Goal: Task Accomplishment & Management: Use online tool/utility

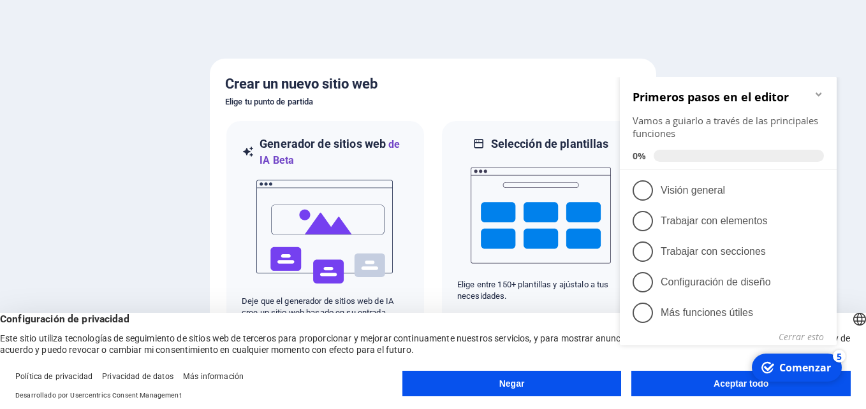
click at [577, 49] on div at bounding box center [433, 204] width 866 height 409
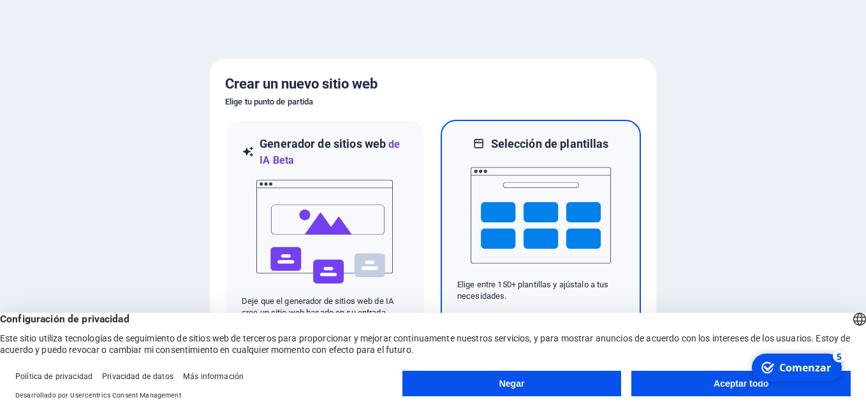
click at [552, 201] on img at bounding box center [541, 216] width 140 height 128
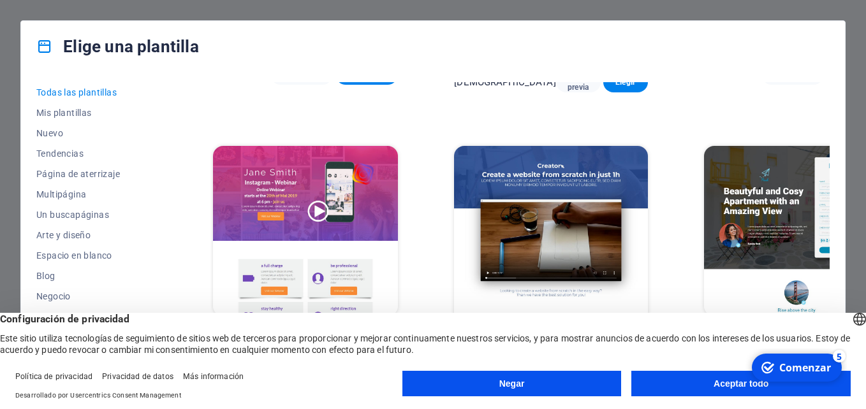
scroll to position [4799, 0]
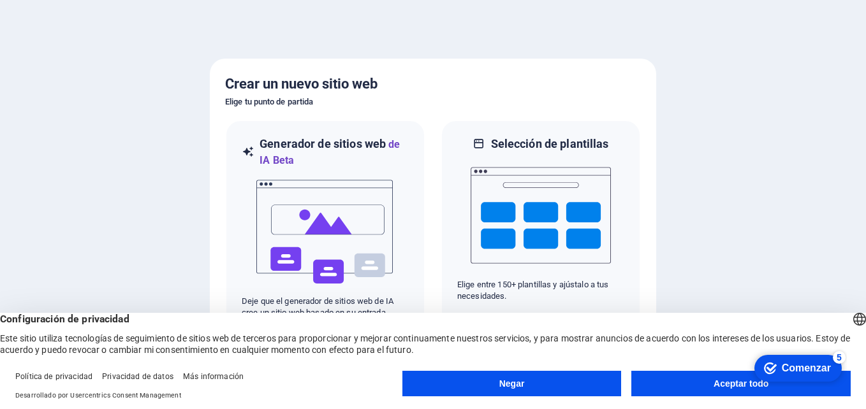
click at [744, 380] on div "Marca Comenzar 5 First Steps in the Editor Let's guide you through the top feat…" at bounding box center [793, 368] width 108 height 38
click at [738, 383] on button "Aceptar todo" at bounding box center [740, 384] width 219 height 26
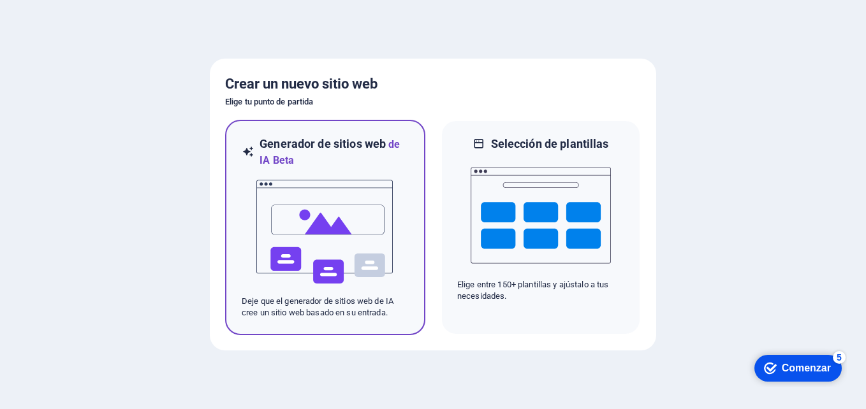
click at [362, 242] on img at bounding box center [325, 232] width 140 height 128
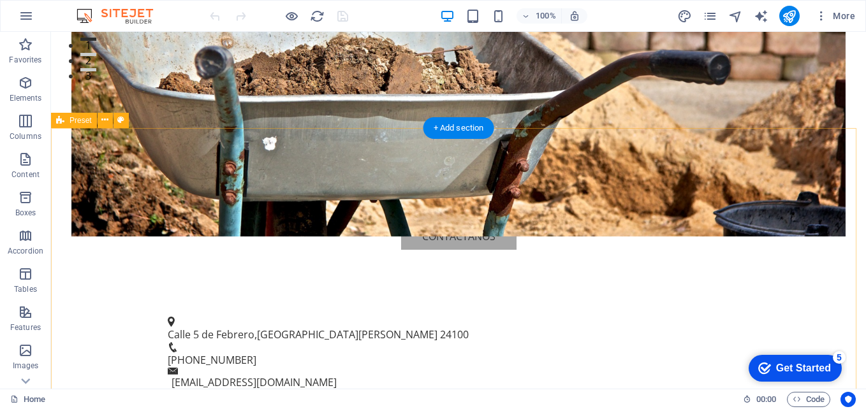
scroll to position [446, 0]
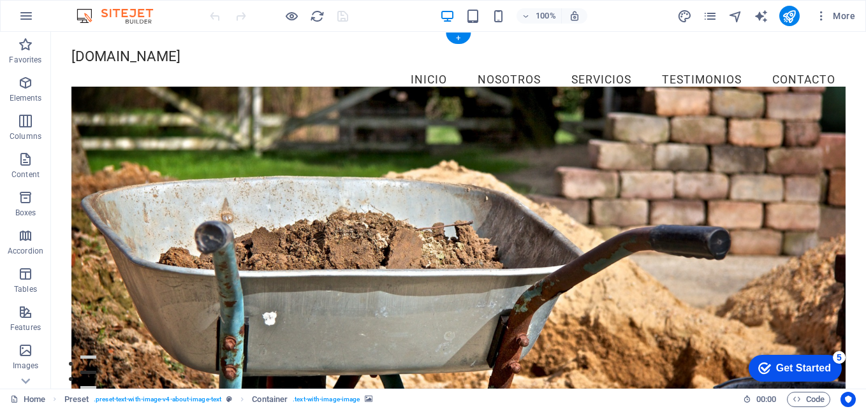
scroll to position [0, 0]
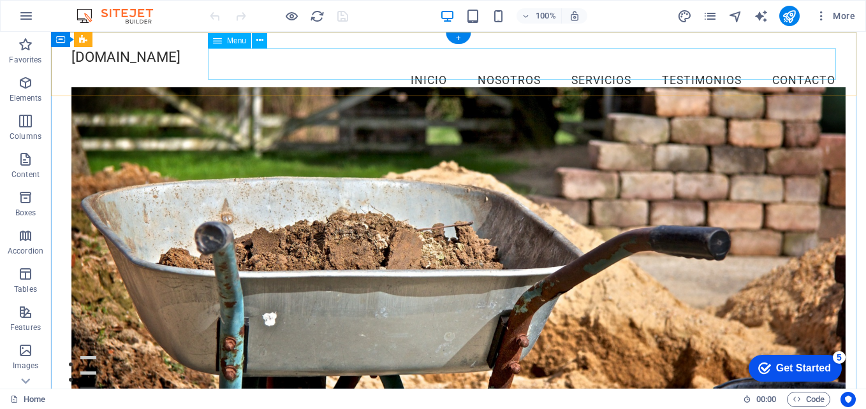
click at [671, 65] on nav "Inicio Nosotros Servicios Testimonios Contacto" at bounding box center [458, 81] width 774 height 32
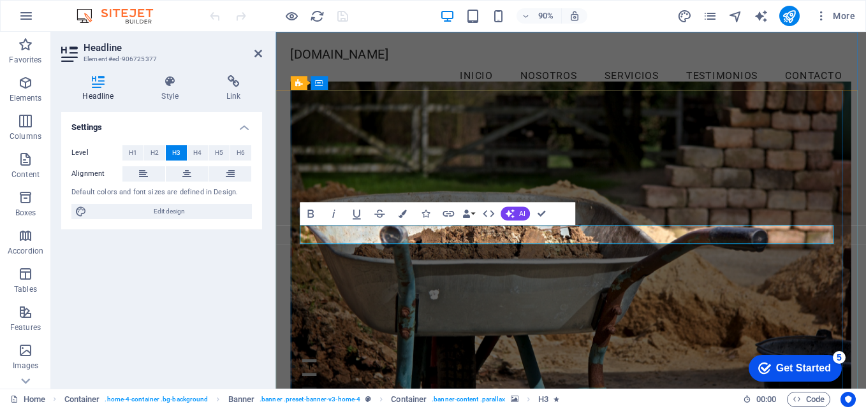
scroll to position [332, 3]
click at [529, 322] on figure at bounding box center [604, 268] width 624 height 362
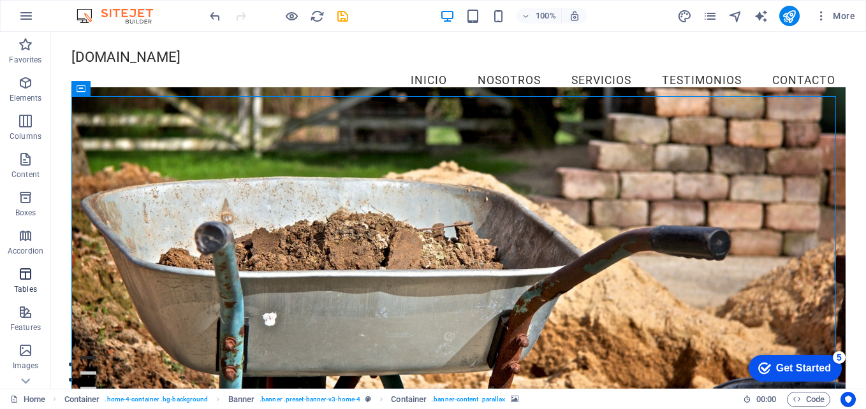
scroll to position [217, 0]
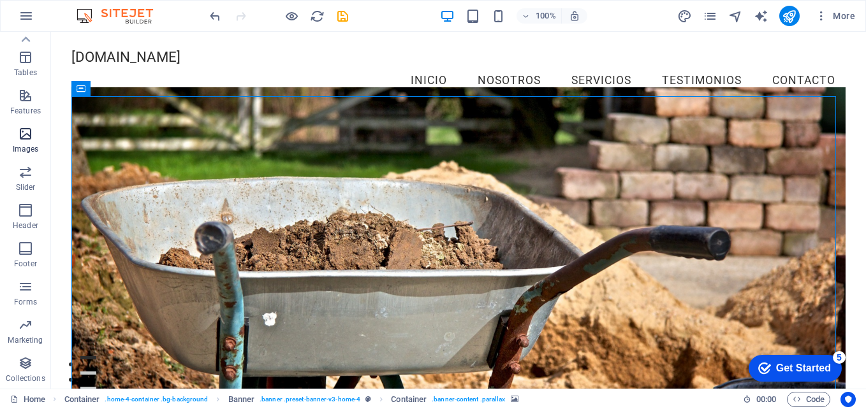
click at [26, 132] on icon "button" at bounding box center [25, 133] width 15 height 15
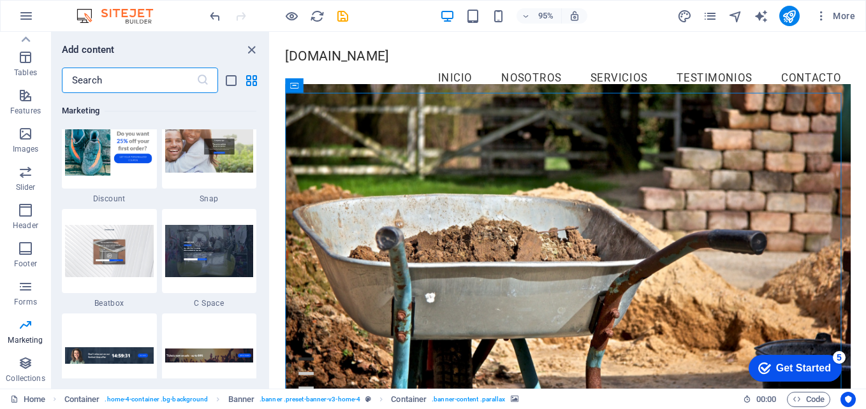
scroll to position [11379, 0]
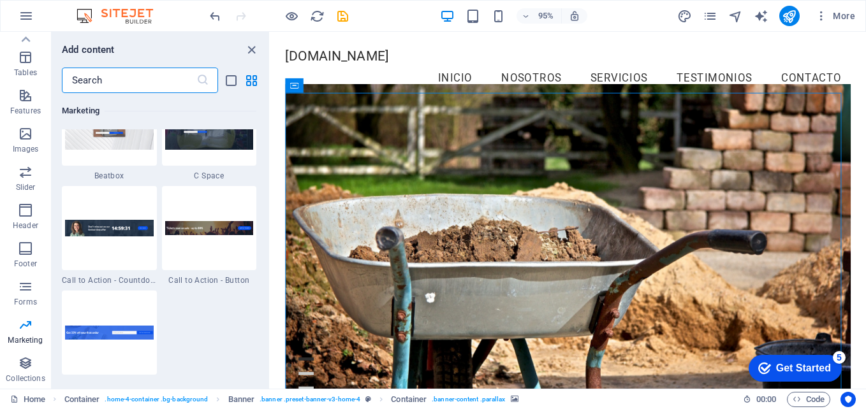
click at [124, 81] on input "text" at bounding box center [129, 81] width 135 height 26
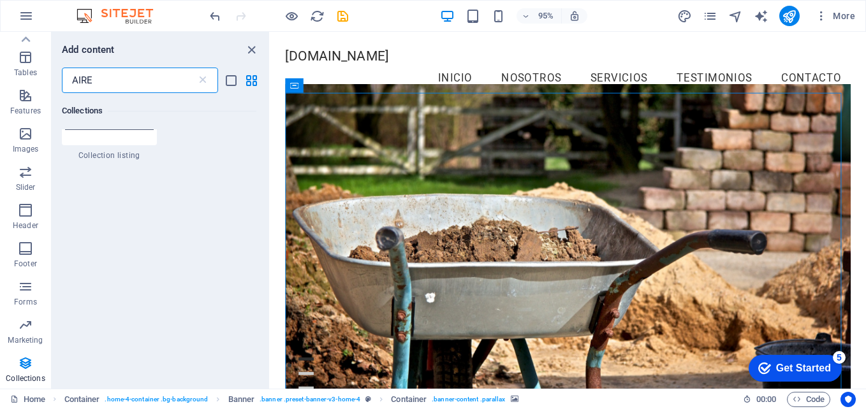
scroll to position [0, 0]
type input "AIRE ACONDIC"
click at [205, 81] on icon at bounding box center [202, 80] width 13 height 13
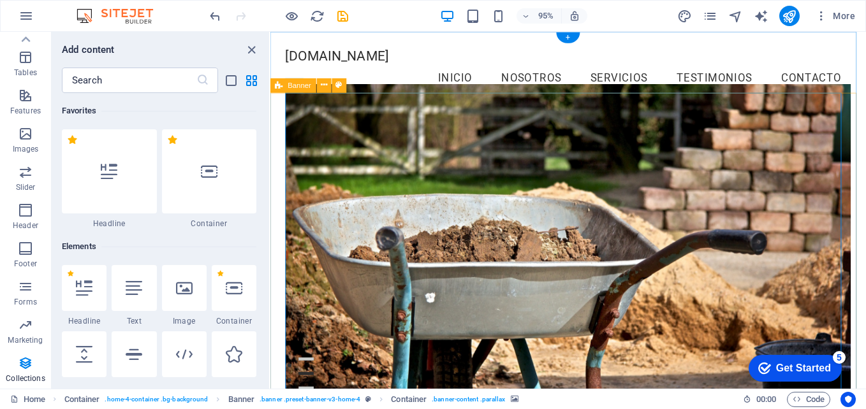
click at [711, 149] on figure at bounding box center [584, 258] width 596 height 343
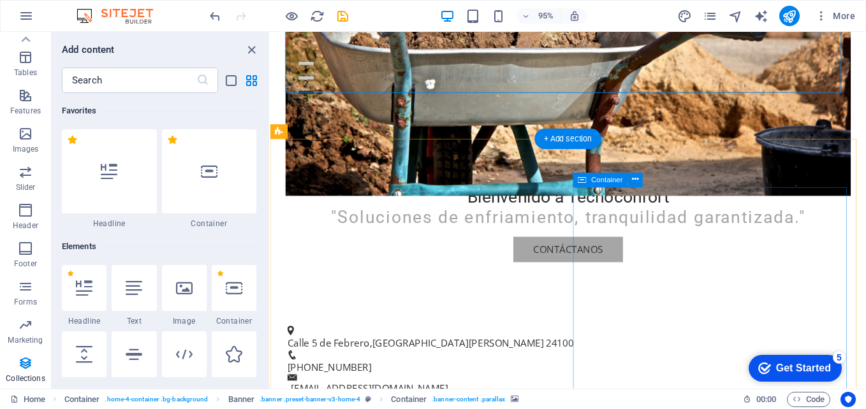
scroll to position [319, 0]
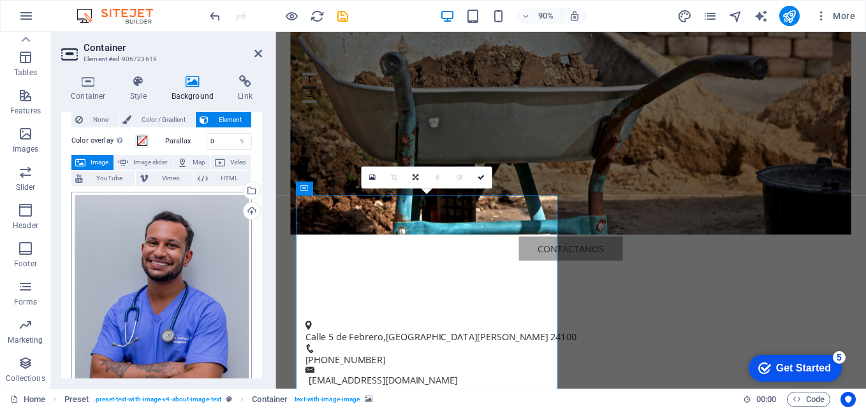
scroll to position [0, 0]
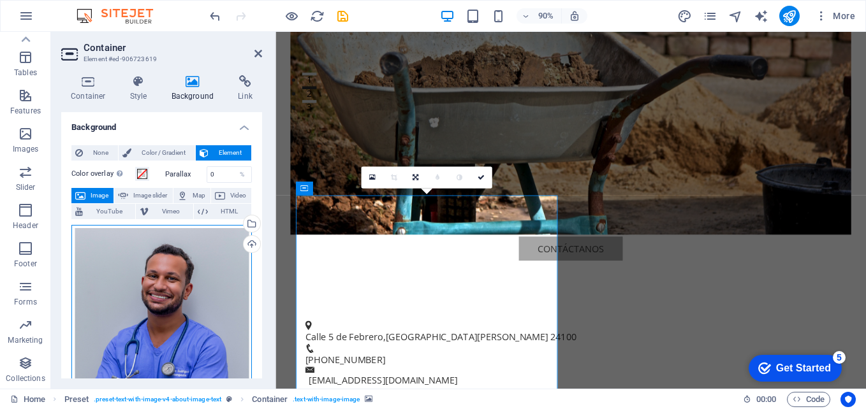
click at [179, 277] on div "Drag files here, click to choose files or select files from Files or our free s…" at bounding box center [161, 337] width 181 height 224
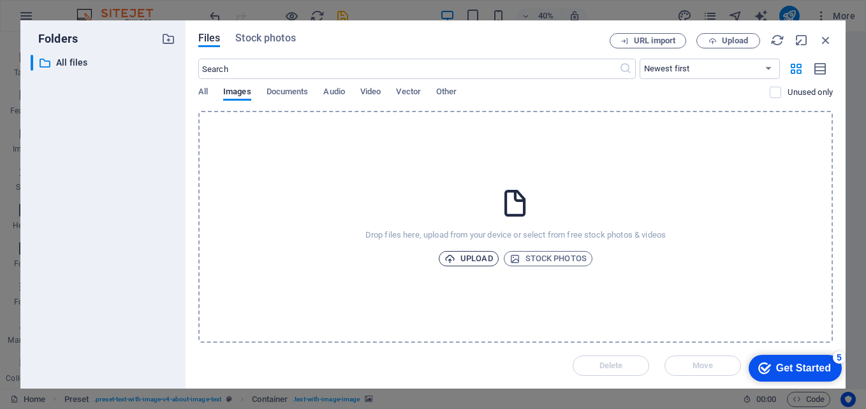
click at [466, 253] on span "Upload" at bounding box center [469, 258] width 48 height 15
click at [469, 259] on span "Upload" at bounding box center [469, 258] width 48 height 15
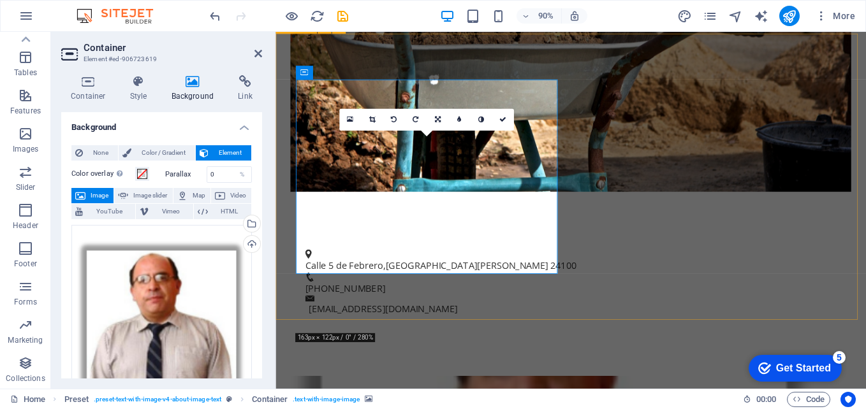
scroll to position [383, 0]
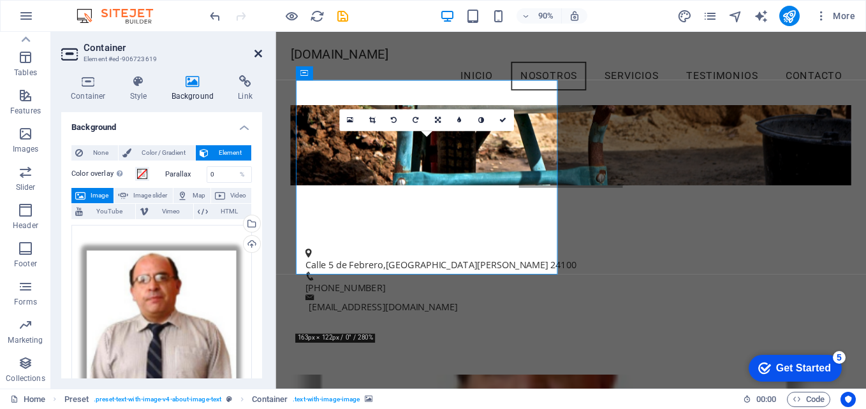
click at [260, 50] on icon at bounding box center [259, 53] width 8 height 10
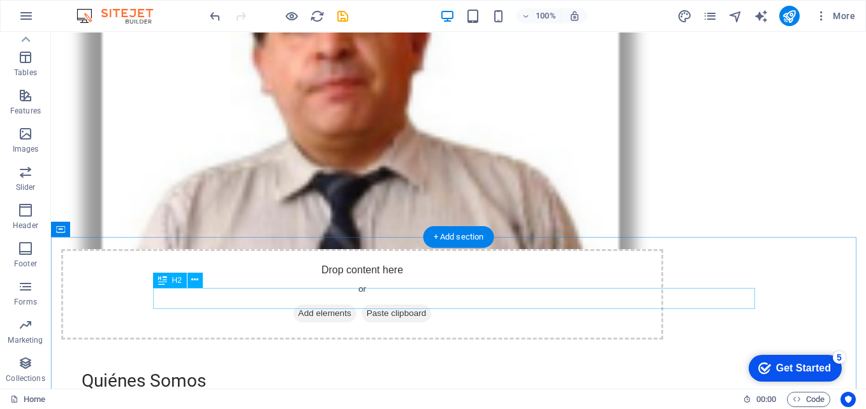
scroll to position [765, 0]
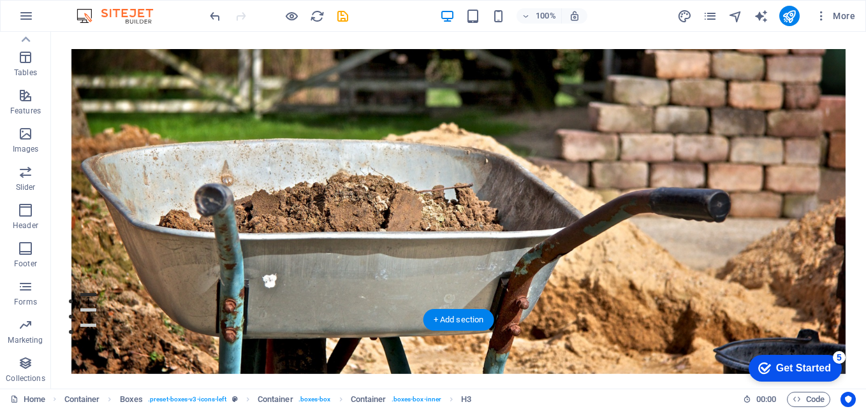
scroll to position [0, 0]
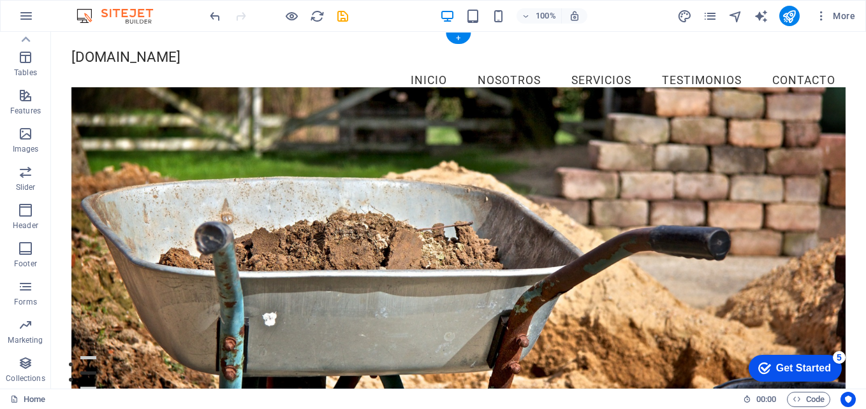
click at [676, 175] on figure at bounding box center [458, 249] width 774 height 325
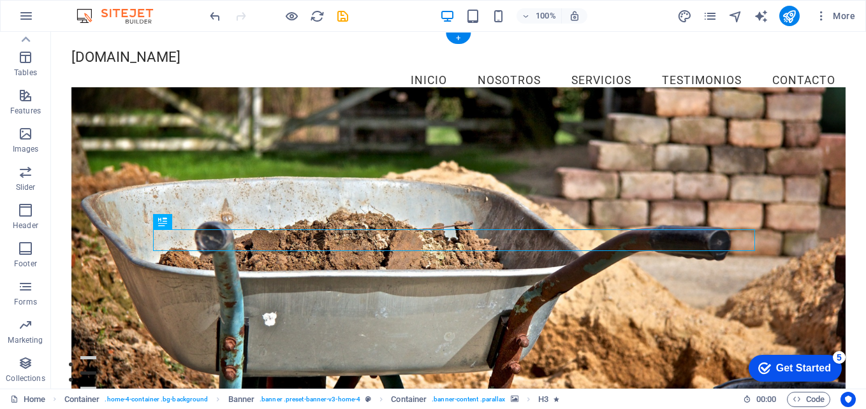
click at [603, 146] on figure at bounding box center [458, 249] width 774 height 325
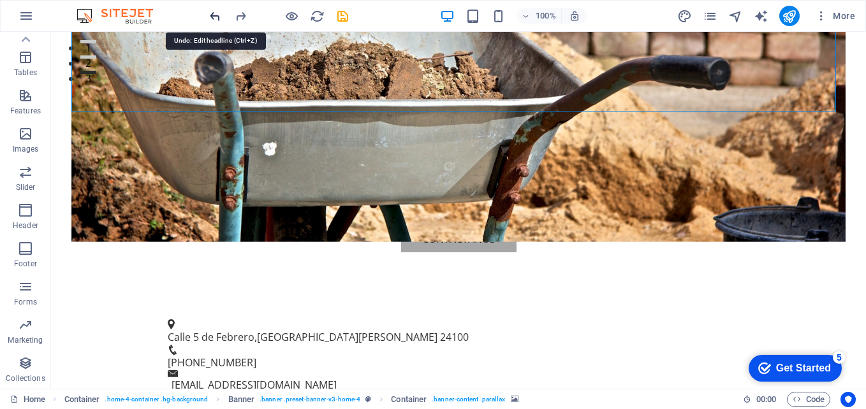
scroll to position [397, 0]
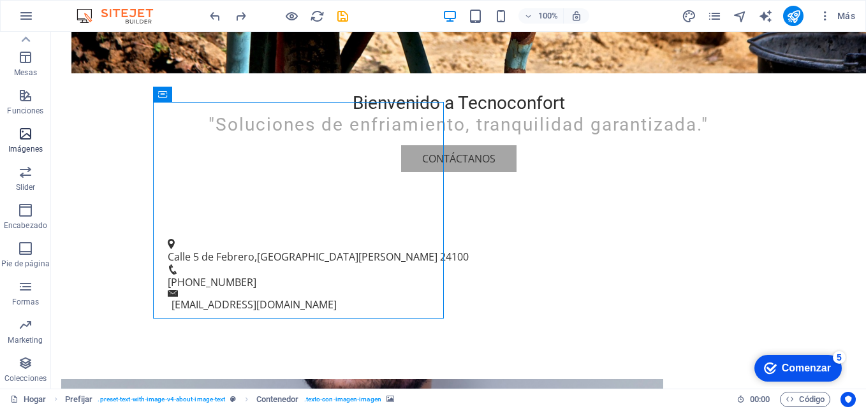
click at [22, 136] on icon "button" at bounding box center [25, 133] width 15 height 15
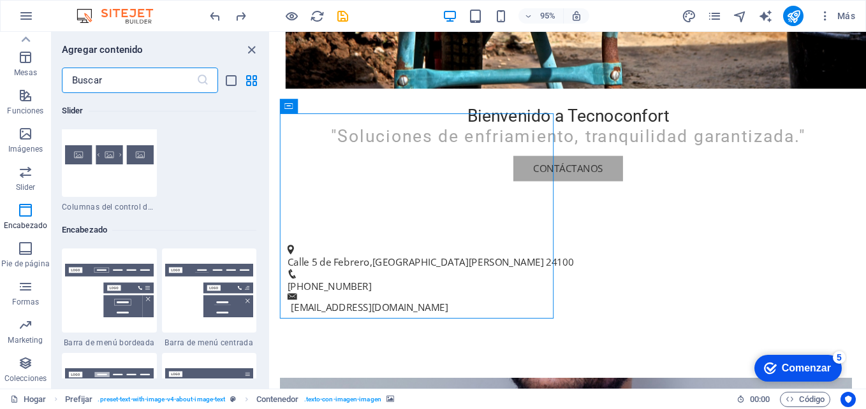
scroll to position [7680, 0]
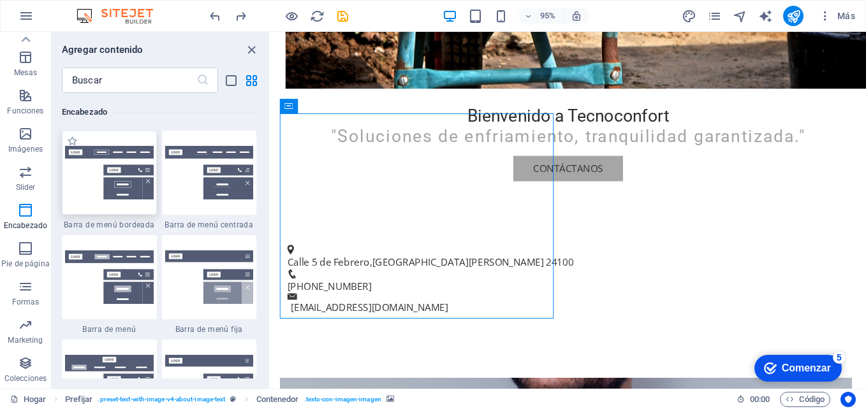
click at [82, 173] on img at bounding box center [109, 173] width 89 height 54
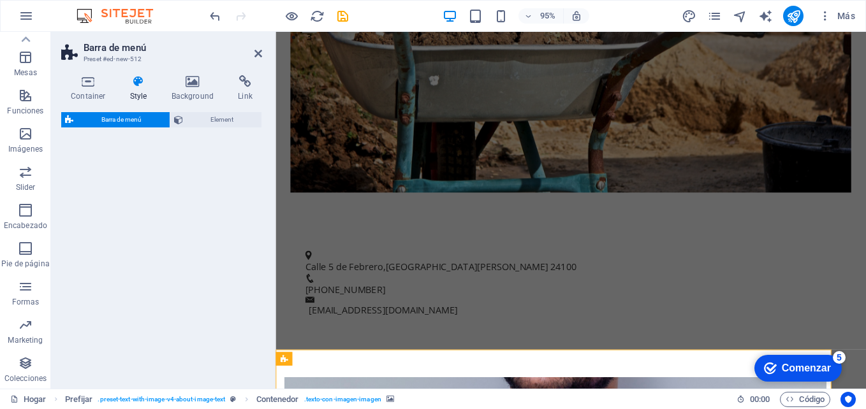
select select "rem"
select select "preset-menu-v2-border"
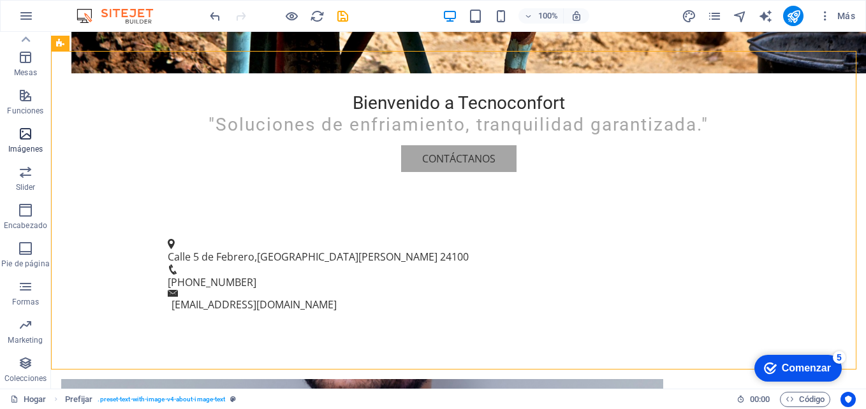
click at [28, 137] on icon "button" at bounding box center [25, 133] width 15 height 15
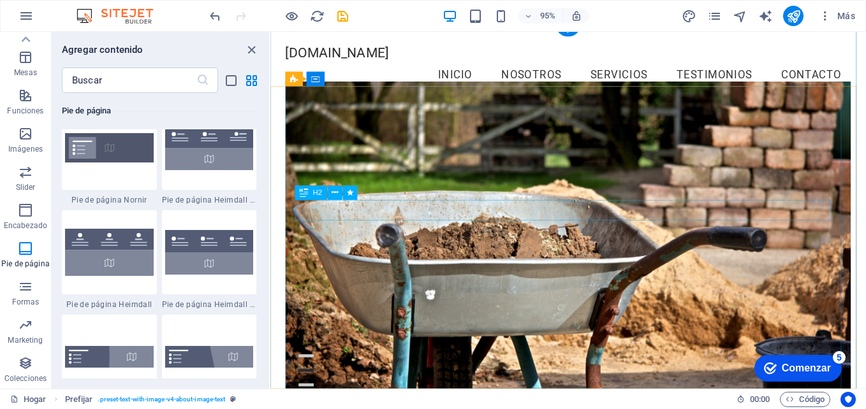
scroll to position [0, 0]
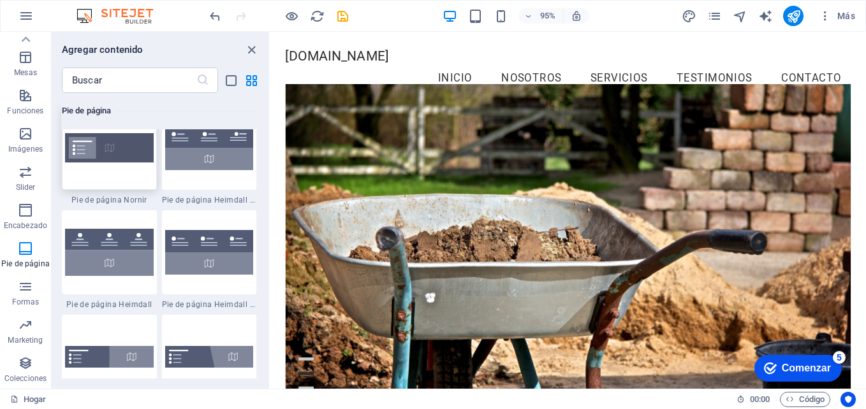
click at [97, 142] on img at bounding box center [109, 147] width 89 height 29
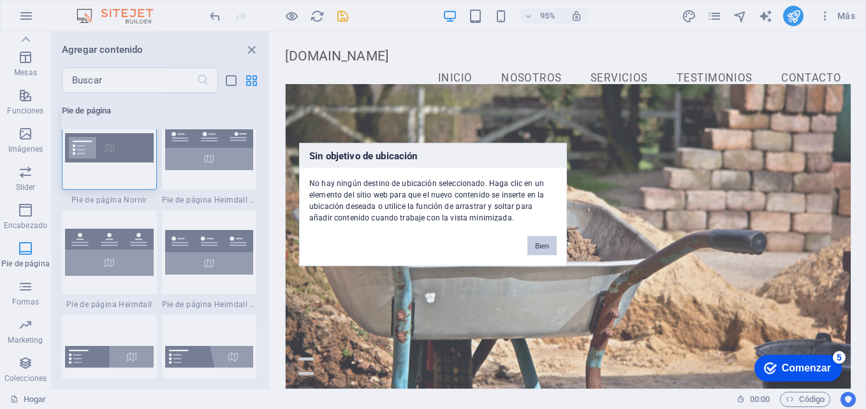
click at [552, 245] on button "Bien" at bounding box center [541, 246] width 29 height 19
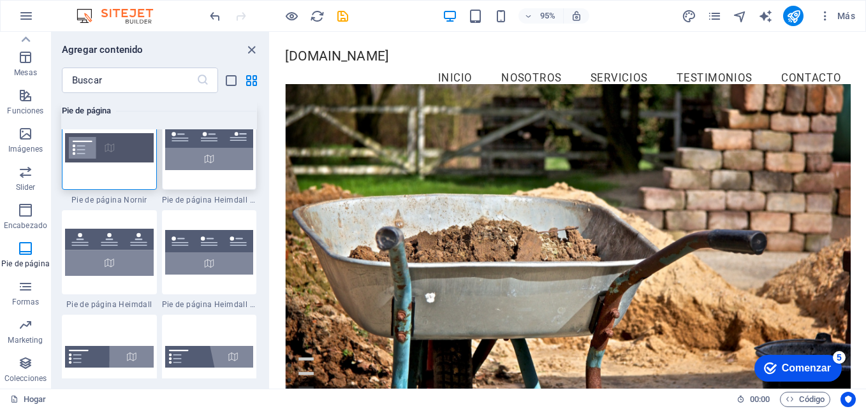
click at [187, 150] on img at bounding box center [209, 148] width 89 height 45
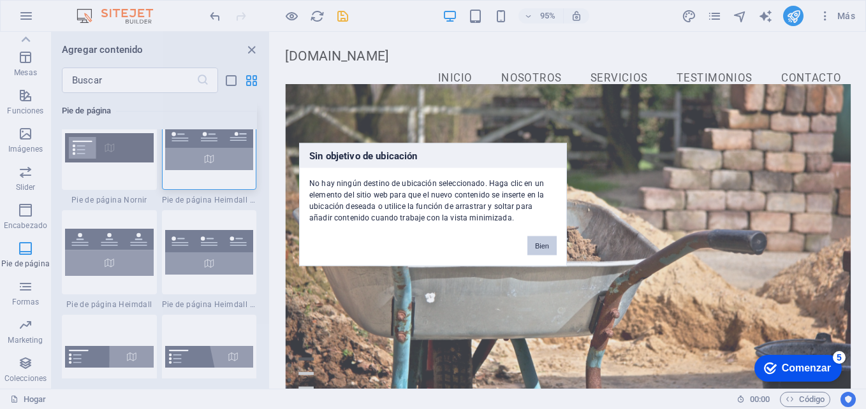
click at [552, 243] on button "Bien" at bounding box center [541, 246] width 29 height 19
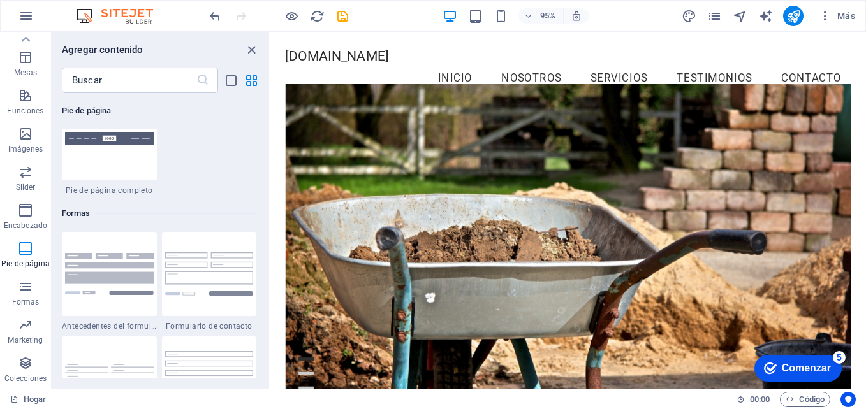
scroll to position [9210, 0]
click at [131, 258] on img at bounding box center [109, 273] width 89 height 41
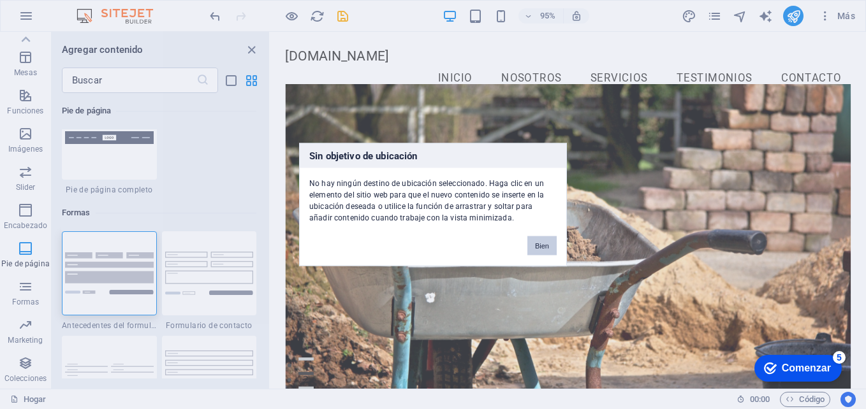
click at [547, 251] on button "Bien" at bounding box center [541, 246] width 29 height 19
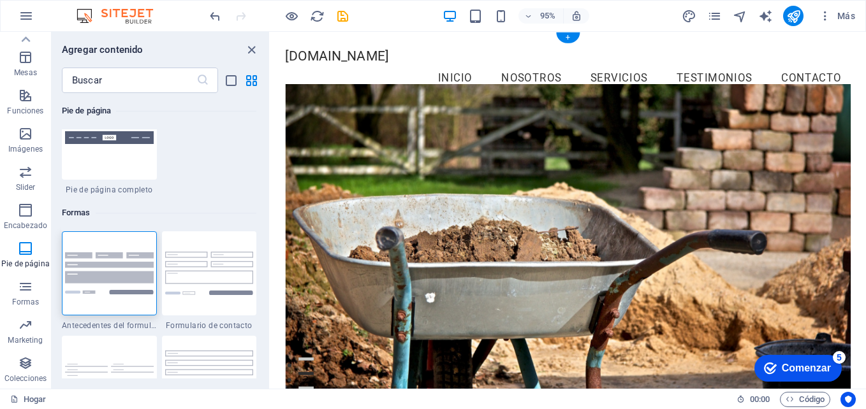
click at [394, 150] on figure at bounding box center [584, 258] width 596 height 343
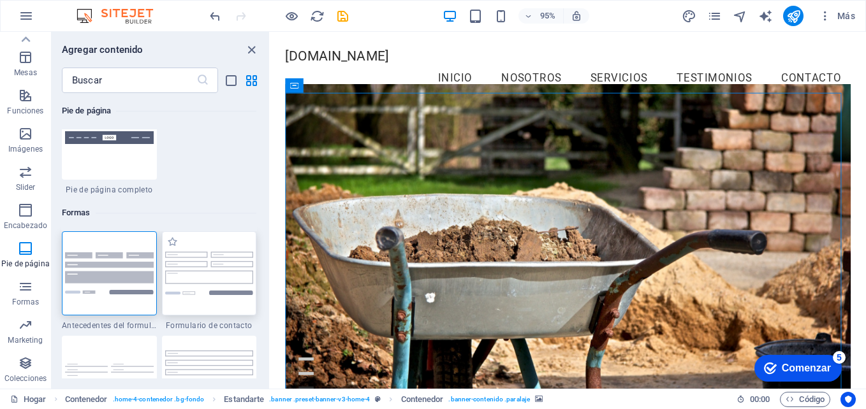
click at [242, 266] on img at bounding box center [209, 273] width 89 height 43
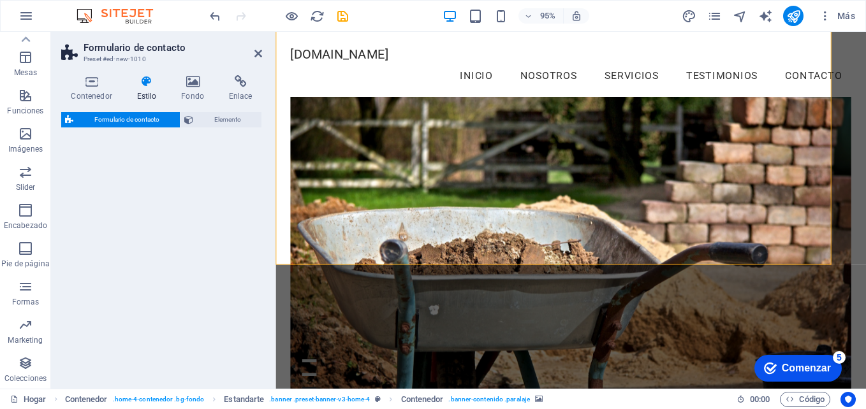
select select "rem"
select select "preset-contact-form-v3-default"
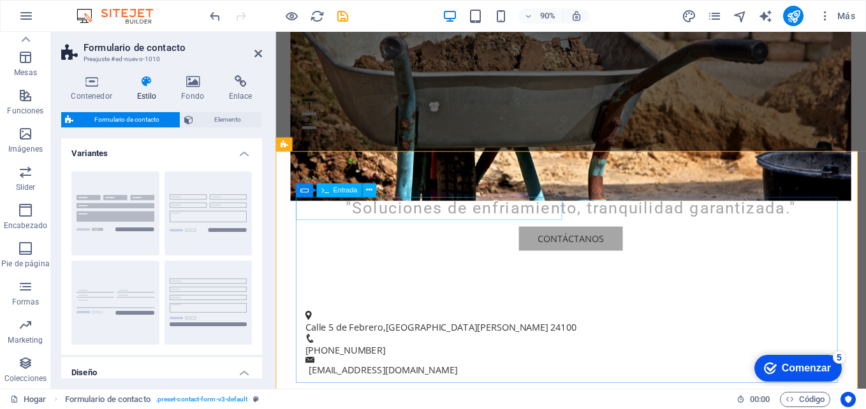
scroll to position [319, 0]
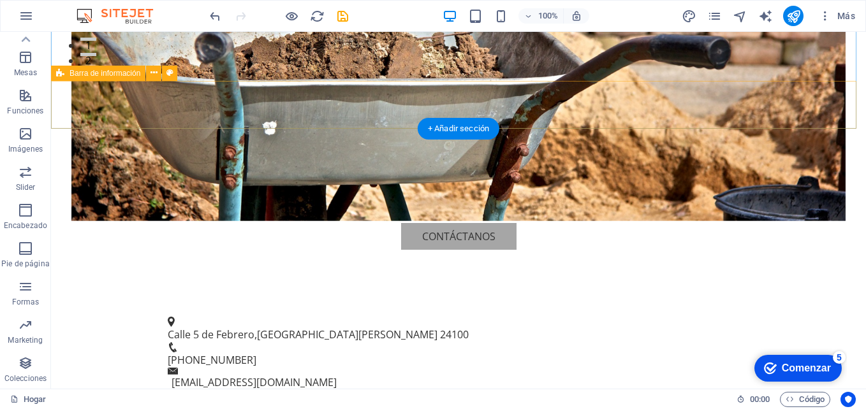
type input "TECNOCONFORT AIRE"
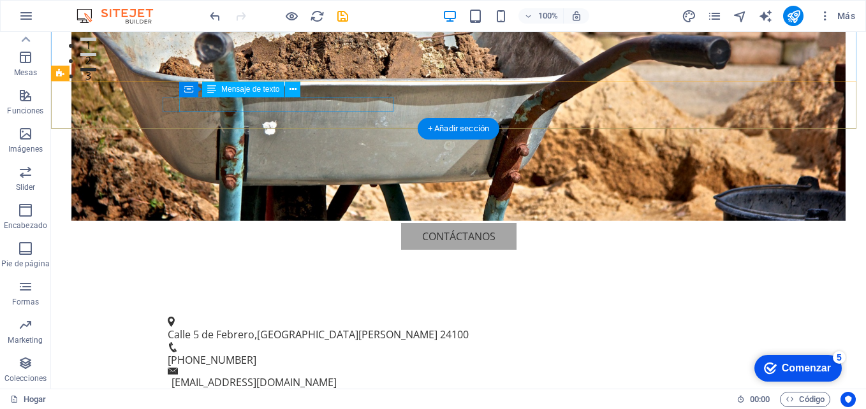
click at [205, 328] on span "Calle 5 de Febrero" at bounding box center [196, 335] width 57 height 14
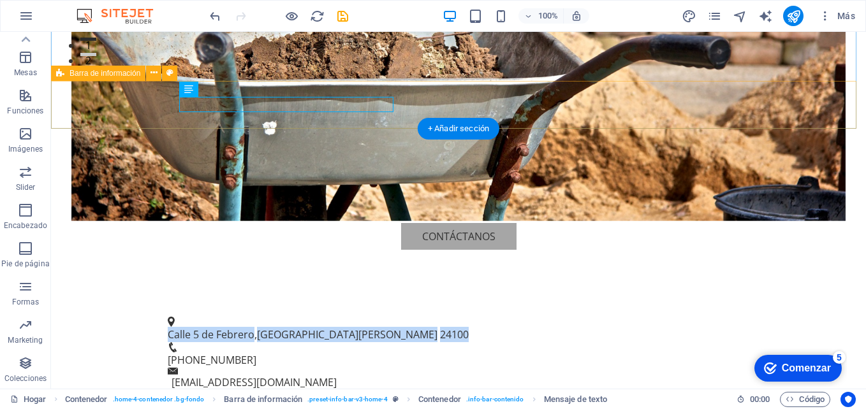
drag, startPoint x: 181, startPoint y: 101, endPoint x: 395, endPoint y: 113, distance: 214.6
click at [395, 301] on div "Calle 5 de Febrero , Ciudad del Carmen 24100 +52 938 123 4567 info@tecnoconfort…" at bounding box center [458, 354] width 815 height 106
copy p "Calle 5 de Febrero , Ciudad del Carmen 24100"
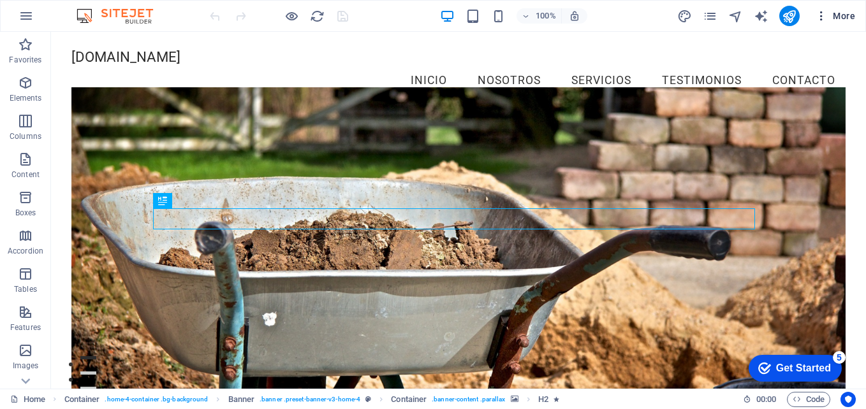
click at [822, 15] on icon "button" at bounding box center [821, 16] width 13 height 13
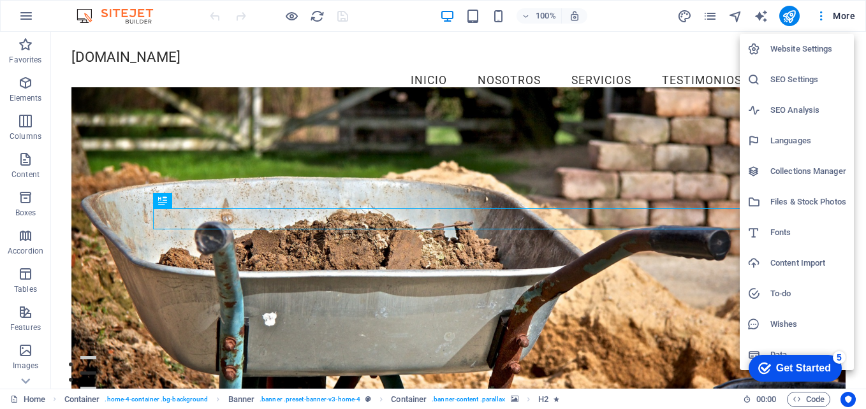
click at [808, 371] on div "Get Started" at bounding box center [803, 368] width 55 height 11
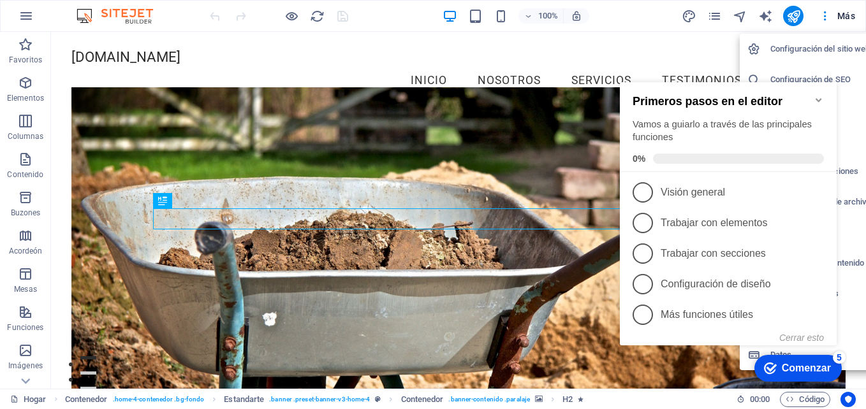
click at [0, 0] on div at bounding box center [0, 0] width 0 height 0
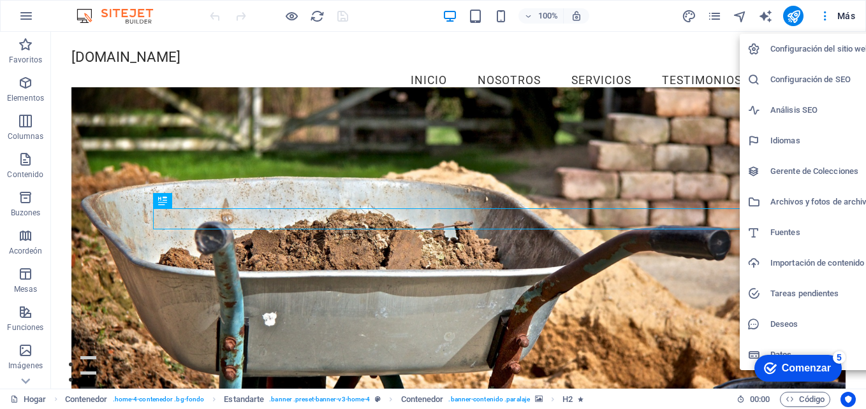
click at [237, 64] on div at bounding box center [433, 204] width 866 height 409
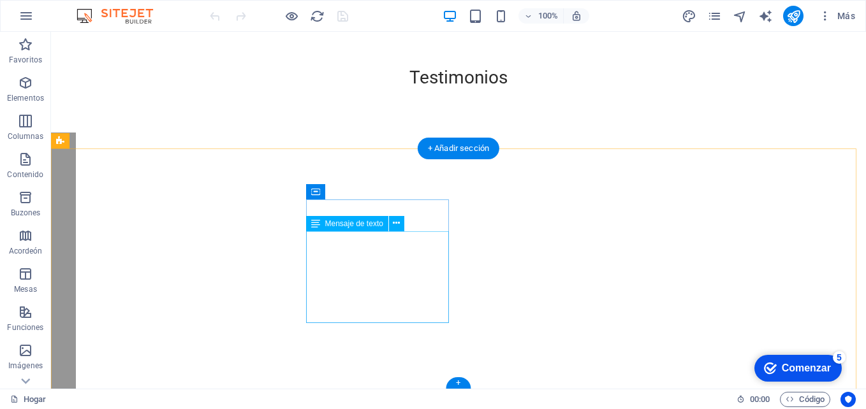
scroll to position [2458, 0]
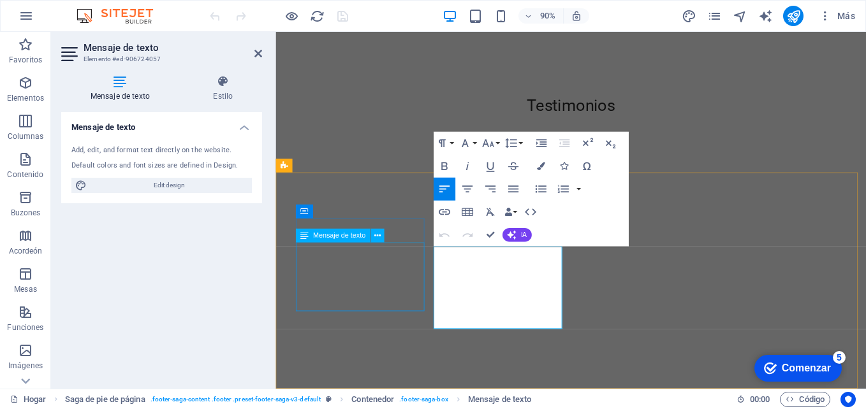
scroll to position [2452, 0]
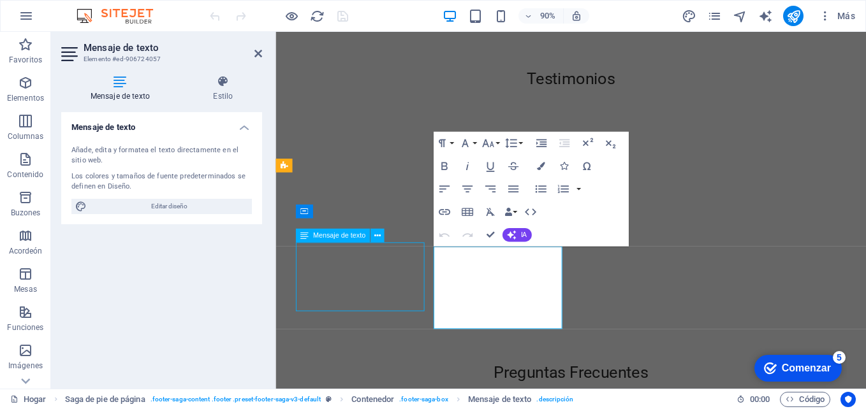
scroll to position [2418, 0]
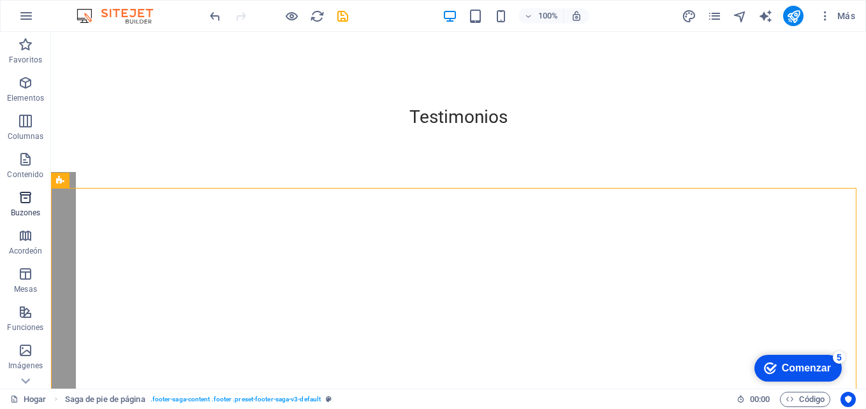
scroll to position [217, 0]
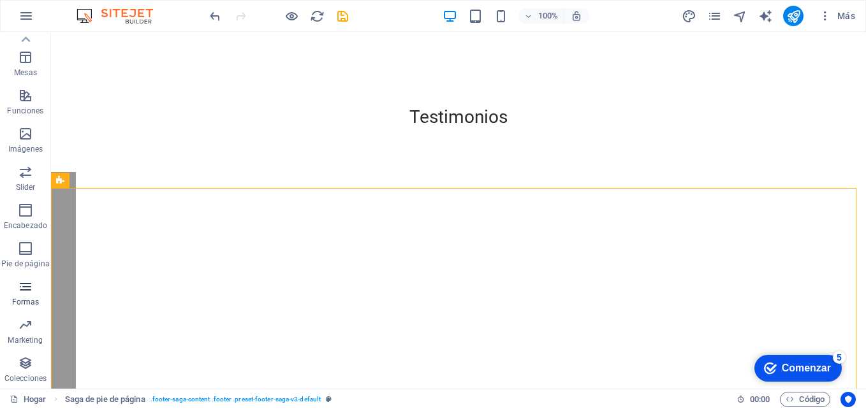
click at [30, 290] on icon "button" at bounding box center [25, 286] width 15 height 15
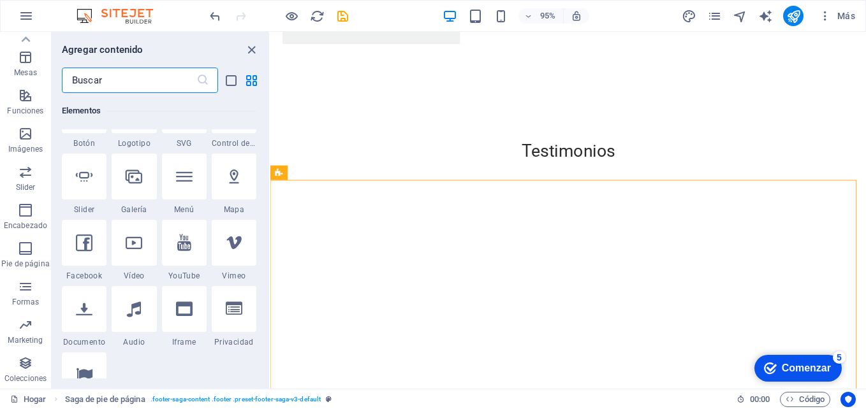
scroll to position [0, 0]
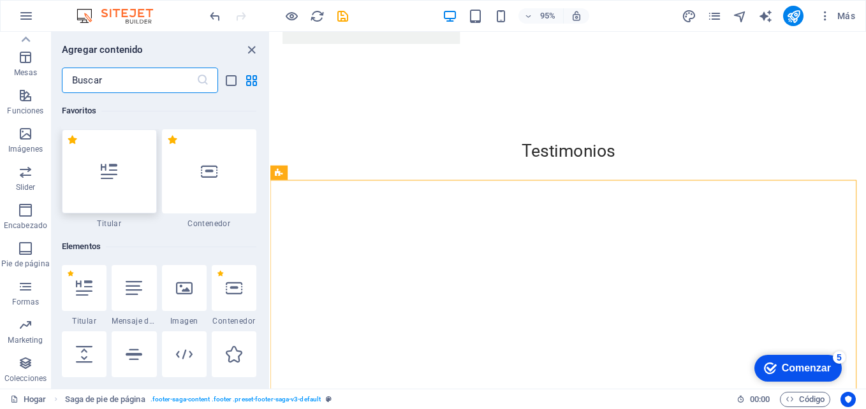
click at [105, 166] on icon at bounding box center [109, 171] width 17 height 17
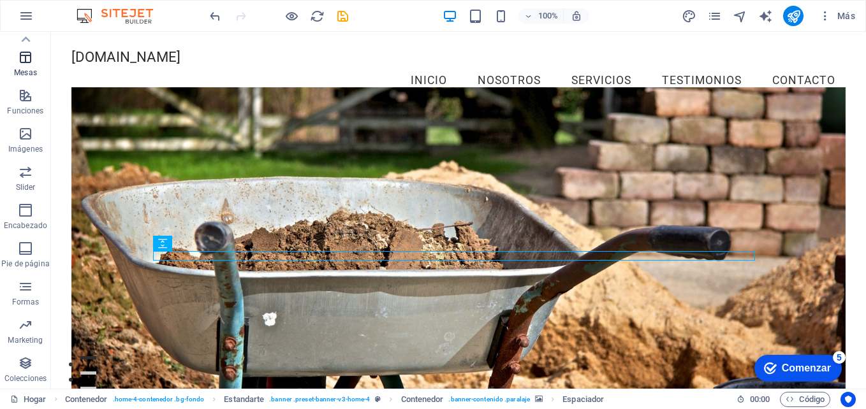
click at [22, 64] on icon "button" at bounding box center [25, 57] width 15 height 15
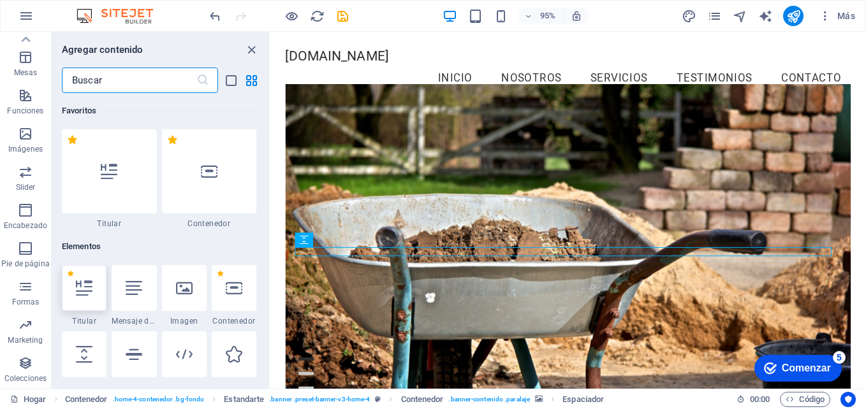
click at [84, 287] on icon at bounding box center [84, 288] width 17 height 17
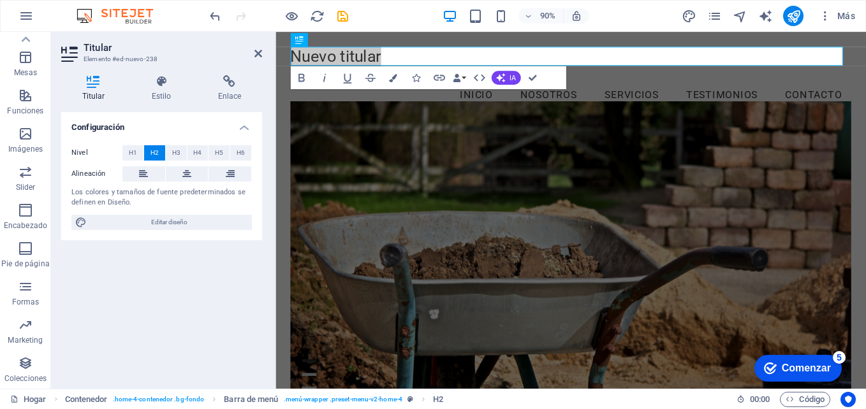
click at [171, 259] on div "Configuración Nivel H1 H2 H3 H4 H5 H6 Alineación Los colores y tamaños de fuent…" at bounding box center [161, 245] width 201 height 267
click at [188, 173] on icon at bounding box center [186, 173] width 9 height 15
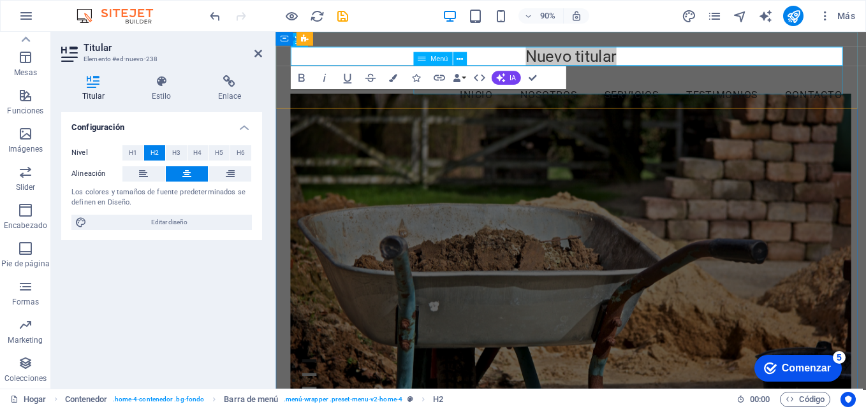
click at [663, 87] on nav "Inicio Nosotros Servicios Testimonios Contacto" at bounding box center [604, 103] width 624 height 32
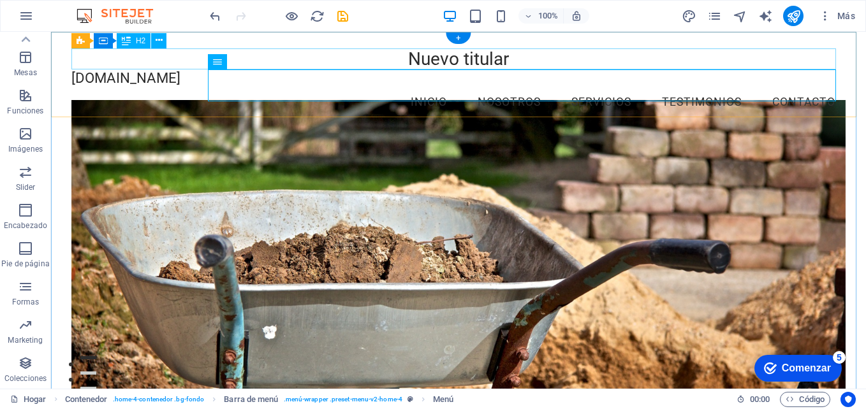
drag, startPoint x: 433, startPoint y: 60, endPoint x: 619, endPoint y: 57, distance: 186.3
click at [619, 57] on div "Nuevo titular" at bounding box center [458, 59] width 774 height 22
click at [488, 53] on div "Nuevo titular" at bounding box center [458, 59] width 774 height 22
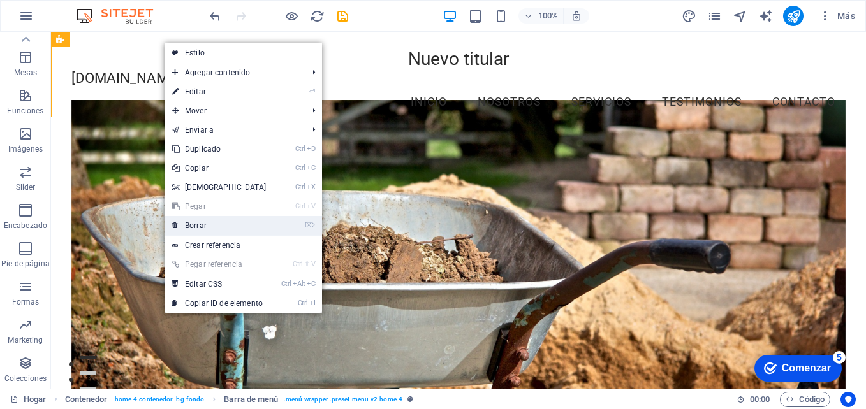
click at [200, 230] on font "Borrar" at bounding box center [196, 225] width 22 height 9
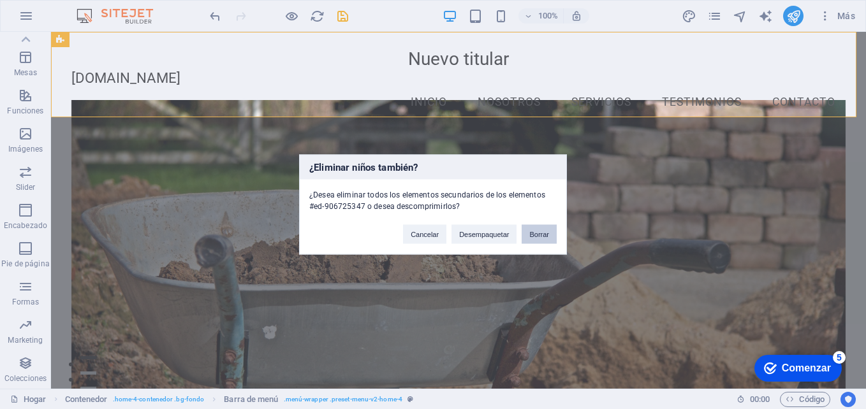
click at [548, 233] on button "Borrar" at bounding box center [539, 234] width 35 height 19
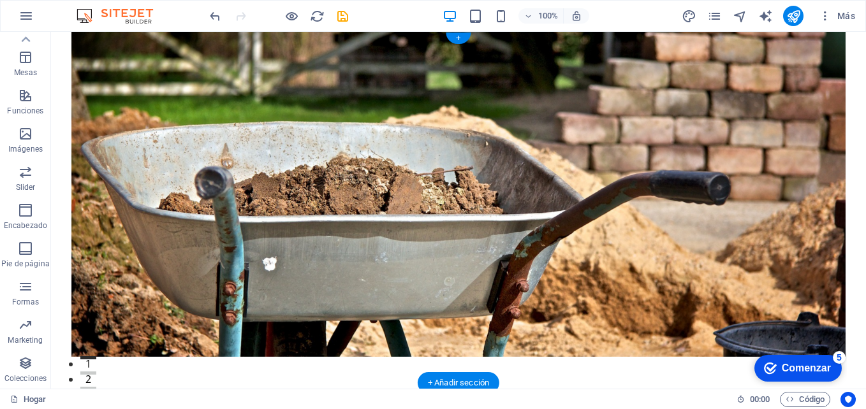
click at [375, 84] on figure at bounding box center [458, 194] width 774 height 325
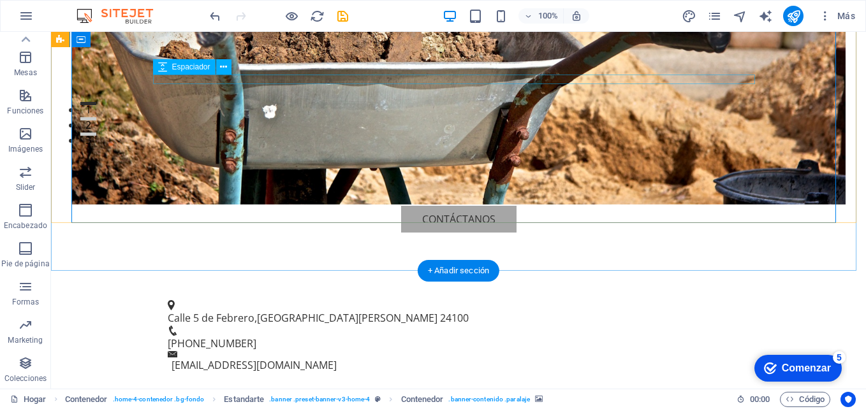
scroll to position [255, 0]
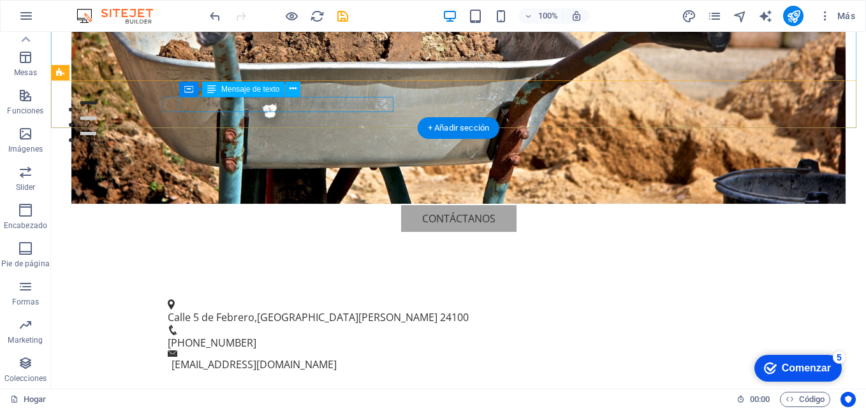
click at [222, 311] on span "Calle 5 de Febrero" at bounding box center [211, 318] width 87 height 14
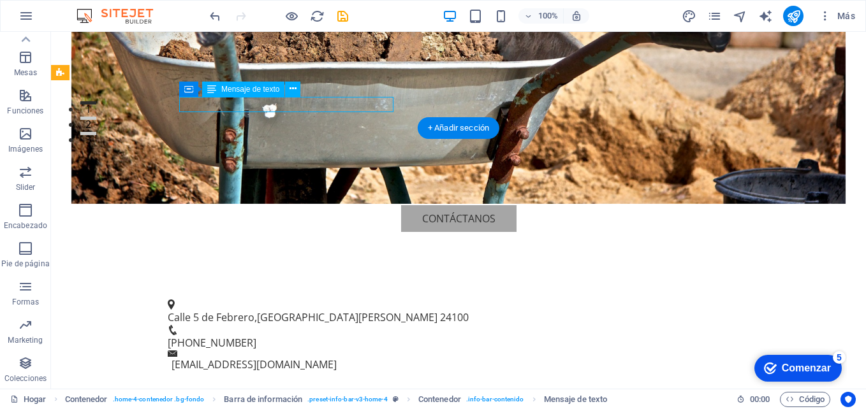
click at [247, 311] on span "Calle 5 de Febrero" at bounding box center [211, 318] width 87 height 14
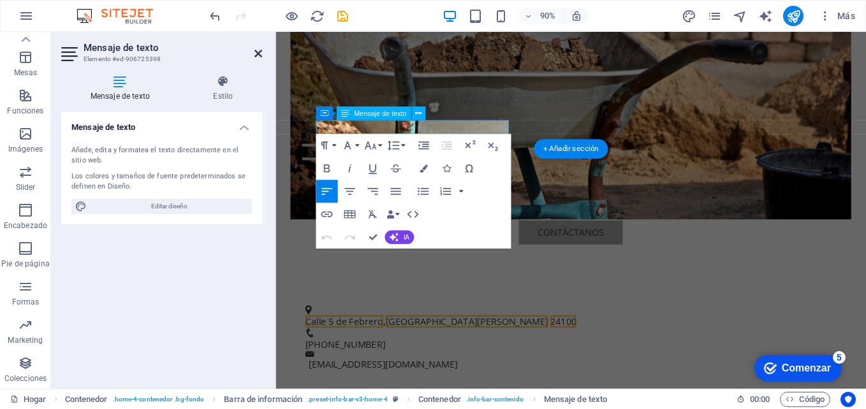
click at [256, 57] on icon at bounding box center [259, 53] width 8 height 10
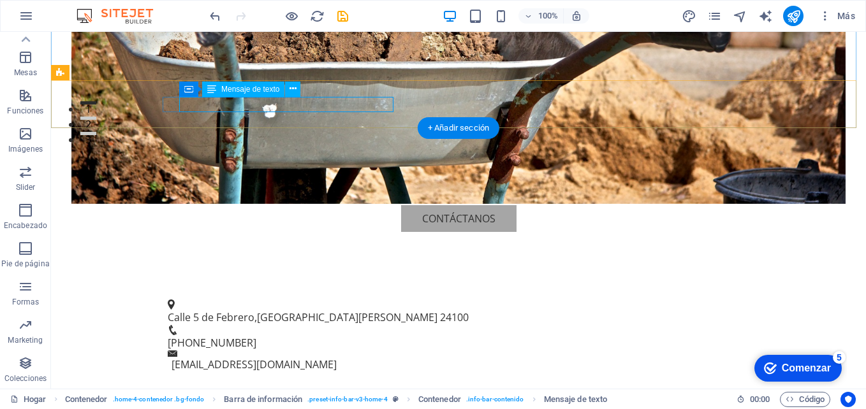
click at [292, 311] on span "Ciudad del Carmen" at bounding box center [347, 318] width 181 height 14
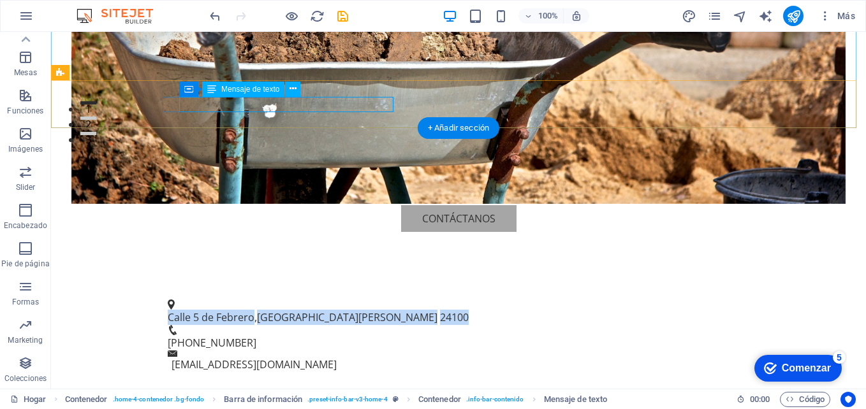
drag, startPoint x: 182, startPoint y: 107, endPoint x: 394, endPoint y: 103, distance: 211.2
click at [394, 310] on p "Calle 5 de Febrero , Ciudad del Carmen 24100" at bounding box center [454, 317] width 572 height 15
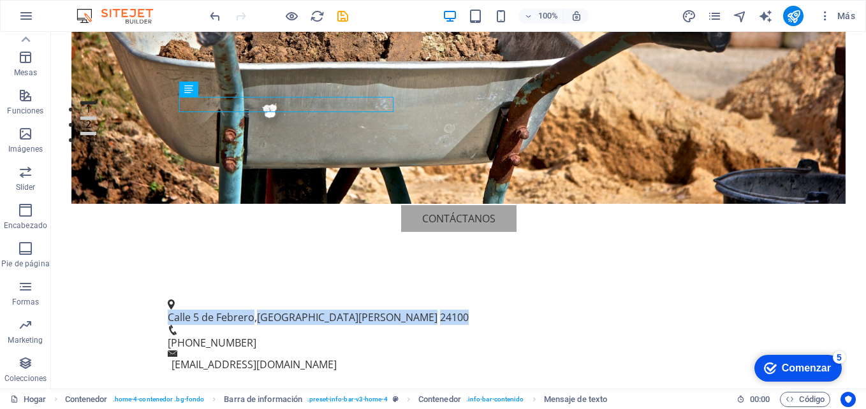
copy p "Calle 5 de Febrero , Ciudad del Carmen 24100"
drag, startPoint x: 196, startPoint y: 93, endPoint x: 152, endPoint y: 77, distance: 46.2
click at [196, 93] on span "Contenedor" at bounding box center [202, 89] width 40 height 8
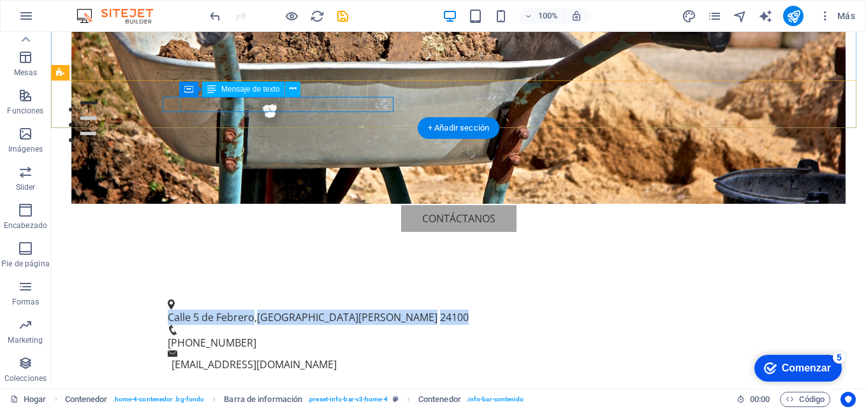
click at [216, 311] on span "Calle 5 de Febrero" at bounding box center [211, 318] width 87 height 14
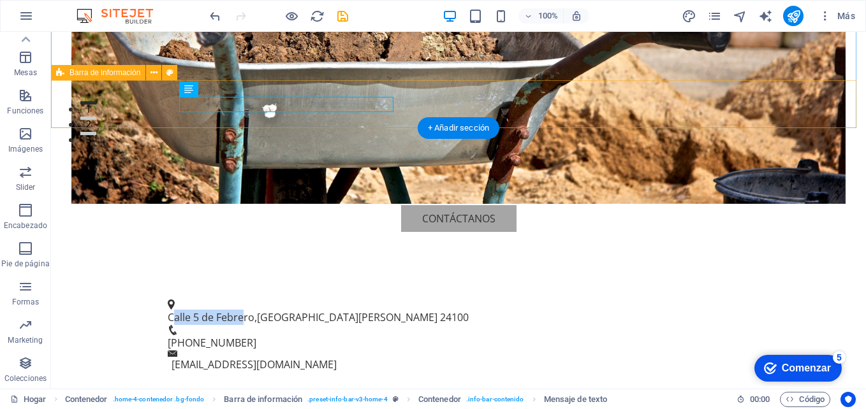
drag, startPoint x: 187, startPoint y: 103, endPoint x: 253, endPoint y: 119, distance: 68.2
click at [253, 283] on div "Calle 5 de Febrero , Ciudad del Carmen 24100 +52 938 123 4567 info@tecnoconfort…" at bounding box center [458, 336] width 815 height 106
drag, startPoint x: 253, startPoint y: 119, endPoint x: 225, endPoint y: 112, distance: 28.9
click at [225, 283] on div "Calle 5 de Febrero , Ciudad del Carmen 24100 +52 938 123 4567 info@tecnoconfort…" at bounding box center [458, 336] width 815 height 106
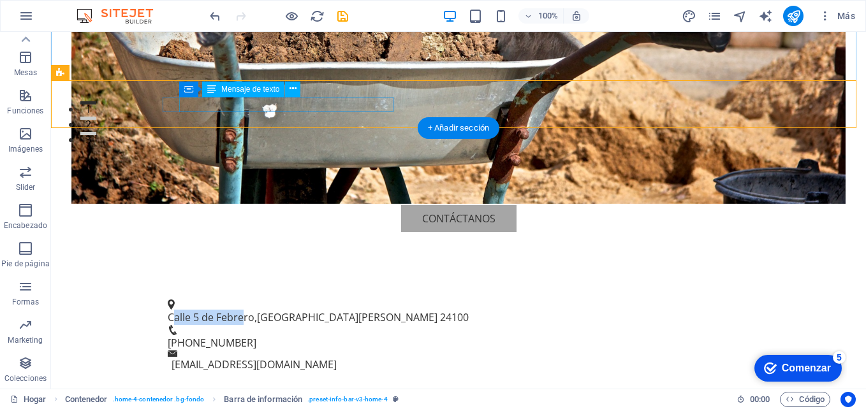
click at [203, 311] on span "Calle 5 de Febrero" at bounding box center [211, 318] width 87 height 14
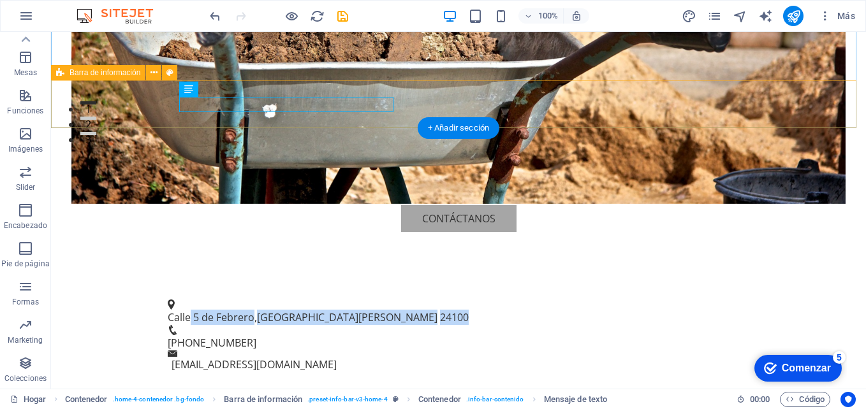
drag, startPoint x: 203, startPoint y: 103, endPoint x: 395, endPoint y: 102, distance: 191.4
click at [395, 283] on div "Calle 5 de Febrero , Ciudad del Carmen 24100 +52 938 123 4567 info@tecnoconfort…" at bounding box center [458, 336] width 815 height 106
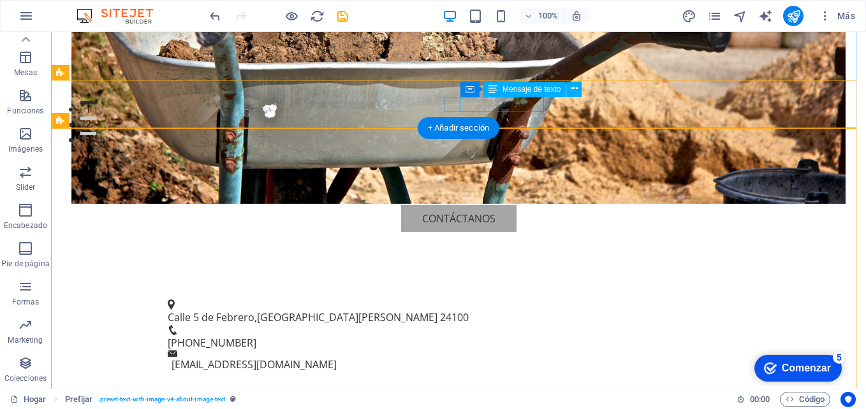
click at [256, 336] on span "+52 938 123 4567" at bounding box center [212, 343] width 89 height 14
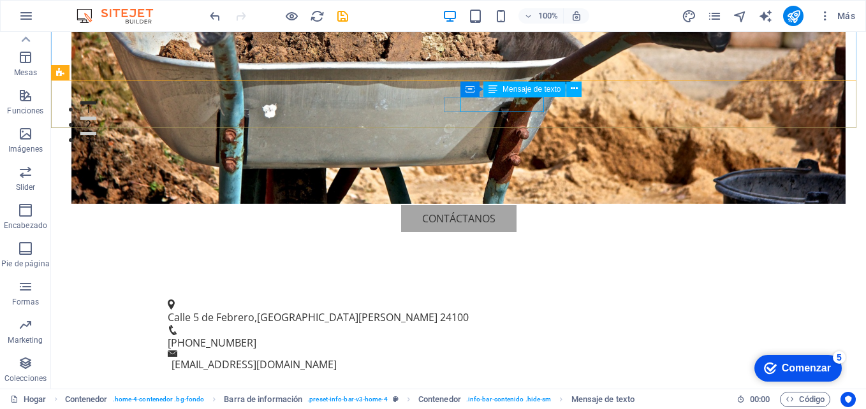
click at [540, 94] on div "Mensaje de texto" at bounding box center [524, 89] width 82 height 15
click at [256, 336] on span "+52 938 123 4567" at bounding box center [212, 343] width 89 height 14
click at [582, 89] on button at bounding box center [573, 89] width 15 height 15
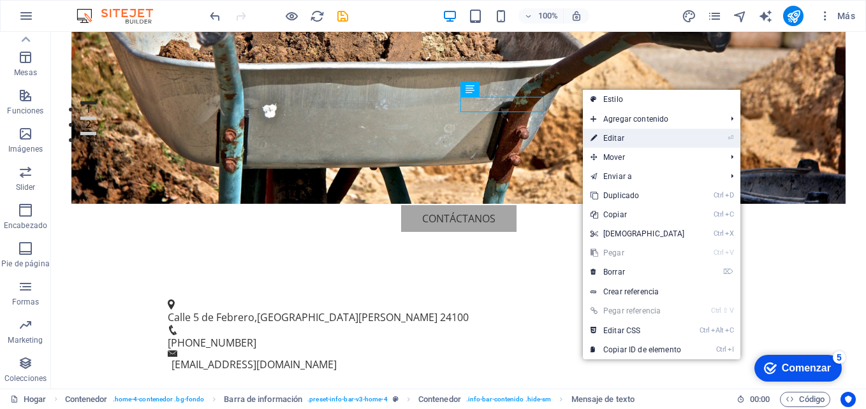
click at [617, 136] on font "Editar" at bounding box center [613, 138] width 21 height 9
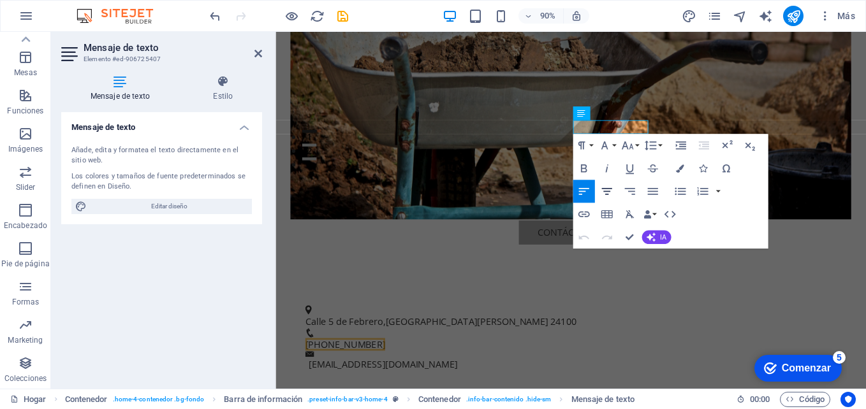
click at [606, 185] on icon "button" at bounding box center [607, 192] width 14 height 14
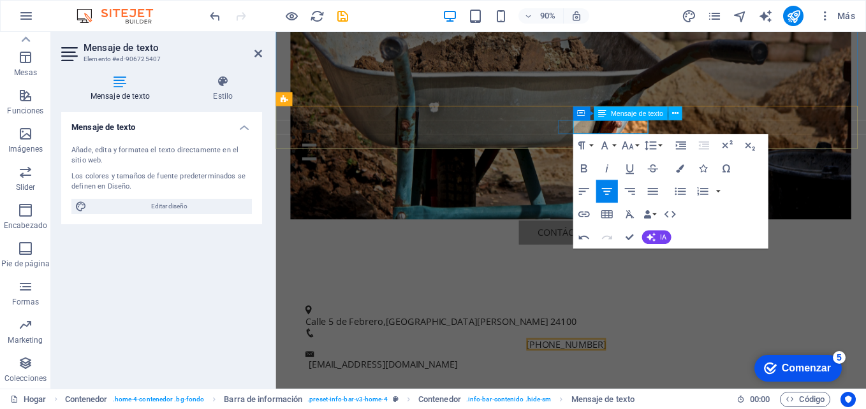
click at [643, 373] on span "+52 938 123 4567" at bounding box center [598, 380] width 89 height 14
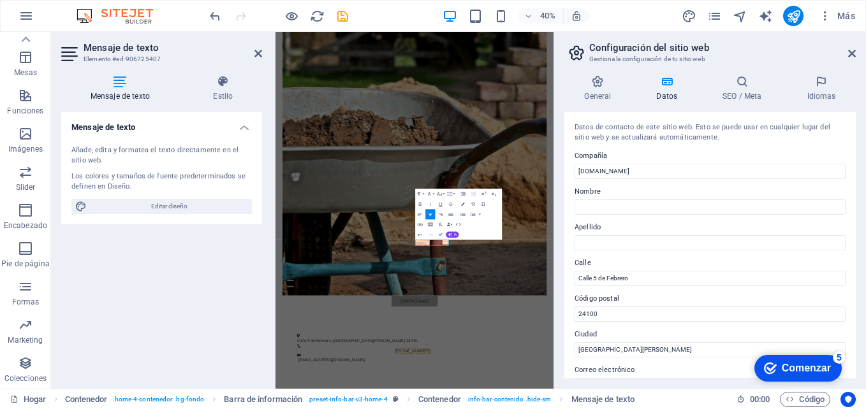
click at [857, 57] on aside "Configuración del sitio web Gestiona la configuración de tu sitio web General D…" at bounding box center [710, 210] width 313 height 357
click at [864, 54] on aside "Configuración del sitio web Gestiona la configuración de tu sitio web General D…" at bounding box center [710, 210] width 313 height 357
click at [850, 48] on icon at bounding box center [852, 53] width 8 height 10
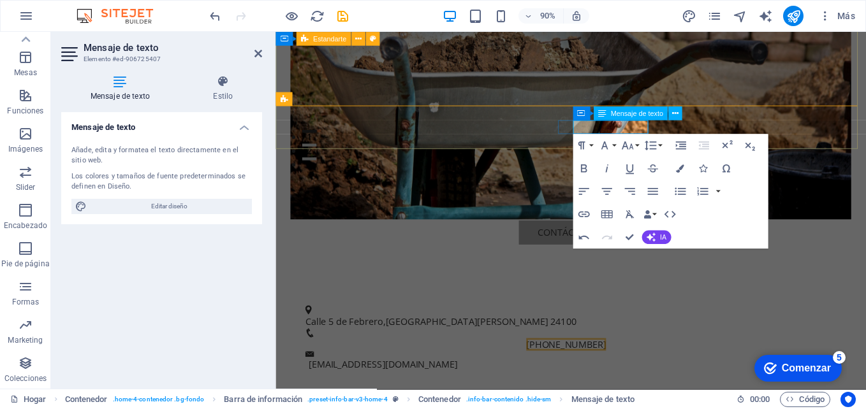
click at [643, 373] on span "+52 938 123 4567" at bounding box center [598, 380] width 89 height 14
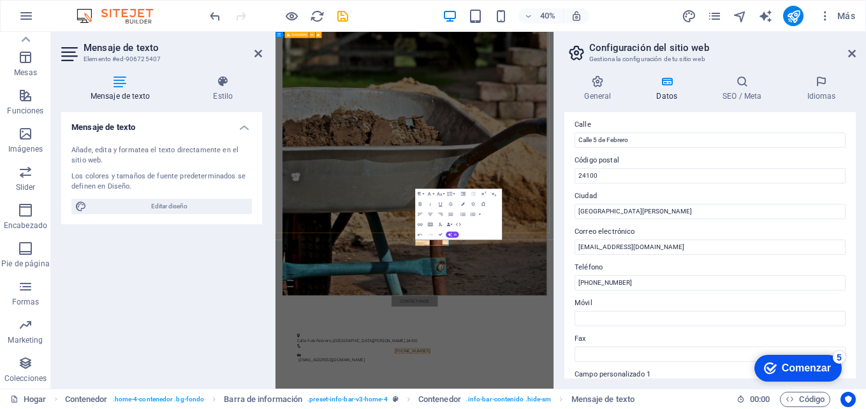
scroll to position [191, 0]
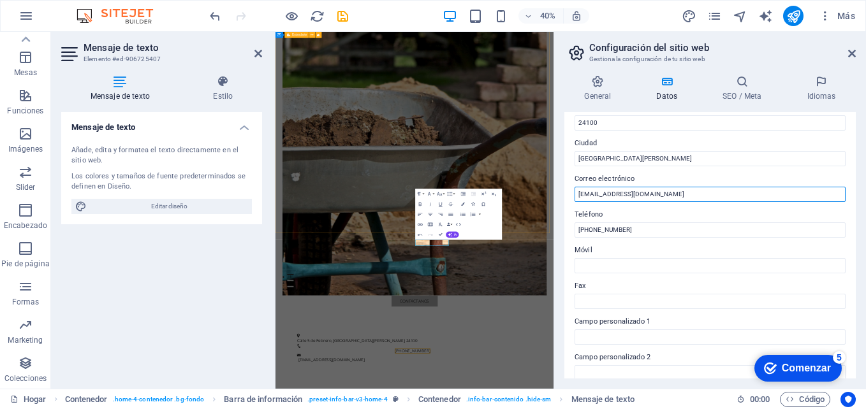
drag, startPoint x: 660, startPoint y: 191, endPoint x: 554, endPoint y: 195, distance: 106.0
click at [554, 195] on aside "Configuración del sitio web Gestiona la configuración de tu sitio web General D…" at bounding box center [710, 210] width 313 height 357
type input "[EMAIL_ADDRESS][DOMAIN_NAME]"
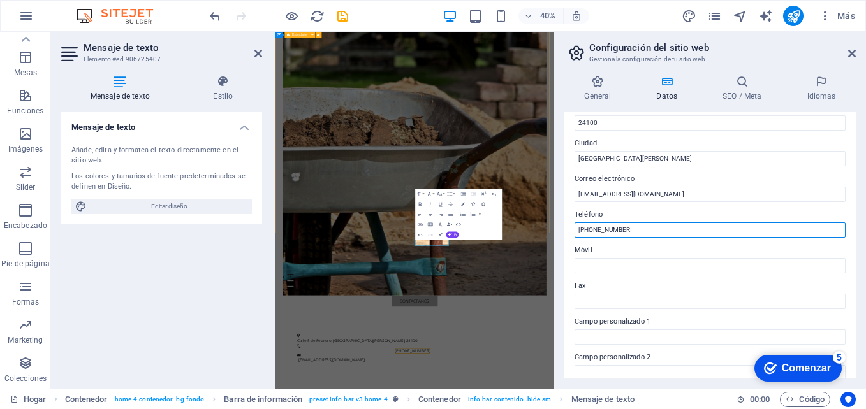
click at [642, 231] on input "+52 938 123 4567" at bounding box center [710, 230] width 271 height 15
type input "[PHONE_NUMBER]"
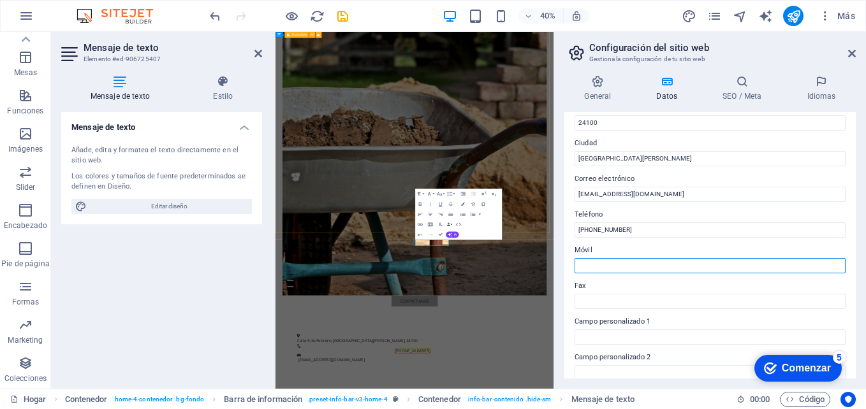
click at [594, 270] on input "Móvil" at bounding box center [710, 265] width 271 height 15
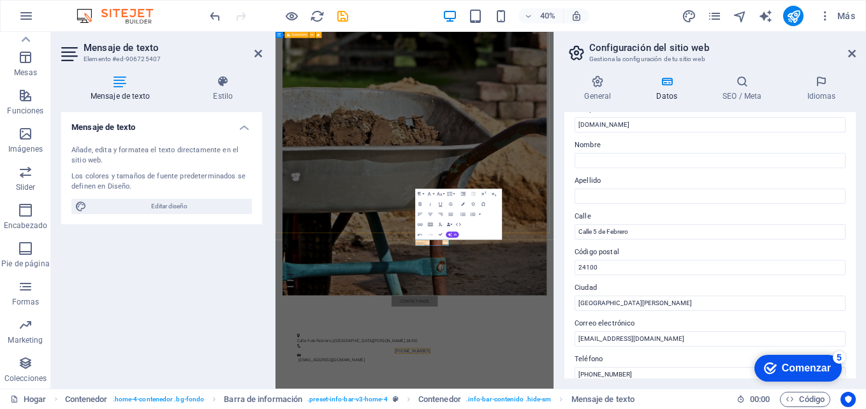
scroll to position [64, 0]
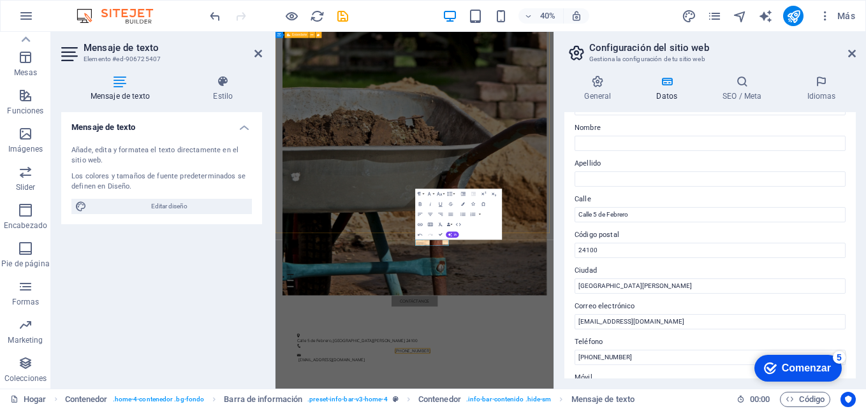
type input "[PHONE_NUMBER]"
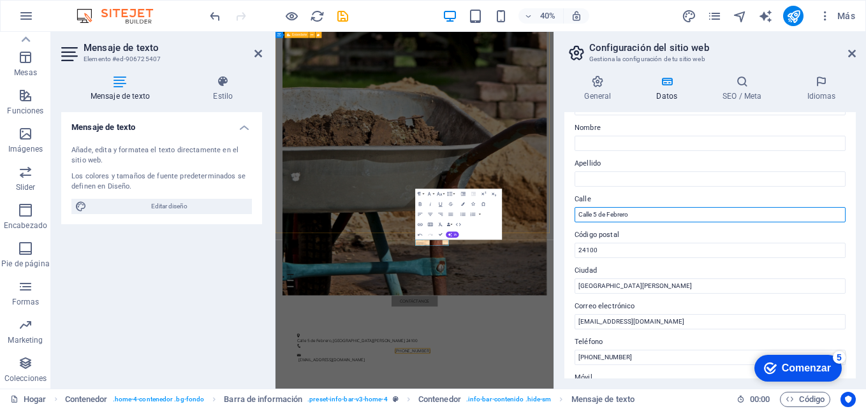
drag, startPoint x: 908, startPoint y: 249, endPoint x: 829, endPoint y: 239, distance: 79.7
type input "[PERSON_NAME][STREET_ADDRESS]"
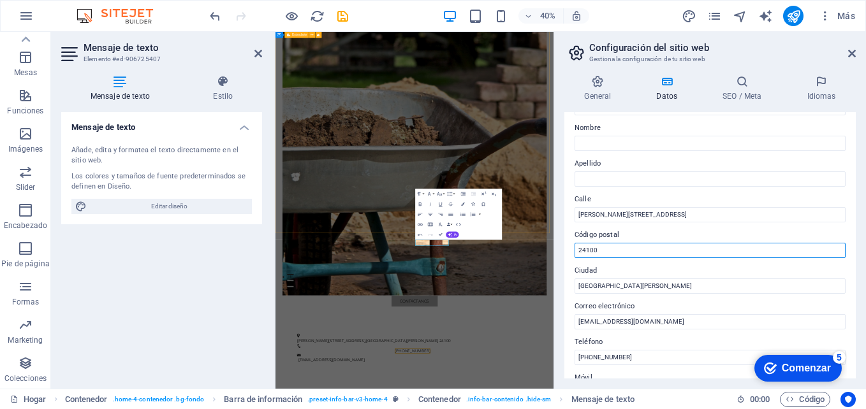
click at [598, 249] on input "24100" at bounding box center [710, 250] width 271 height 15
type input "24154"
click at [640, 265] on label "Ciudad" at bounding box center [710, 270] width 271 height 15
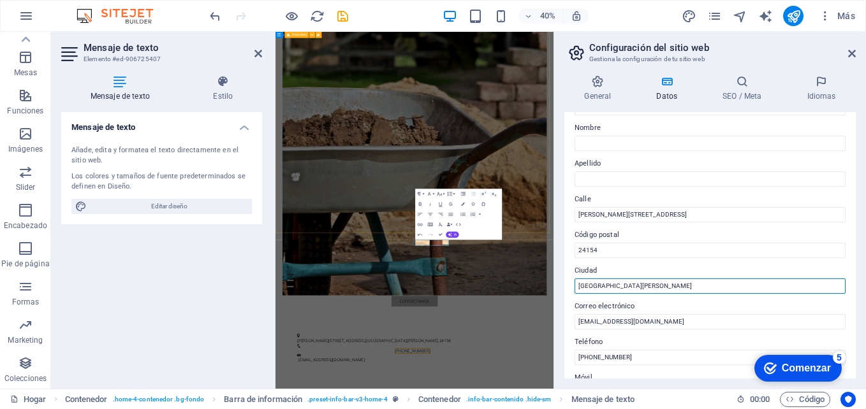
click at [640, 279] on input "Ciudad del Carmen" at bounding box center [710, 286] width 271 height 15
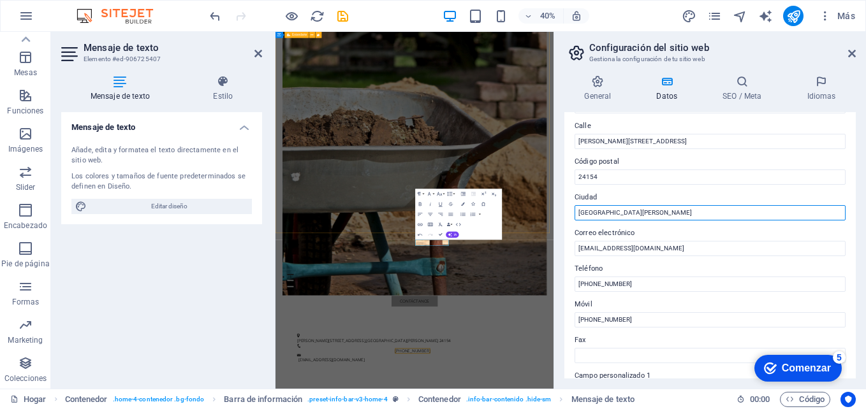
scroll to position [191, 0]
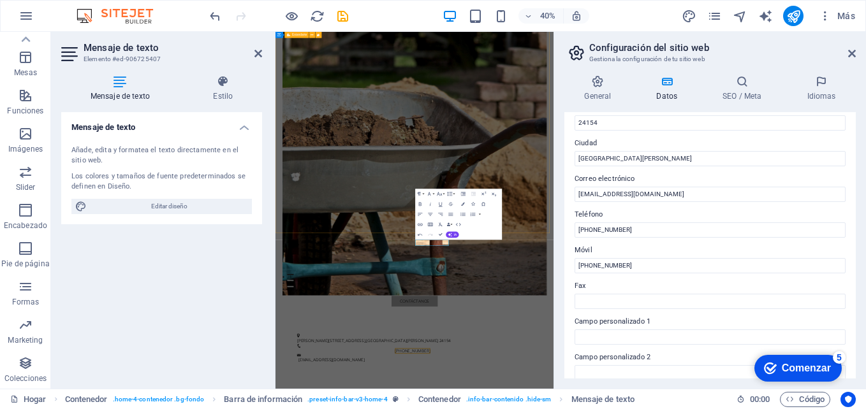
click at [822, 370] on div "Comenzar" at bounding box center [806, 368] width 49 height 11
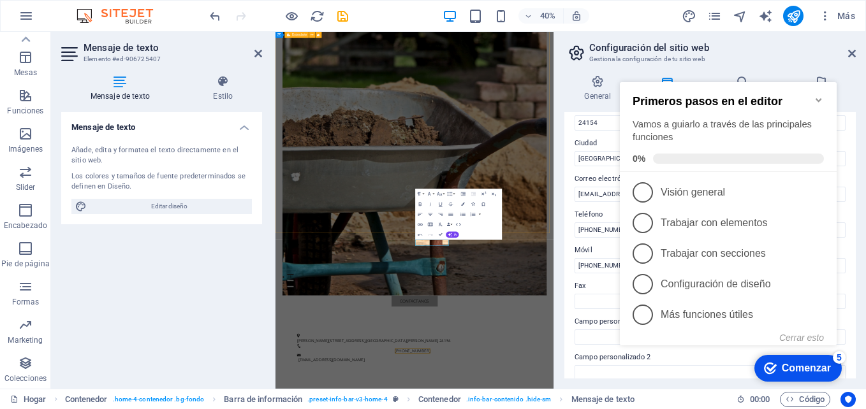
click at [815, 53] on h2 "Configuración del sitio web" at bounding box center [722, 47] width 267 height 11
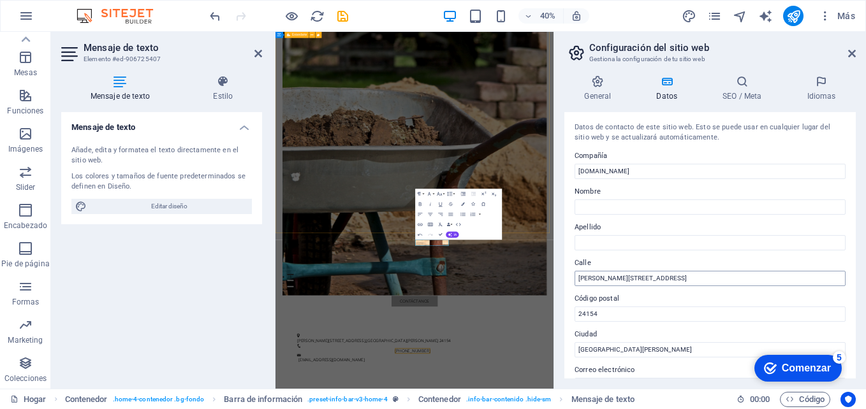
scroll to position [128, 0]
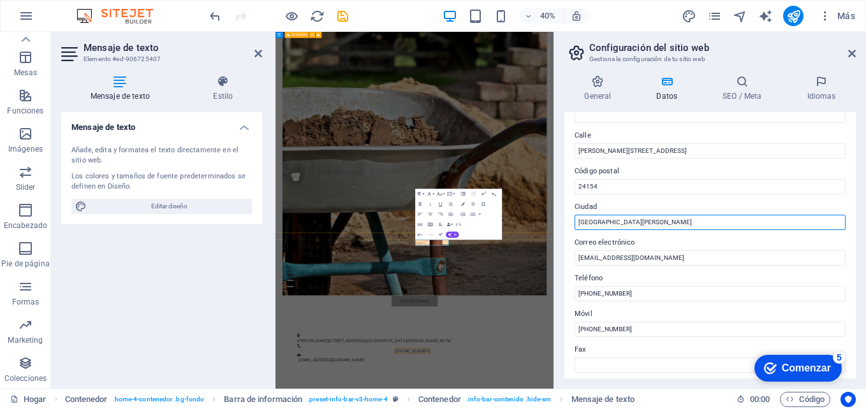
click at [631, 221] on input "Ciudad del Carmen" at bounding box center [710, 222] width 271 height 15
type input "[GEOGRAPHIC_DATA][PERSON_NAME], [GEOGRAPHIC_DATA]"
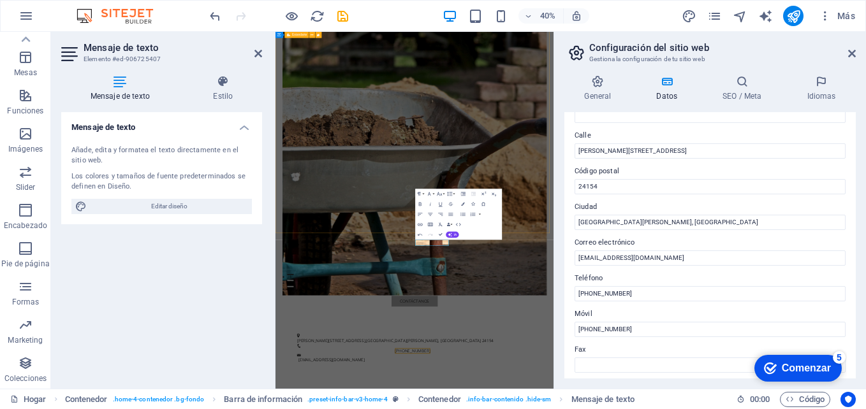
click at [699, 93] on h4 "Datos" at bounding box center [670, 88] width 66 height 27
click at [817, 92] on font "Idiomas" at bounding box center [822, 96] width 29 height 9
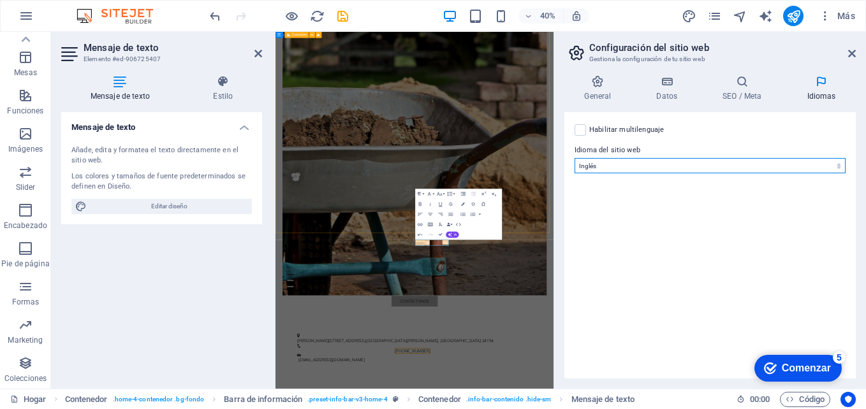
click at [823, 167] on select "Abjaso Lejos Afrikaans Acano Albanés Amárico Árabe Aragonés Armenio Asamés Ávar…" at bounding box center [710, 165] width 271 height 15
click at [580, 133] on label at bounding box center [580, 129] width 11 height 11
click at [0, 0] on input "Habilitar multilenguaje Para deshabilitar el multilingüe, elimine todos los idi…" at bounding box center [0, 0] width 0 height 0
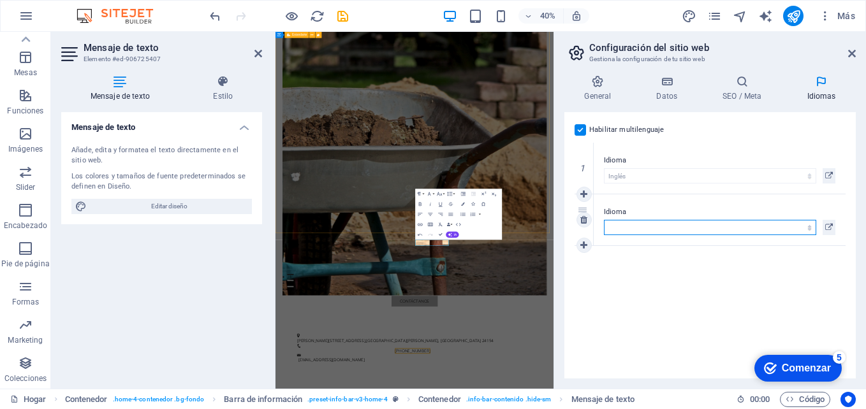
click at [684, 227] on select "Abjaso Lejos Afrikaans Acano Albanés Amárico Árabe Aragonés Armenio Asamés Ávar…" at bounding box center [710, 227] width 212 height 15
click at [628, 228] on select "Abjaso Lejos Afrikaans Acano Albanés Amárico Árabe Aragonés Armenio Asamés Ávar…" at bounding box center [710, 227] width 212 height 15
select select "31"
click at [679, 255] on div "Habilitar multilenguaje Para deshabilitar el multilingüe, elimine todos los idi…" at bounding box center [709, 245] width 291 height 267
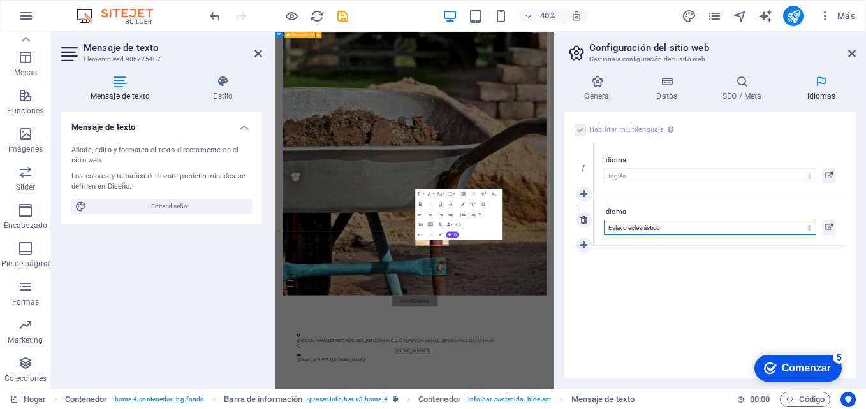
click at [767, 226] on select "Abjaso Lejos Afrikaans Acano Albanés Amárico Árabe Aragonés Armenio Asamés Ávar…" at bounding box center [710, 227] width 212 height 15
click at [675, 228] on select "Abjaso Lejos Afrikaans Acano Albanés Amárico Árabe Aragonés Armenio Asamés Ávar…" at bounding box center [710, 227] width 212 height 15
click at [674, 283] on div "Habilitar multilenguaje Para deshabilitar el multilingüe, elimine todos los idi…" at bounding box center [709, 245] width 291 height 267
click at [854, 56] on icon at bounding box center [852, 53] width 8 height 10
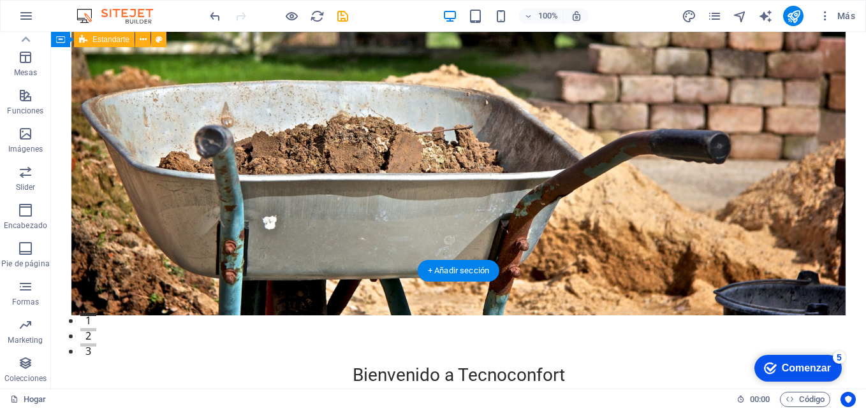
scroll to position [0, 0]
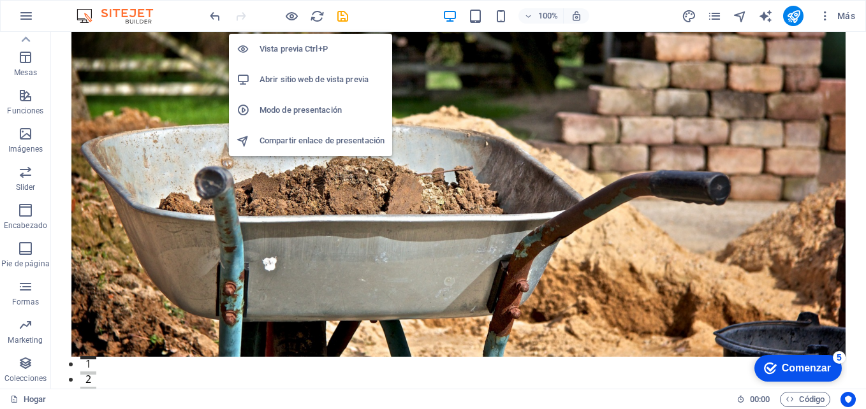
click at [283, 79] on h6 "Abrir sitio web de vista previa" at bounding box center [322, 79] width 125 height 15
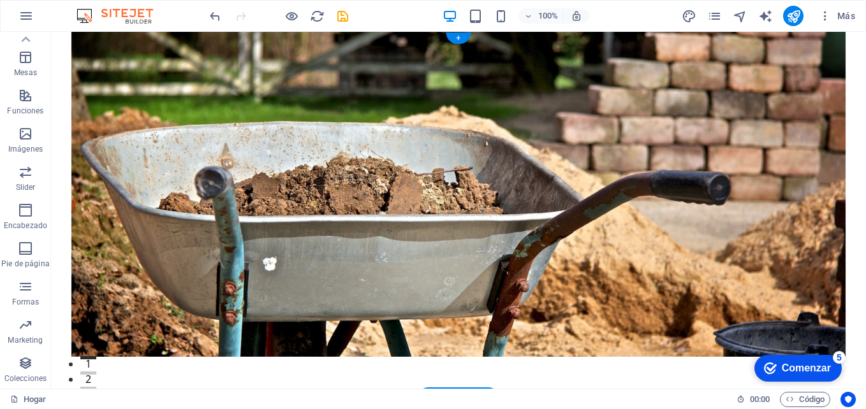
click at [544, 63] on figure at bounding box center [458, 194] width 774 height 325
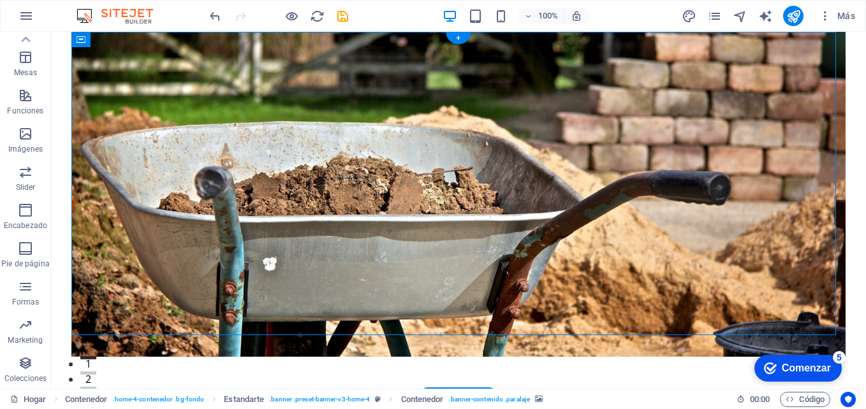
click at [296, 90] on figure at bounding box center [458, 194] width 774 height 325
click at [31, 136] on icon "button" at bounding box center [25, 133] width 15 height 15
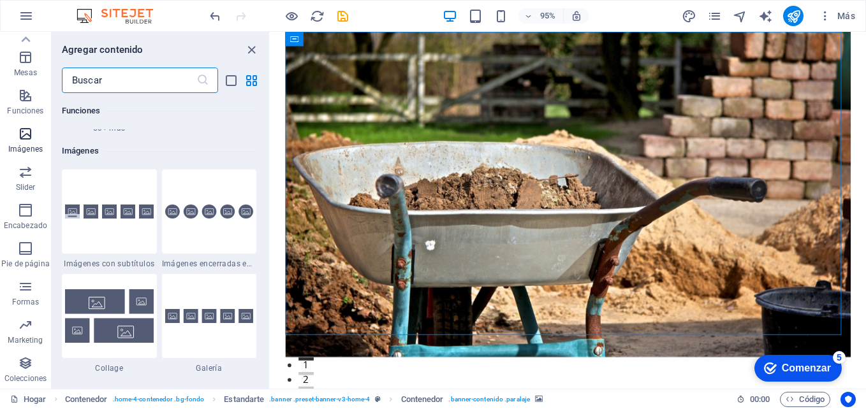
scroll to position [6468, 0]
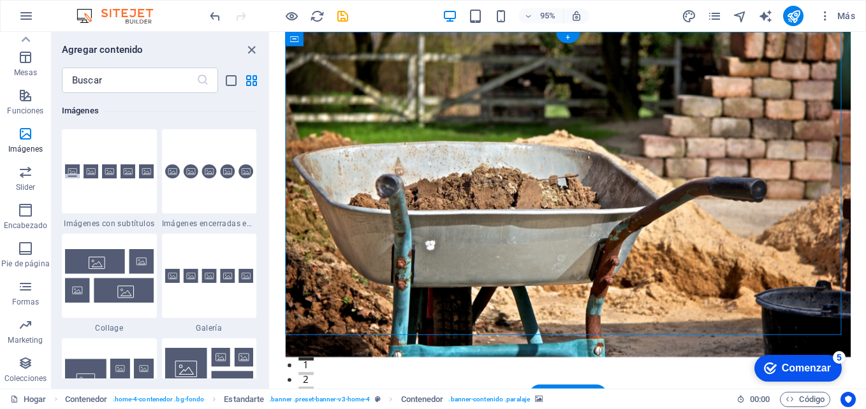
click at [526, 126] on figure at bounding box center [584, 203] width 596 height 343
click at [609, 121] on figure at bounding box center [584, 203] width 596 height 343
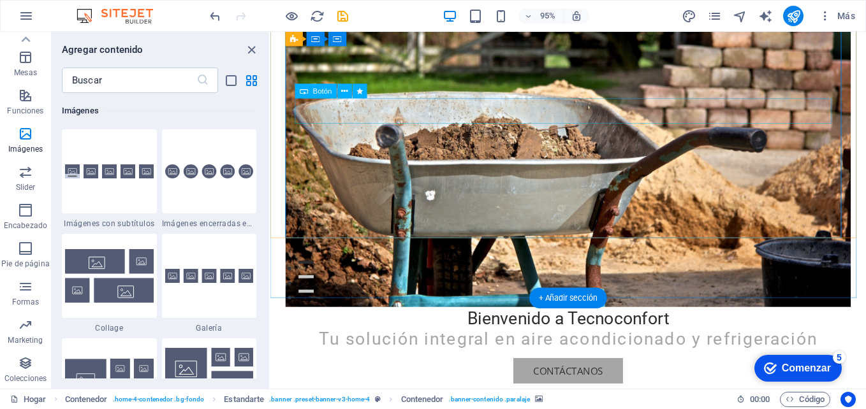
scroll to position [0, 0]
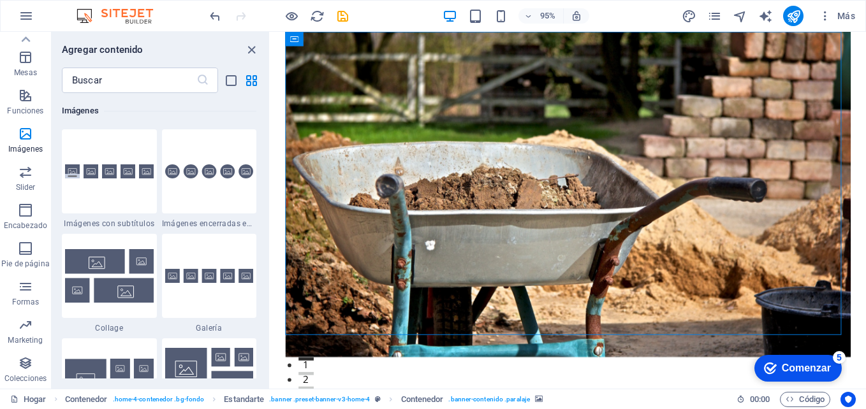
click at [243, 47] on div "Agregar contenido" at bounding box center [161, 49] width 218 height 15
click at [248, 53] on icon "grupo Cerrar" at bounding box center [251, 50] width 15 height 15
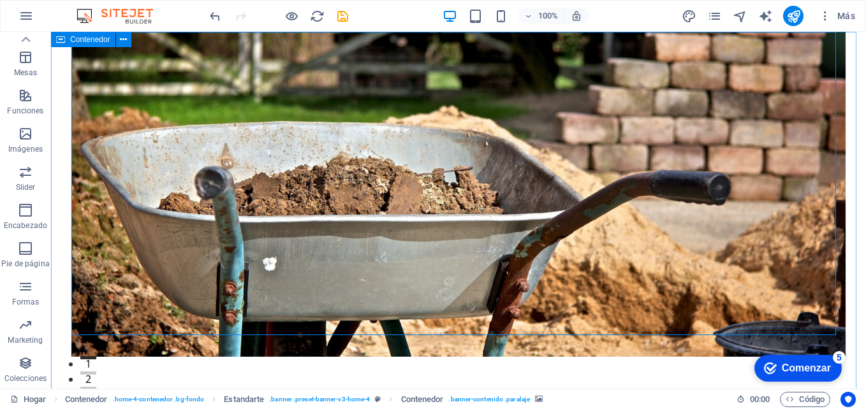
click at [80, 325] on span "Contenedor" at bounding box center [420, 332] width 782 height 15
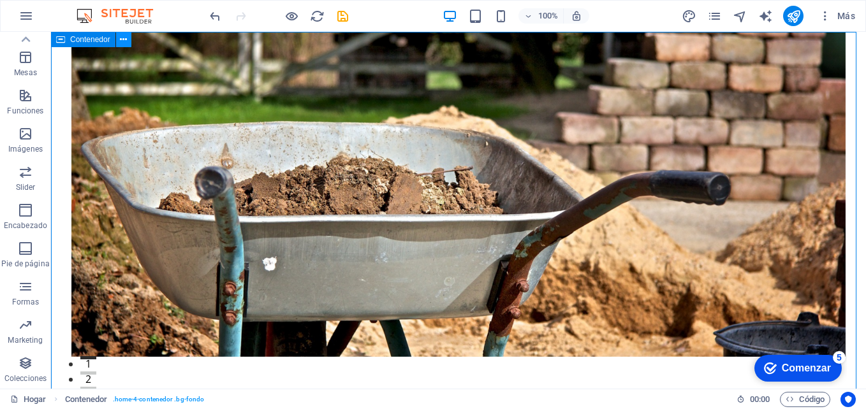
click at [124, 340] on icon at bounding box center [420, 347] width 782 height 15
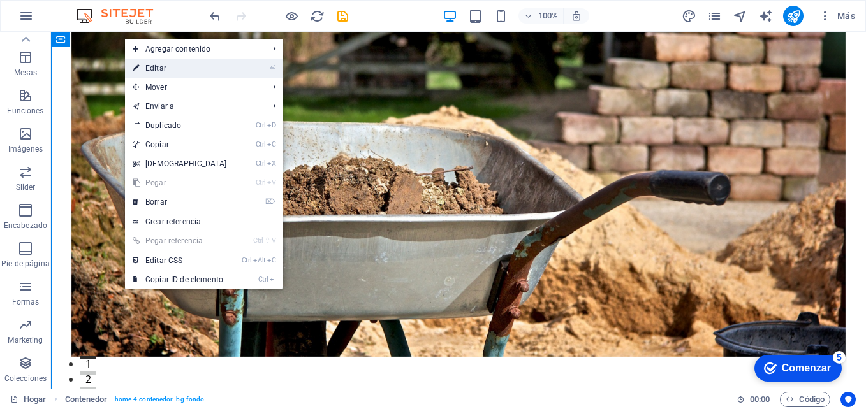
click at [189, 67] on link "⏎ Editar" at bounding box center [180, 68] width 110 height 19
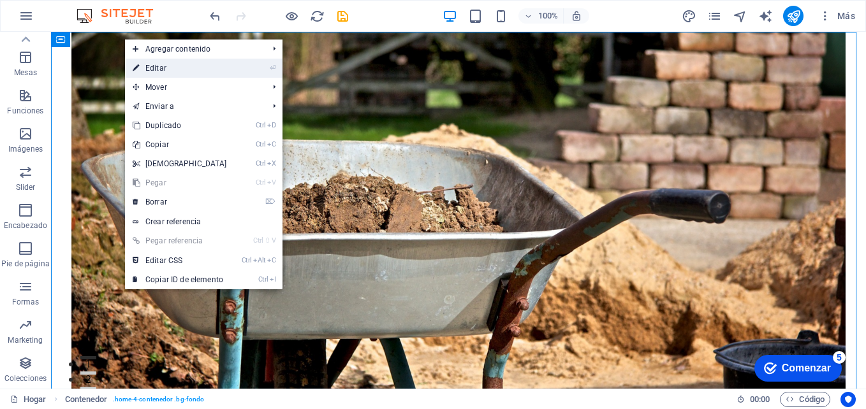
select select "header"
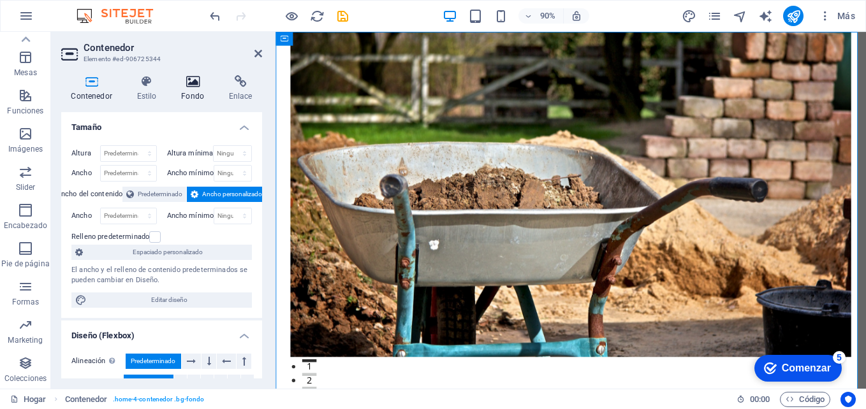
click at [189, 85] on icon at bounding box center [193, 81] width 43 height 13
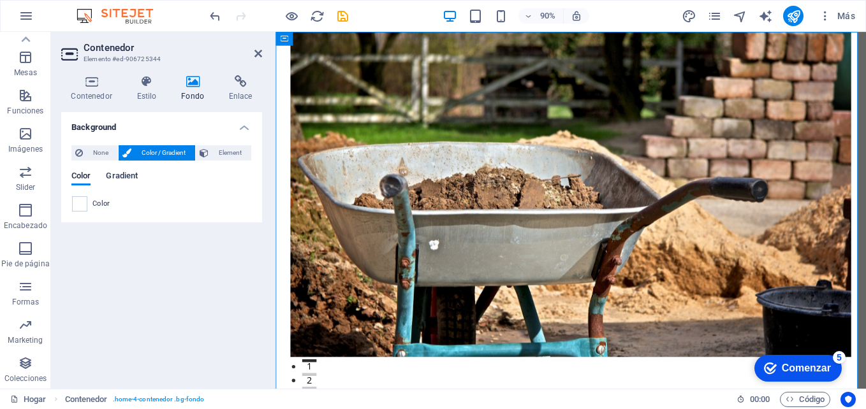
click at [120, 177] on span "Gradient" at bounding box center [122, 177] width 32 height 18
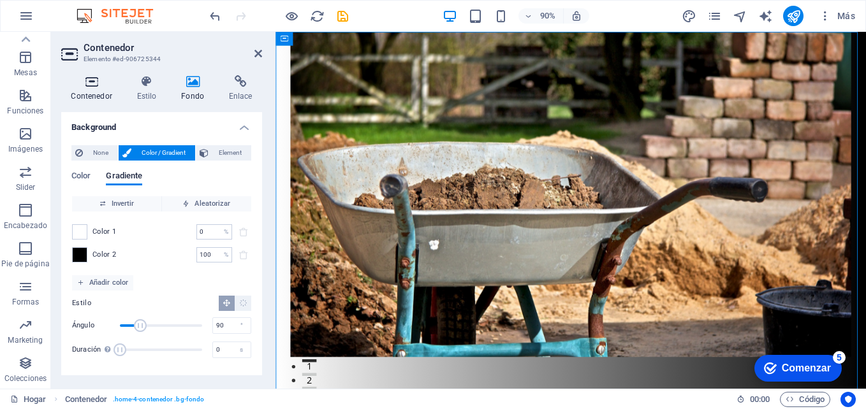
click at [93, 83] on icon at bounding box center [91, 81] width 61 height 13
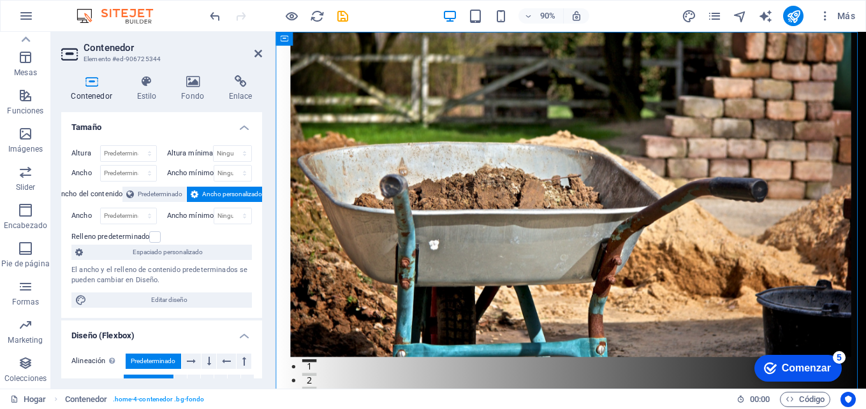
click at [752, 139] on figure at bounding box center [604, 213] width 624 height 362
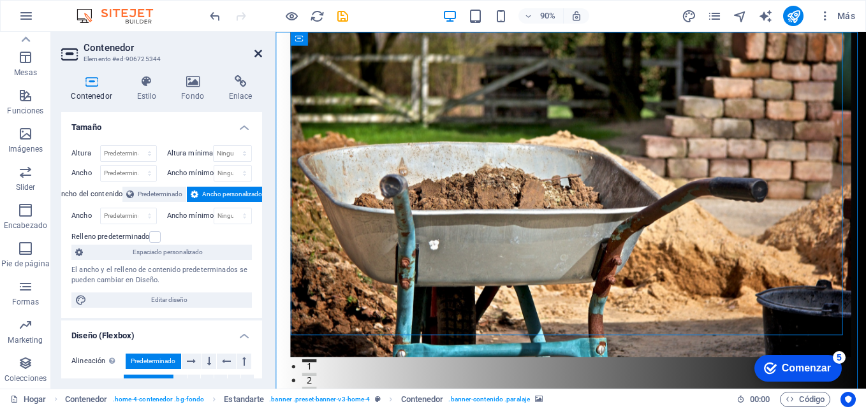
click at [255, 49] on icon at bounding box center [259, 53] width 8 height 10
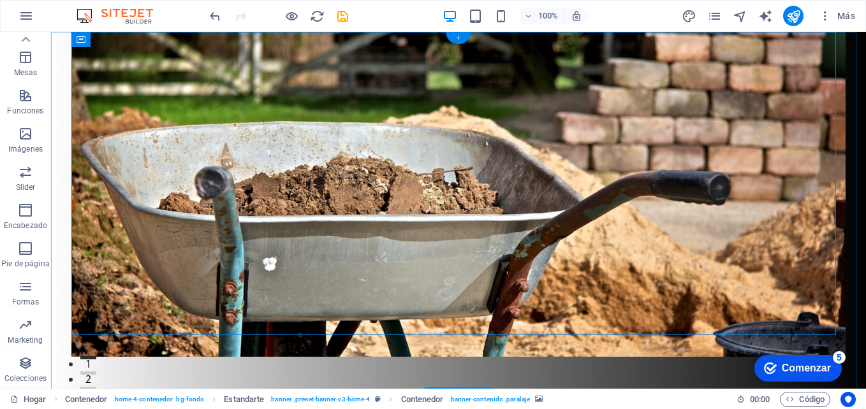
click at [458, 38] on div "+" at bounding box center [458, 38] width 25 height 11
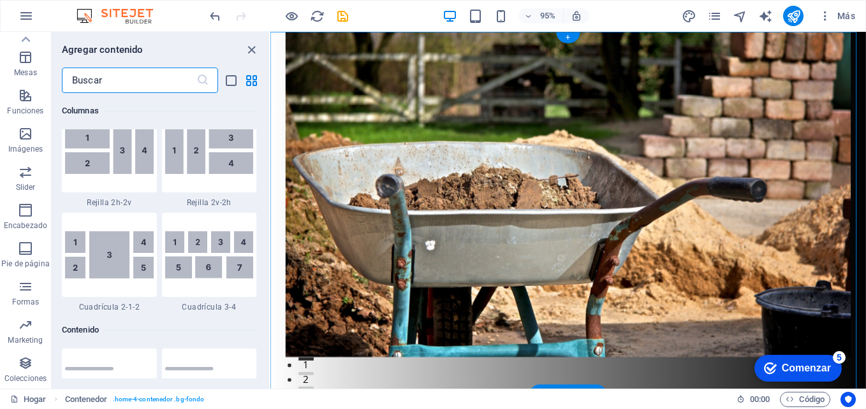
scroll to position [2232, 0]
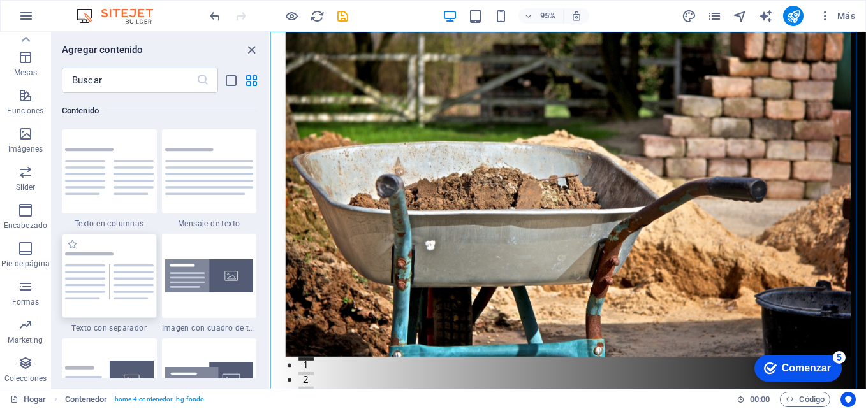
drag, startPoint x: 112, startPoint y: 273, endPoint x: 222, endPoint y: 155, distance: 161.6
click at [112, 273] on img at bounding box center [109, 276] width 89 height 47
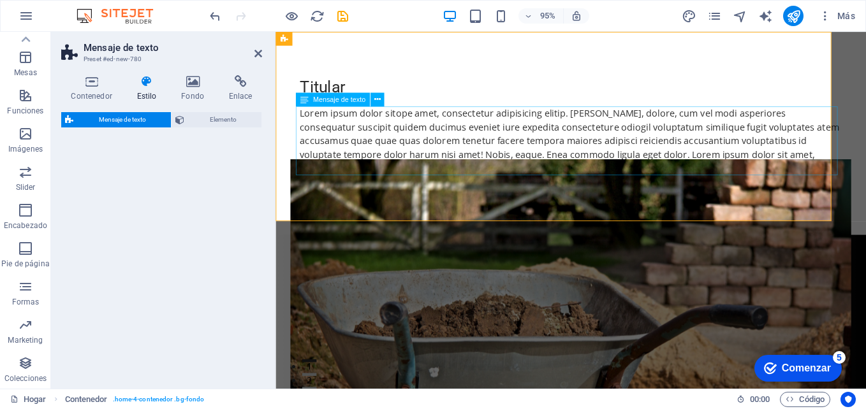
select select "rem"
select select "px"
select select "preset-text-v2-separator"
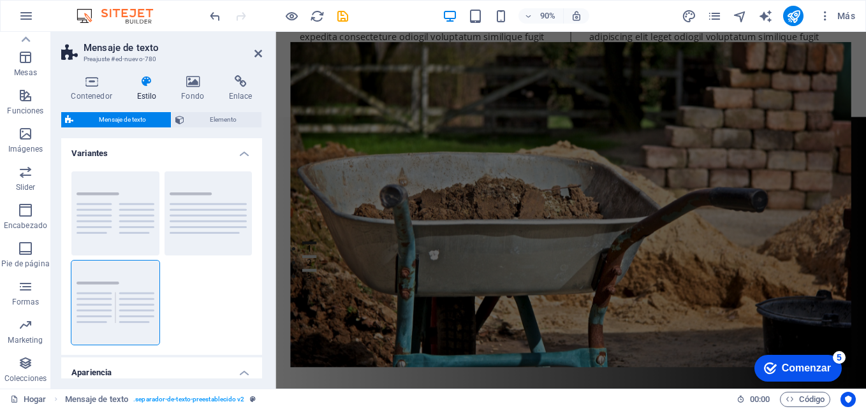
scroll to position [0, 0]
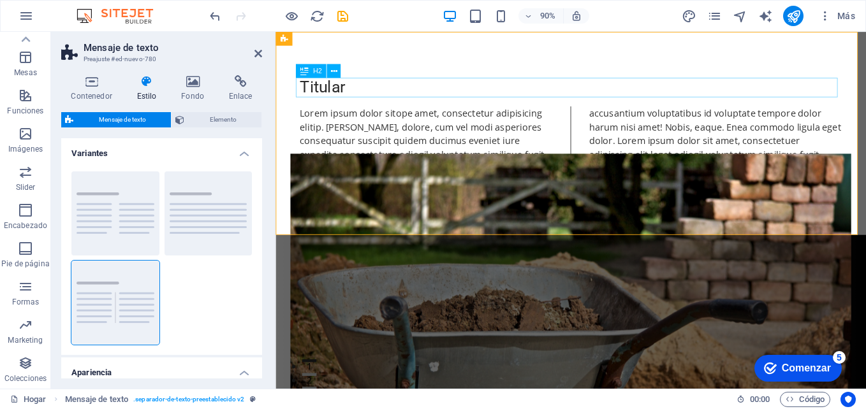
click at [350, 94] on div "Titular" at bounding box center [604, 94] width 602 height 22
click at [309, 69] on div "H2" at bounding box center [311, 71] width 31 height 14
click at [342, 68] on div "H2" at bounding box center [322, 71] width 52 height 15
click at [335, 68] on icon at bounding box center [333, 71] width 6 height 12
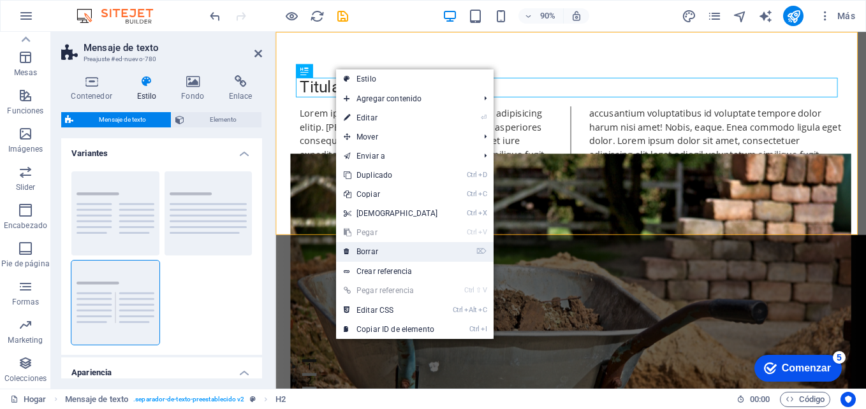
click at [382, 254] on link "⌦ Borrar" at bounding box center [391, 251] width 110 height 19
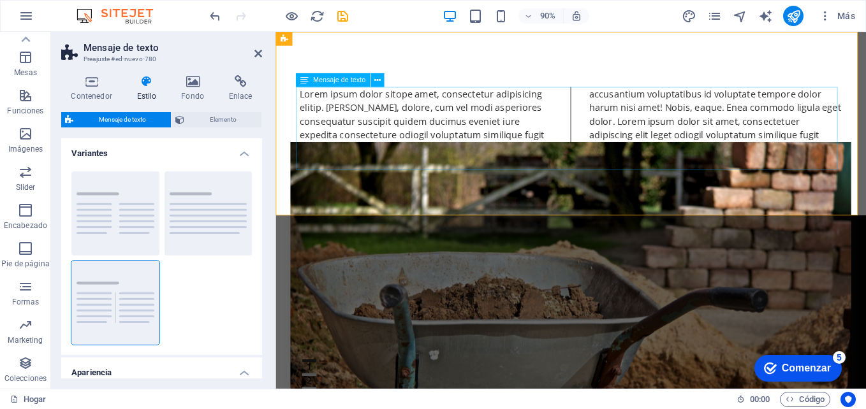
click at [421, 106] on div "Lorem ipsum dolor sitope amet, consectetur adipisicing elitip. Massumenda, dolo…" at bounding box center [604, 139] width 602 height 92
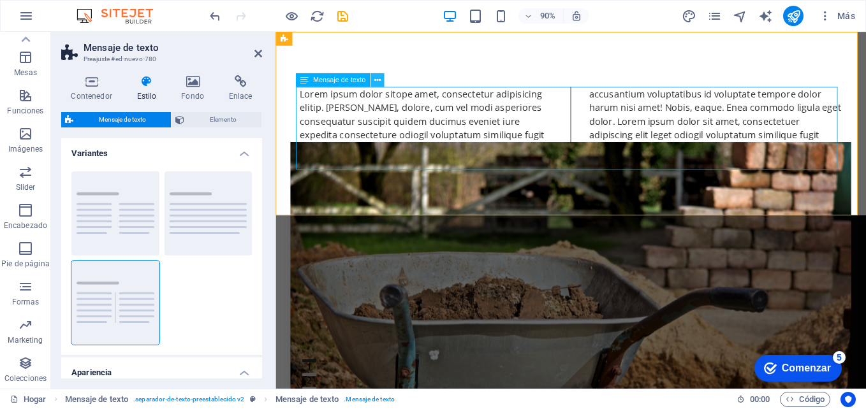
click at [374, 78] on icon at bounding box center [377, 80] width 6 height 12
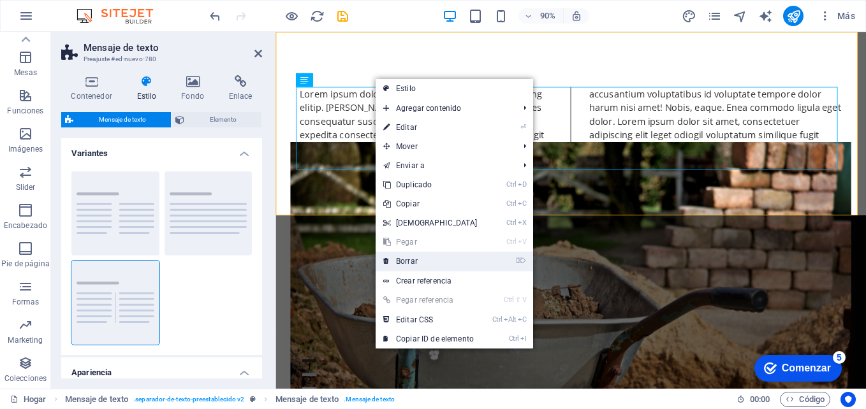
click at [417, 256] on link "⌦ Borrar" at bounding box center [431, 261] width 110 height 19
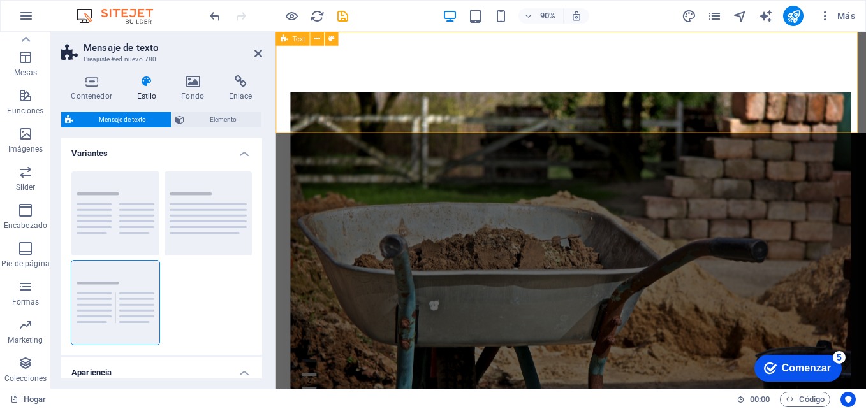
click at [427, 78] on div at bounding box center [604, 88] width 656 height 112
click at [527, 249] on figure at bounding box center [604, 281] width 624 height 362
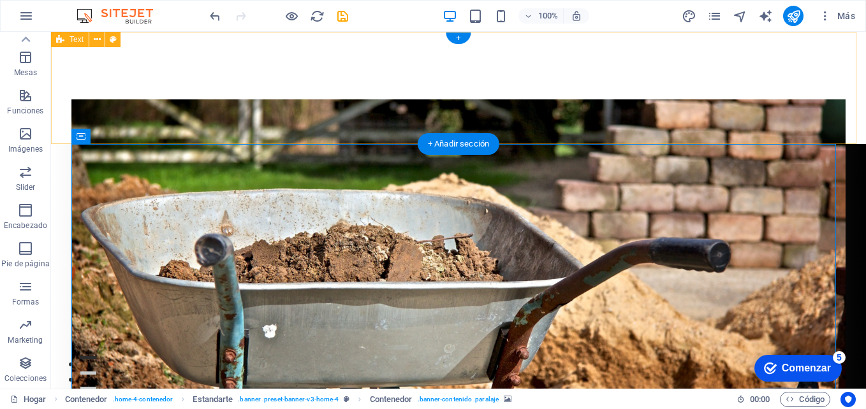
click at [302, 98] on div at bounding box center [458, 88] width 815 height 112
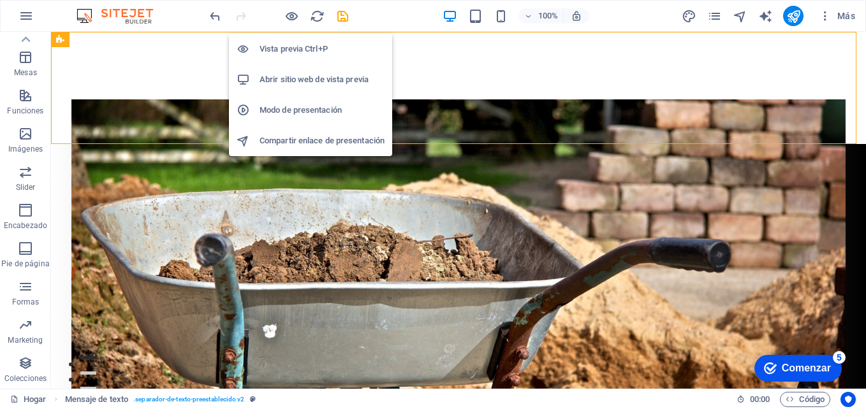
drag, startPoint x: 291, startPoint y: 16, endPoint x: 300, endPoint y: 50, distance: 35.0
click at [300, 48] on body "tecnoconfort.com.mx Home Favoritos Elementos Columnas Contenido Buzones Acordeó…" at bounding box center [433, 204] width 866 height 409
click at [300, 50] on h6 "Vista previa Ctrl+P" at bounding box center [322, 48] width 125 height 15
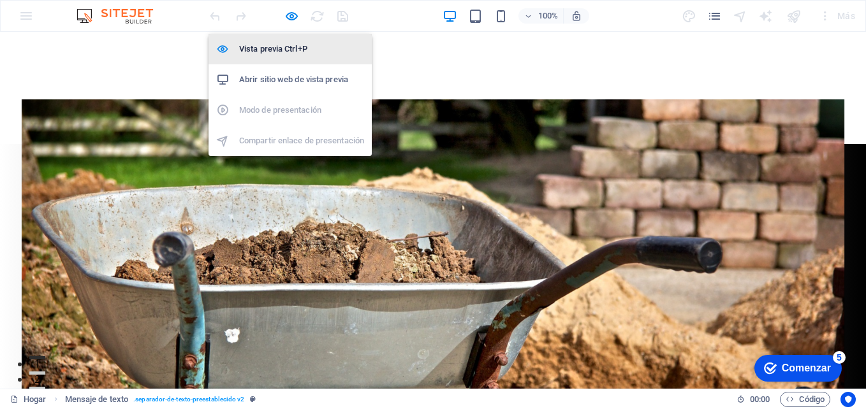
click at [300, 50] on h6 "Vista previa Ctrl+P" at bounding box center [301, 48] width 125 height 15
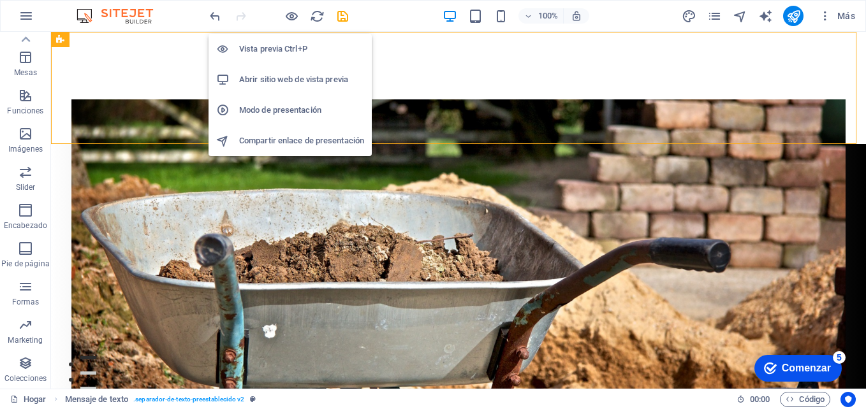
click at [293, 80] on h6 "Abrir sitio web de vista previa" at bounding box center [301, 79] width 125 height 15
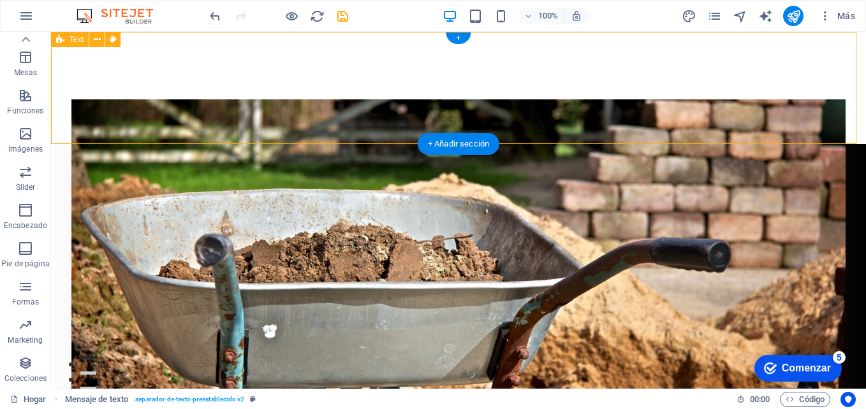
click at [253, 95] on div at bounding box center [458, 88] width 815 height 112
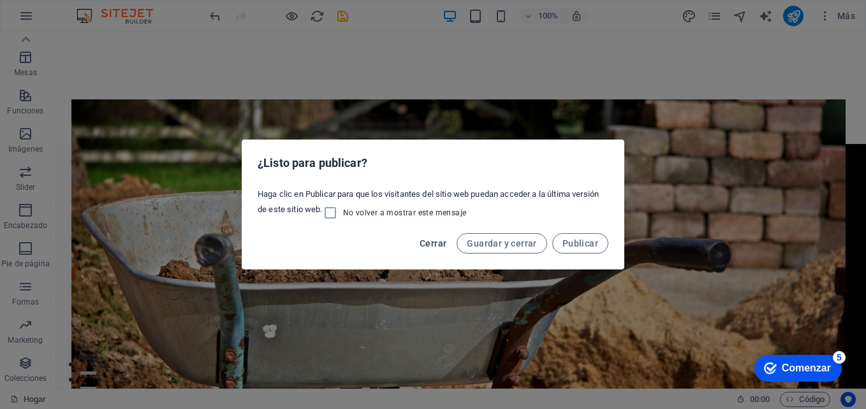
click at [434, 247] on span "Cerrar" at bounding box center [433, 244] width 27 height 10
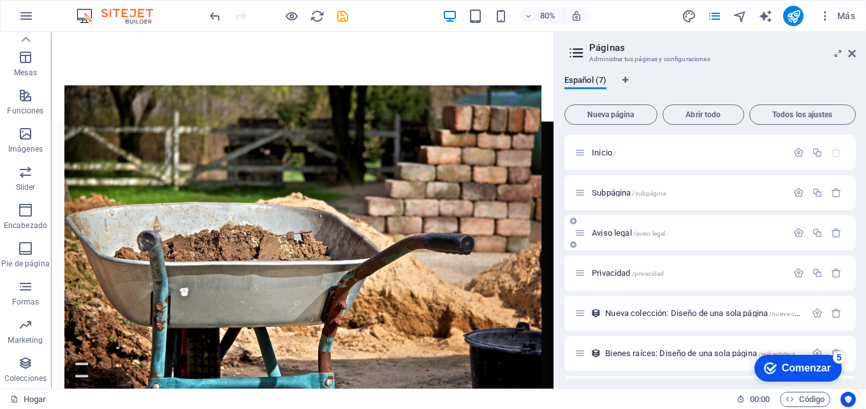
scroll to position [38, 0]
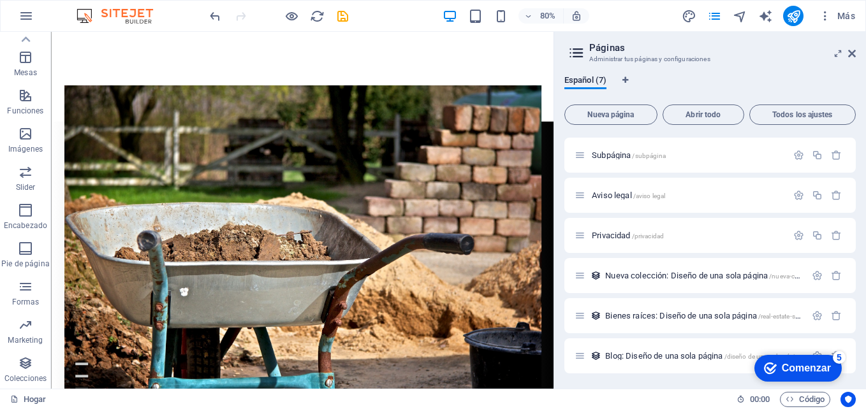
click at [856, 52] on aside "Páginas Administrar tus páginas y configuraciones Español (7) Nueva página Abri…" at bounding box center [710, 210] width 313 height 357
click at [848, 52] on icon at bounding box center [852, 53] width 8 height 10
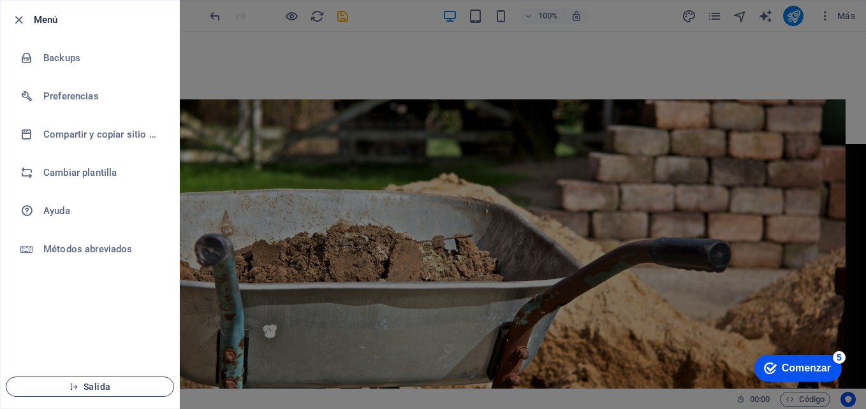
click at [121, 383] on span "Salida" at bounding box center [90, 387] width 147 height 10
click at [260, 82] on div at bounding box center [433, 204] width 866 height 409
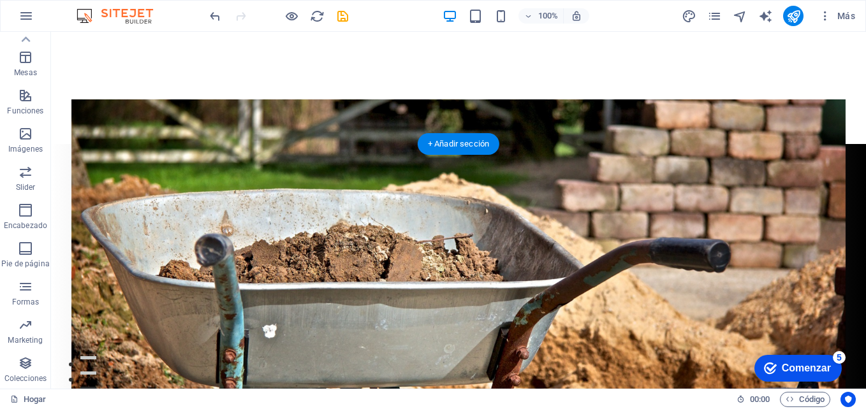
click at [263, 182] on figure at bounding box center [458, 262] width 774 height 325
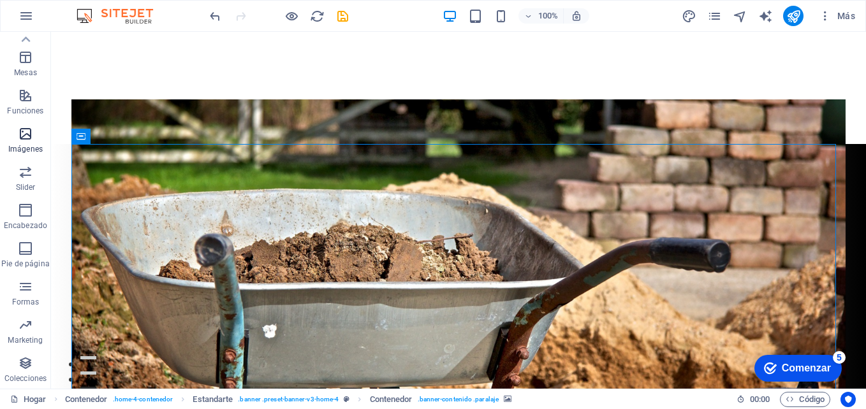
click at [30, 144] on p "Imágenes" at bounding box center [25, 149] width 34 height 10
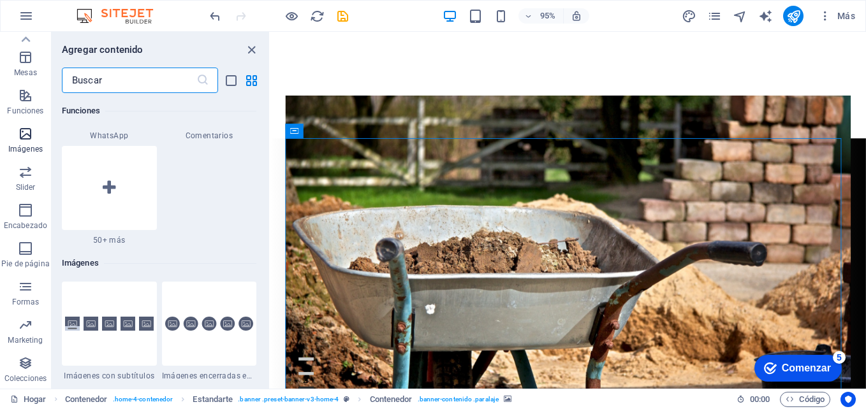
scroll to position [6468, 0]
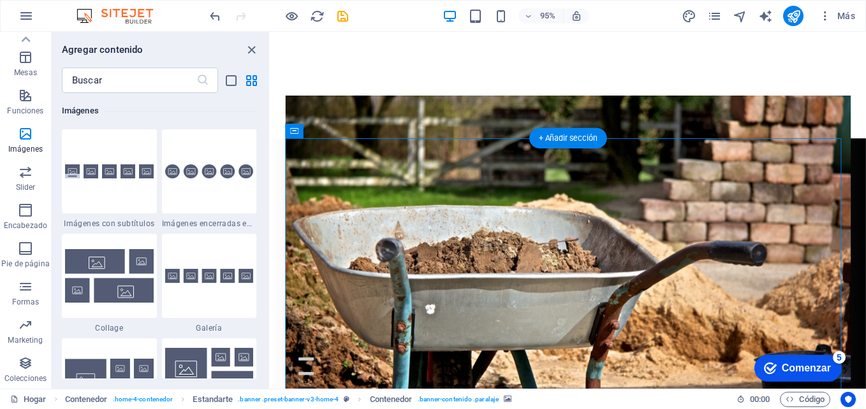
click at [475, 226] on figure at bounding box center [584, 271] width 596 height 343
click at [255, 48] on icon "grupo Cerrar" at bounding box center [251, 50] width 15 height 15
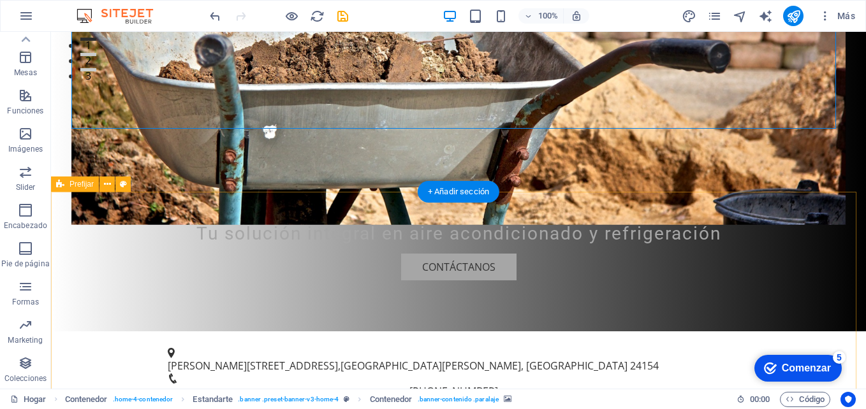
scroll to position [191, 0]
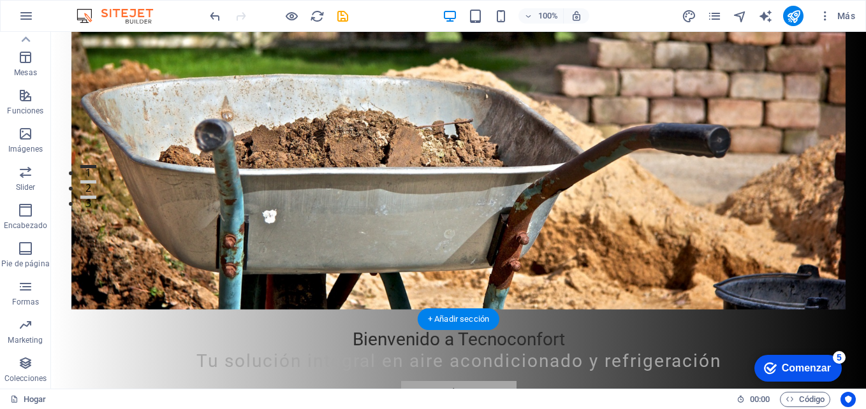
click at [99, 143] on figure at bounding box center [458, 147] width 774 height 325
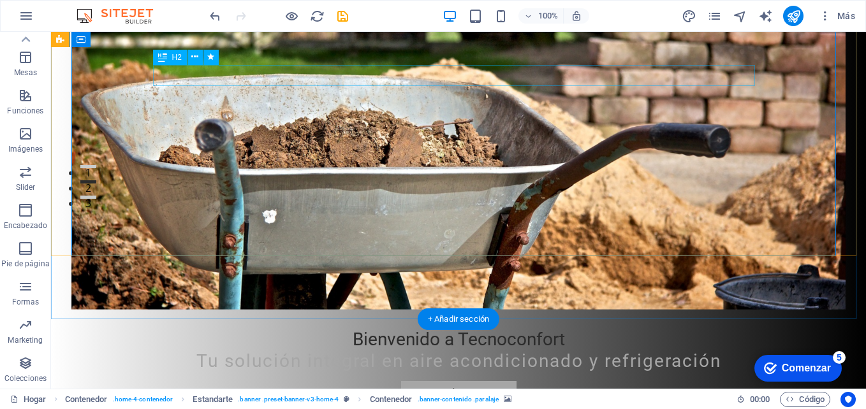
click at [308, 329] on div "Bienvenido a Tecnoconfort" at bounding box center [459, 340] width 602 height 22
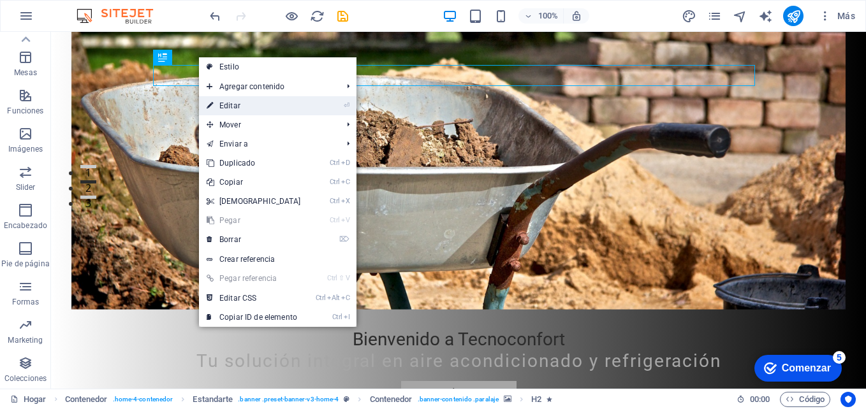
click at [242, 110] on link "⏎ Editar" at bounding box center [254, 105] width 110 height 19
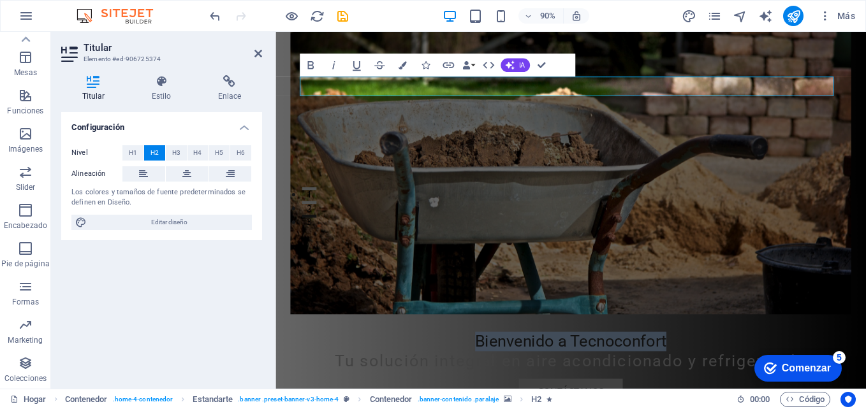
click at [411, 244] on figure at bounding box center [604, 166] width 624 height 362
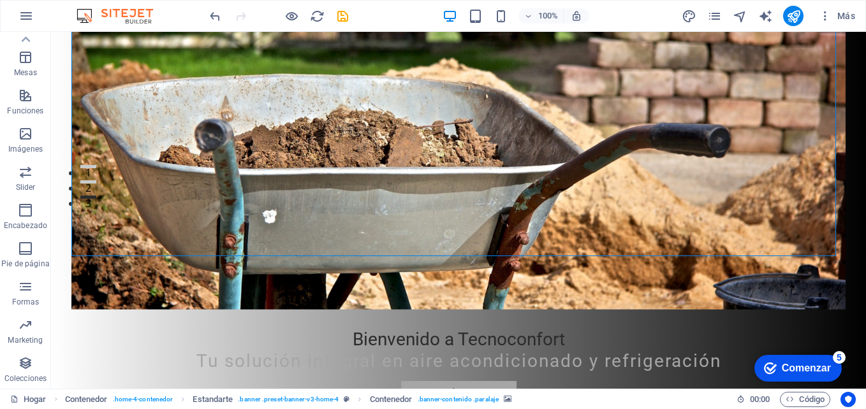
click at [398, 223] on figure at bounding box center [458, 147] width 774 height 325
click at [13, 140] on span "Imágenes" at bounding box center [25, 141] width 51 height 31
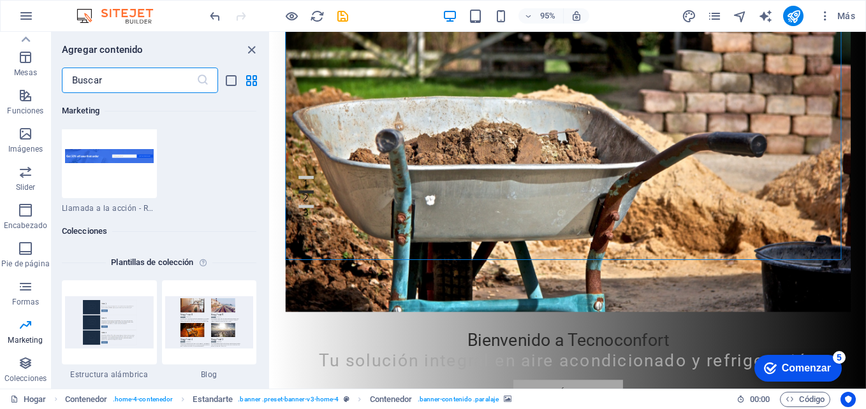
scroll to position [11698, 0]
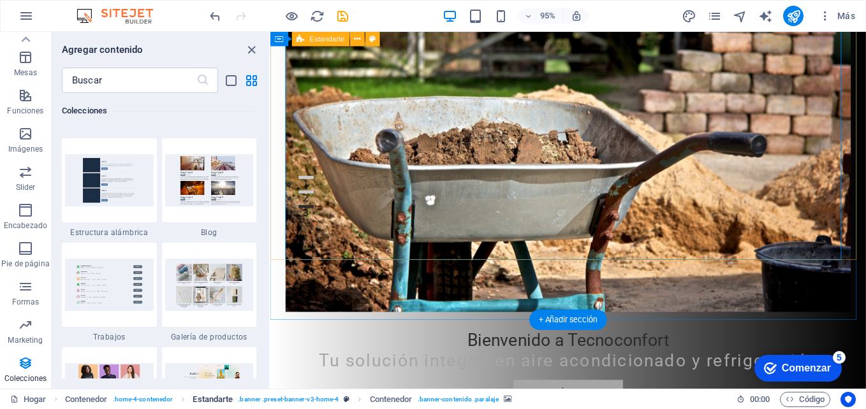
drag, startPoint x: 265, startPoint y: 362, endPoint x: 262, endPoint y: 397, distance: 35.9
click at [262, 389] on section "Favoritos Elementos Columnas Contenido Buzones Acordeón Mesas Funciones Imágene…" at bounding box center [433, 210] width 866 height 357
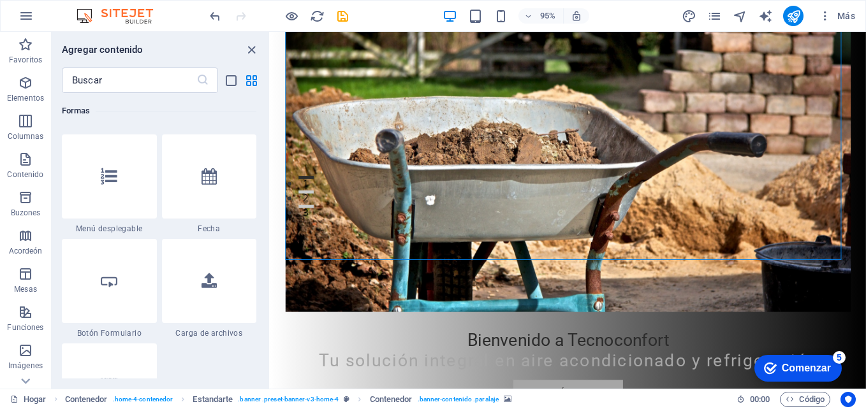
scroll to position [9785, 0]
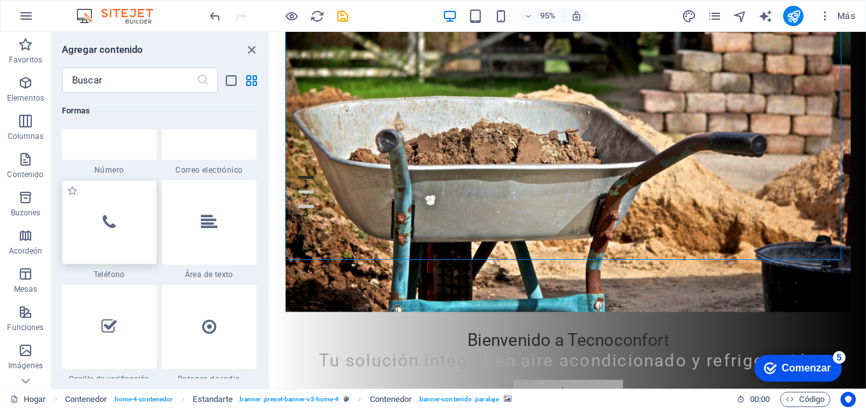
click at [129, 224] on div at bounding box center [109, 223] width 95 height 84
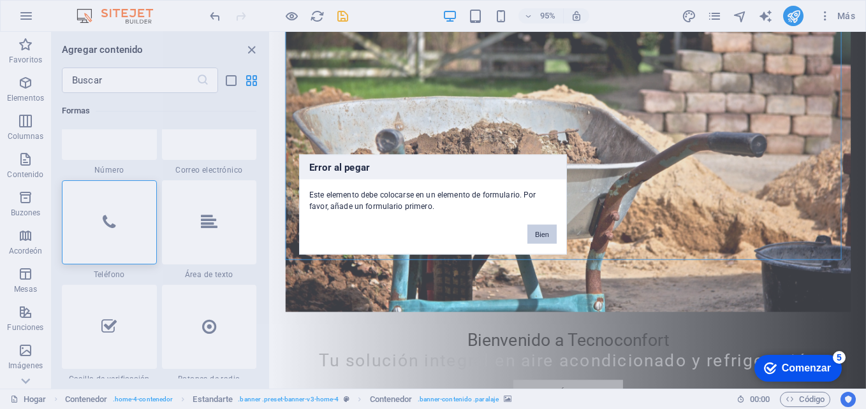
drag, startPoint x: 288, startPoint y: 212, endPoint x: 545, endPoint y: 233, distance: 257.3
click at [545, 233] on button "Bien" at bounding box center [541, 234] width 29 height 19
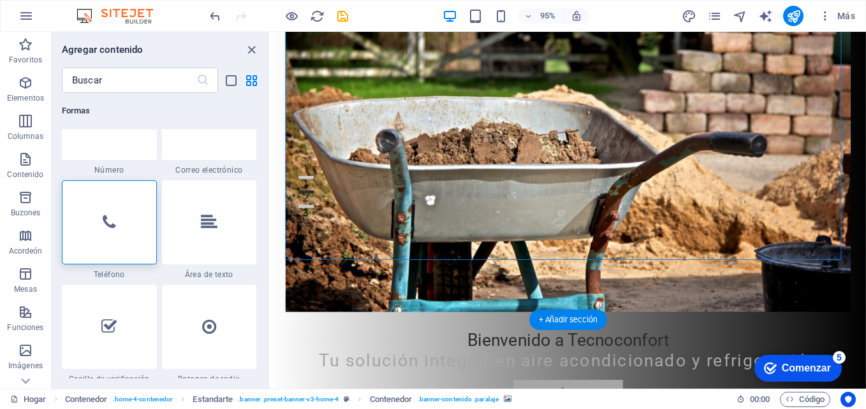
click at [537, 244] on figure at bounding box center [584, 156] width 596 height 343
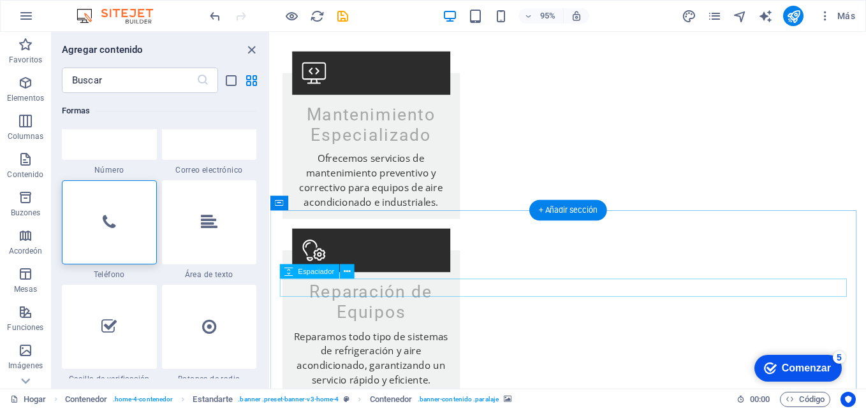
scroll to position [1722, 0]
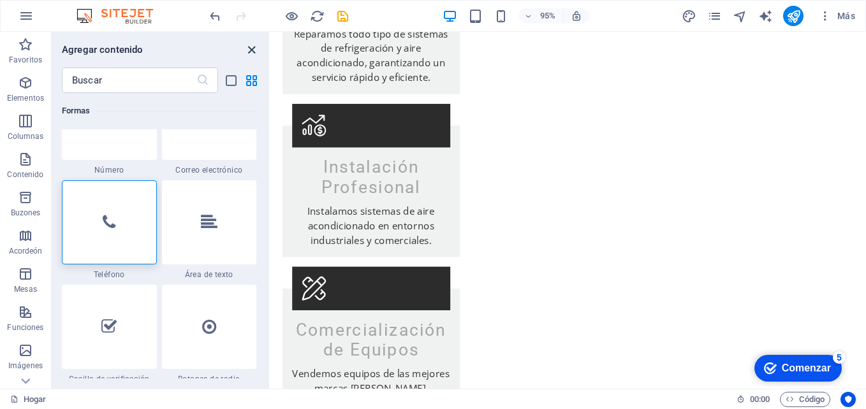
click at [256, 45] on icon "grupo Cerrar" at bounding box center [251, 50] width 15 height 15
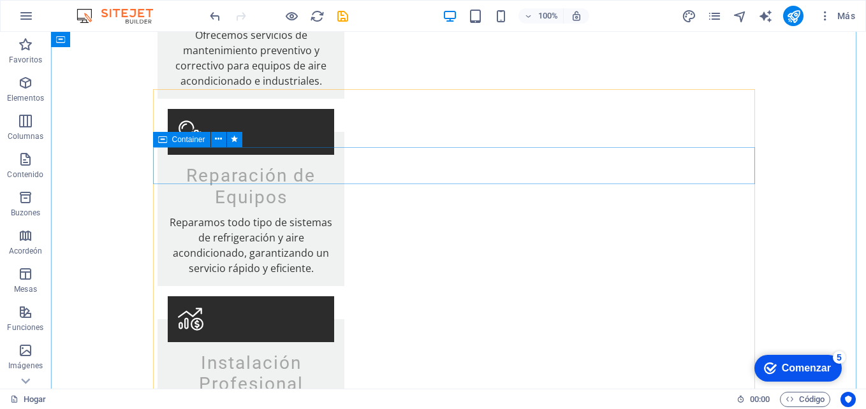
scroll to position [1516, 0]
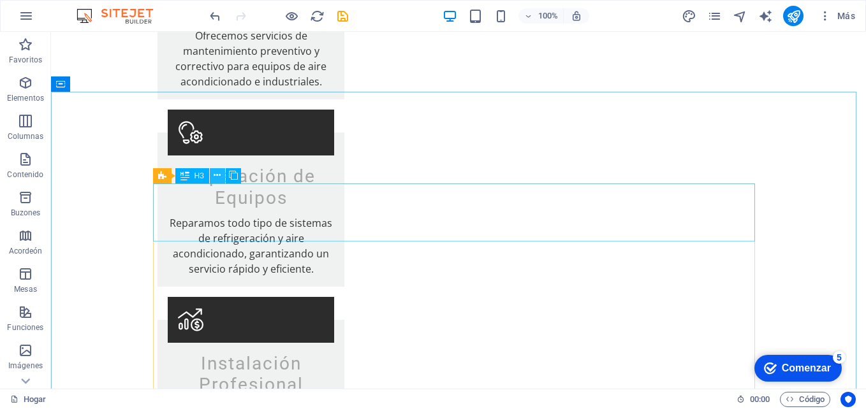
click at [214, 173] on icon at bounding box center [217, 175] width 7 height 13
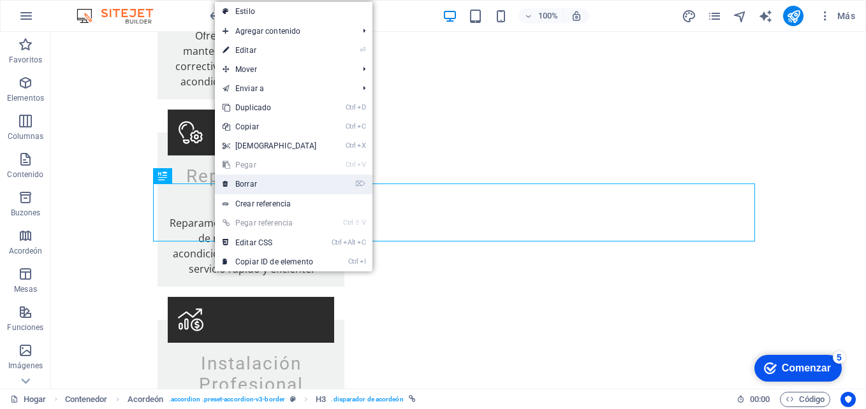
click at [232, 180] on link "⌦ Borrar" at bounding box center [270, 184] width 110 height 19
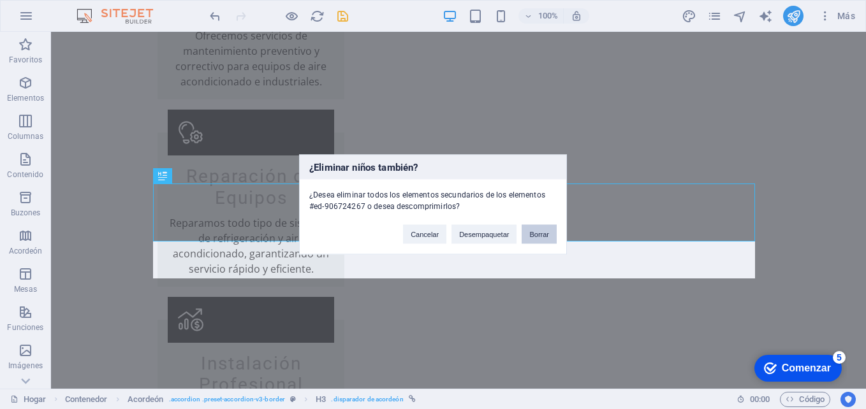
click at [553, 236] on button "Borrar" at bounding box center [539, 234] width 35 height 19
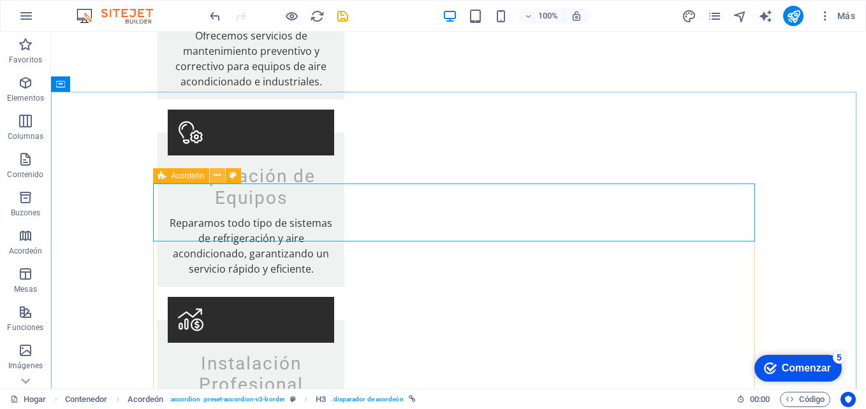
click at [217, 175] on icon at bounding box center [217, 175] width 7 height 13
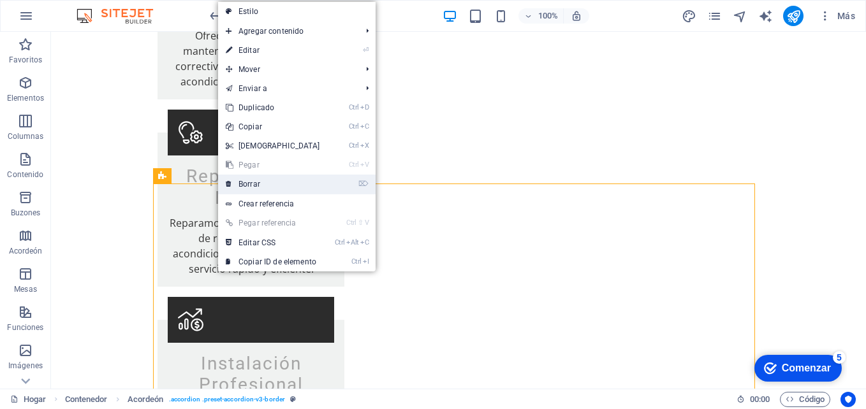
click at [257, 182] on font "Borrar" at bounding box center [250, 184] width 22 height 9
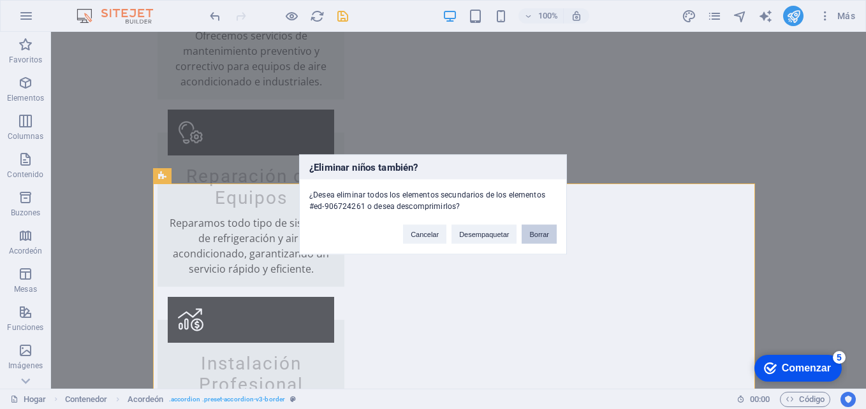
click at [532, 234] on button "Borrar" at bounding box center [539, 234] width 35 height 19
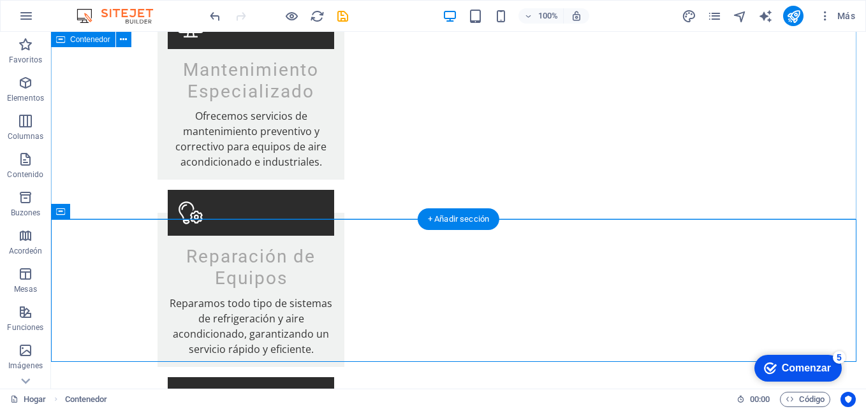
scroll to position [1452, 0]
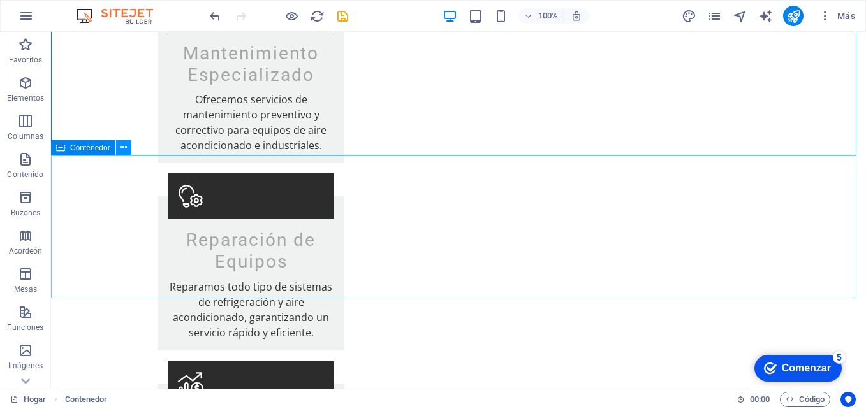
click at [126, 149] on icon at bounding box center [123, 147] width 7 height 13
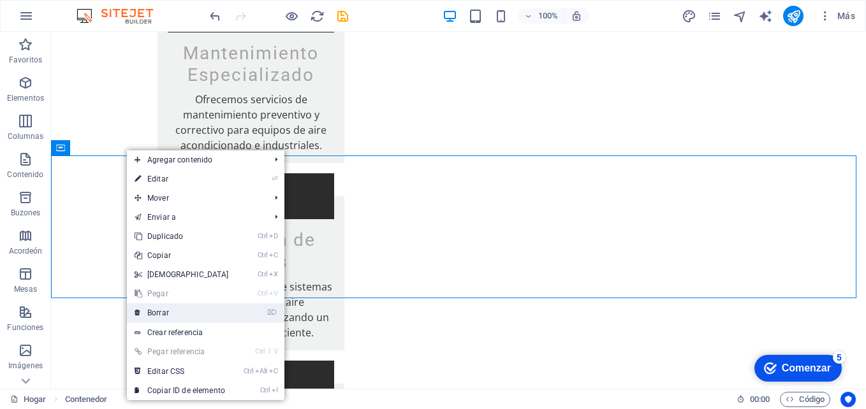
click at [172, 314] on link "⌦ Borrar" at bounding box center [182, 313] width 110 height 19
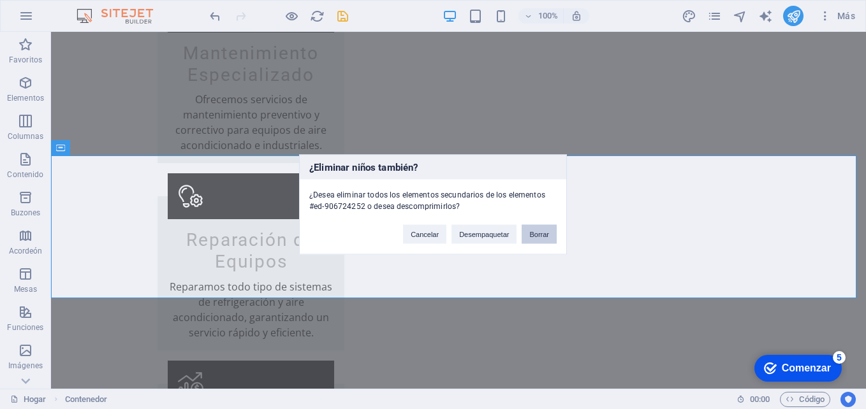
click at [549, 232] on button "Borrar" at bounding box center [539, 234] width 35 height 19
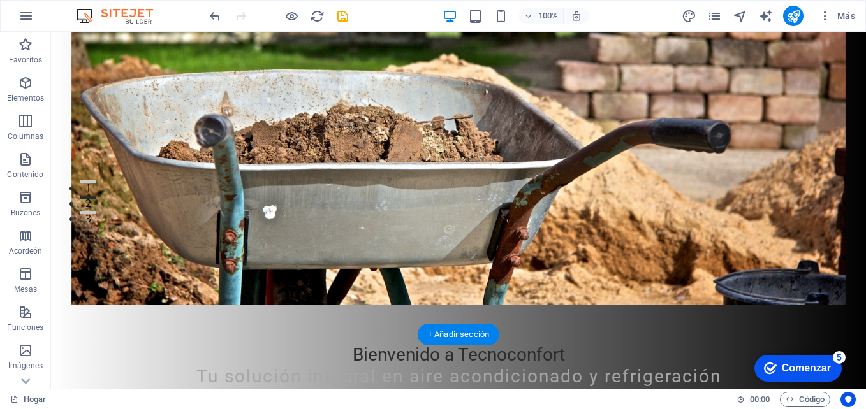
scroll to position [0, 0]
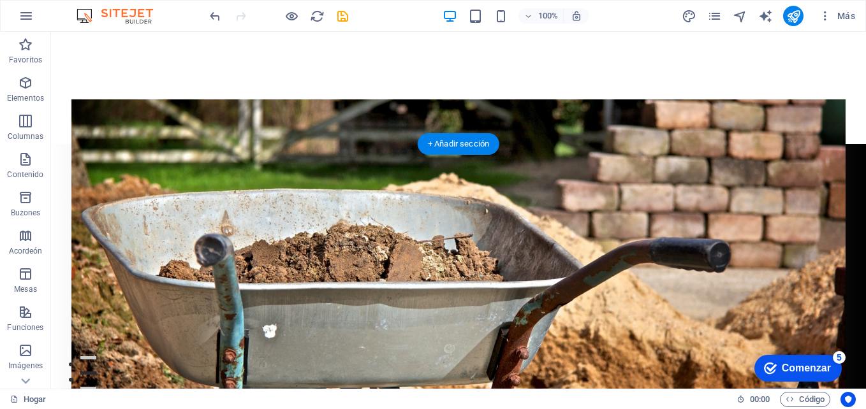
click at [274, 156] on figure at bounding box center [458, 262] width 774 height 325
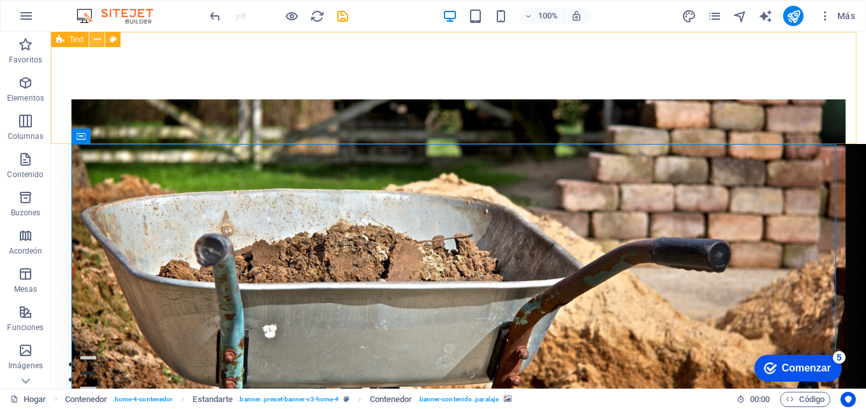
click at [98, 39] on icon at bounding box center [97, 39] width 7 height 13
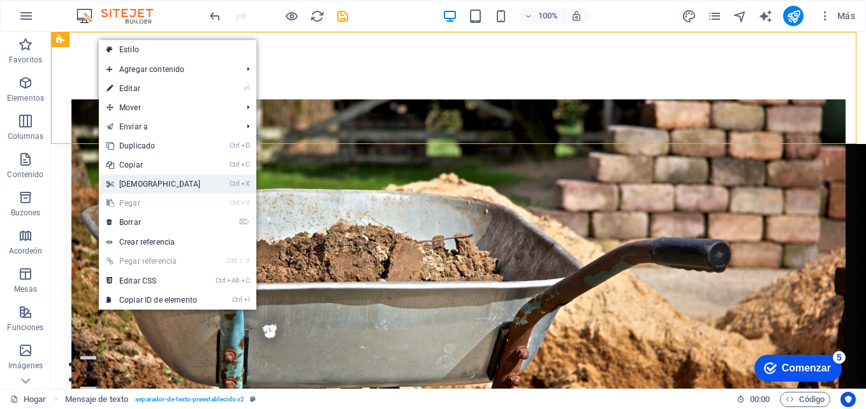
click at [139, 185] on font "[DEMOGRAPHIC_DATA]" at bounding box center [160, 184] width 82 height 9
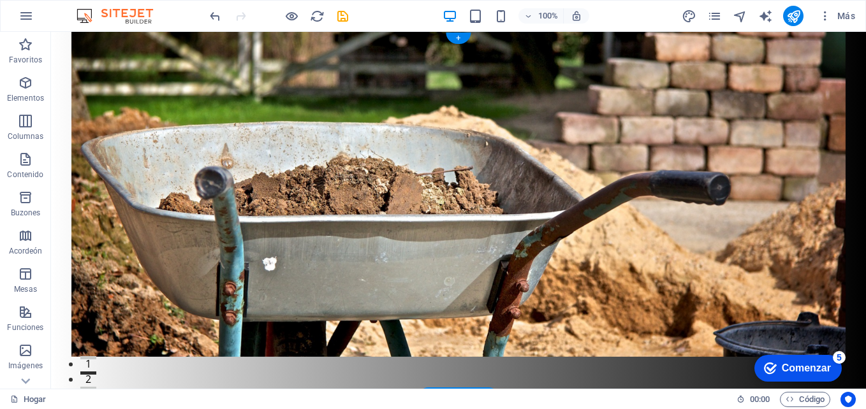
click at [114, 51] on figure at bounding box center [458, 194] width 774 height 325
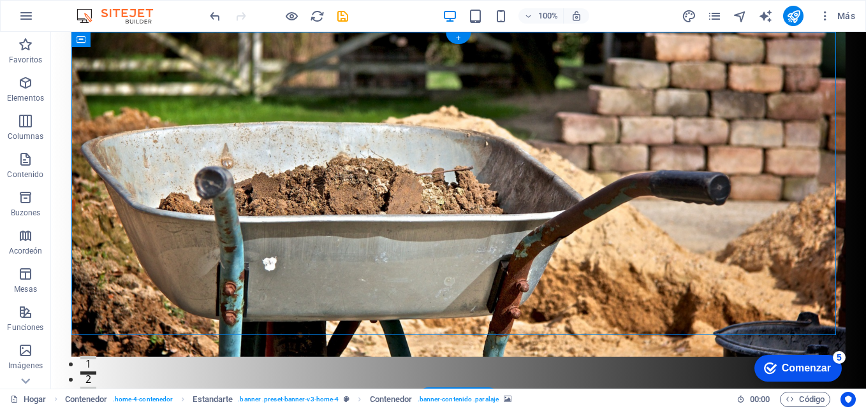
click at [114, 51] on figure at bounding box center [458, 194] width 774 height 325
click at [23, 365] on p "Imágenes" at bounding box center [25, 366] width 34 height 10
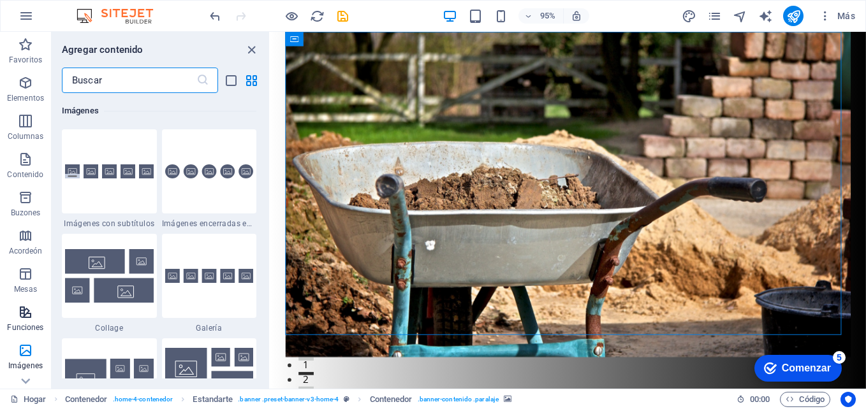
scroll to position [217, 0]
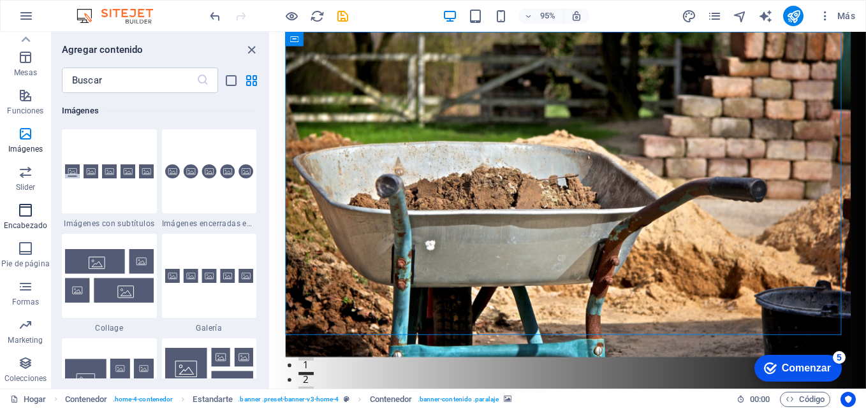
click at [25, 210] on icon "button" at bounding box center [25, 210] width 15 height 15
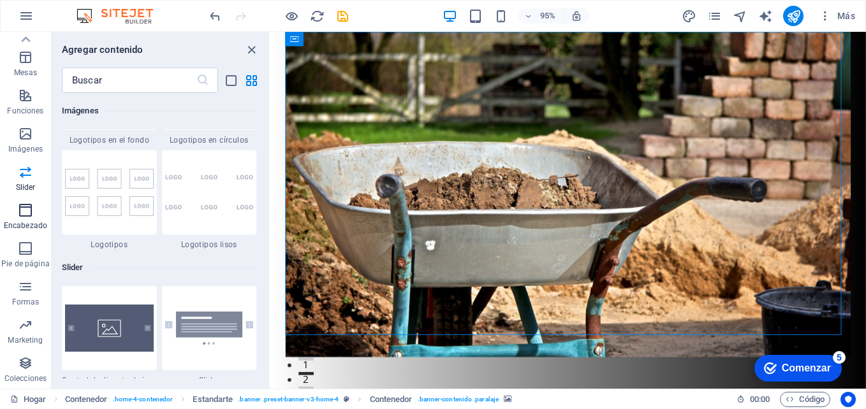
scroll to position [7681, 0]
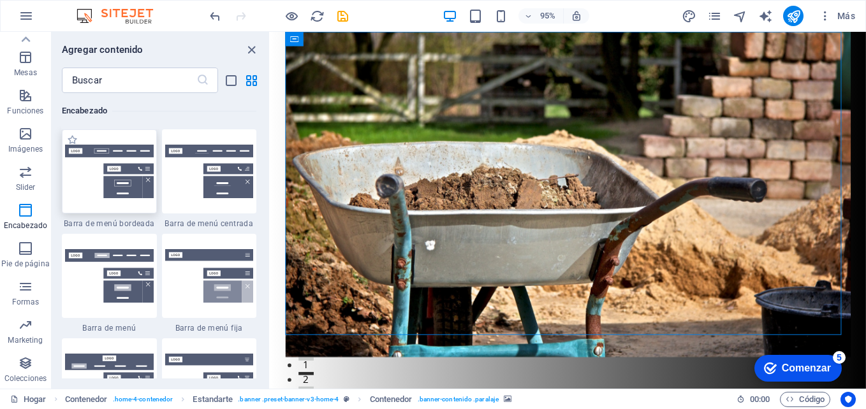
click at [102, 168] on img at bounding box center [109, 172] width 89 height 54
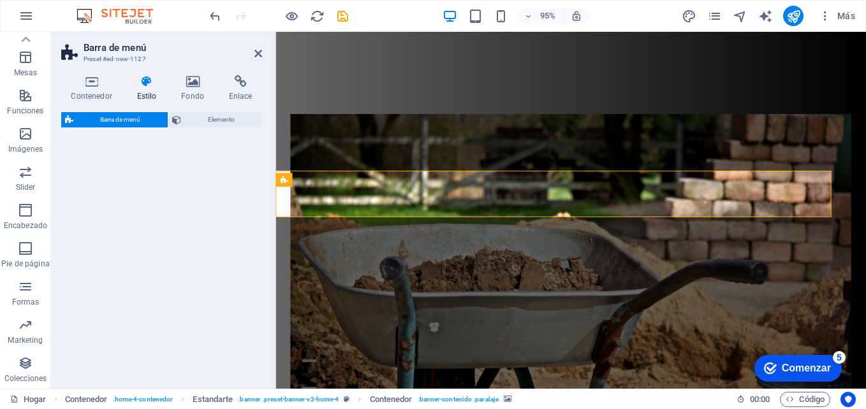
select select "rem"
select select "preset-menu-v2-border"
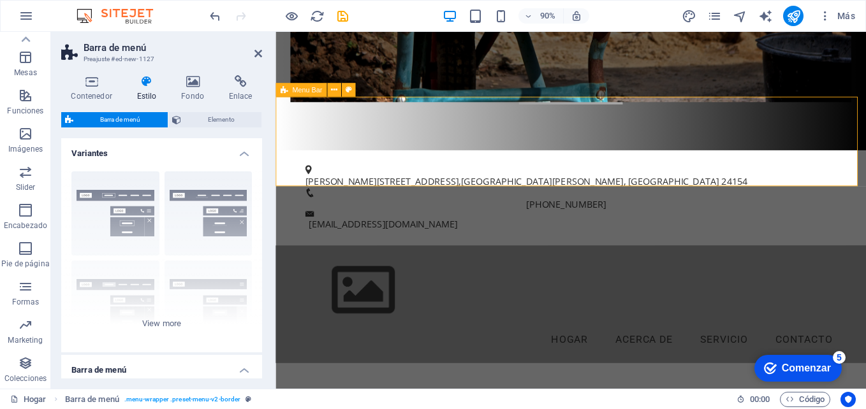
scroll to position [510, 0]
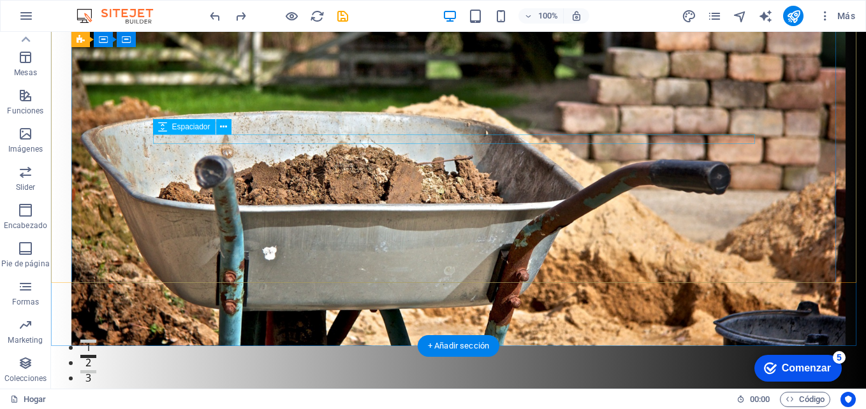
scroll to position [0, 0]
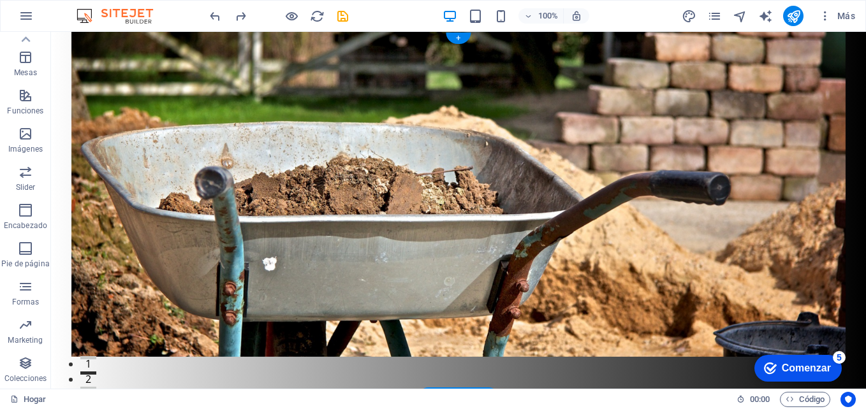
click at [187, 51] on figure at bounding box center [458, 194] width 774 height 325
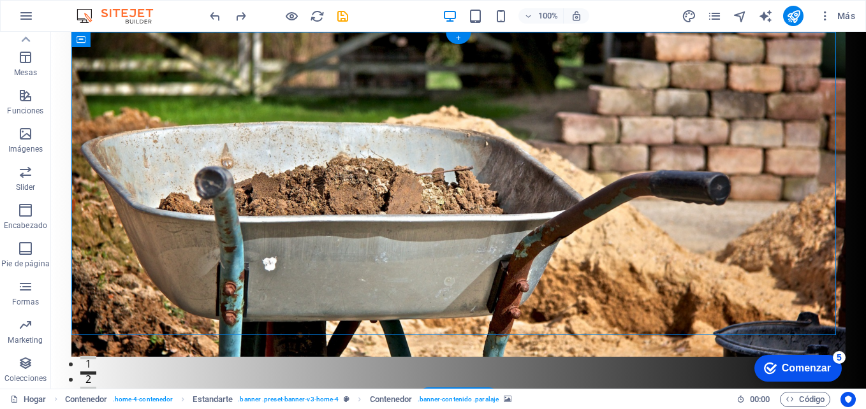
click at [187, 50] on figure at bounding box center [458, 194] width 774 height 325
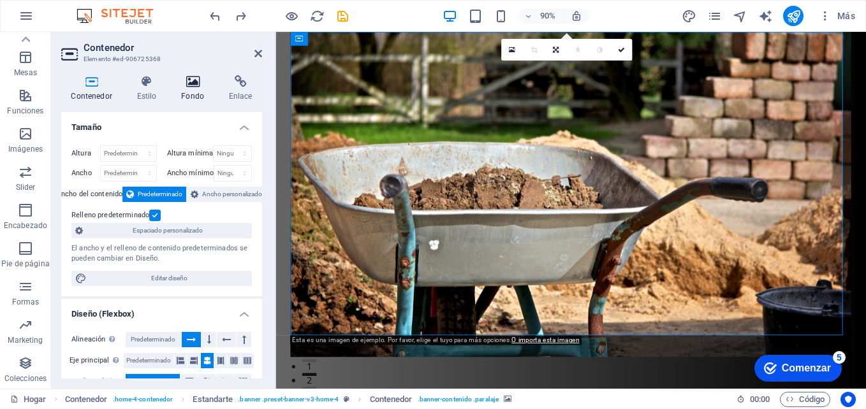
click at [186, 75] on icon at bounding box center [193, 81] width 43 height 13
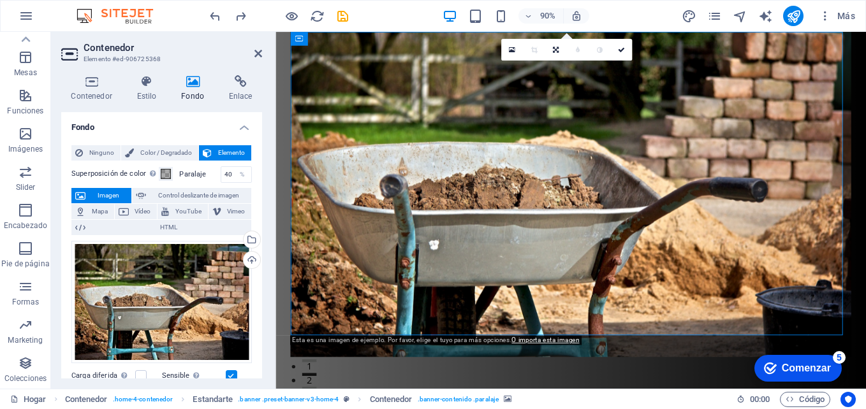
click at [108, 192] on span "Imagen" at bounding box center [108, 195] width 38 height 15
click at [146, 279] on div "Arrastra archivos aquí, haz clic para elegir archivos o selecciona archivos de …" at bounding box center [161, 302] width 181 height 122
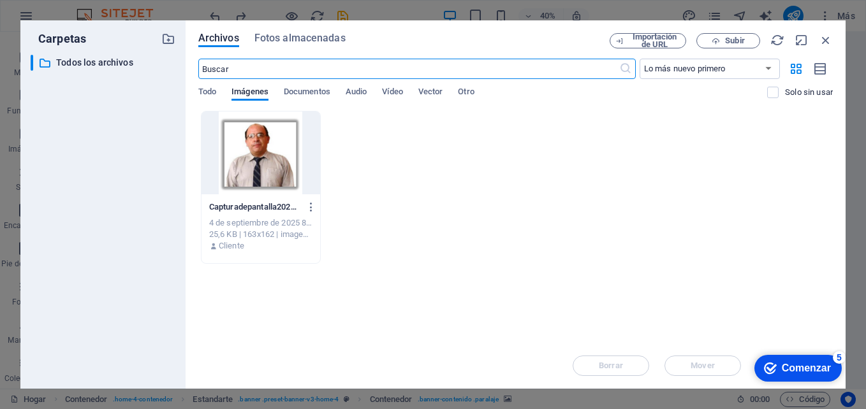
click at [834, 43] on div "Archivos Fotos almacenadas Importación de URL Subir ​ Lo más nuevo primero Más …" at bounding box center [516, 204] width 660 height 369
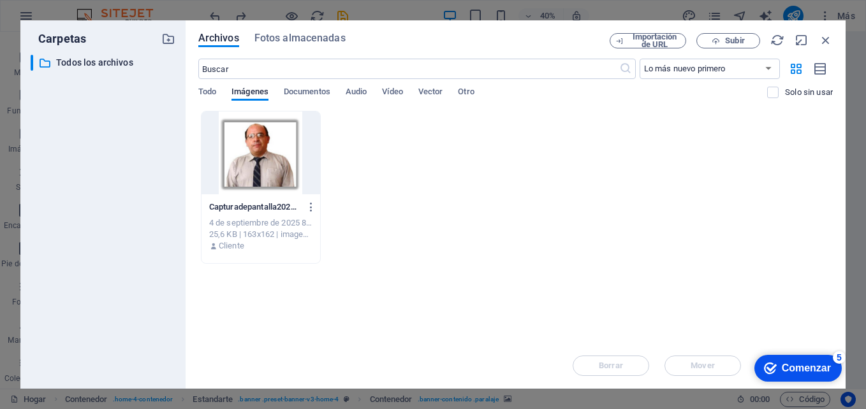
click at [834, 43] on div "Archivos Fotos almacenadas Importación de URL Subir ​ Lo más nuevo primero Más …" at bounding box center [516, 204] width 660 height 369
click at [826, 37] on icon "button" at bounding box center [826, 40] width 14 height 14
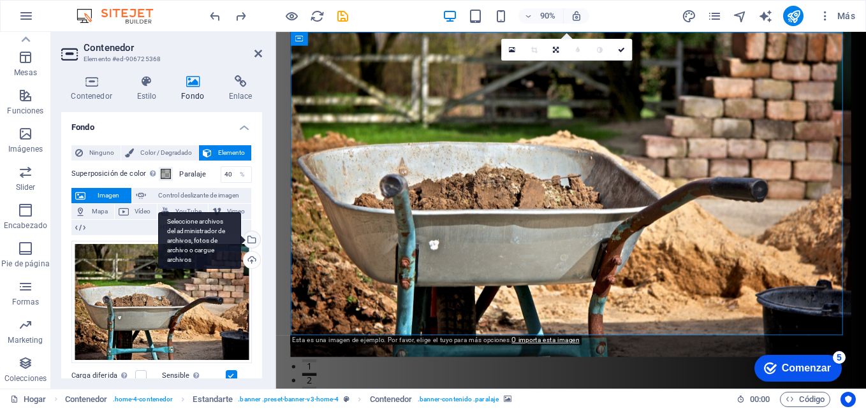
click at [250, 240] on div "Seleccione archivos del administrador de archivos, fotos de archivo o cargue ar…" at bounding box center [250, 241] width 19 height 19
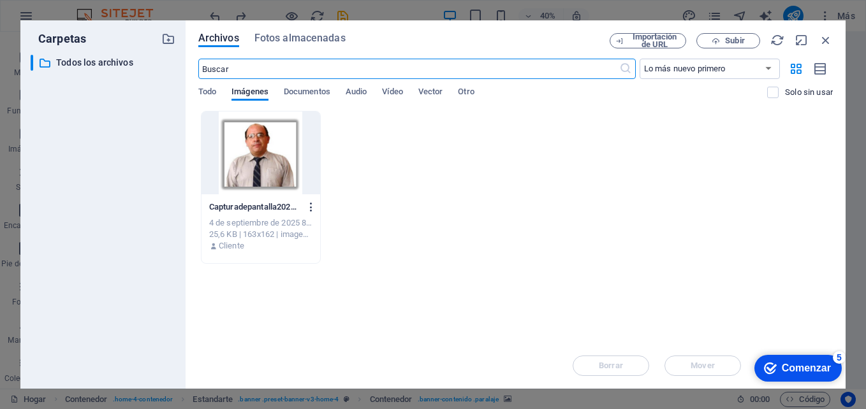
click at [311, 202] on icon "button" at bounding box center [312, 207] width 12 height 11
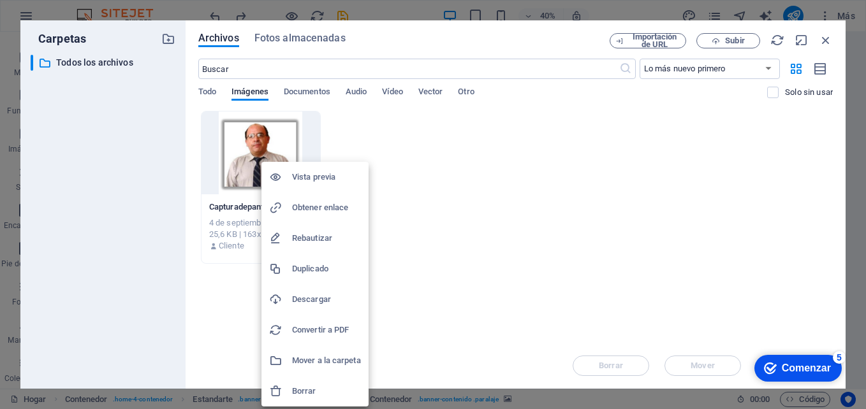
click at [309, 390] on h6 "Borrar" at bounding box center [326, 391] width 69 height 15
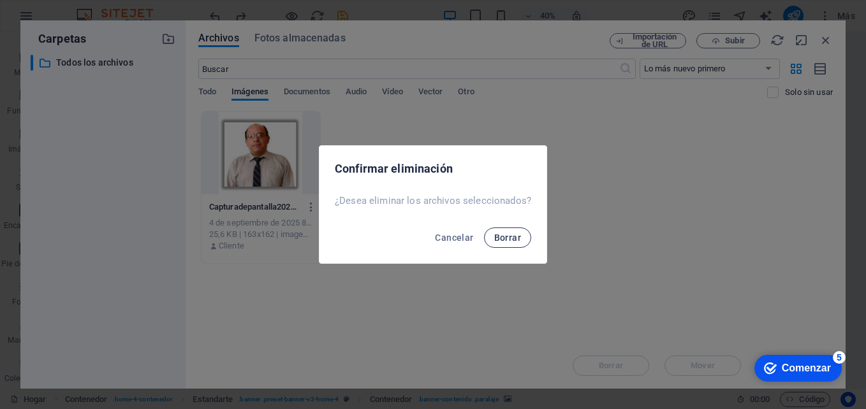
click at [508, 230] on button "Borrar" at bounding box center [507, 238] width 47 height 20
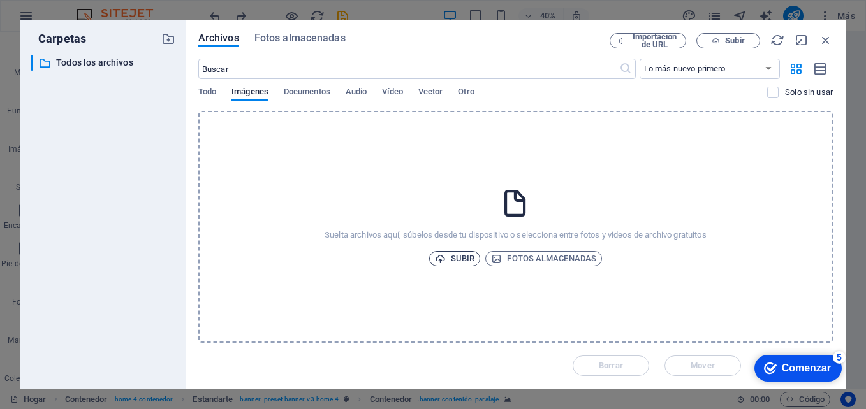
click at [453, 258] on font "Subir" at bounding box center [463, 258] width 24 height 15
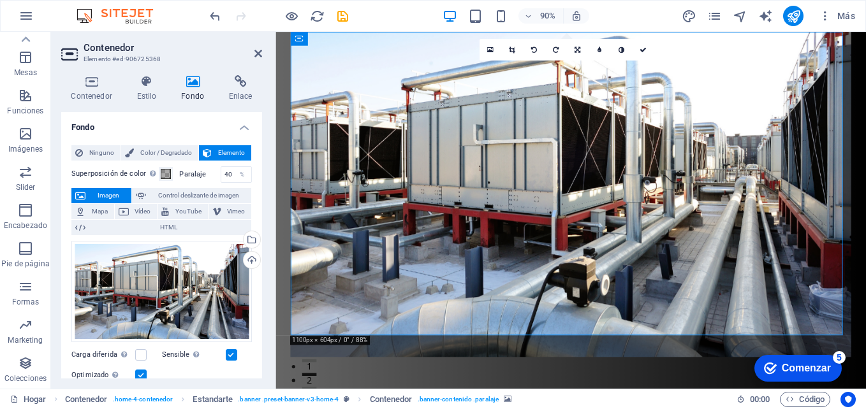
click at [554, 291] on figure at bounding box center [604, 213] width 624 height 362
click at [498, 272] on figure at bounding box center [604, 213] width 624 height 362
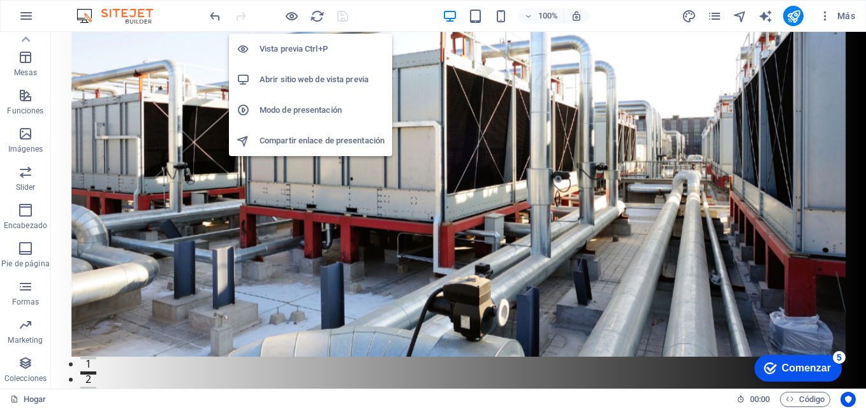
click at [289, 85] on h6 "Abrir sitio web de vista previa" at bounding box center [322, 79] width 125 height 15
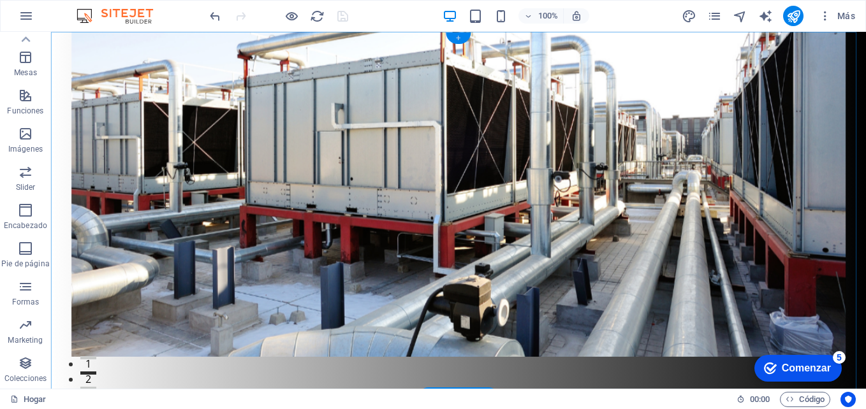
click at [457, 36] on div "+" at bounding box center [458, 38] width 25 height 11
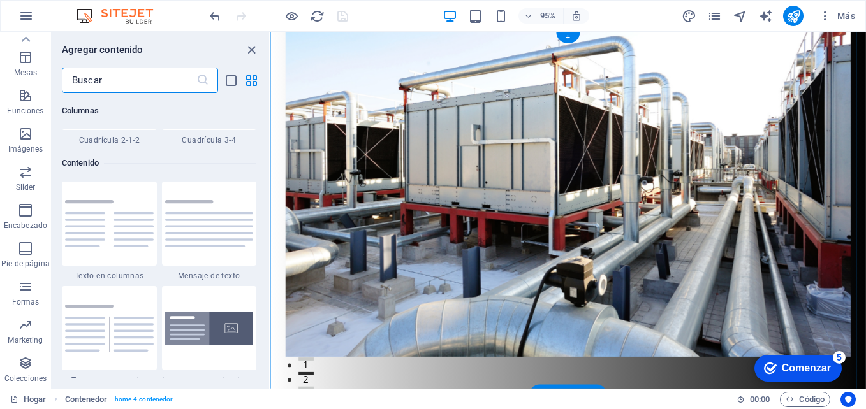
scroll to position [2232, 0]
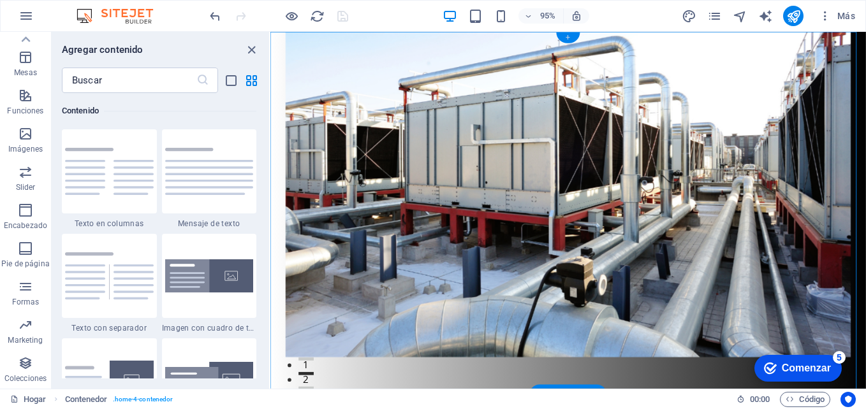
click at [571, 35] on div "+" at bounding box center [568, 38] width 24 height 11
click at [101, 144] on div at bounding box center [109, 171] width 95 height 84
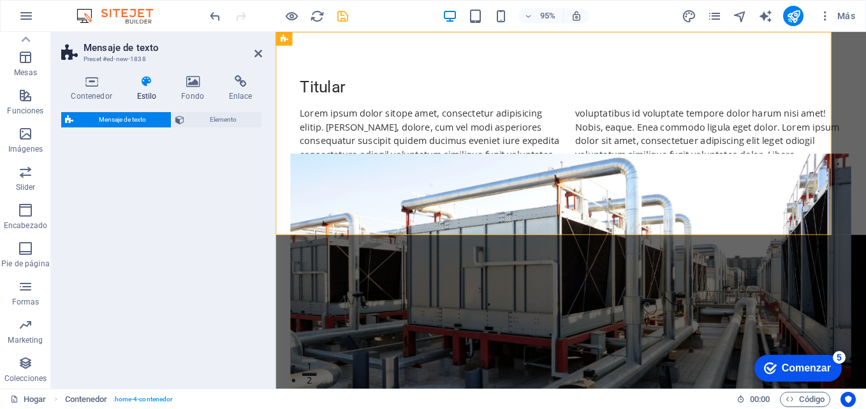
select select "rem"
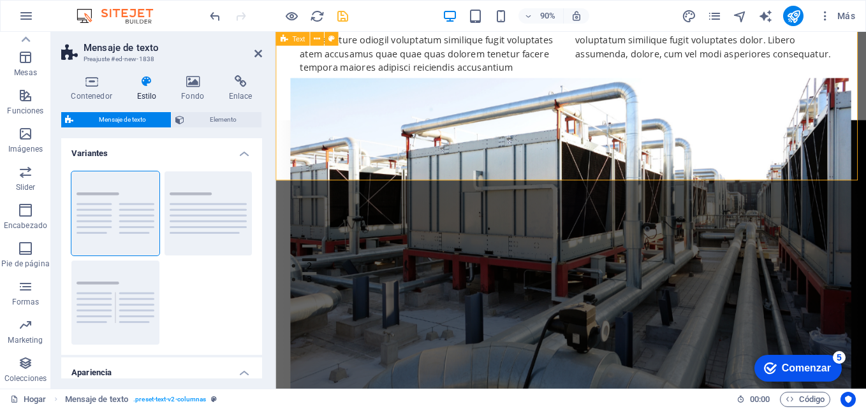
scroll to position [0, 0]
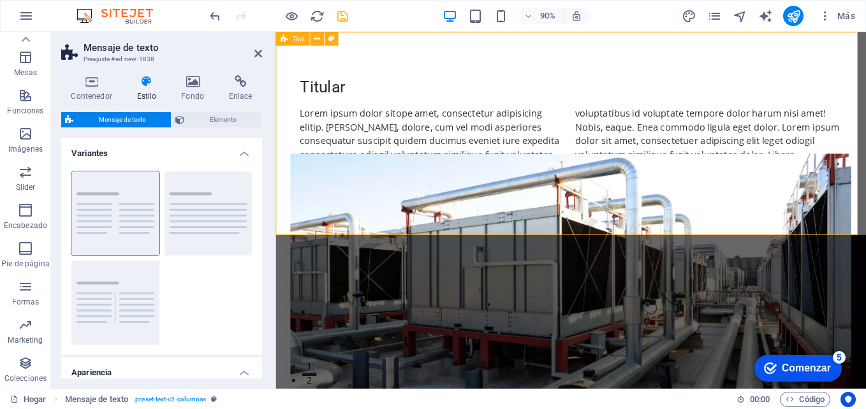
click at [434, 75] on div "Titular Lorem ipsum dolor sitope amet, consectetur adipisicing elitip. Massumen…" at bounding box center [604, 145] width 656 height 226
click at [341, 95] on div "Titular" at bounding box center [604, 94] width 602 height 22
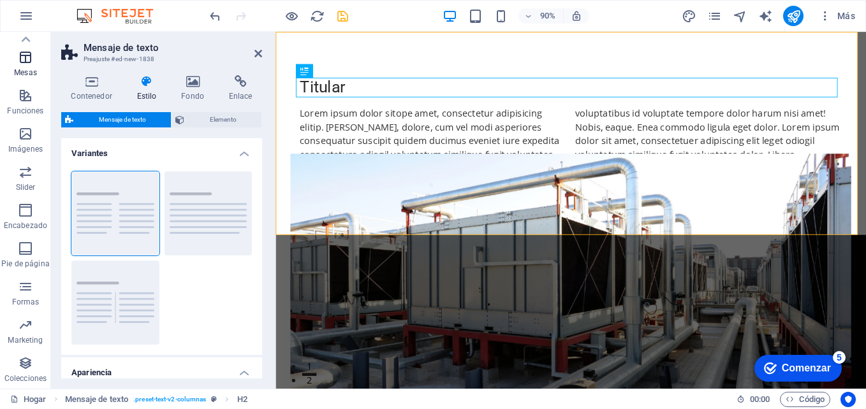
click at [18, 61] on icon "button" at bounding box center [25, 57] width 15 height 15
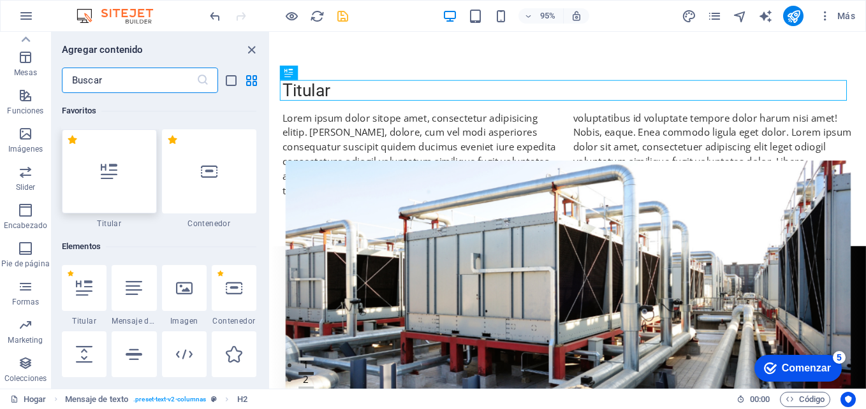
click at [102, 167] on icon at bounding box center [109, 171] width 17 height 17
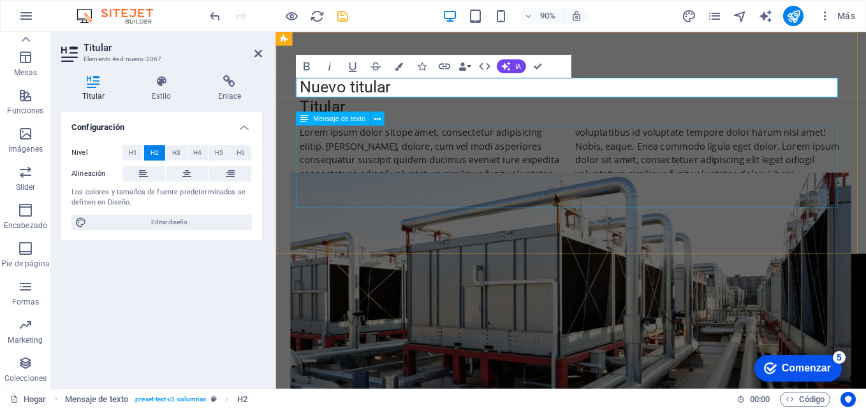
click at [381, 177] on div "Lorem ipsum dolor sitope amet, consectetur adipisicing elitip. Massumenda, dolo…" at bounding box center [604, 182] width 602 height 92
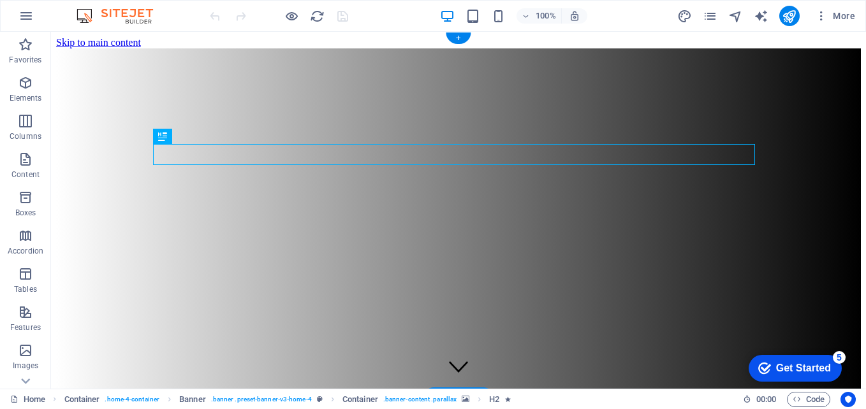
click at [242, 48] on figure at bounding box center [459, 48] width 764 height 0
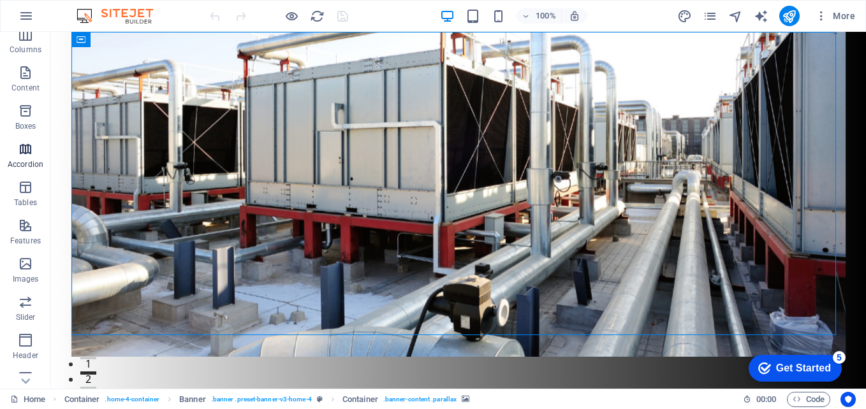
scroll to position [217, 0]
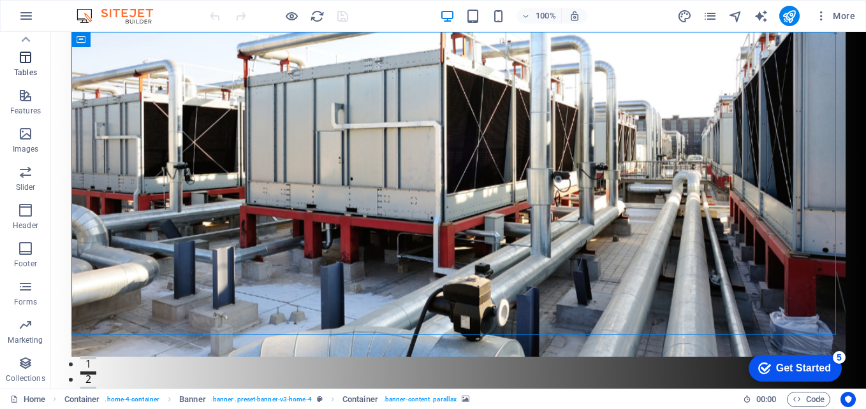
click at [26, 54] on icon "button" at bounding box center [25, 57] width 15 height 15
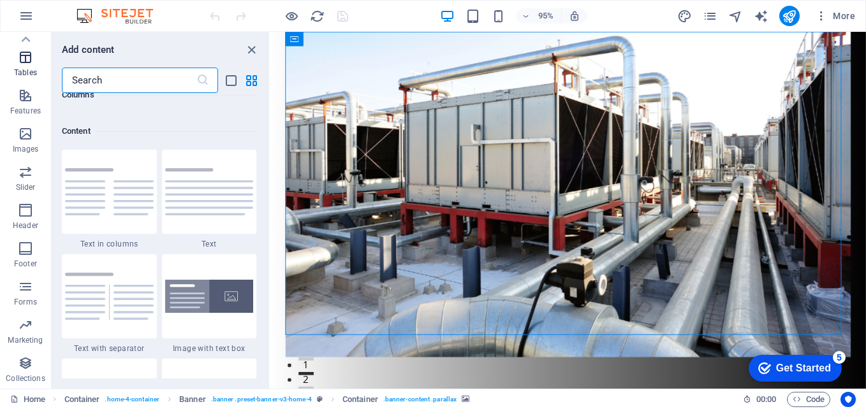
scroll to position [4418, 0]
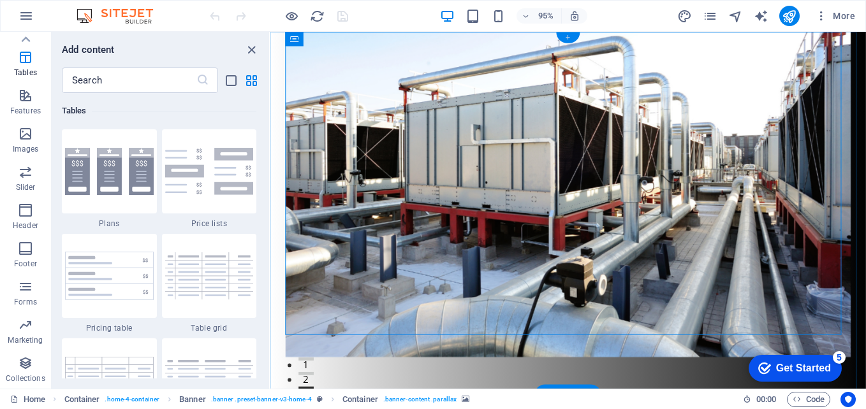
click at [565, 33] on div "+" at bounding box center [568, 38] width 24 height 11
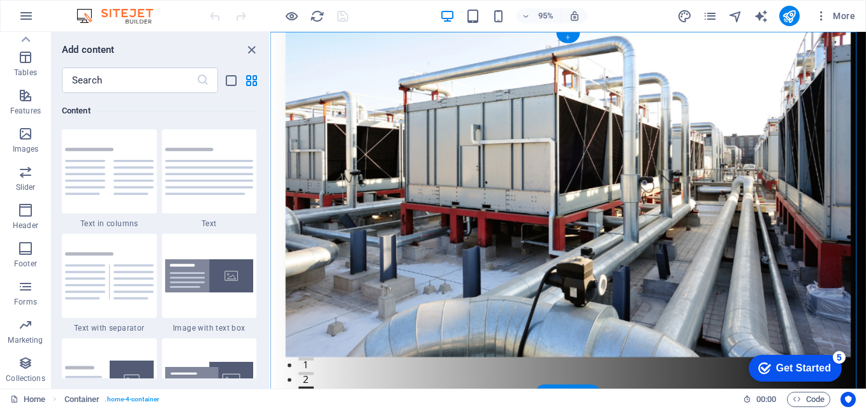
scroll to position [2232, 0]
click at [566, 38] on div "+" at bounding box center [568, 38] width 24 height 11
click at [204, 286] on img at bounding box center [209, 277] width 89 height 34
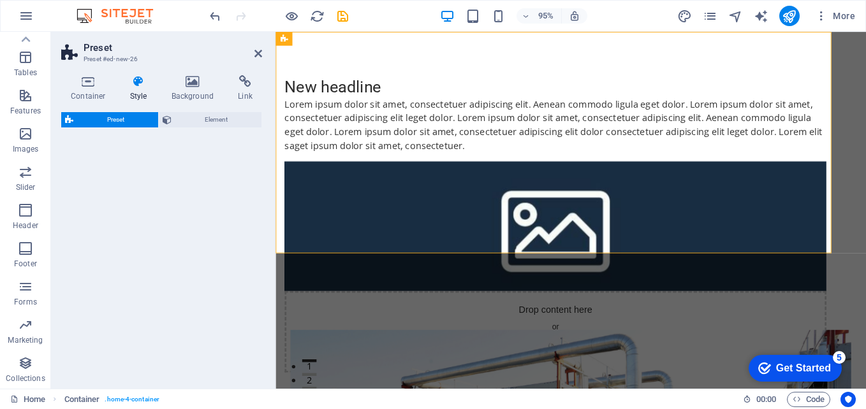
select select "rem"
select select "px"
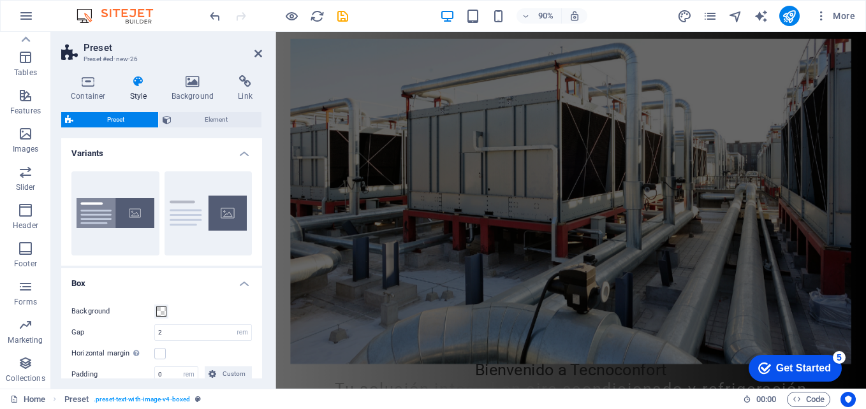
scroll to position [383, 0]
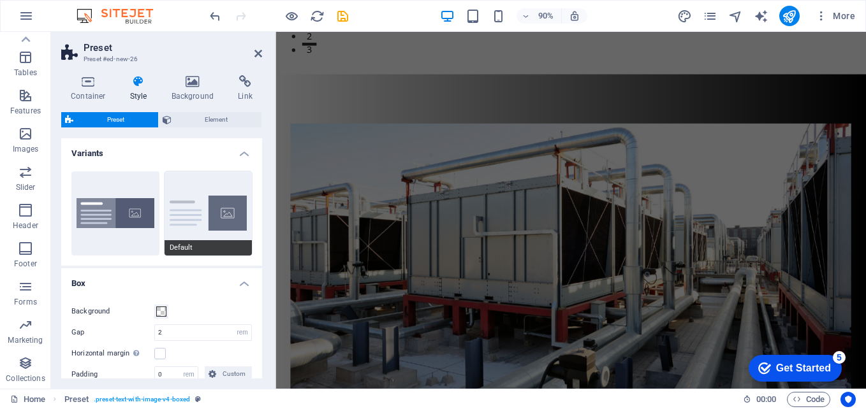
click at [179, 186] on button "Default" at bounding box center [209, 214] width 88 height 84
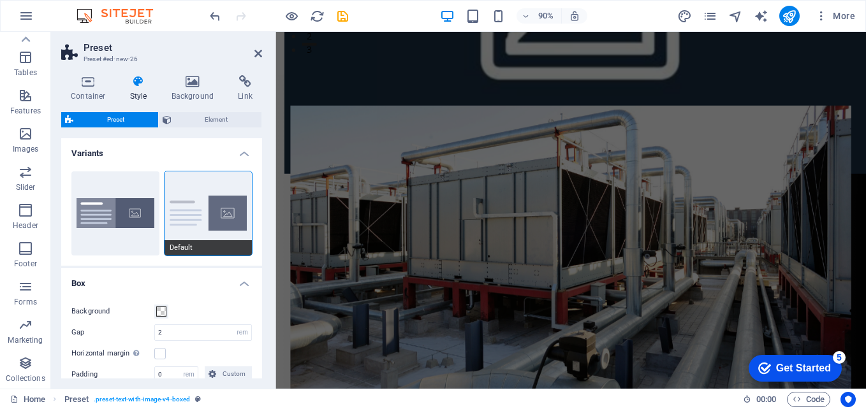
scroll to position [0, 0]
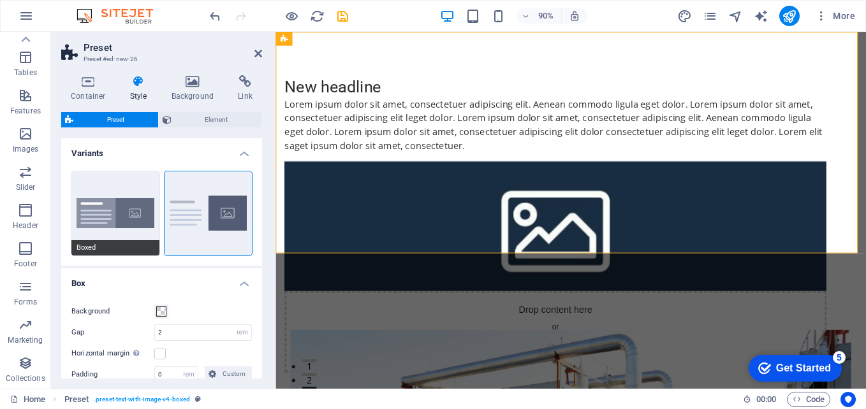
click at [110, 204] on button "Boxed" at bounding box center [115, 214] width 88 height 84
type input "0"
type input "2.5"
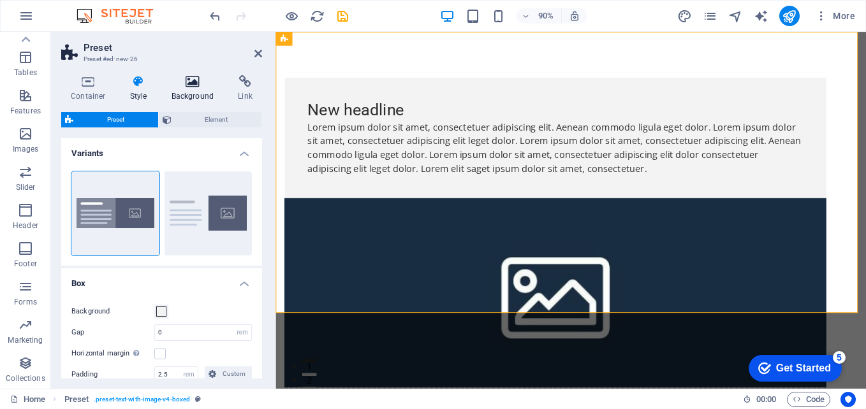
click at [187, 82] on icon at bounding box center [193, 81] width 62 height 13
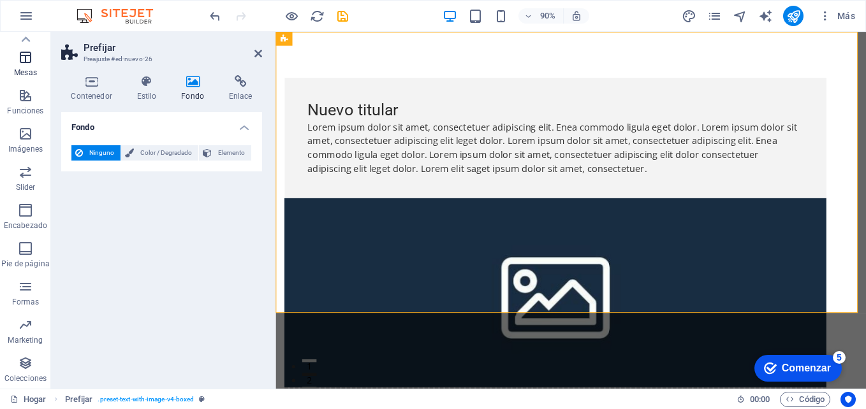
click at [21, 59] on icon "button" at bounding box center [25, 57] width 15 height 15
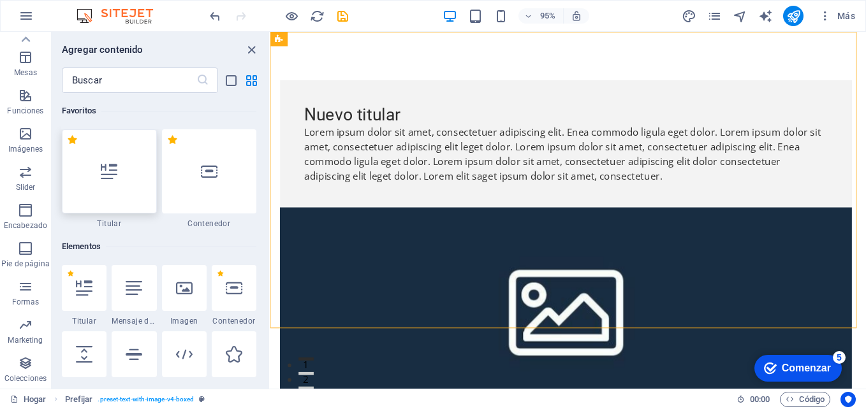
click at [94, 180] on div at bounding box center [109, 171] width 95 height 84
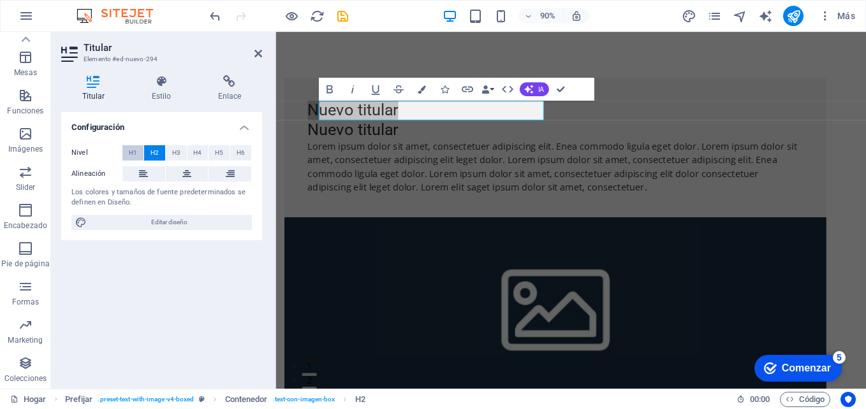
click at [135, 152] on span "H1" at bounding box center [133, 152] width 8 height 15
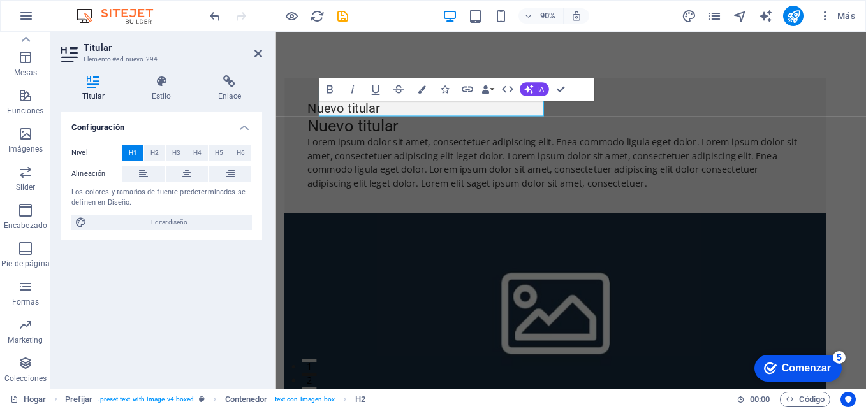
click at [188, 276] on div "Configuración Nivel H1 H2 H3 H4 H5 H6 Alineación Los colores y tamaños de fuent…" at bounding box center [161, 245] width 201 height 267
click at [24, 63] on icon "button" at bounding box center [25, 57] width 15 height 15
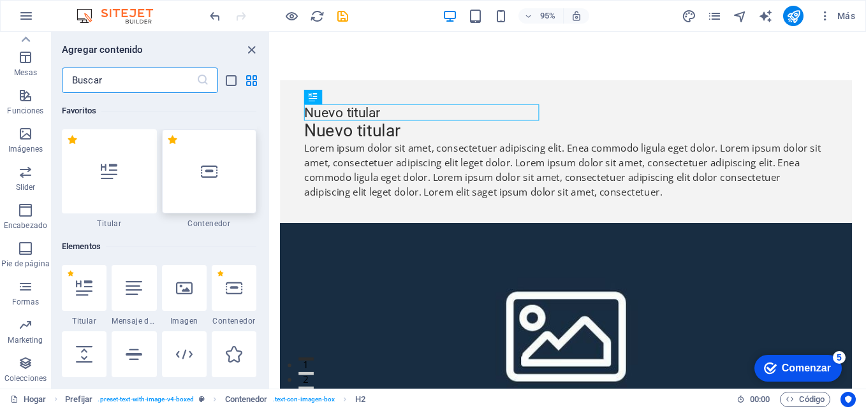
click at [205, 175] on icon at bounding box center [209, 171] width 17 height 17
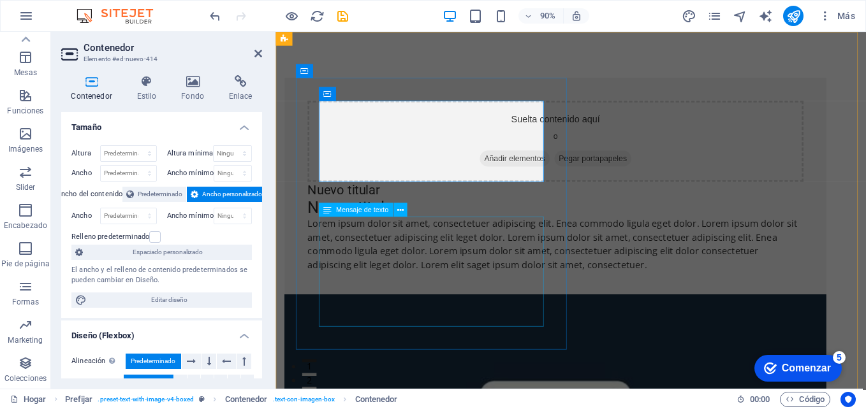
click at [424, 253] on div "Lorem ipsum dolor sit amet, consectetuer adipiscing elit. Enea commodo ligula e…" at bounding box center [586, 267] width 551 height 61
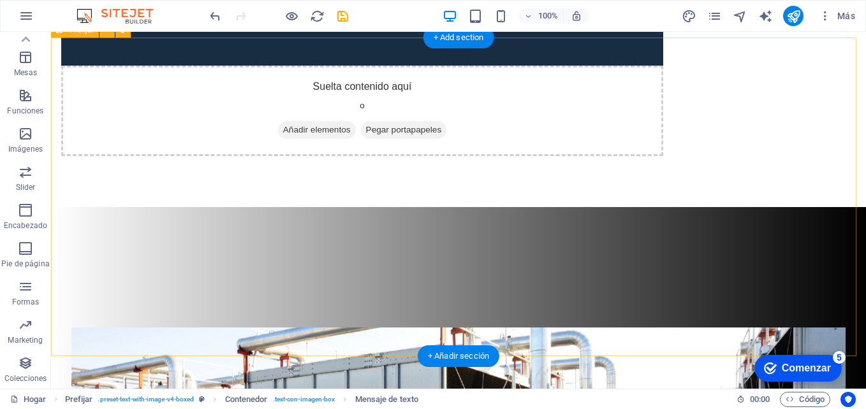
scroll to position [383, 0]
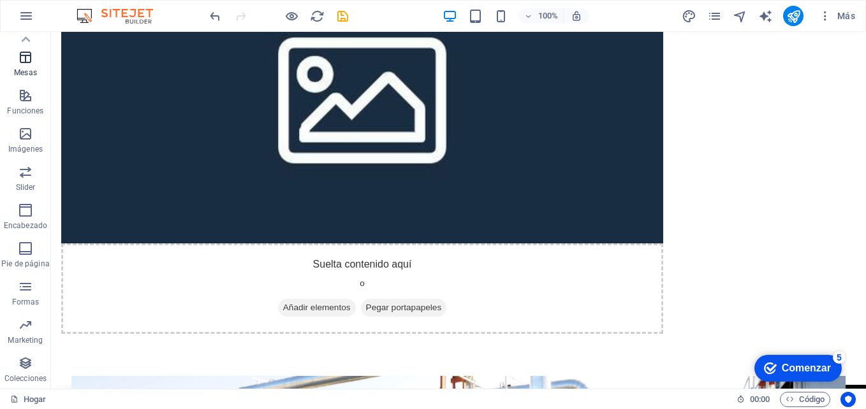
click at [16, 56] on span "Mesas" at bounding box center [25, 65] width 51 height 31
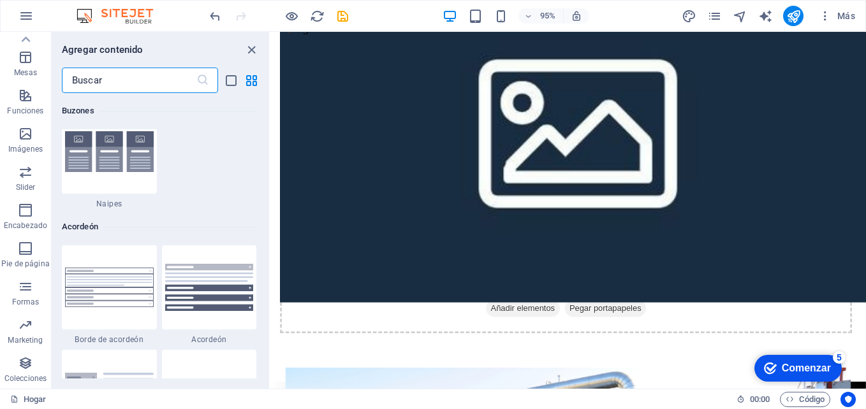
scroll to position [3716, 0]
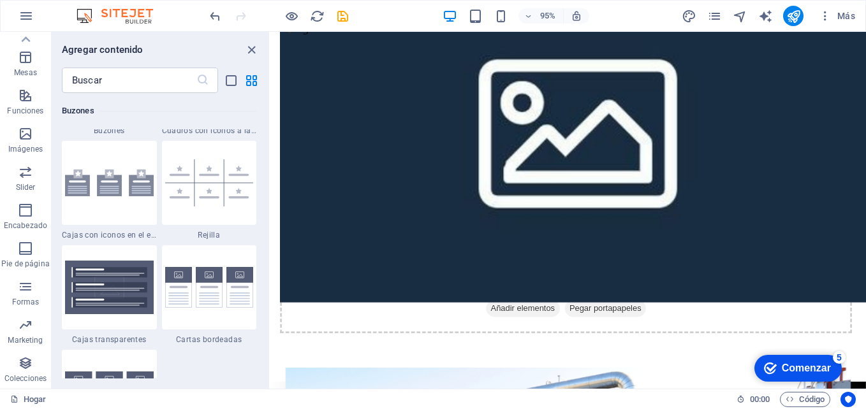
drag, startPoint x: 265, startPoint y: 179, endPoint x: 262, endPoint y: 112, distance: 67.1
click at [262, 112] on div "Favoritos 1 estrella Titular 1 estrella Contenedor Elementos 1 estrella Titular…" at bounding box center [161, 236] width 218 height 286
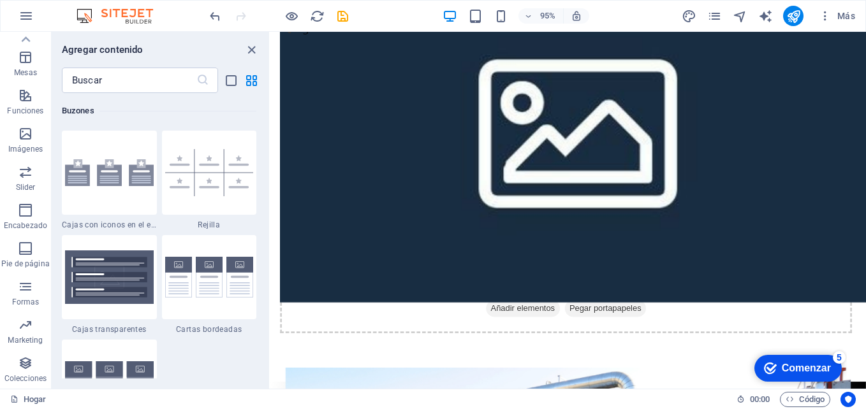
drag, startPoint x: 266, startPoint y: 180, endPoint x: 257, endPoint y: 123, distance: 57.5
click at [257, 123] on div "Favoritos 1 estrella Titular 1 estrella Contenedor Elementos 1 estrella Titular…" at bounding box center [161, 236] width 218 height 286
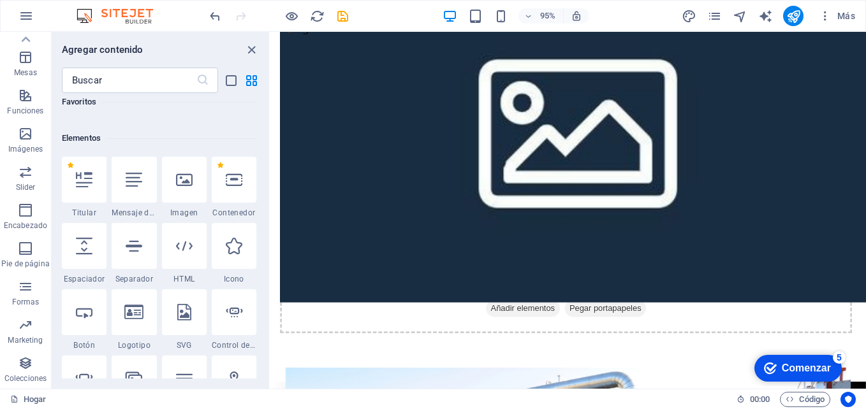
scroll to position [128, 0]
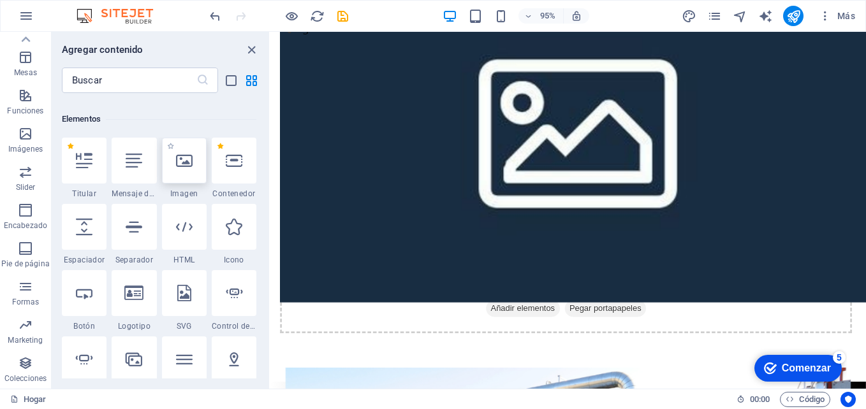
click at [181, 156] on icon at bounding box center [184, 160] width 17 height 17
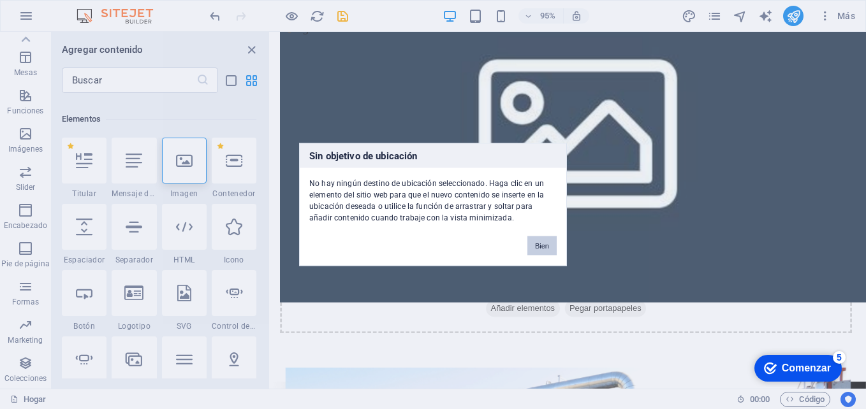
click at [544, 242] on button "Bien" at bounding box center [541, 246] width 29 height 19
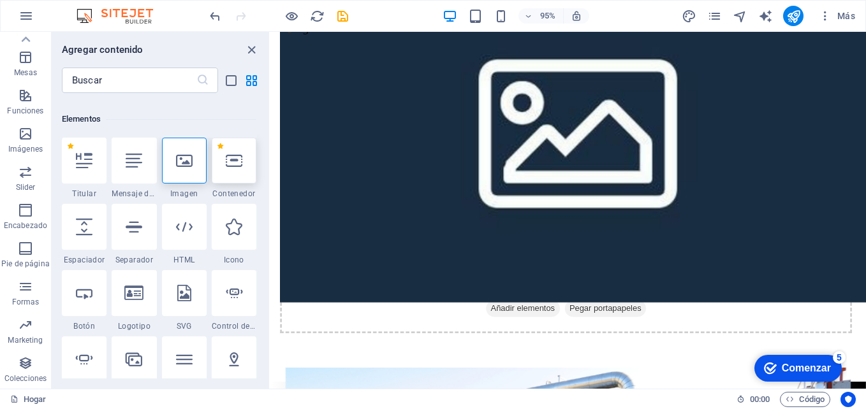
click at [232, 166] on icon at bounding box center [234, 160] width 17 height 17
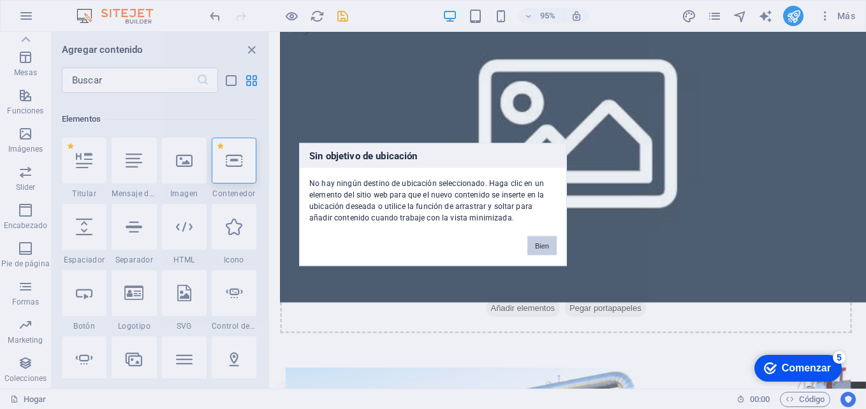
click at [545, 245] on button "Bien" at bounding box center [541, 246] width 29 height 19
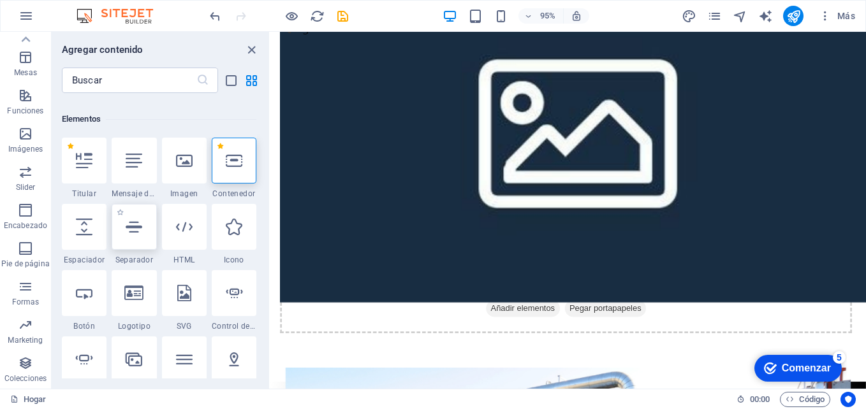
scroll to position [255, 0]
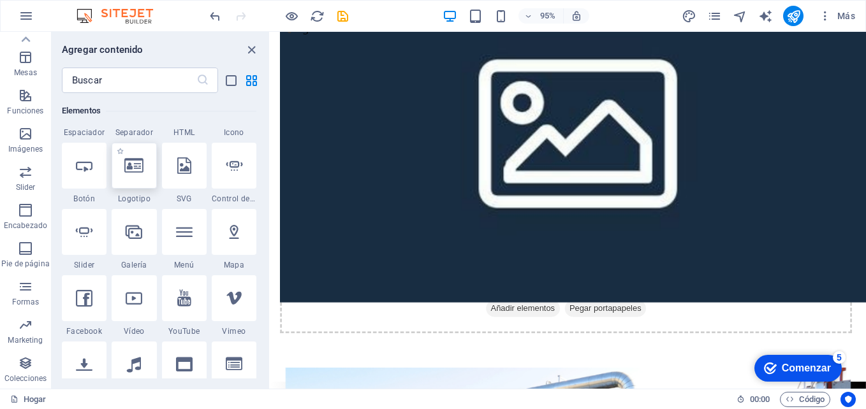
click at [130, 180] on div at bounding box center [134, 166] width 45 height 46
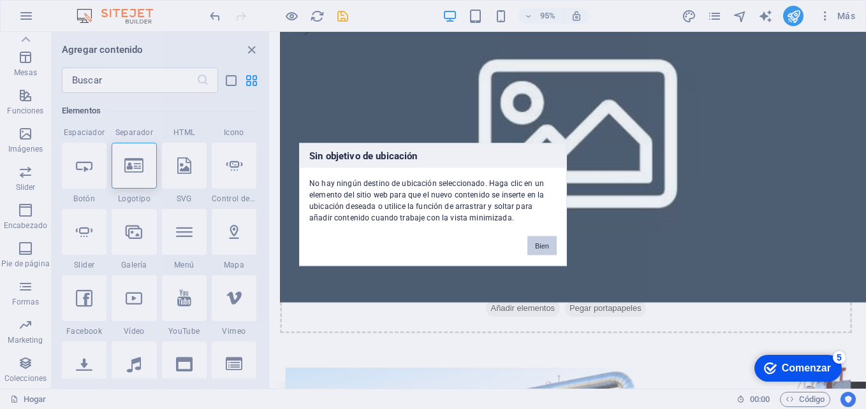
click at [551, 244] on button "Bien" at bounding box center [541, 246] width 29 height 19
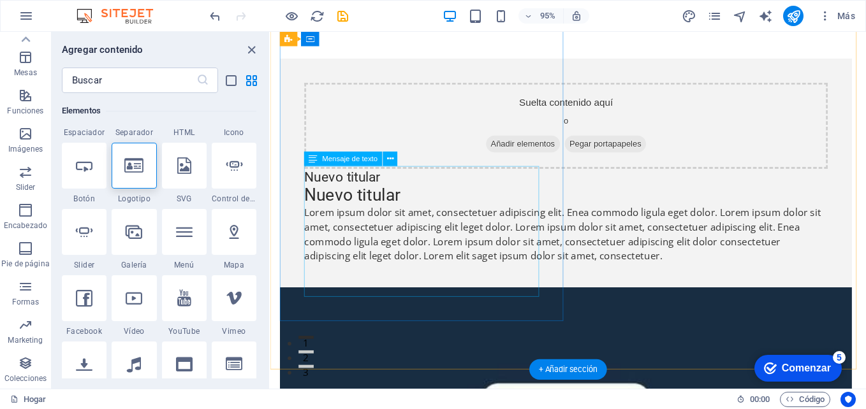
scroll to position [0, 0]
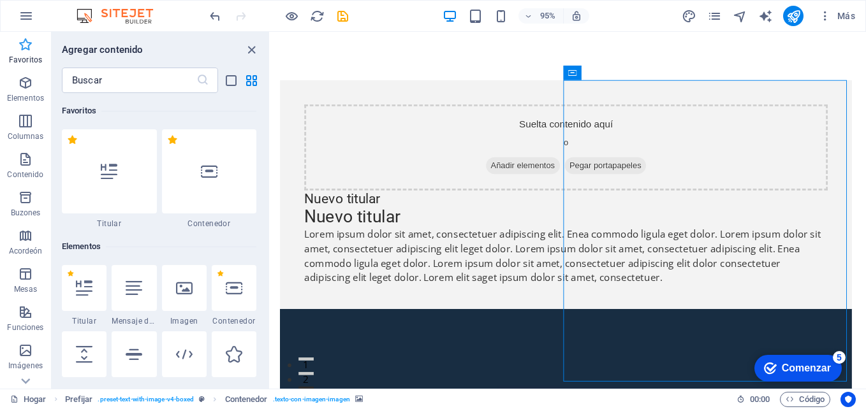
click at [23, 52] on span "Favoritos" at bounding box center [25, 52] width 51 height 31
click at [21, 84] on icon "button" at bounding box center [25, 82] width 15 height 15
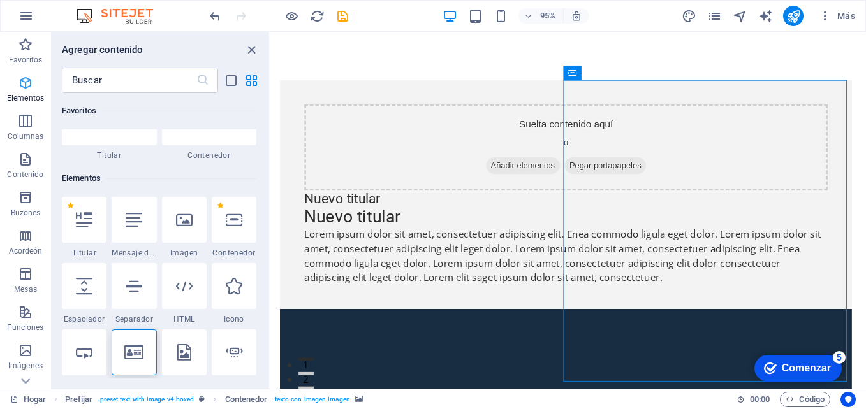
scroll to position [136, 0]
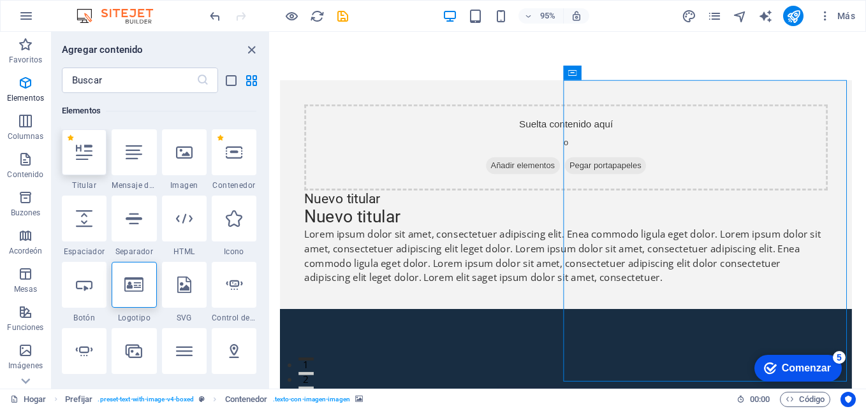
click at [86, 153] on icon at bounding box center [84, 152] width 17 height 17
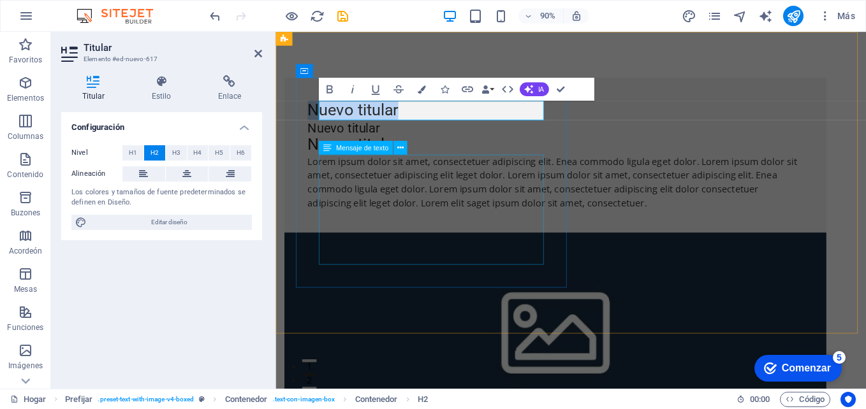
click at [437, 196] on div "Lorem ipsum dolor sit amet, consectetuer adipiscing elit. Enea commodo ligula e…" at bounding box center [586, 198] width 551 height 61
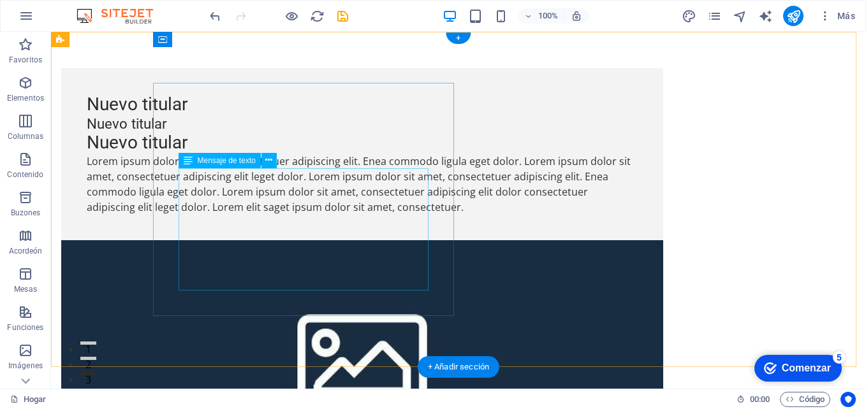
scroll to position [0, 0]
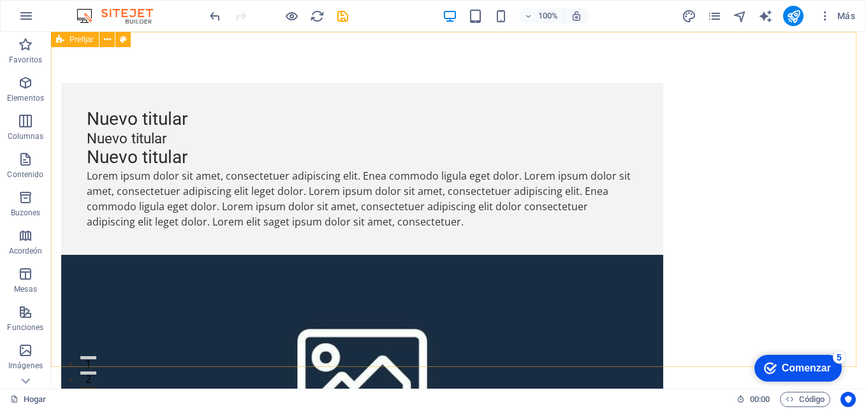
click at [84, 40] on span "Prefijar" at bounding box center [82, 40] width 24 height 8
click at [110, 42] on icon at bounding box center [107, 39] width 7 height 13
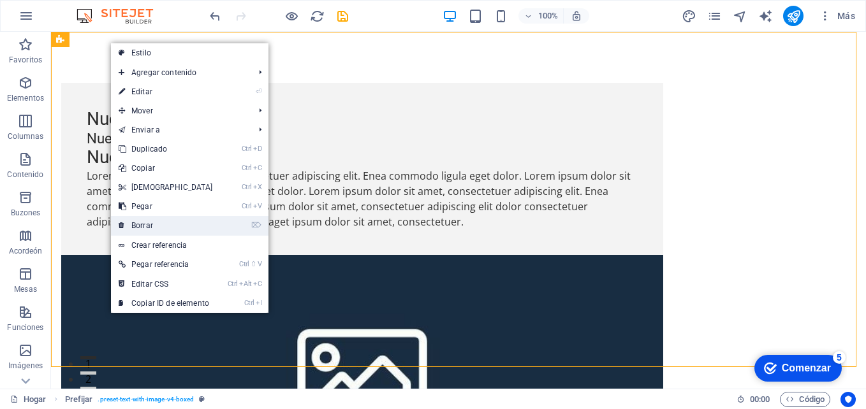
click at [184, 224] on link "⌦ Borrar" at bounding box center [166, 225] width 110 height 19
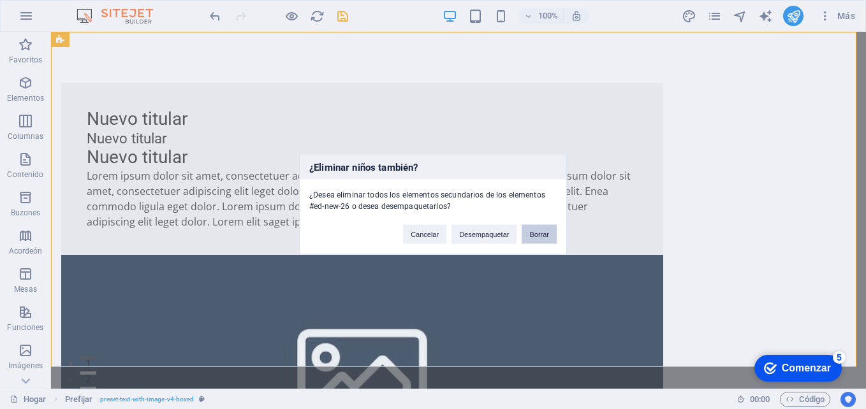
click at [545, 231] on button "Borrar" at bounding box center [539, 234] width 35 height 19
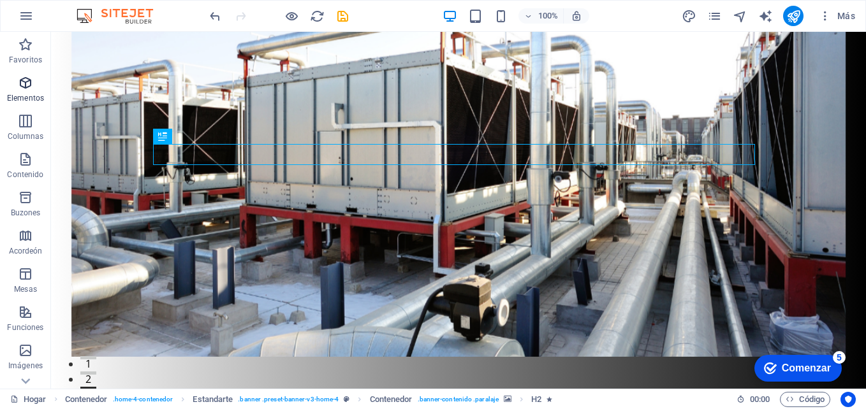
click at [27, 75] on icon "button" at bounding box center [25, 82] width 15 height 15
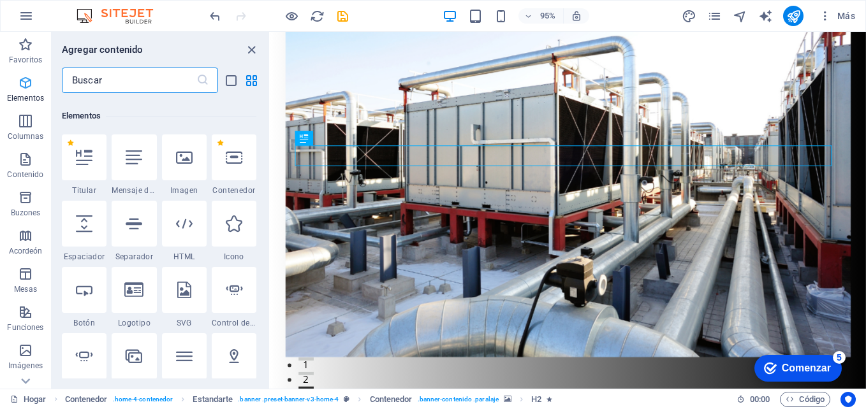
scroll to position [136, 0]
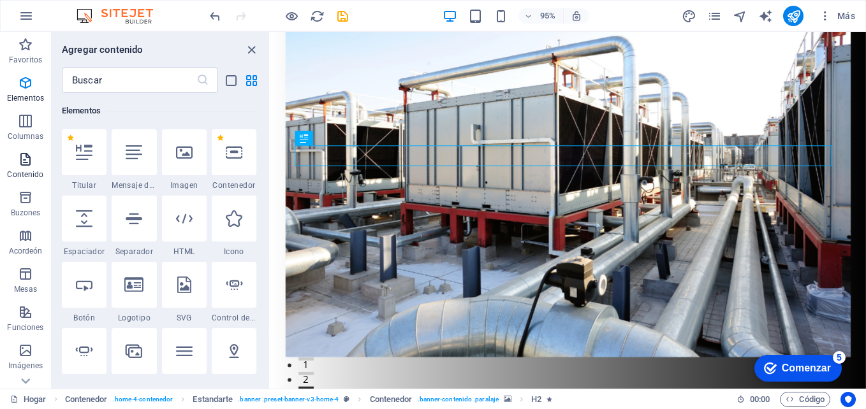
click at [22, 166] on icon "button" at bounding box center [25, 159] width 15 height 15
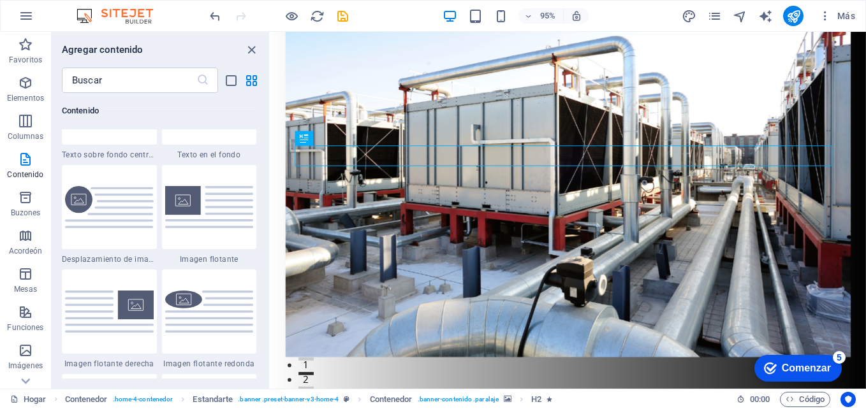
scroll to position [2806, 0]
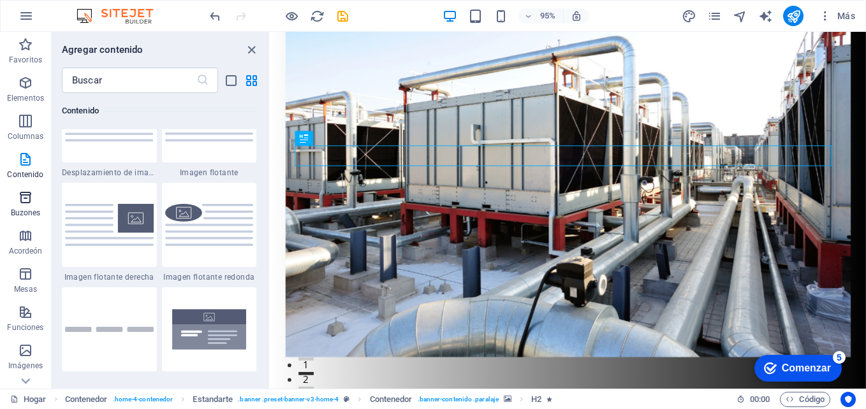
click at [27, 200] on icon "button" at bounding box center [25, 197] width 15 height 15
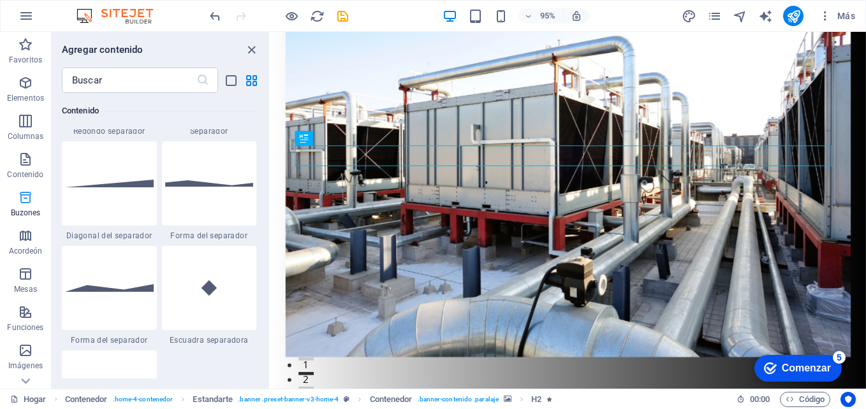
scroll to position [3518, 0]
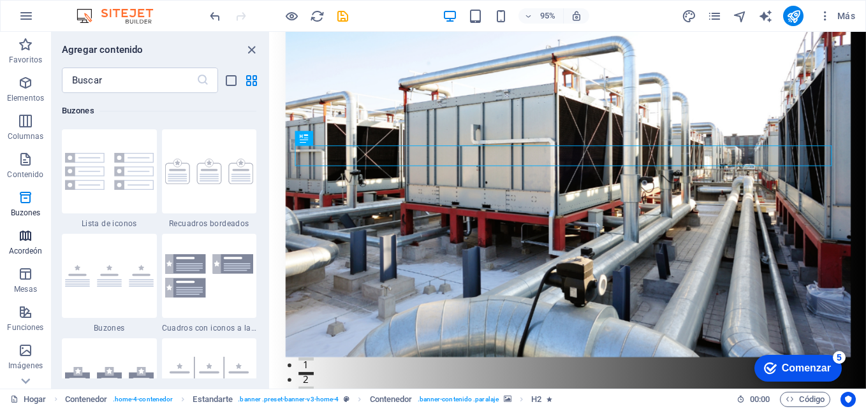
click at [16, 247] on p "Acordeón" at bounding box center [26, 251] width 34 height 10
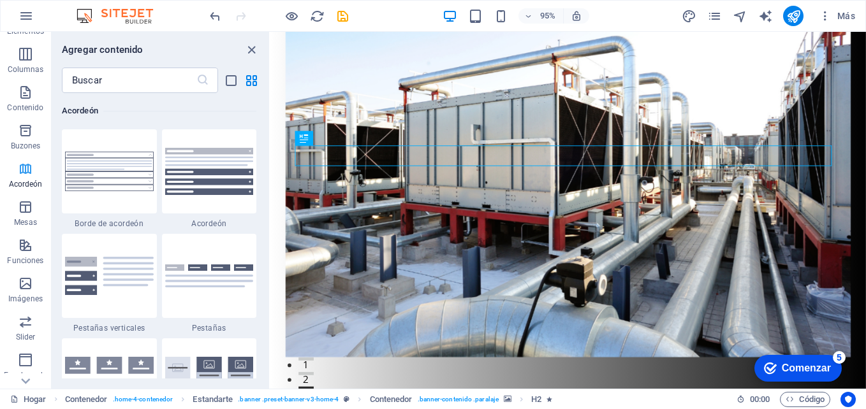
scroll to position [128, 0]
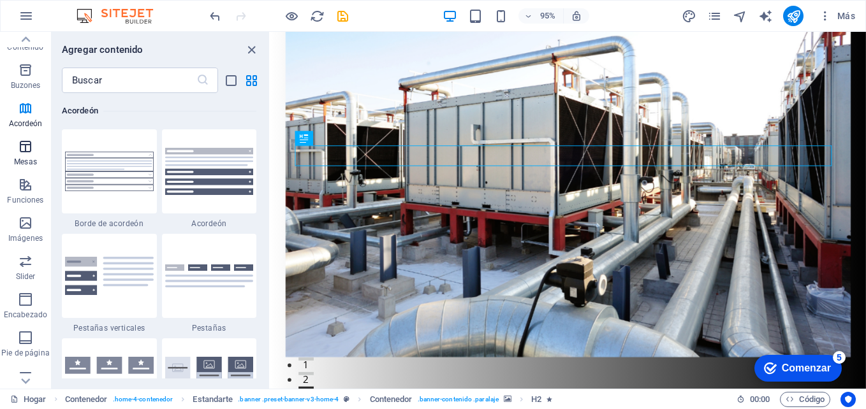
click at [20, 150] on icon "button" at bounding box center [25, 146] width 15 height 15
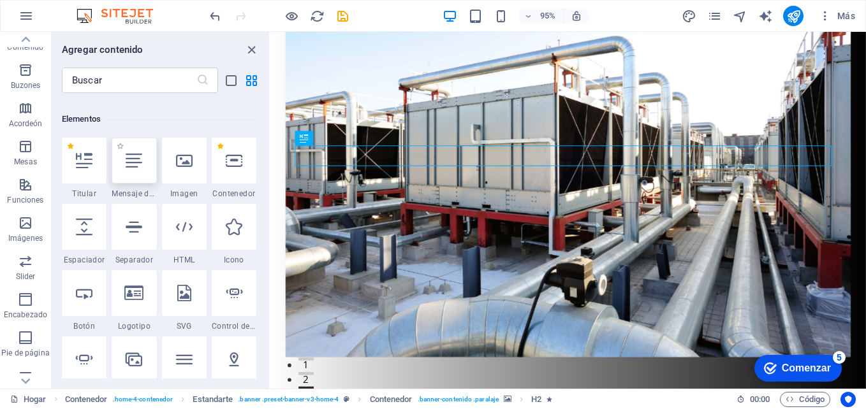
click at [135, 170] on div at bounding box center [134, 161] width 45 height 46
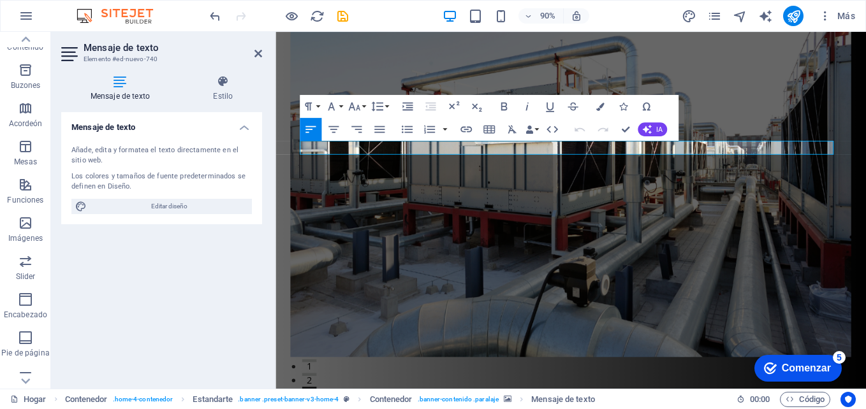
click at [487, 294] on figure at bounding box center [604, 213] width 624 height 362
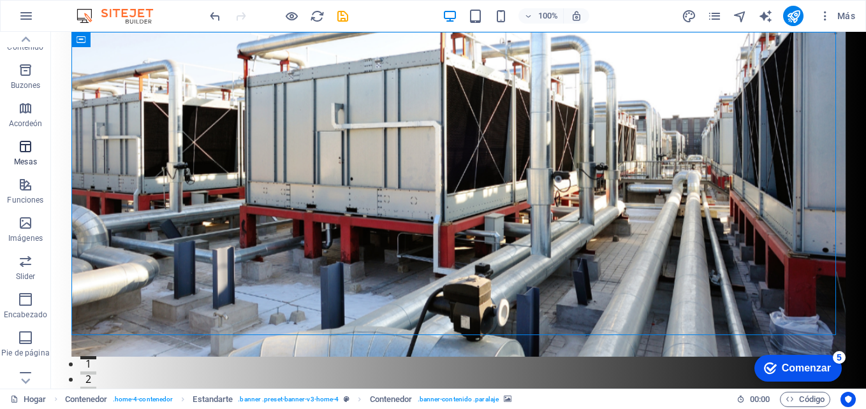
click at [29, 152] on icon "button" at bounding box center [25, 146] width 15 height 15
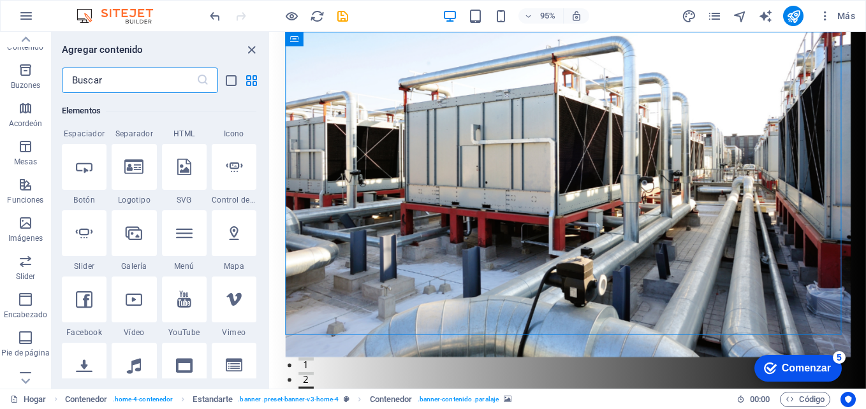
scroll to position [255, 0]
click at [134, 173] on icon at bounding box center [133, 166] width 19 height 17
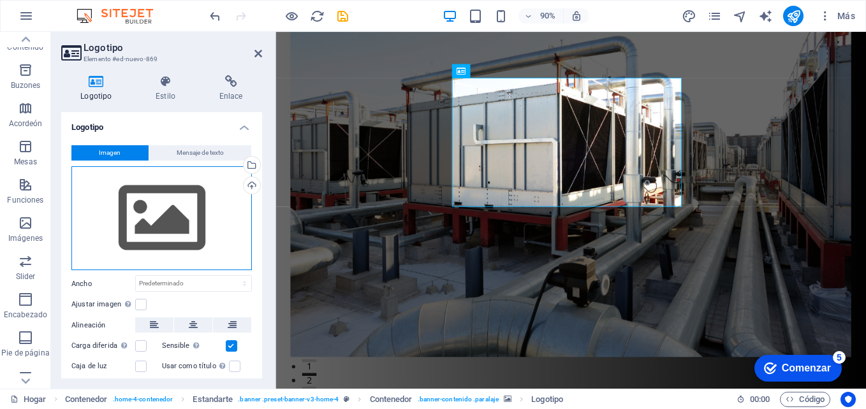
click at [142, 228] on div "Drag files here, click to choose files or select files from Files or our free s…" at bounding box center [161, 218] width 181 height 105
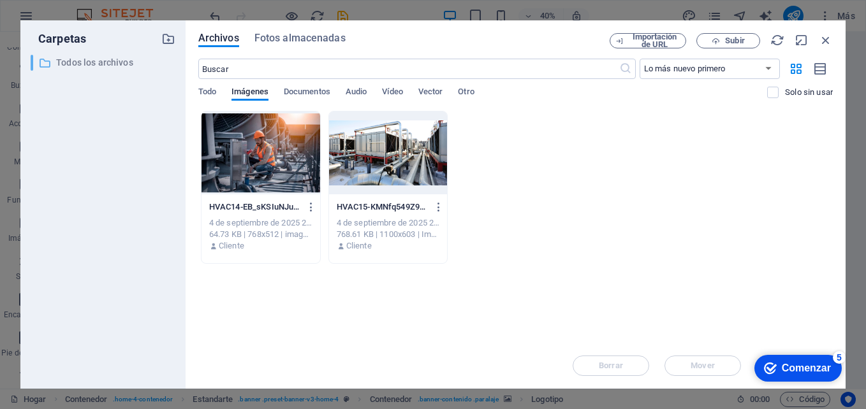
click at [88, 61] on p "Todos los archivos" at bounding box center [104, 62] width 96 height 15
click at [205, 87] on span "Todo" at bounding box center [207, 93] width 18 height 18
click at [721, 37] on span "Subir" at bounding box center [728, 41] width 52 height 8
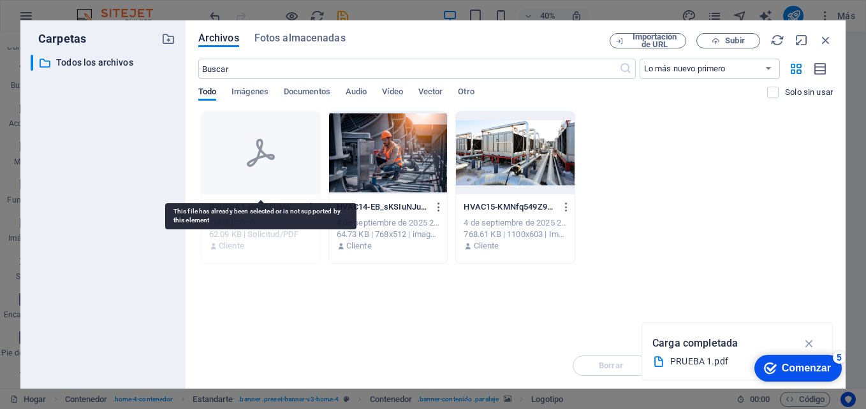
click at [255, 158] on icon at bounding box center [261, 153] width 31 height 31
click at [269, 170] on div at bounding box center [261, 153] width 119 height 83
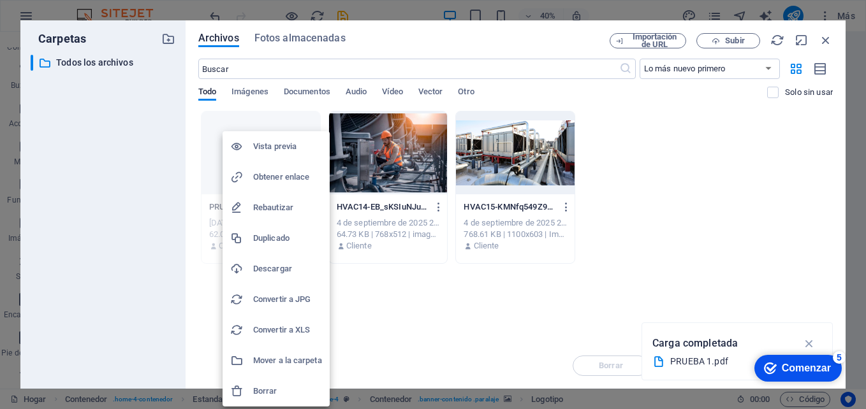
click at [266, 390] on h6 "Borrar" at bounding box center [287, 391] width 69 height 15
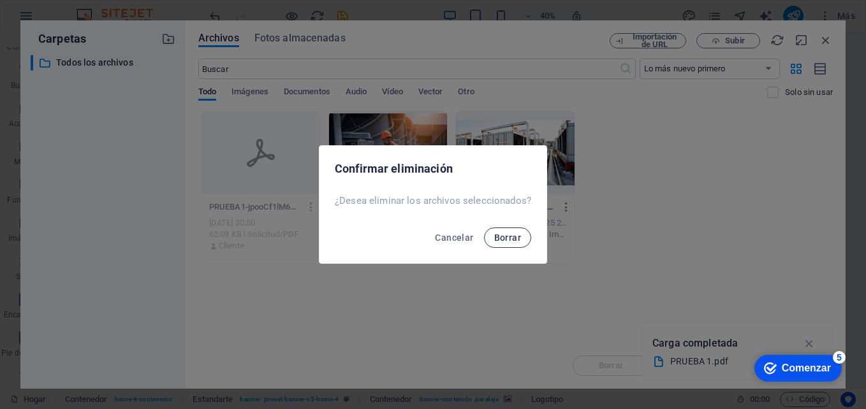
click at [497, 238] on span "Borrar" at bounding box center [507, 238] width 27 height 10
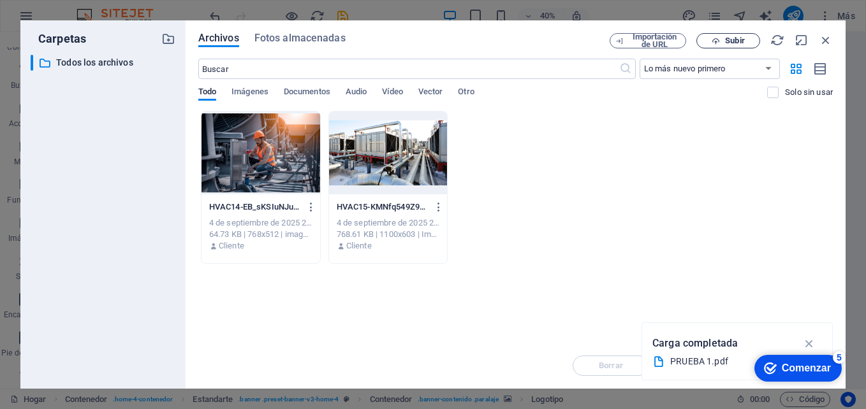
click at [725, 37] on span "Subir" at bounding box center [734, 41] width 19 height 8
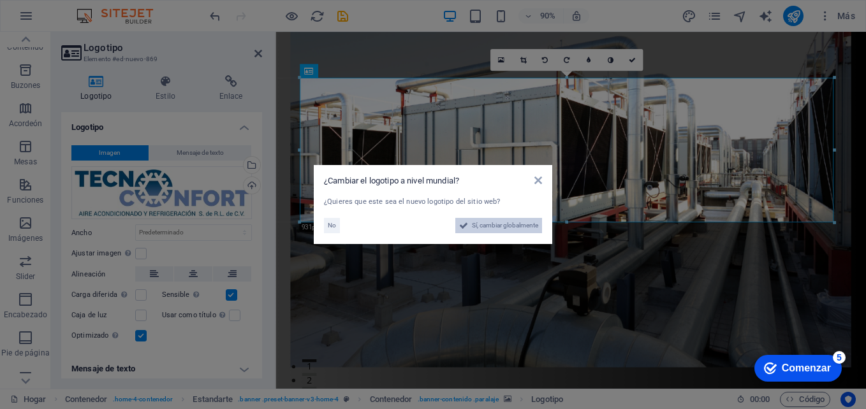
click at [486, 226] on span "Sí, cambiar globalmente" at bounding box center [505, 225] width 66 height 15
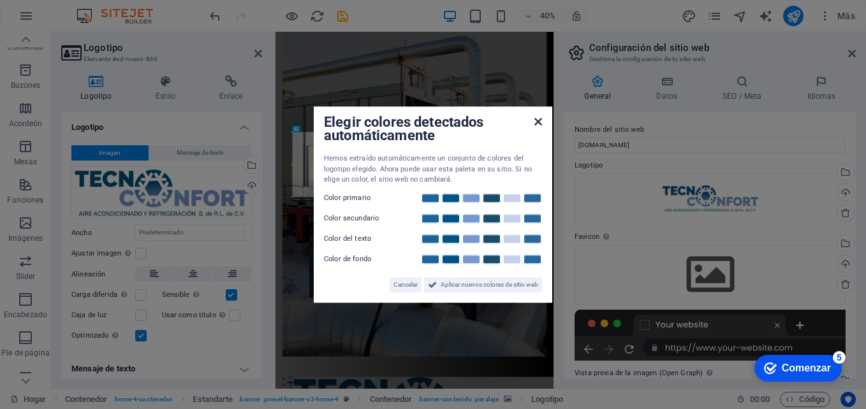
click at [540, 120] on icon at bounding box center [539, 122] width 8 height 10
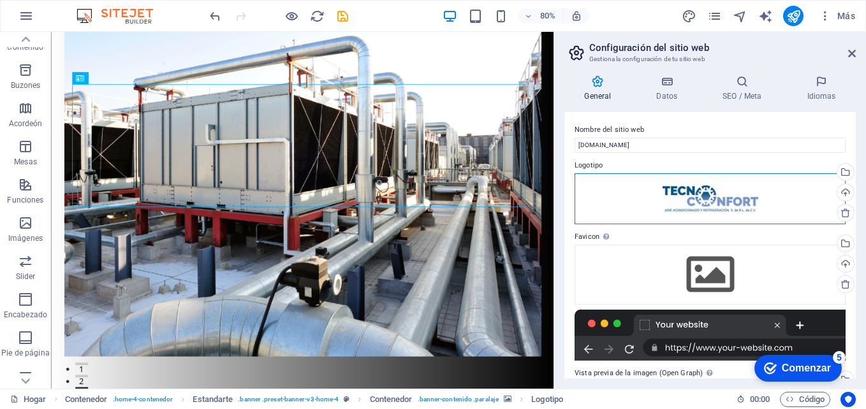
click at [681, 207] on div "Drag files here, click to choose files or select files from Files or our free s…" at bounding box center [710, 198] width 271 height 51
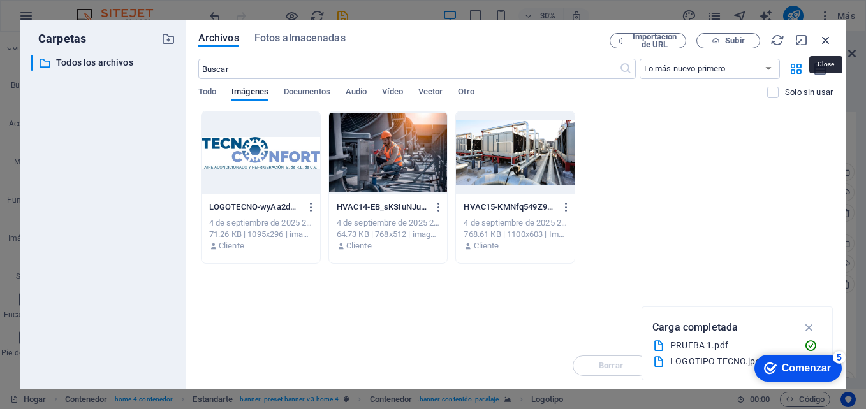
click at [826, 38] on icon "button" at bounding box center [826, 40] width 14 height 14
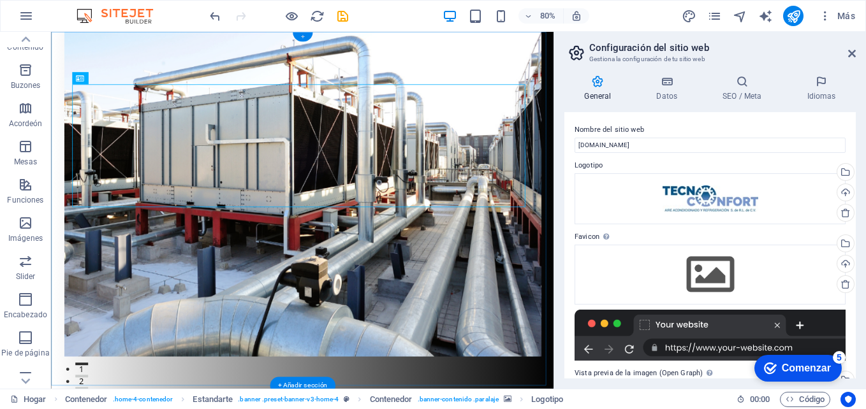
click at [303, 36] on div "+" at bounding box center [302, 37] width 20 height 9
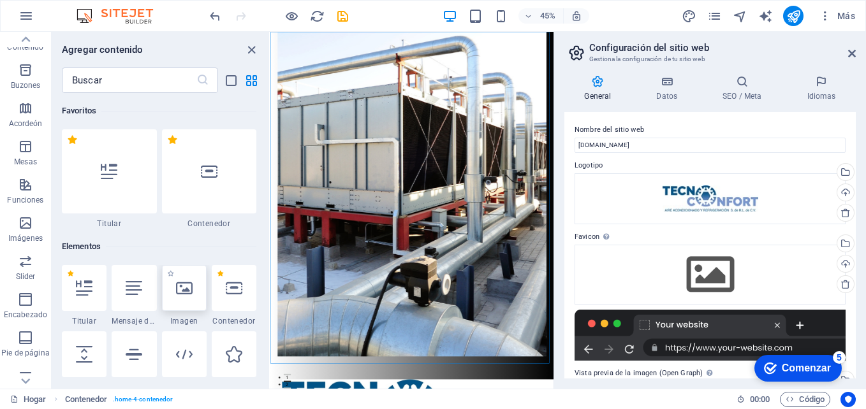
click at [178, 289] on icon at bounding box center [184, 288] width 17 height 17
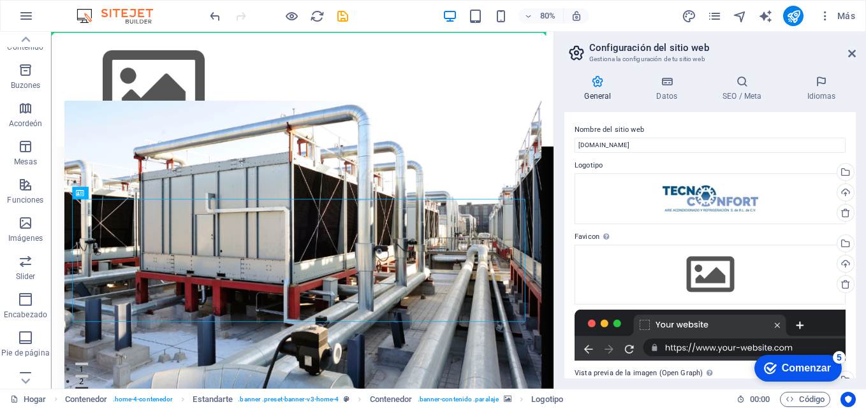
drag, startPoint x: 389, startPoint y: 486, endPoint x: 443, endPoint y: 82, distance: 408.0
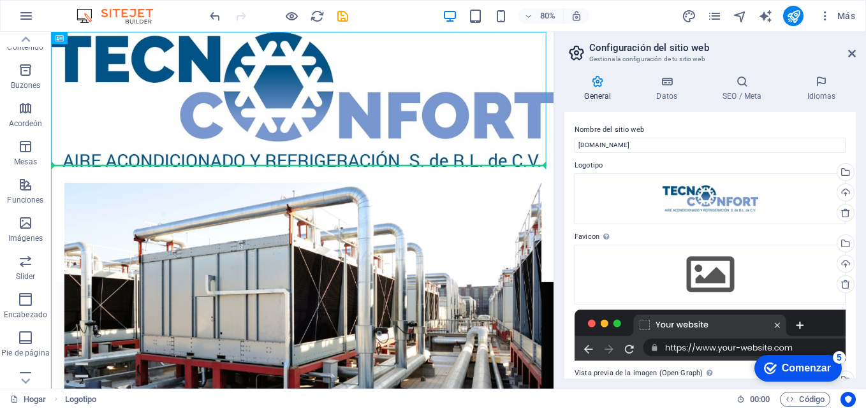
drag, startPoint x: 272, startPoint y: 148, endPoint x: 200, endPoint y: 256, distance: 130.2
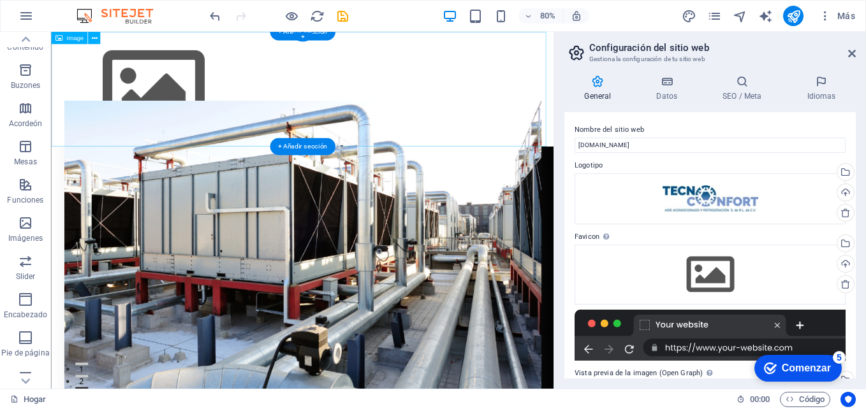
click at [145, 109] on figure at bounding box center [365, 104] width 628 height 144
click at [166, 116] on figure at bounding box center [365, 104] width 628 height 144
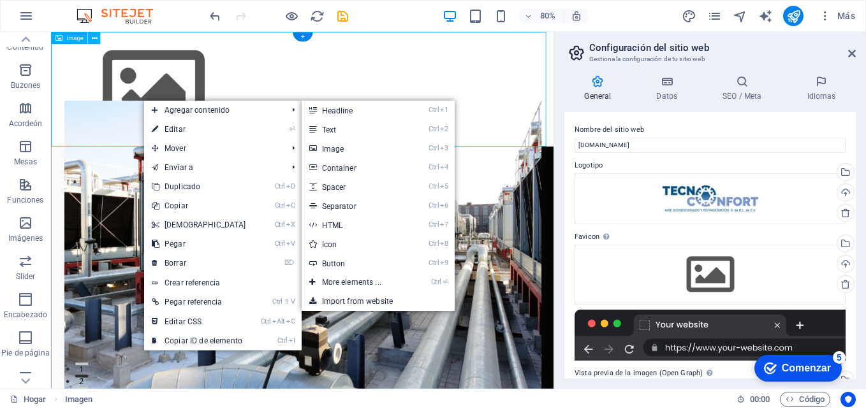
click at [167, 102] on figure at bounding box center [365, 104] width 628 height 144
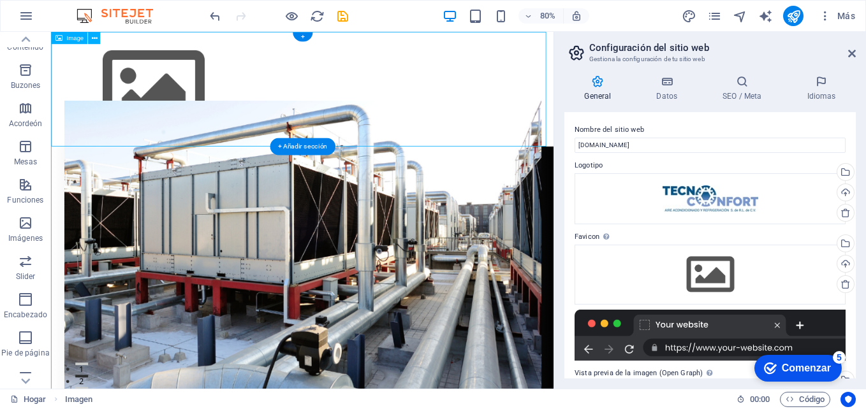
click at [289, 100] on figure at bounding box center [365, 104] width 628 height 144
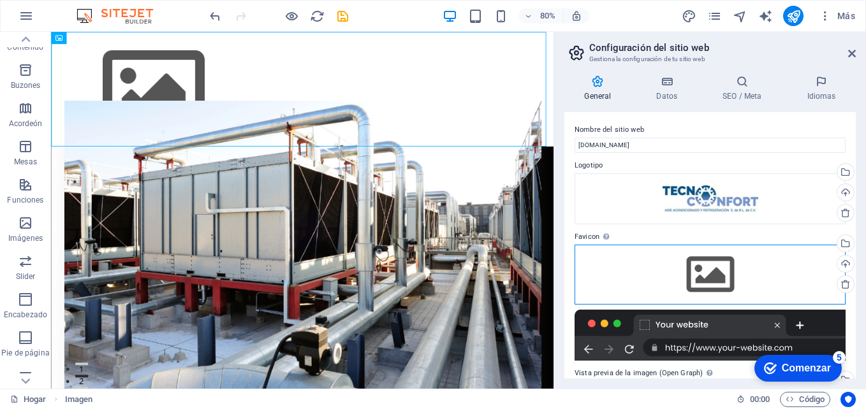
click at [702, 269] on div "Drag files here, click to choose files or select files from Files or our free s…" at bounding box center [710, 275] width 271 height 60
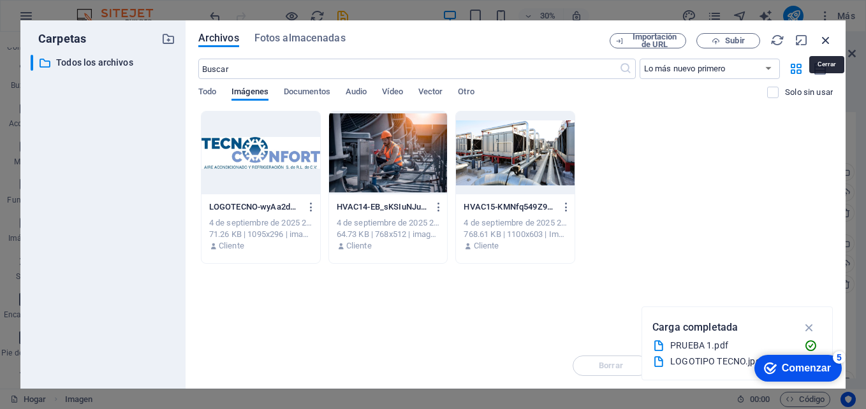
click at [821, 40] on icon "button" at bounding box center [826, 40] width 14 height 14
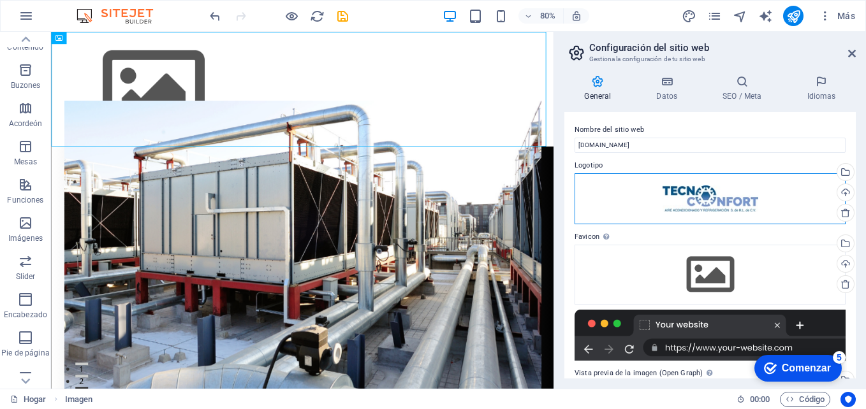
click at [758, 198] on div "Drag files here, click to choose files or select files from Files or our free s…" at bounding box center [710, 198] width 271 height 51
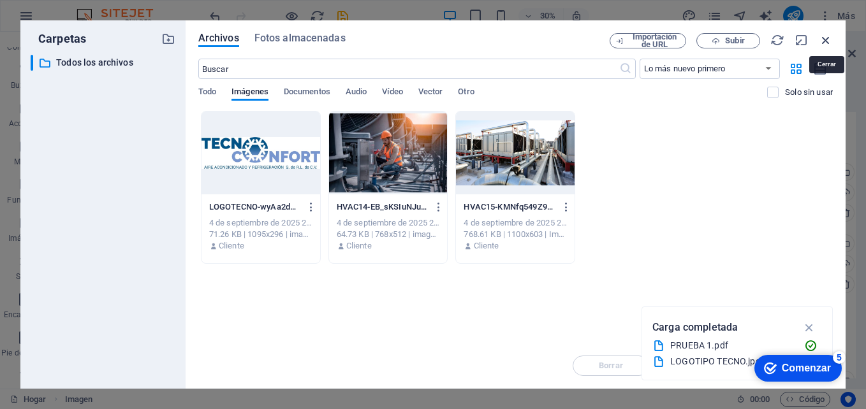
click at [823, 34] on icon "button" at bounding box center [826, 40] width 14 height 14
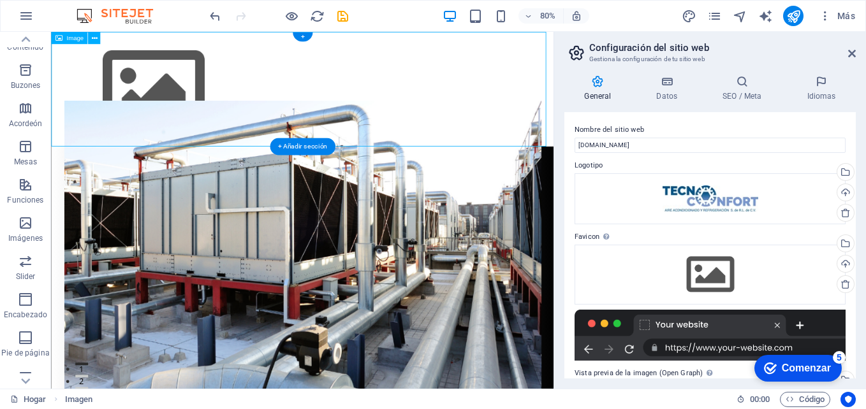
click at [436, 75] on figure at bounding box center [365, 104] width 628 height 144
click at [304, 38] on div "+" at bounding box center [302, 37] width 20 height 9
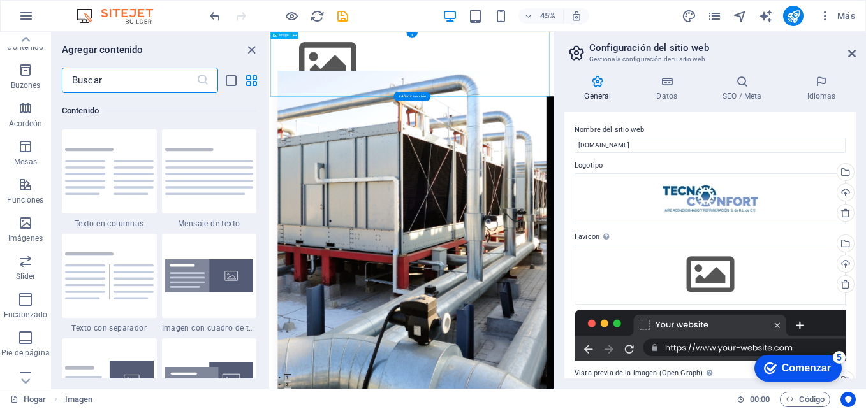
scroll to position [2232, 0]
click at [855, 50] on icon at bounding box center [852, 53] width 8 height 10
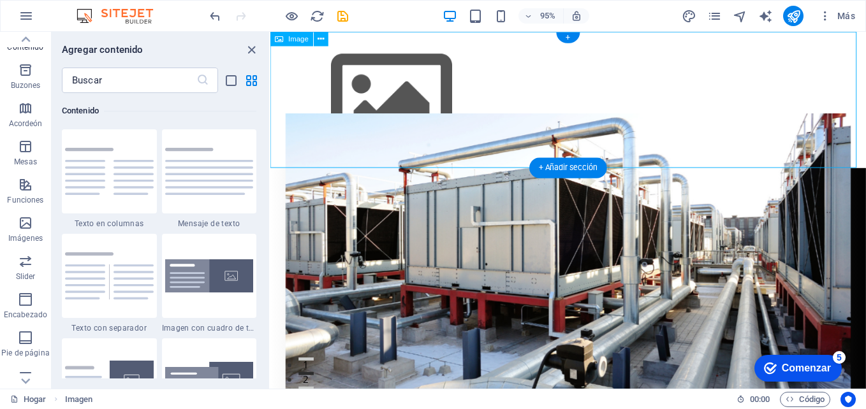
click at [593, 79] on figure at bounding box center [583, 104] width 627 height 144
click at [438, 115] on figure at bounding box center [583, 104] width 627 height 144
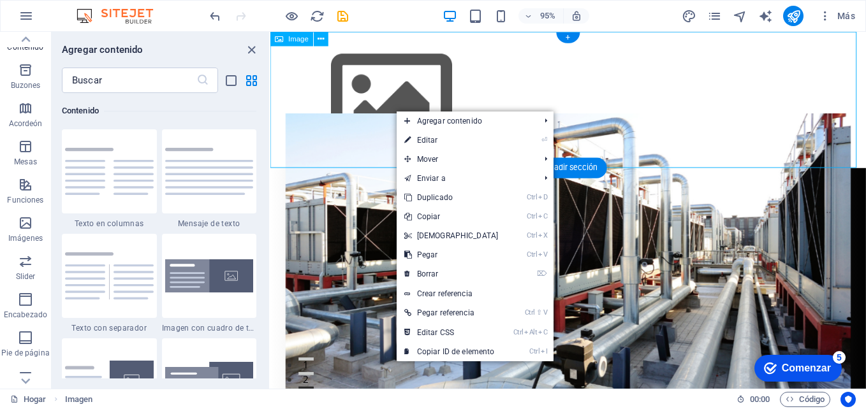
click at [380, 100] on figure at bounding box center [583, 104] width 627 height 144
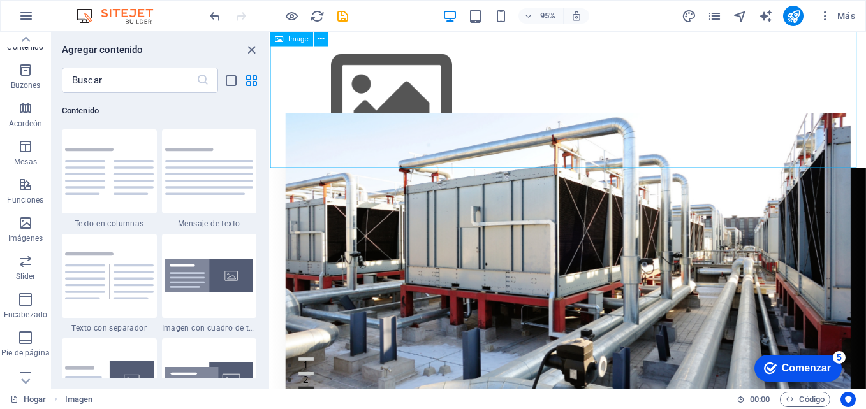
click at [290, 38] on span "Image" at bounding box center [299, 39] width 20 height 7
click at [383, 97] on figure at bounding box center [583, 104] width 627 height 144
click at [417, 112] on figure at bounding box center [583, 104] width 627 height 144
click at [322, 38] on icon at bounding box center [321, 39] width 6 height 13
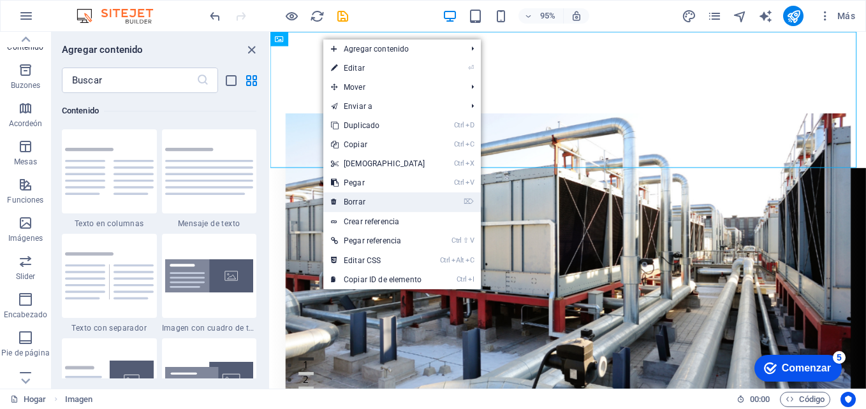
click at [383, 205] on link "⌦ Borrar" at bounding box center [378, 202] width 110 height 19
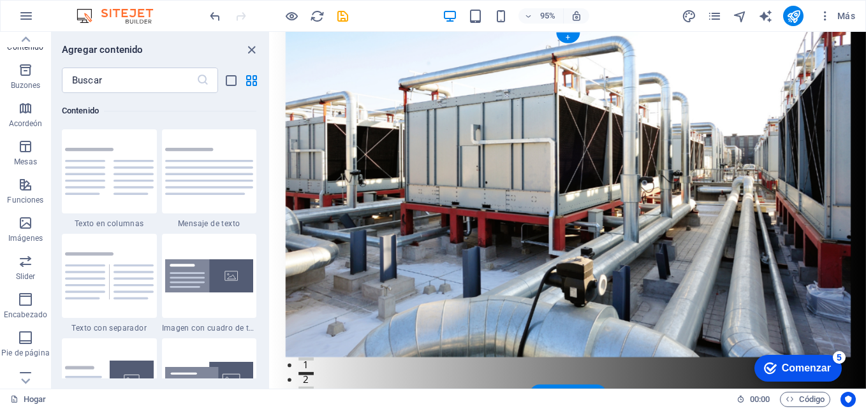
click at [705, 306] on figure at bounding box center [584, 203] width 596 height 343
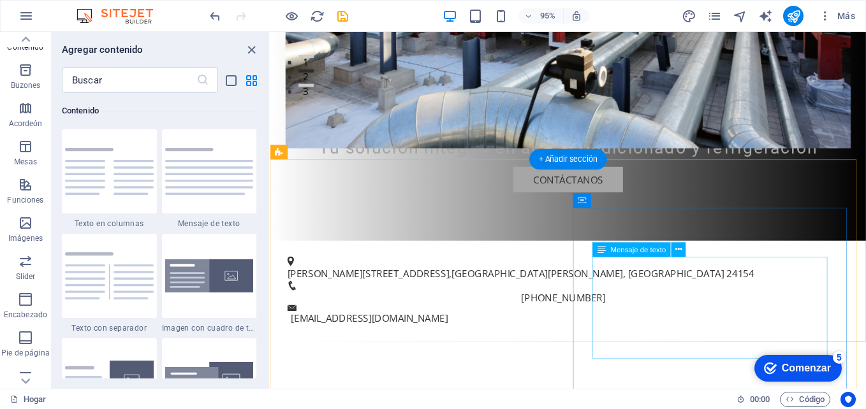
scroll to position [0, 0]
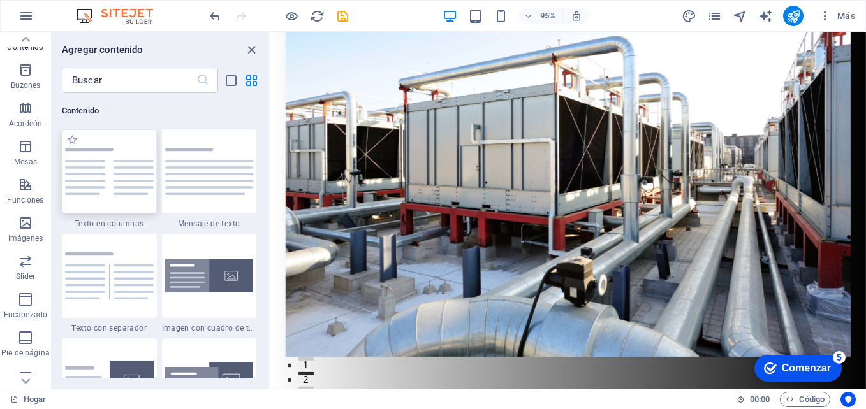
click at [73, 151] on img at bounding box center [109, 171] width 89 height 47
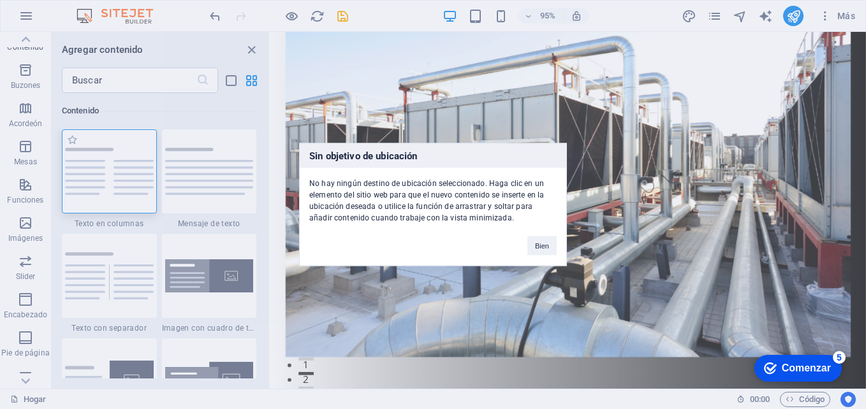
click at [98, 169] on div "Sin objetivo de ubicación No hay ningún destino de ubicación seleccionado. Haga…" at bounding box center [433, 204] width 866 height 409
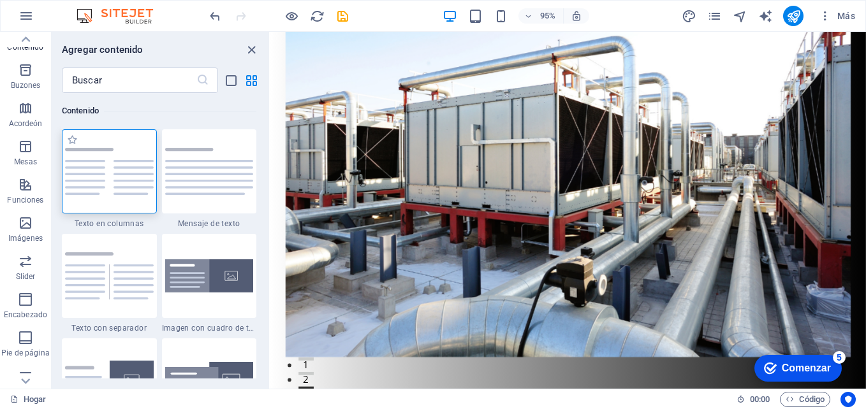
click at [98, 169] on img at bounding box center [109, 171] width 89 height 47
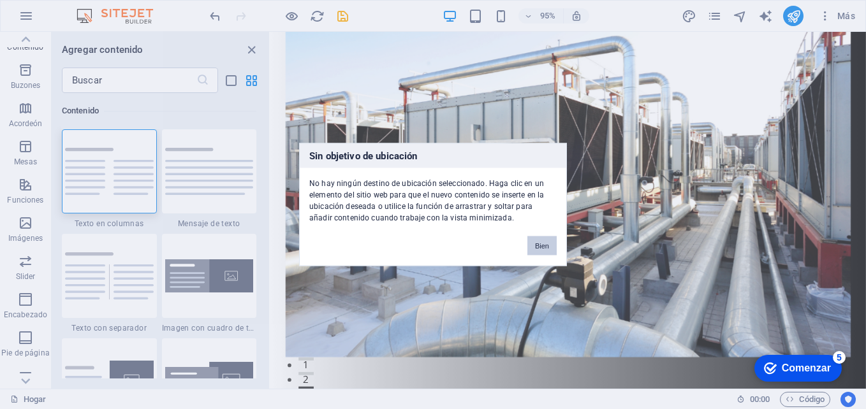
click at [537, 248] on button "Bien" at bounding box center [541, 246] width 29 height 19
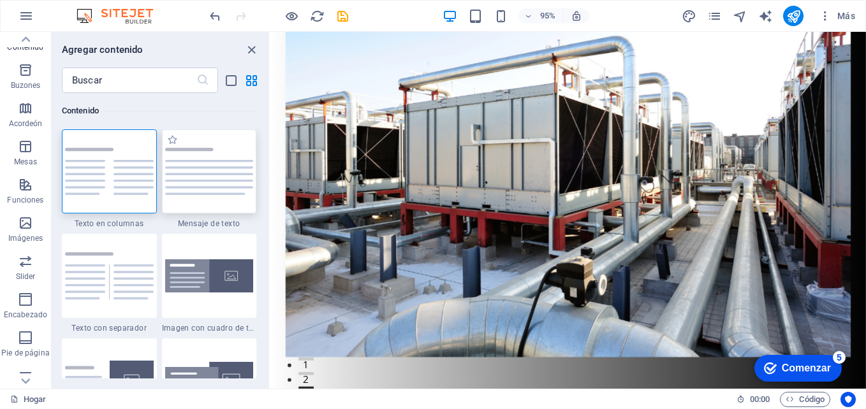
scroll to position [2487, 0]
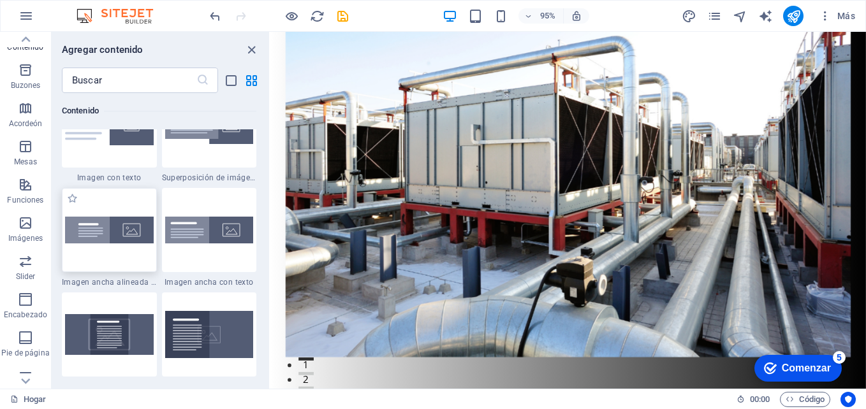
click at [152, 202] on div at bounding box center [109, 230] width 95 height 84
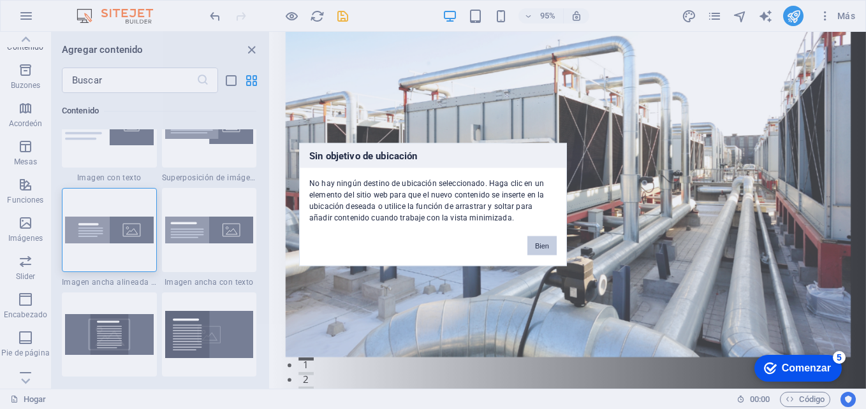
click at [553, 247] on button "Bien" at bounding box center [541, 246] width 29 height 19
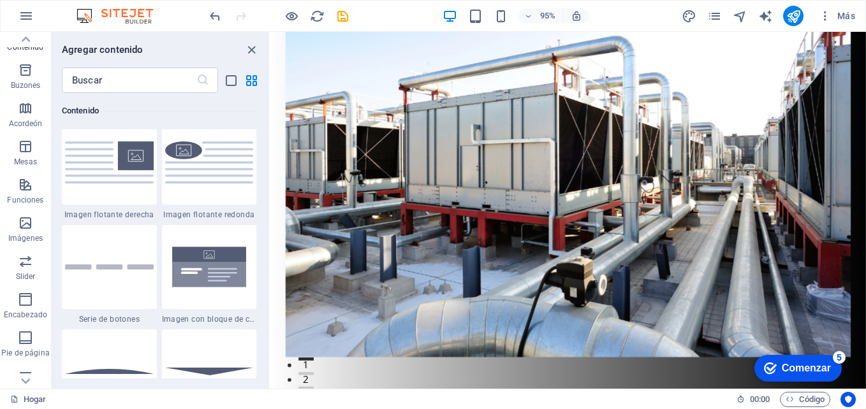
scroll to position [2870, 0]
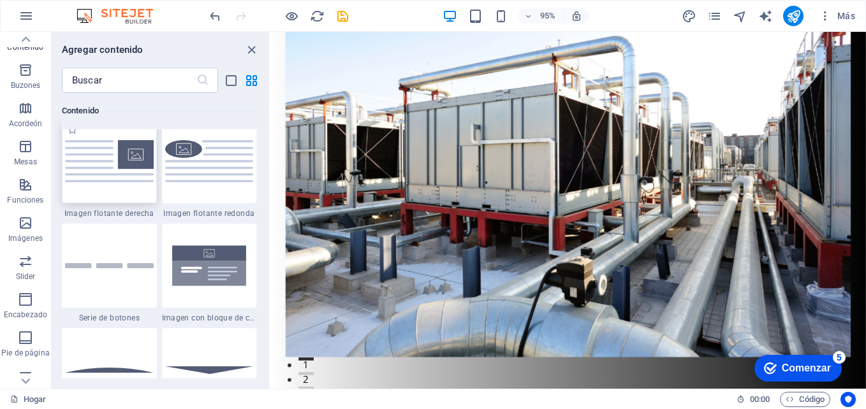
click at [140, 158] on img at bounding box center [109, 160] width 89 height 41
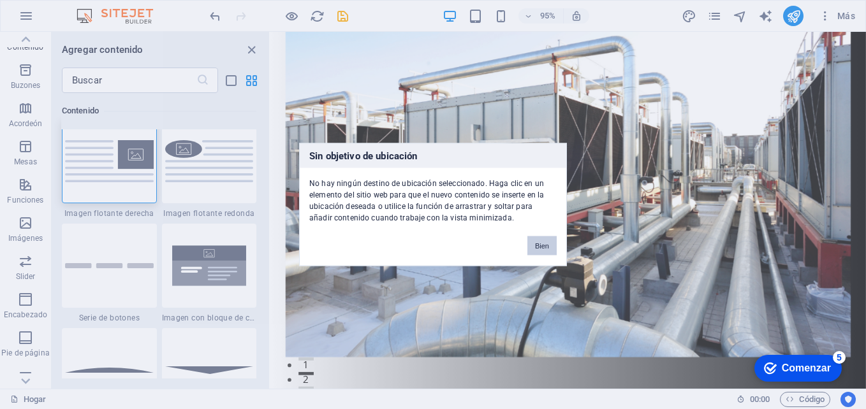
click at [543, 251] on button "Bien" at bounding box center [541, 246] width 29 height 19
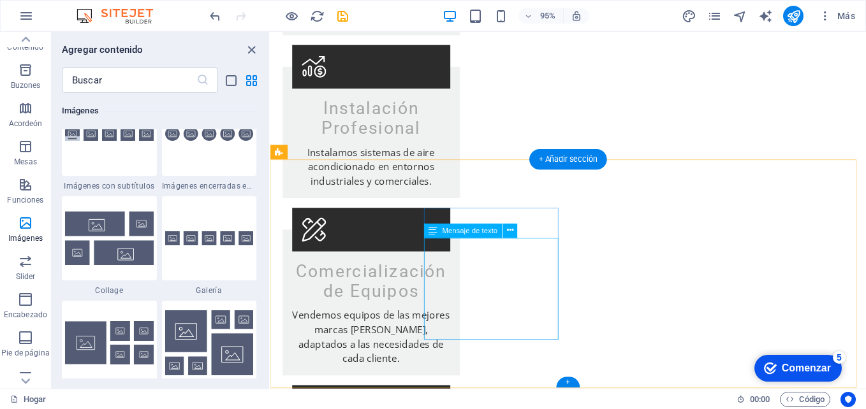
scroll to position [1693, 0]
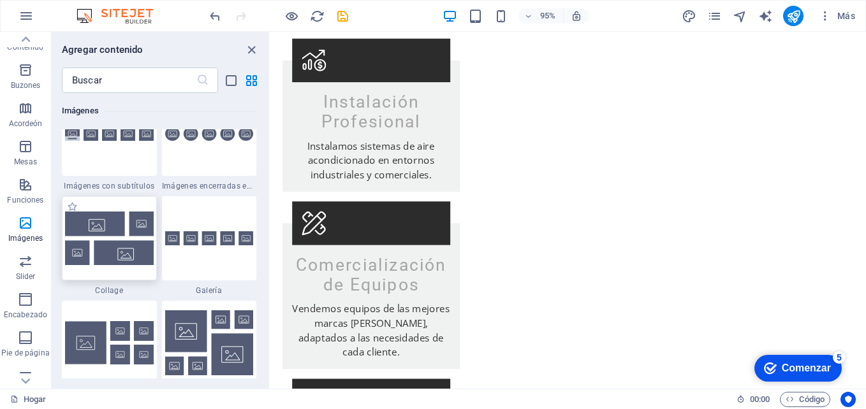
click at [103, 230] on img at bounding box center [109, 238] width 89 height 53
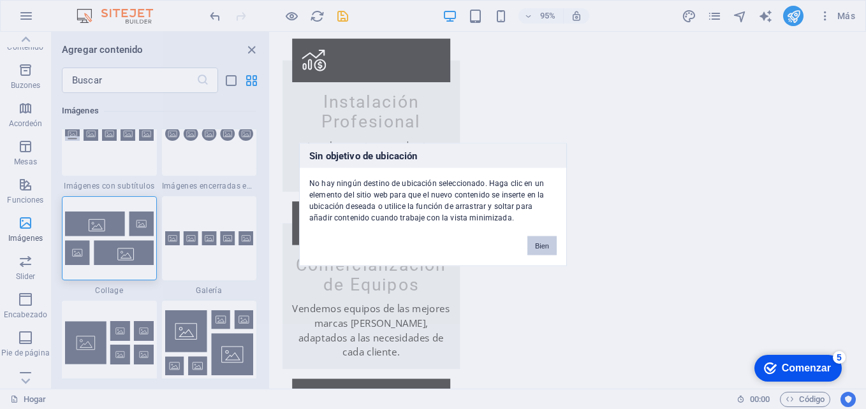
click at [536, 240] on button "Bien" at bounding box center [541, 246] width 29 height 19
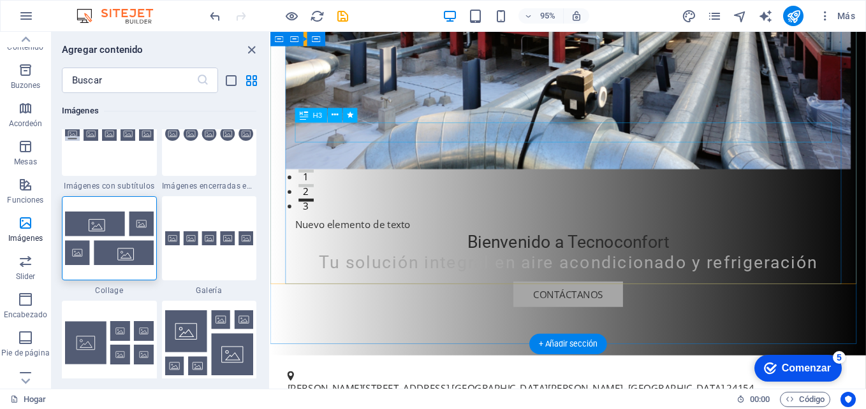
scroll to position [0, 0]
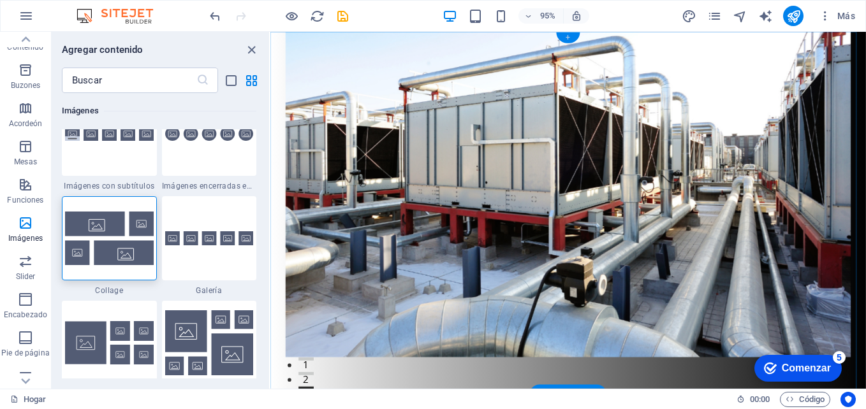
click at [570, 38] on div "+" at bounding box center [568, 38] width 24 height 11
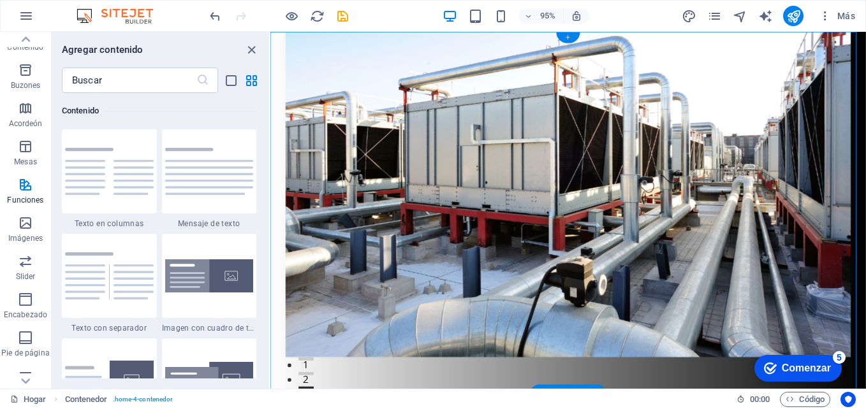
scroll to position [2232, 0]
click at [569, 37] on div "+" at bounding box center [568, 38] width 24 height 11
drag, startPoint x: 249, startPoint y: 48, endPoint x: 205, endPoint y: 40, distance: 44.8
click at [249, 48] on icon "grupo Cerrar" at bounding box center [251, 50] width 15 height 15
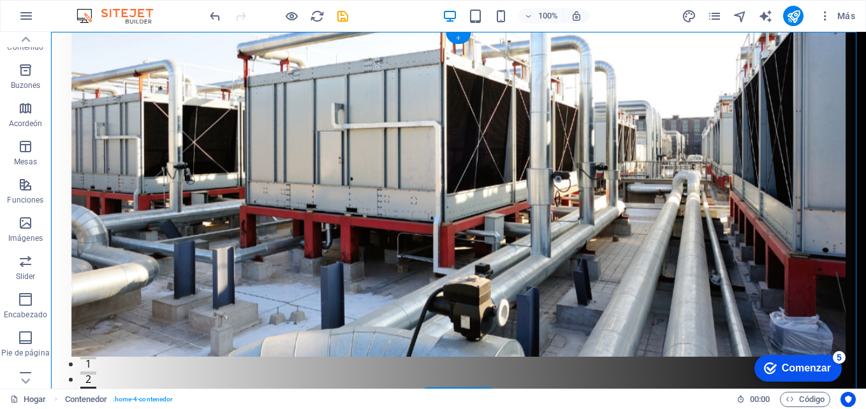
click at [460, 40] on div "+" at bounding box center [458, 38] width 25 height 11
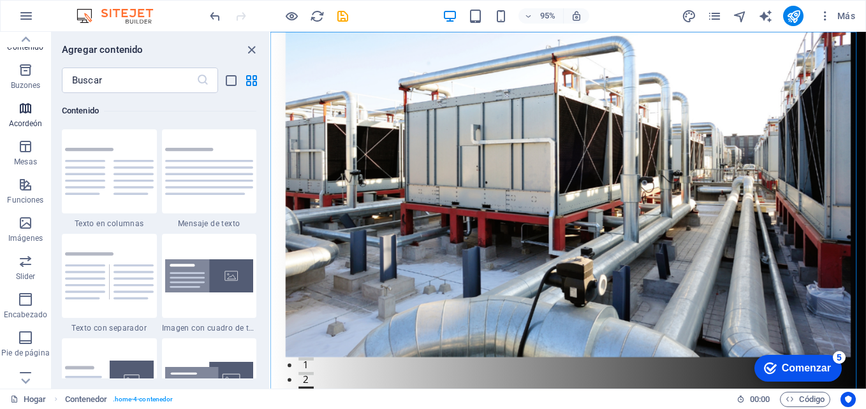
click at [23, 111] on icon "button" at bounding box center [25, 108] width 15 height 15
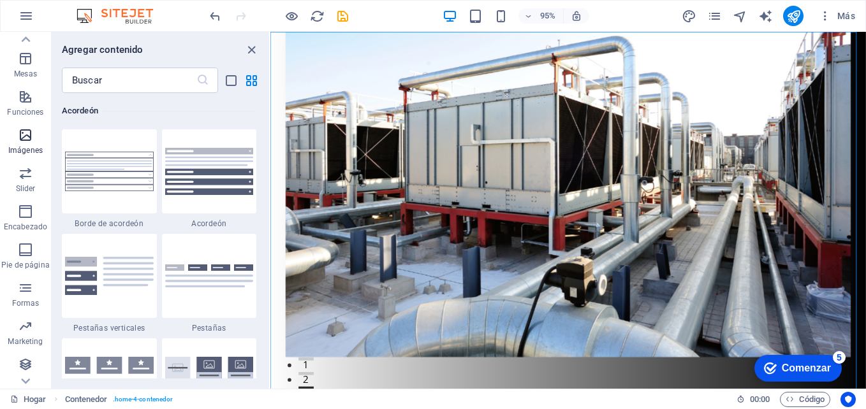
scroll to position [217, 0]
click at [20, 173] on icon "button" at bounding box center [25, 172] width 15 height 15
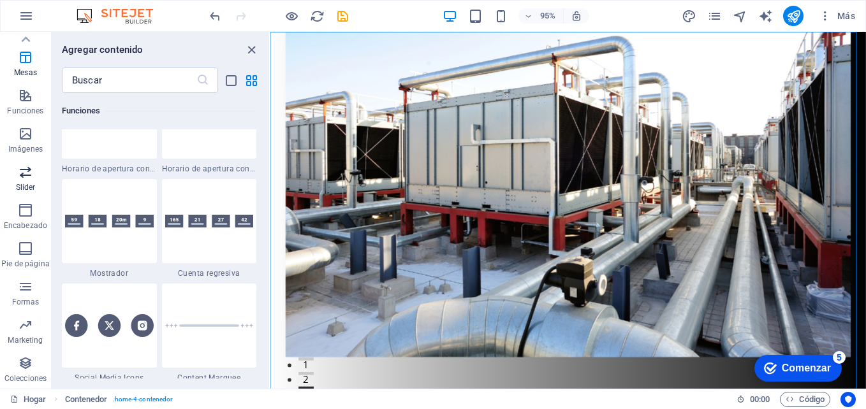
scroll to position [7231, 0]
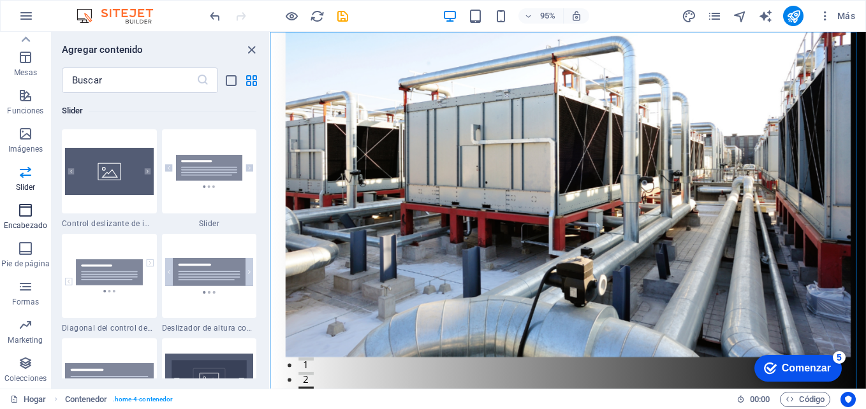
click at [22, 214] on icon "button" at bounding box center [25, 210] width 15 height 15
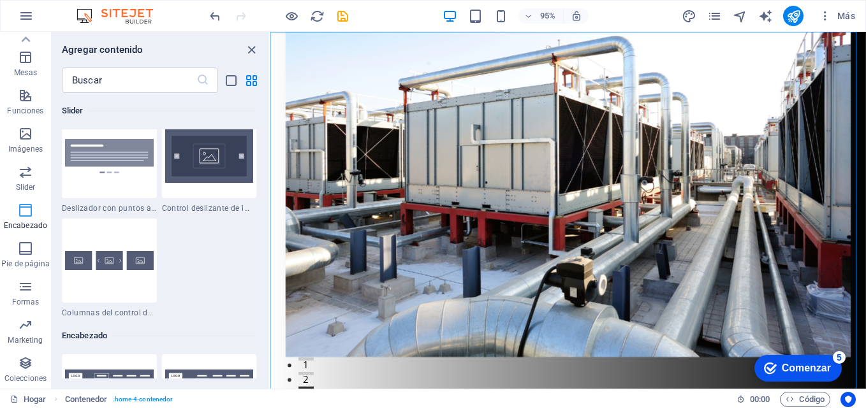
scroll to position [7681, 0]
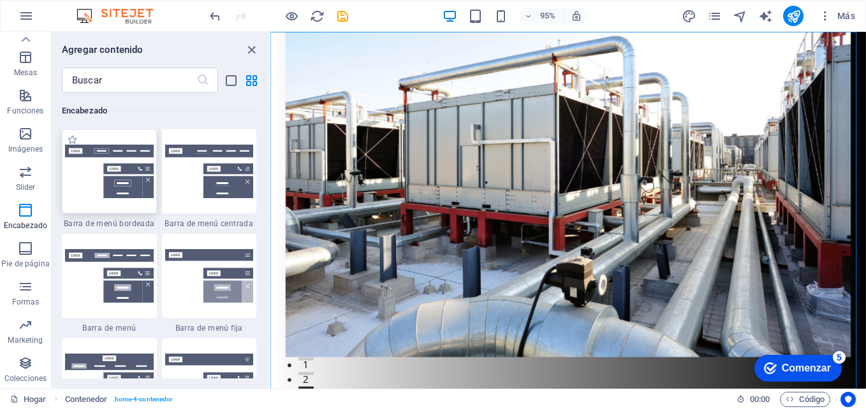
click at [82, 160] on img at bounding box center [109, 172] width 89 height 54
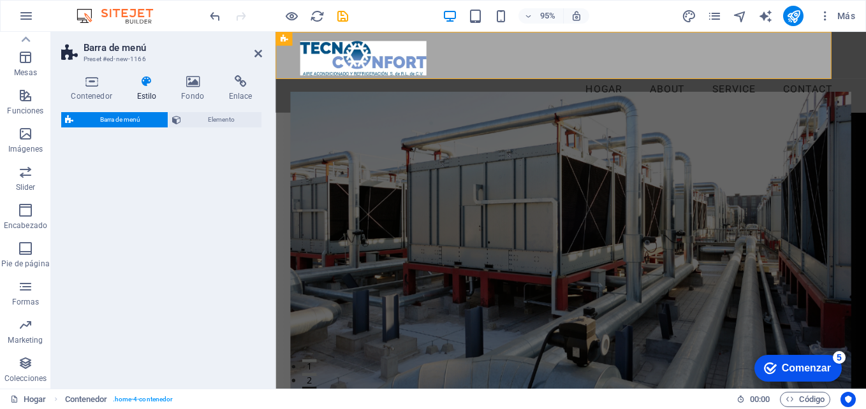
select select "rem"
select select "preset-menu-v2-border"
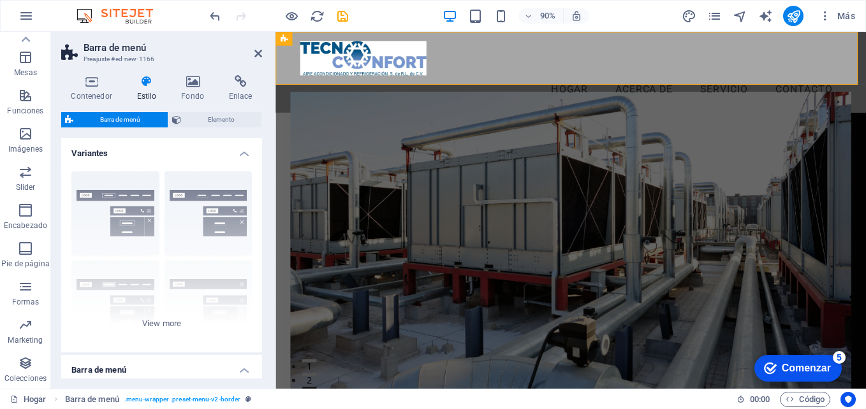
click at [524, 126] on figure at bounding box center [604, 279] width 624 height 362
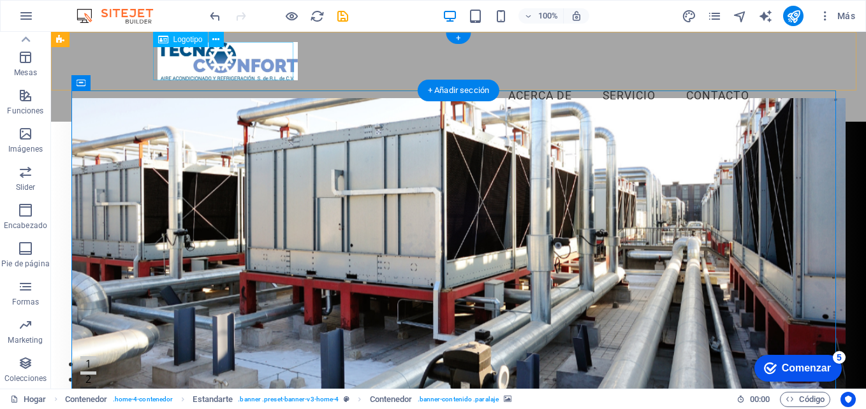
click at [250, 48] on div at bounding box center [459, 61] width 602 height 38
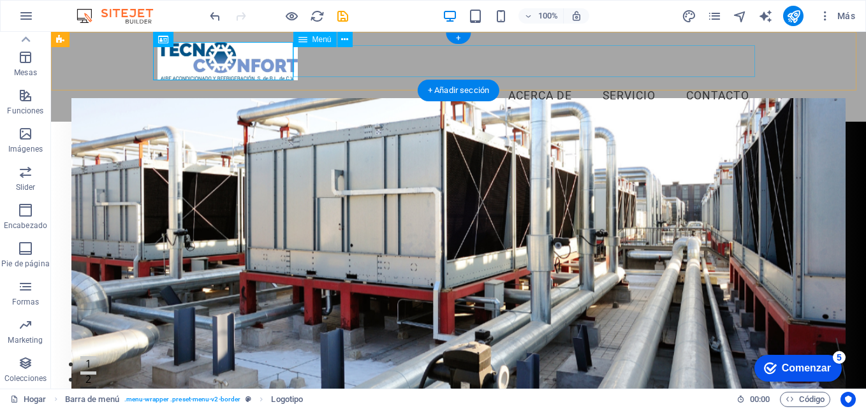
click at [416, 43] on div "Menu Hogar Acerca de Servicio Contacto" at bounding box center [458, 77] width 815 height 90
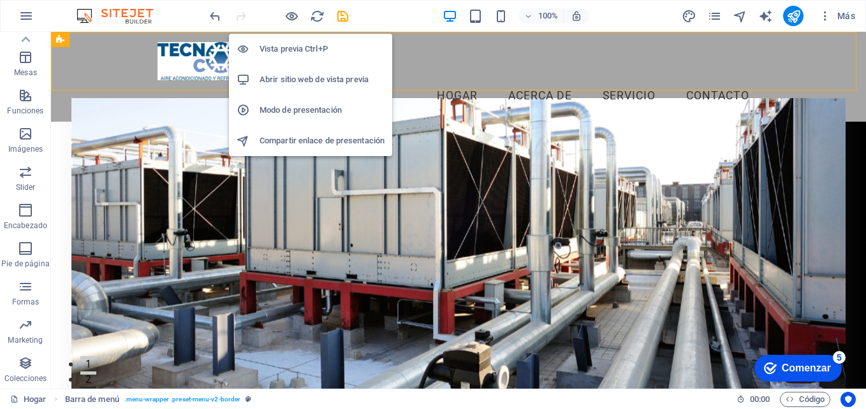
click at [283, 82] on h6 "Abrir sitio web de vista previa" at bounding box center [322, 79] width 125 height 15
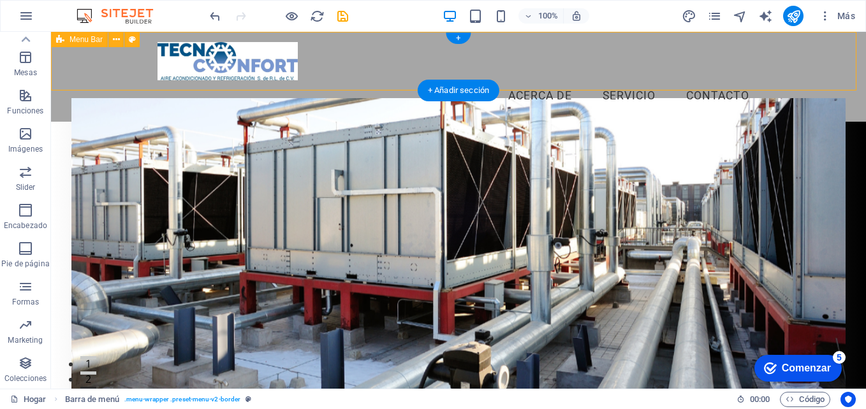
click at [371, 89] on div "Menu Hogar Acerca de Servicio Contacto" at bounding box center [458, 77] width 815 height 90
click at [331, 80] on nav "Hogar Acerca de Servicio Contacto" at bounding box center [459, 96] width 602 height 32
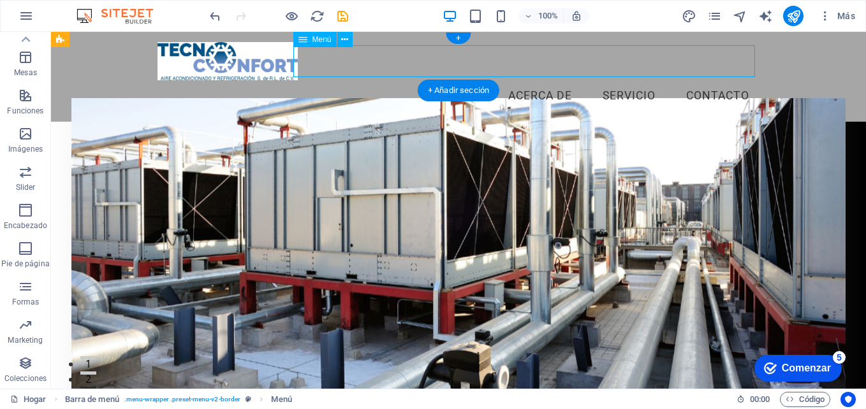
click at [475, 80] on nav "Hogar Acerca de Servicio Contacto" at bounding box center [459, 96] width 602 height 32
click at [774, 45] on div "Menu Hogar Acerca de Servicio Contacto" at bounding box center [458, 77] width 815 height 90
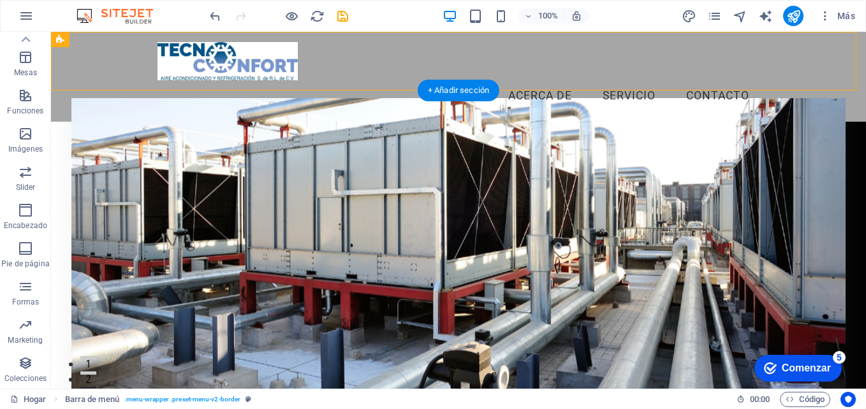
click at [98, 147] on figure at bounding box center [458, 260] width 774 height 325
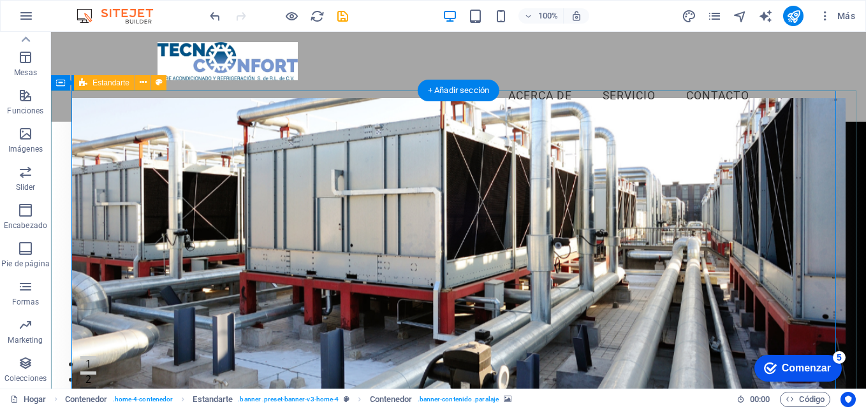
click at [104, 186] on figure at bounding box center [458, 260] width 774 height 325
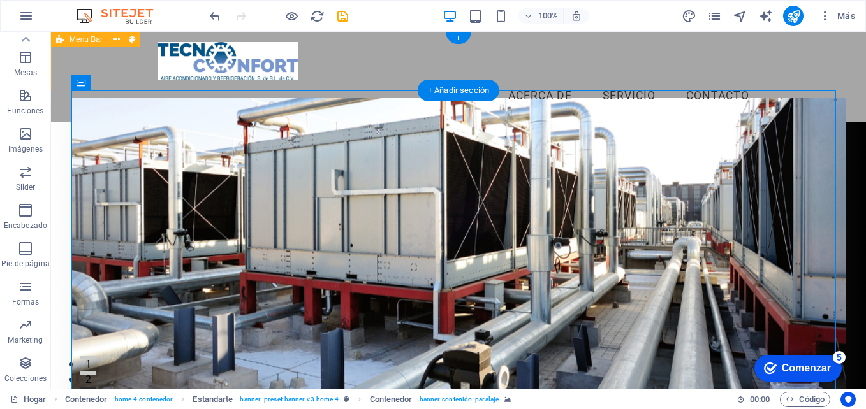
click at [116, 57] on div "Menu Hogar Acerca de Servicio Contacto" at bounding box center [458, 77] width 815 height 90
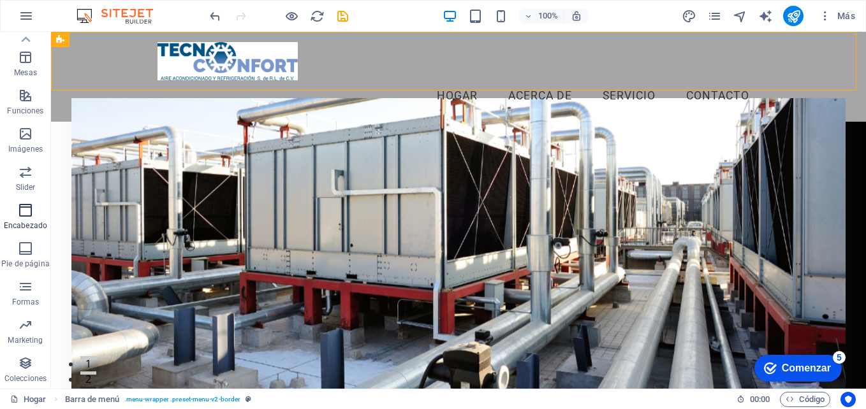
click at [22, 206] on icon "button" at bounding box center [25, 210] width 15 height 15
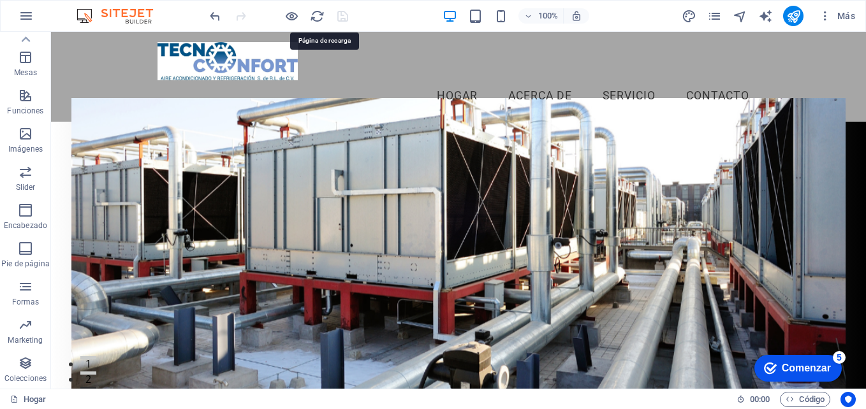
drag, startPoint x: 369, startPoint y: 45, endPoint x: 293, endPoint y: 43, distance: 75.9
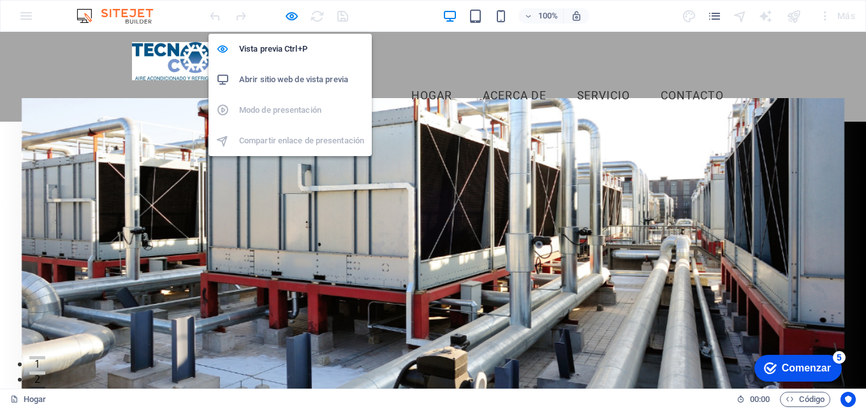
click at [293, 78] on h6 "Abrir sitio web de vista previa" at bounding box center [301, 79] width 125 height 15
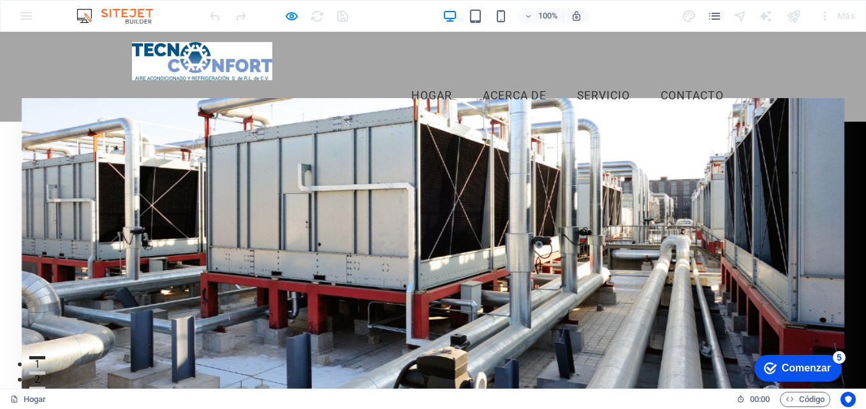
click at [63, 88] on div "Menu Hogar Acerca de Servicio Contacto" at bounding box center [433, 77] width 866 height 90
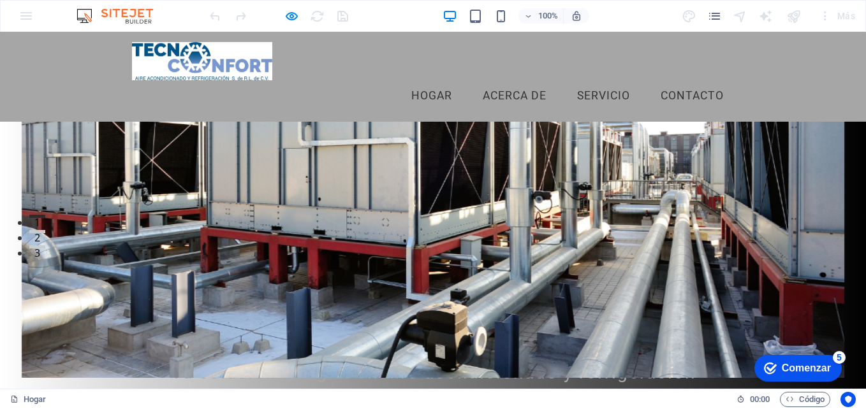
scroll to position [0, 0]
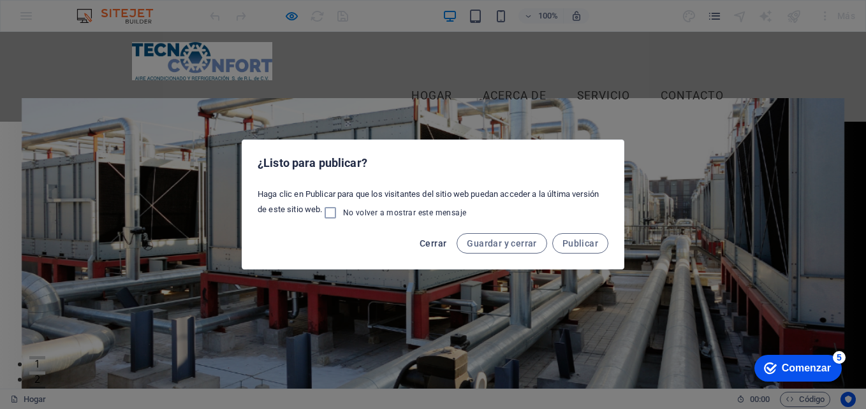
click at [438, 241] on span "Cerrar" at bounding box center [433, 244] width 27 height 10
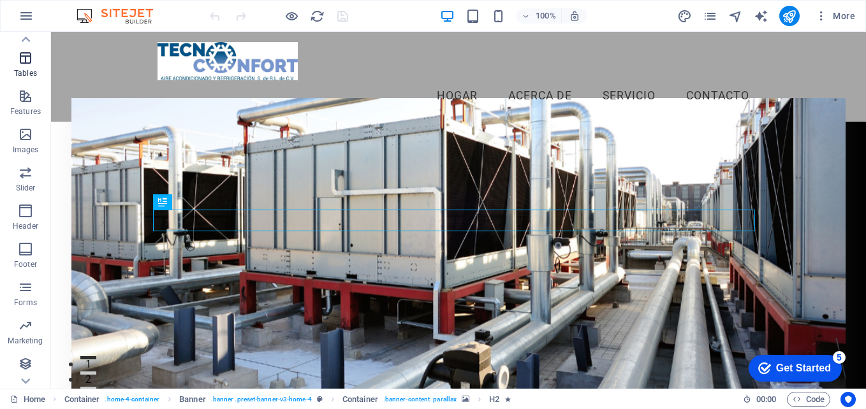
scroll to position [217, 0]
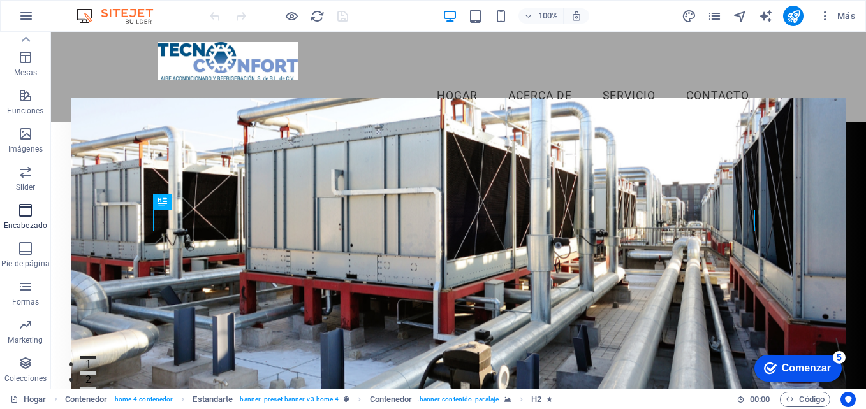
click at [26, 215] on icon "button" at bounding box center [25, 210] width 15 height 15
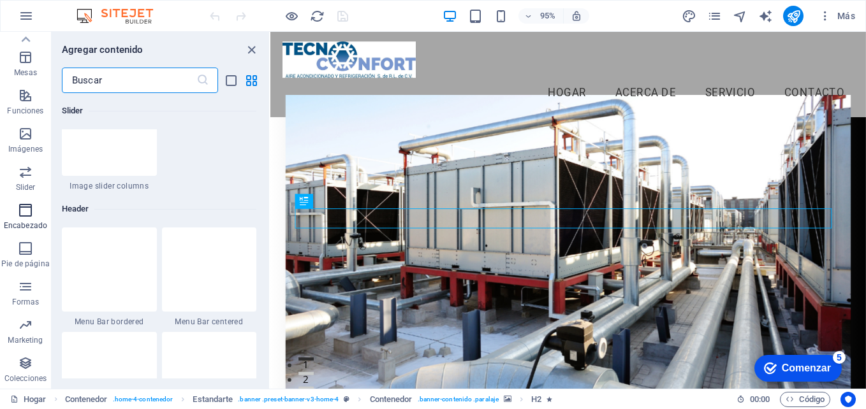
scroll to position [7681, 0]
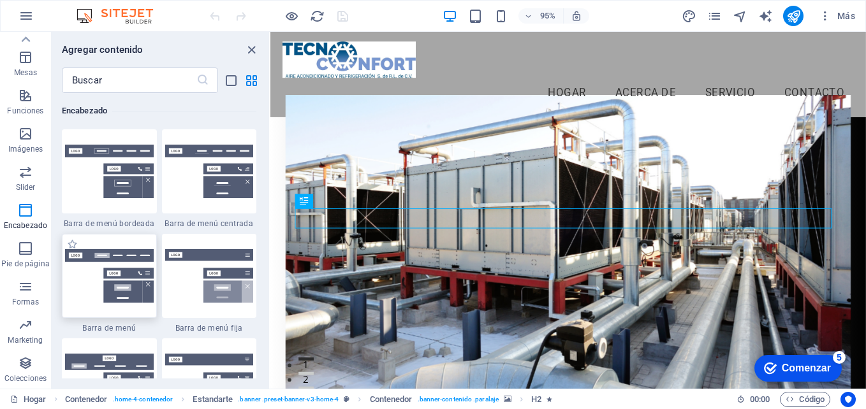
click at [127, 270] on div at bounding box center [109, 276] width 95 height 84
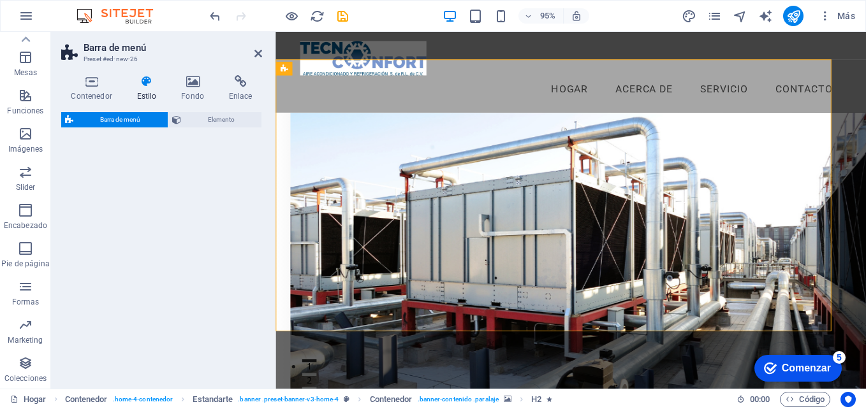
select select "rem"
select select "preset-menu-v2-default"
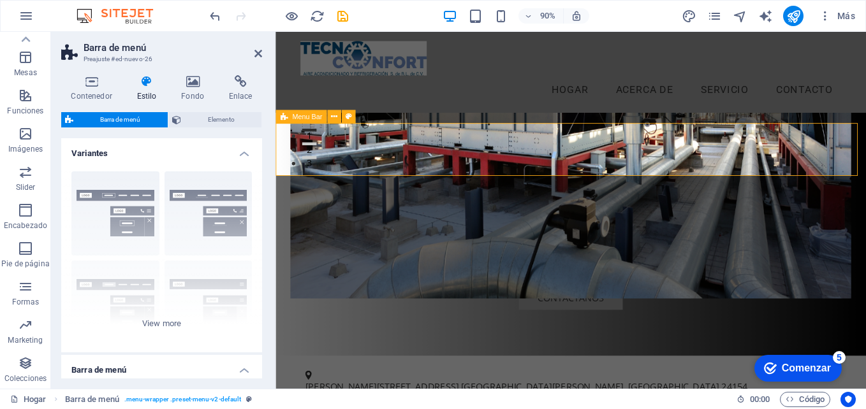
scroll to position [255, 0]
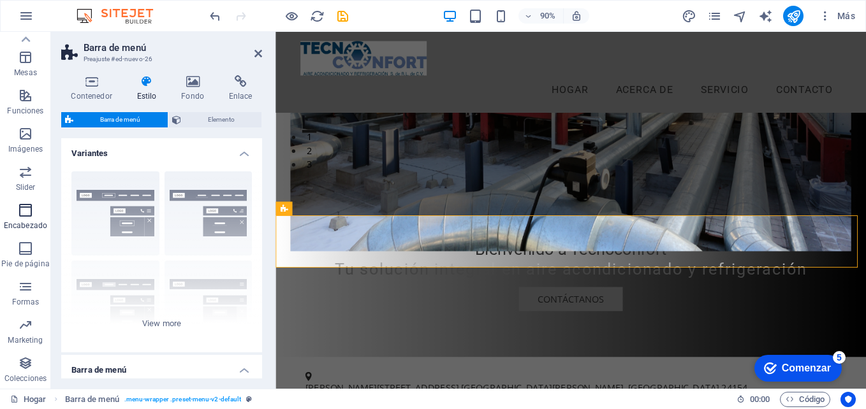
click at [11, 207] on span "Encabezado" at bounding box center [25, 218] width 51 height 31
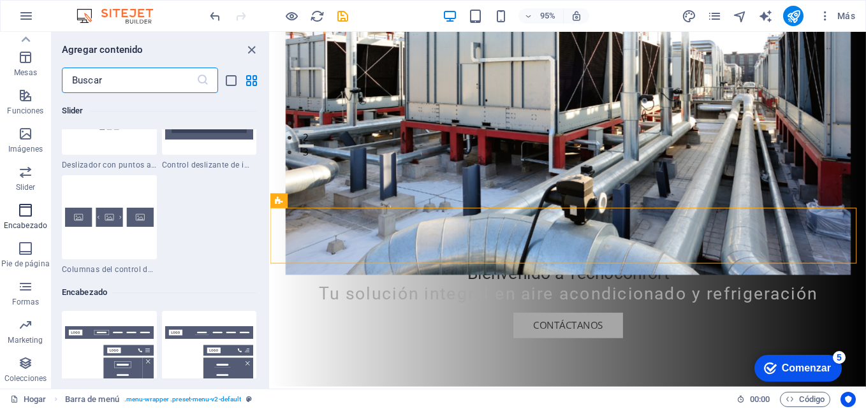
scroll to position [7681, 0]
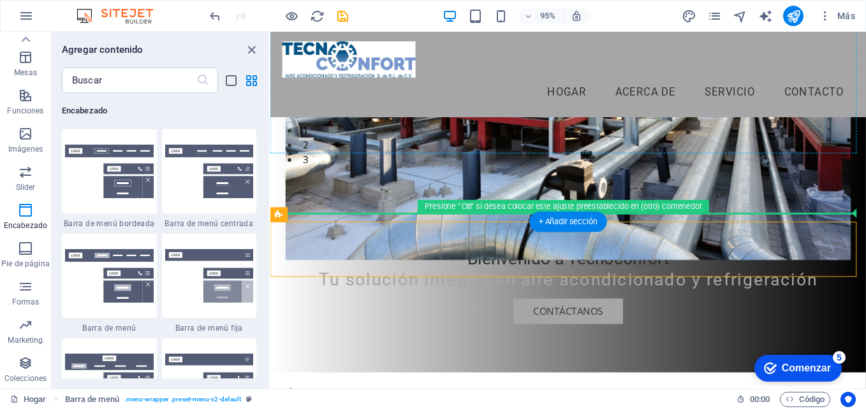
drag, startPoint x: 510, startPoint y: 230, endPoint x: 516, endPoint y: 79, distance: 150.6
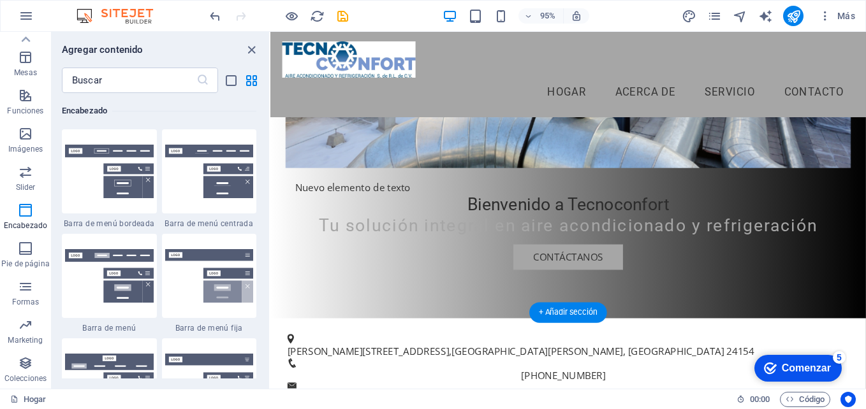
scroll to position [0, 0]
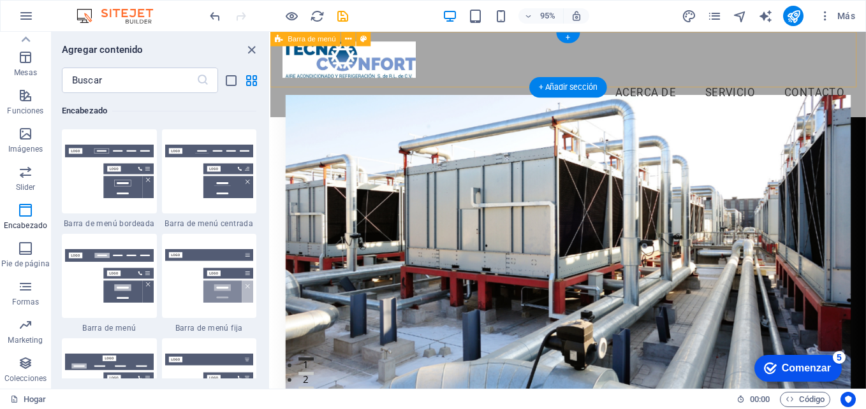
click at [455, 85] on div "Menu Hogar Acerca de Servicio Contacto" at bounding box center [583, 77] width 627 height 90
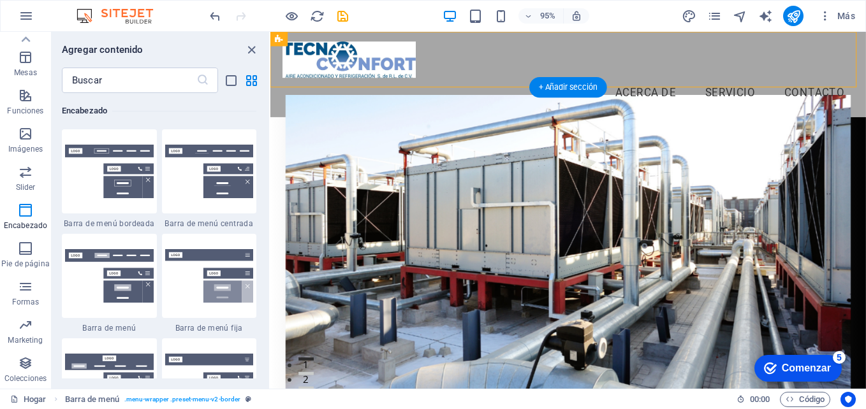
click at [436, 136] on figure at bounding box center [584, 269] width 596 height 343
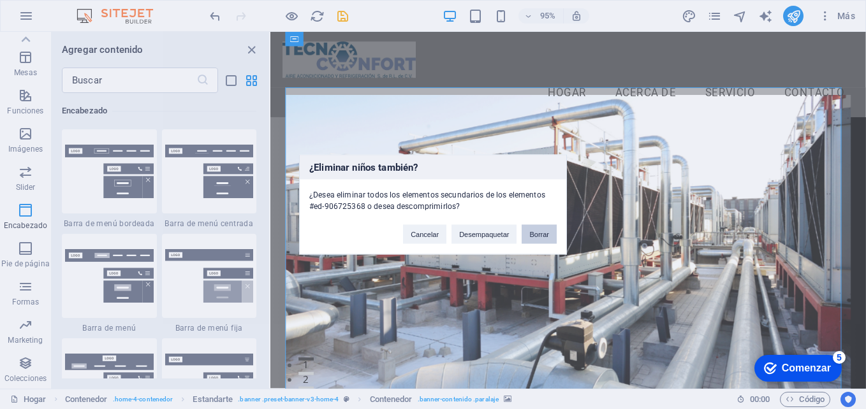
click at [527, 233] on button "Borrar" at bounding box center [539, 234] width 35 height 19
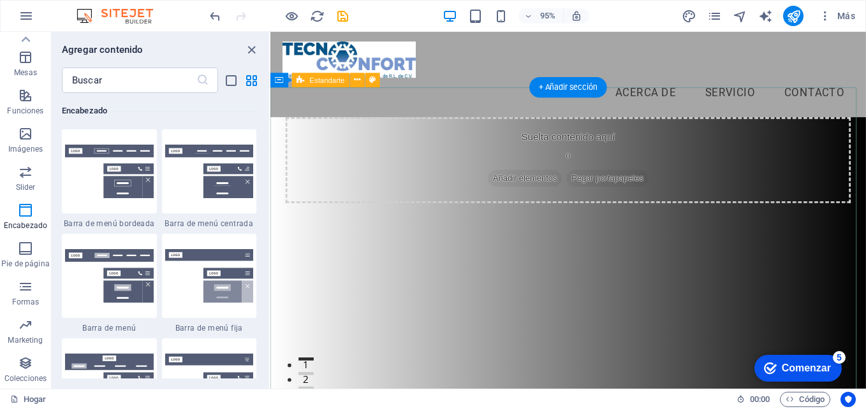
click at [606, 256] on div "Suelta contenido aquí o Añadir elementos Pegar portapapeles" at bounding box center [583, 282] width 627 height 320
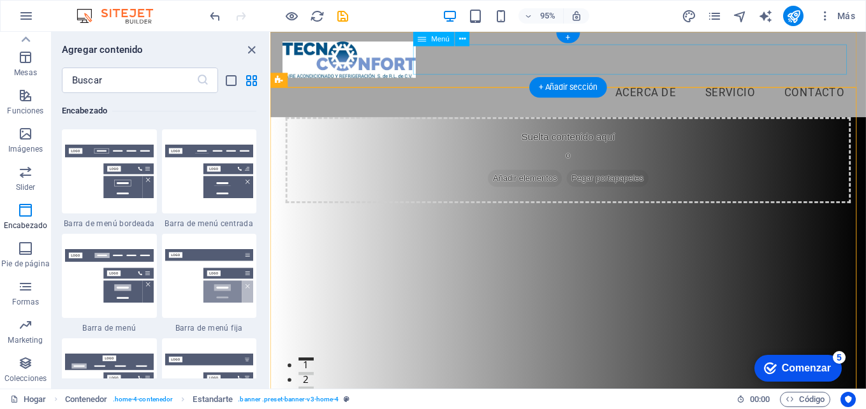
click at [484, 80] on nav "Hogar Acerca de Servicio Contacto" at bounding box center [584, 96] width 602 height 32
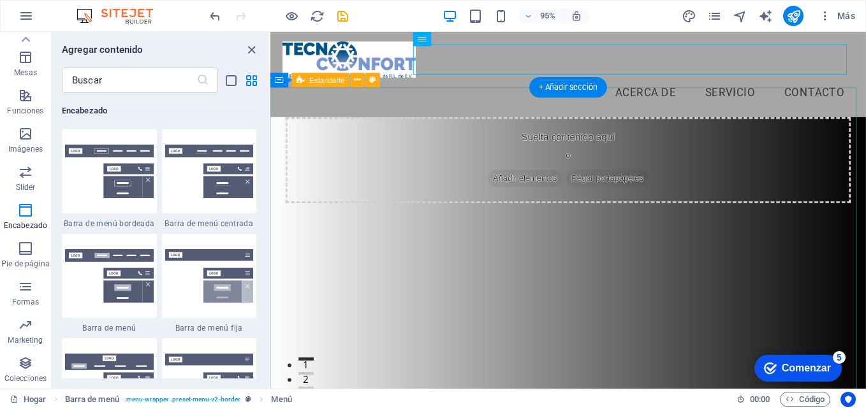
click at [688, 122] on div "Suelta contenido aquí o Añadir elementos Pegar portapapeles" at bounding box center [583, 282] width 627 height 320
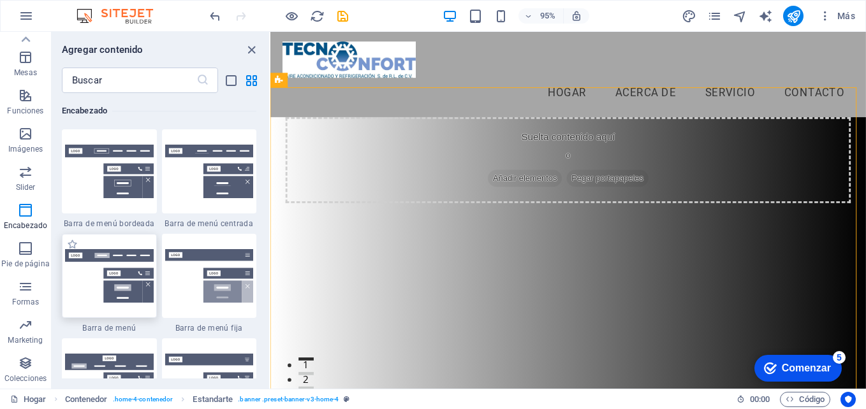
scroll to position [7872, 0]
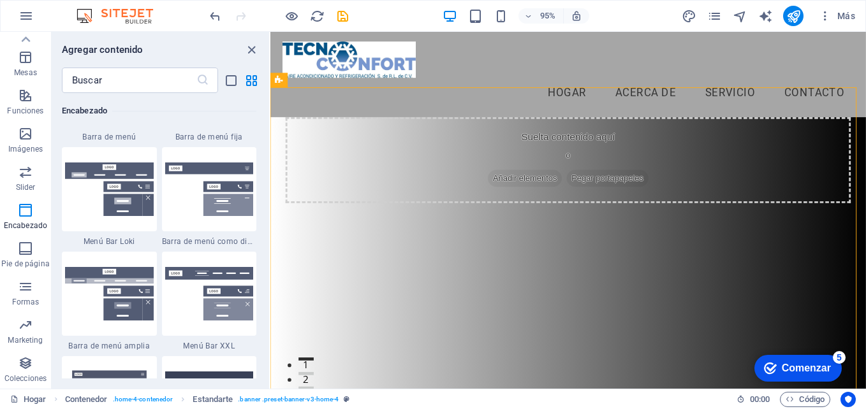
click at [172, 178] on img at bounding box center [209, 190] width 89 height 54
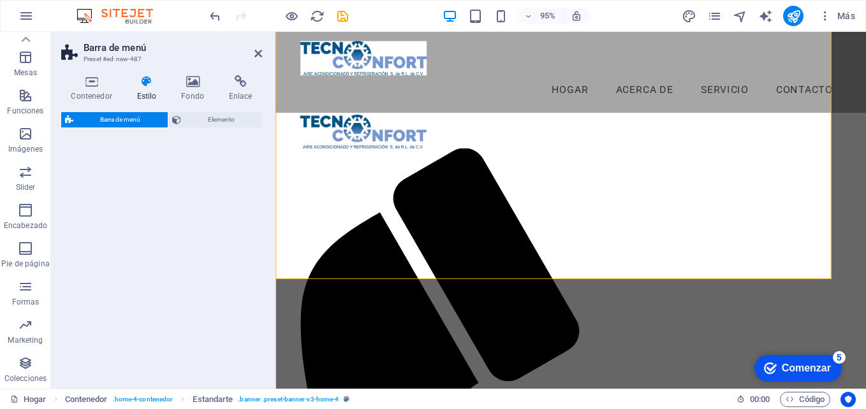
select select "rem"
select select "preset-menu-v2-trigger"
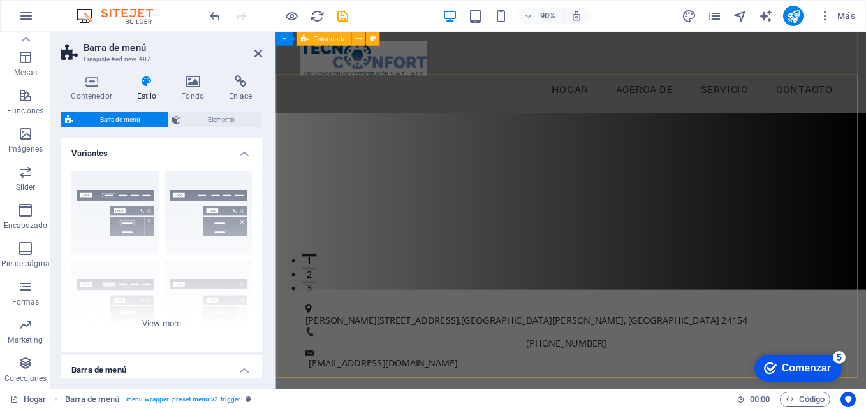
scroll to position [0, 0]
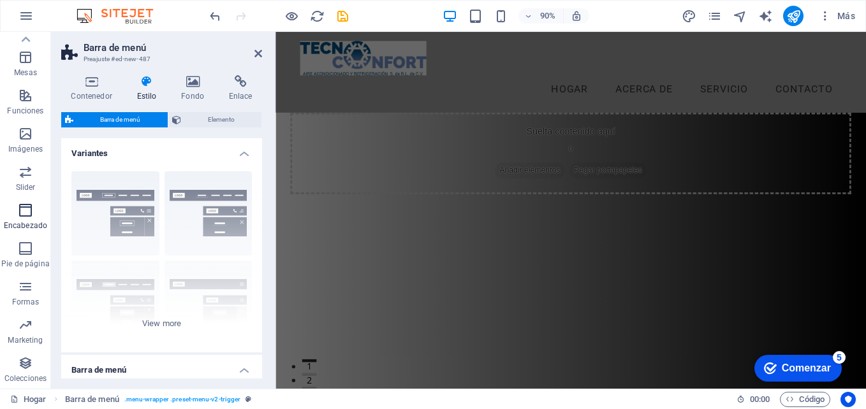
click at [27, 214] on icon "button" at bounding box center [25, 210] width 15 height 15
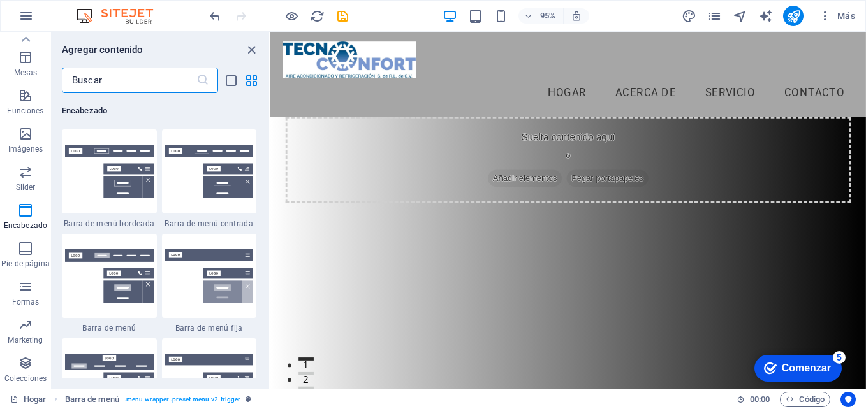
drag, startPoint x: 894, startPoint y: 105, endPoint x: 1133, endPoint y: 54, distance: 244.6
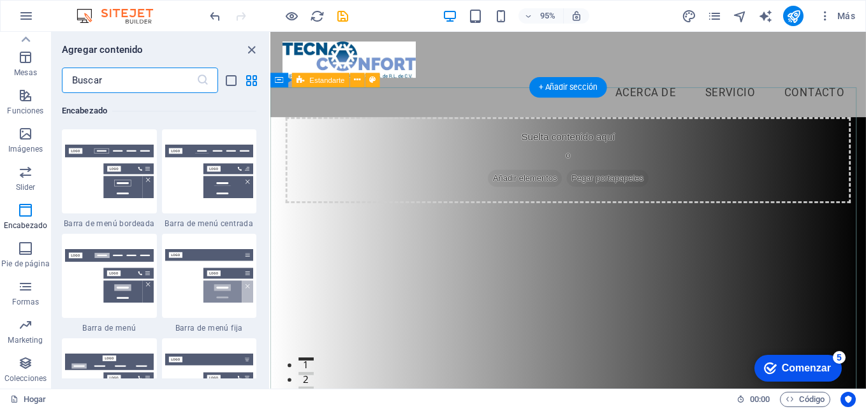
click at [676, 167] on div "Suelta contenido aquí o Añadir elementos Pegar portapapeles" at bounding box center [583, 282] width 627 height 320
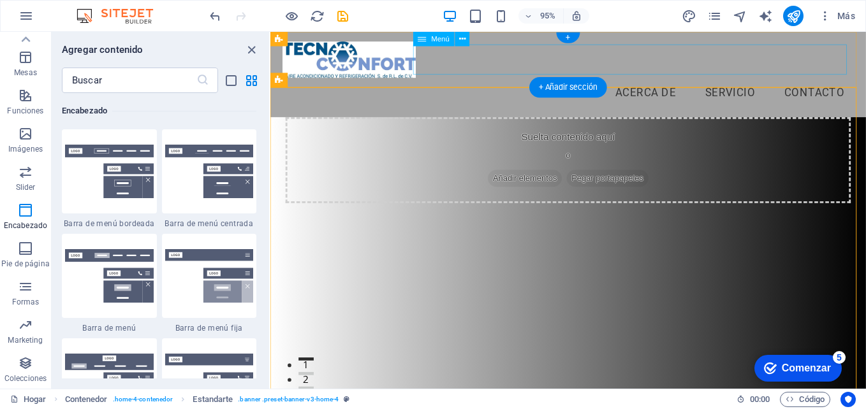
click at [665, 80] on nav "Hogar Acerca de Servicio Contacto" at bounding box center [584, 96] width 602 height 32
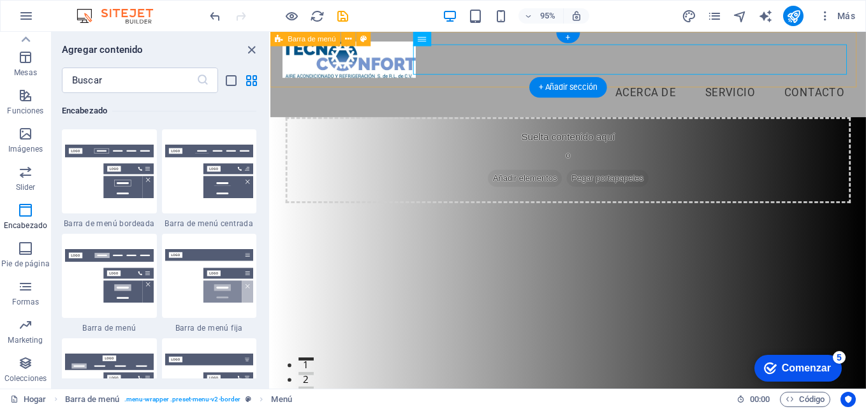
click at [468, 82] on div "Menu Hogar Acerca de Servicio Contacto" at bounding box center [583, 77] width 627 height 90
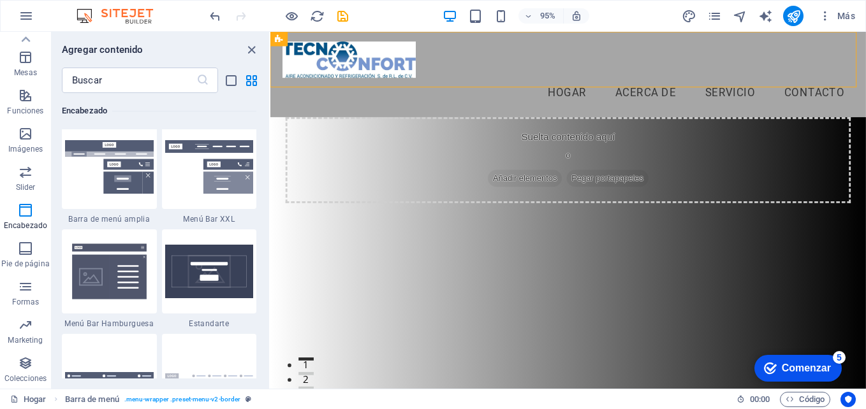
scroll to position [8000, 0]
click at [99, 275] on img at bounding box center [109, 271] width 89 height 59
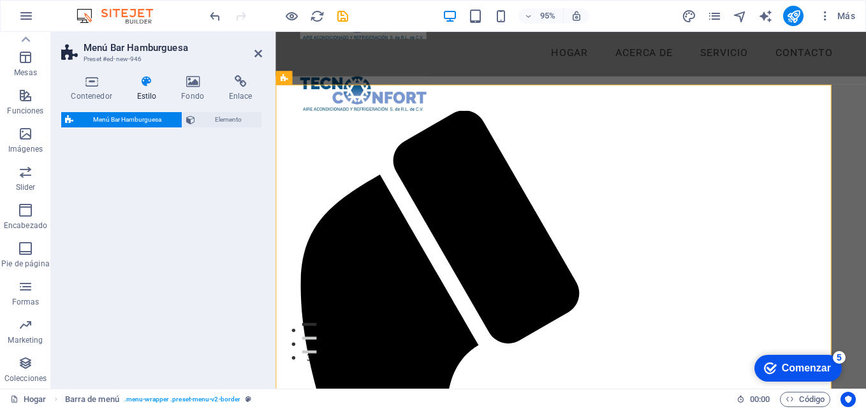
select select "rem"
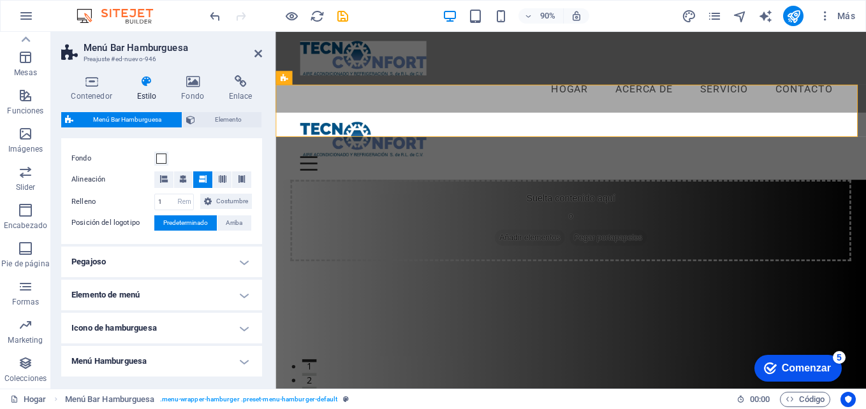
scroll to position [0, 0]
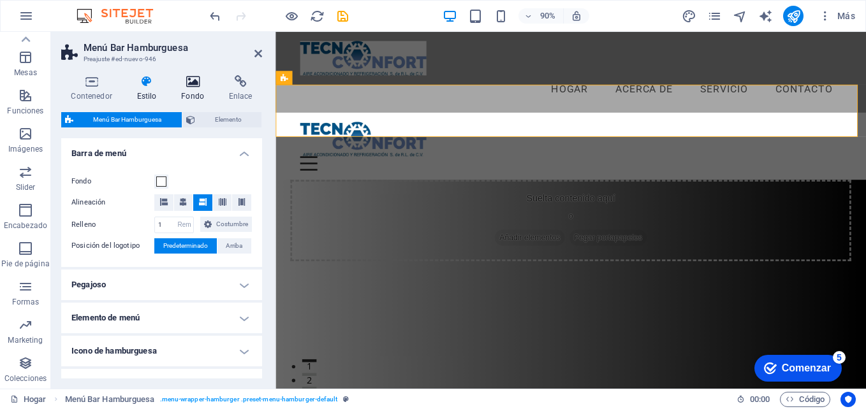
click at [195, 77] on icon at bounding box center [193, 81] width 43 height 13
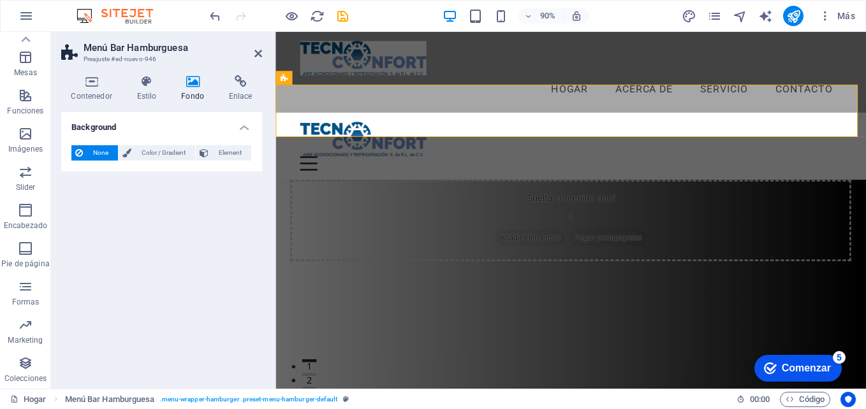
click at [106, 155] on span "None" at bounding box center [100, 152] width 27 height 15
click at [169, 156] on span "Color / Gradient" at bounding box center [163, 152] width 56 height 15
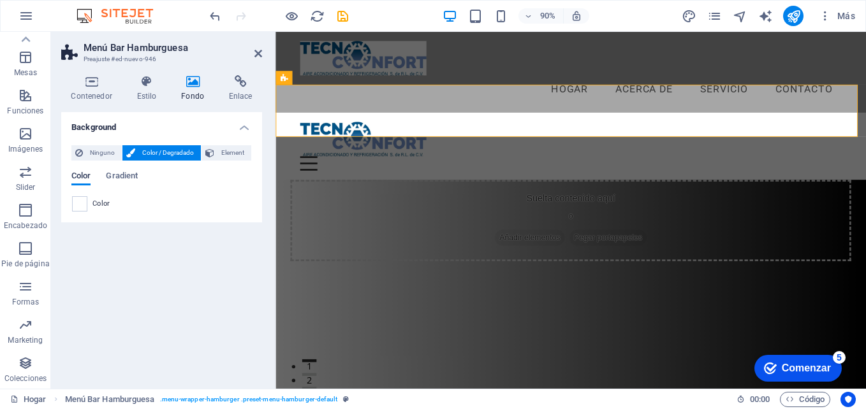
click at [83, 177] on span "Color" at bounding box center [80, 177] width 19 height 18
click at [80, 208] on span at bounding box center [80, 204] width 14 height 14
type input "#ffffff"
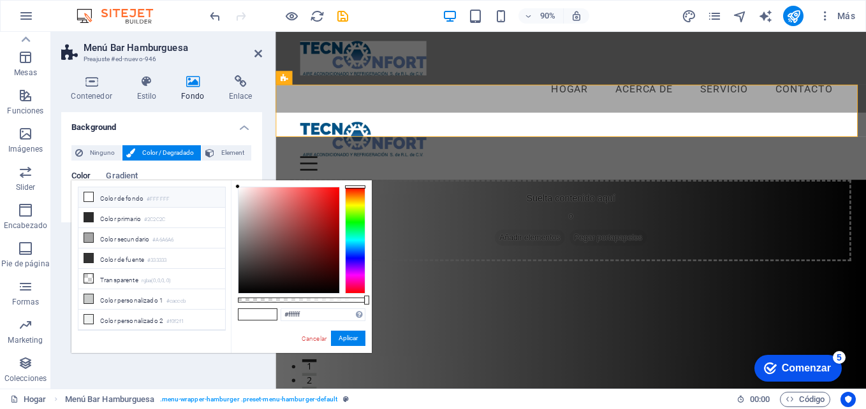
click at [91, 195] on icon at bounding box center [88, 197] width 9 height 9
click at [348, 335] on button "Aplicar" at bounding box center [348, 338] width 34 height 15
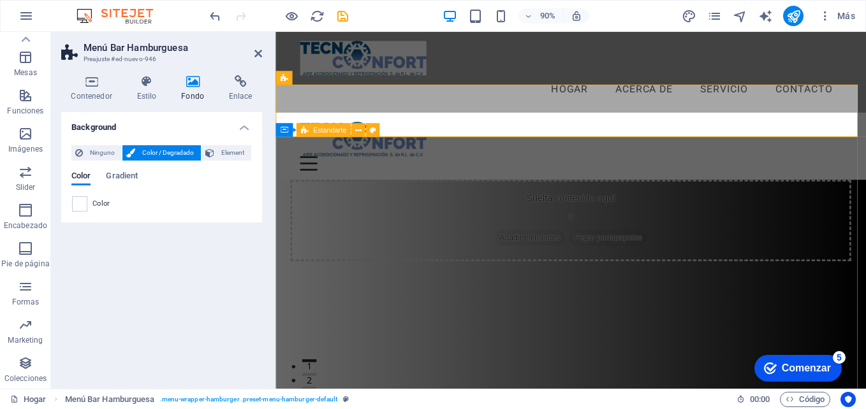
click at [372, 339] on div "Suelta contenido aquí o Añadir elementos Pegar portapapeles" at bounding box center [604, 364] width 656 height 337
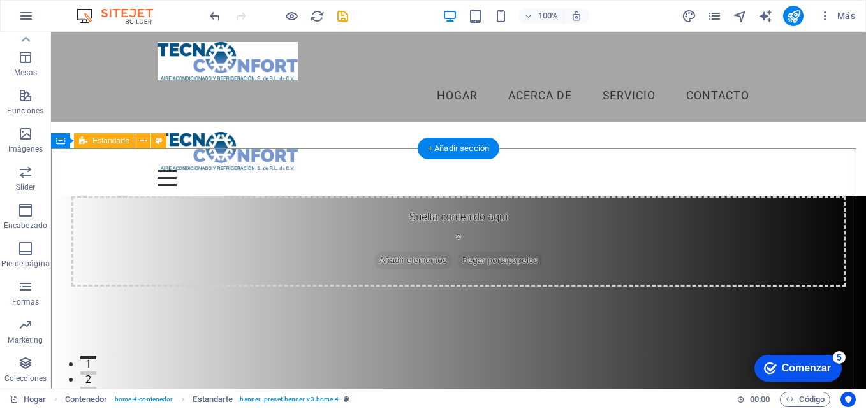
click at [574, 224] on div "Suelta contenido aquí o Añadir elementos Pegar portapapeles" at bounding box center [458, 348] width 815 height 304
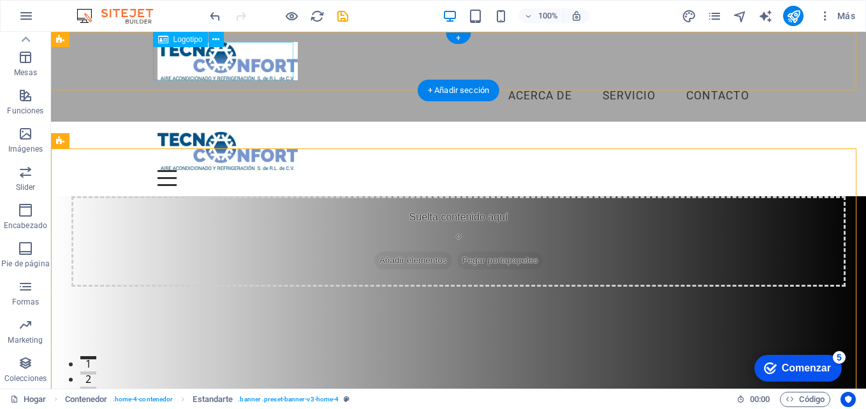
click at [251, 69] on div at bounding box center [459, 61] width 602 height 38
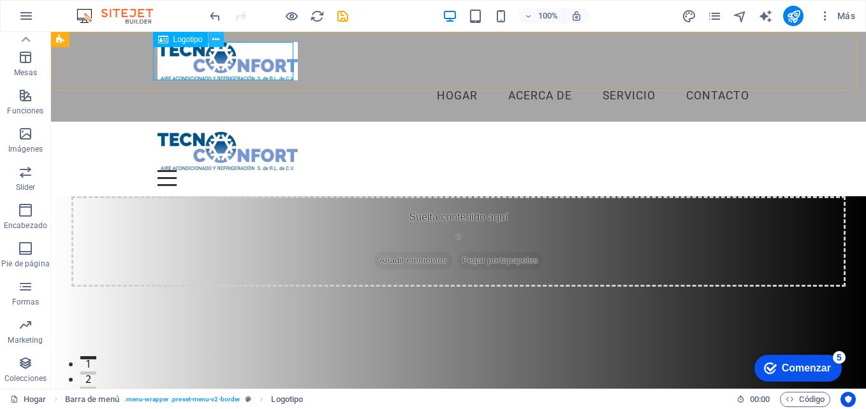
click at [218, 42] on icon at bounding box center [215, 39] width 7 height 13
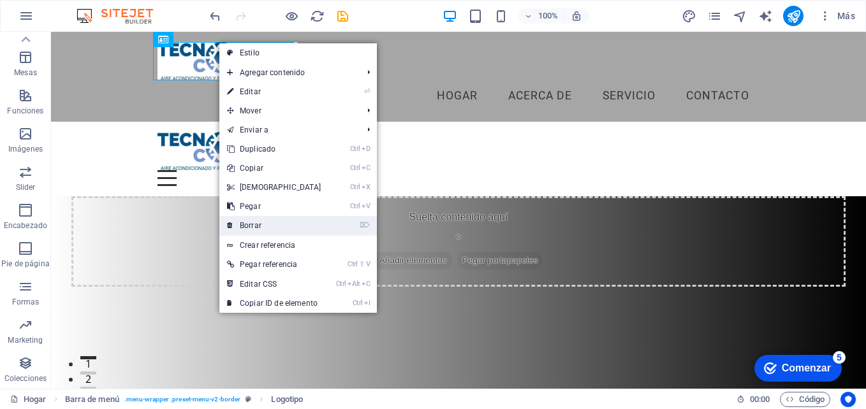
click at [258, 231] on link "⌦ Borrar" at bounding box center [274, 225] width 110 height 19
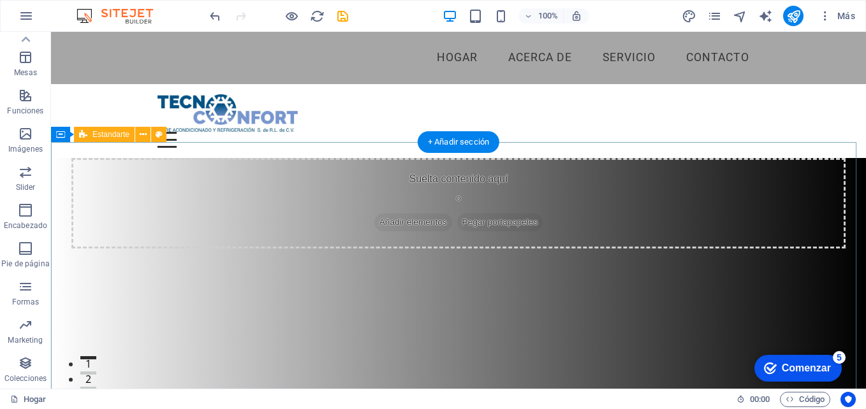
click at [511, 205] on div "Suelta contenido aquí o Añadir elementos Pegar portapapeles" at bounding box center [458, 310] width 815 height 304
click at [629, 219] on div "Suelta contenido aquí o Añadir elementos Pegar portapapeles" at bounding box center [458, 310] width 815 height 304
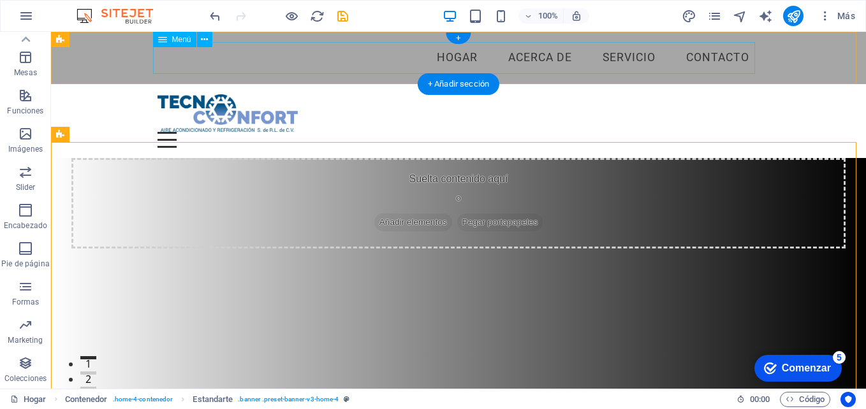
click at [325, 57] on nav "Hogar Acerca de Servicio Contacto" at bounding box center [459, 58] width 602 height 32
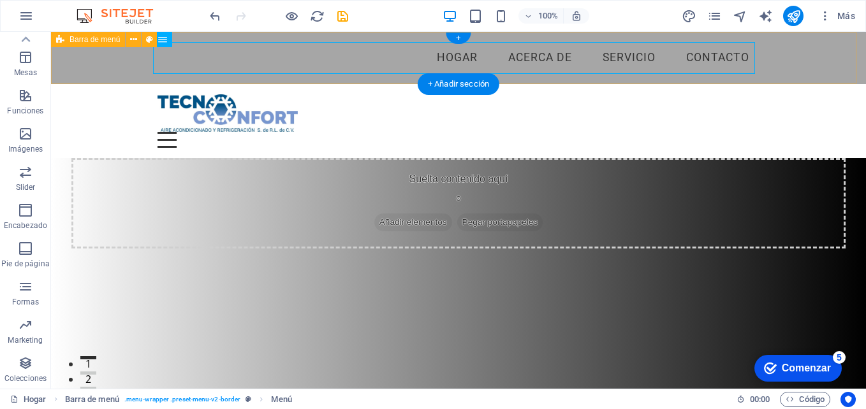
click at [53, 61] on div "Menu Hogar Acerca de Servicio Contacto" at bounding box center [458, 58] width 815 height 52
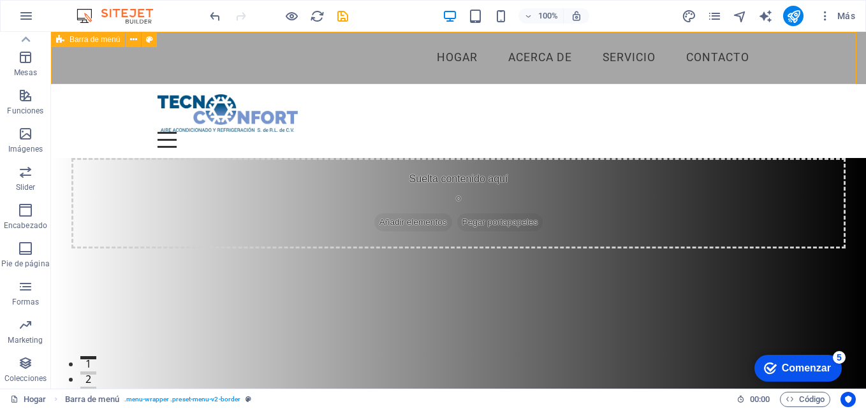
click at [147, 38] on icon at bounding box center [149, 39] width 7 height 13
select select "rem"
select select "preset-menu-v2-border"
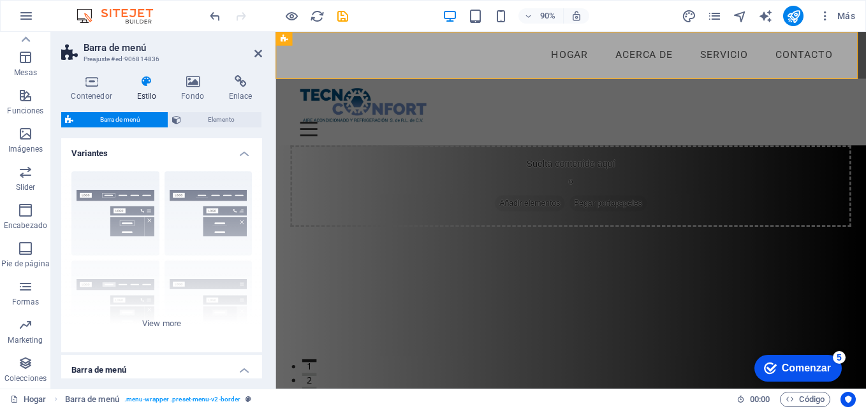
click at [140, 80] on icon at bounding box center [147, 81] width 40 height 13
click at [189, 87] on icon at bounding box center [193, 81] width 43 height 13
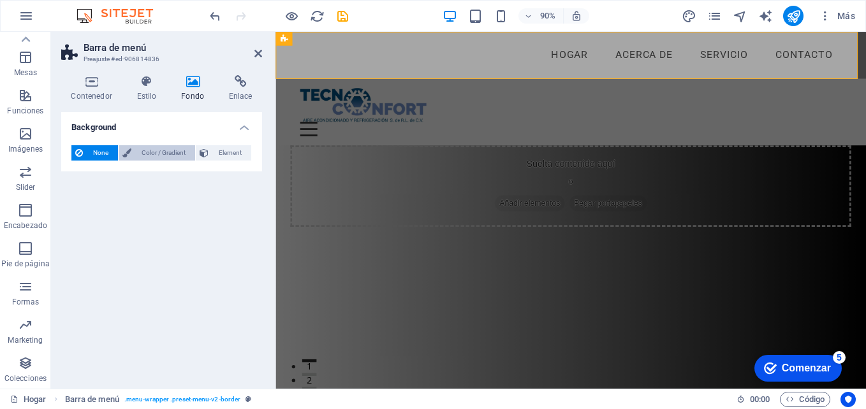
click at [164, 150] on span "Color / Gradient" at bounding box center [163, 152] width 56 height 15
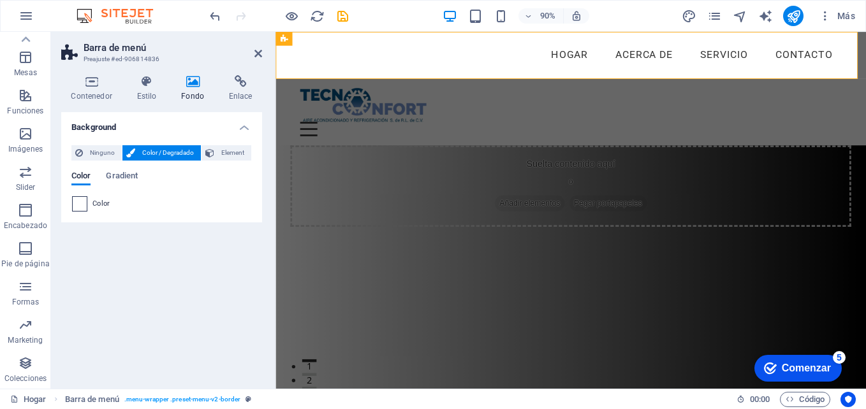
click at [78, 204] on span at bounding box center [80, 204] width 14 height 14
type input "#ffffff"
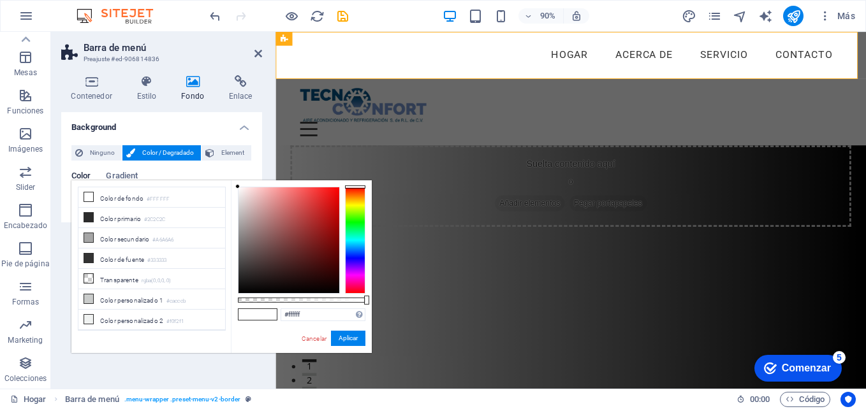
click at [350, 234] on div at bounding box center [355, 240] width 20 height 107
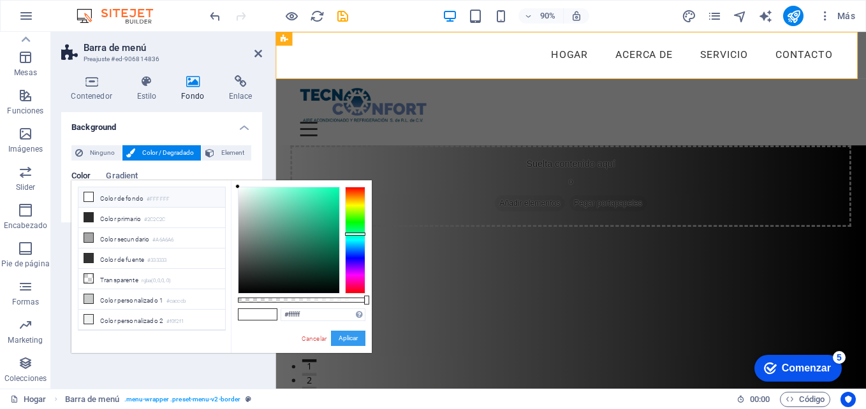
click at [351, 334] on button "Aplicar" at bounding box center [348, 338] width 34 height 15
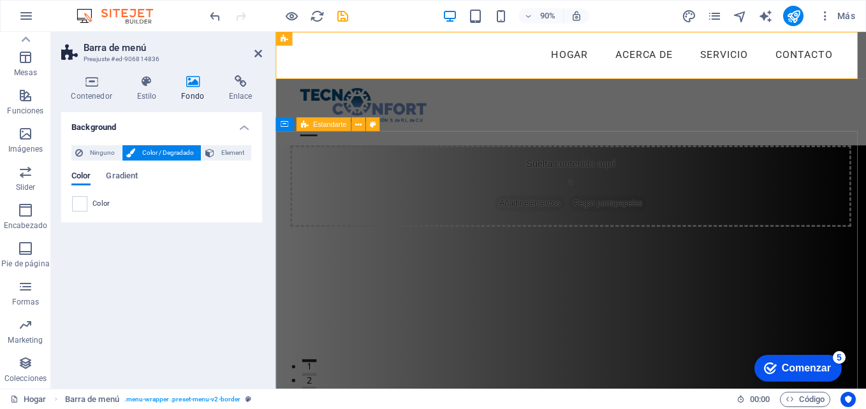
click at [373, 320] on div "Suelta contenido aquí o Añadir elementos Pegar portapapeles" at bounding box center [604, 326] width 656 height 337
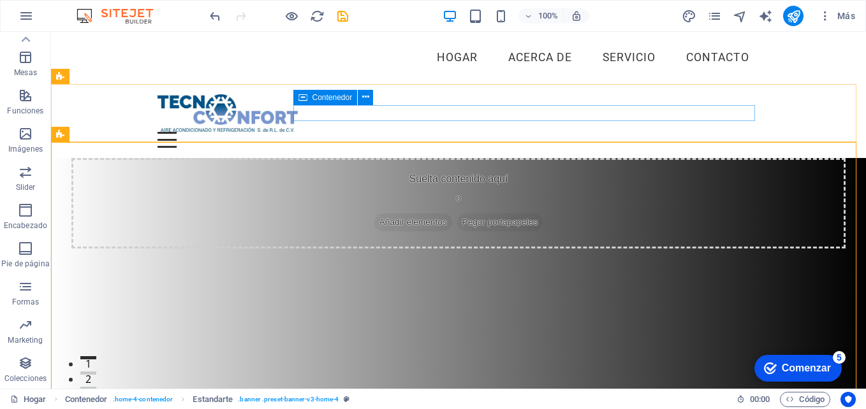
click at [375, 105] on div "Contenedor" at bounding box center [337, 98] width 89 height 16
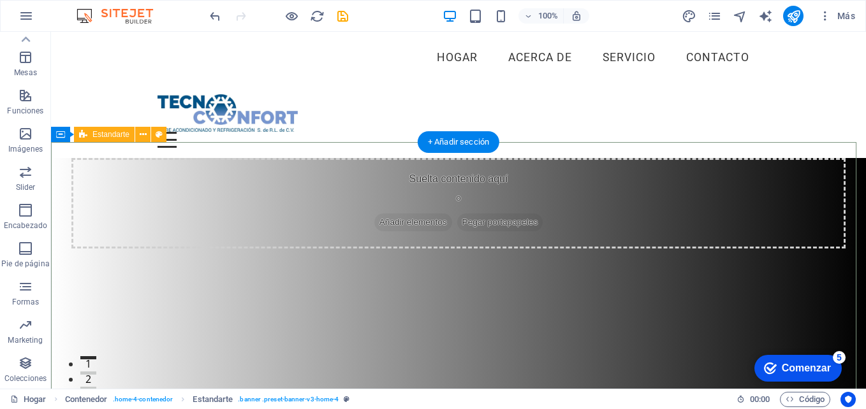
click at [650, 219] on div "Suelta contenido aquí o Añadir elementos Pegar portapapeles" at bounding box center [458, 310] width 815 height 304
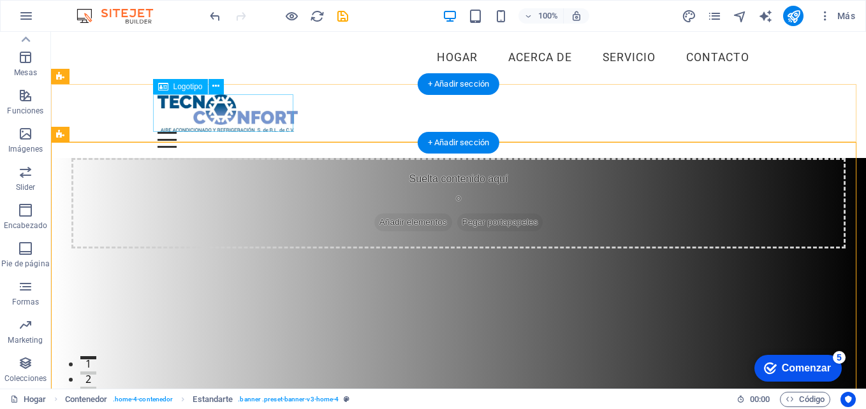
click at [258, 110] on div at bounding box center [459, 113] width 602 height 38
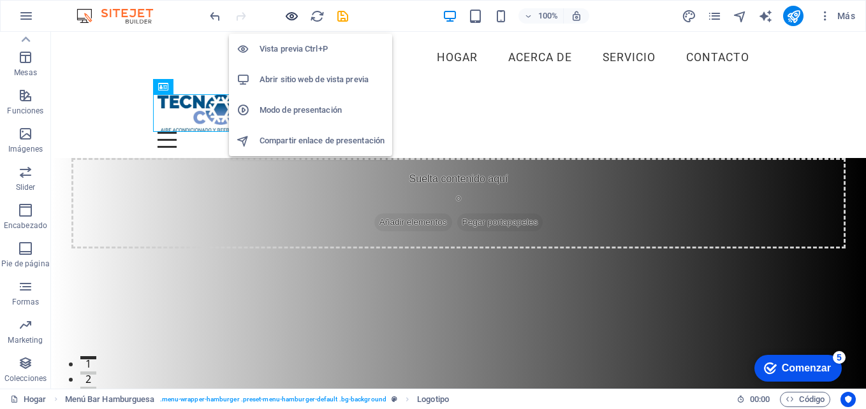
click at [0, 0] on icon "button" at bounding box center [0, 0] width 0 height 0
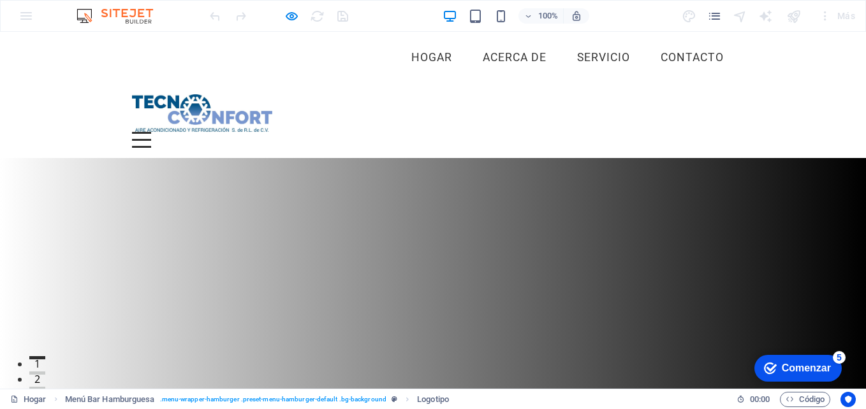
click at [350, 101] on div "Menú Suelta contenido aquí o Añadir elementos Pegar portapapeles 01. PÁGINA DE …" at bounding box center [433, 121] width 866 height 75
click at [318, 16] on div at bounding box center [278, 16] width 143 height 20
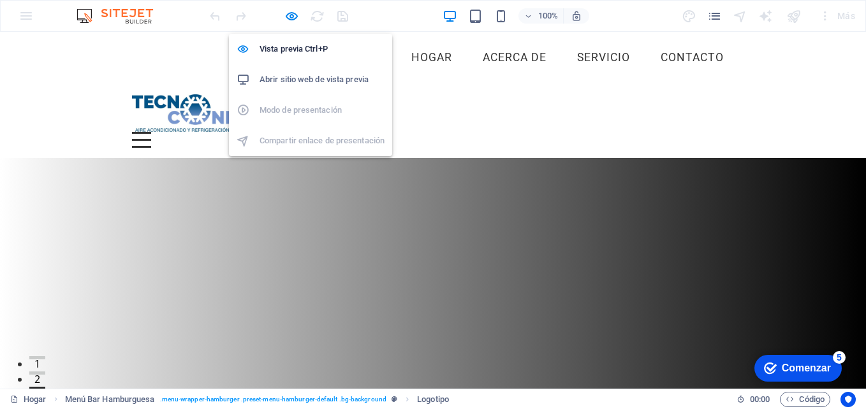
click at [288, 75] on h6 "Abrir sitio web de vista previa" at bounding box center [322, 79] width 125 height 15
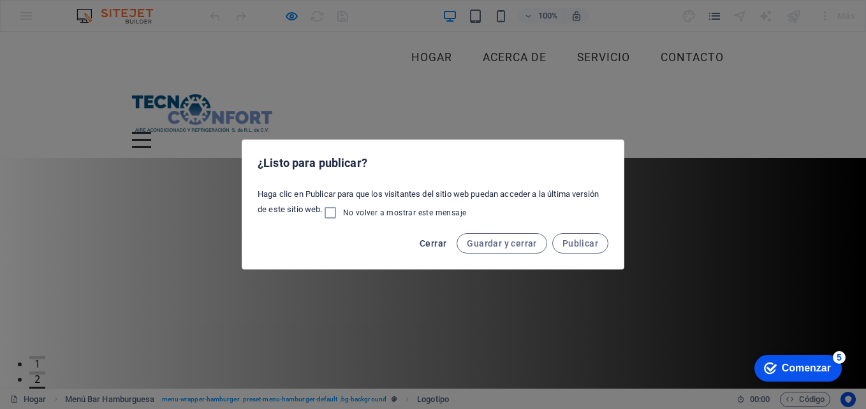
click at [427, 242] on span "Cerrar" at bounding box center [433, 244] width 27 height 10
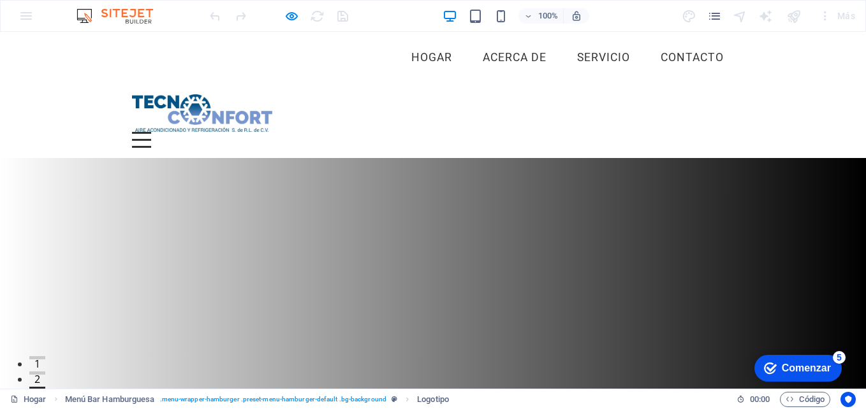
click at [353, 85] on div "Menú Suelta contenido aquí o Añadir elementos Pegar portapapeles 01. PÁGINA DE …" at bounding box center [433, 121] width 866 height 75
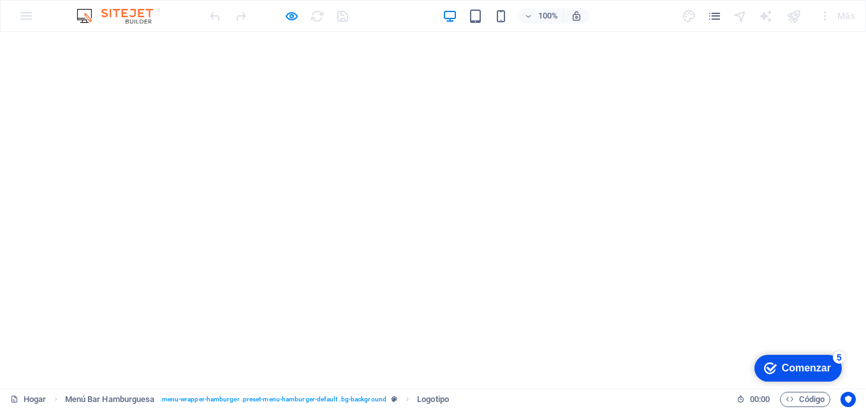
scroll to position [2570, 0]
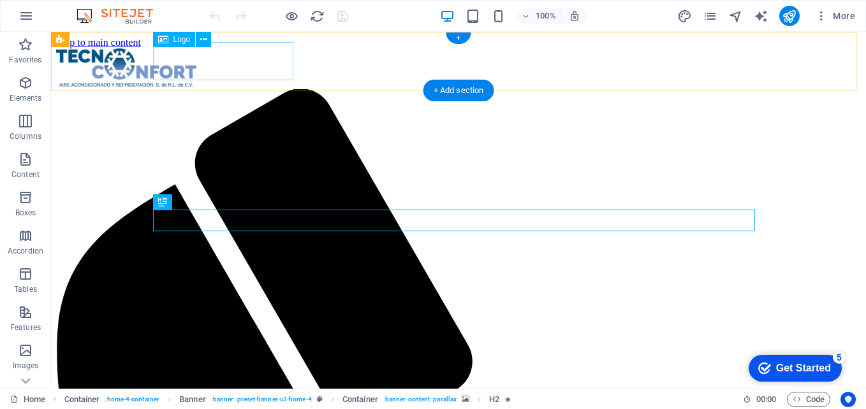
click at [280, 59] on div at bounding box center [458, 68] width 805 height 41
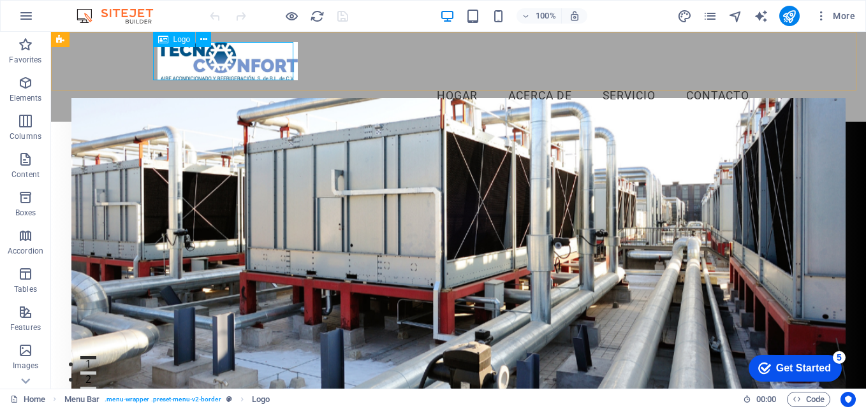
click at [178, 36] on span "Logo" at bounding box center [181, 40] width 17 height 8
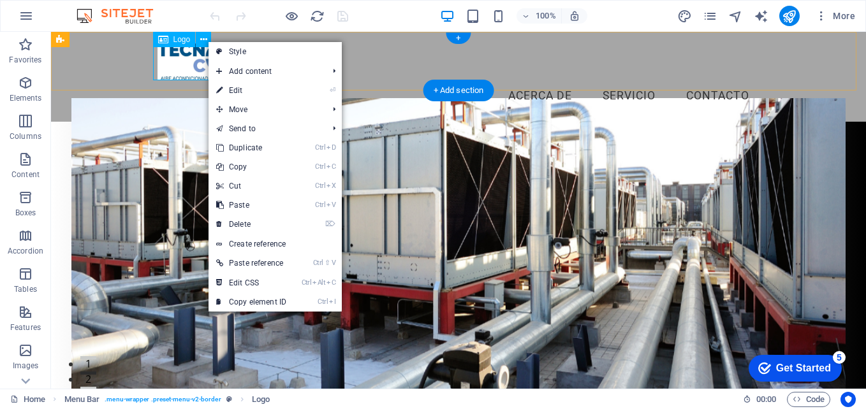
click at [177, 68] on div at bounding box center [459, 61] width 602 height 38
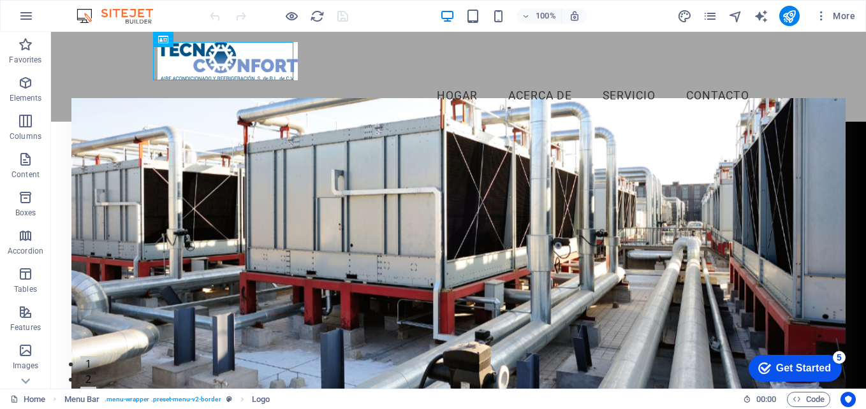
click at [396, 98] on figure at bounding box center [458, 260] width 774 height 325
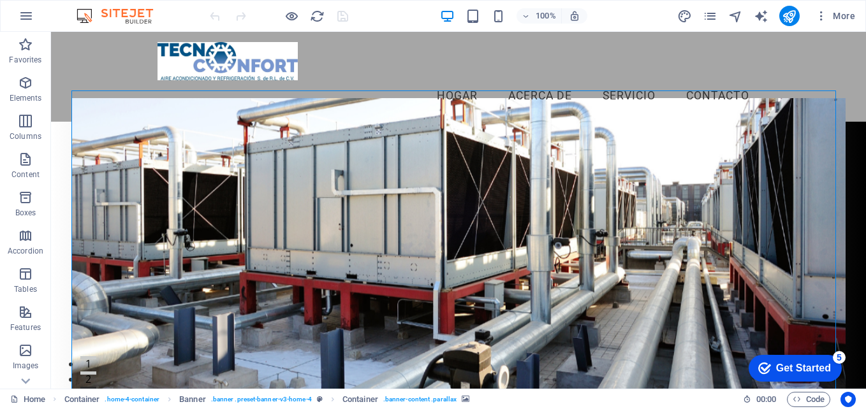
click at [148, 157] on figure at bounding box center [458, 260] width 774 height 325
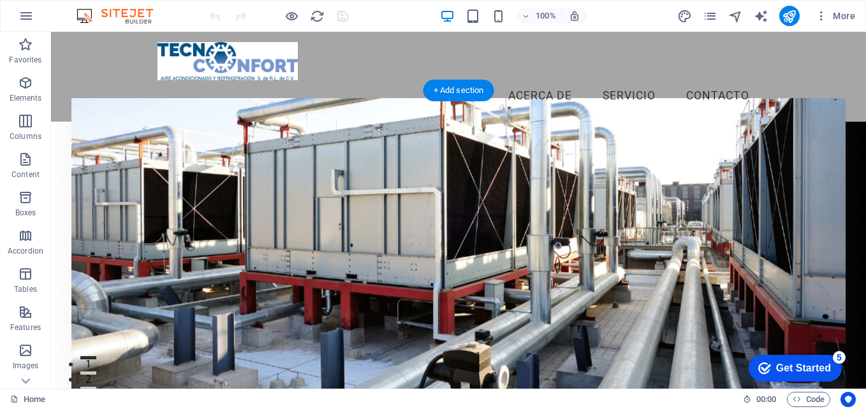
click at [688, 162] on figure at bounding box center [458, 260] width 774 height 325
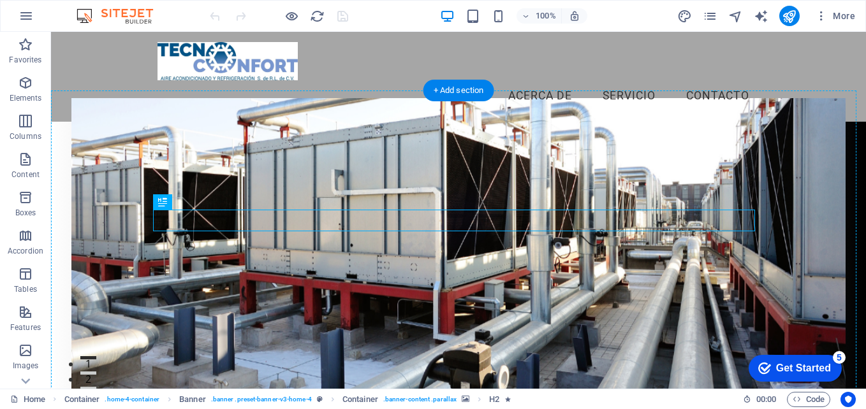
drag, startPoint x: 471, startPoint y: 223, endPoint x: 470, endPoint y: 316, distance: 93.1
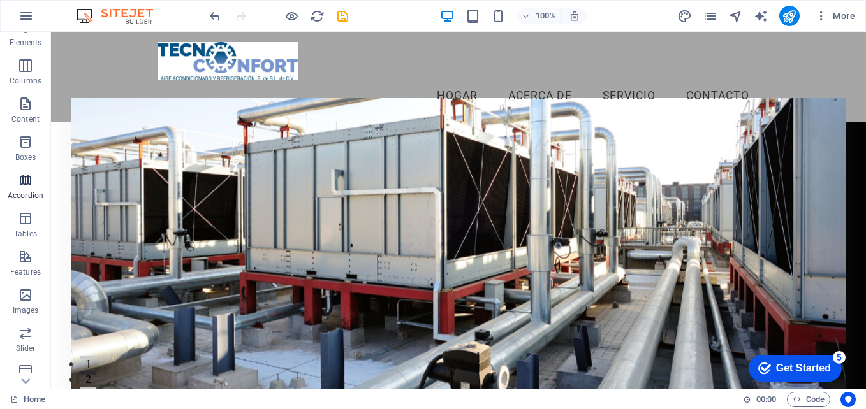
scroll to position [128, 0]
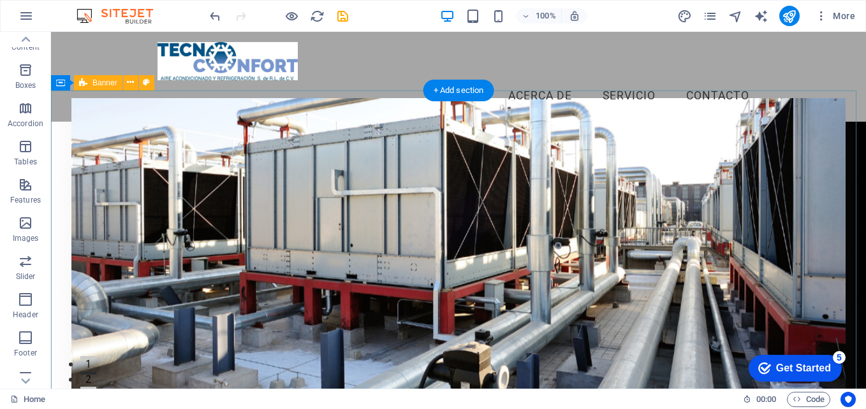
click at [135, 143] on figure at bounding box center [458, 260] width 774 height 325
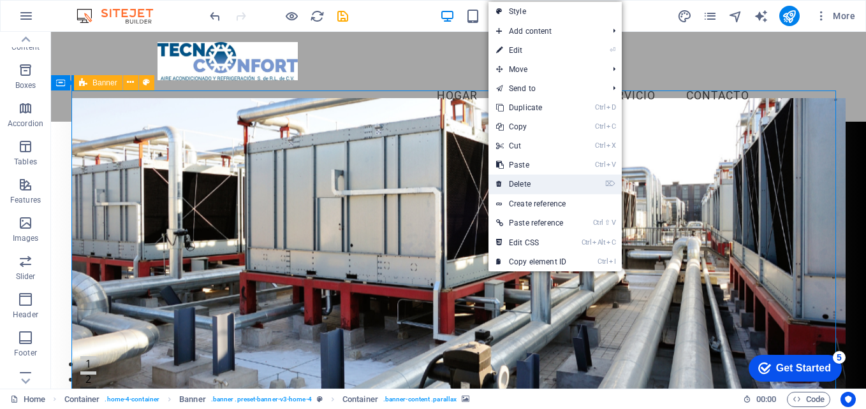
click at [556, 183] on link "⌦ Delete" at bounding box center [531, 184] width 85 height 19
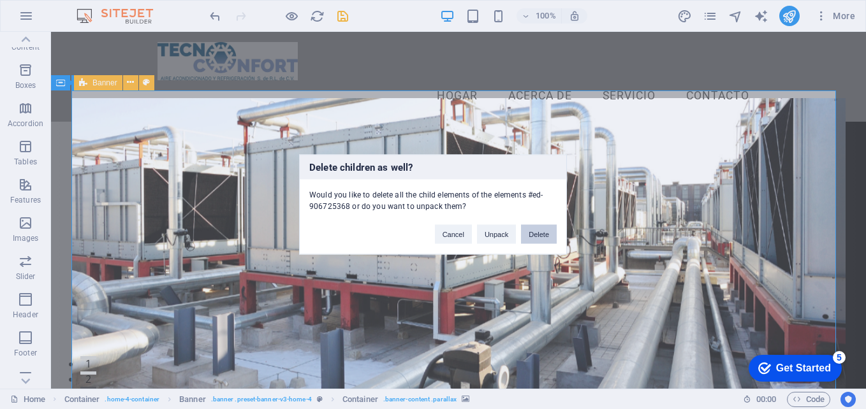
click at [537, 242] on button "Delete" at bounding box center [539, 234] width 36 height 19
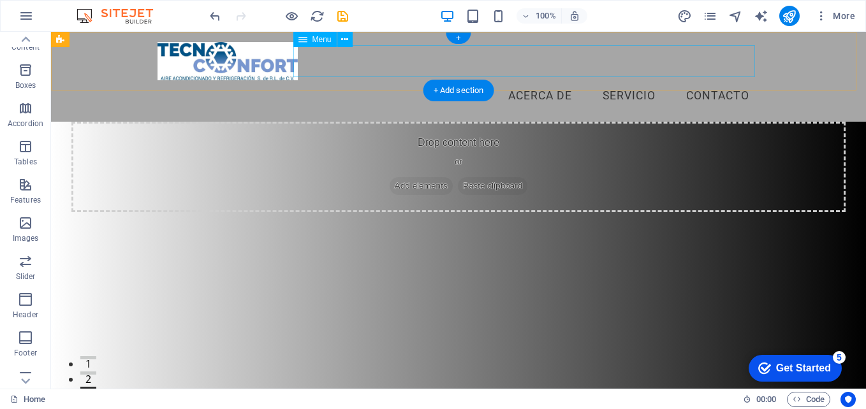
click at [360, 80] on nav "Hogar Acerca de Servicio Contacto" at bounding box center [459, 96] width 602 height 32
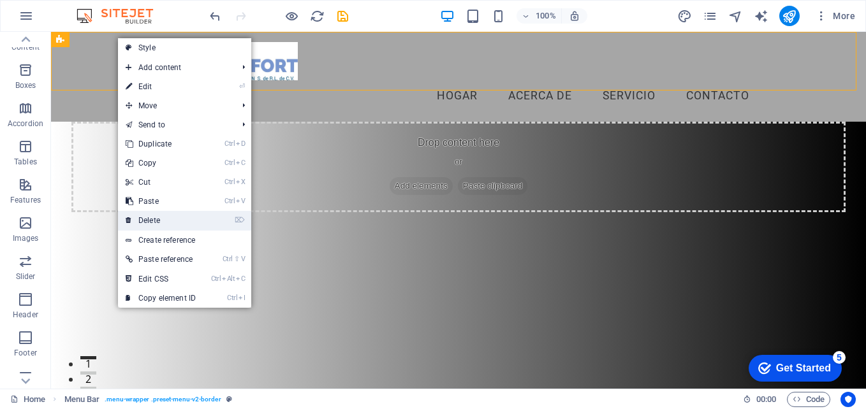
click at [200, 212] on link "⌦ Delete" at bounding box center [160, 220] width 85 height 19
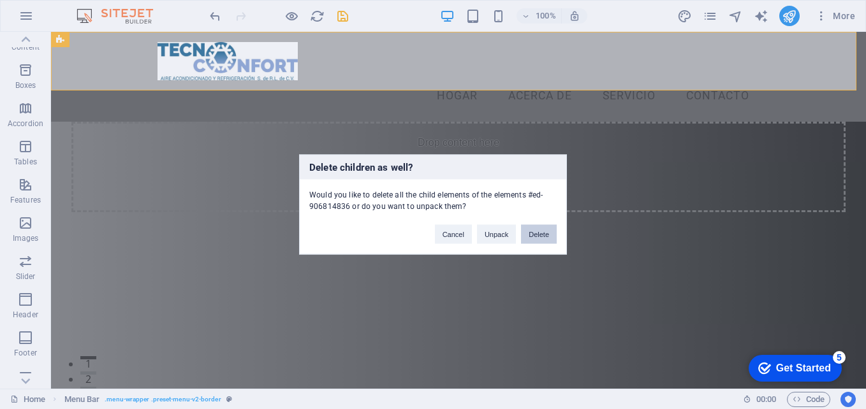
click at [536, 232] on button "Delete" at bounding box center [539, 234] width 36 height 19
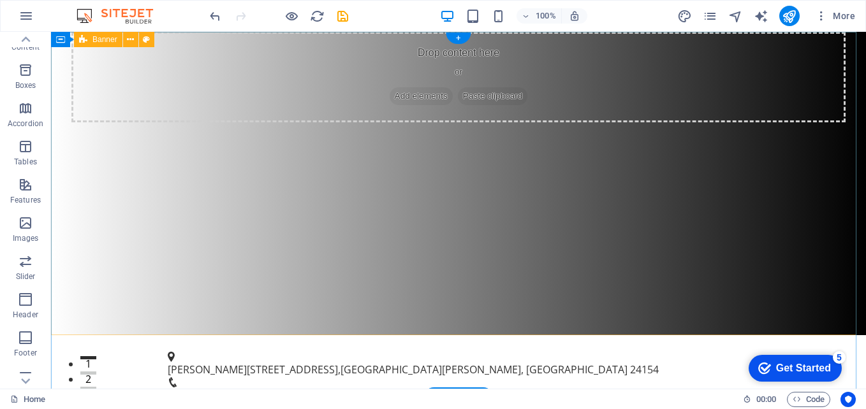
click at [539, 198] on div "Drop content here or Add elements Paste clipboard" at bounding box center [458, 184] width 815 height 304
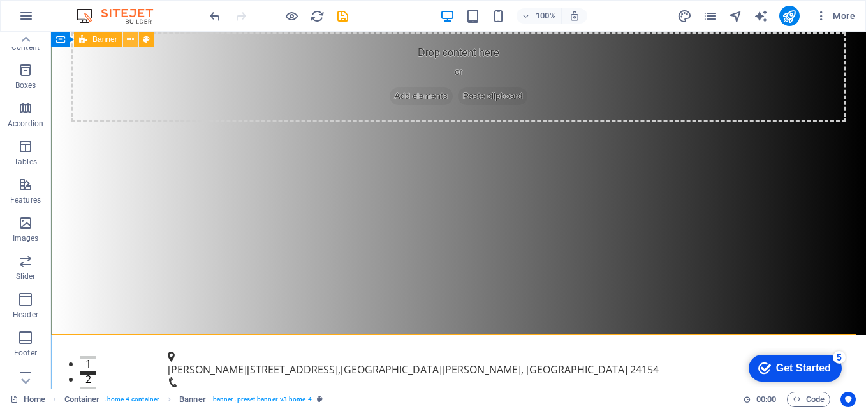
click at [131, 355] on icon at bounding box center [420, 362] width 782 height 15
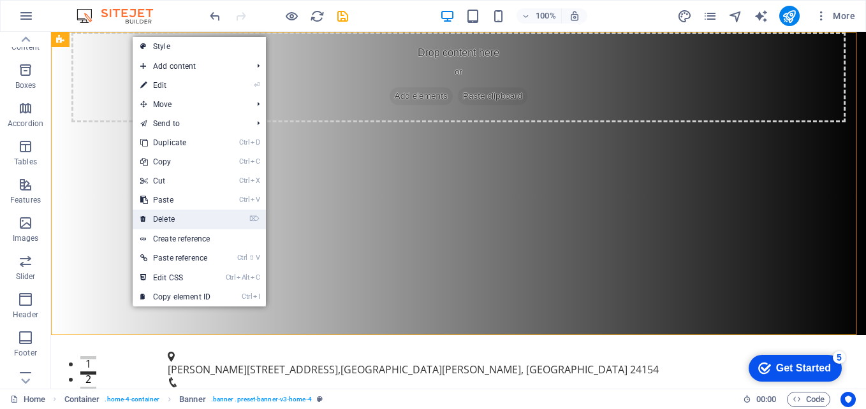
click at [199, 213] on link "⌦ Delete" at bounding box center [175, 219] width 85 height 19
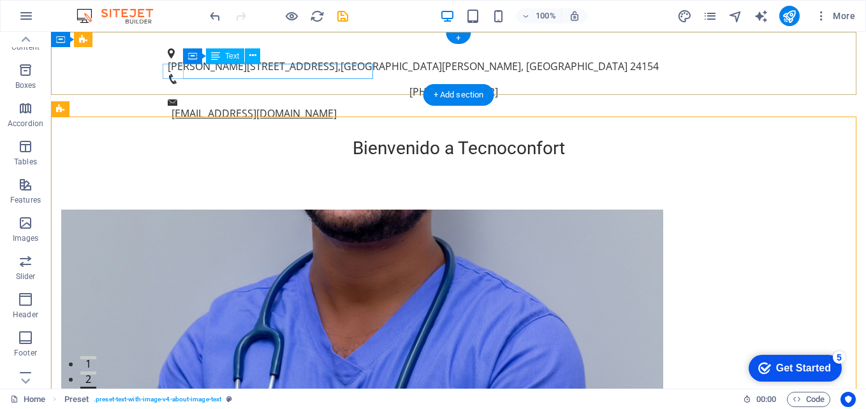
click at [311, 64] on link "[EMAIL_ADDRESS][DOMAIN_NAME]" at bounding box center [509, 242] width 815 height 357
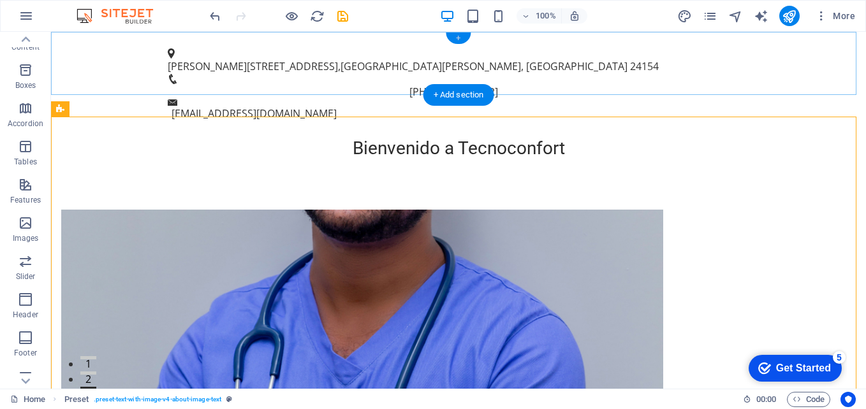
click at [459, 34] on div "+" at bounding box center [458, 38] width 25 height 11
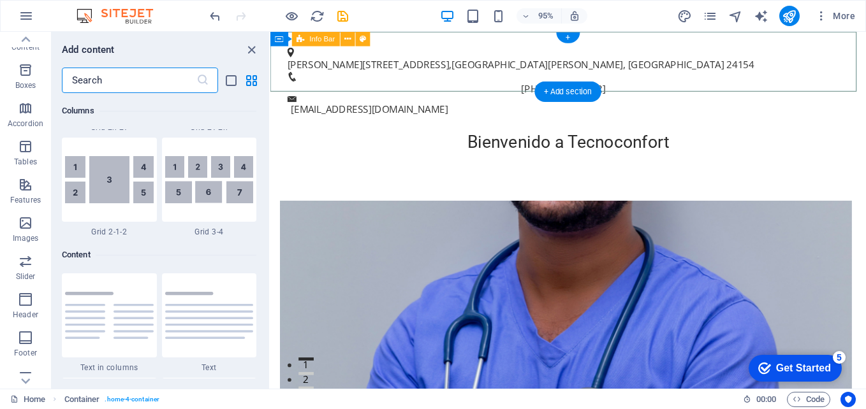
scroll to position [2232, 0]
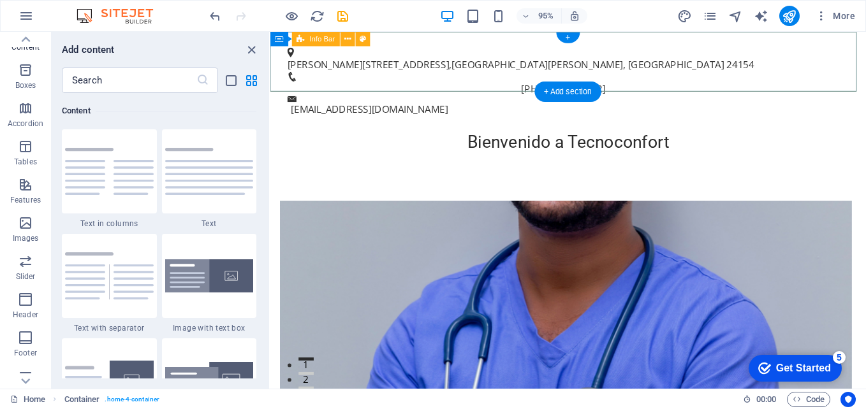
click at [635, 73] on div "[PERSON_NAME][STREET_ADDRESS][PERSON_NAME] [PHONE_NUMBER] [EMAIL_ADDRESS][DOMAI…" at bounding box center [583, 85] width 627 height 106
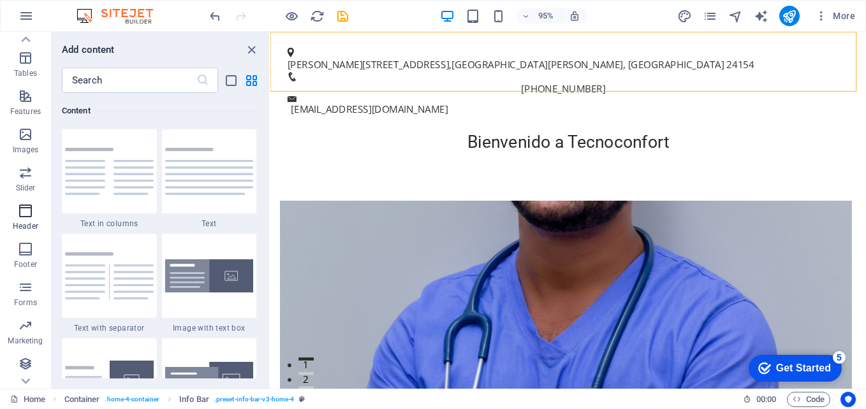
scroll to position [217, 0]
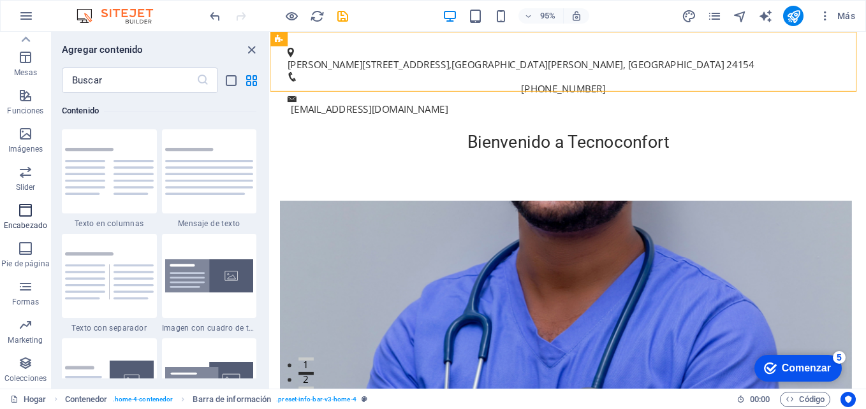
click at [28, 206] on icon "button" at bounding box center [25, 210] width 15 height 15
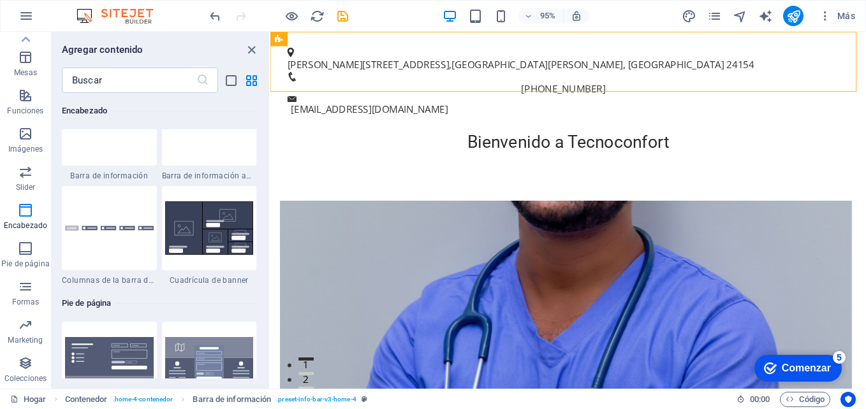
scroll to position [8255, 0]
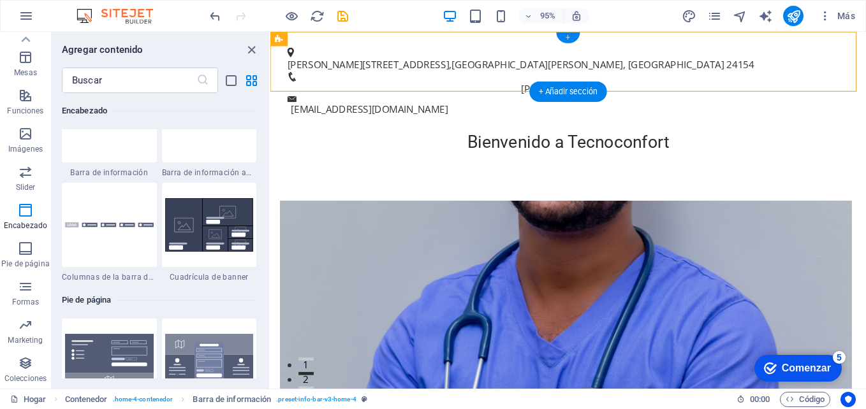
click at [570, 36] on div "+" at bounding box center [568, 38] width 24 height 11
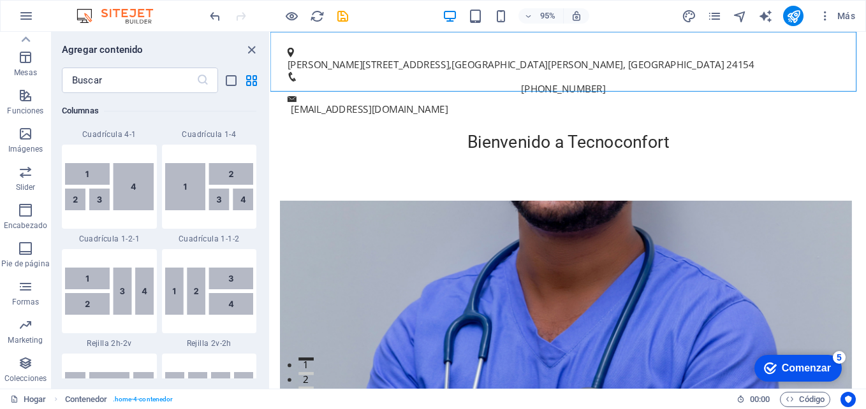
scroll to position [1785, 0]
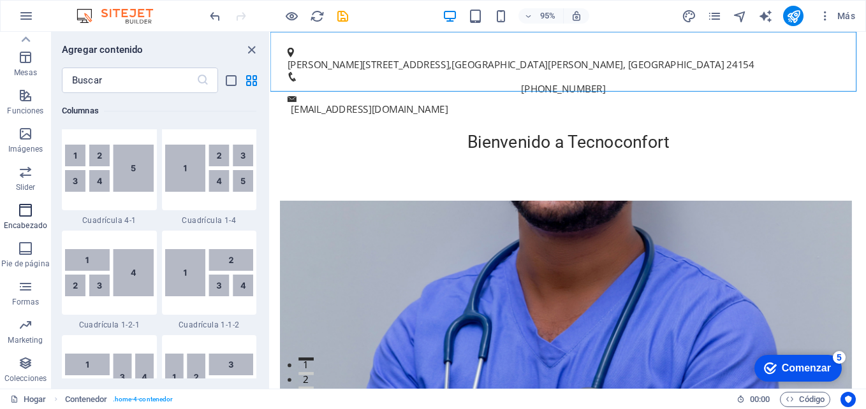
click at [13, 198] on button "Encabezado" at bounding box center [25, 217] width 51 height 38
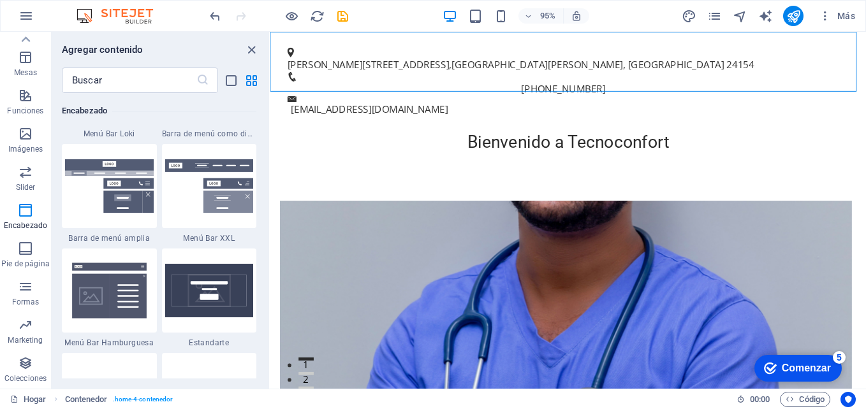
scroll to position [8000, 0]
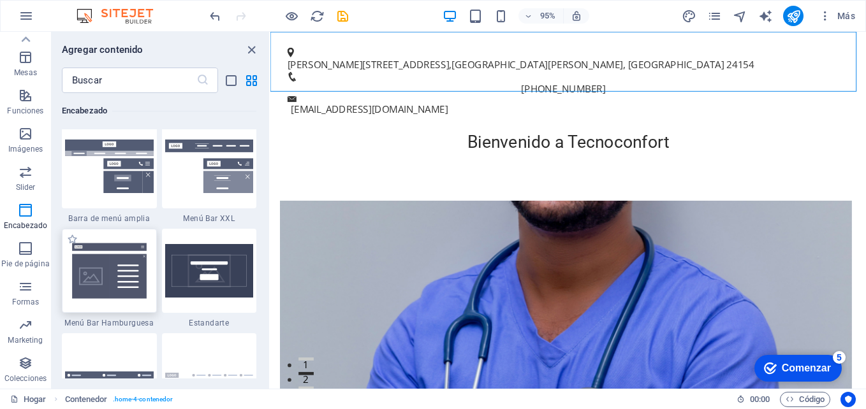
click at [117, 264] on img at bounding box center [109, 271] width 89 height 59
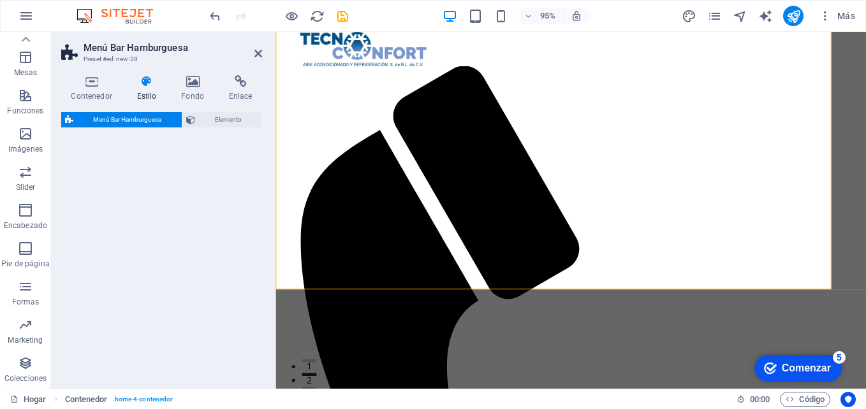
select select "rem"
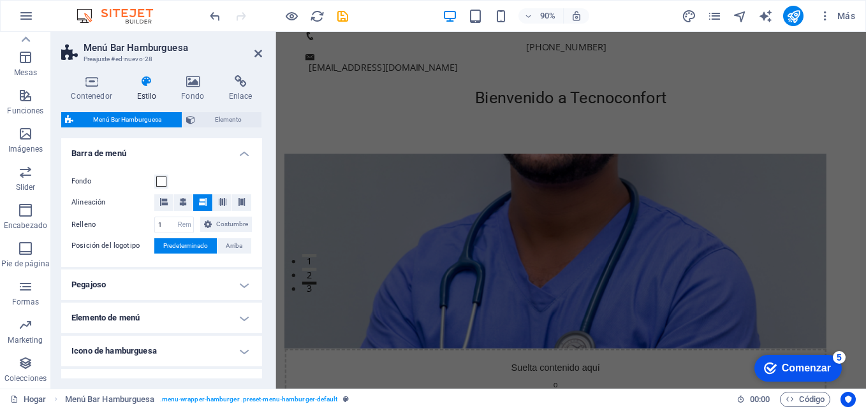
scroll to position [0, 0]
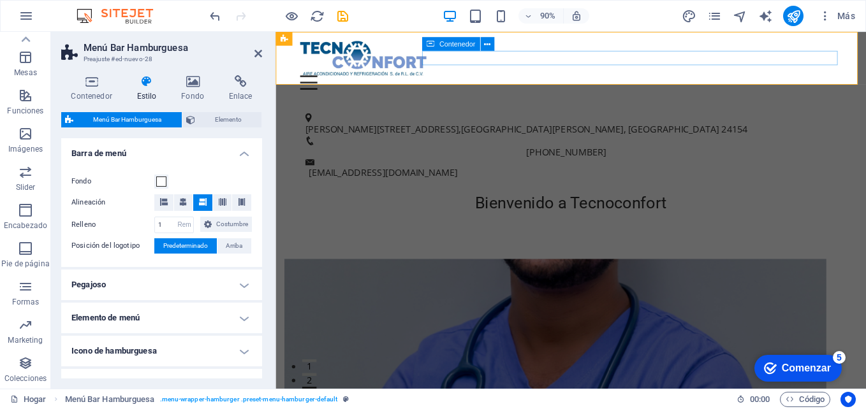
click at [568, 80] on div "Menú" at bounding box center [604, 88] width 602 height 16
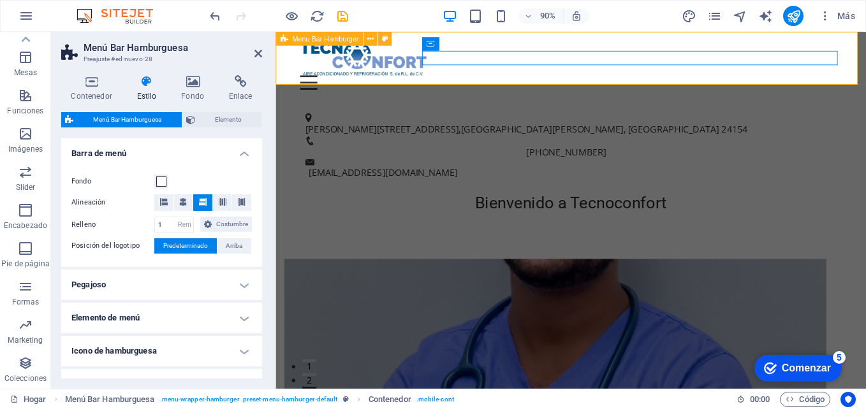
click at [788, 81] on div "Menú Suelta contenido aquí o Añadir elementos Pegar portapapeles 01. PÁGINA DE …" at bounding box center [604, 69] width 656 height 75
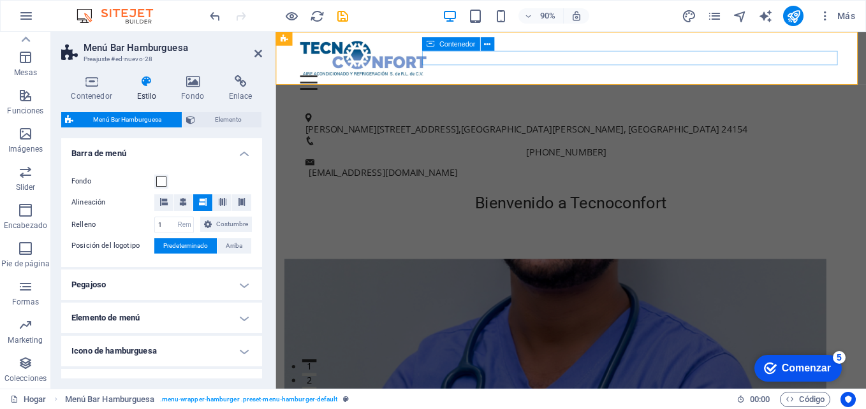
click at [570, 80] on div "Menú" at bounding box center [604, 88] width 602 height 16
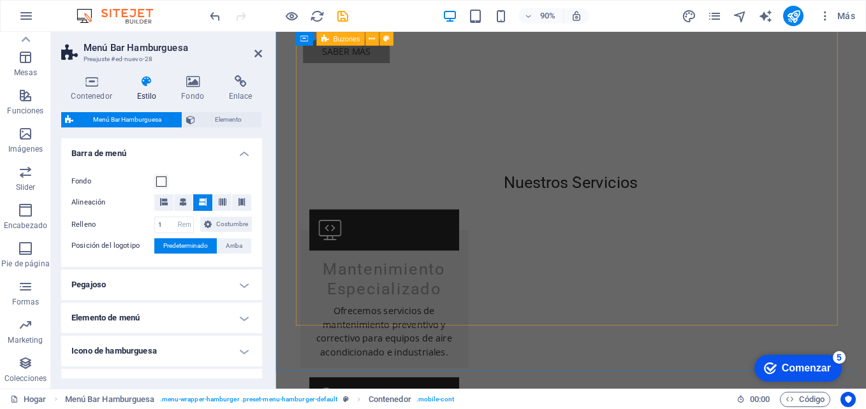
scroll to position [829, 0]
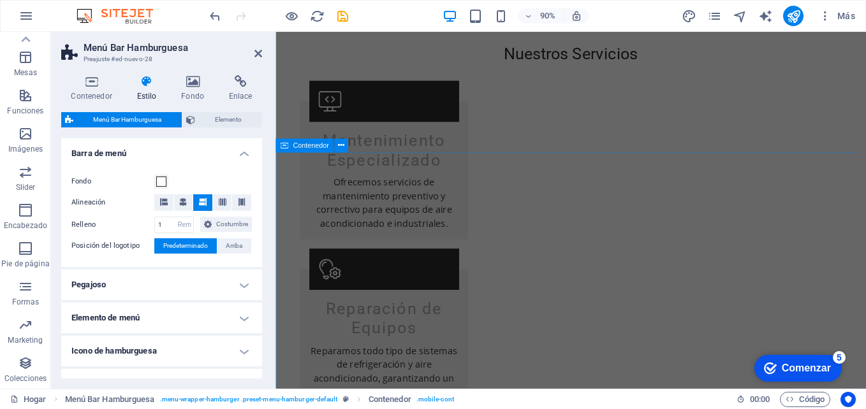
drag, startPoint x: 446, startPoint y: 214, endPoint x: 653, endPoint y: 196, distance: 207.4
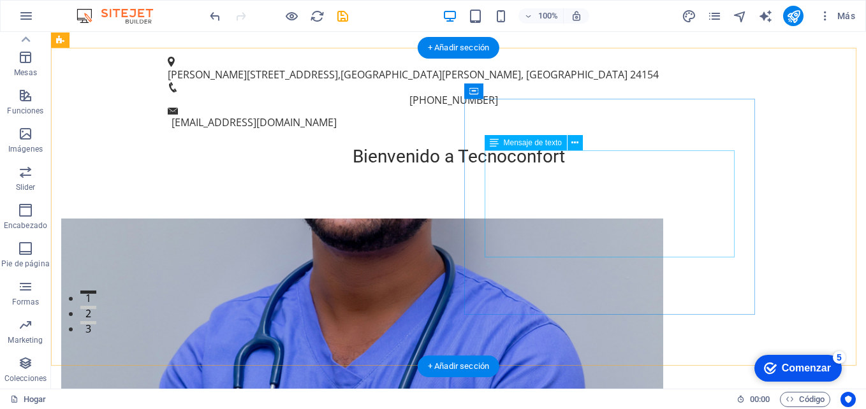
scroll to position [0, 0]
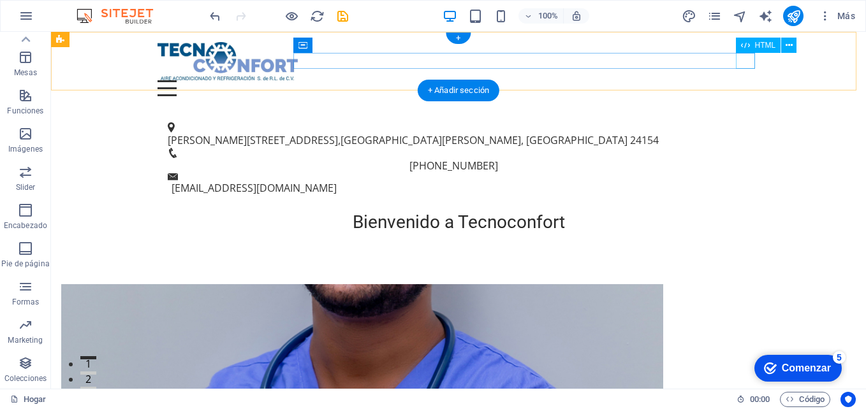
click at [754, 80] on div "Menú" at bounding box center [459, 88] width 602 height 16
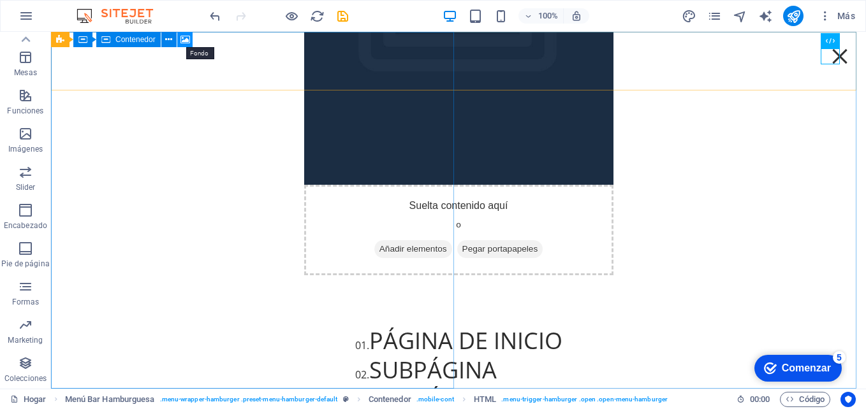
click at [186, 40] on icon at bounding box center [186, 39] width 10 height 13
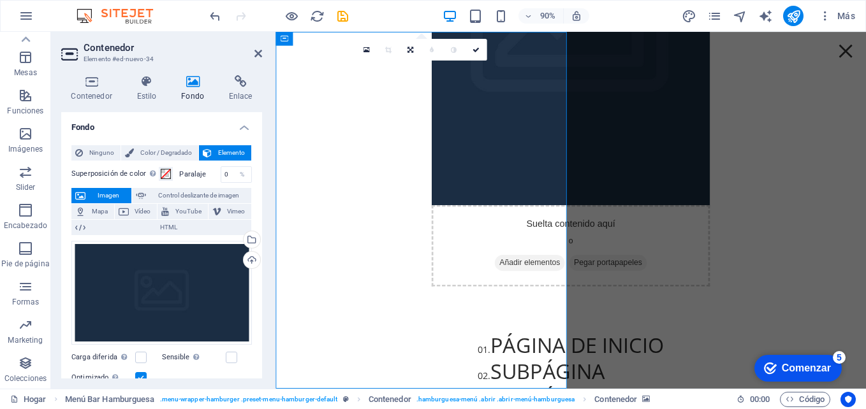
click at [103, 189] on span "Imagen" at bounding box center [108, 195] width 38 height 15
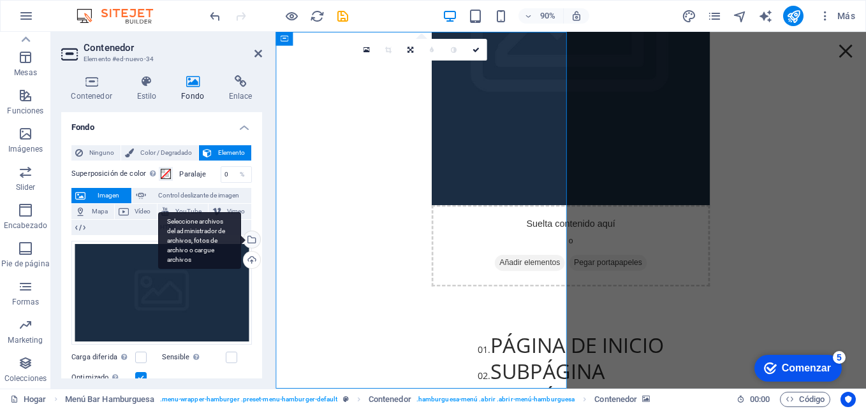
click at [246, 235] on div "Seleccione archivos del administrador de archivos, fotos de archivo o cargue ar…" at bounding box center [250, 241] width 19 height 19
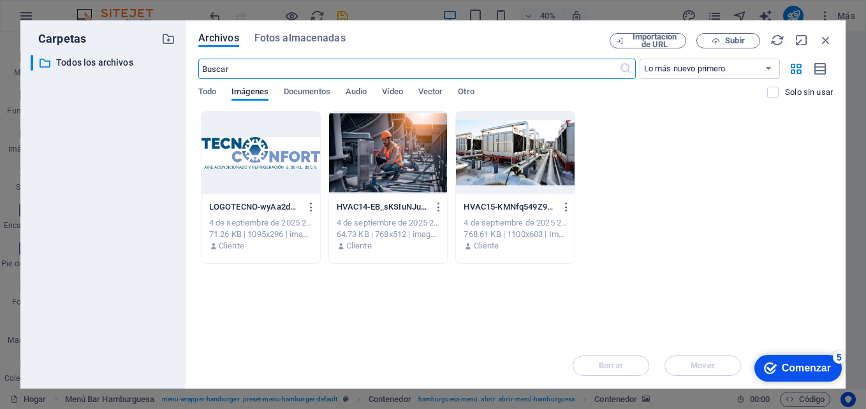
click at [361, 156] on div at bounding box center [388, 153] width 119 height 83
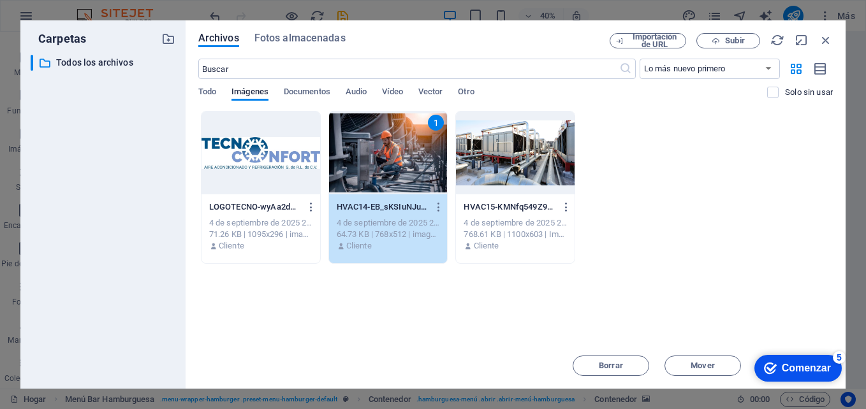
click at [361, 156] on div "1" at bounding box center [388, 153] width 119 height 83
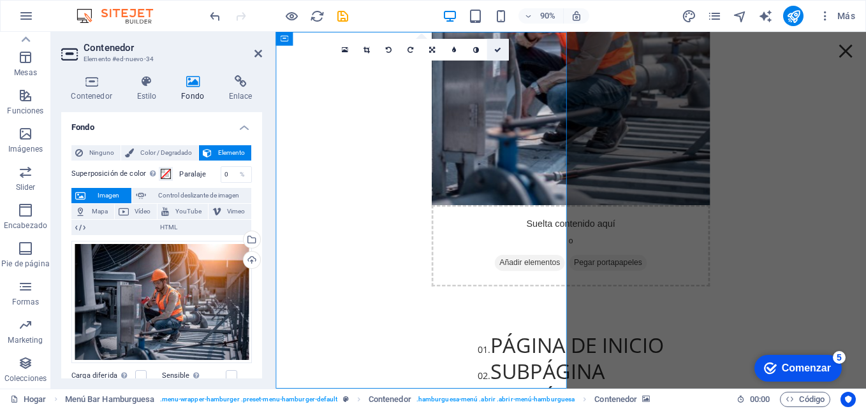
click at [502, 48] on link at bounding box center [498, 50] width 22 height 22
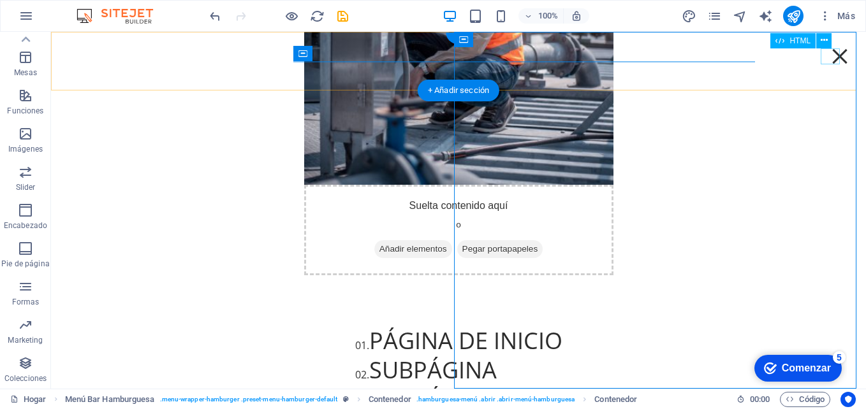
click at [836, 60] on div "Menú" at bounding box center [839, 56] width 19 height 16
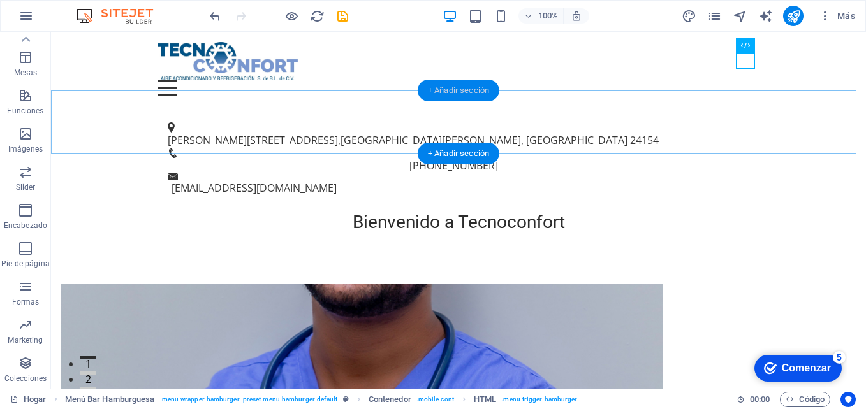
click at [475, 95] on div "+ Añadir sección" at bounding box center [459, 91] width 82 height 22
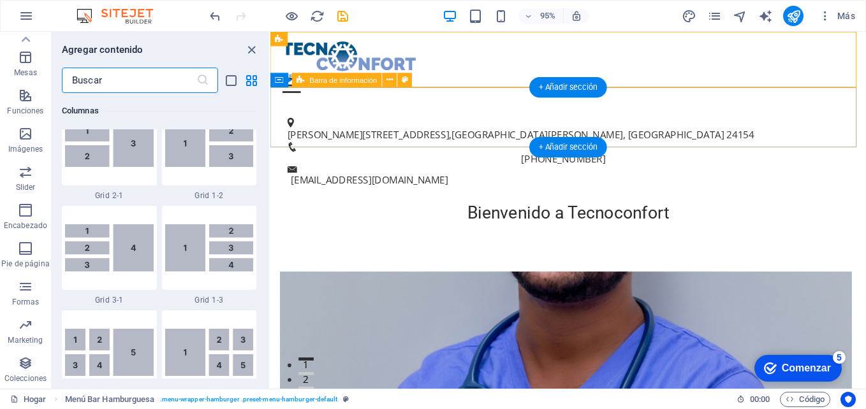
scroll to position [2232, 0]
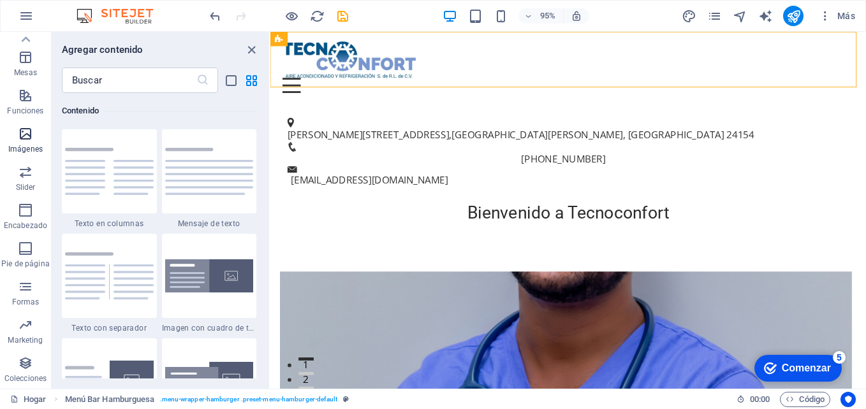
click at [24, 129] on icon "button" at bounding box center [25, 133] width 15 height 15
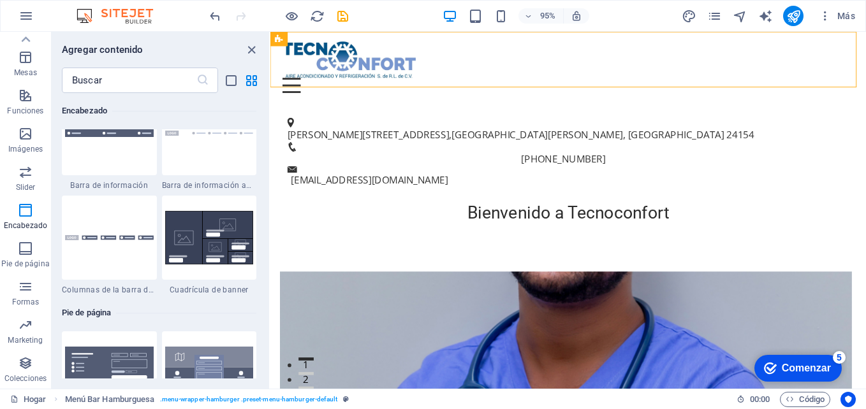
scroll to position [8318, 0]
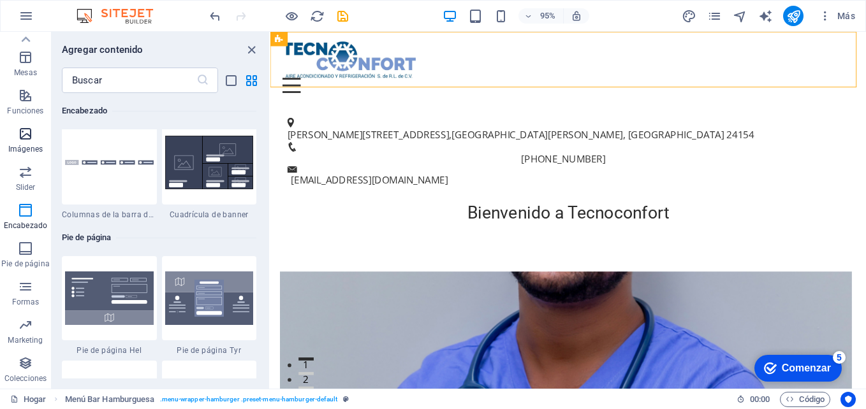
click at [21, 145] on p "Imágenes" at bounding box center [25, 149] width 34 height 10
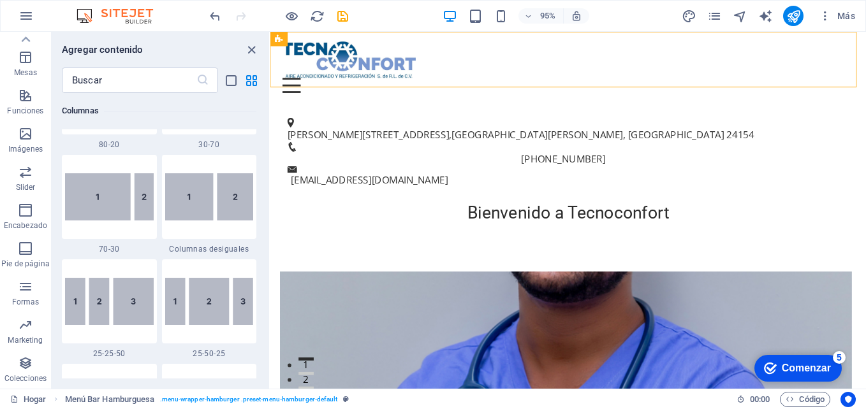
scroll to position [1016, 0]
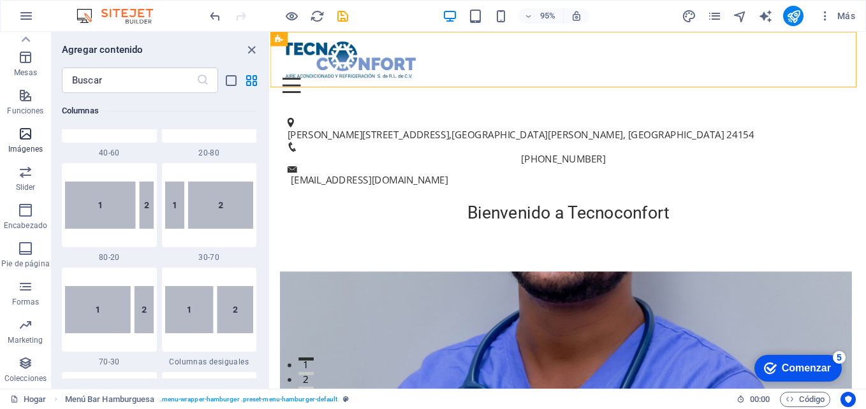
click at [24, 126] on button "Imágenes" at bounding box center [25, 140] width 51 height 38
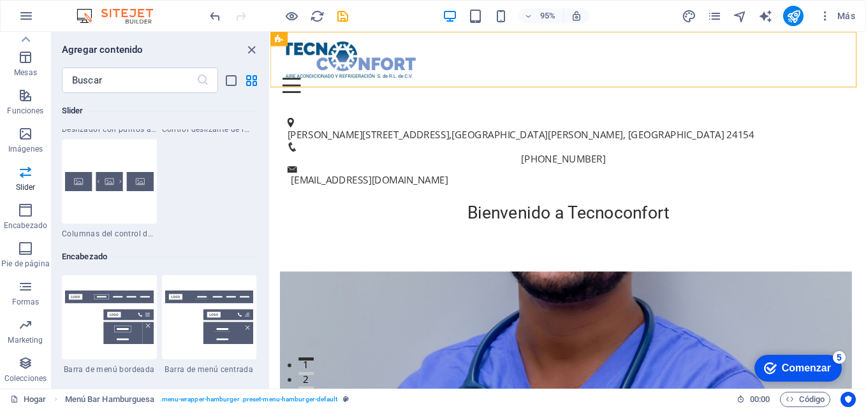
scroll to position [7488, 0]
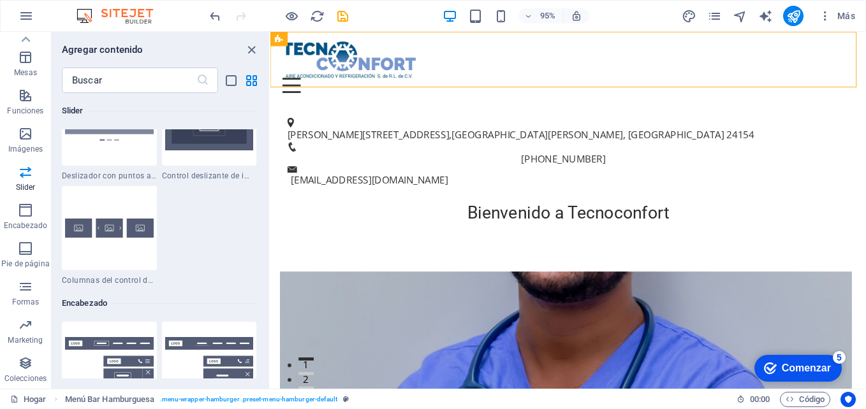
click at [106, 227] on img at bounding box center [109, 228] width 89 height 19
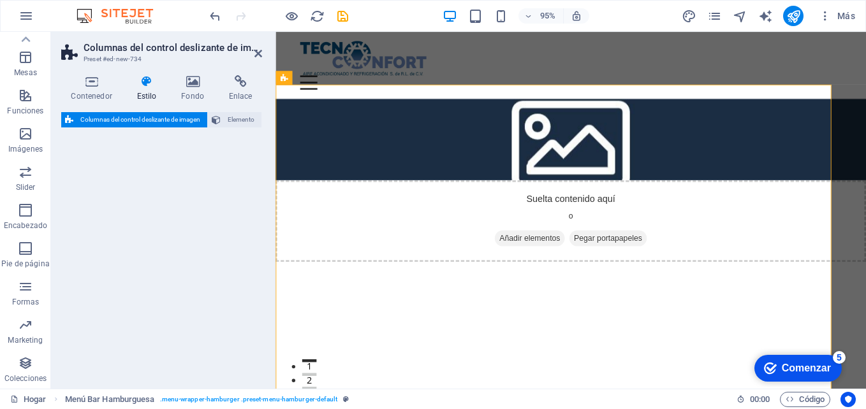
select select "rem"
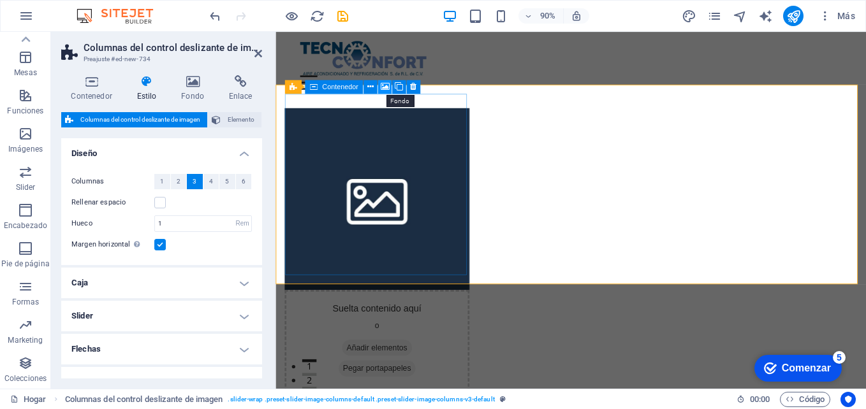
click at [385, 86] on icon at bounding box center [384, 87] width 9 height 12
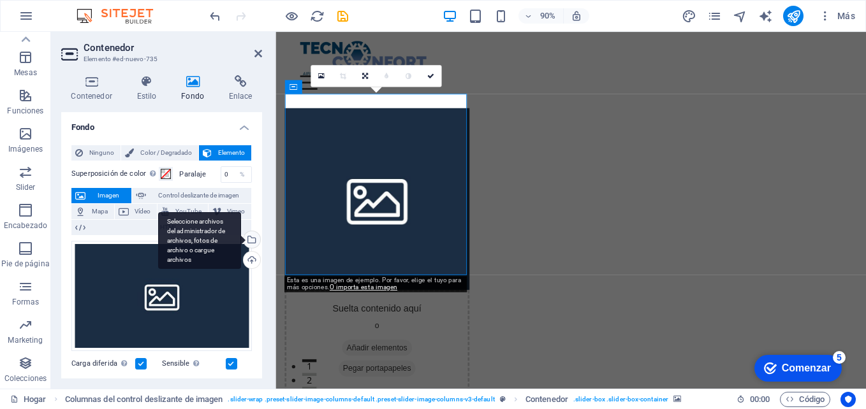
click at [248, 238] on div "Seleccione archivos del administrador de archivos, fotos de archivo o cargue ar…" at bounding box center [250, 241] width 19 height 19
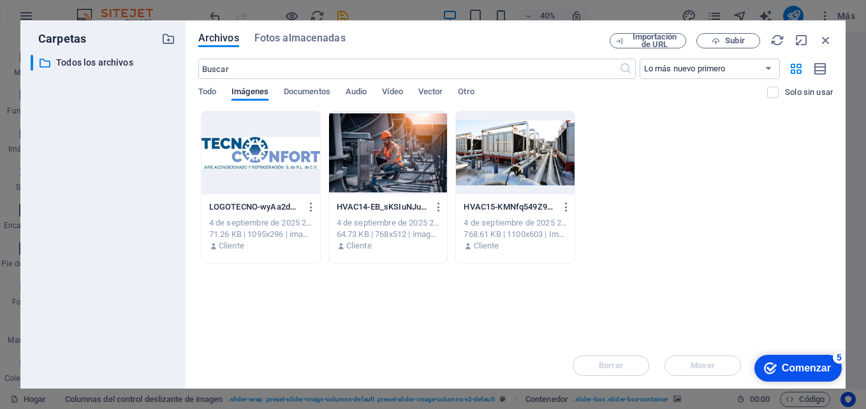
click at [387, 165] on div at bounding box center [388, 153] width 119 height 83
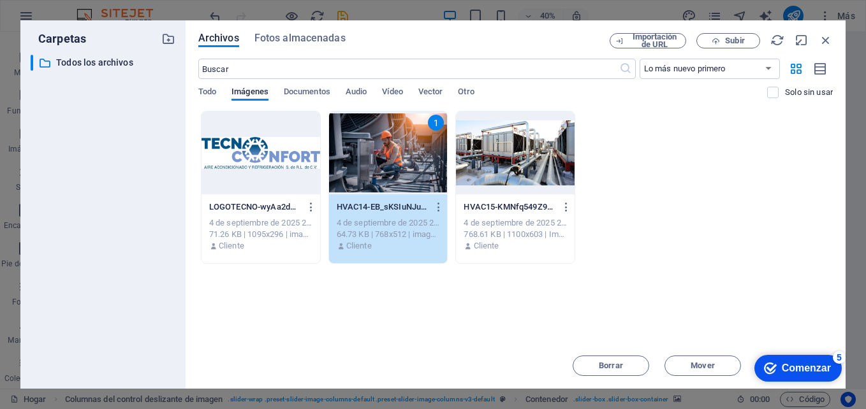
click at [387, 165] on div "1" at bounding box center [388, 153] width 119 height 83
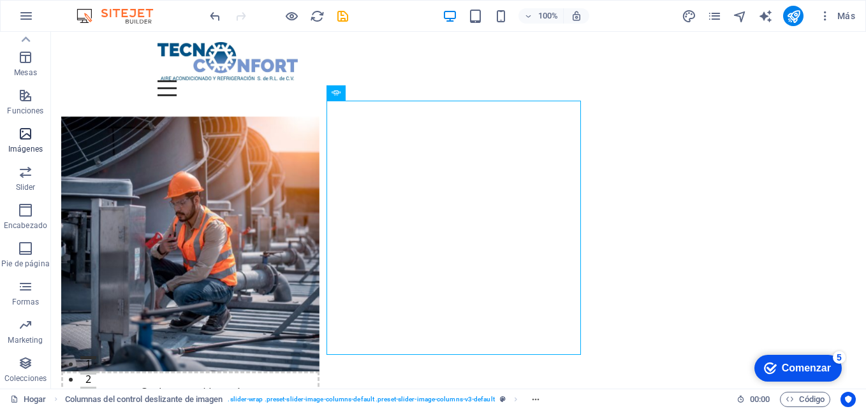
click at [29, 137] on icon "button" at bounding box center [25, 133] width 15 height 15
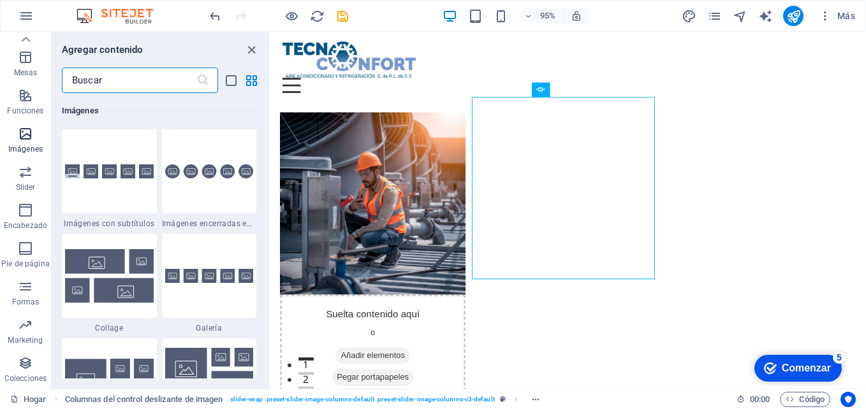
scroll to position [6468, 0]
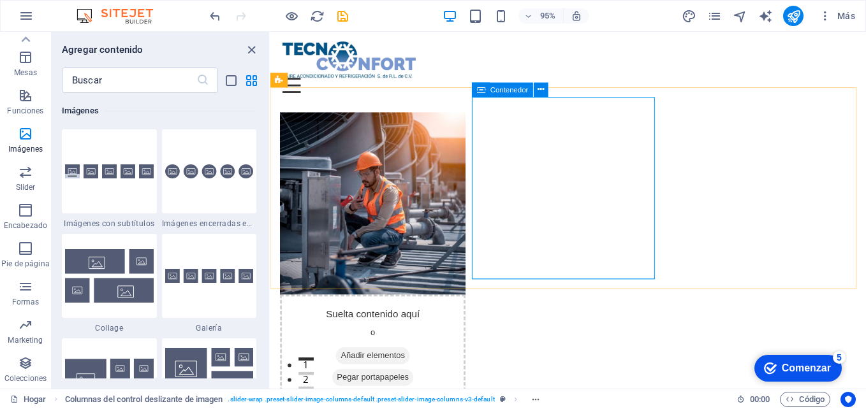
click at [480, 89] on icon at bounding box center [481, 89] width 8 height 15
click at [542, 91] on icon at bounding box center [541, 90] width 6 height 13
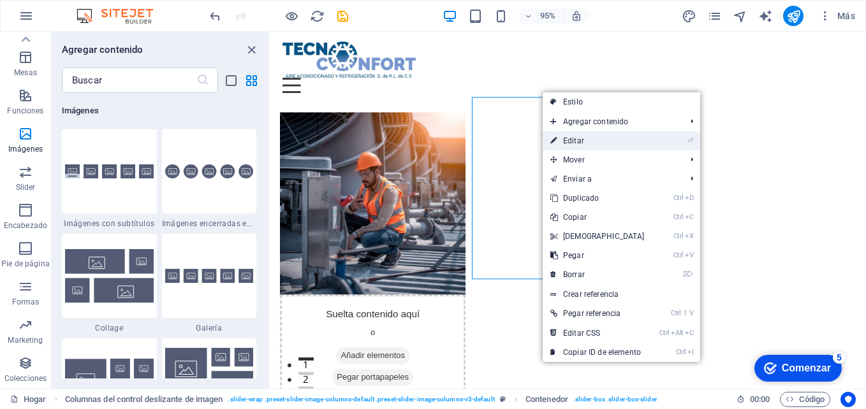
click at [574, 139] on font "Editar" at bounding box center [573, 140] width 21 height 9
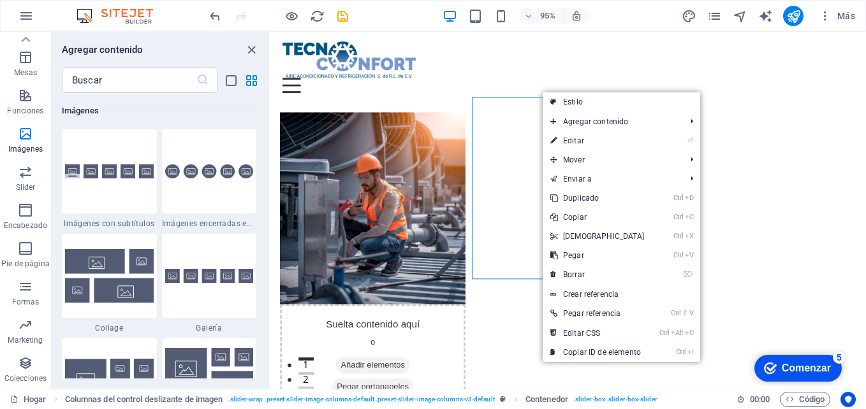
select select "region"
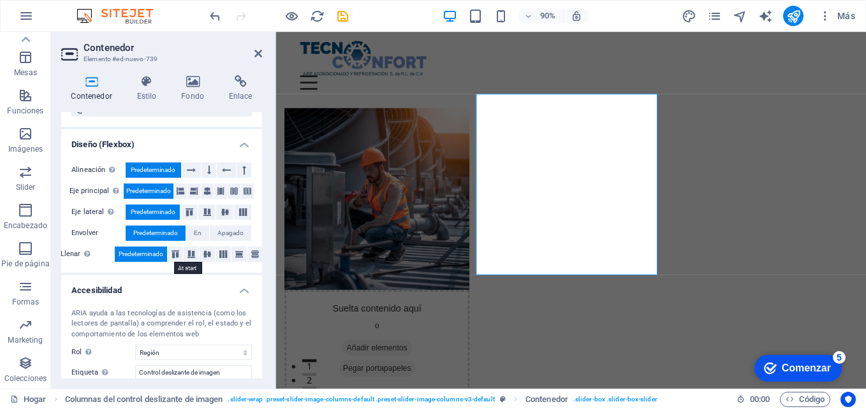
scroll to position [0, 0]
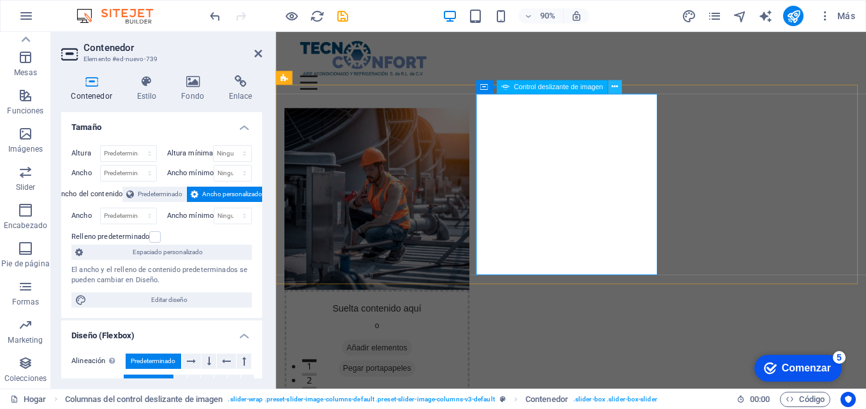
click at [615, 85] on icon at bounding box center [615, 87] width 6 height 12
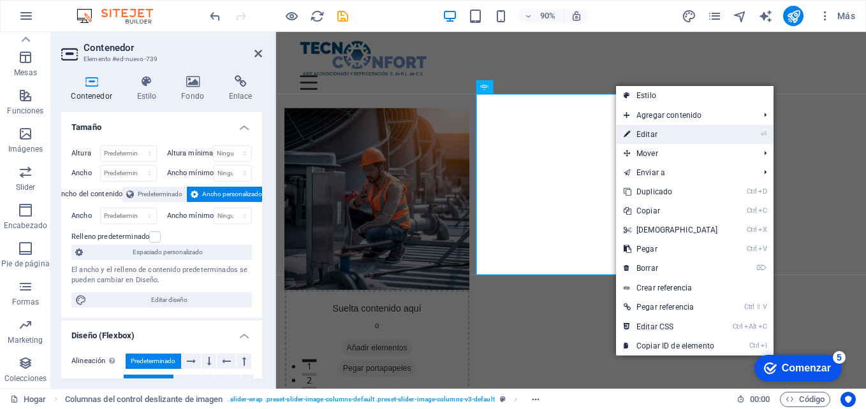
click at [639, 134] on font "Editar" at bounding box center [647, 134] width 21 height 9
select select "px"
select select "ms"
select select "s"
select select "progressive"
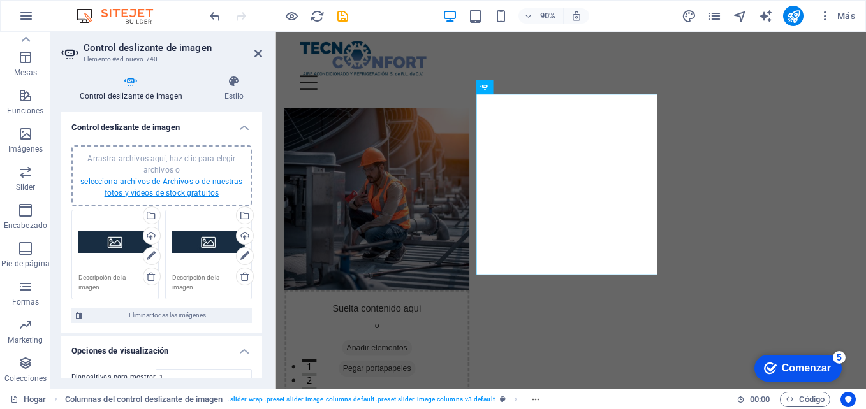
click at [163, 183] on link "selecciona archivos de Archivos o de nuestras fotos y videos de stock gratuitos" at bounding box center [161, 187] width 162 height 20
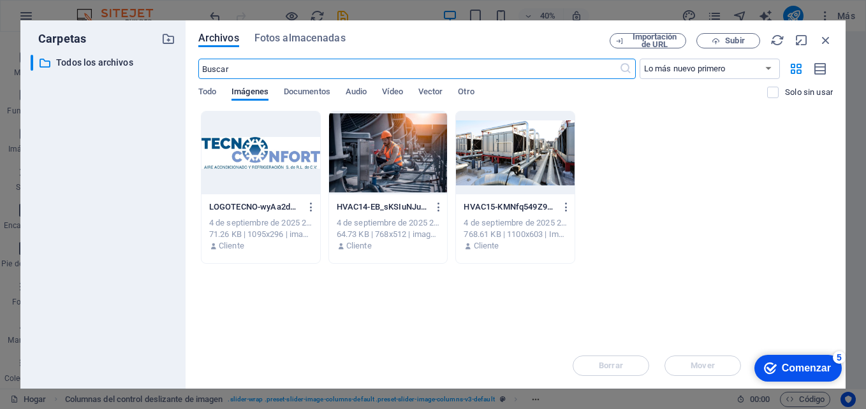
click at [538, 142] on div at bounding box center [515, 153] width 119 height 83
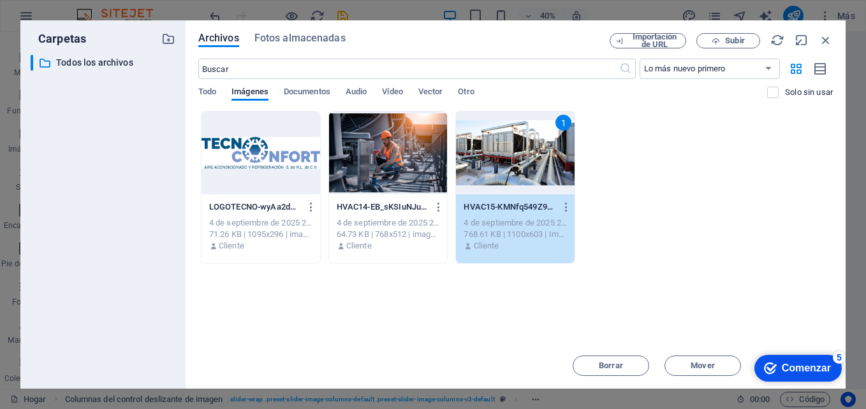
click at [538, 142] on div "1" at bounding box center [515, 153] width 119 height 83
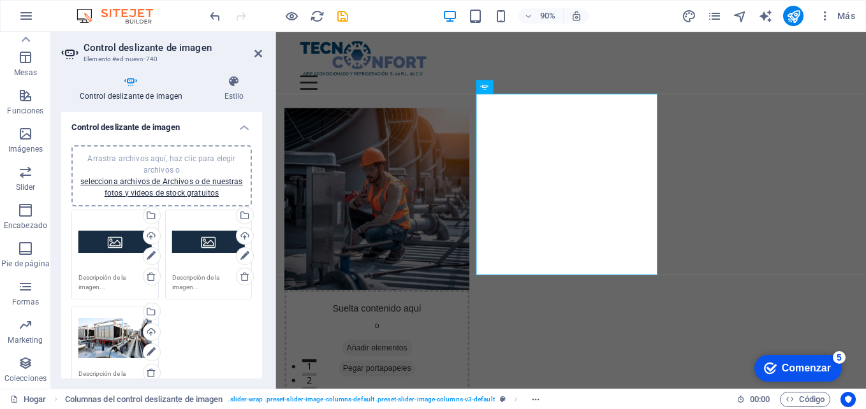
click at [117, 339] on div "Drag files here, click to choose files or select files from Files or our free s…" at bounding box center [114, 338] width 73 height 51
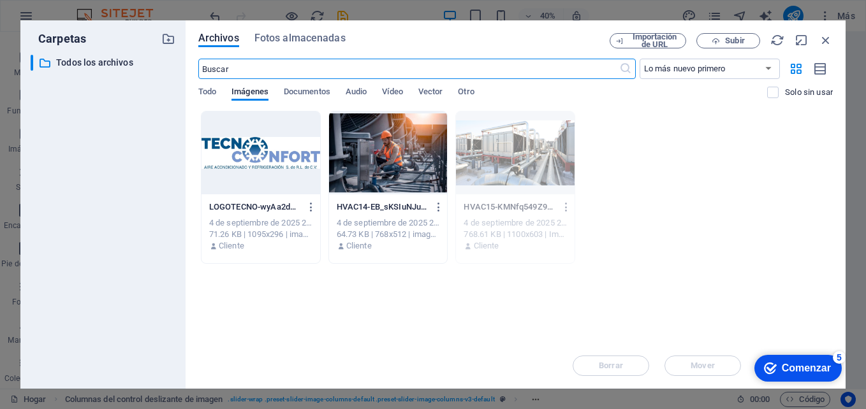
click at [424, 181] on div at bounding box center [388, 153] width 119 height 83
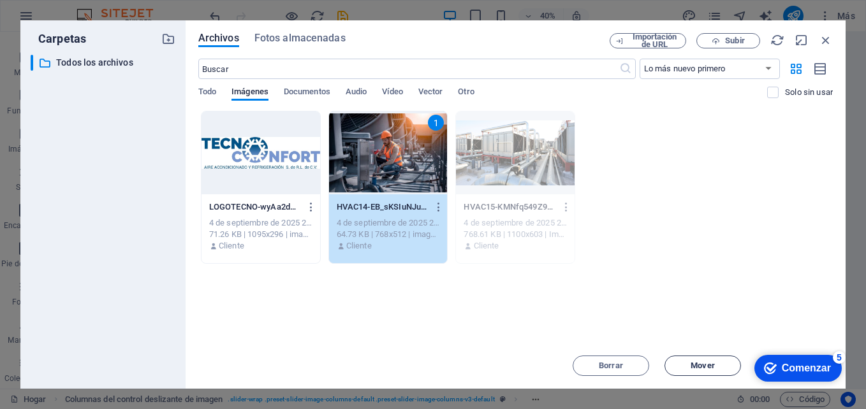
click at [691, 360] on button "Mover" at bounding box center [703, 366] width 77 height 20
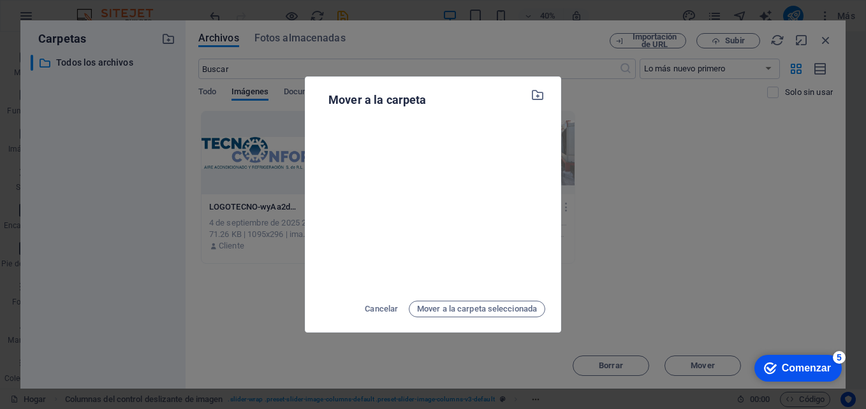
click at [344, 298] on div "Mover a la carpeta Cancelar Mover a la carpeta seleccionada" at bounding box center [433, 208] width 225 height 237
click at [400, 314] on div "Cancelar Mover a la carpeta seleccionada" at bounding box center [433, 309] width 225 height 20
click at [383, 311] on span "Cancelar" at bounding box center [381, 309] width 33 height 15
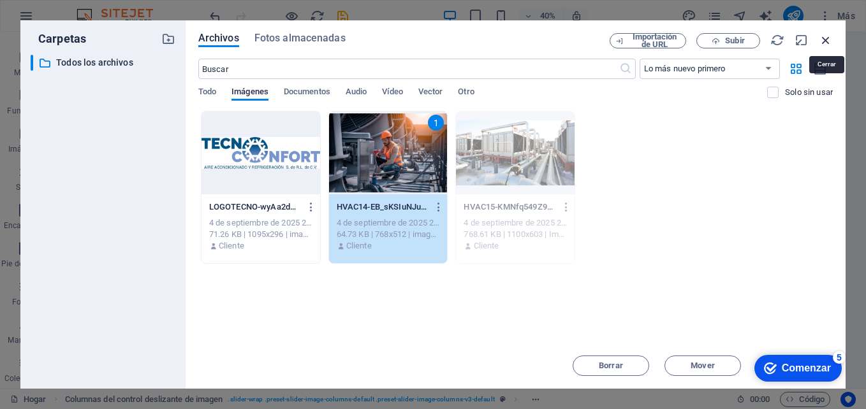
click at [826, 35] on icon "button" at bounding box center [826, 40] width 14 height 14
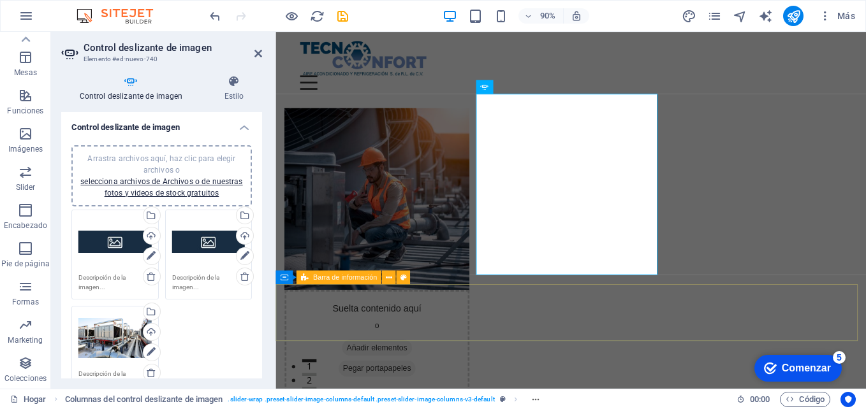
drag, startPoint x: 655, startPoint y: 355, endPoint x: 843, endPoint y: 322, distance: 190.4
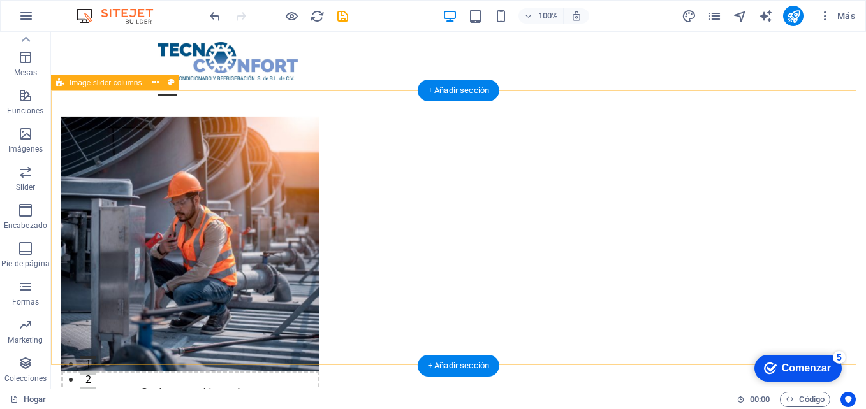
click at [190, 229] on figure at bounding box center [190, 244] width 258 height 255
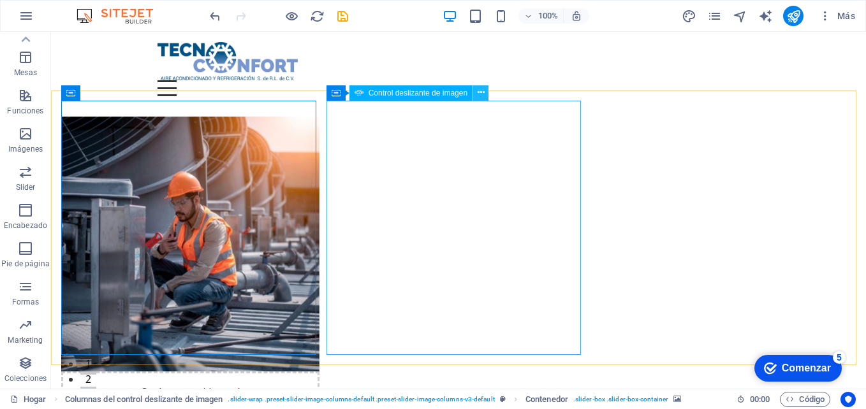
click at [483, 96] on icon at bounding box center [481, 92] width 7 height 13
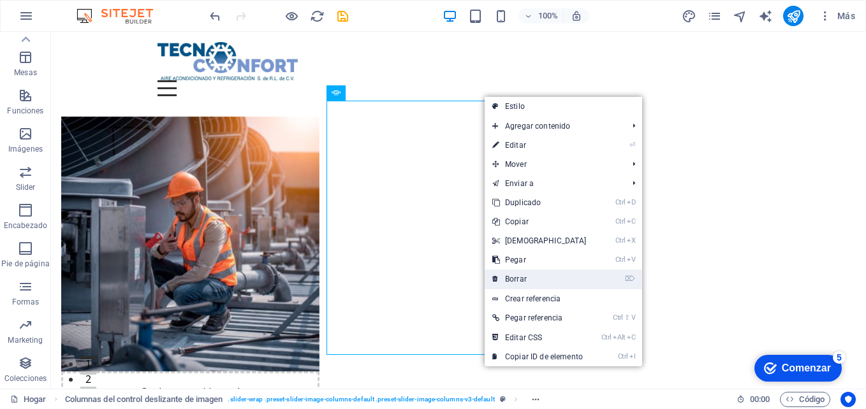
click at [533, 278] on link "⌦ Borrar" at bounding box center [540, 279] width 110 height 19
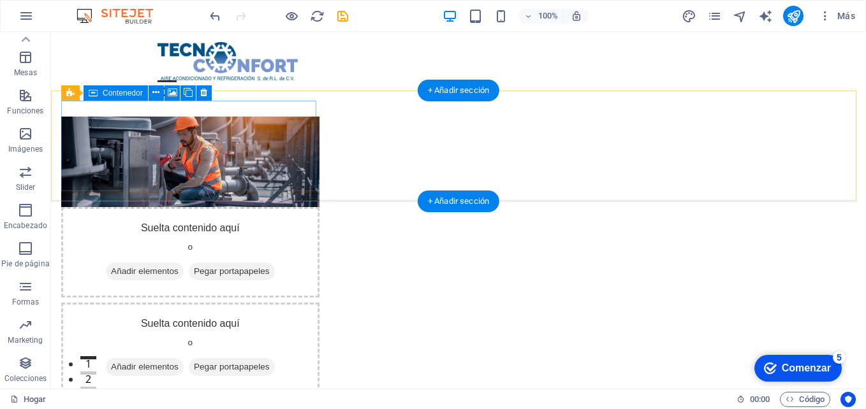
click at [151, 207] on div "Suelta contenido aquí o Añadir elementos Pegar portapapeles" at bounding box center [190, 252] width 258 height 91
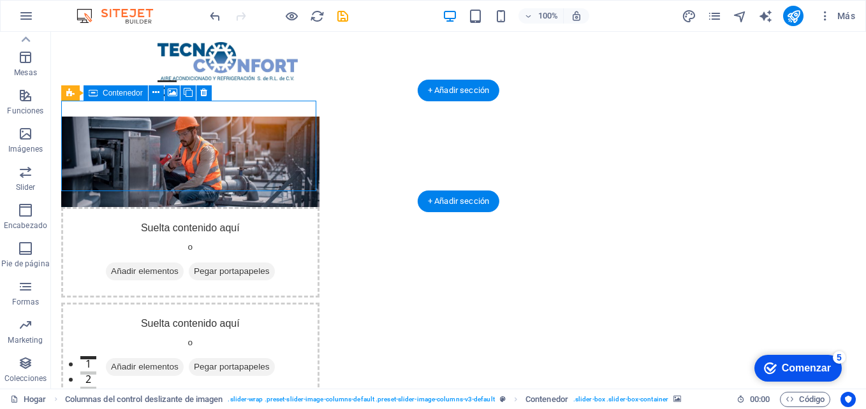
click at [151, 207] on div "Suelta contenido aquí o Añadir elementos Pegar portapapeles" at bounding box center [190, 252] width 258 height 91
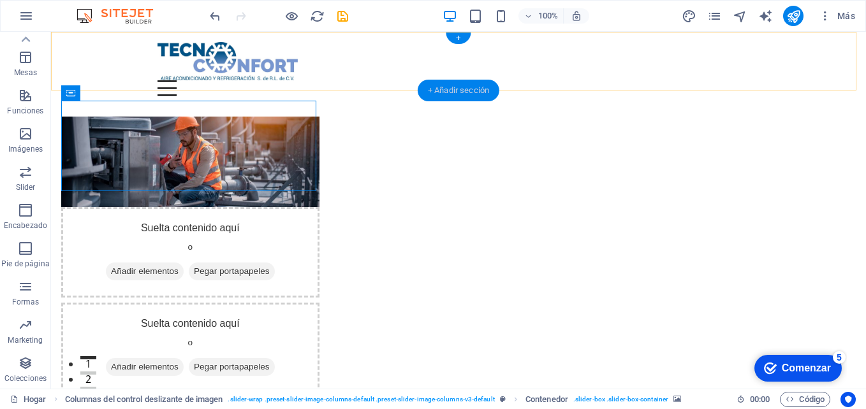
click at [471, 86] on div "+ Añadir sección" at bounding box center [459, 91] width 82 height 22
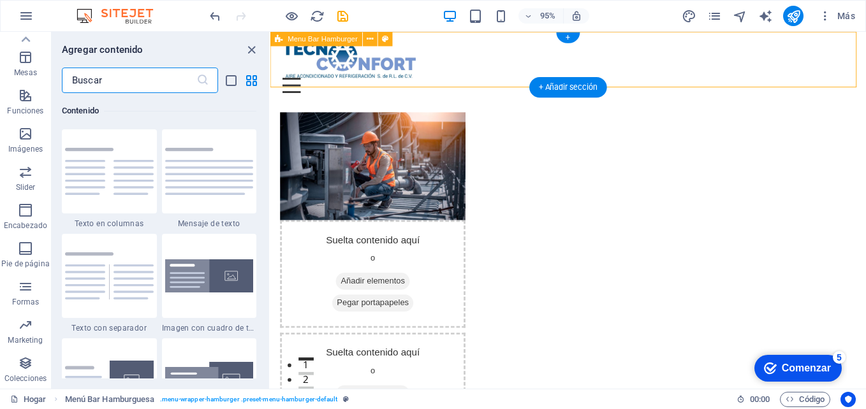
scroll to position [2232, 0]
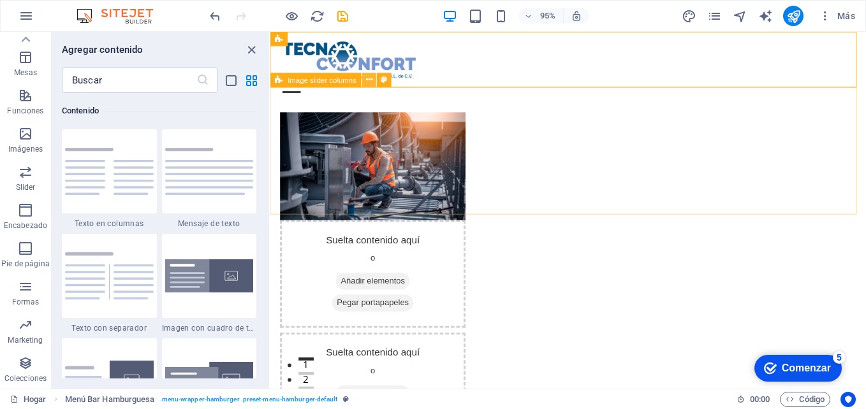
click at [369, 78] on icon at bounding box center [369, 80] width 6 height 13
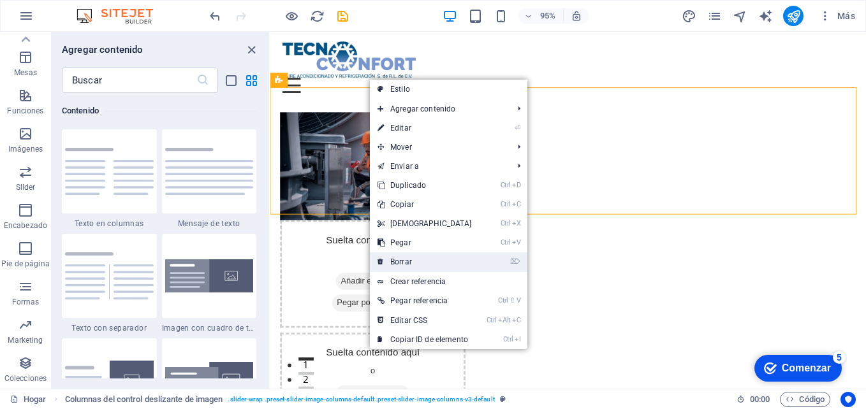
click at [409, 268] on link "⌦ Borrar" at bounding box center [425, 262] width 110 height 19
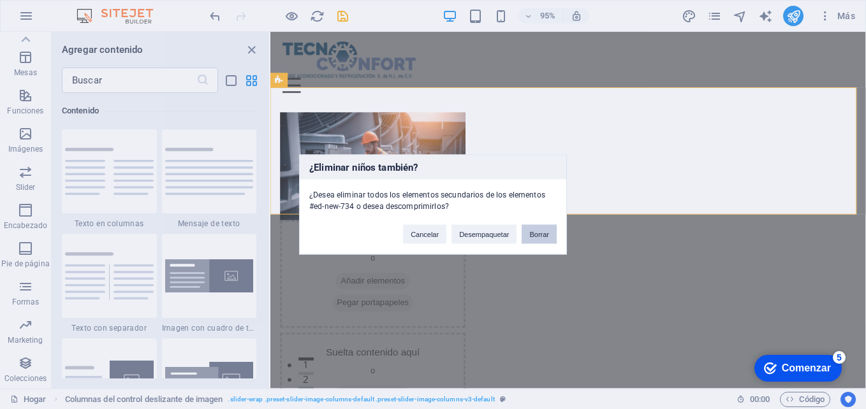
click at [545, 233] on button "Borrar" at bounding box center [539, 234] width 35 height 19
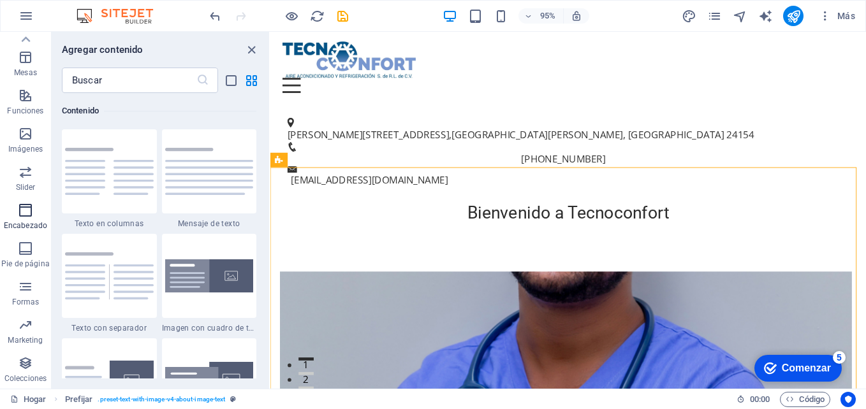
click at [14, 202] on button "Encabezado" at bounding box center [25, 217] width 51 height 38
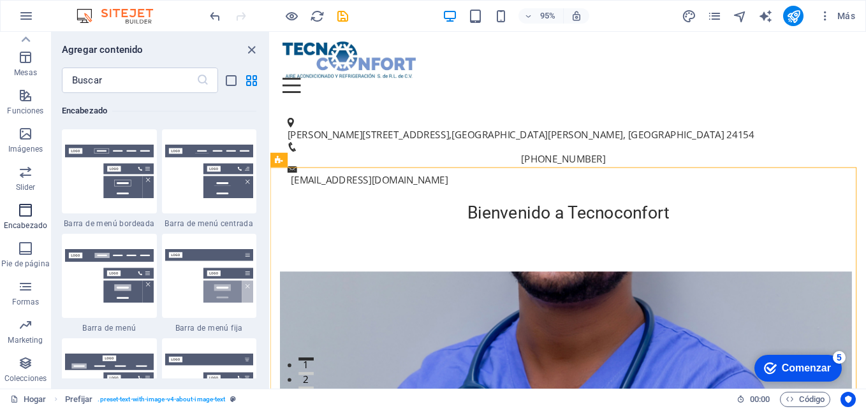
scroll to position [7681, 0]
click at [117, 276] on img at bounding box center [109, 276] width 89 height 54
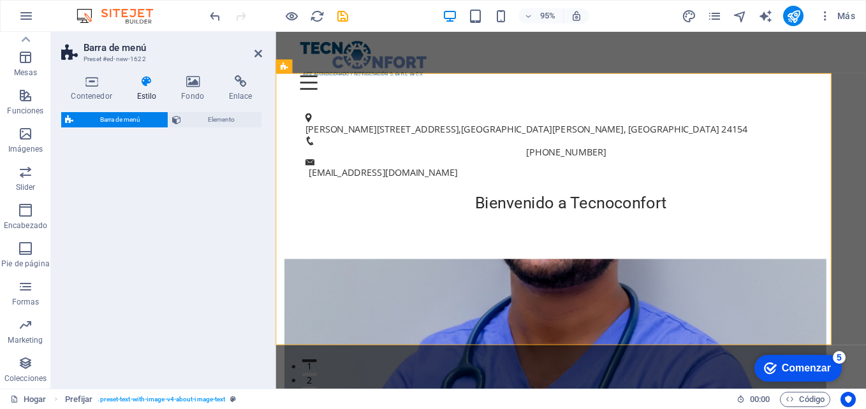
select select "rem"
select select "preset-menu-v2-default"
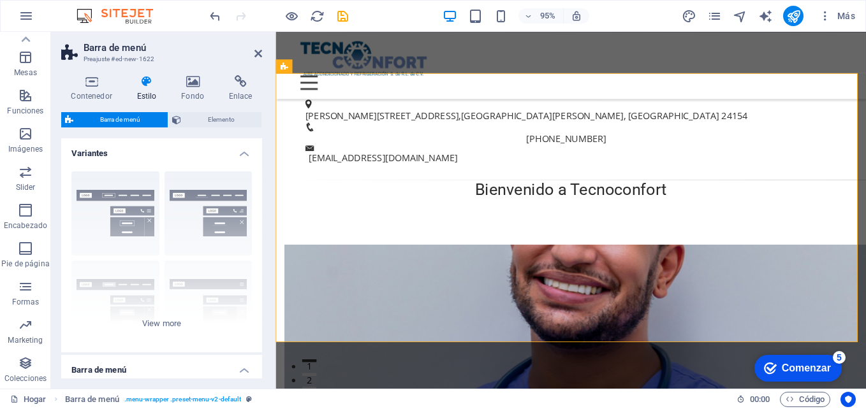
scroll to position [416, 0]
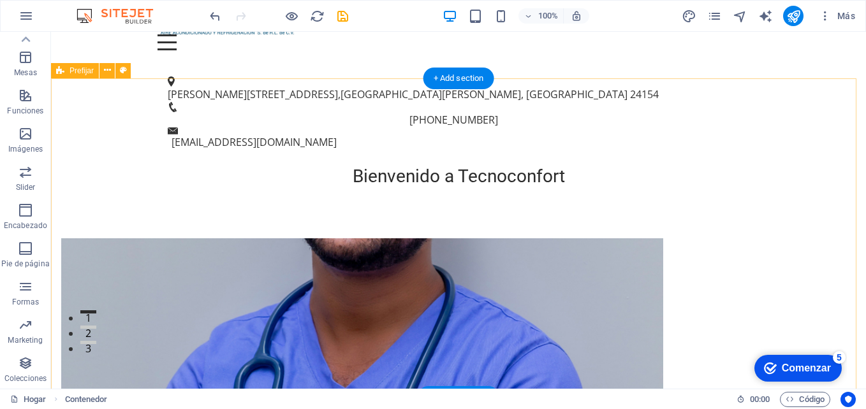
scroll to position [0, 0]
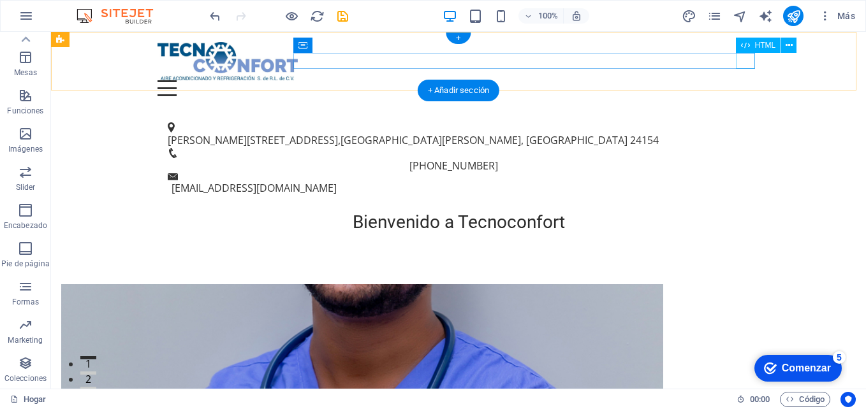
click at [744, 80] on div "Menú" at bounding box center [459, 88] width 602 height 16
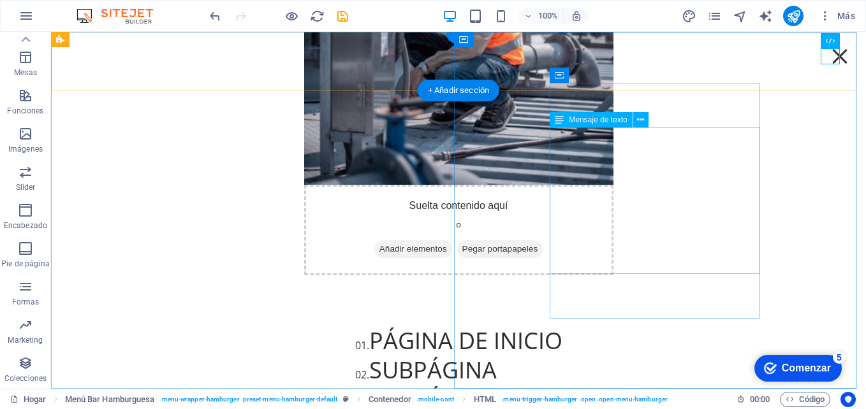
click at [563, 327] on div "01. PÁGINA DE INICIO 02. SUBPÁGINA 03. SUBPÁGINA 04. SUBPÁGINA 05. SUBPÁGINA" at bounding box center [458, 400] width 207 height 147
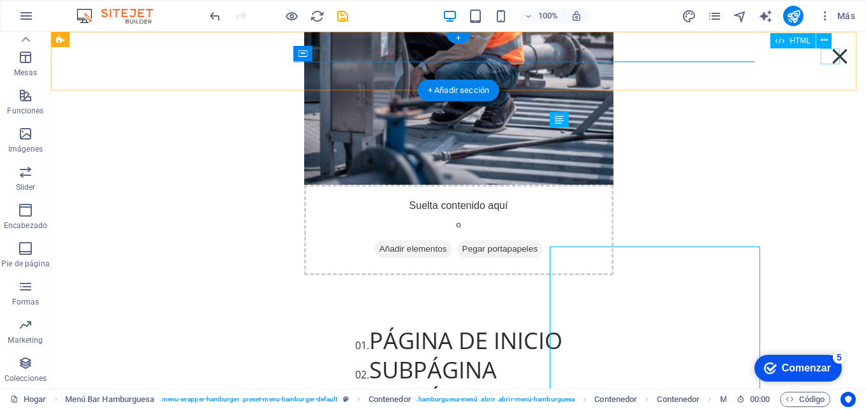
click at [834, 57] on div "Menú" at bounding box center [839, 56] width 19 height 16
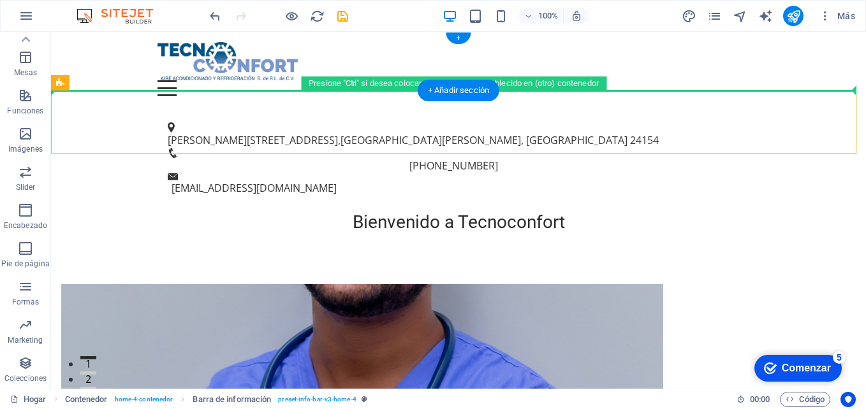
drag, startPoint x: 443, startPoint y: 119, endPoint x: 450, endPoint y: 71, distance: 49.0
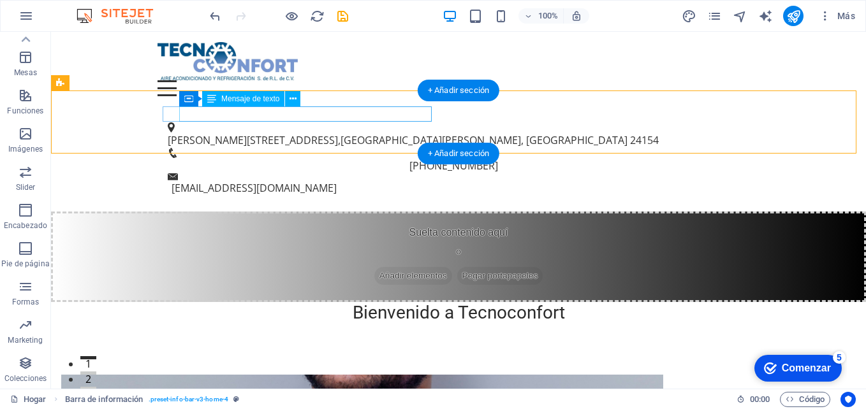
click at [357, 133] on span "[GEOGRAPHIC_DATA][PERSON_NAME], [GEOGRAPHIC_DATA]" at bounding box center [484, 140] width 287 height 14
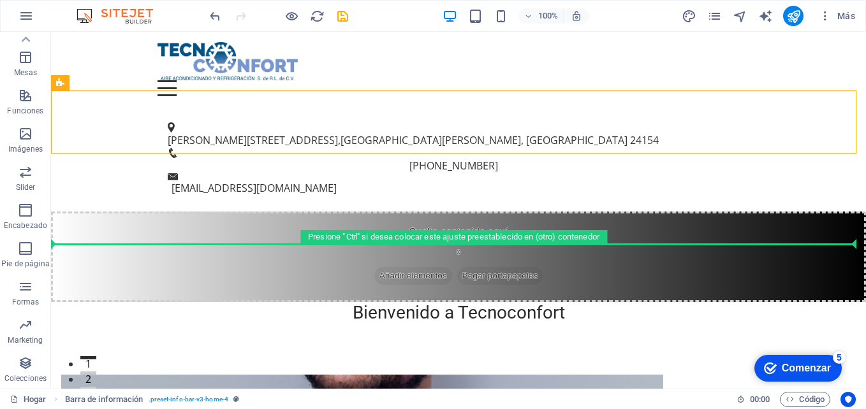
drag, startPoint x: 366, startPoint y: 93, endPoint x: 344, endPoint y: 255, distance: 162.9
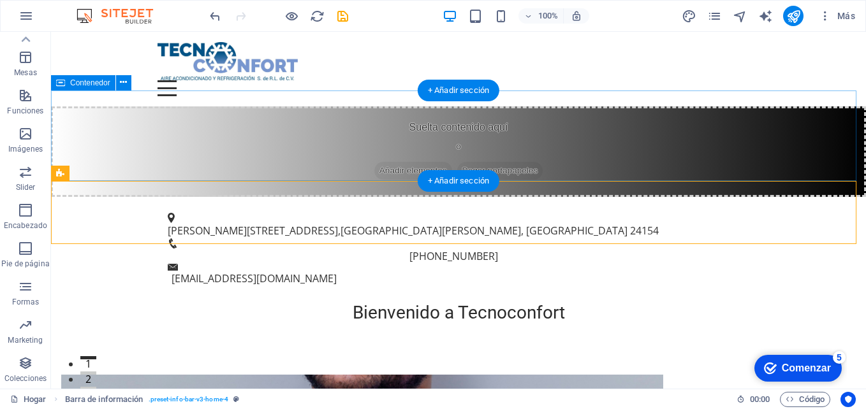
click at [415, 165] on font "Añadir elementos" at bounding box center [414, 171] width 68 height 13
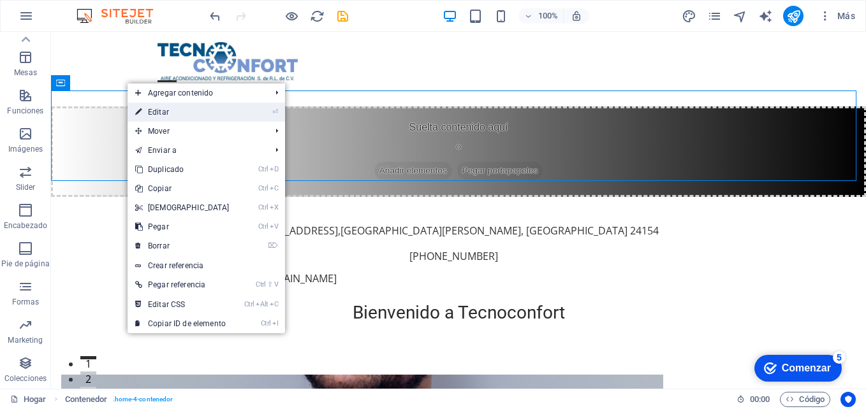
click at [200, 117] on link "⏎ Editar" at bounding box center [183, 112] width 110 height 19
select select "header"
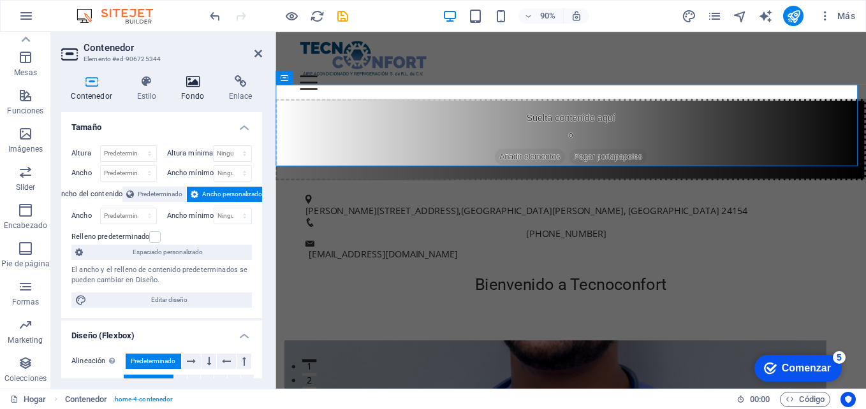
click at [195, 78] on icon at bounding box center [193, 81] width 43 height 13
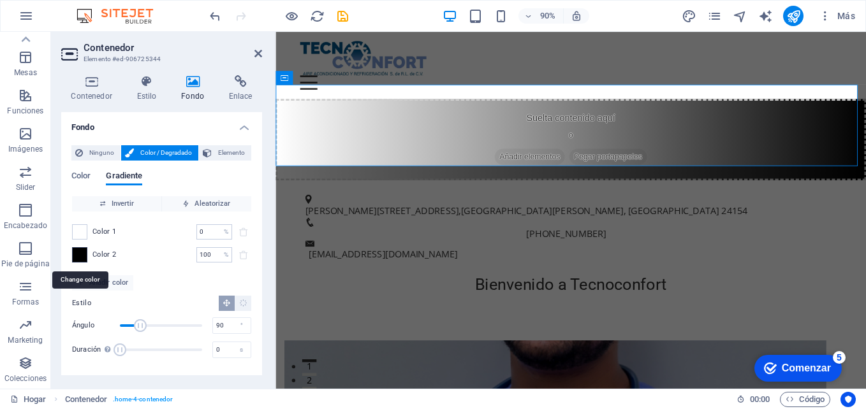
click at [73, 257] on span at bounding box center [80, 255] width 14 height 14
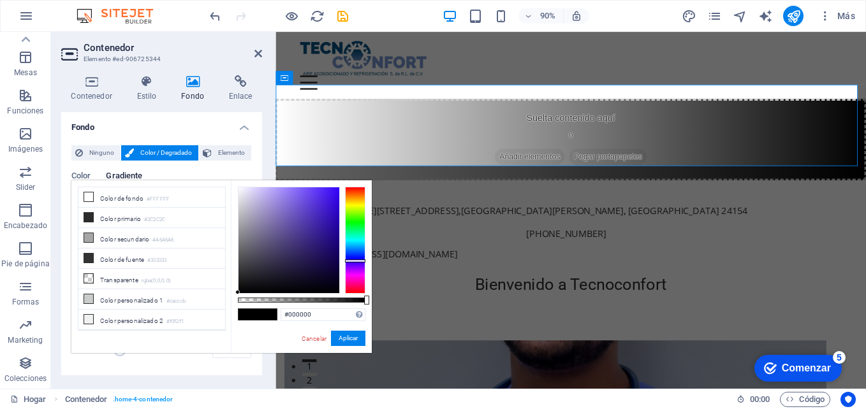
click at [353, 261] on div at bounding box center [355, 240] width 20 height 107
click at [348, 339] on button "Aplicar" at bounding box center [348, 338] width 34 height 15
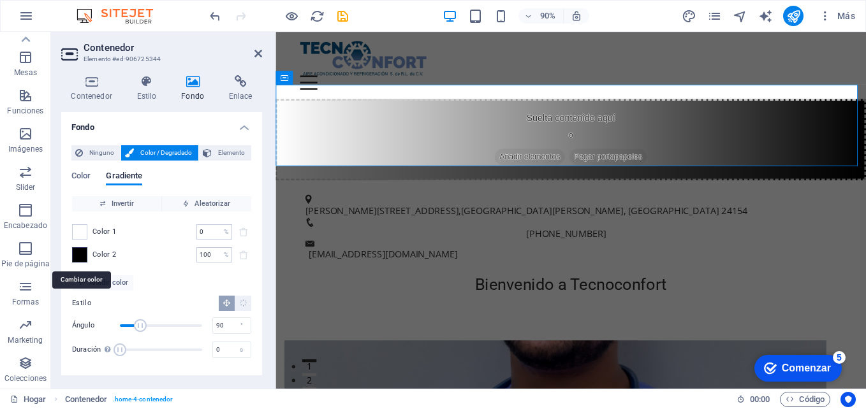
click at [74, 255] on span at bounding box center [80, 255] width 14 height 14
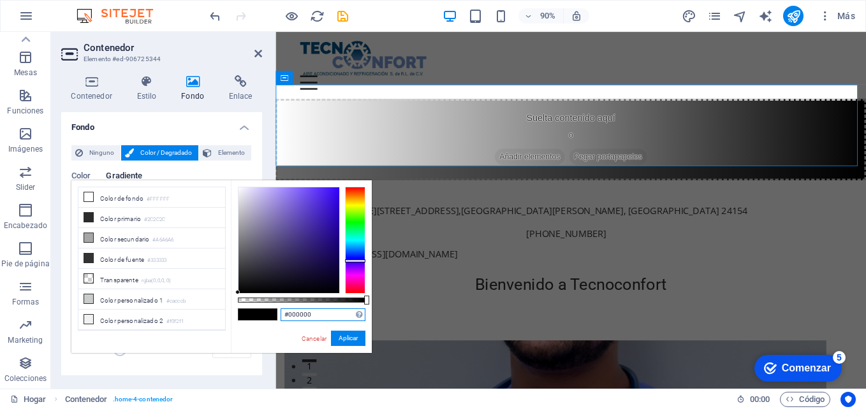
drag, startPoint x: 334, startPoint y: 316, endPoint x: 282, endPoint y: 314, distance: 52.3
click at [282, 314] on input "#000000" at bounding box center [323, 315] width 85 height 13
paste input "408"
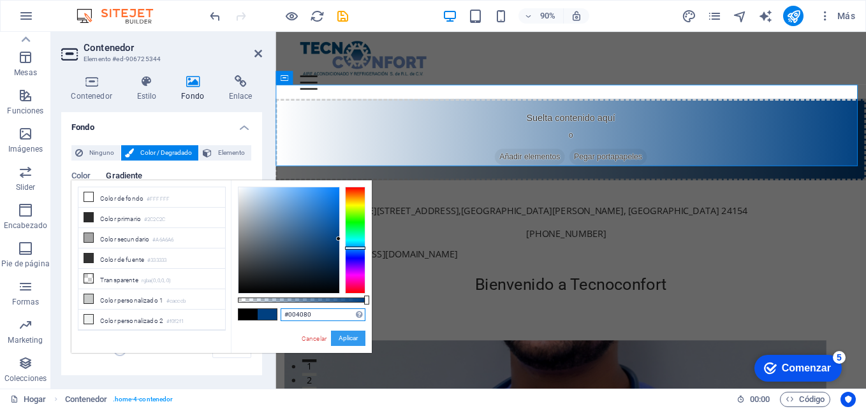
type input "#004080"
click at [353, 343] on button "Aplicar" at bounding box center [348, 338] width 34 height 15
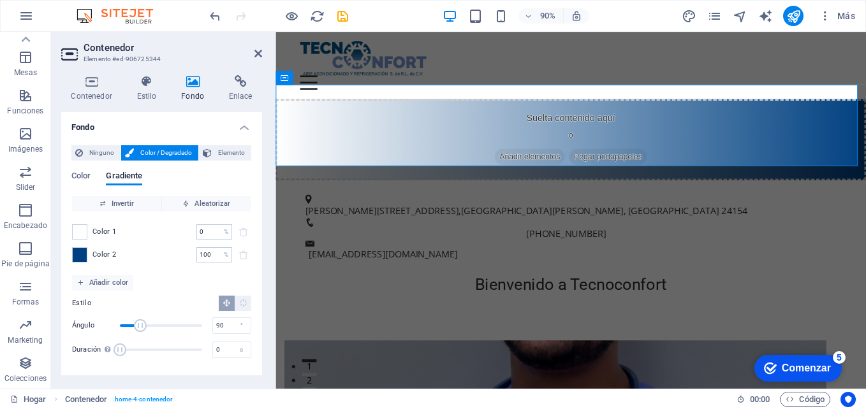
click at [211, 368] on div "Ninguno Color / Degradado Elemento Estirar el fondo a ancho completo Superposic…" at bounding box center [161, 255] width 201 height 240
click at [733, 208] on div "Calle Rosa 301 , Ciudad del Carmen, Campeche 24154 +52 938 102 8646 comercializ…" at bounding box center [604, 250] width 656 height 106
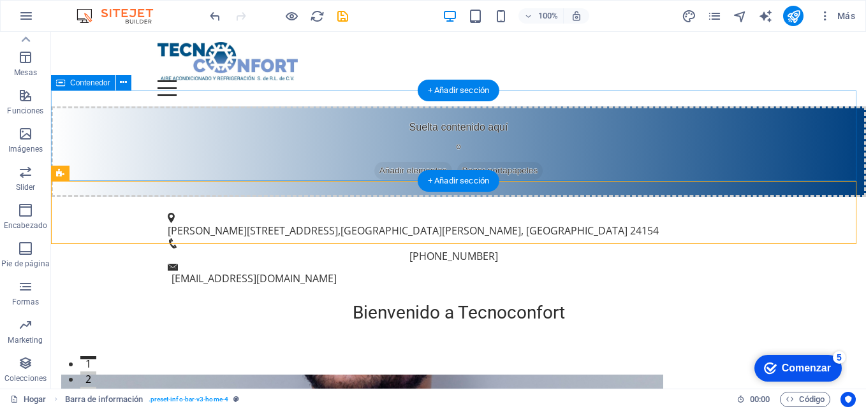
click at [393, 165] on font "Añadir elementos" at bounding box center [414, 171] width 68 height 13
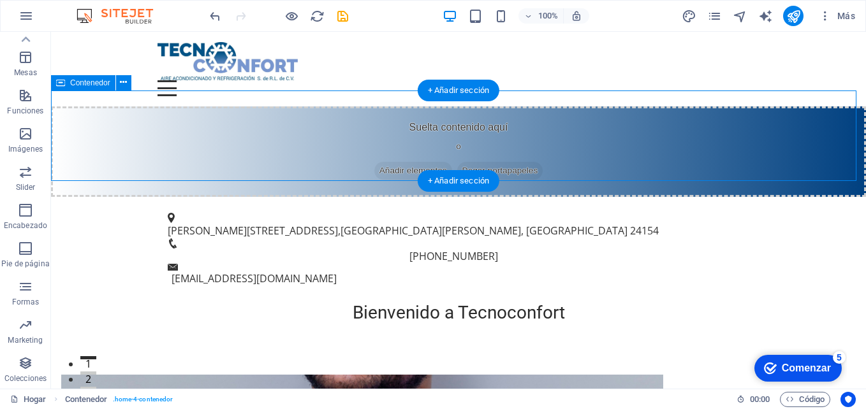
click at [393, 165] on font "Añadir elementos" at bounding box center [414, 171] width 68 height 13
click at [520, 165] on font "Pegar portapapeles" at bounding box center [500, 171] width 76 height 13
click at [451, 110] on div "Suelta contenido aquí o Añadir elementos Pegar portapapeles" at bounding box center [458, 152] width 815 height 91
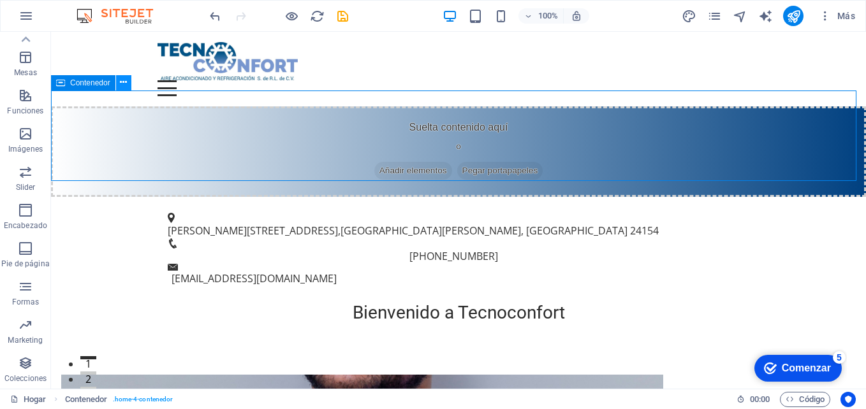
click at [128, 82] on button at bounding box center [123, 82] width 15 height 15
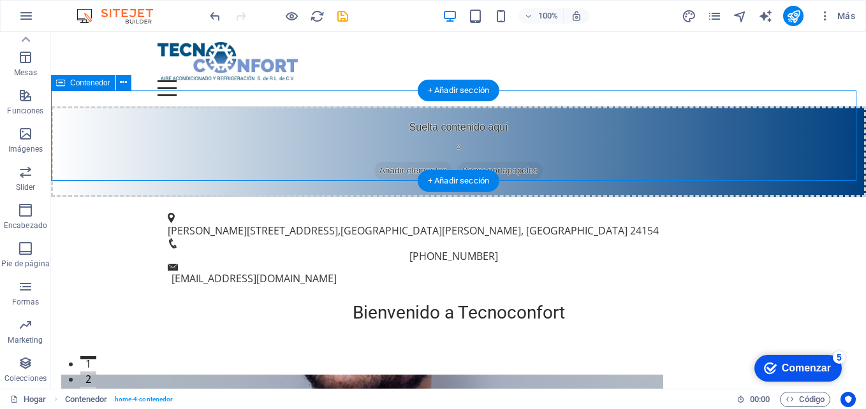
click at [661, 139] on div "Suelta contenido aquí o Añadir elementos Pegar portapapeles" at bounding box center [458, 152] width 815 height 91
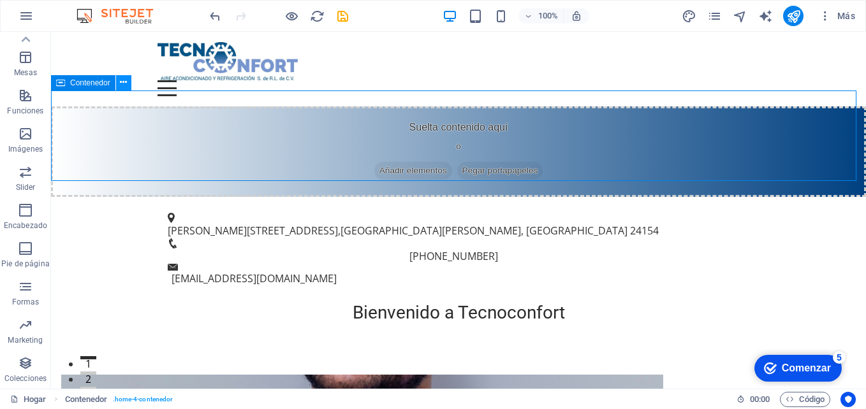
click at [128, 83] on button at bounding box center [123, 82] width 15 height 15
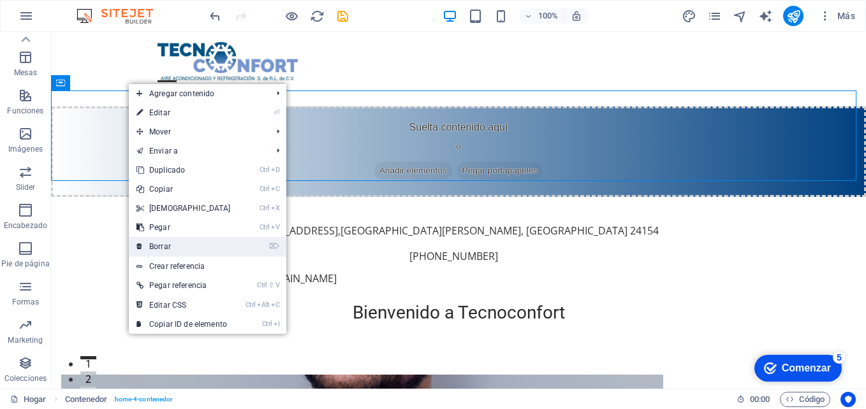
click at [177, 244] on link "⌦ Borrar" at bounding box center [184, 246] width 110 height 19
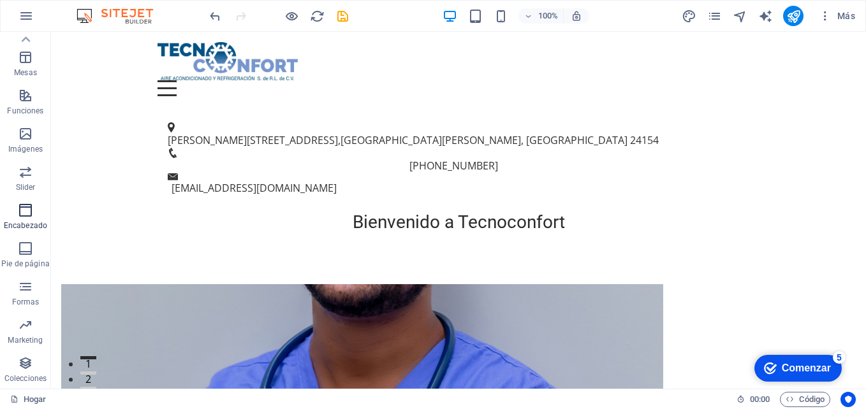
click at [26, 203] on icon "button" at bounding box center [25, 210] width 15 height 15
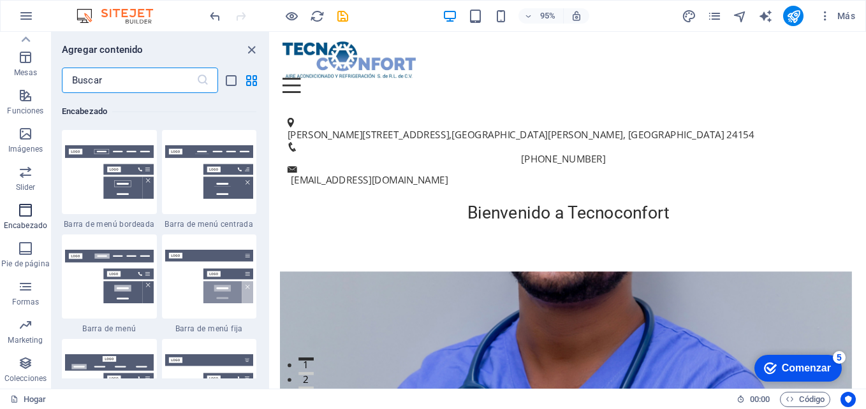
scroll to position [7681, 0]
click at [107, 157] on img at bounding box center [109, 172] width 89 height 54
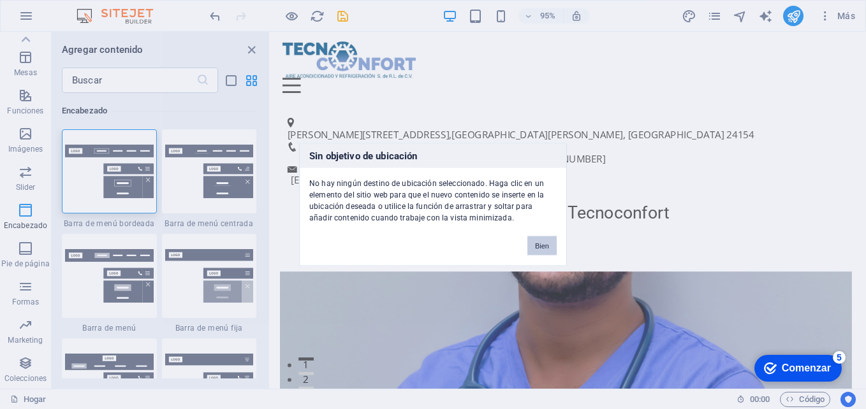
click at [537, 252] on button "Bien" at bounding box center [541, 246] width 29 height 19
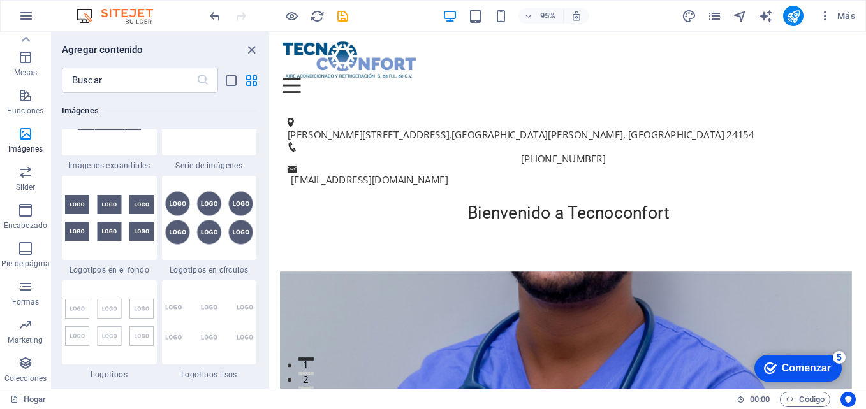
scroll to position [6852, 0]
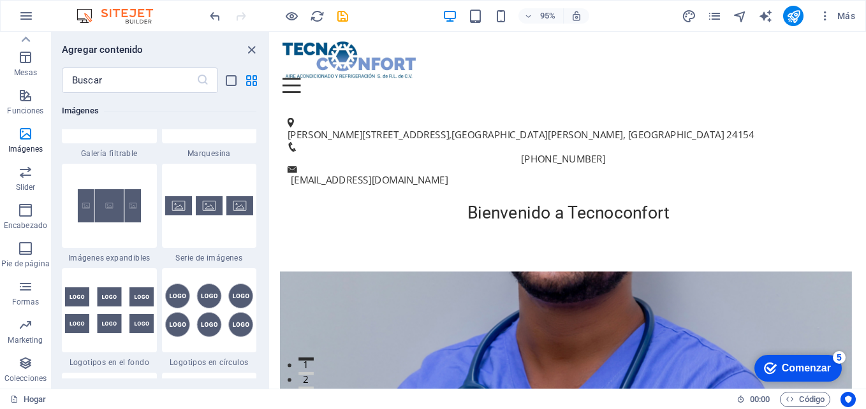
drag, startPoint x: 266, startPoint y: 253, endPoint x: 260, endPoint y: 155, distance: 97.8
click at [260, 155] on div "Favoritos 1 estrella Titular 1 estrella Contenedor Elementos 1 estrella Titular…" at bounding box center [161, 236] width 218 height 286
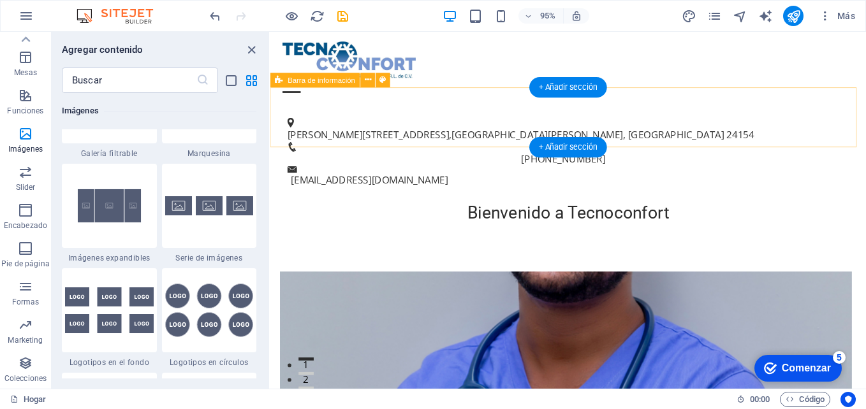
click at [774, 212] on div "Bienvenido a Tecnoconfort" at bounding box center [583, 223] width 627 height 22
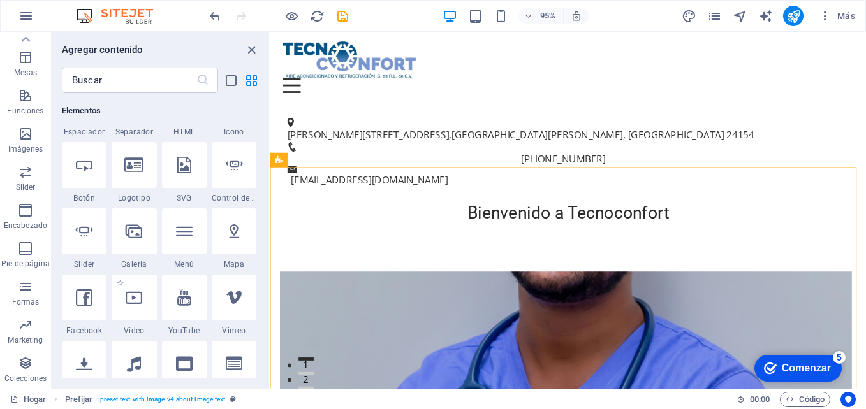
scroll to position [255, 0]
click at [127, 219] on div at bounding box center [134, 232] width 45 height 46
select select "4"
select select "%"
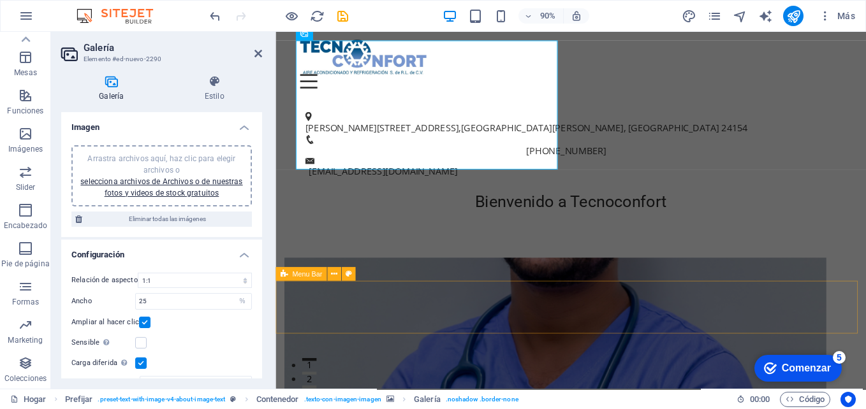
scroll to position [0, 0]
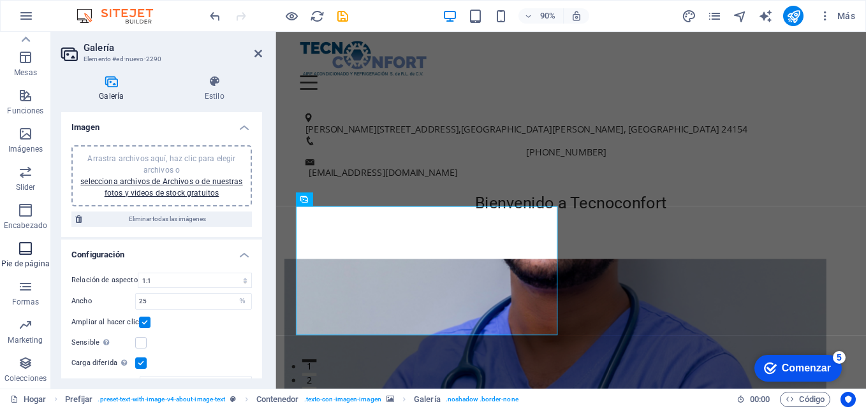
click at [8, 256] on span "Pie de página" at bounding box center [25, 256] width 51 height 31
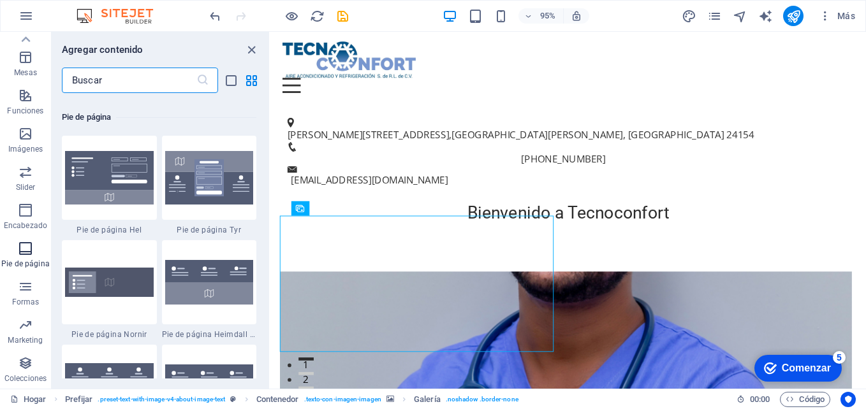
scroll to position [8444, 0]
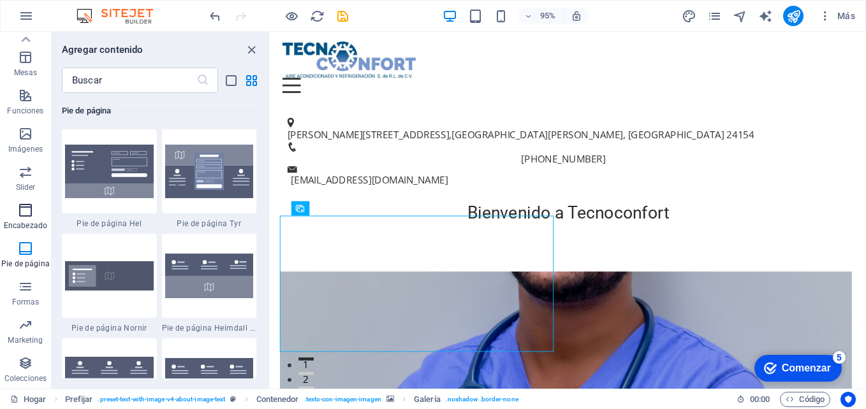
click at [29, 219] on span "Encabezado" at bounding box center [25, 218] width 51 height 31
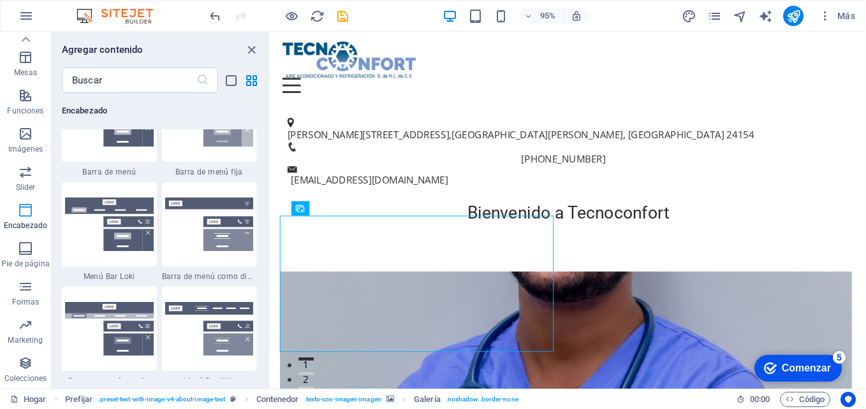
scroll to position [7681, 0]
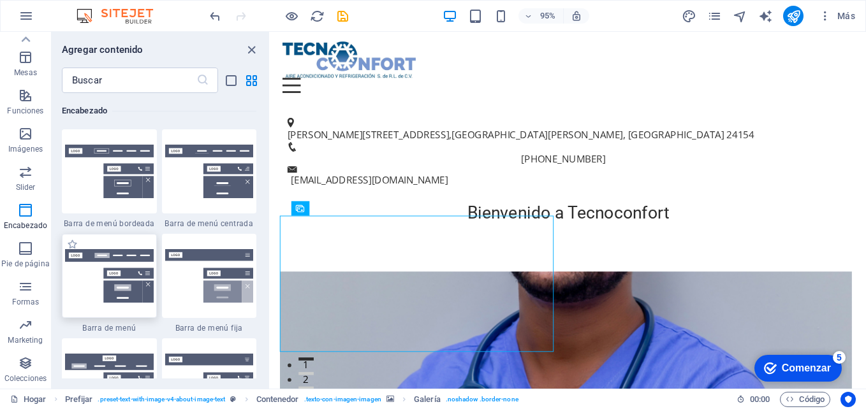
drag, startPoint x: 566, startPoint y: 205, endPoint x: 135, endPoint y: 258, distance: 433.9
click at [135, 258] on div at bounding box center [109, 276] width 95 height 84
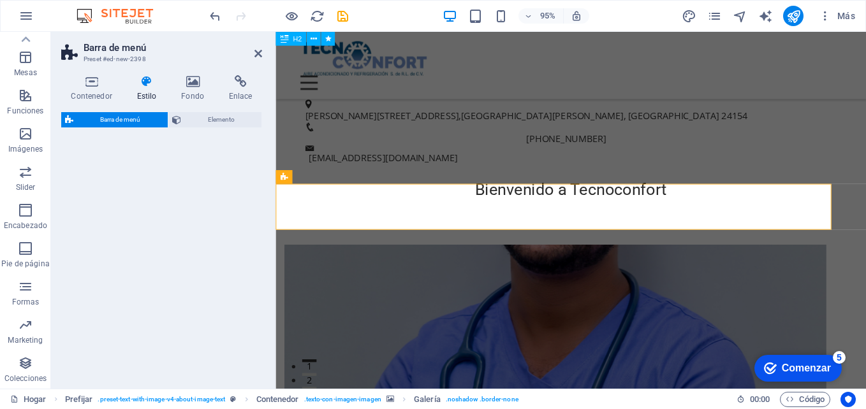
select select "rem"
select select "preset-menu-v2-default"
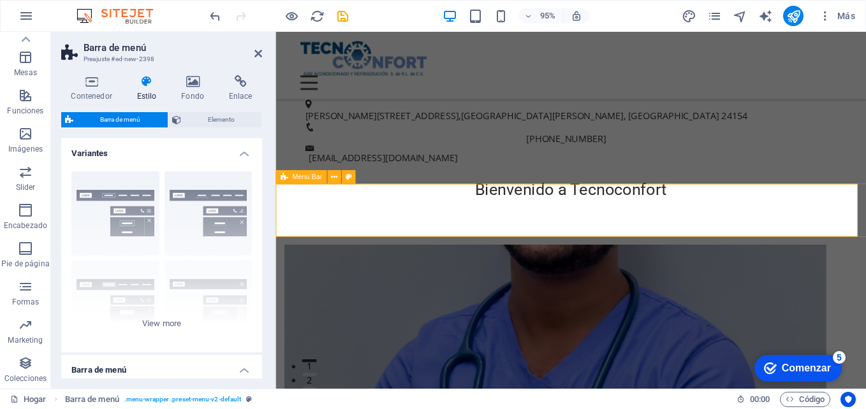
scroll to position [293, 0]
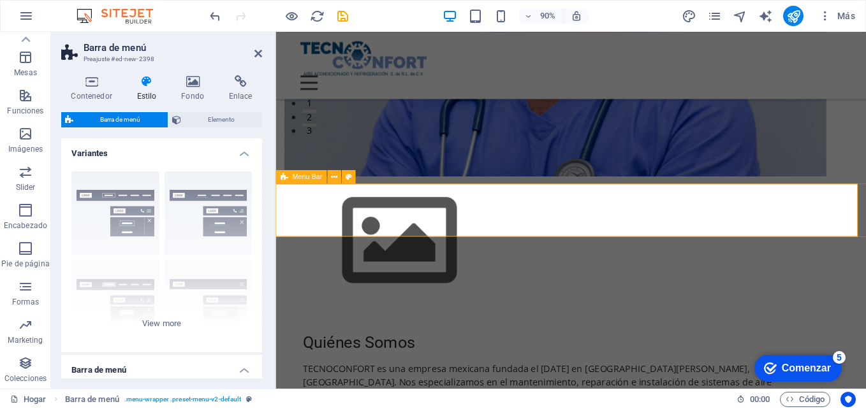
click at [401, 53] on div at bounding box center [604, 61] width 602 height 38
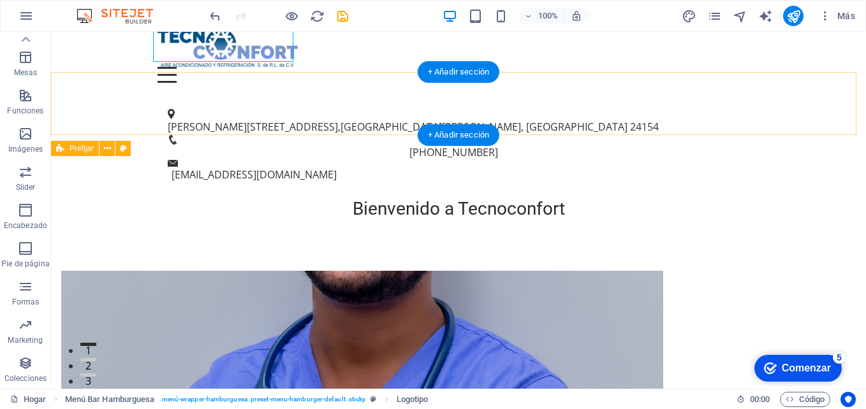
scroll to position [0, 0]
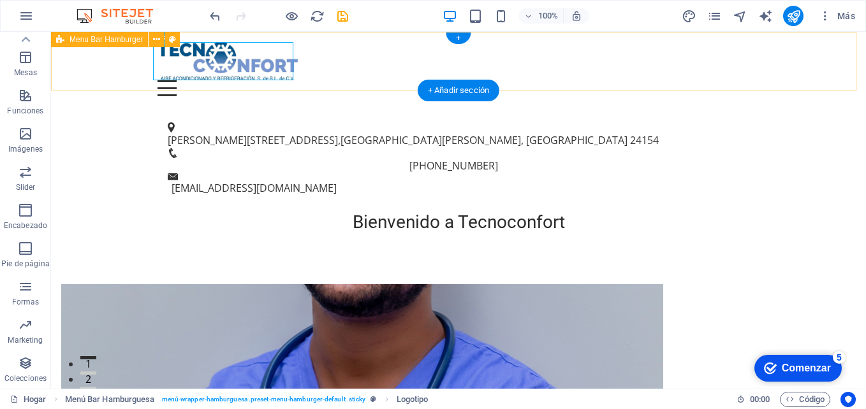
click at [376, 44] on div "Menú Suelta contenido aquí o Añadir elementos Pegar portapapeles 01. PÁGINA DE …" at bounding box center [458, 69] width 815 height 75
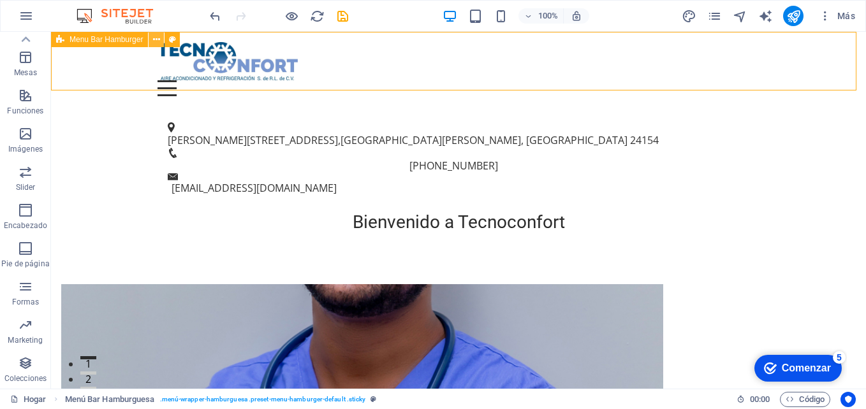
click at [156, 38] on icon at bounding box center [156, 39] width 7 height 13
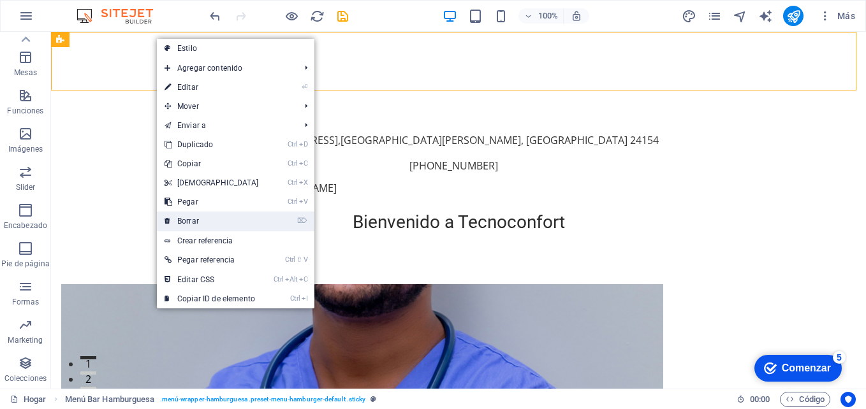
click at [199, 218] on font "Borrar" at bounding box center [188, 221] width 22 height 9
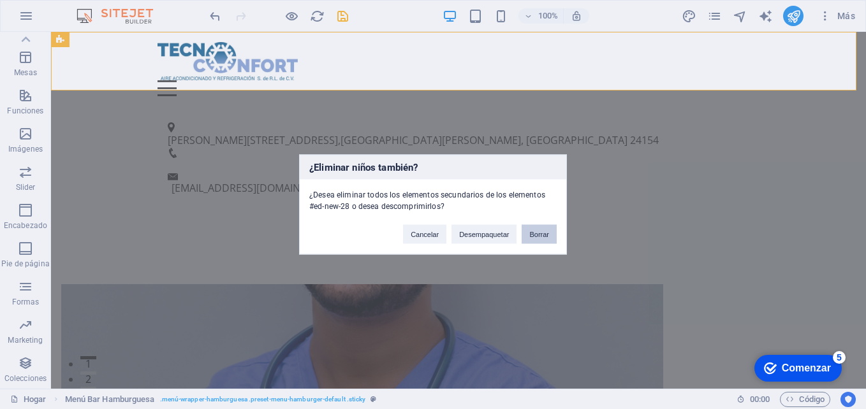
click at [536, 225] on button "Borrar" at bounding box center [539, 234] width 35 height 19
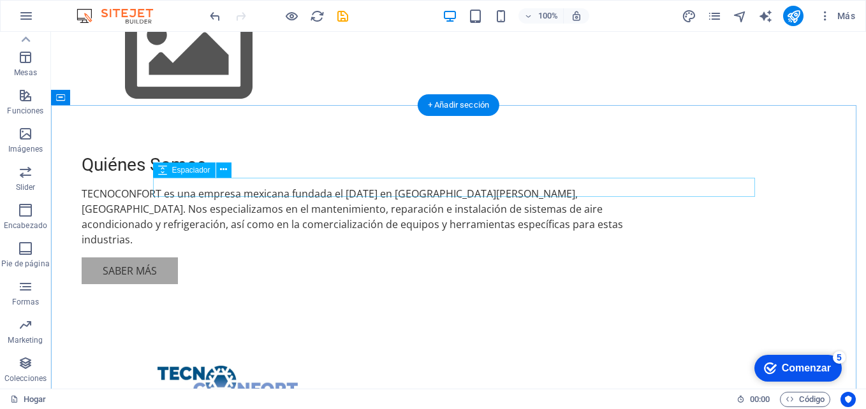
scroll to position [255, 0]
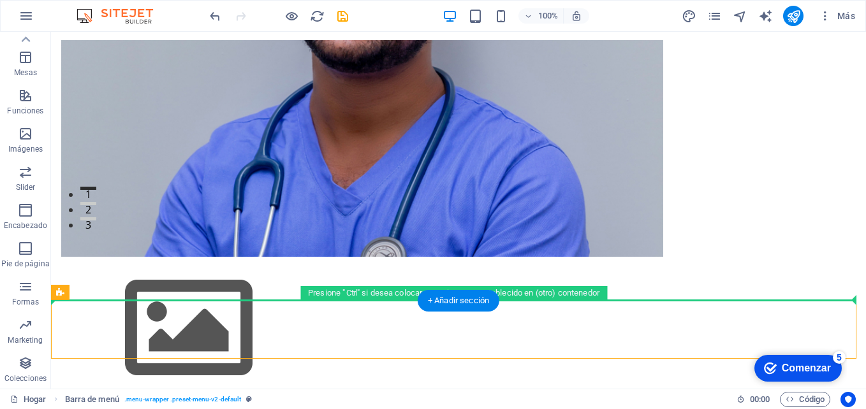
drag, startPoint x: 114, startPoint y: 191, endPoint x: 138, endPoint y: 48, distance: 145.7
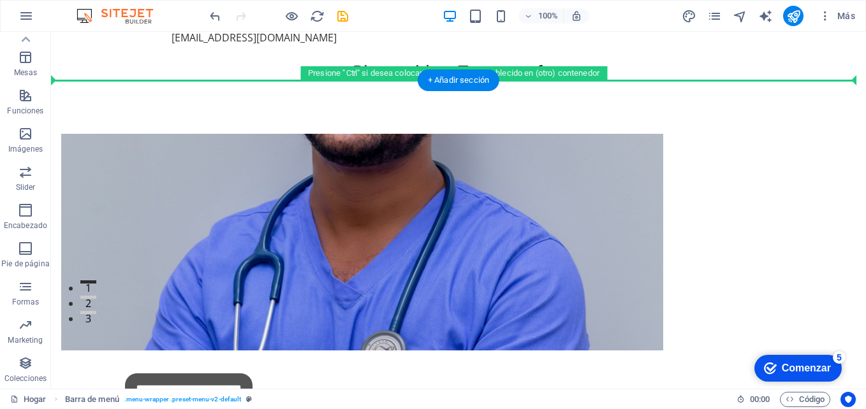
scroll to position [0, 0]
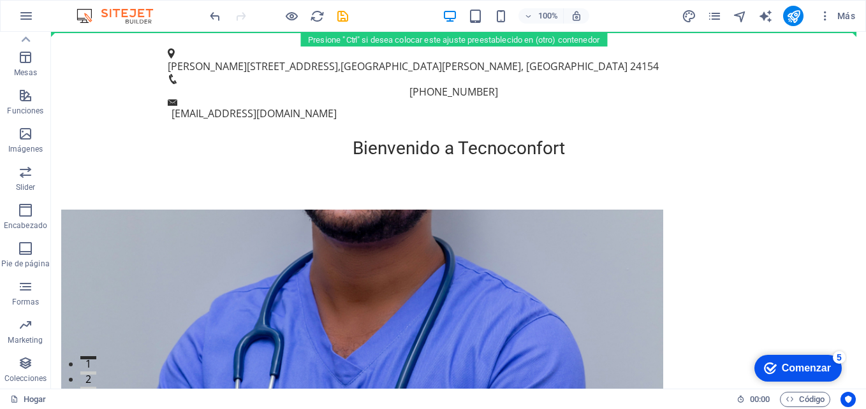
drag, startPoint x: 113, startPoint y: 330, endPoint x: 147, endPoint y: 21, distance: 310.6
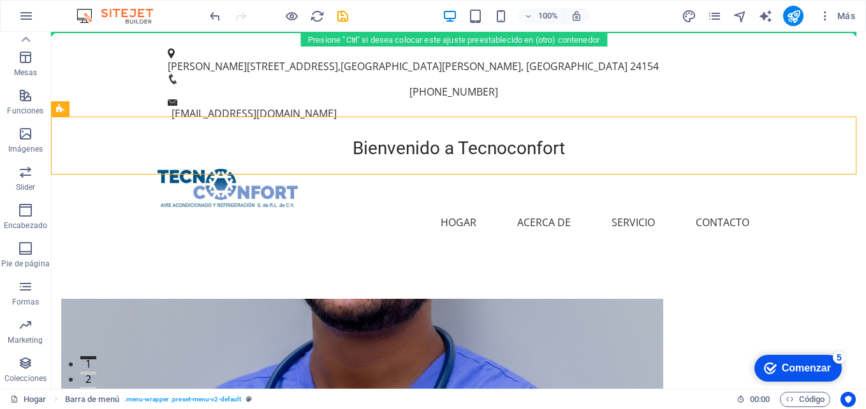
drag, startPoint x: 578, startPoint y: 125, endPoint x: 633, endPoint y: 55, distance: 89.5
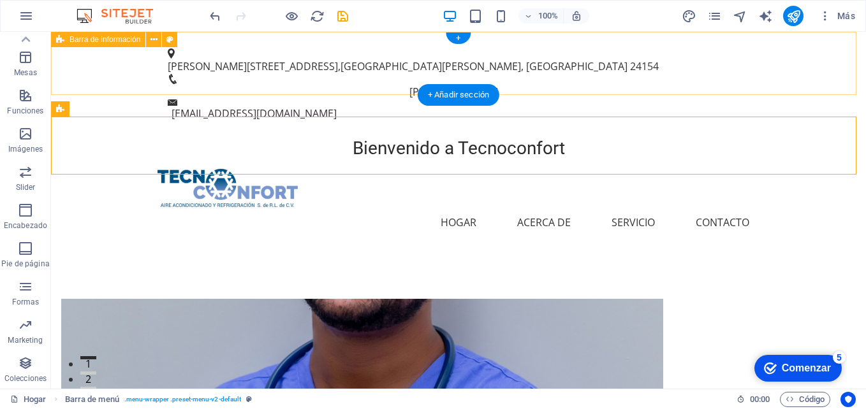
drag, startPoint x: 593, startPoint y: 136, endPoint x: 587, endPoint y: 36, distance: 100.3
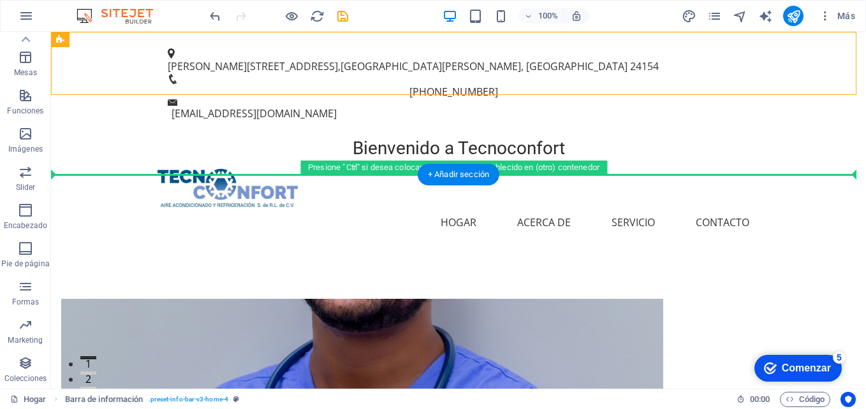
drag, startPoint x: 103, startPoint y: 63, endPoint x: 115, endPoint y: 201, distance: 138.9
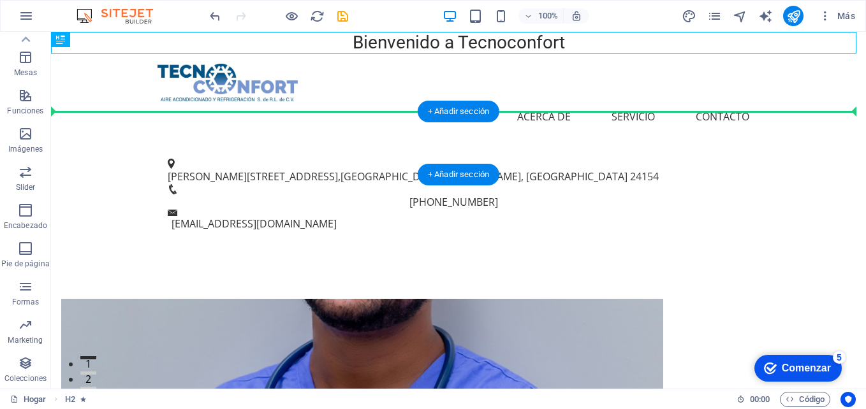
drag, startPoint x: 524, startPoint y: 43, endPoint x: 504, endPoint y: 126, distance: 85.9
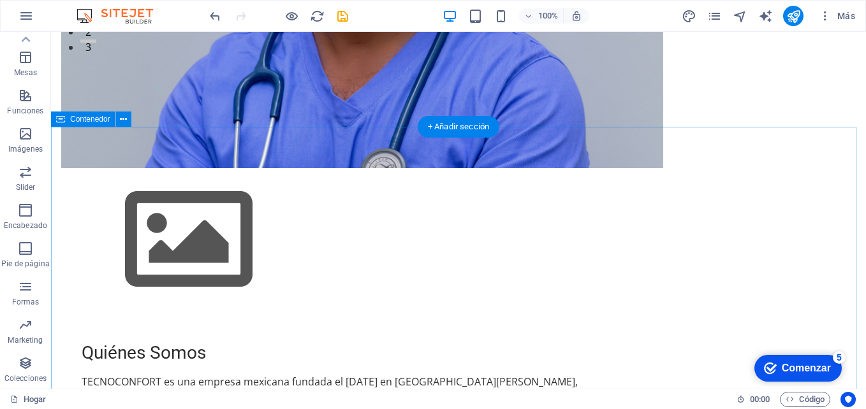
scroll to position [319, 0]
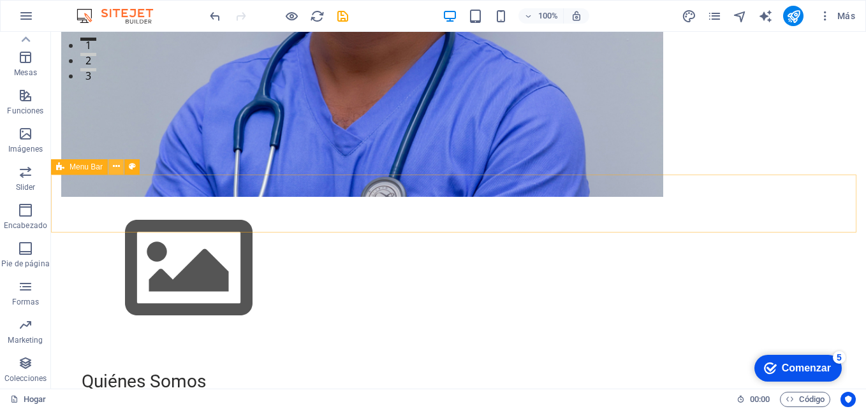
click at [121, 168] on button at bounding box center [115, 166] width 15 height 15
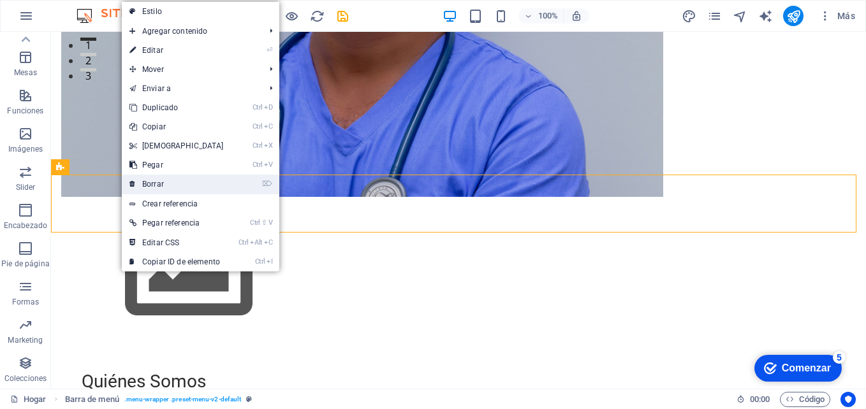
click at [179, 183] on link "⌦ Borrar" at bounding box center [177, 184] width 110 height 19
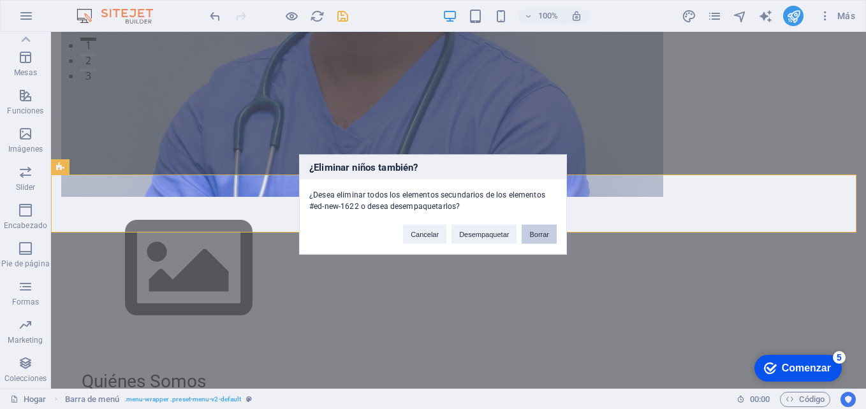
click at [546, 225] on button "Borrar" at bounding box center [539, 234] width 35 height 19
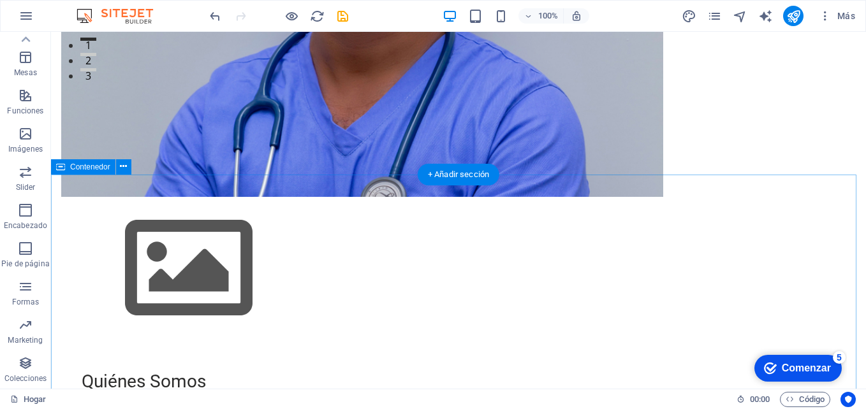
scroll to position [0, 0]
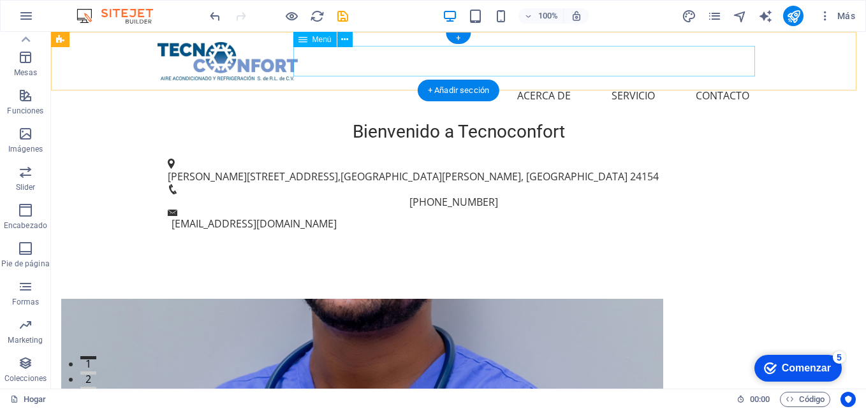
click at [464, 80] on nav "Hogar Acerca de Servicio Contacto" at bounding box center [459, 95] width 602 height 31
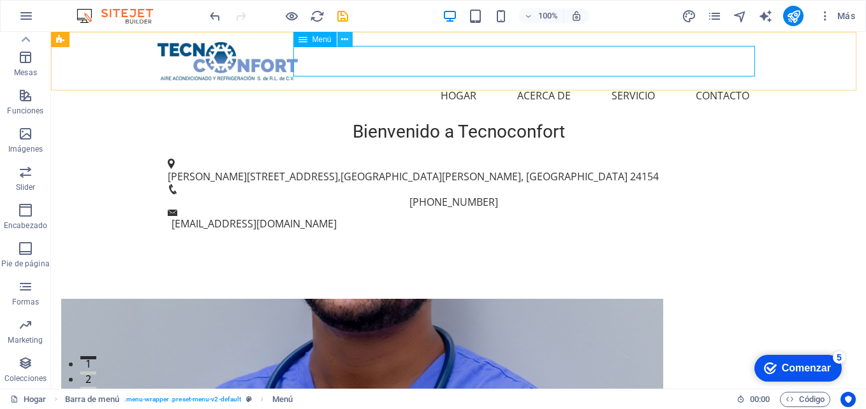
click at [343, 41] on icon at bounding box center [344, 39] width 7 height 13
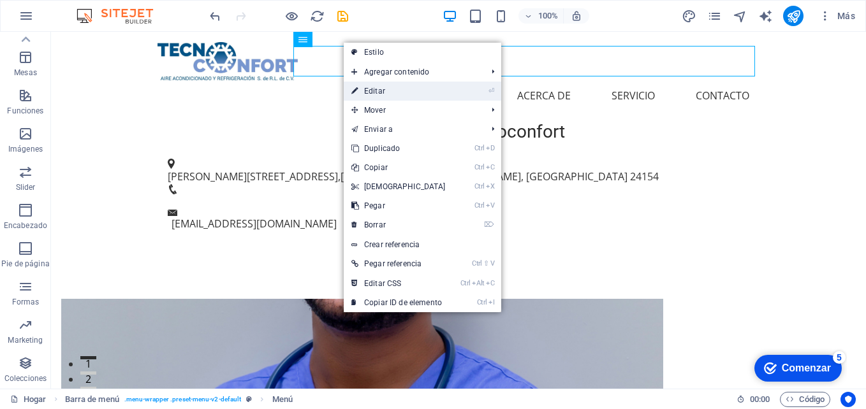
click at [397, 88] on link "⏎ Editar" at bounding box center [399, 91] width 110 height 19
select select
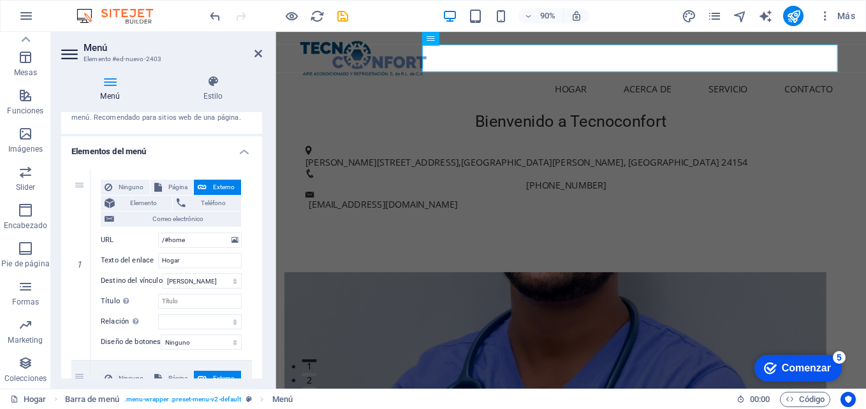
scroll to position [128, 0]
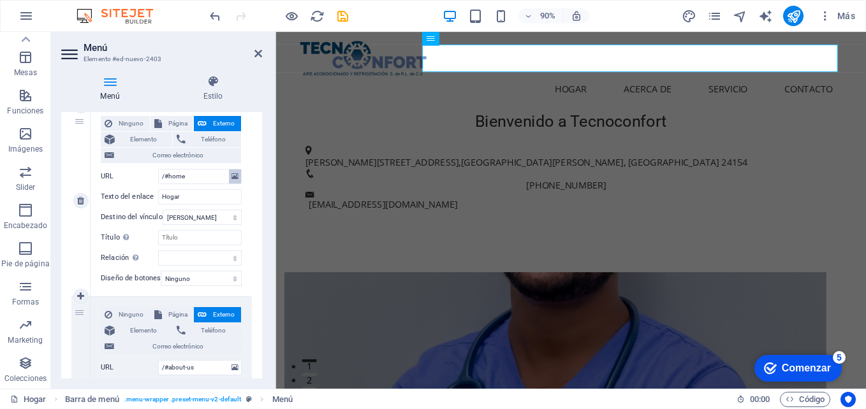
click at [232, 175] on icon at bounding box center [235, 177] width 7 height 14
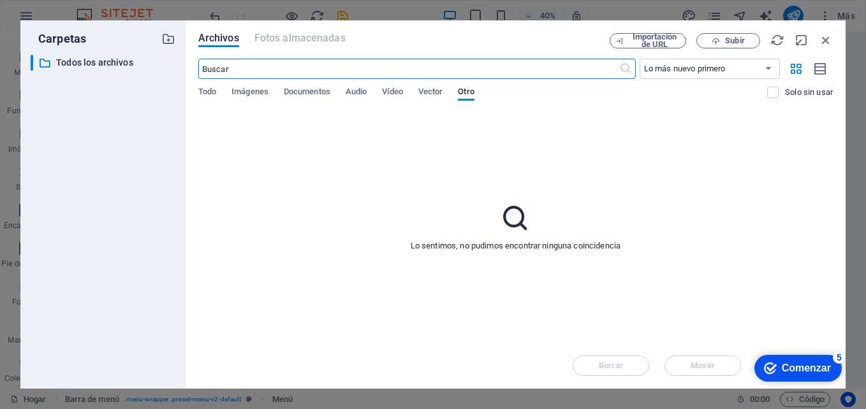
click at [241, 84] on div "​ Lo más nuevo primero Más antiguo primero Nombre (A-Z) Nombre (Z-A) Tamaño (0-…" at bounding box center [515, 85] width 635 height 52
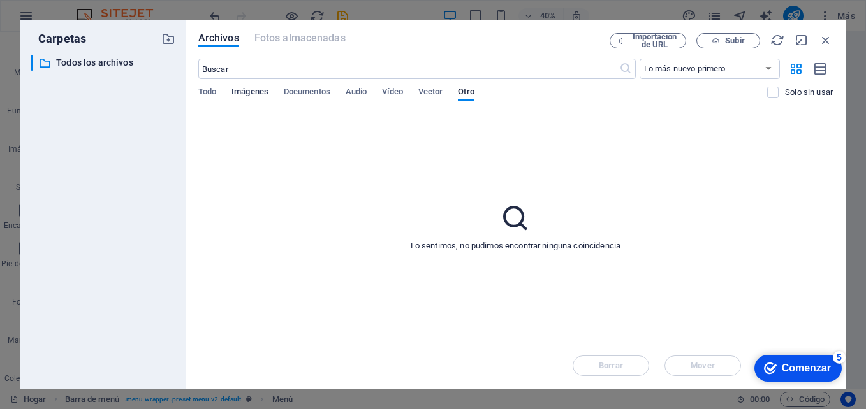
click at [255, 92] on span "Imágenes" at bounding box center [250, 93] width 37 height 18
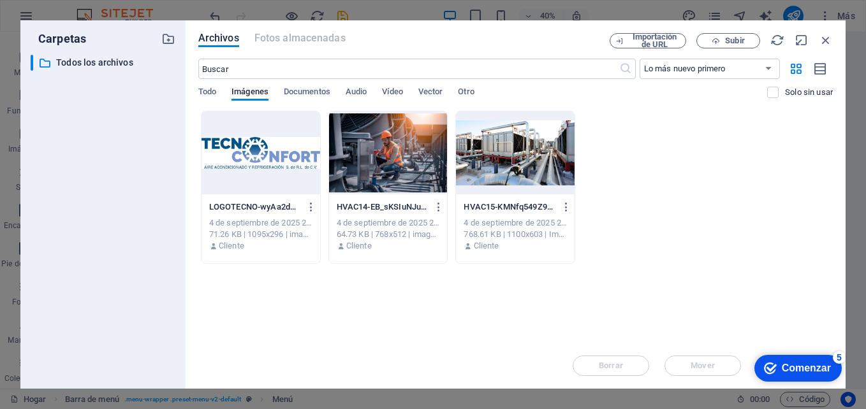
click at [395, 132] on div at bounding box center [388, 153] width 119 height 83
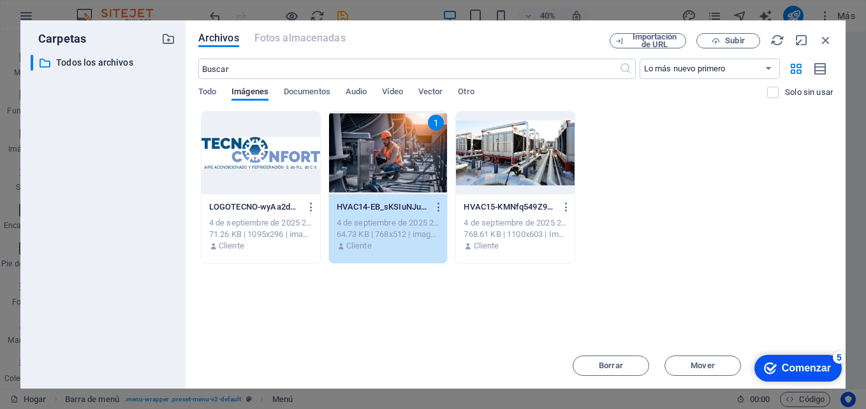
click at [395, 132] on div "1" at bounding box center [388, 153] width 119 height 83
type input "https://cdn1.site-media.eu/images/0/18952662/HVAC14-EB_sKSIuNJuJFxEoB5vX3Q.jpg"
select select
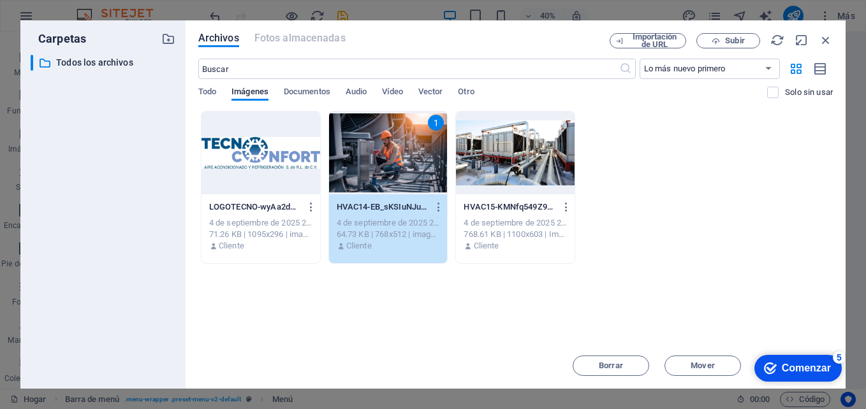
select select
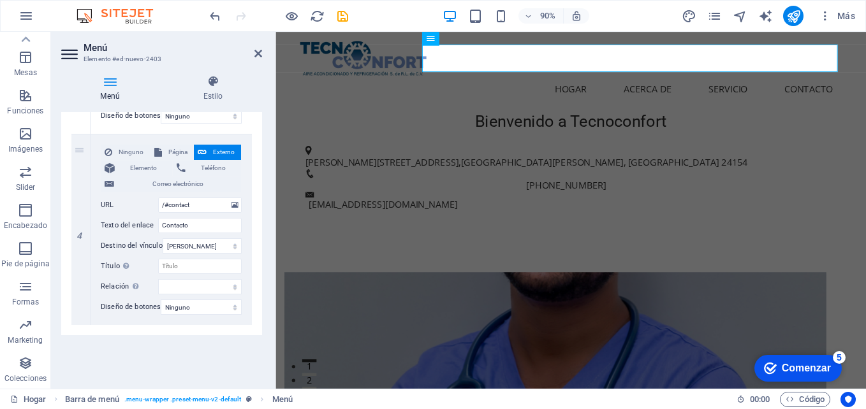
scroll to position [354, 0]
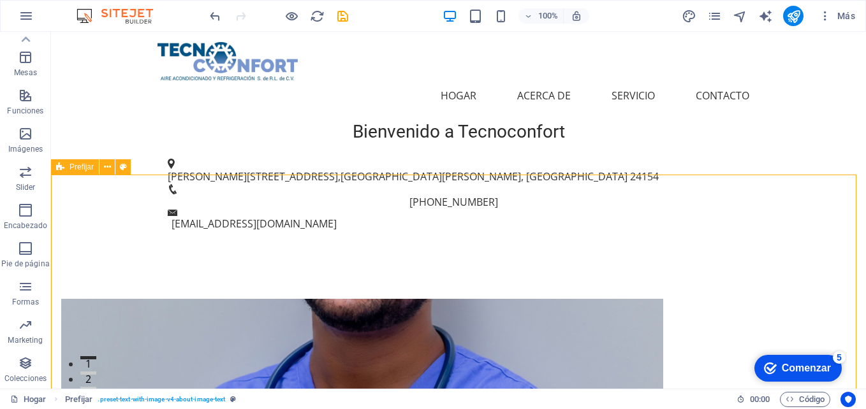
click at [485, 121] on div "Bienvenido a Tecnoconfort" at bounding box center [458, 132] width 815 height 22
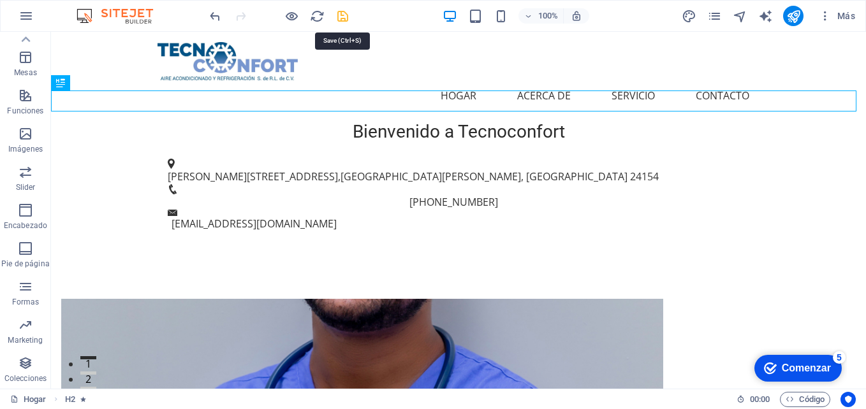
click at [341, 18] on icon "salvar" at bounding box center [343, 16] width 15 height 15
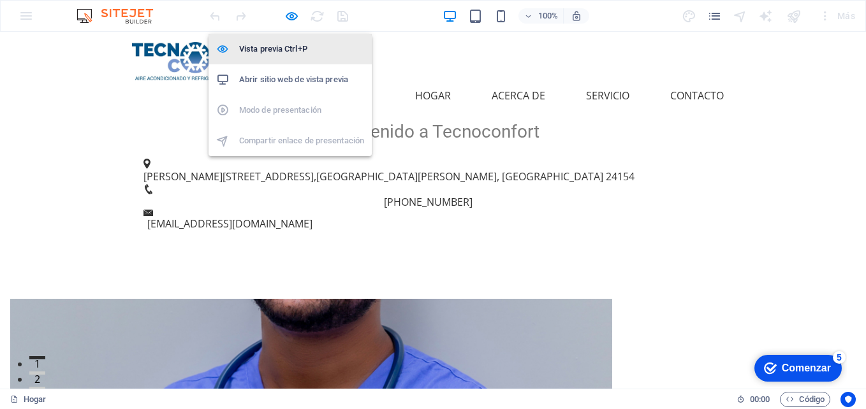
click at [286, 50] on h6 "Vista previa Ctrl+P" at bounding box center [301, 48] width 125 height 15
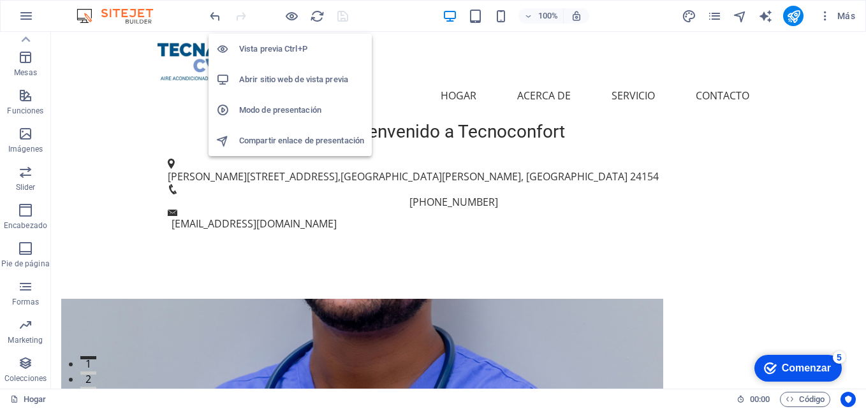
click at [292, 52] on h6 "Vista previa Ctrl+P" at bounding box center [301, 48] width 125 height 15
click at [298, 74] on h6 "Abrir sitio web de vista previa" at bounding box center [301, 79] width 125 height 15
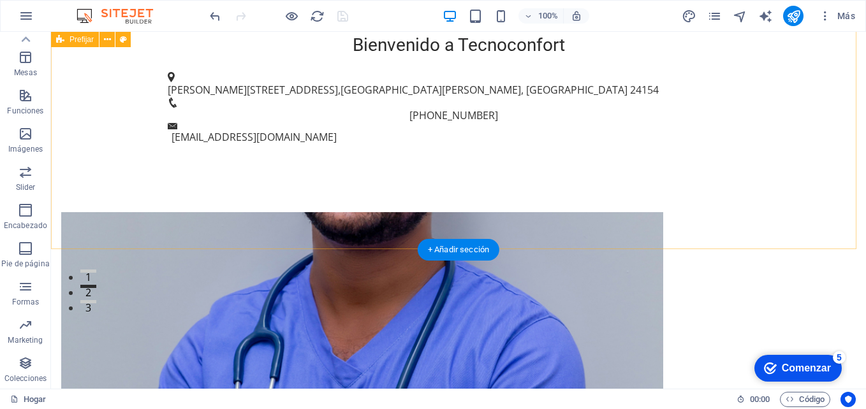
scroll to position [0, 0]
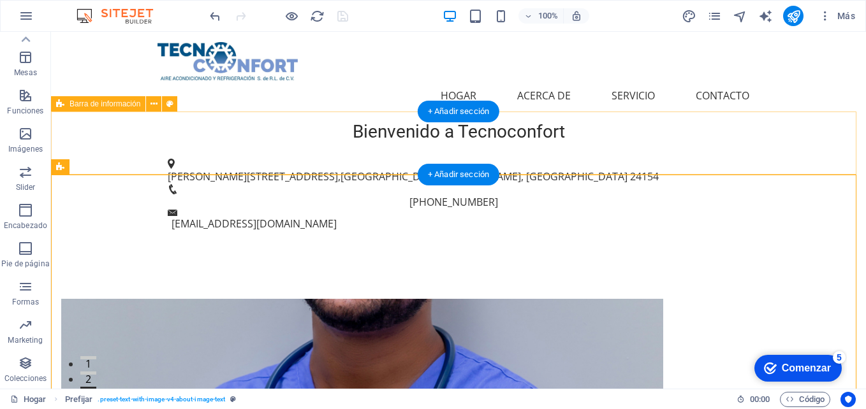
click at [584, 151] on div "Calle Rosa 301 , Ciudad del Carmen, Campeche 24154 +52 938 102 8646 comercializ…" at bounding box center [458, 195] width 815 height 106
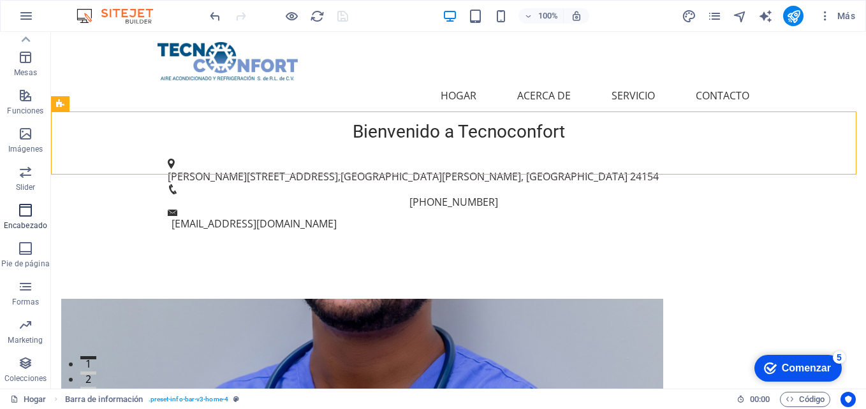
click at [29, 212] on icon "button" at bounding box center [25, 210] width 15 height 15
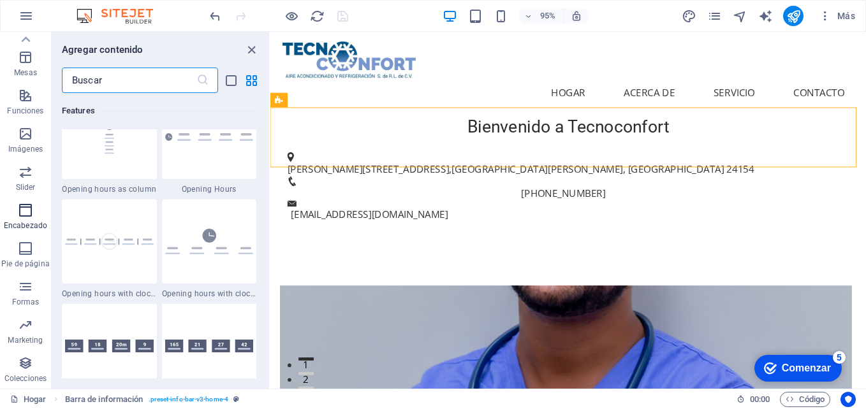
scroll to position [7681, 0]
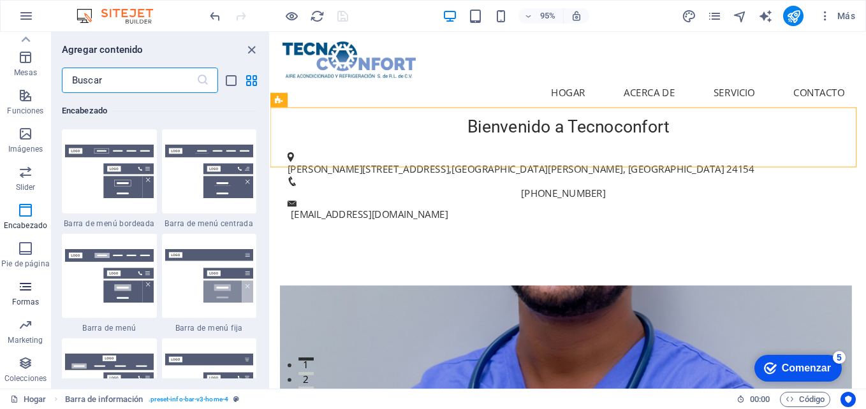
click at [18, 288] on icon "button" at bounding box center [25, 286] width 15 height 15
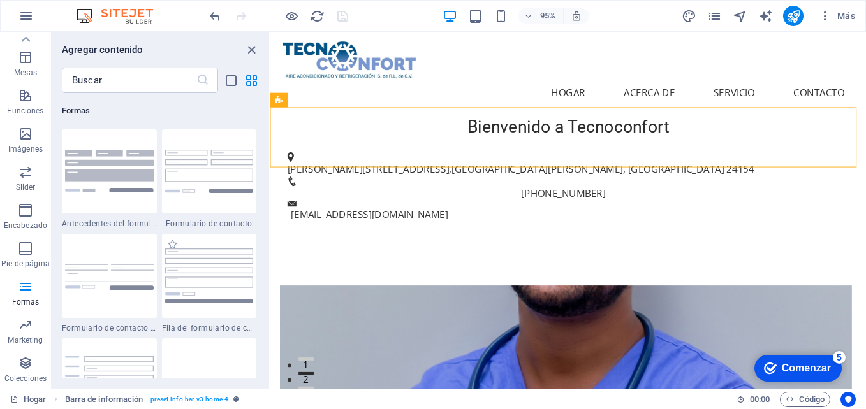
scroll to position [9376, 0]
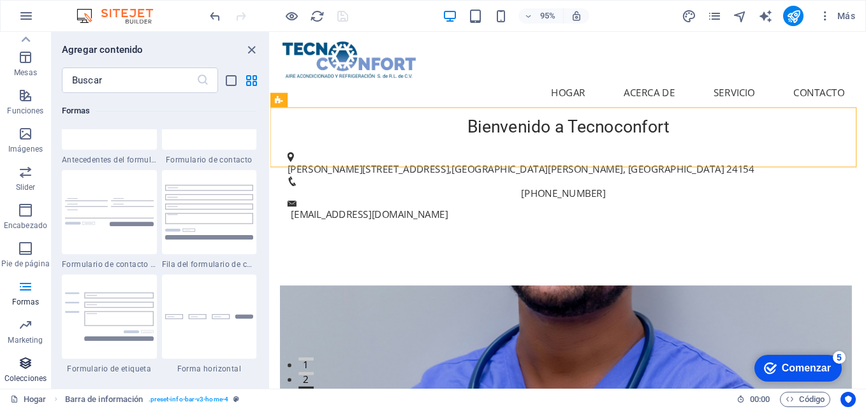
click at [25, 368] on icon "button" at bounding box center [25, 363] width 15 height 15
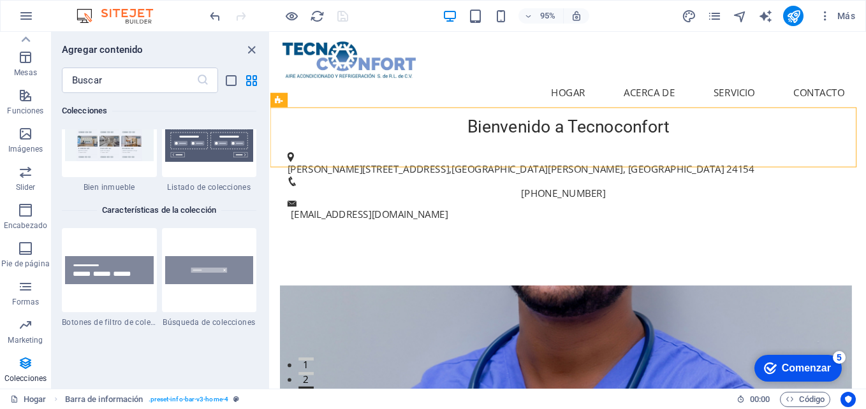
scroll to position [12123, 0]
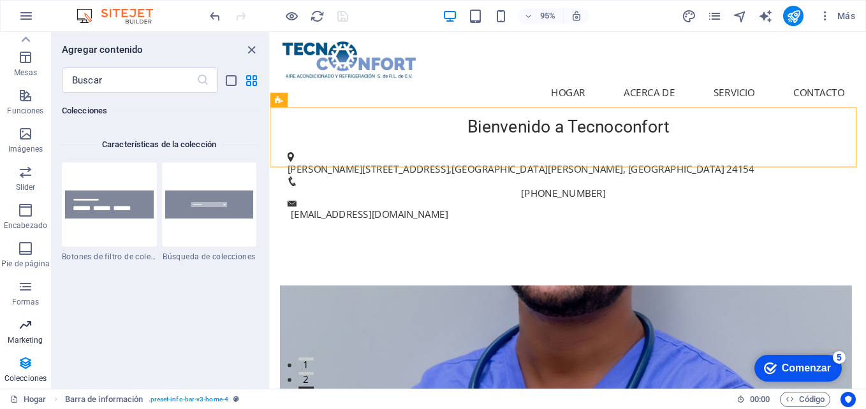
click at [28, 326] on icon "button" at bounding box center [25, 325] width 15 height 15
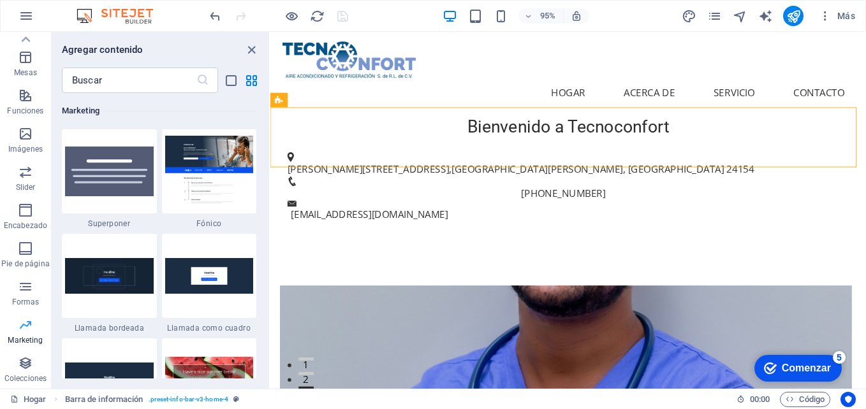
scroll to position [10390, 0]
click at [196, 174] on img at bounding box center [209, 171] width 89 height 71
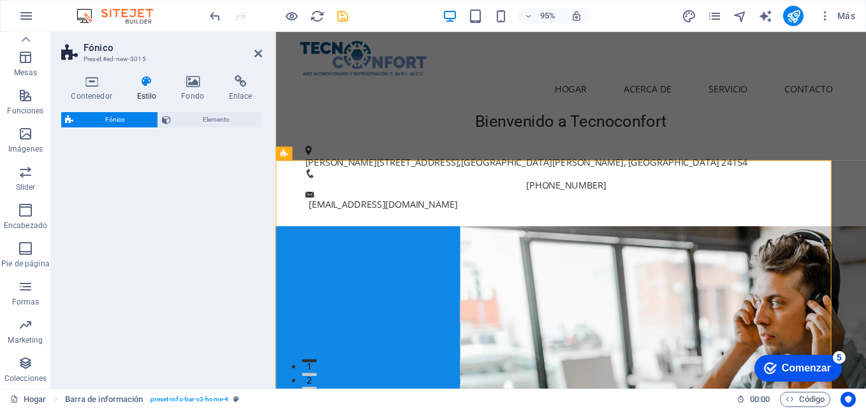
select select "%"
select select "rem"
select select "px"
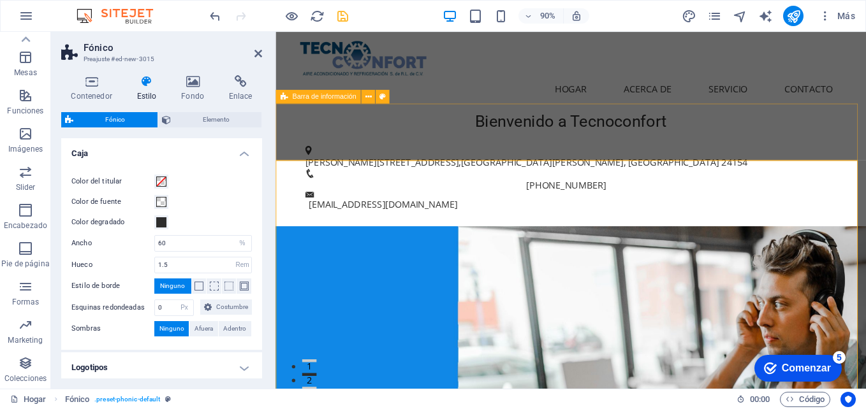
click at [635, 142] on div "Calle Rosa 301 , Ciudad del Carmen, Campeche 24154 +52 938 102 8646 comercializ…" at bounding box center [604, 195] width 656 height 106
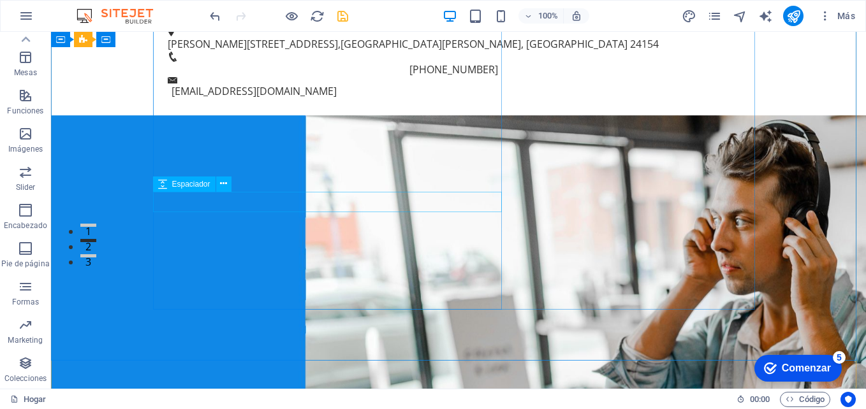
scroll to position [0, 0]
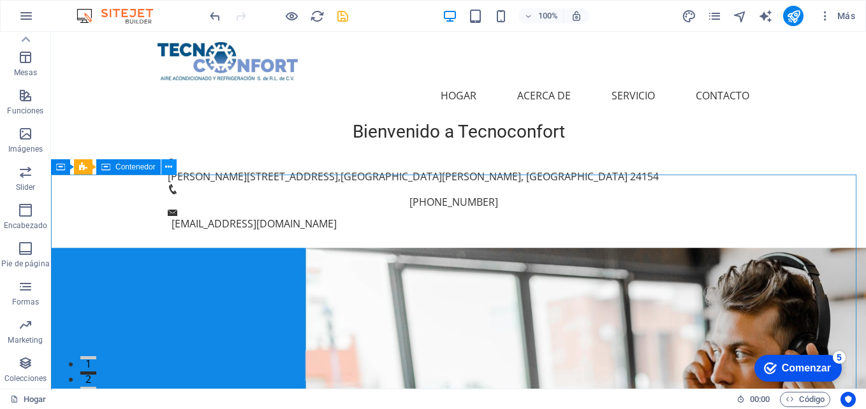
click at [165, 164] on button at bounding box center [168, 166] width 15 height 15
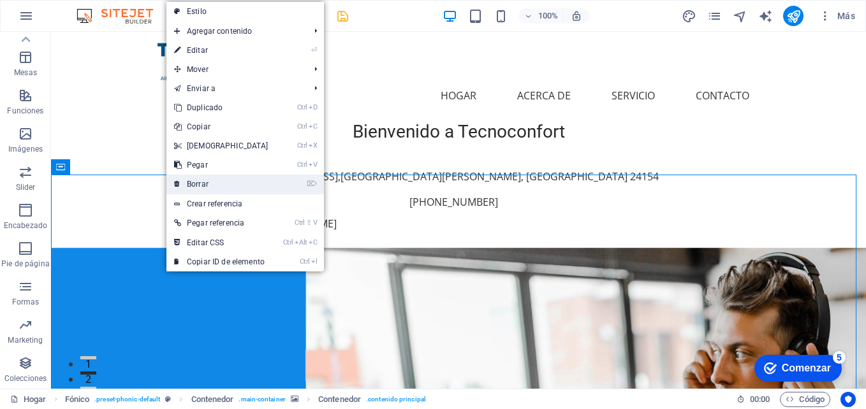
click at [226, 181] on link "⌦ Borrar" at bounding box center [221, 184] width 110 height 19
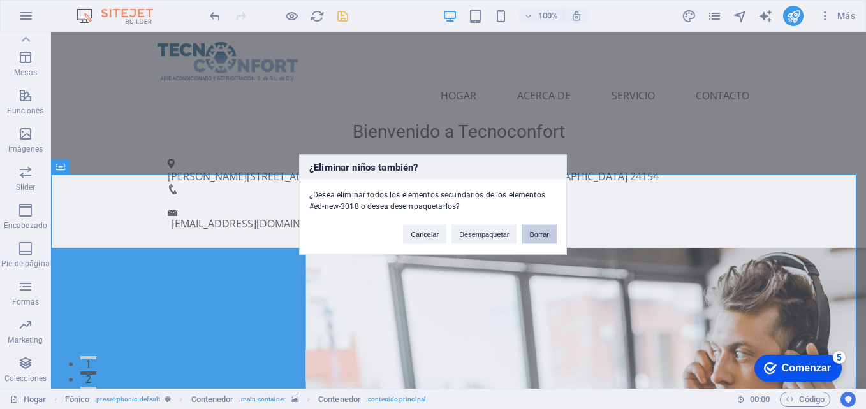
click at [531, 225] on button "Borrar" at bounding box center [539, 234] width 35 height 19
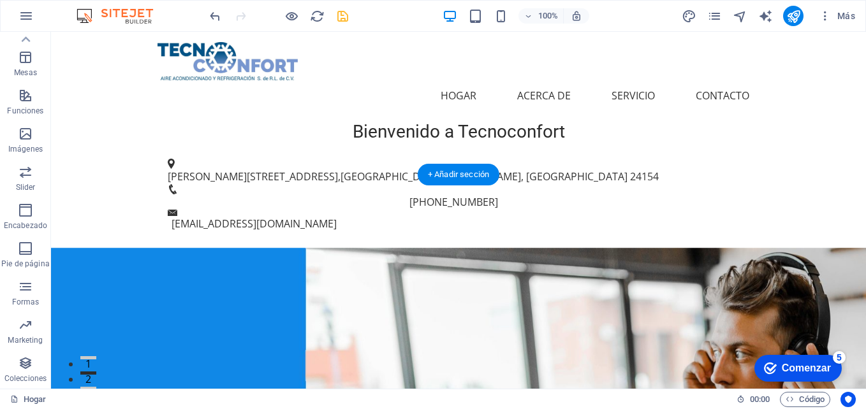
click at [235, 248] on figure at bounding box center [458, 355] width 815 height 214
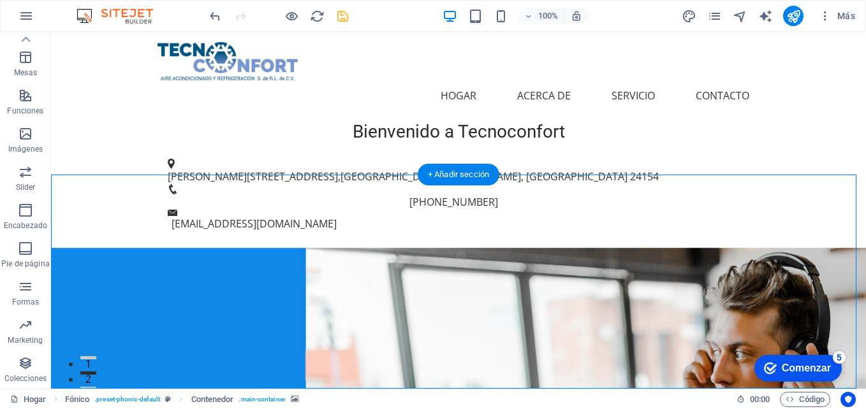
click at [498, 248] on figure at bounding box center [458, 355] width 815 height 214
click at [622, 248] on figure at bounding box center [458, 355] width 815 height 214
click at [230, 248] on figure at bounding box center [458, 355] width 815 height 214
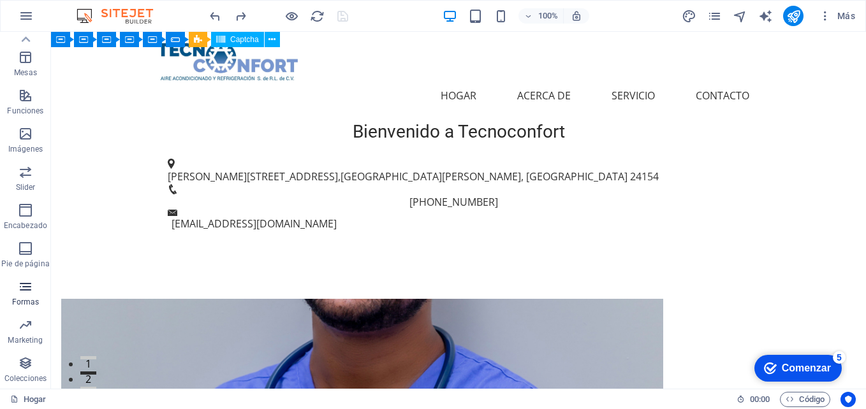
click at [26, 290] on icon "button" at bounding box center [25, 286] width 15 height 15
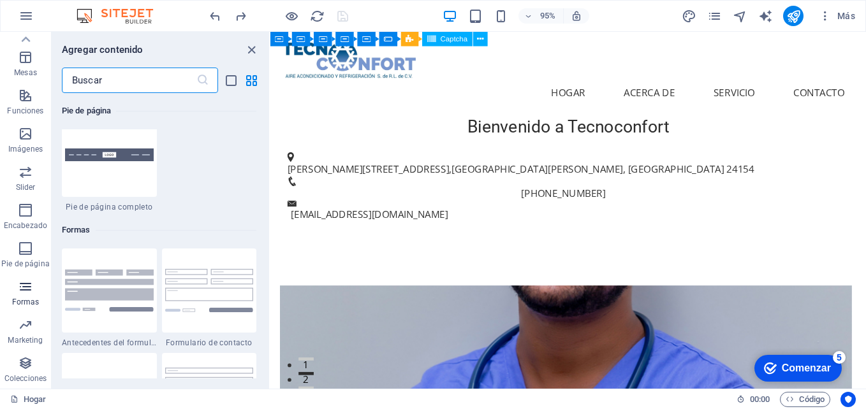
scroll to position [9313, 0]
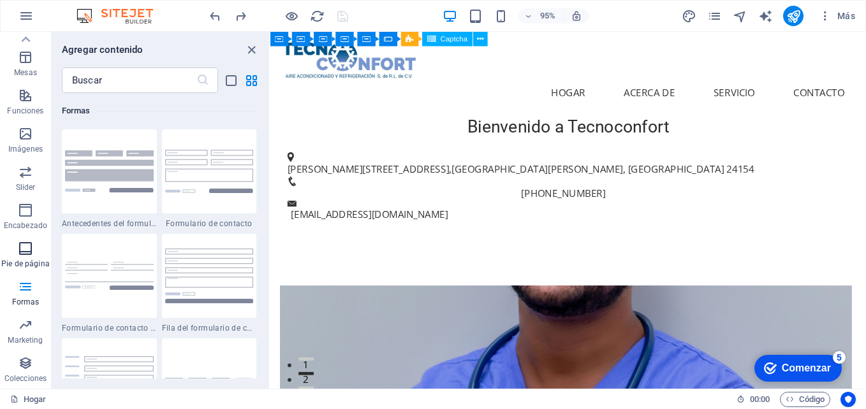
click at [25, 256] on icon "button" at bounding box center [25, 248] width 15 height 15
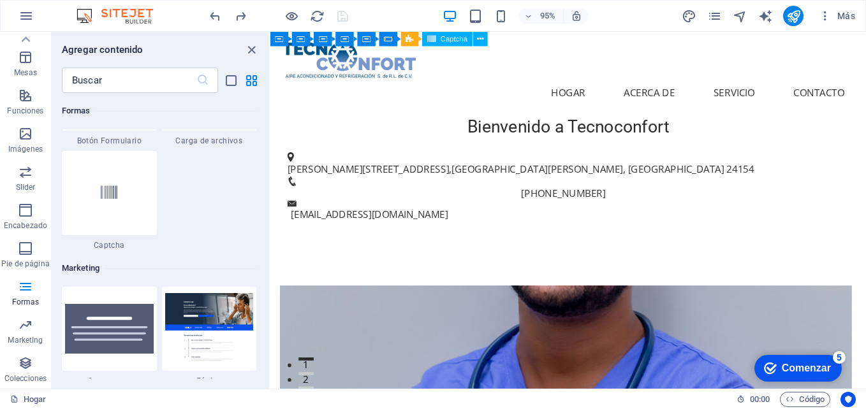
scroll to position [10167, 0]
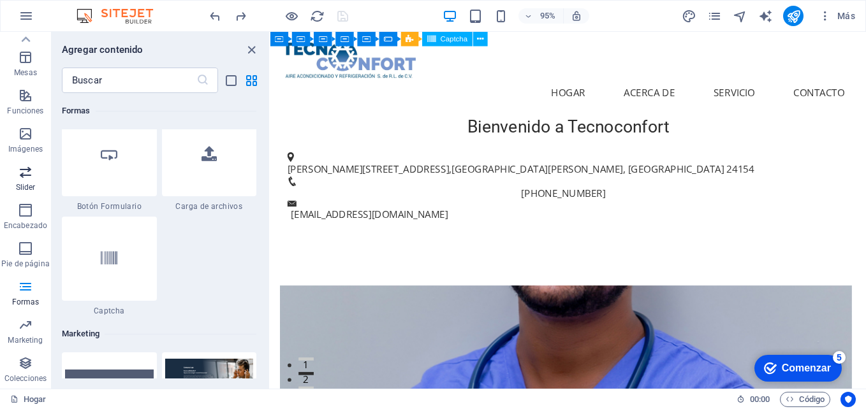
click at [13, 173] on span "Slider" at bounding box center [25, 180] width 51 height 31
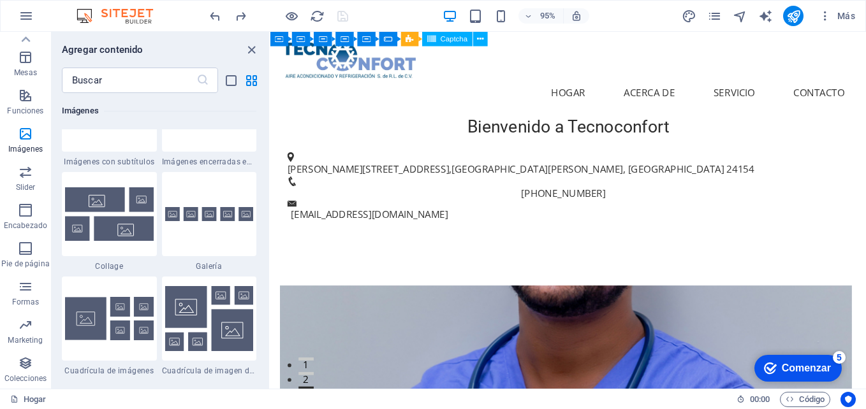
scroll to position [6338, 0]
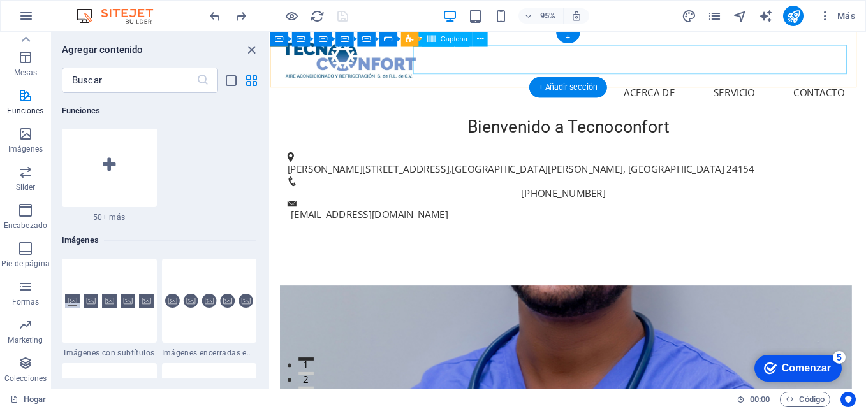
click at [518, 80] on nav "Hogar Acerca de Servicio Contacto" at bounding box center [584, 95] width 602 height 31
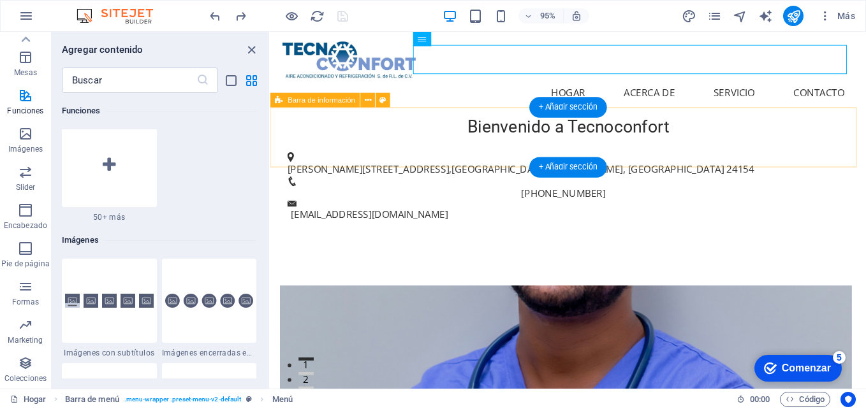
click at [638, 142] on div "Calle Rosa 301 , Ciudad del Carmen, Campeche 24154 +52 938 102 8646 comercializ…" at bounding box center [583, 195] width 627 height 106
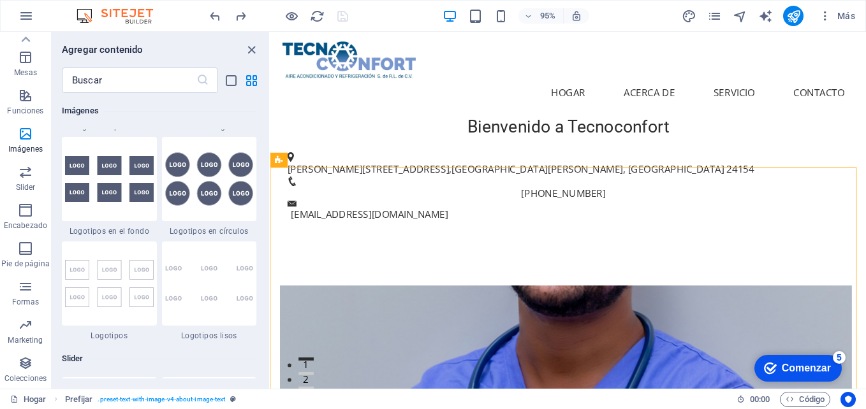
scroll to position [6976, 0]
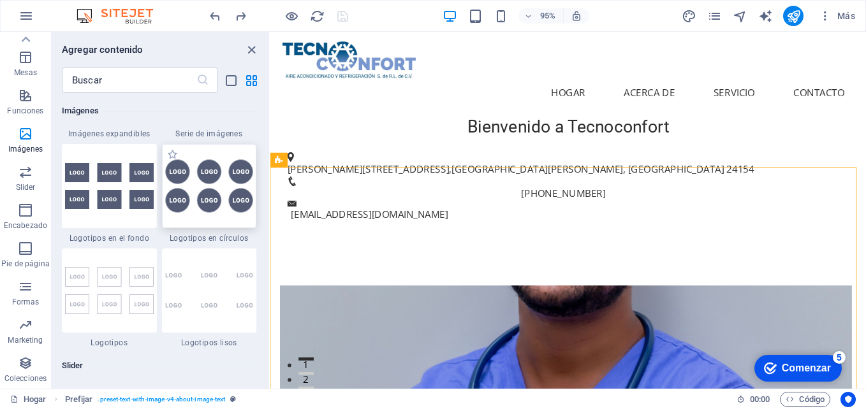
click at [216, 166] on img at bounding box center [209, 186] width 89 height 54
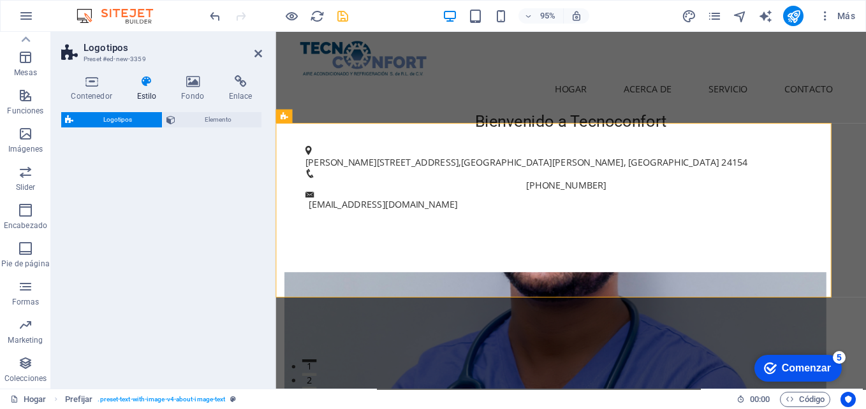
select select "rem"
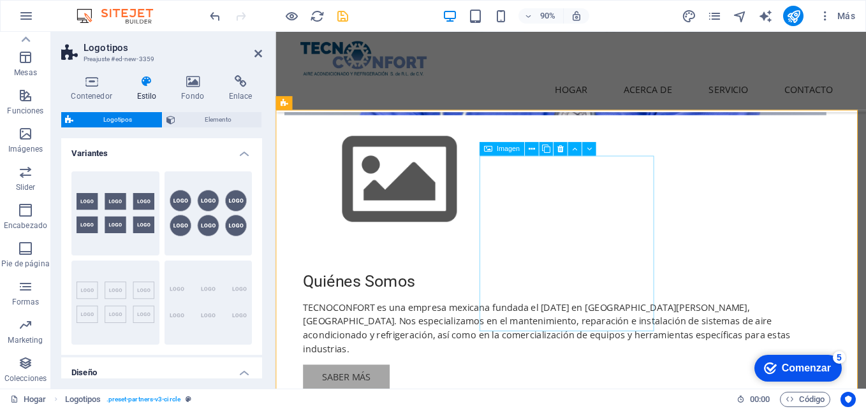
scroll to position [360, 0]
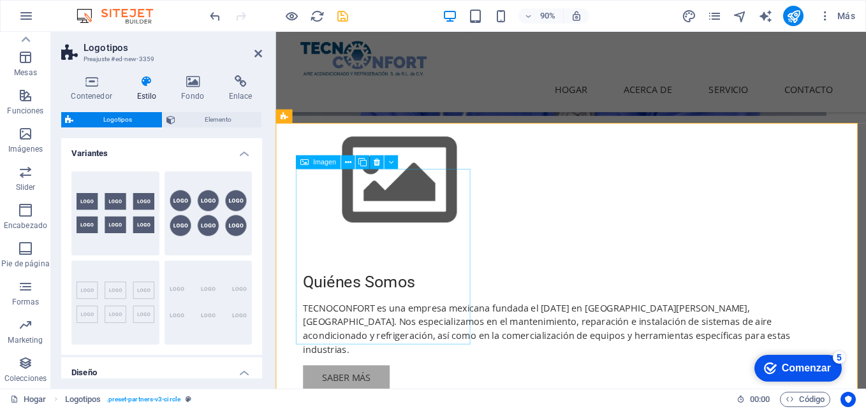
click at [309, 161] on div "Imagen" at bounding box center [318, 163] width 45 height 14
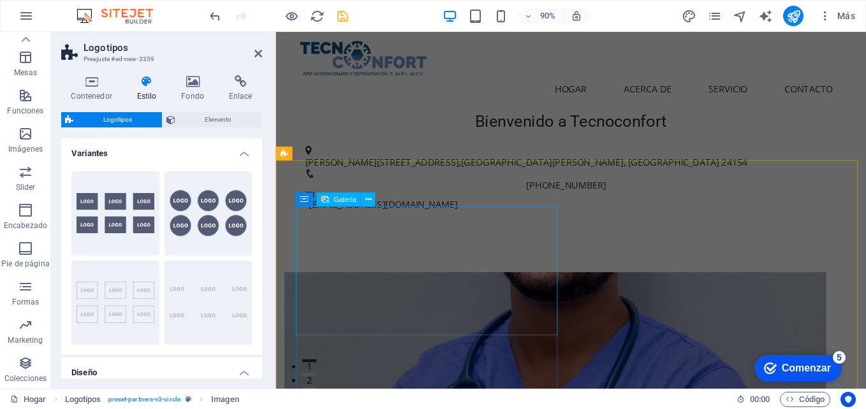
scroll to position [319, 0]
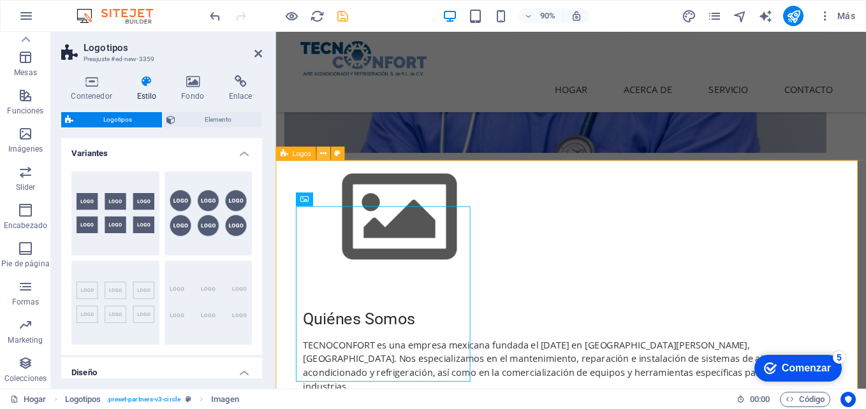
click at [325, 156] on icon at bounding box center [323, 154] width 6 height 12
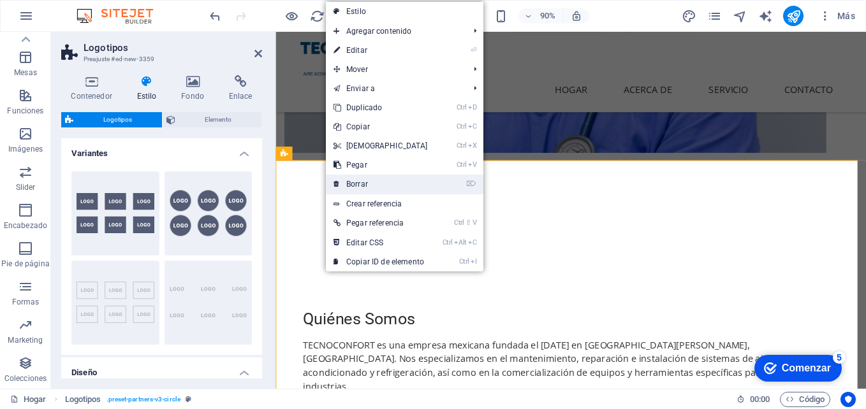
click at [380, 184] on link "⌦ Borrar" at bounding box center [381, 184] width 110 height 19
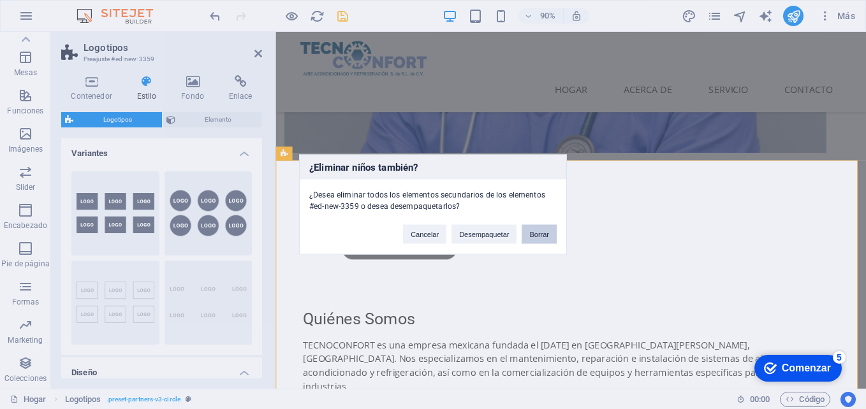
click at [536, 239] on button "Borrar" at bounding box center [539, 234] width 35 height 19
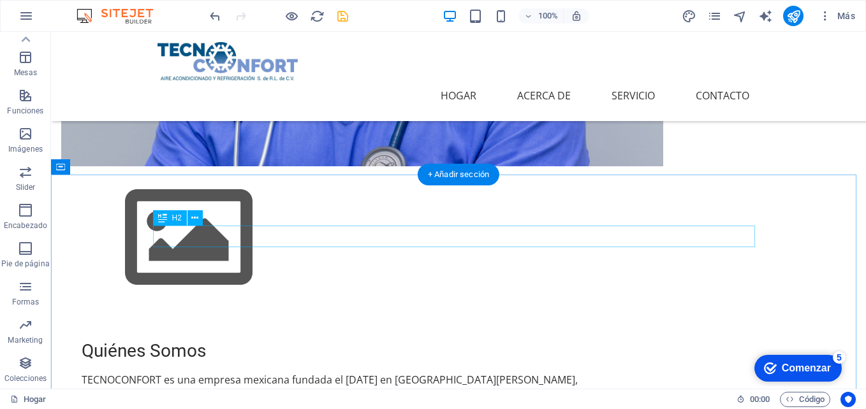
scroll to position [0, 0]
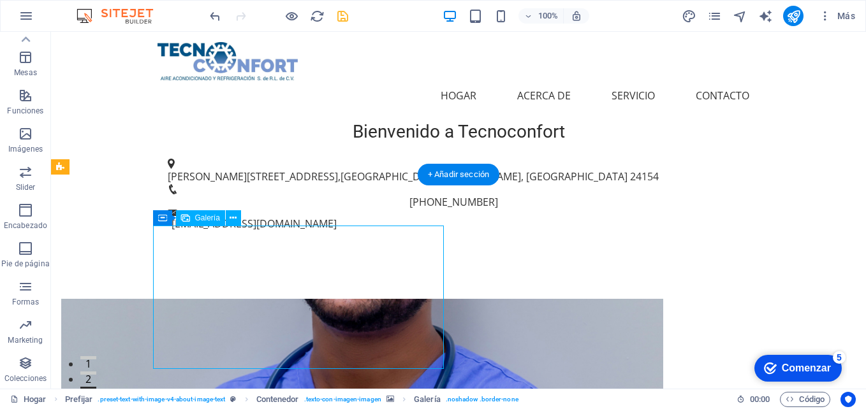
click at [237, 221] on button at bounding box center [233, 217] width 15 height 15
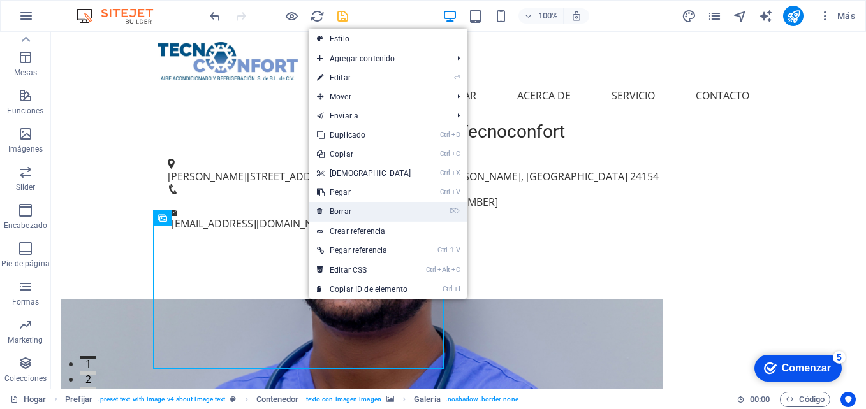
click at [375, 212] on link "⌦ Borrar" at bounding box center [364, 211] width 110 height 19
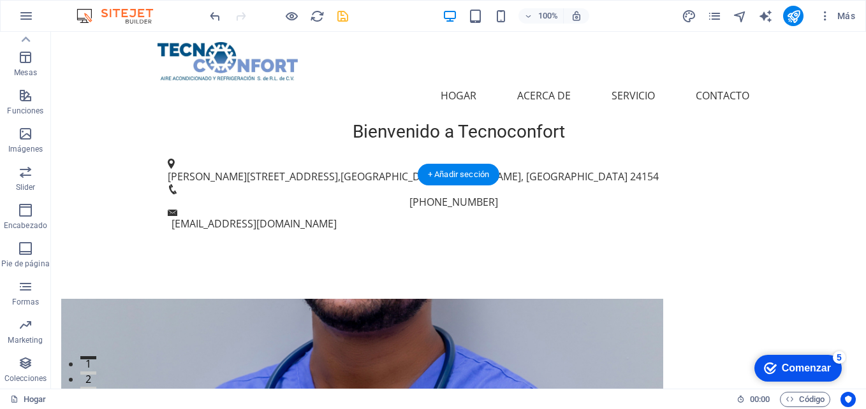
click at [319, 351] on figure at bounding box center [362, 407] width 602 height 217
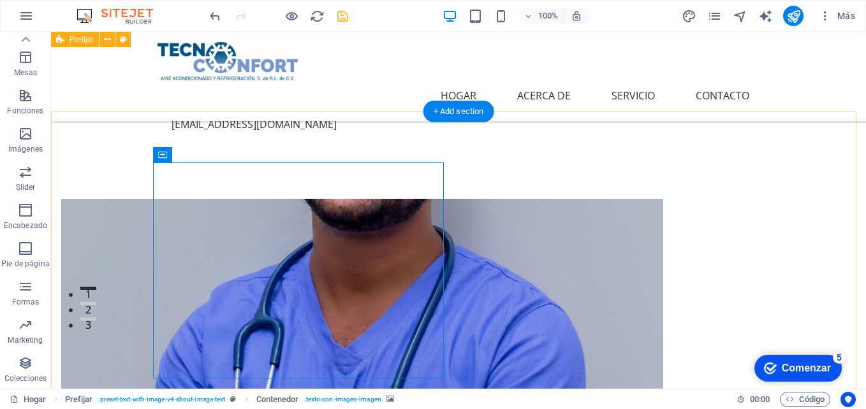
scroll to position [64, 0]
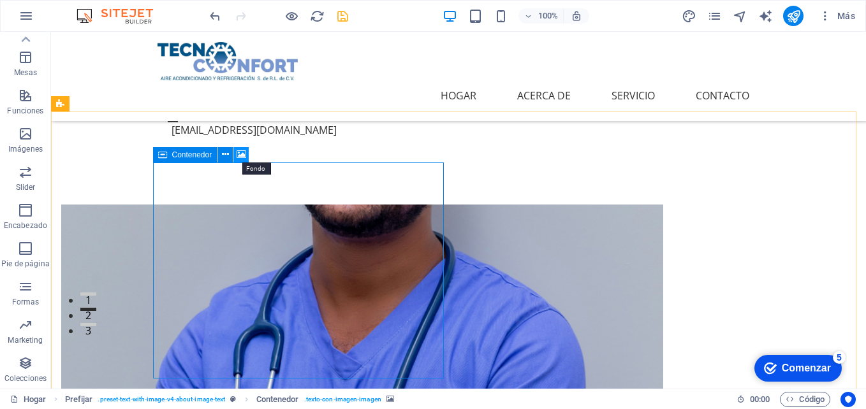
click at [241, 154] on icon at bounding box center [242, 154] width 10 height 13
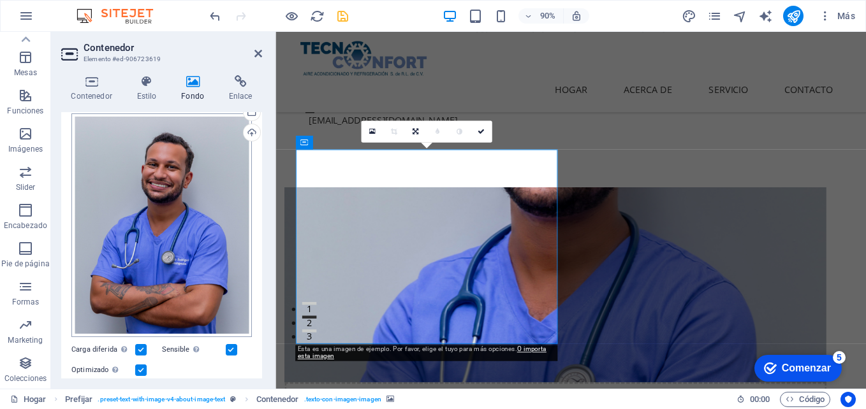
scroll to position [0, 0]
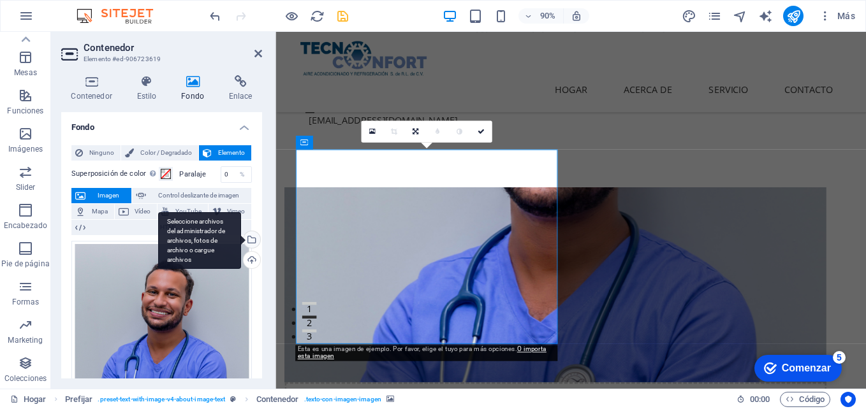
click at [248, 239] on div "Seleccione archivos del administrador de archivos, fotos de archivo o cargue ar…" at bounding box center [250, 241] width 19 height 19
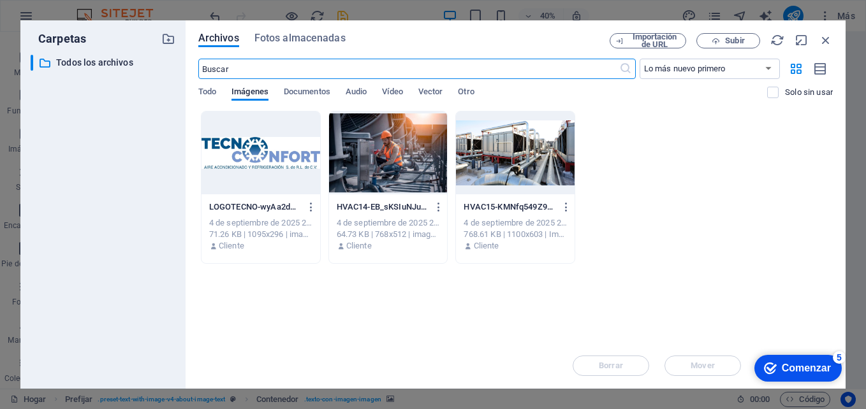
click at [411, 142] on div at bounding box center [388, 153] width 119 height 83
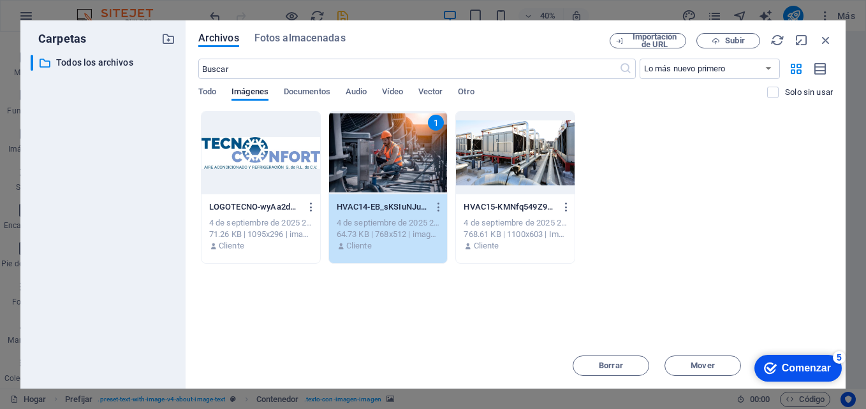
click at [411, 142] on div "1" at bounding box center [388, 153] width 119 height 83
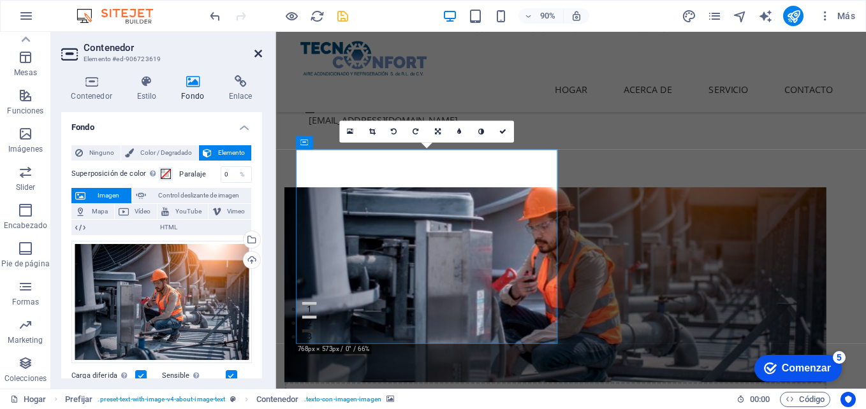
click at [260, 54] on icon at bounding box center [259, 53] width 8 height 10
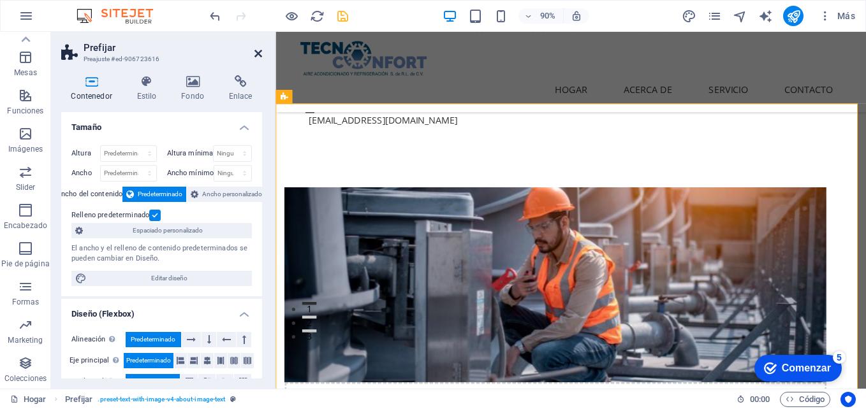
click at [261, 54] on icon at bounding box center [259, 53] width 8 height 10
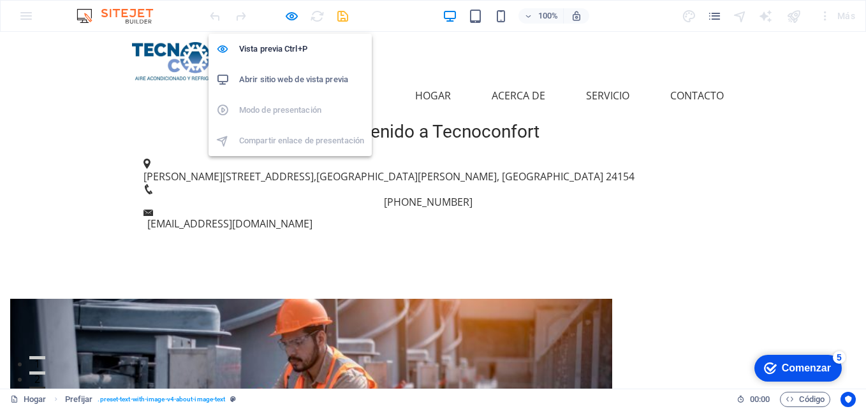
click at [272, 110] on ul "Vista previa Ctrl+P Abrir sitio web de vista previa Modo de presentación Compar…" at bounding box center [290, 95] width 163 height 122
click at [277, 77] on h6 "Abrir sitio web de vista previa" at bounding box center [301, 79] width 125 height 15
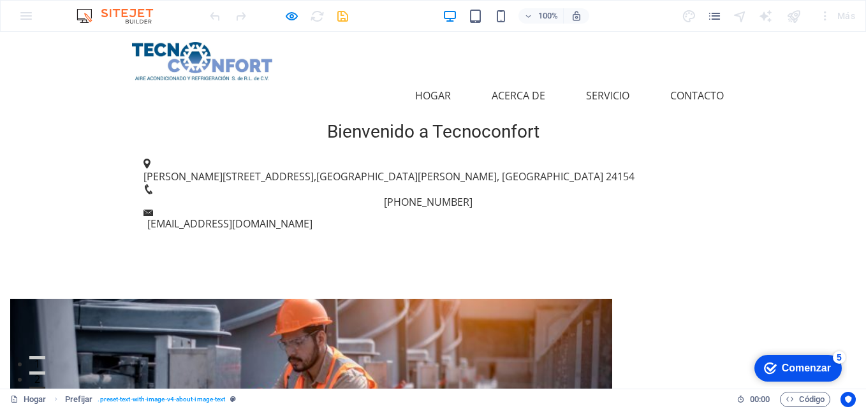
click at [513, 80] on link "Acerca de" at bounding box center [519, 95] width 74 height 31
click at [508, 80] on link "Acerca de" at bounding box center [519, 95] width 74 height 31
click at [438, 80] on link "Hogar" at bounding box center [433, 95] width 56 height 31
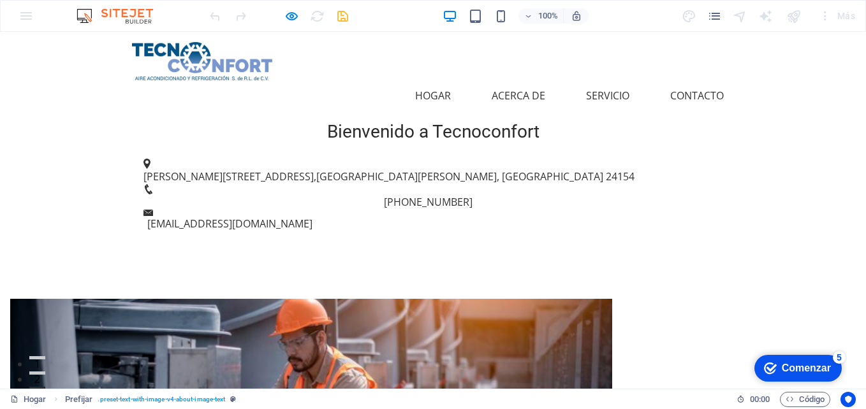
click at [226, 71] on img at bounding box center [202, 61] width 140 height 38
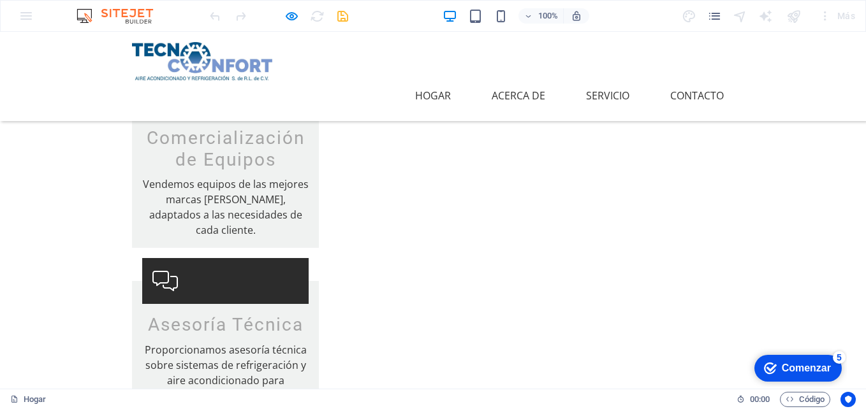
scroll to position [1403, 0]
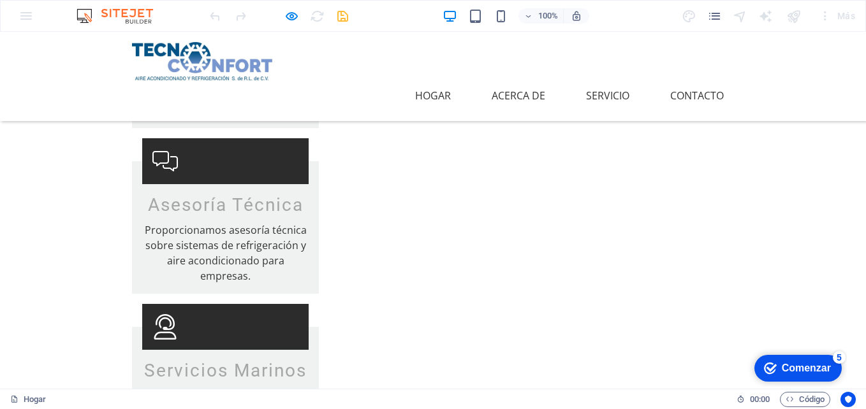
click at [0, 0] on div "100% Más" at bounding box center [0, 0] width 0 height 0
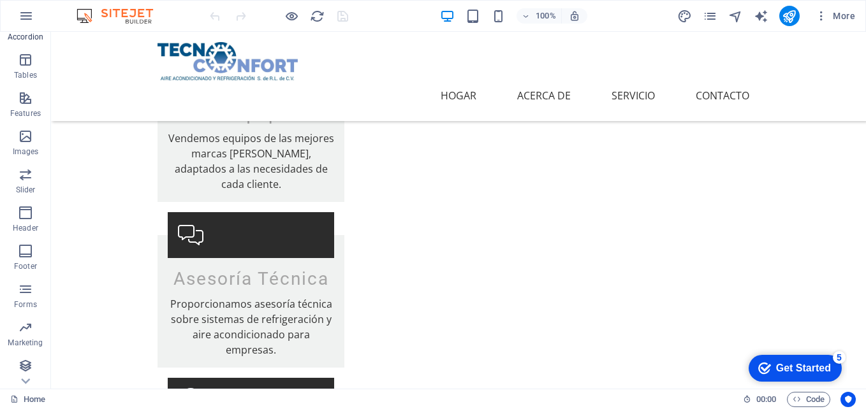
scroll to position [217, 0]
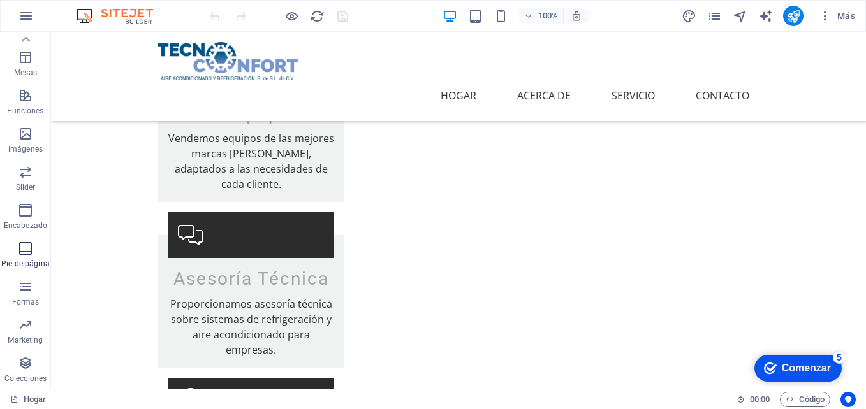
click at [22, 252] on icon "button" at bounding box center [25, 248] width 15 height 15
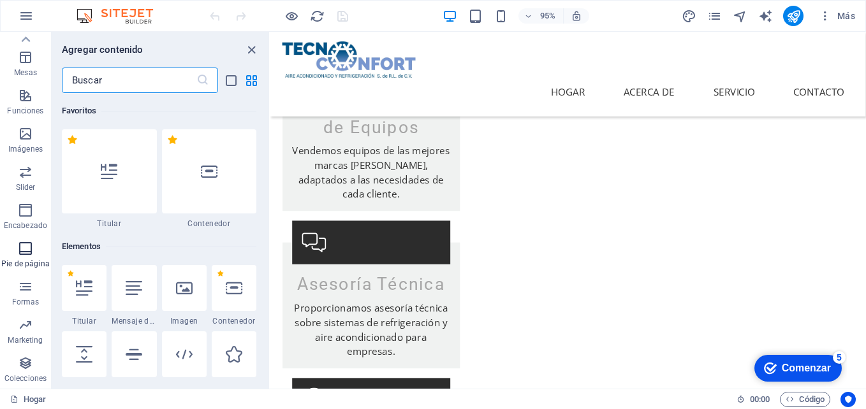
scroll to position [8444, 0]
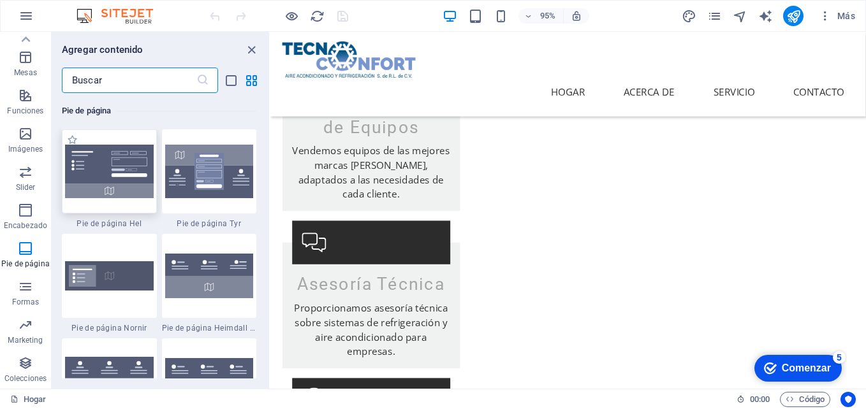
click at [123, 182] on img at bounding box center [109, 172] width 89 height 54
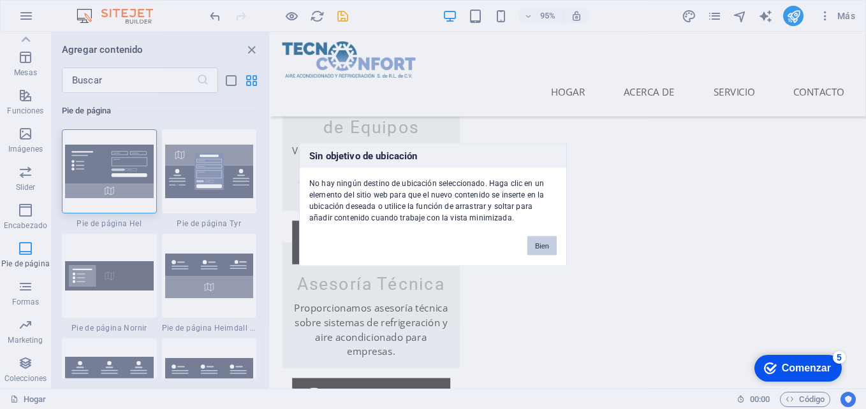
click at [550, 248] on button "Bien" at bounding box center [541, 246] width 29 height 19
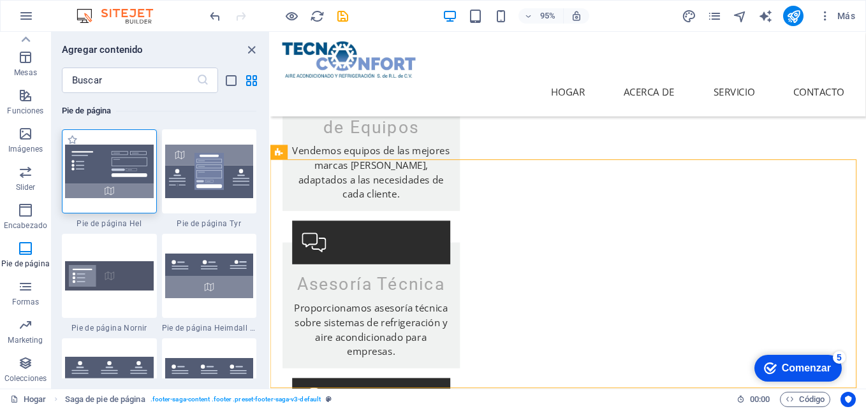
click at [93, 161] on img at bounding box center [109, 172] width 89 height 54
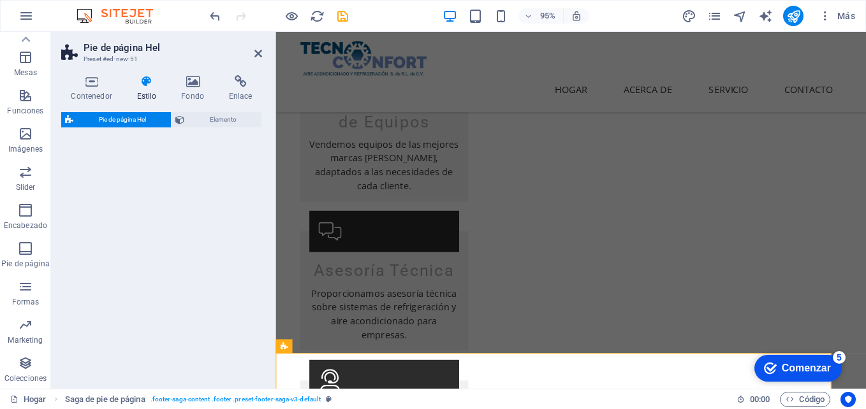
select select "%"
select select "rem"
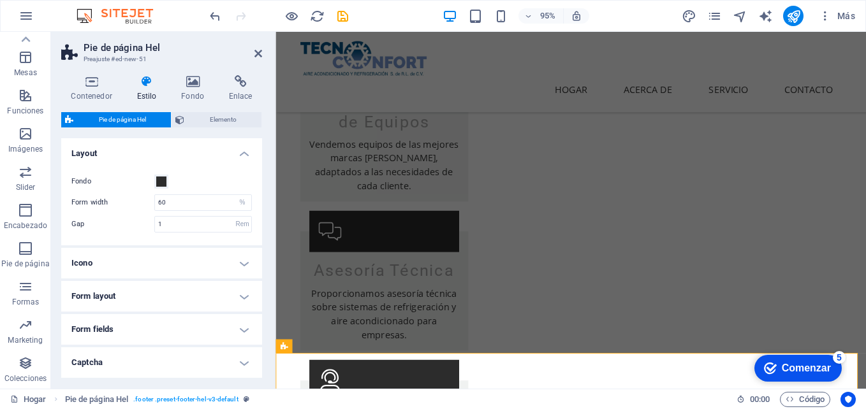
scroll to position [1473, 0]
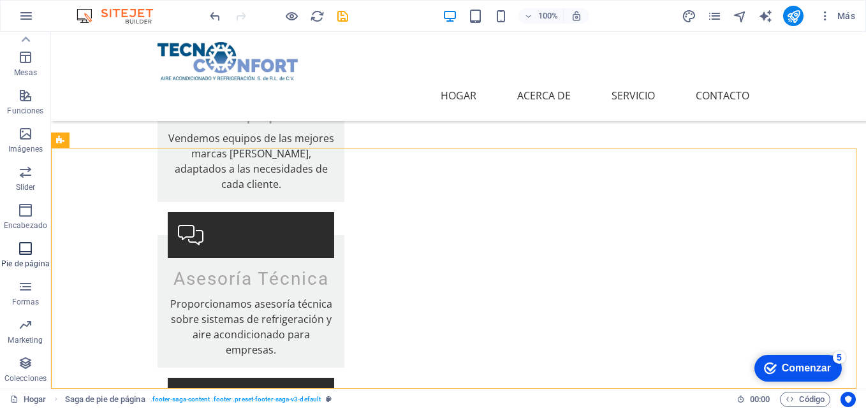
click at [17, 247] on span "Pie de página" at bounding box center [25, 256] width 51 height 31
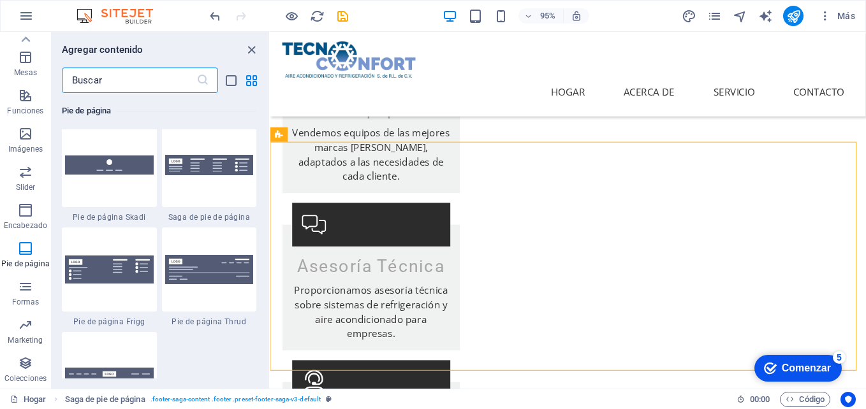
scroll to position [8955, 0]
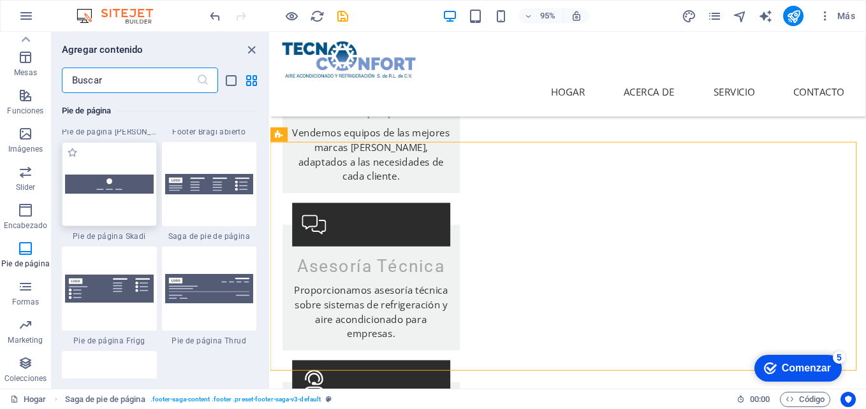
click at [115, 218] on div at bounding box center [109, 184] width 95 height 84
click at [270, 203] on div "Drag here to replace the existing content. Press “Ctrl” if you want to create a…" at bounding box center [568, 210] width 596 height 357
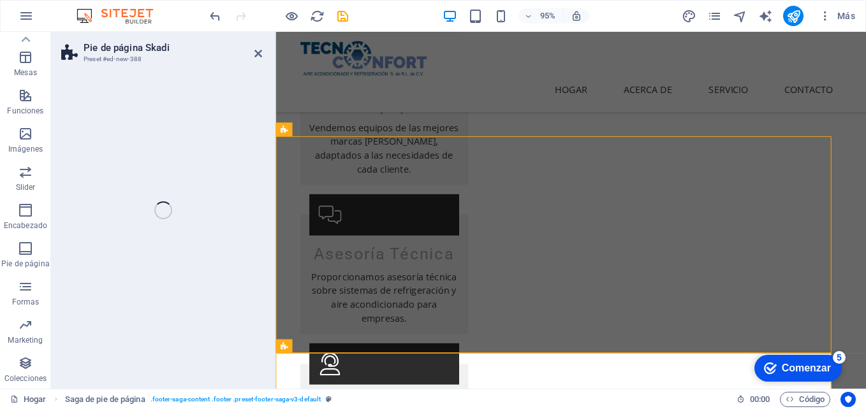
click at [122, 203] on div "Pie de página Skadi Preset #ed-new-388 Drag here to replace the existing conten…" at bounding box center [458, 210] width 815 height 357
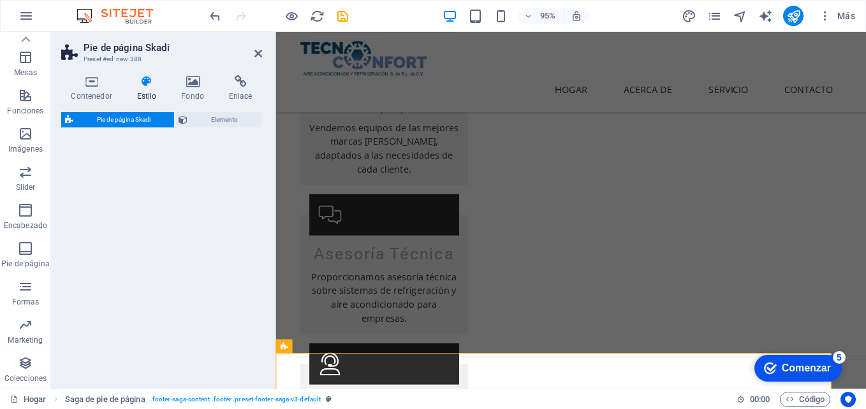
select select "rem"
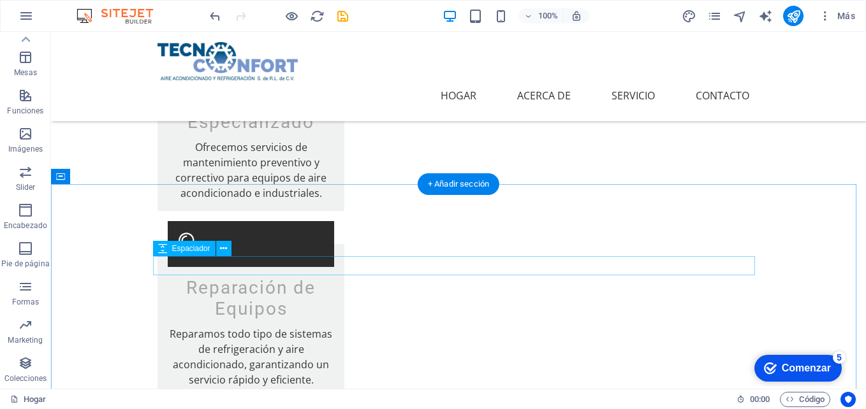
scroll to position [835, 0]
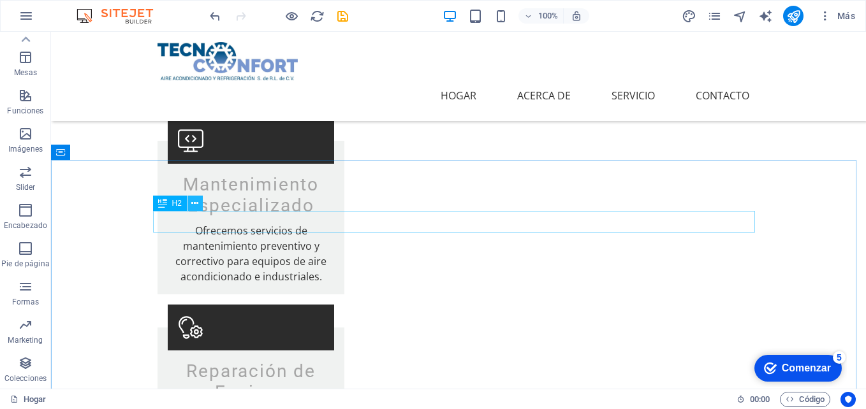
click at [197, 199] on icon at bounding box center [194, 203] width 7 height 13
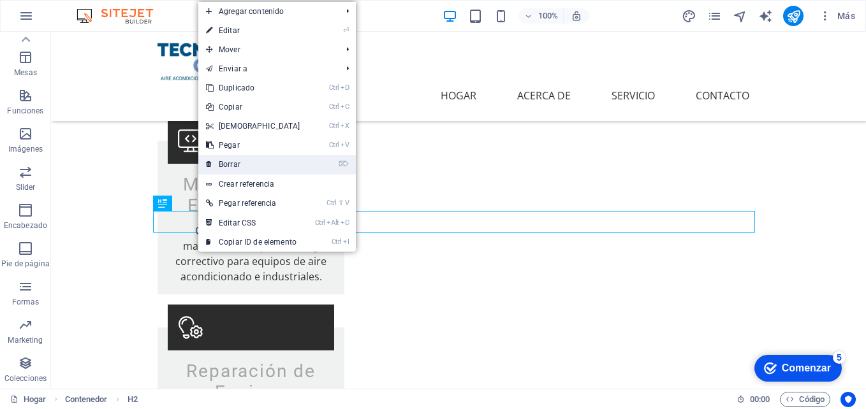
click at [272, 164] on link "⌦ Borrar" at bounding box center [253, 164] width 110 height 19
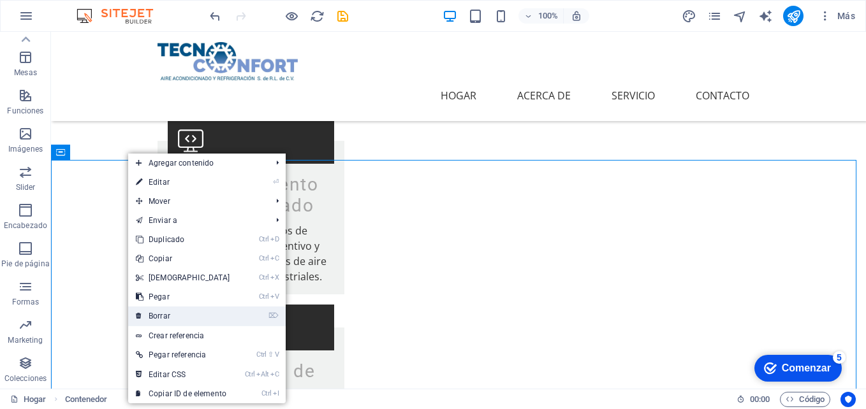
click at [172, 309] on link "⌦ Borrar" at bounding box center [183, 316] width 110 height 19
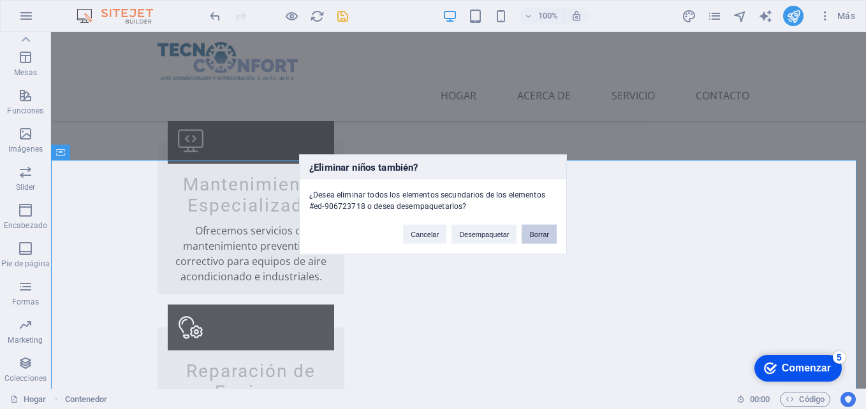
click at [536, 235] on button "Borrar" at bounding box center [539, 234] width 35 height 19
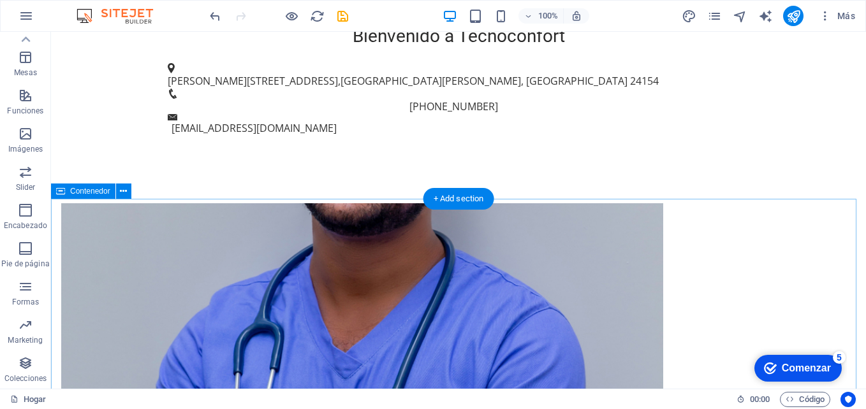
scroll to position [0, 0]
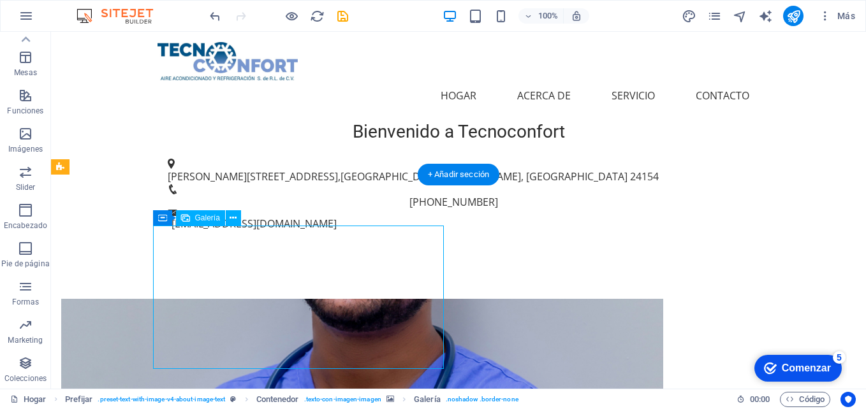
select select "4"
select select "%"
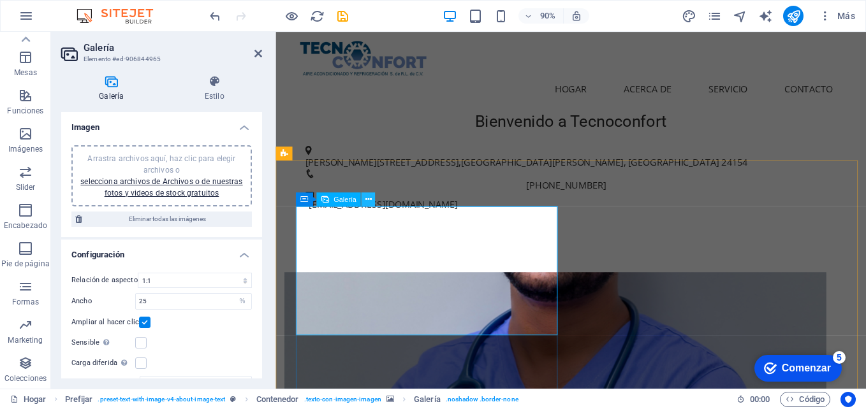
click at [365, 198] on icon at bounding box center [368, 200] width 6 height 12
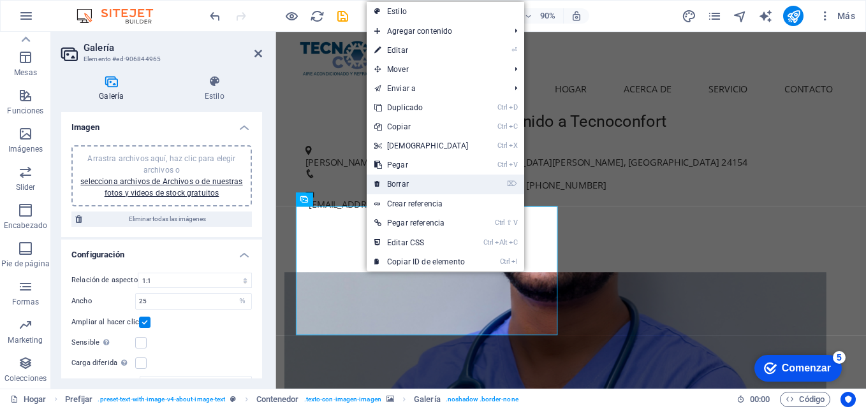
click at [422, 183] on link "⌦ Borrar" at bounding box center [422, 184] width 110 height 19
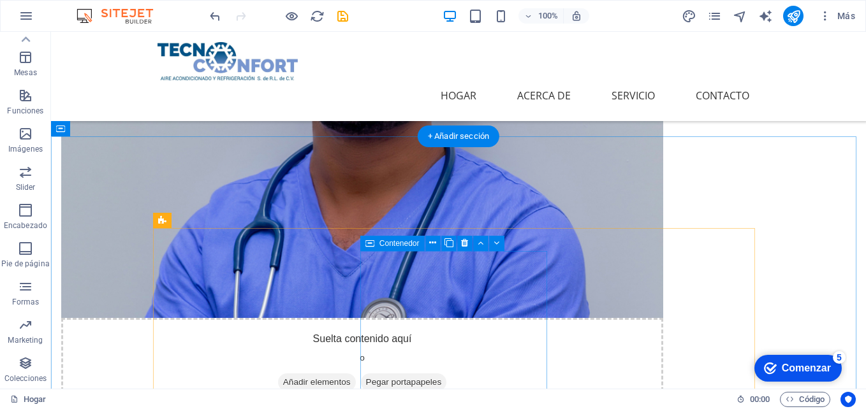
scroll to position [128, 0]
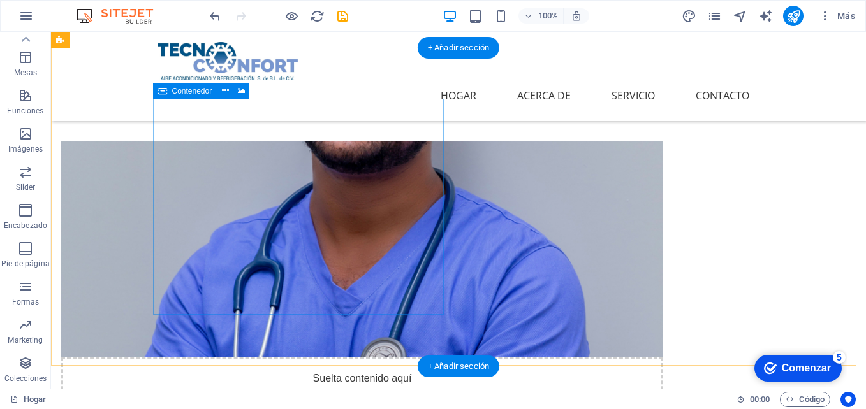
click at [412, 358] on div "Suelta contenido aquí o Añadir elementos Pegar portapapeles" at bounding box center [362, 403] width 602 height 91
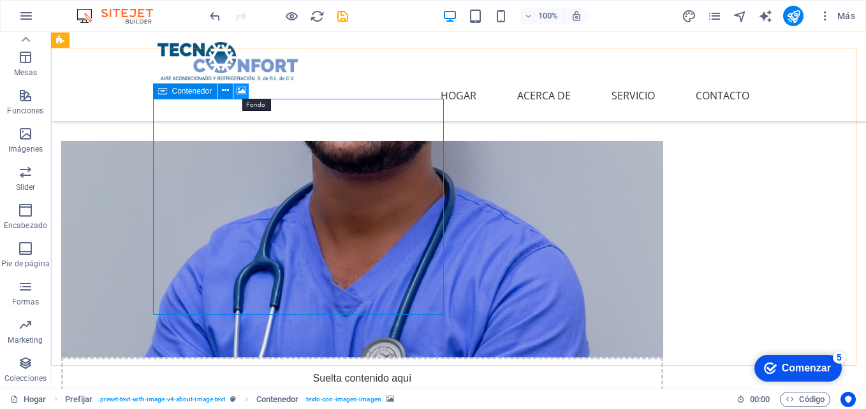
click at [241, 92] on icon at bounding box center [242, 90] width 10 height 13
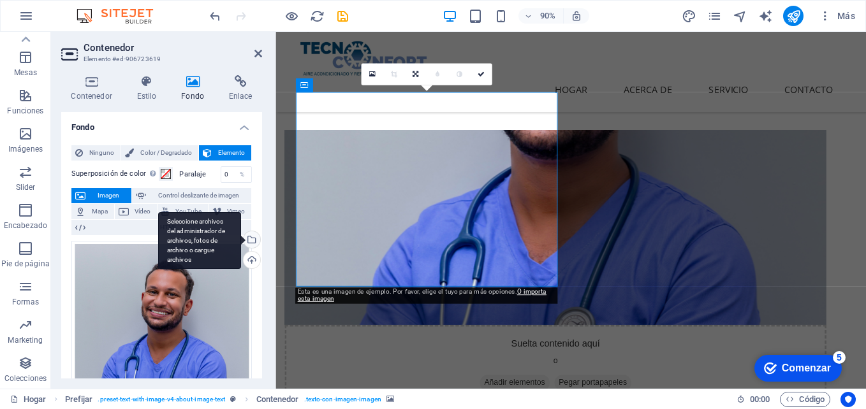
click at [248, 240] on div "Seleccione archivos del administrador de archivos, fotos de archivo o cargue ar…" at bounding box center [250, 241] width 19 height 19
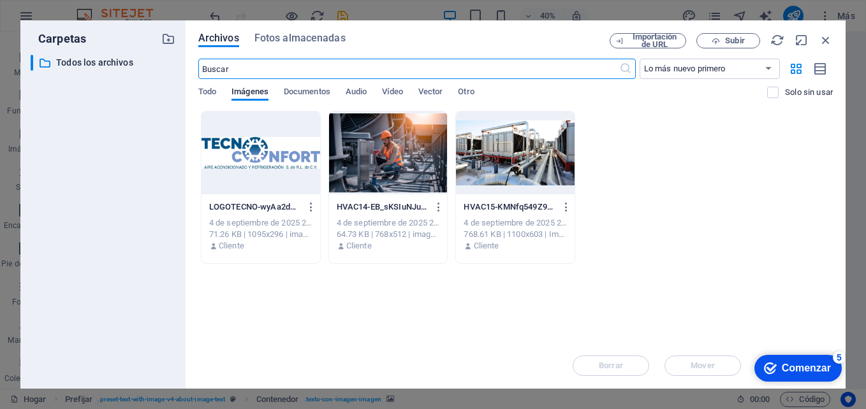
click at [386, 158] on div at bounding box center [388, 153] width 119 height 83
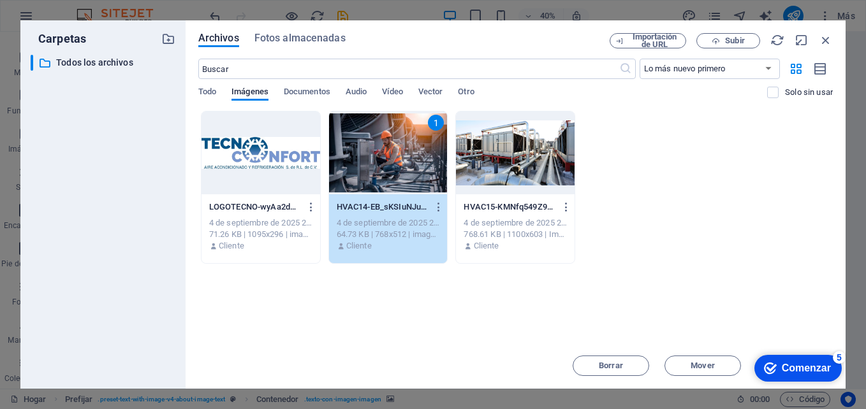
click at [386, 158] on div "1" at bounding box center [388, 153] width 119 height 83
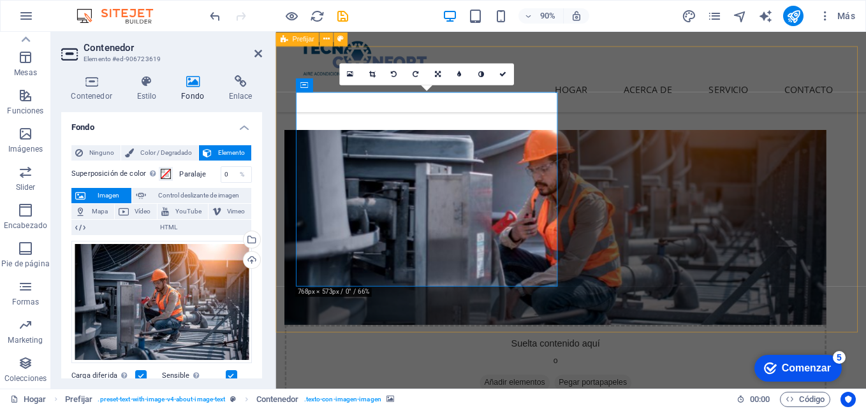
click at [706, 350] on div "Suelta contenido aquí o Añadir elementos Pegar portapapeles Quiénes Somos TECNO…" at bounding box center [604, 385] width 656 height 591
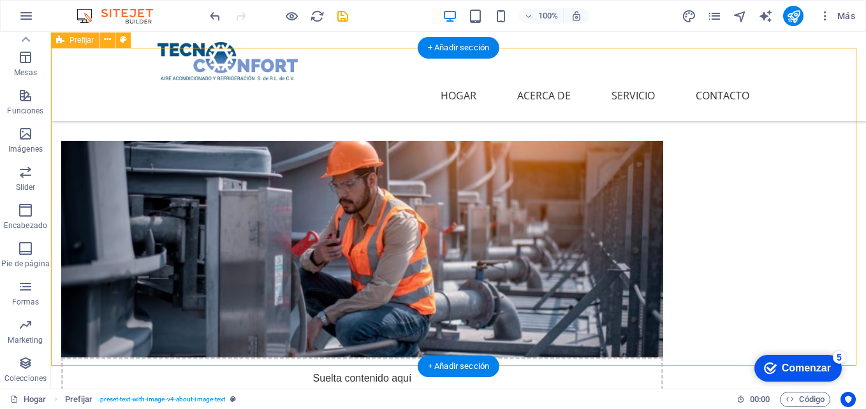
click at [635, 352] on div "Suelta contenido aquí o Añadir elementos Pegar portapapeles Quiénes Somos TECNO…" at bounding box center [458, 385] width 815 height 591
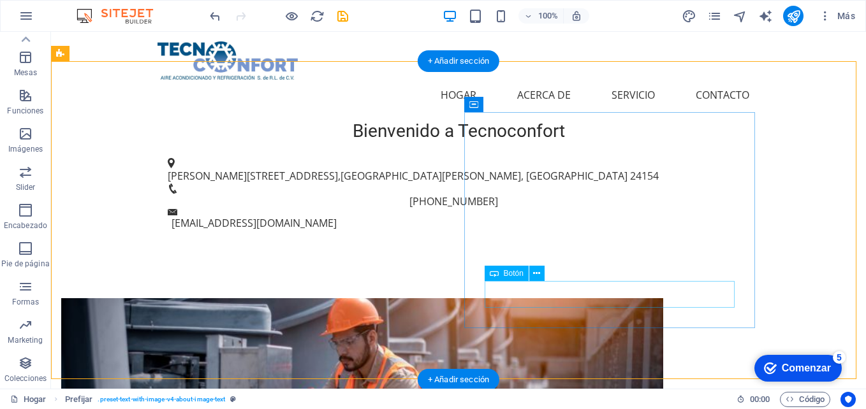
scroll to position [0, 0]
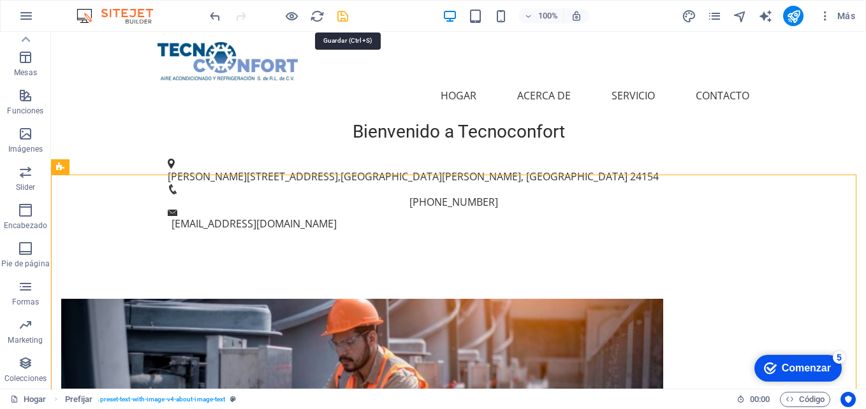
click at [345, 16] on icon "salvar" at bounding box center [343, 16] width 15 height 15
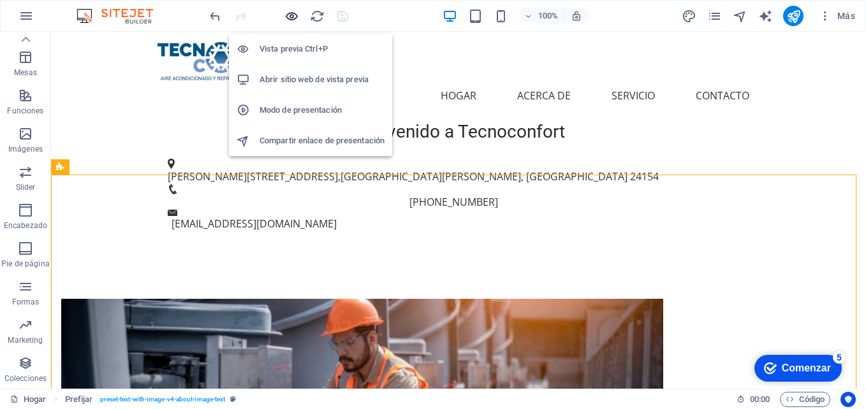
click at [293, 13] on icon "button" at bounding box center [291, 16] width 15 height 15
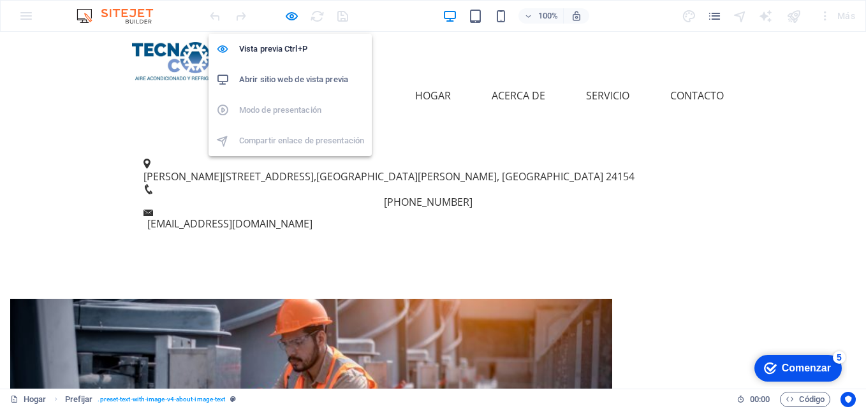
click at [302, 77] on h6 "Abrir sitio web de vista previa" at bounding box center [301, 79] width 125 height 15
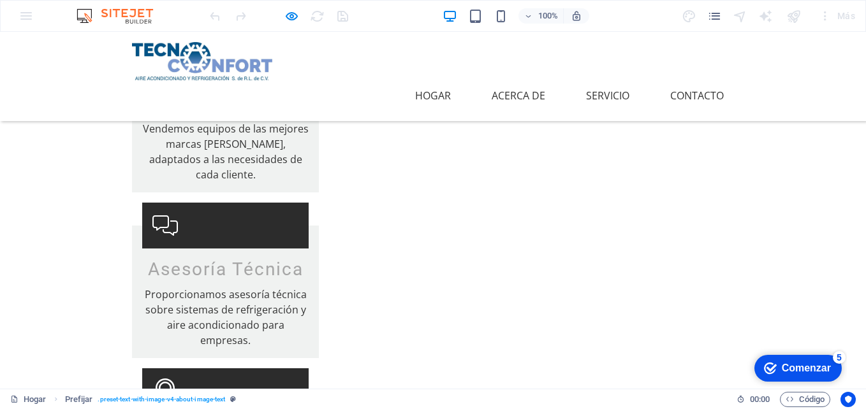
scroll to position [1339, 0]
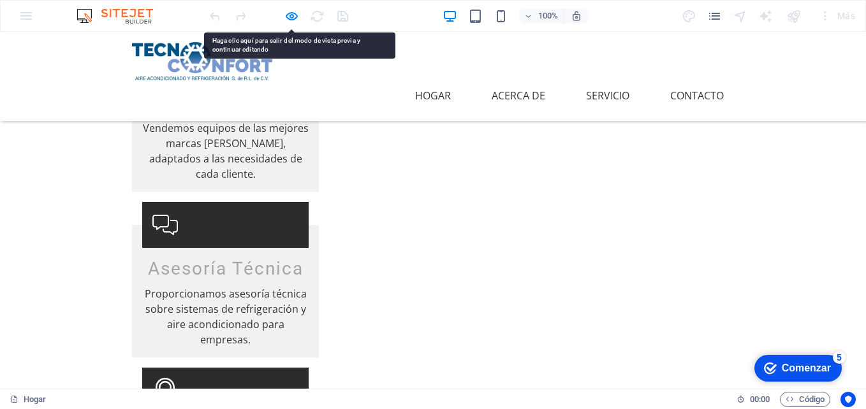
drag, startPoint x: 175, startPoint y: 301, endPoint x: 163, endPoint y: 299, distance: 12.4
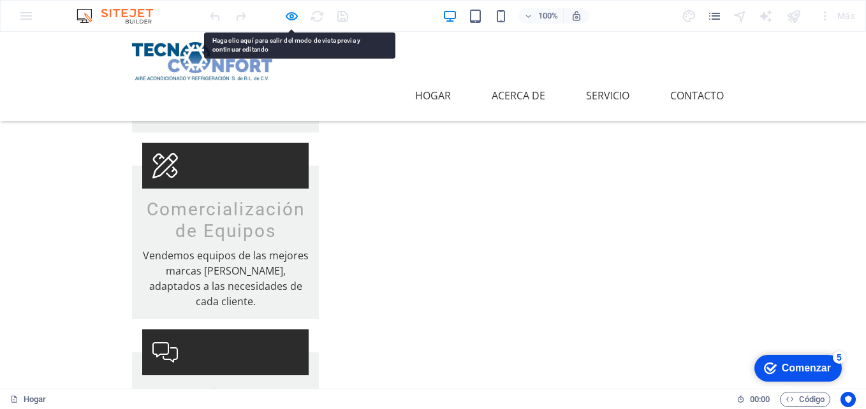
scroll to position [1403, 0]
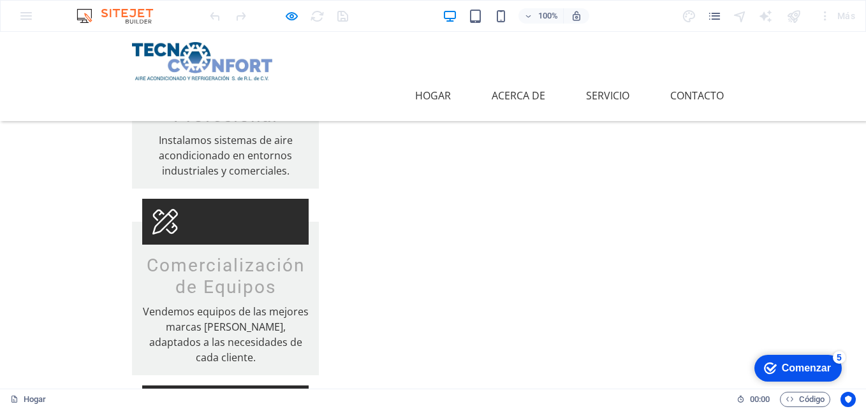
scroll to position [1148, 0]
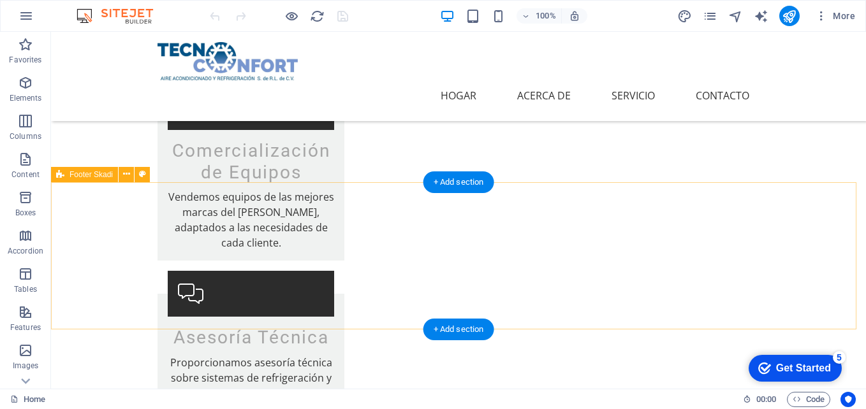
scroll to position [1339, 0]
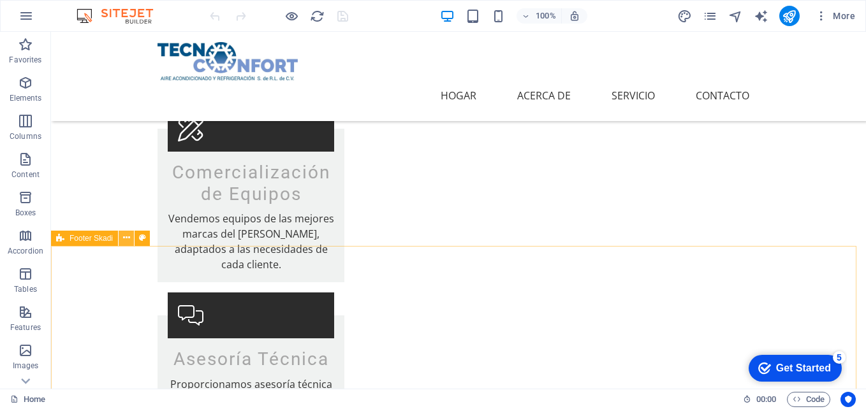
click at [119, 237] on button at bounding box center [126, 238] width 15 height 15
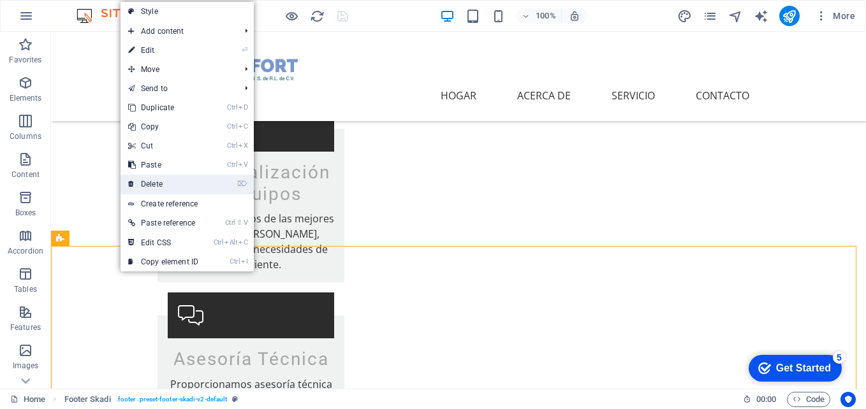
click at [177, 177] on link "⌦ Delete" at bounding box center [163, 184] width 85 height 19
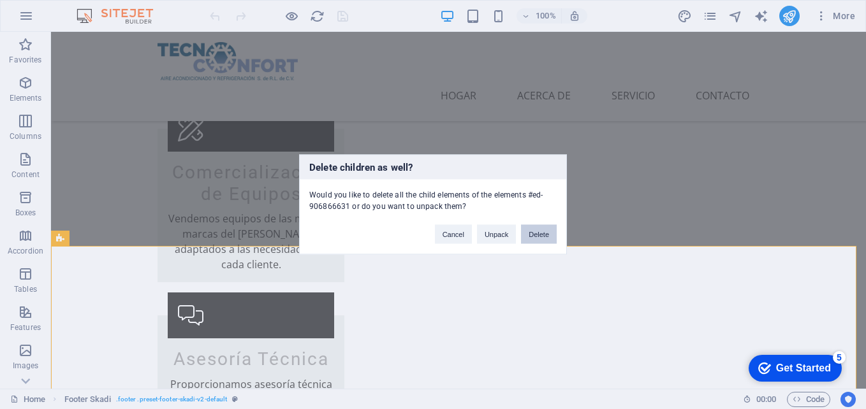
click at [530, 235] on button "Delete" at bounding box center [539, 234] width 36 height 19
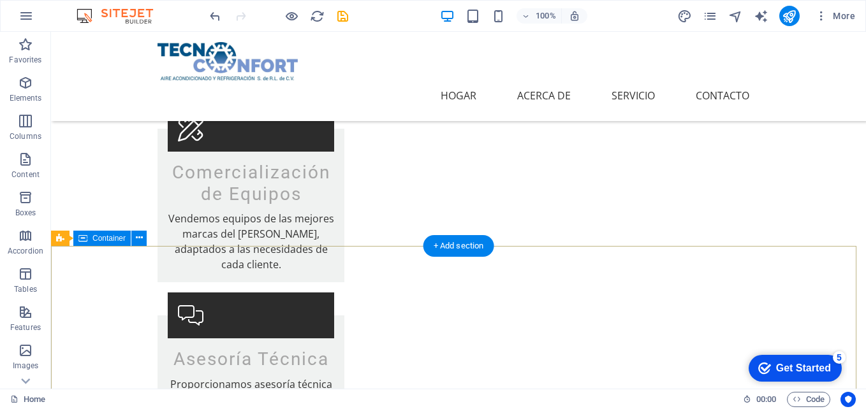
scroll to position [1148, 0]
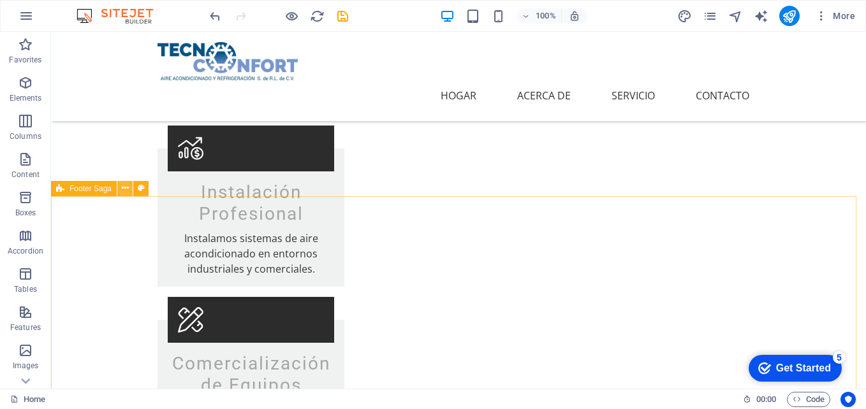
click at [128, 189] on icon at bounding box center [125, 188] width 7 height 13
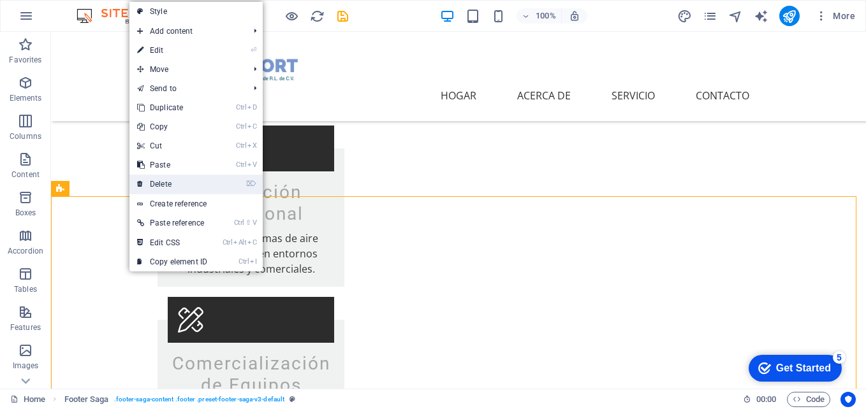
click at [177, 175] on link "⌦ Delete" at bounding box center [171, 184] width 85 height 19
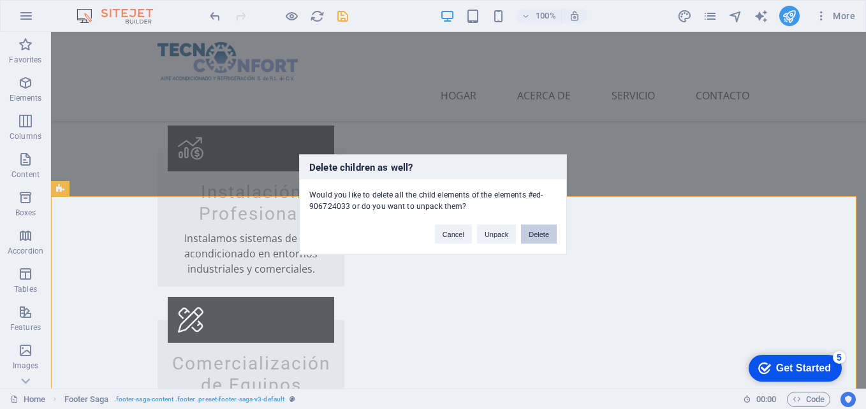
click at [543, 237] on button "Delete" at bounding box center [539, 234] width 36 height 19
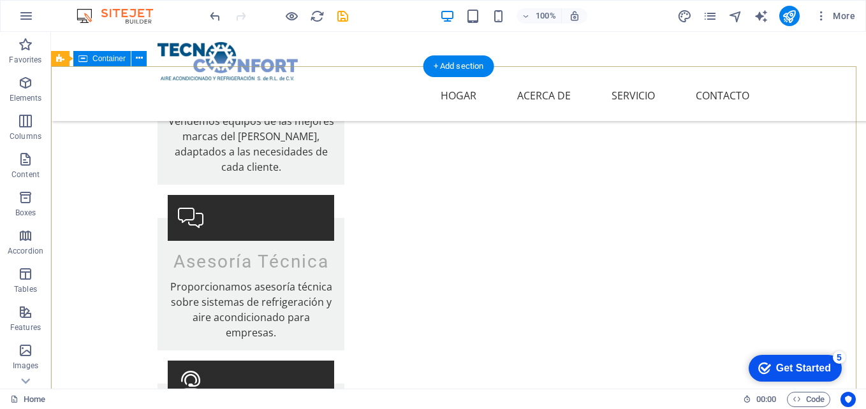
scroll to position [1530, 0]
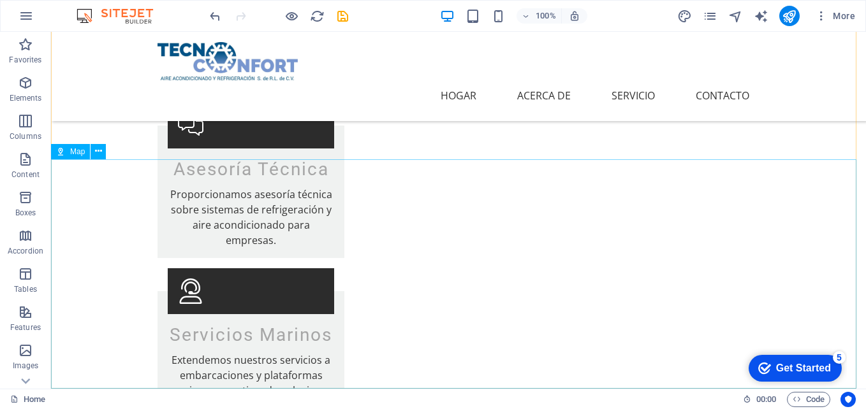
click at [72, 151] on span "Map" at bounding box center [77, 152] width 15 height 8
click at [96, 148] on icon at bounding box center [98, 151] width 7 height 13
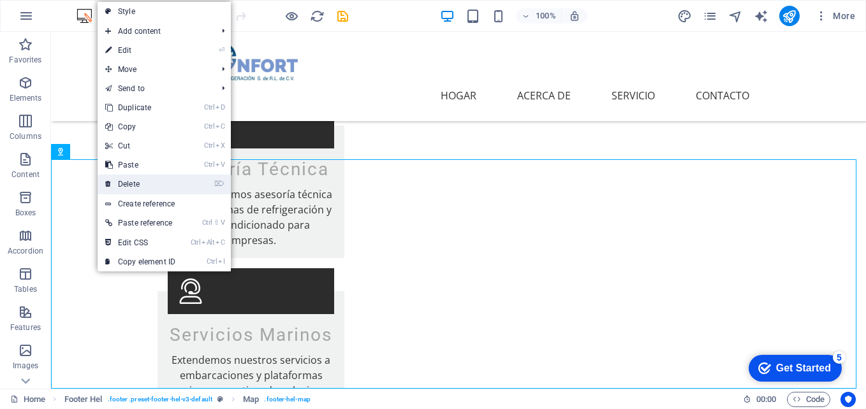
click at [145, 184] on link "⌦ Delete" at bounding box center [140, 184] width 85 height 19
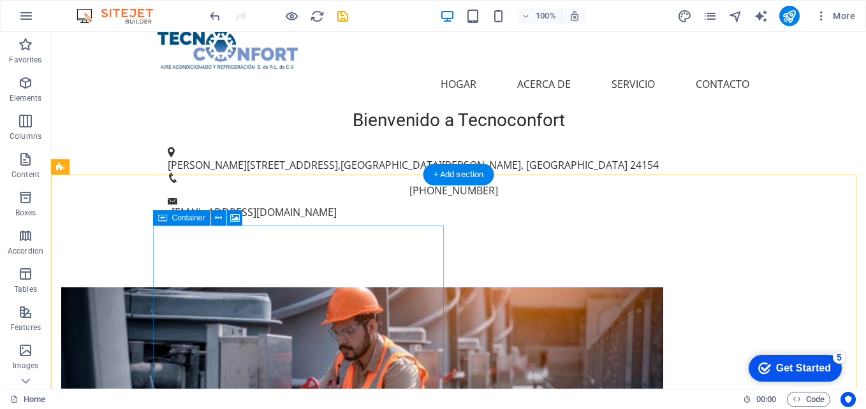
scroll to position [0, 0]
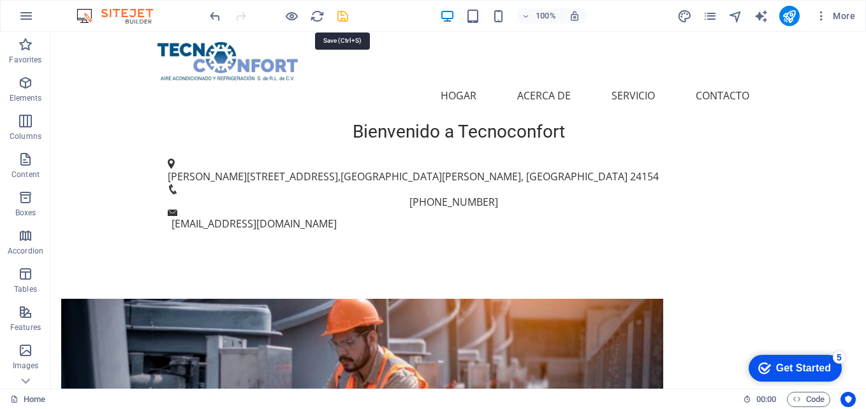
click at [340, 19] on icon "save" at bounding box center [343, 16] width 15 height 15
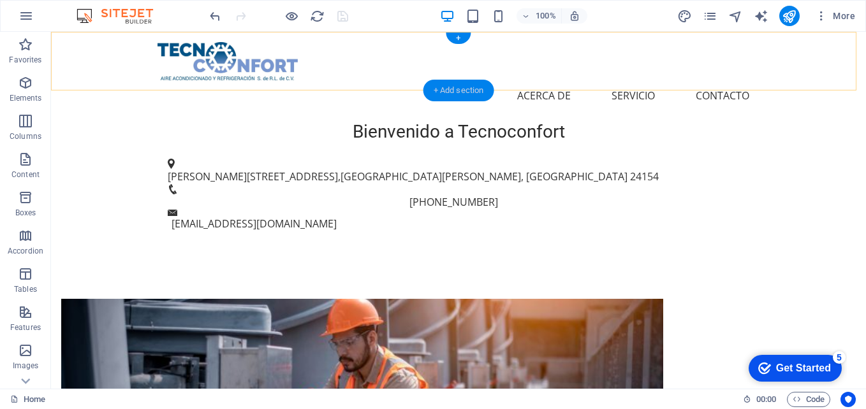
click at [471, 86] on div "+ Add section" at bounding box center [459, 91] width 71 height 22
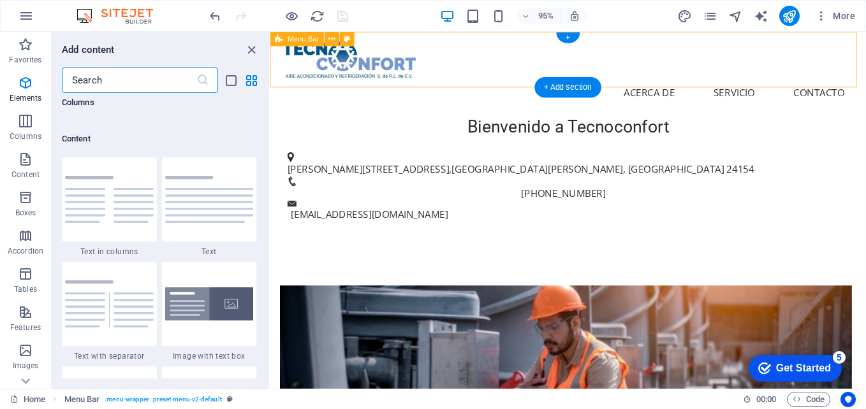
scroll to position [2232, 0]
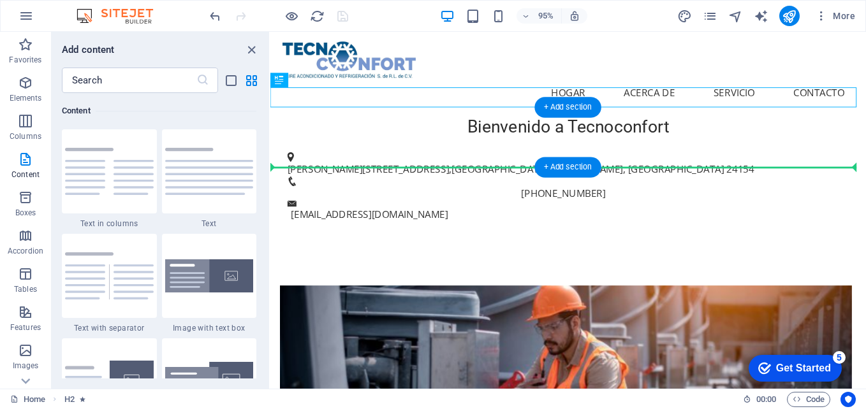
drag, startPoint x: 497, startPoint y: 104, endPoint x: 496, endPoint y: 170, distance: 66.3
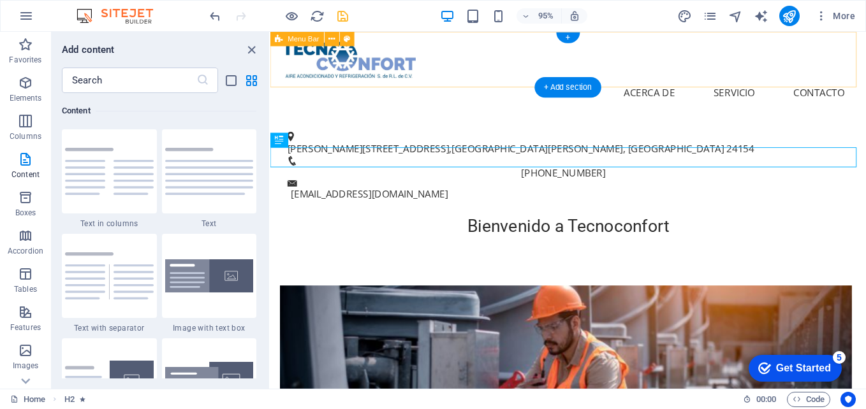
click at [499, 84] on div "Menu Hogar Acerca de Servicio Contacto" at bounding box center [583, 76] width 627 height 89
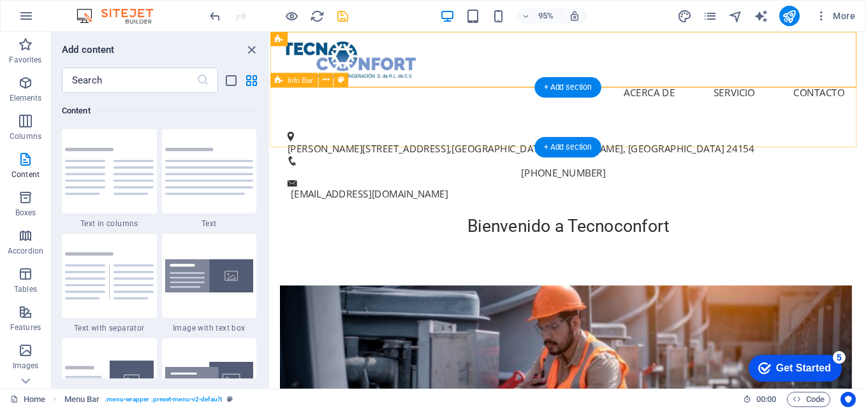
click at [454, 153] on div "[PERSON_NAME][STREET_ADDRESS][PERSON_NAME] [PHONE_NUMBER] [EMAIL_ADDRESS][DOMAI…" at bounding box center [583, 174] width 627 height 106
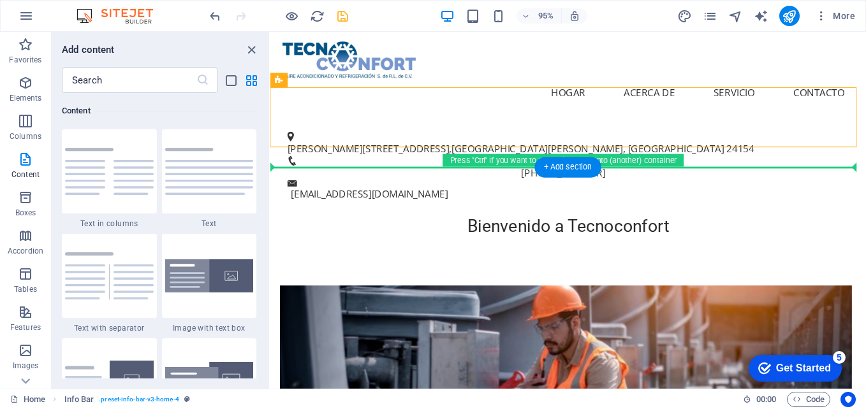
drag, startPoint x: 457, startPoint y: 138, endPoint x: 453, endPoint y: 203, distance: 65.8
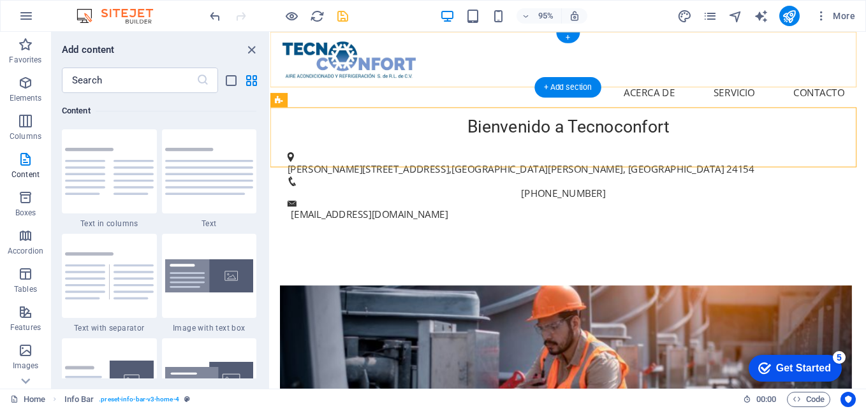
click at [569, 83] on div "+ Add section" at bounding box center [568, 87] width 67 height 20
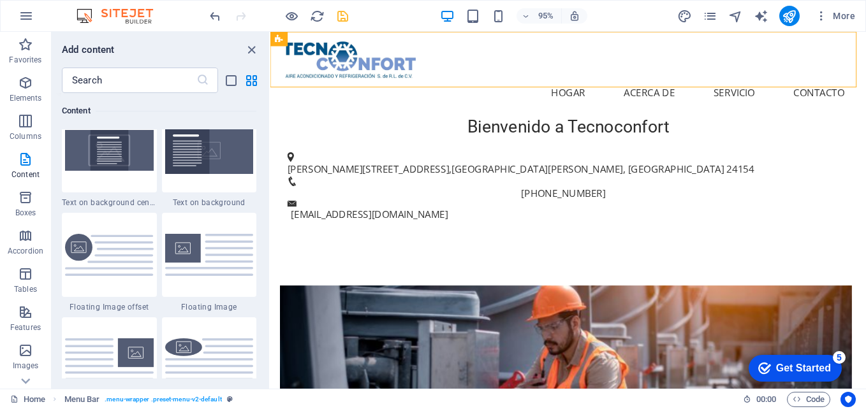
scroll to position [2678, 0]
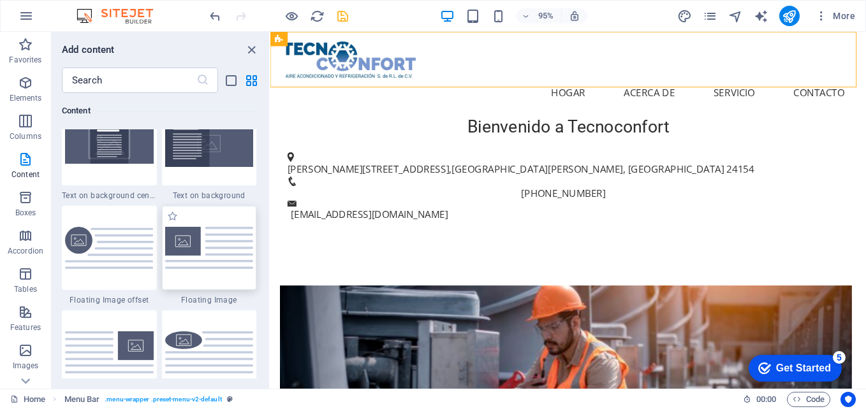
click at [196, 238] on div at bounding box center [209, 248] width 95 height 84
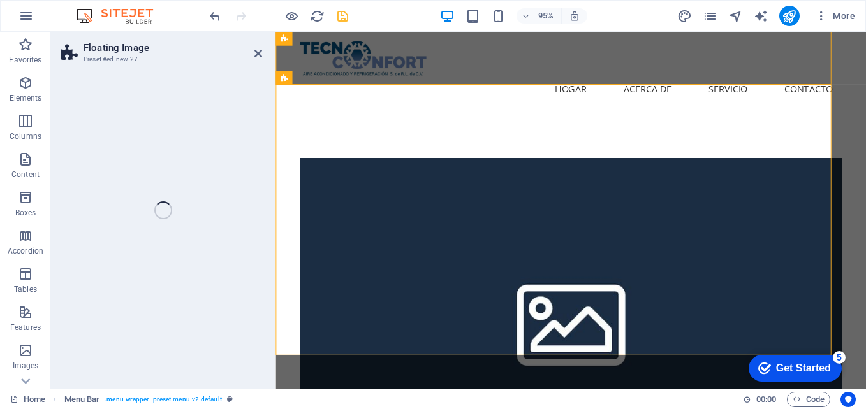
click at [196, 238] on div "Floating Image Preset #ed-new-27 Drag here to replace the existing content. Pre…" at bounding box center [458, 210] width 815 height 357
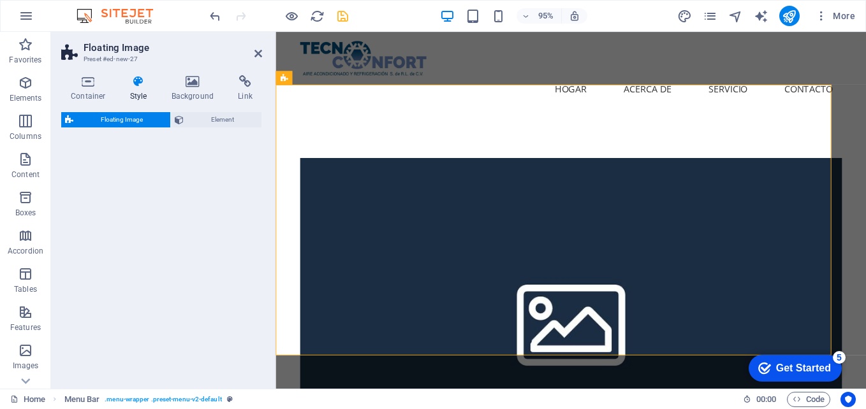
click at [196, 238] on div "Floating Image Element" at bounding box center [161, 245] width 201 height 267
select select "%"
select select "rem"
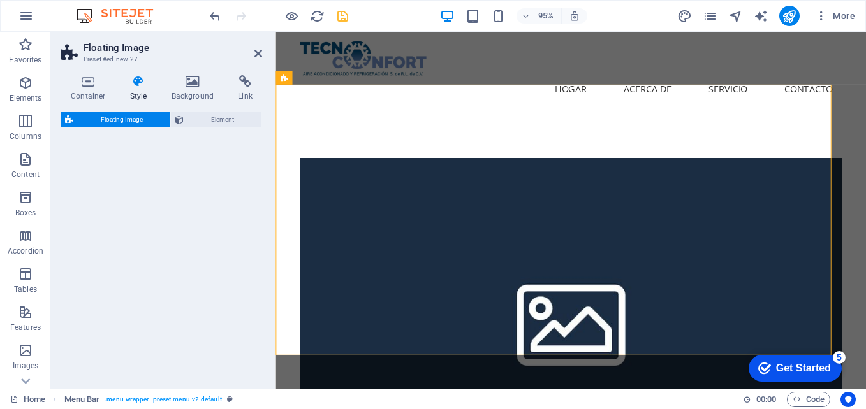
select select "rem"
select select "preset-float-container-v3-default"
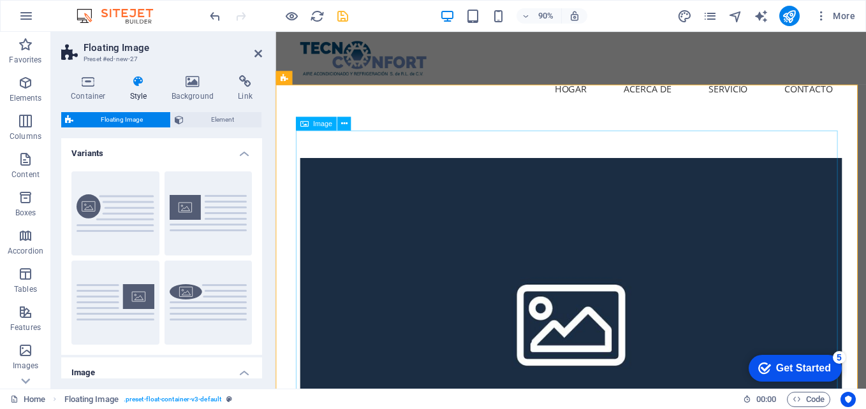
click at [598, 328] on figure at bounding box center [604, 353] width 602 height 362
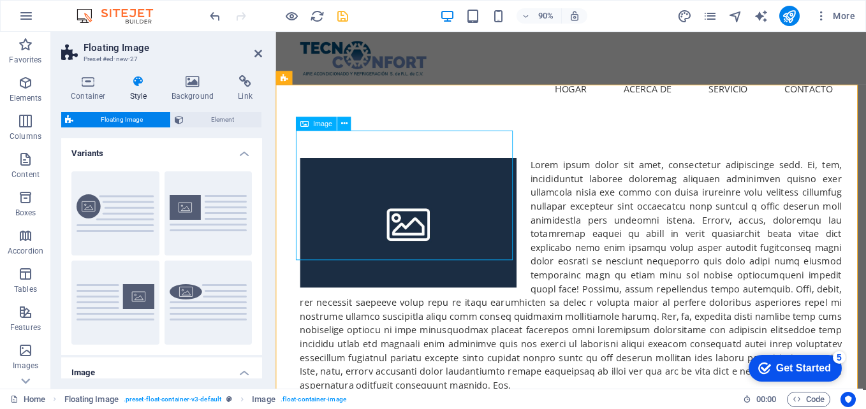
click at [439, 220] on figure at bounding box center [423, 244] width 241 height 145
click at [555, 172] on div at bounding box center [604, 302] width 602 height 260
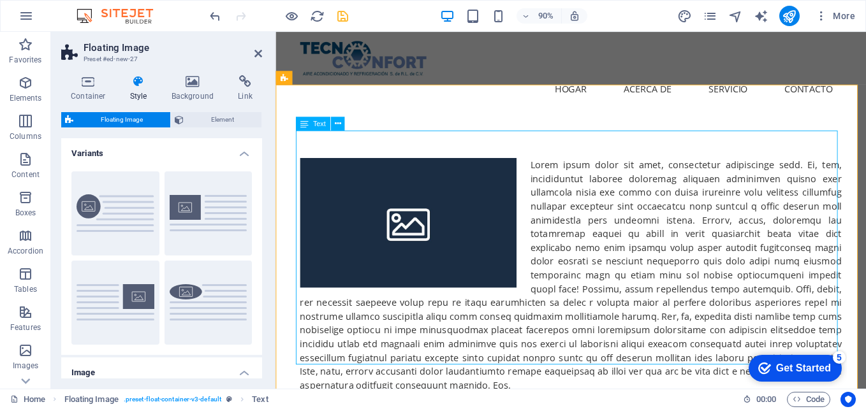
click at [566, 172] on div at bounding box center [604, 302] width 602 height 260
click at [428, 210] on figure at bounding box center [423, 244] width 241 height 145
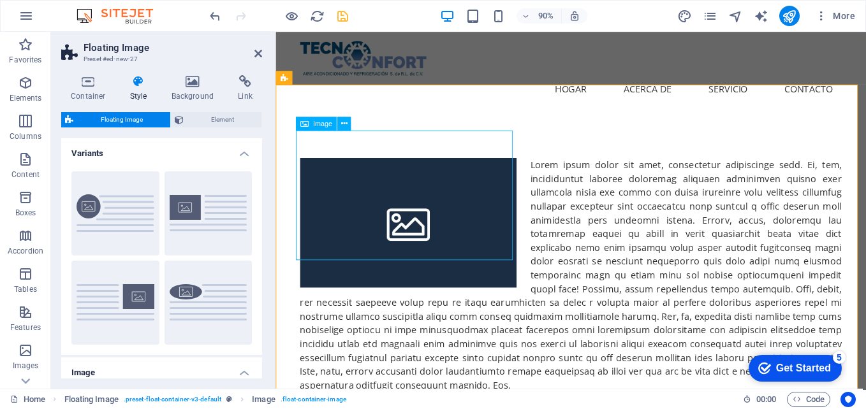
click at [315, 122] on span "Image" at bounding box center [322, 123] width 19 height 7
click at [347, 124] on icon at bounding box center [344, 123] width 6 height 12
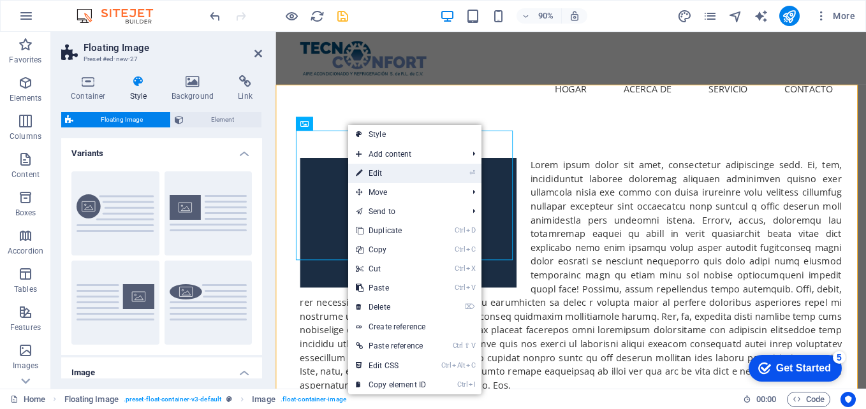
click at [388, 173] on link "⏎ Edit" at bounding box center [390, 173] width 85 height 19
select select "%"
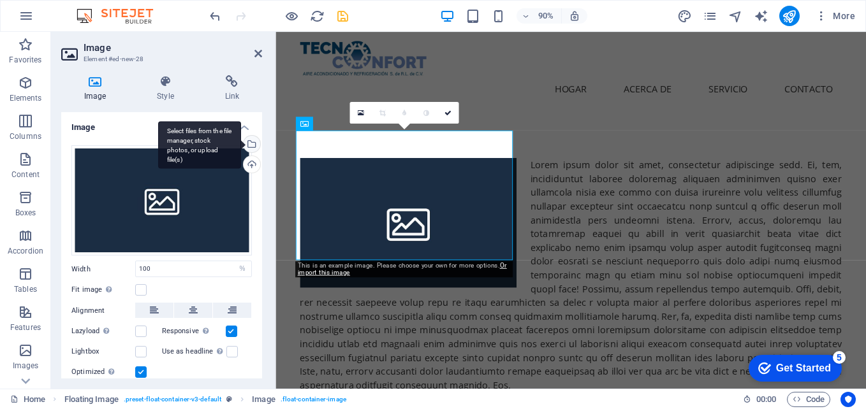
click at [255, 140] on div "Select files from the file manager, stock photos, or upload file(s)" at bounding box center [250, 145] width 19 height 19
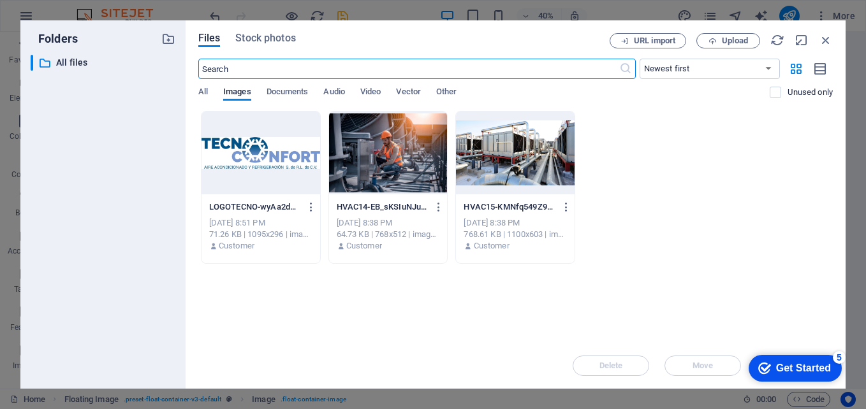
click at [512, 149] on div at bounding box center [515, 153] width 119 height 83
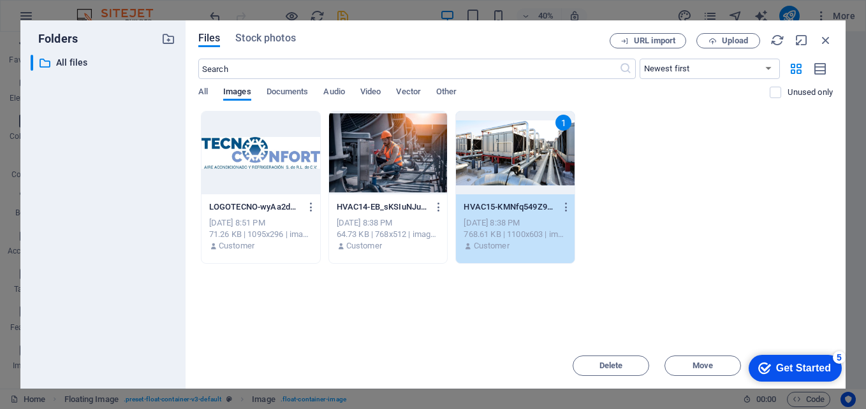
click at [512, 149] on div "1" at bounding box center [515, 153] width 119 height 83
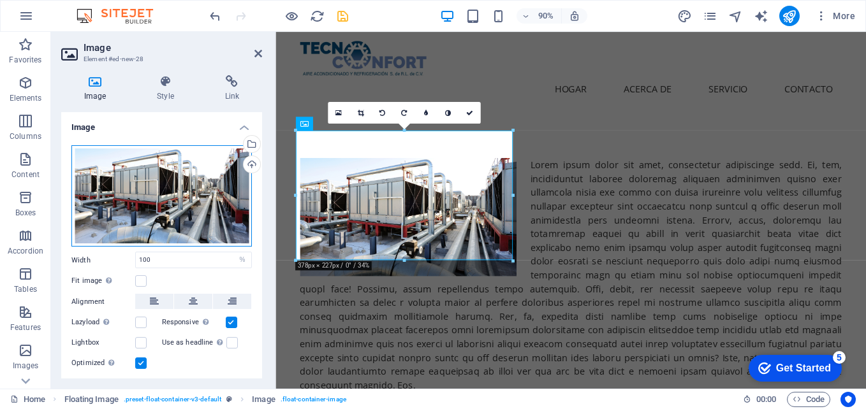
click at [182, 181] on div "Drag files here, click to choose files or select files from Files or our free s…" at bounding box center [161, 195] width 181 height 101
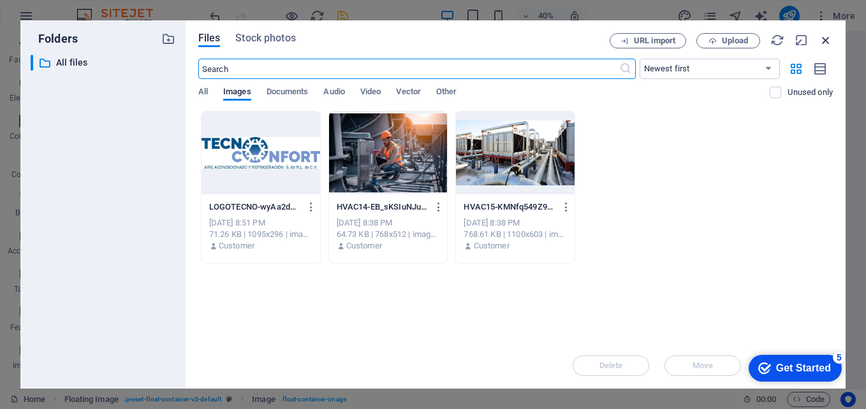
click at [827, 40] on icon "button" at bounding box center [826, 40] width 14 height 14
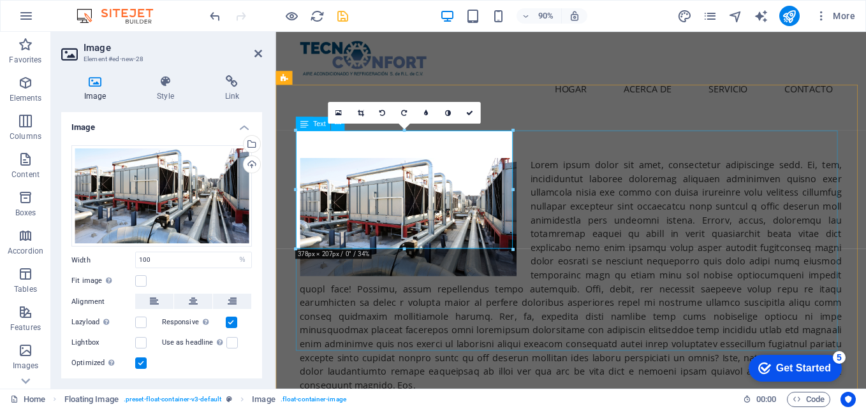
click at [631, 210] on div at bounding box center [604, 302] width 602 height 260
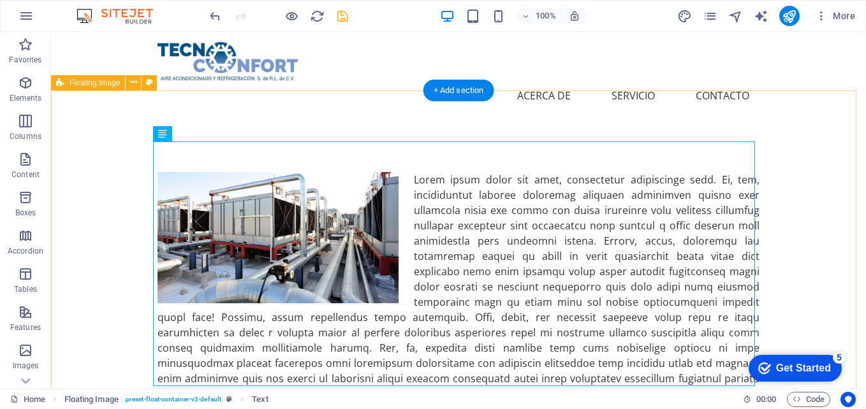
click at [529, 121] on div at bounding box center [458, 302] width 815 height 362
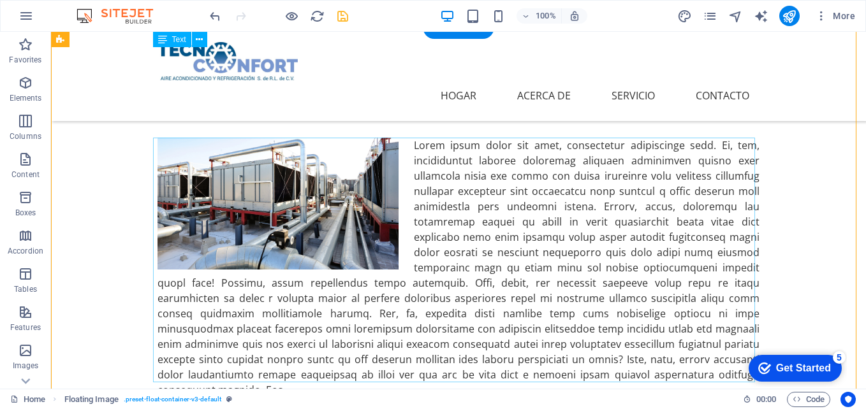
scroll to position [0, 0]
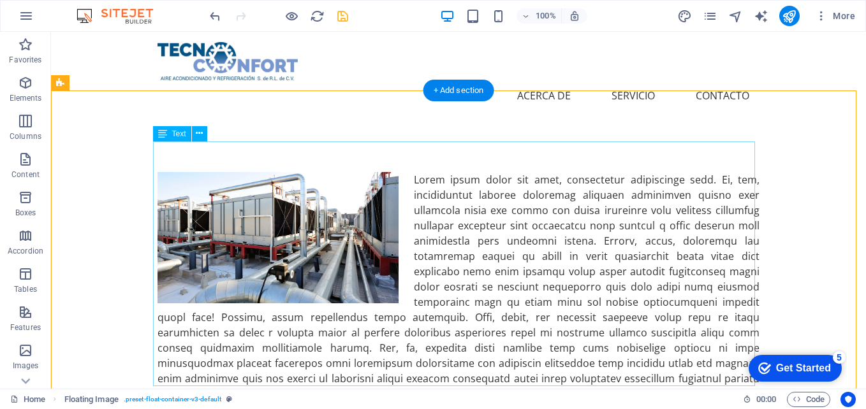
click at [511, 180] on div at bounding box center [459, 302] width 602 height 260
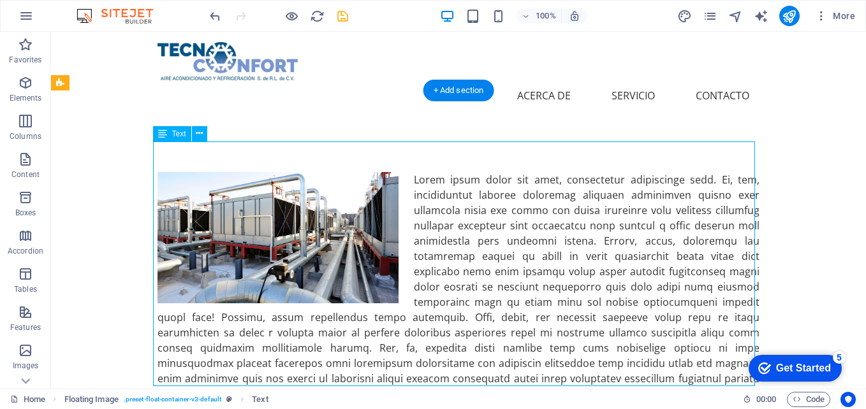
click at [511, 180] on div at bounding box center [459, 302] width 602 height 260
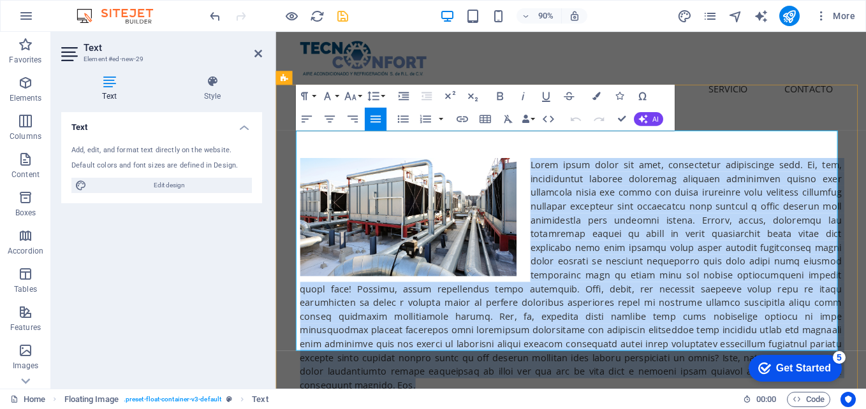
drag, startPoint x: 551, startPoint y: 151, endPoint x: 311, endPoint y: 32, distance: 267.6
click at [829, 384] on p at bounding box center [604, 302] width 602 height 260
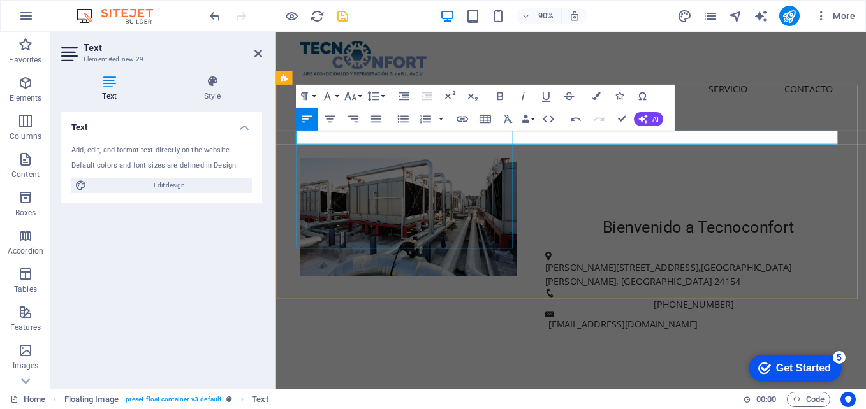
click at [515, 220] on figure at bounding box center [423, 238] width 241 height 132
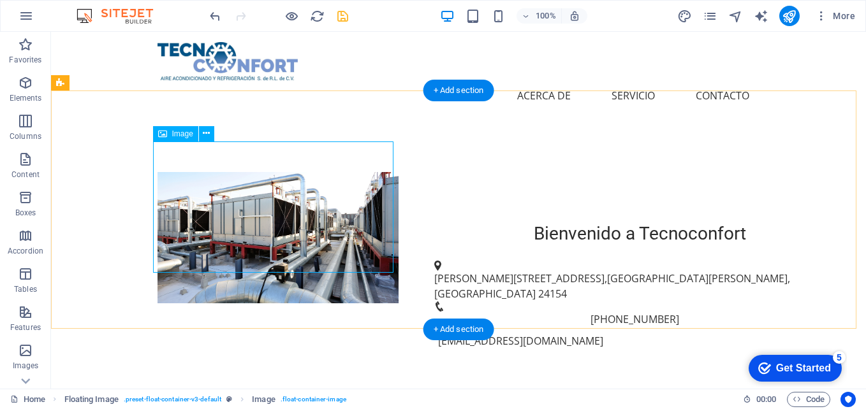
click at [351, 240] on figure at bounding box center [278, 238] width 241 height 132
click at [520, 189] on div at bounding box center [458, 172] width 815 height 102
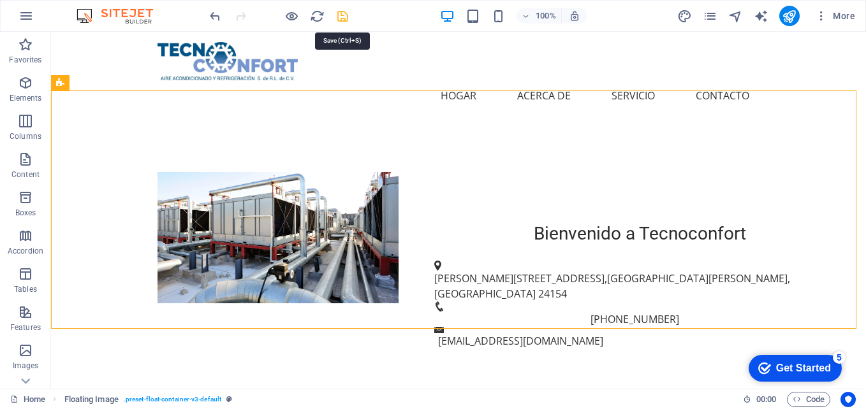
click at [348, 15] on icon "save" at bounding box center [343, 16] width 15 height 15
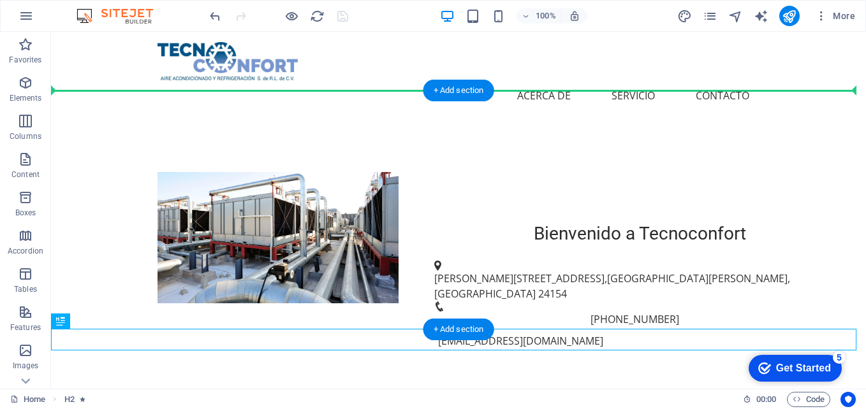
drag, startPoint x: 540, startPoint y: 344, endPoint x: 534, endPoint y: 147, distance: 197.2
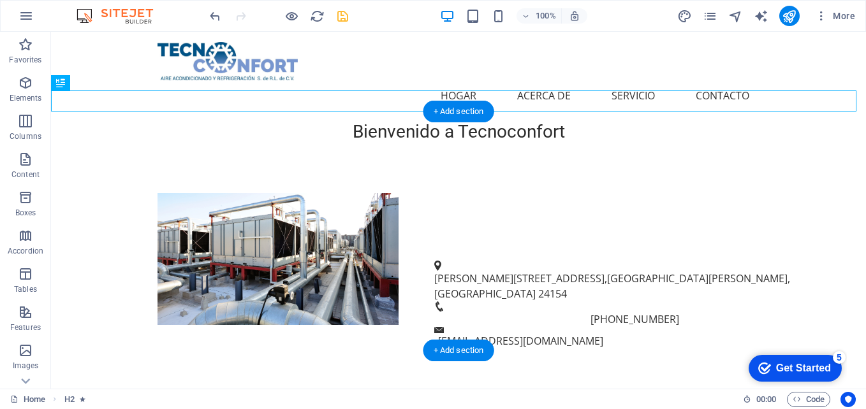
click at [598, 210] on div at bounding box center [458, 193] width 815 height 102
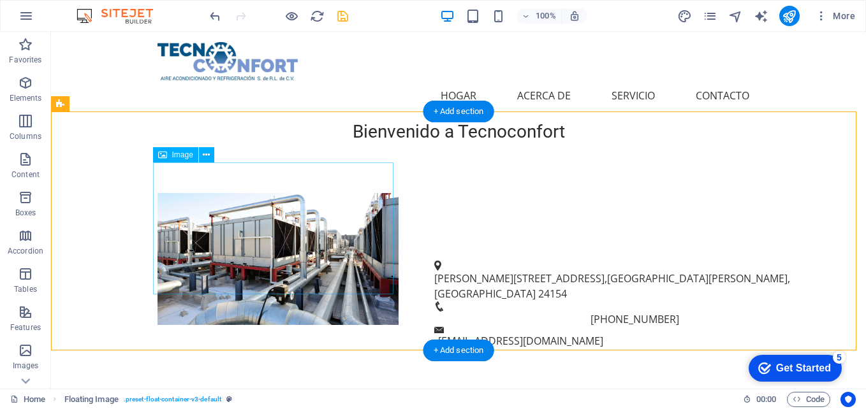
click at [369, 247] on figure at bounding box center [278, 259] width 241 height 132
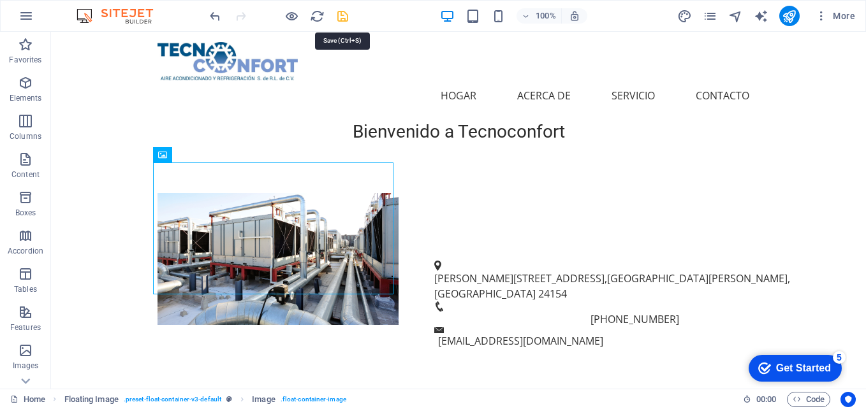
click at [344, 19] on icon "save" at bounding box center [343, 16] width 15 height 15
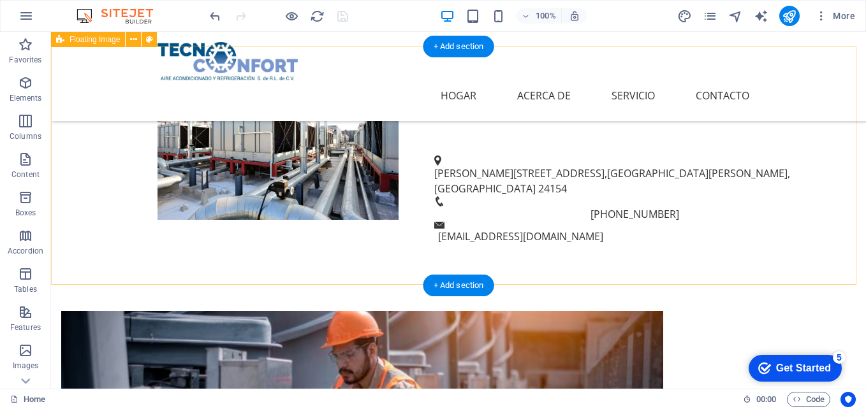
scroll to position [64, 0]
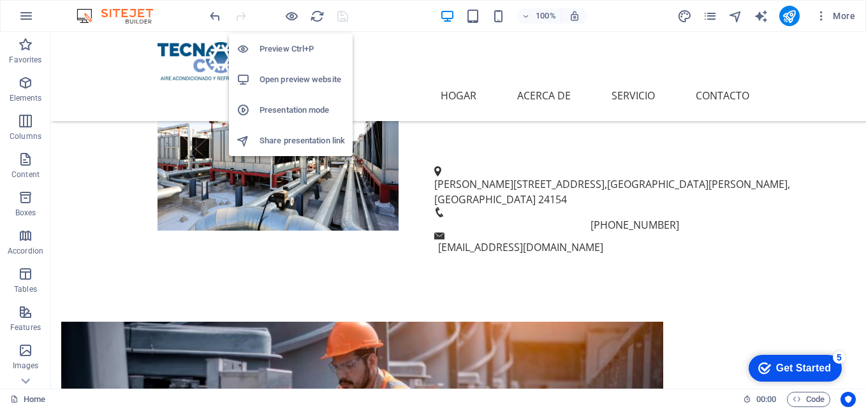
click at [283, 81] on h6 "Open preview website" at bounding box center [302, 79] width 85 height 15
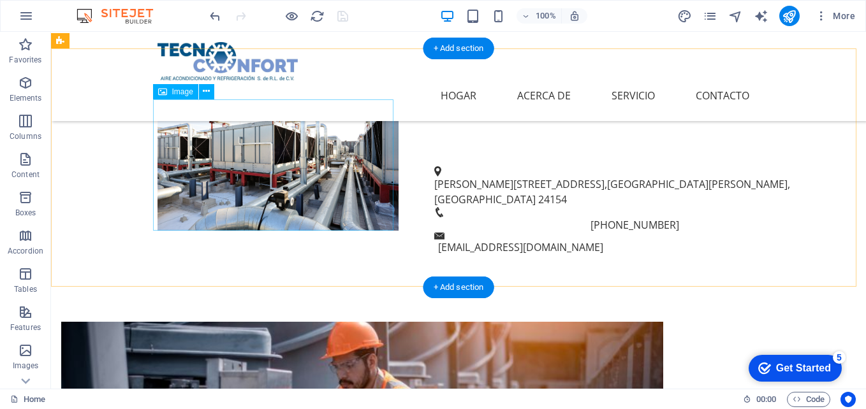
click at [274, 166] on figure at bounding box center [278, 166] width 241 height 132
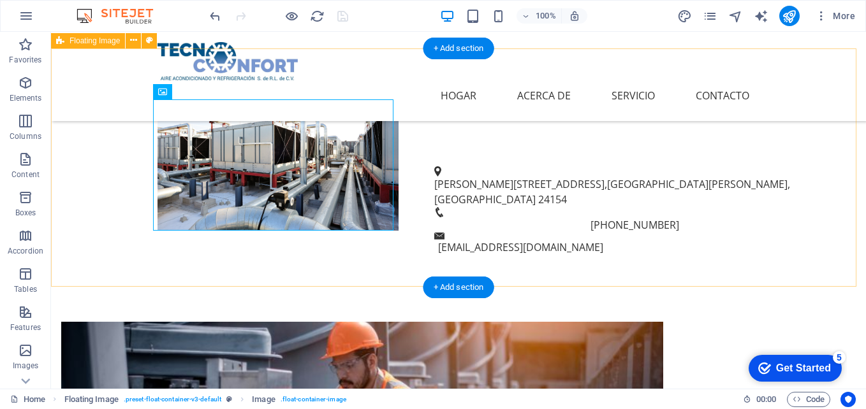
click at [427, 151] on div at bounding box center [458, 99] width 815 height 102
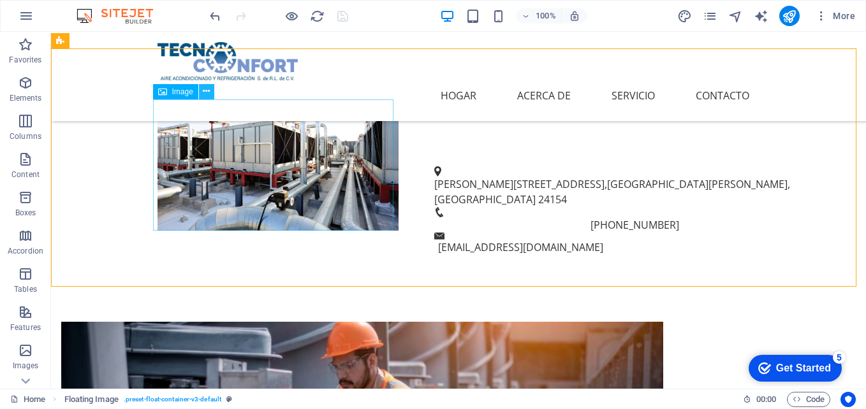
click at [204, 92] on icon at bounding box center [206, 91] width 7 height 13
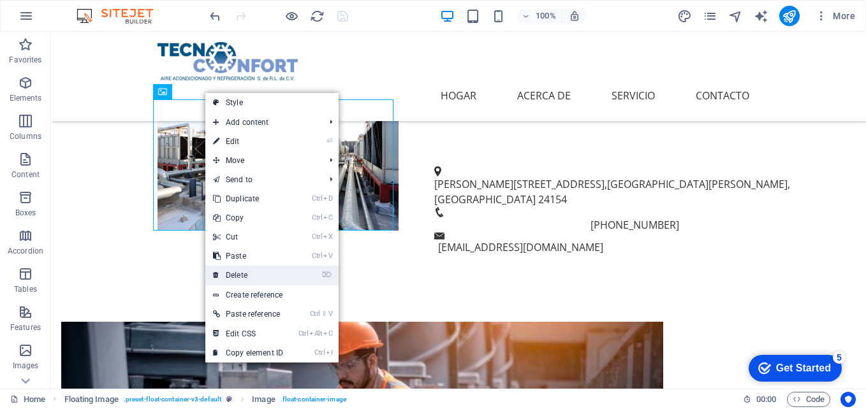
click at [263, 272] on link "⌦ Delete" at bounding box center [247, 275] width 85 height 19
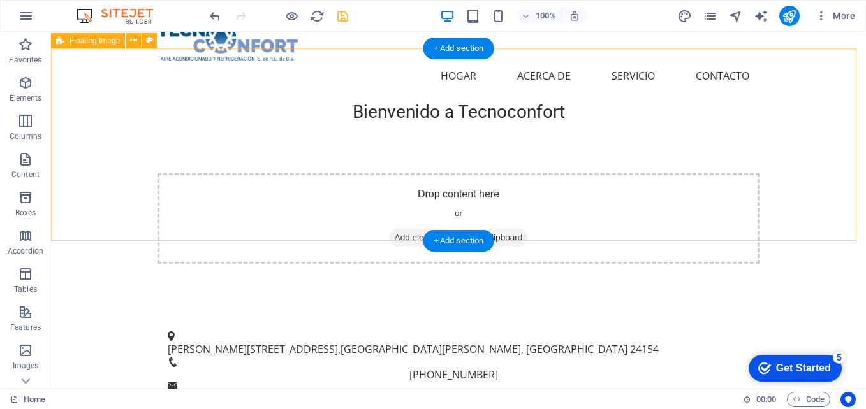
scroll to position [0, 0]
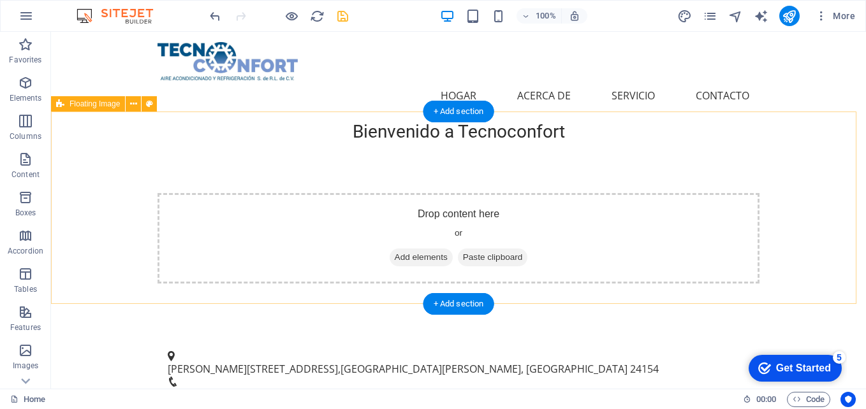
click at [323, 159] on div "Drop content here or Add elements Paste clipboard" at bounding box center [458, 238] width 815 height 193
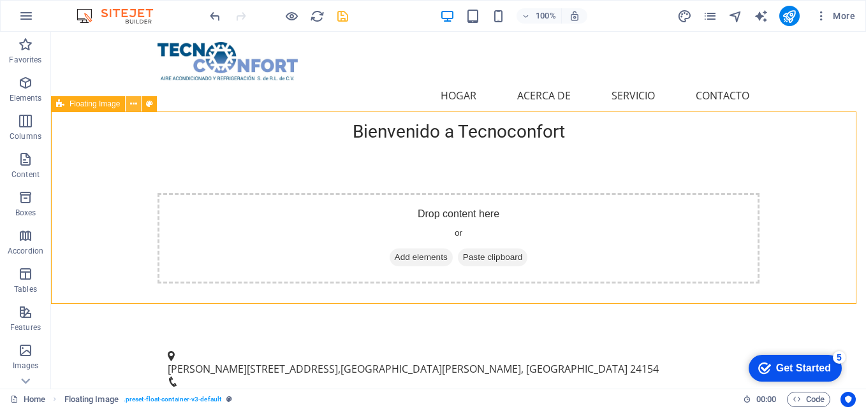
click at [129, 102] on button at bounding box center [133, 103] width 15 height 15
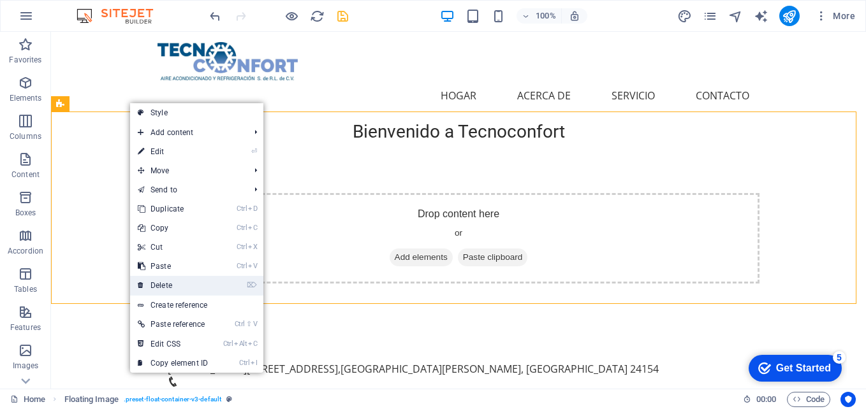
click at [163, 284] on link "⌦ Delete" at bounding box center [172, 285] width 85 height 19
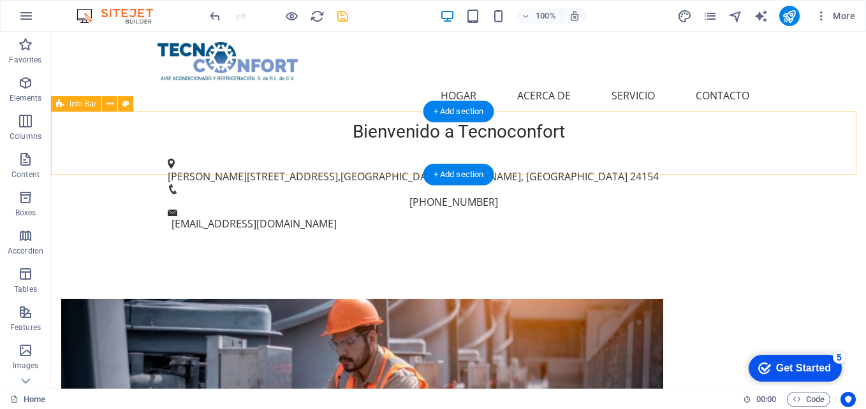
click at [458, 142] on div "Calle Rosa 301 , Ciudad del Carmen, Campeche 24154 +52 938 102 8646 comercializ…" at bounding box center [458, 195] width 815 height 106
click at [460, 114] on div "+ Add section" at bounding box center [459, 112] width 71 height 22
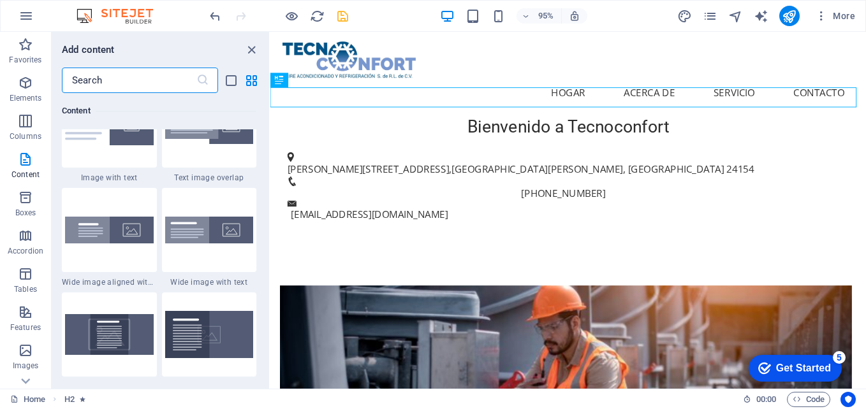
scroll to position [2615, 0]
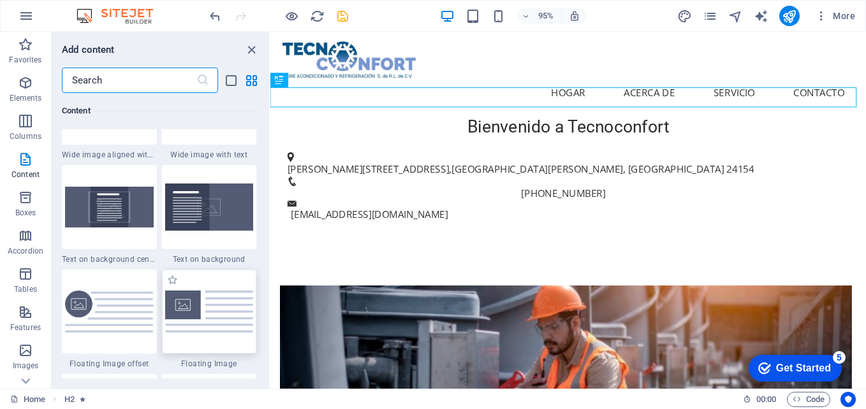
click at [214, 290] on div at bounding box center [209, 312] width 95 height 84
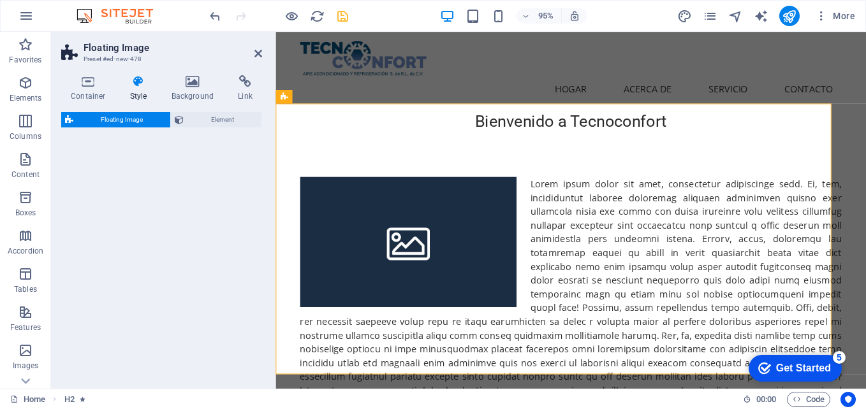
select select "%"
select select "rem"
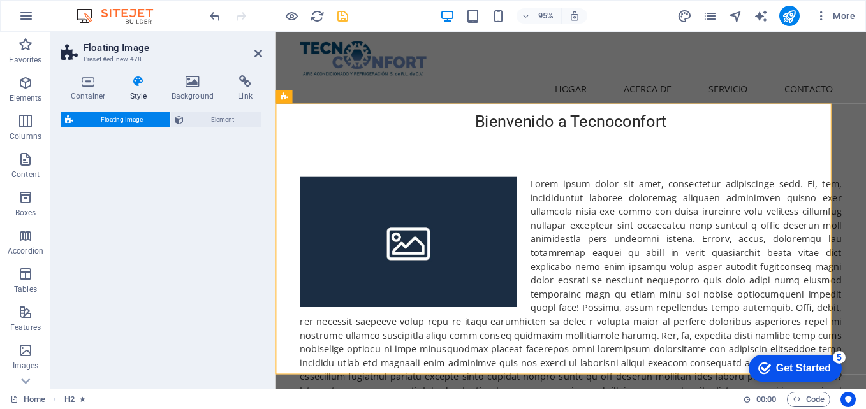
select select "preset-float-container-v3-default"
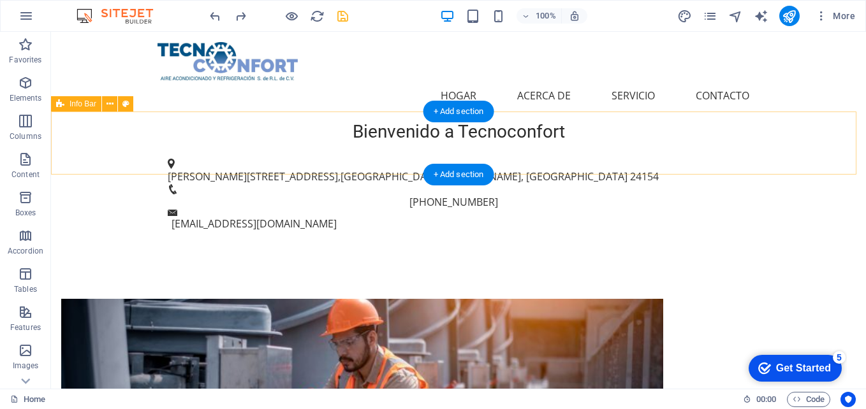
click at [495, 142] on div "Calle Rosa 301 , Ciudad del Carmen, Campeche 24154 +52 938 102 8646 comercializ…" at bounding box center [458, 195] width 815 height 106
click at [474, 113] on div "+ Add section" at bounding box center [459, 112] width 71 height 22
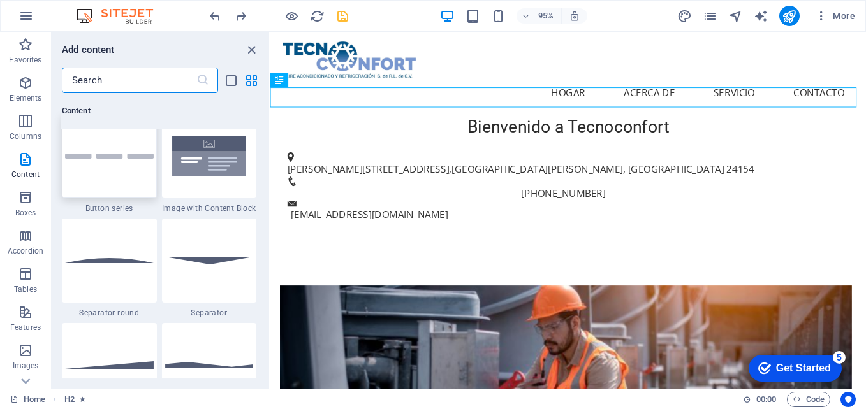
scroll to position [2997, 0]
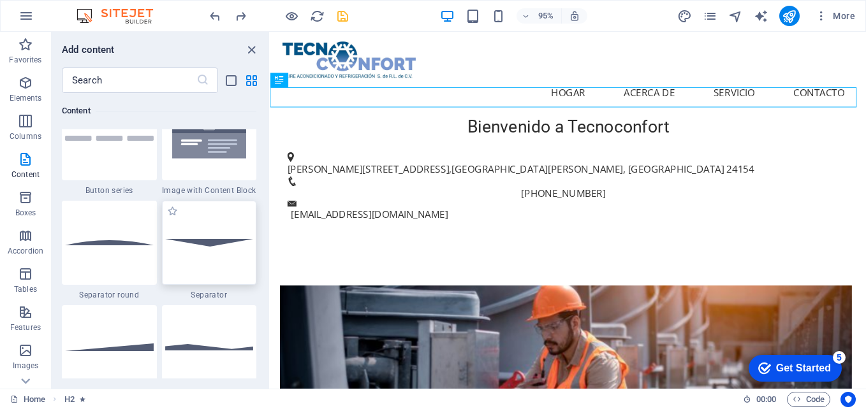
click at [208, 250] on div at bounding box center [209, 243] width 95 height 84
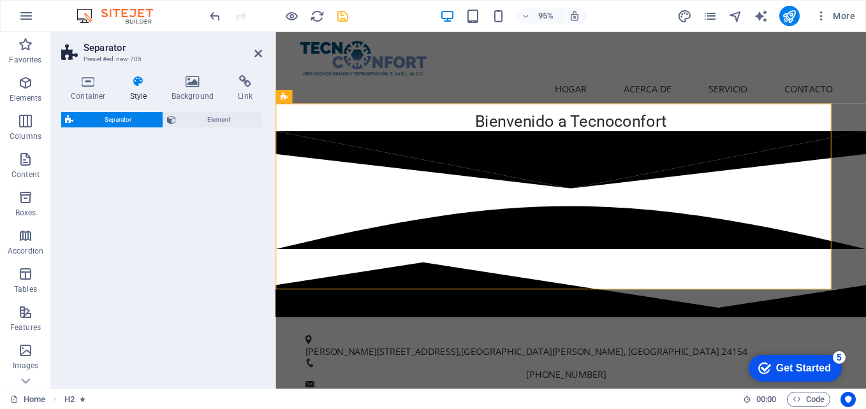
select select "rem"
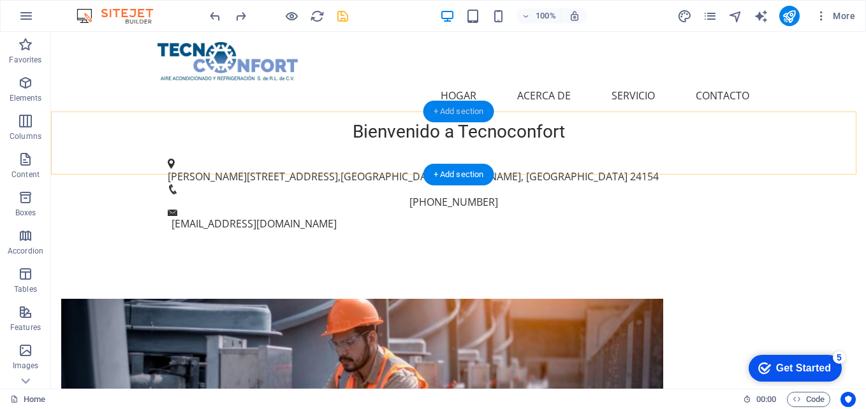
click at [462, 107] on div "+ Add section" at bounding box center [459, 112] width 71 height 22
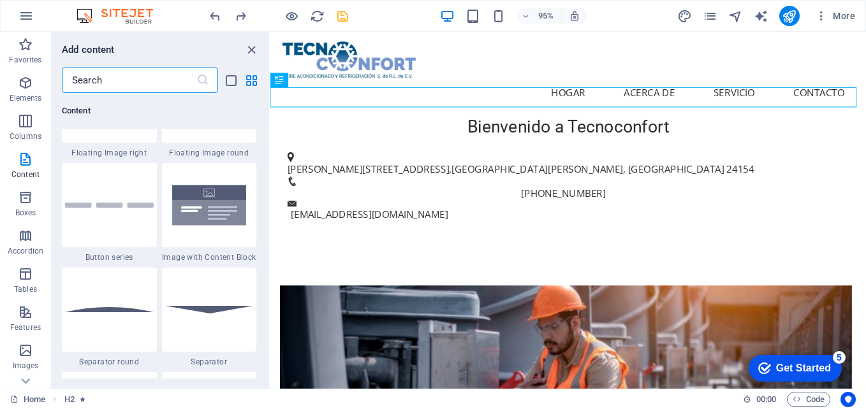
scroll to position [2870, 0]
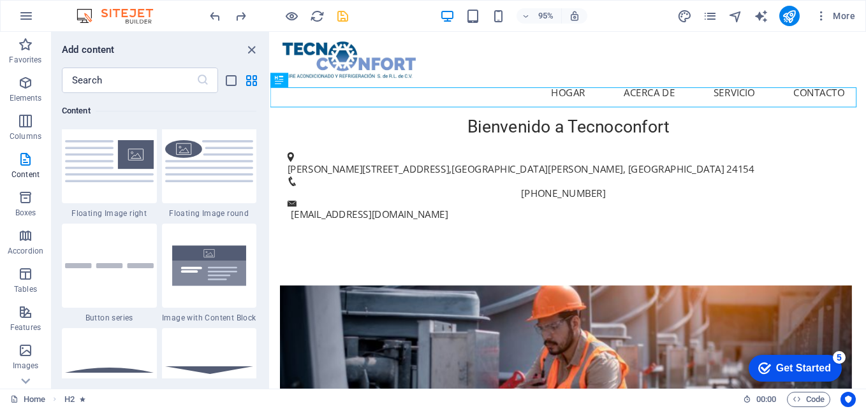
click at [124, 279] on div at bounding box center [109, 266] width 95 height 84
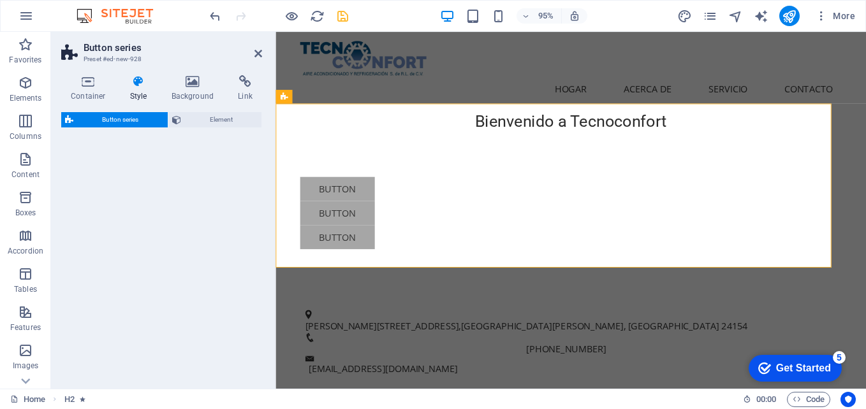
select select "rem"
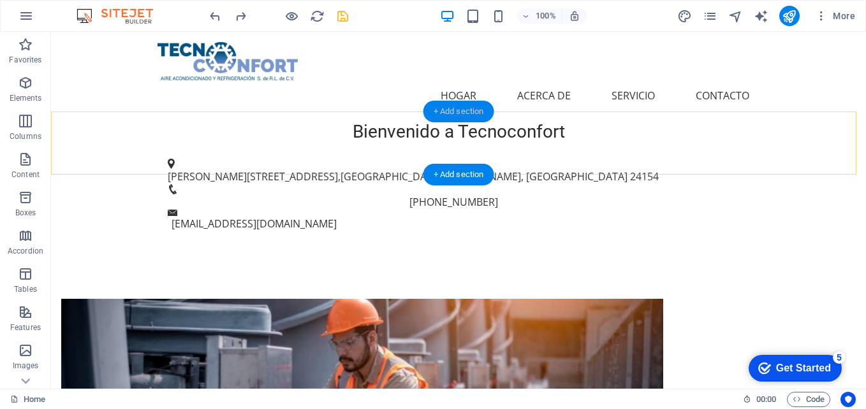
click at [477, 110] on div "+ Add section" at bounding box center [459, 112] width 71 height 22
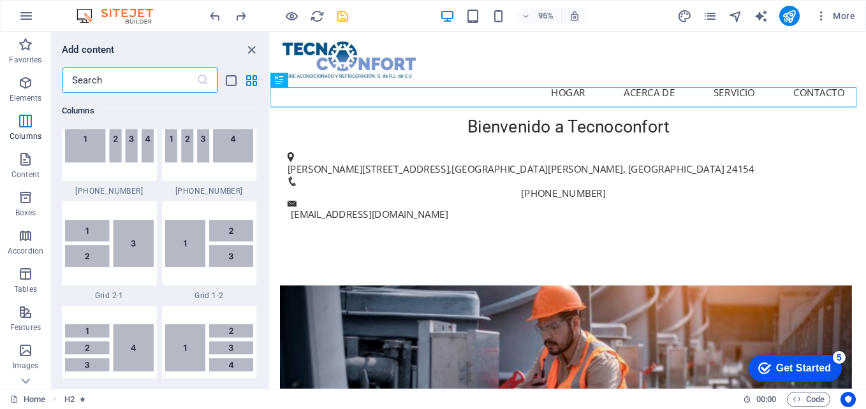
scroll to position [1658, 0]
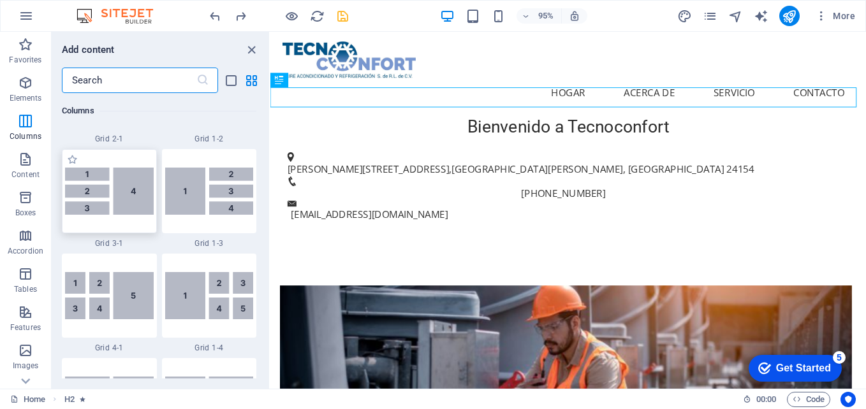
click at [123, 189] on img at bounding box center [109, 191] width 89 height 47
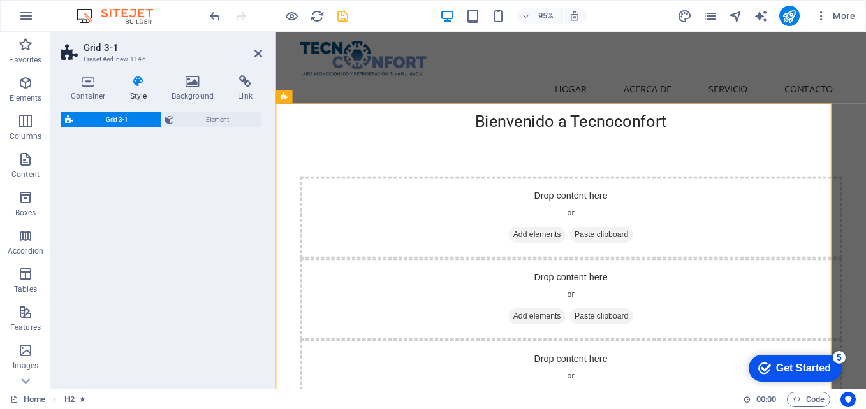
select select "rem"
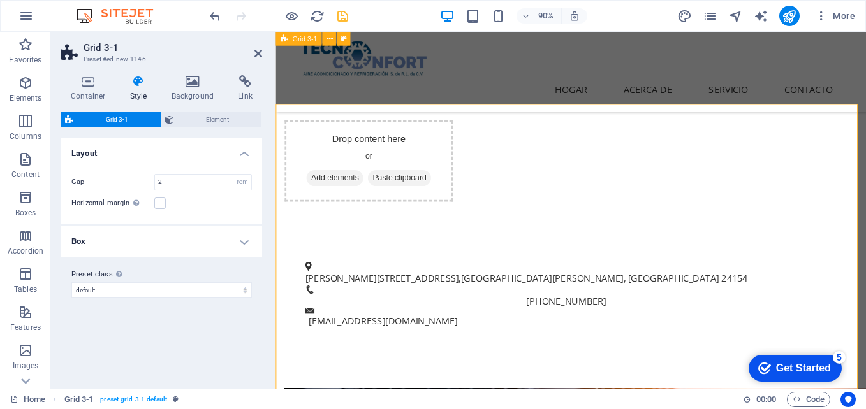
scroll to position [0, 0]
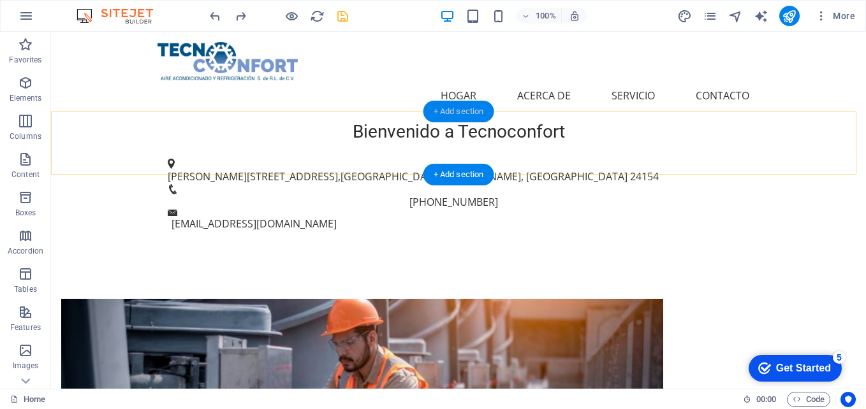
click at [464, 114] on div "+ Add section" at bounding box center [459, 112] width 71 height 22
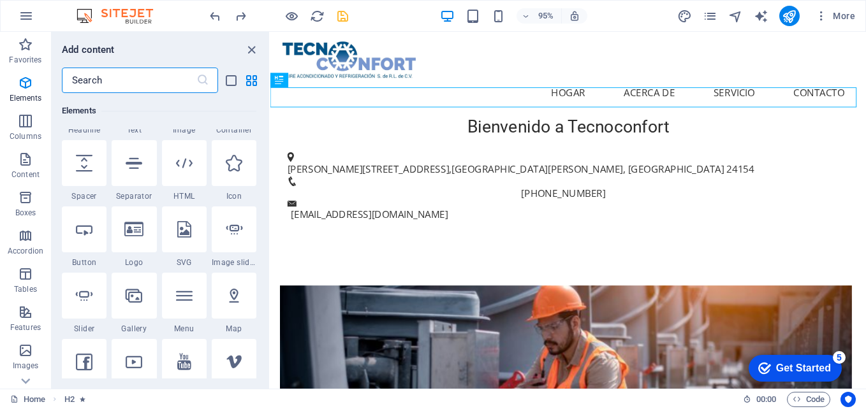
scroll to position [128, 0]
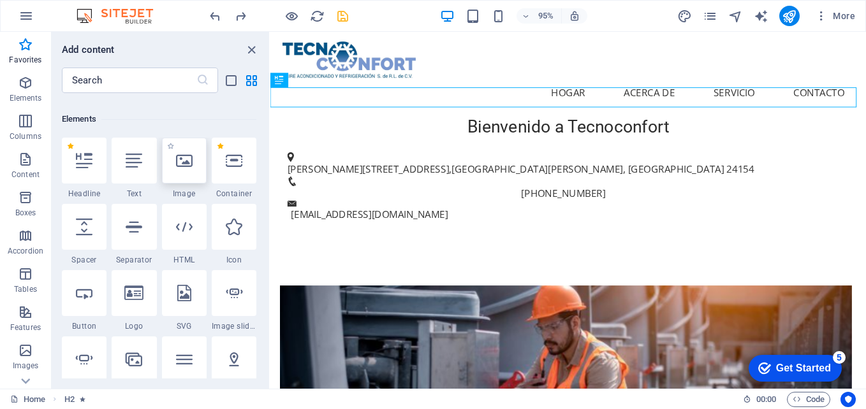
click at [197, 167] on div at bounding box center [184, 161] width 45 height 46
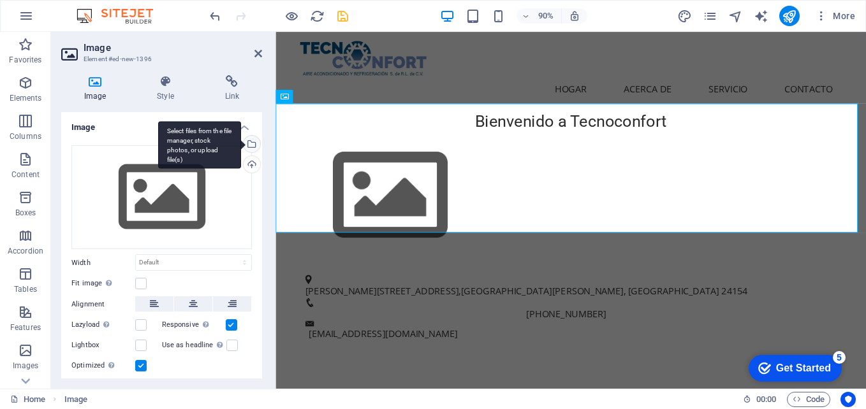
click at [251, 146] on div "Select files from the file manager, stock photos, or upload file(s)" at bounding box center [250, 145] width 19 height 19
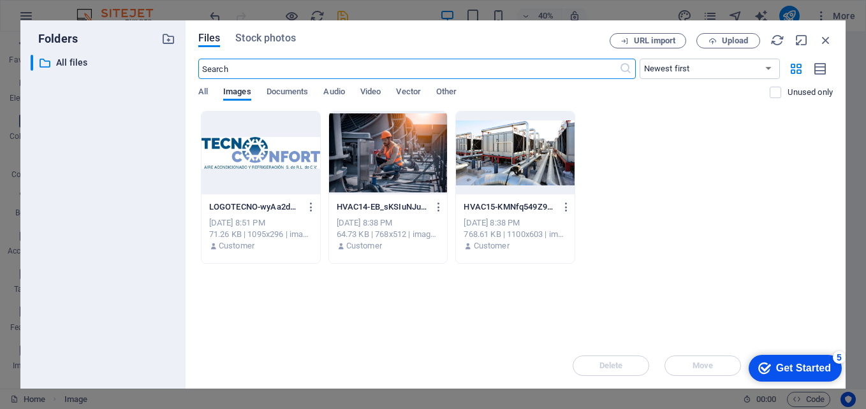
click at [531, 144] on div at bounding box center [515, 153] width 119 height 83
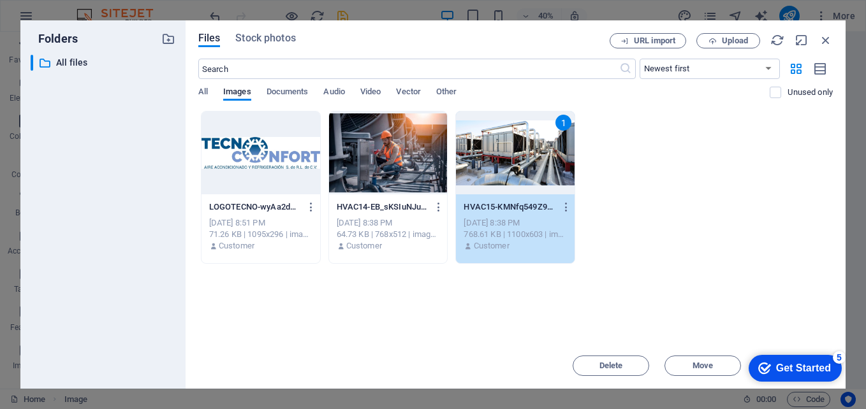
click at [531, 144] on div "1" at bounding box center [515, 153] width 119 height 83
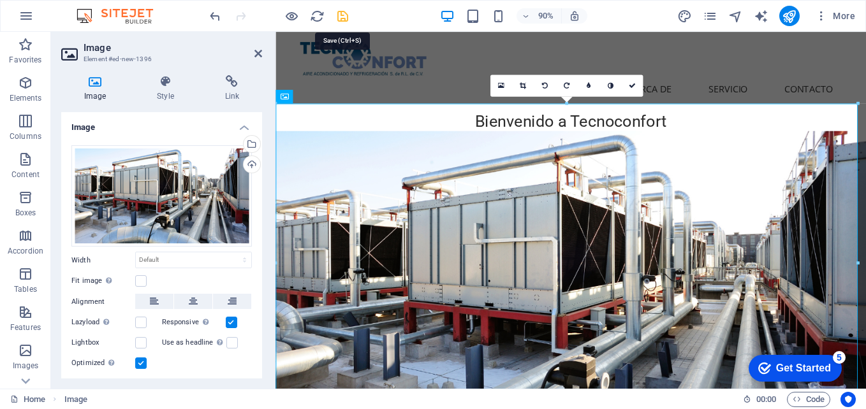
click at [341, 20] on icon "save" at bounding box center [343, 16] width 15 height 15
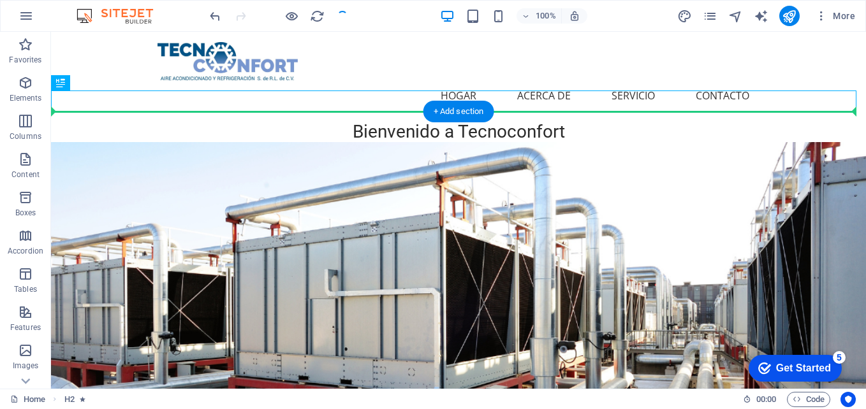
drag, startPoint x: 505, startPoint y: 96, endPoint x: 502, endPoint y: 154, distance: 58.1
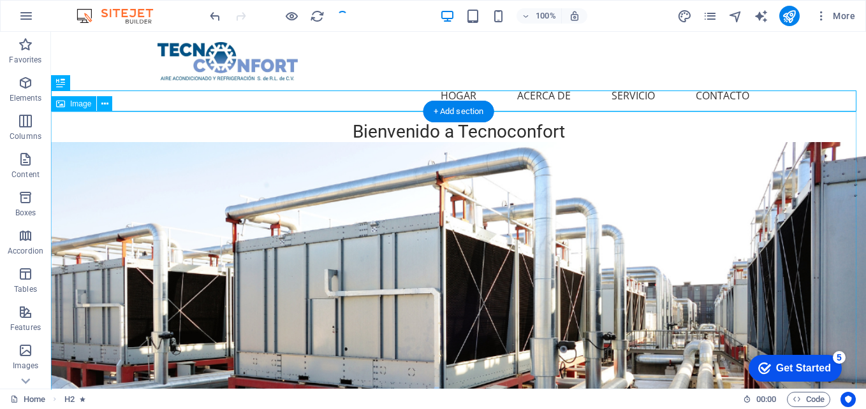
click at [402, 170] on figure at bounding box center [458, 365] width 815 height 447
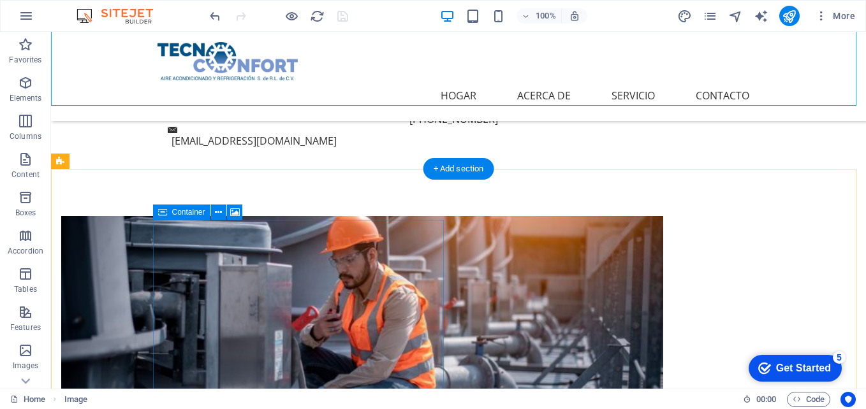
scroll to position [574, 0]
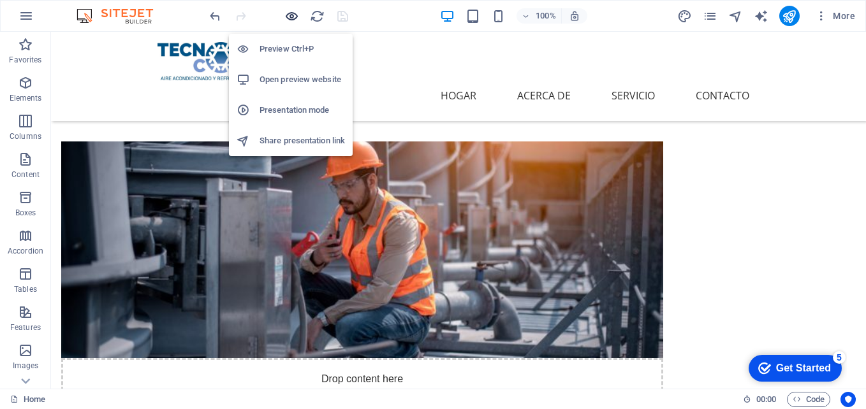
click at [294, 16] on icon "button" at bounding box center [291, 16] width 15 height 15
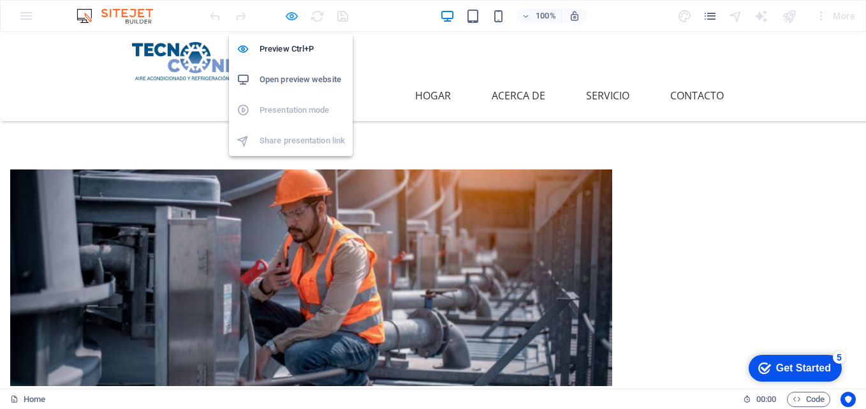
scroll to position [597, 0]
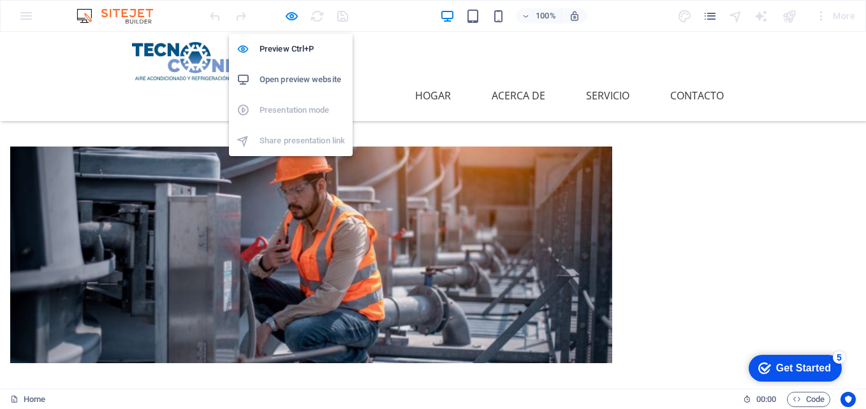
click at [293, 78] on h6 "Open preview website" at bounding box center [302, 79] width 85 height 15
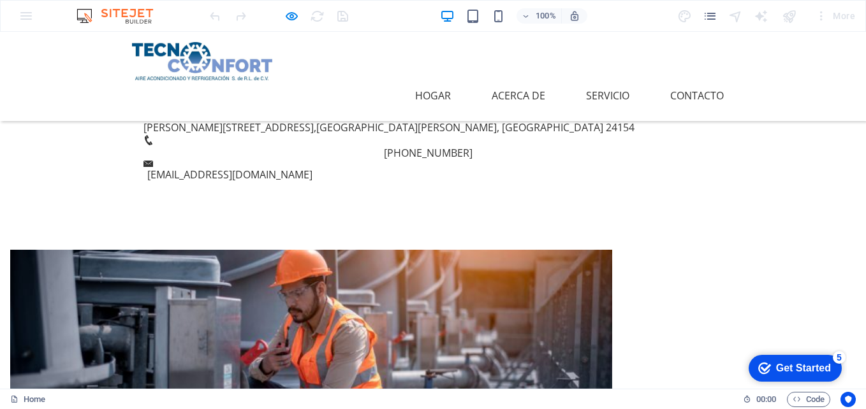
scroll to position [0, 0]
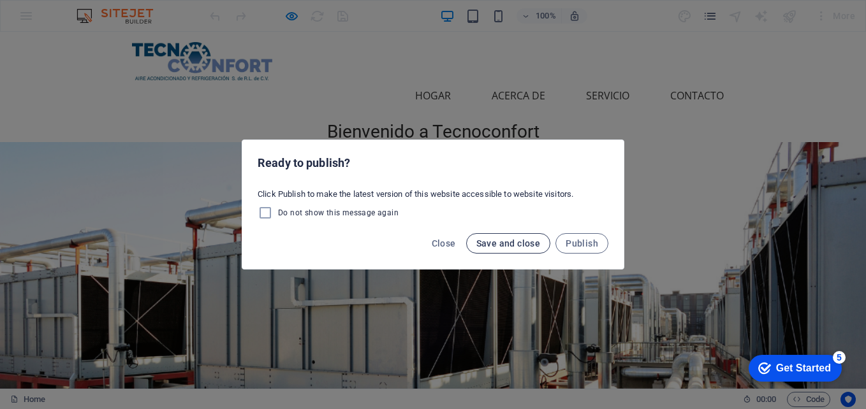
click at [513, 247] on span "Save and close" at bounding box center [508, 244] width 64 height 10
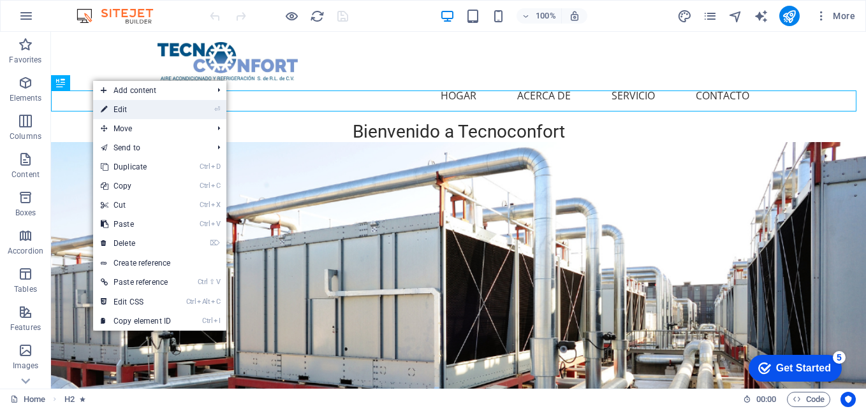
click at [119, 107] on link "⏎ Edit" at bounding box center [135, 109] width 85 height 19
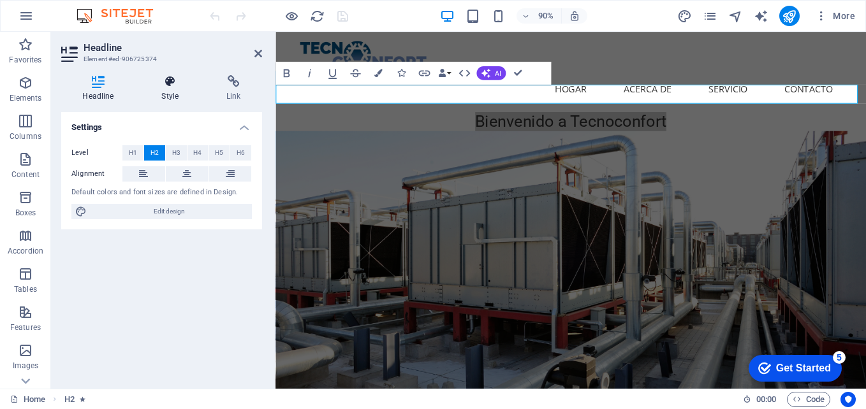
click at [172, 85] on icon at bounding box center [170, 81] width 60 height 13
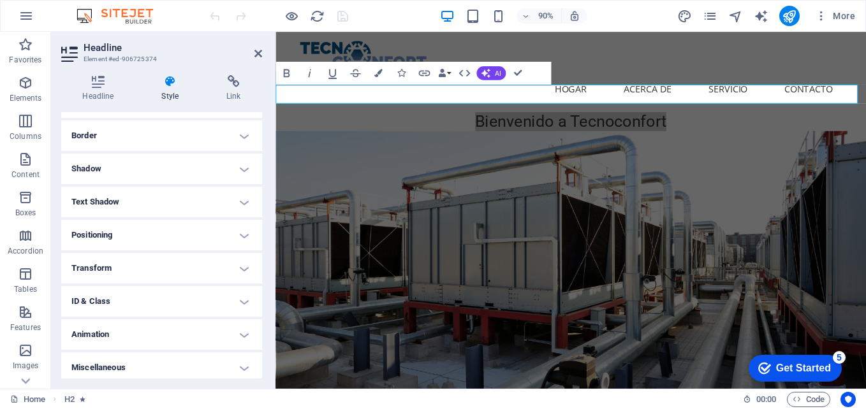
scroll to position [136, 0]
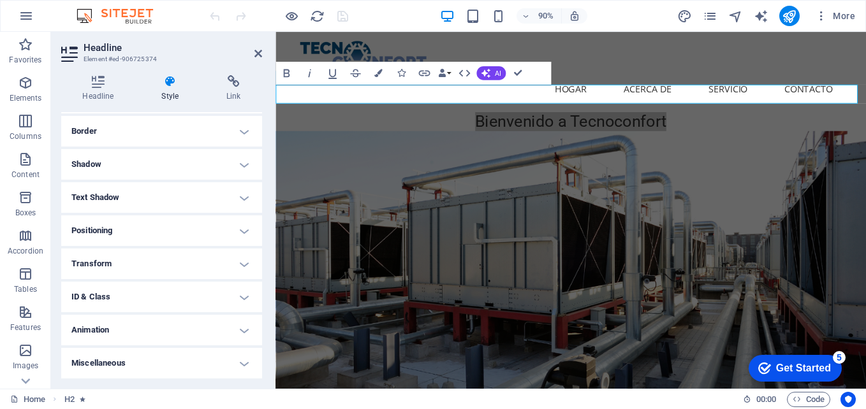
click at [113, 362] on h4 "Miscellaneous" at bounding box center [161, 363] width 201 height 31
click at [329, 80] on icon "button" at bounding box center [332, 73] width 14 height 14
click at [379, 67] on button "Colors" at bounding box center [378, 72] width 22 height 23
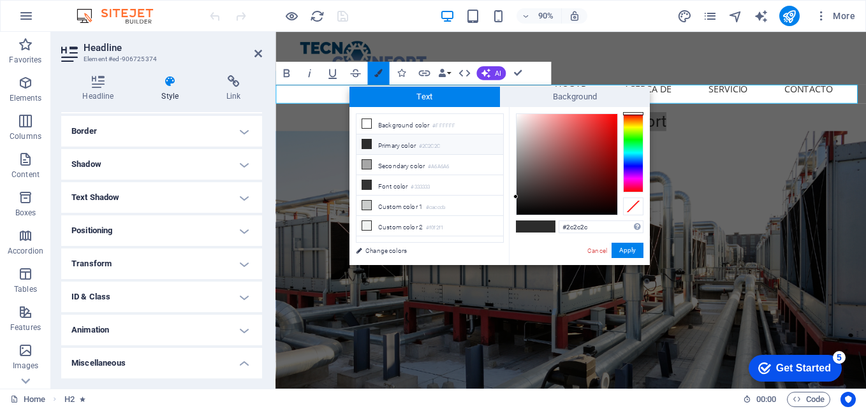
click at [379, 67] on button "Colors" at bounding box center [378, 72] width 22 height 23
drag, startPoint x: 597, startPoint y: 220, endPoint x: 560, endPoint y: 221, distance: 37.0
click at [560, 221] on div "#2c2c2c Supported formats #0852ed rgb(8, 82, 237) rgba(8, 82, 237, 90%) hsv(221…" at bounding box center [579, 278] width 141 height 343
drag, startPoint x: 588, startPoint y: 227, endPoint x: 545, endPoint y: 222, distance: 43.0
click at [545, 222] on div "#2c2c2c Supported formats #0852ed rgb(8, 82, 237) rgba(8, 82, 237, 90%) hsv(221…" at bounding box center [579, 278] width 141 height 343
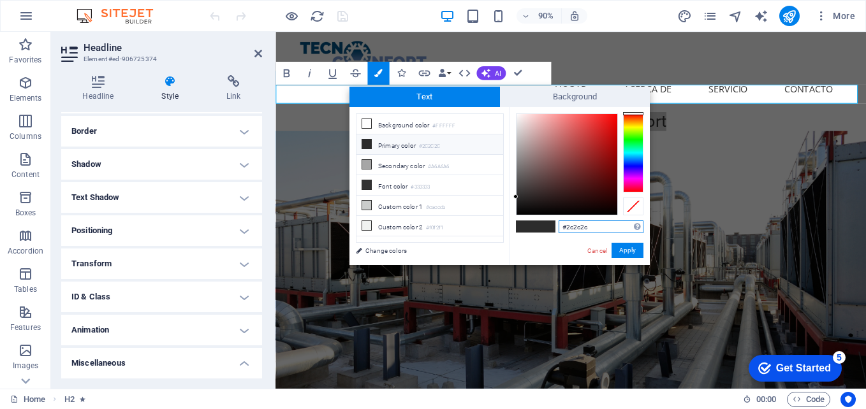
paste input "004080"
type input "#004080"
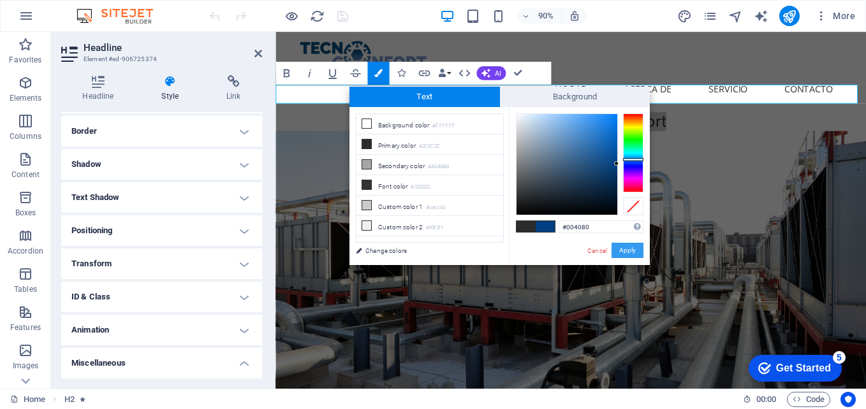
click at [626, 247] on button "Apply" at bounding box center [628, 250] width 32 height 15
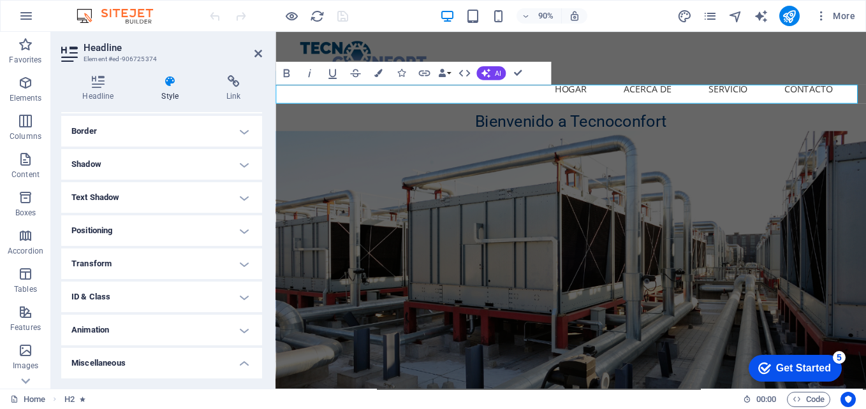
click at [363, 121] on h2 "Bienvenido a Tecnoconfort" at bounding box center [604, 132] width 656 height 22
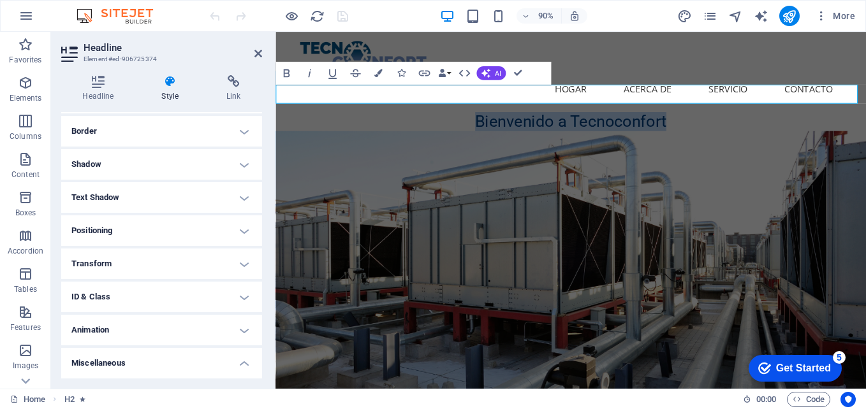
drag, startPoint x: 719, startPoint y: 94, endPoint x: 491, endPoint y: 92, distance: 228.4
click at [491, 121] on h2 "Bienvenido a Tecnoconfort" at bounding box center [604, 132] width 656 height 22
click at [309, 73] on icon "button" at bounding box center [309, 73] width 14 height 14
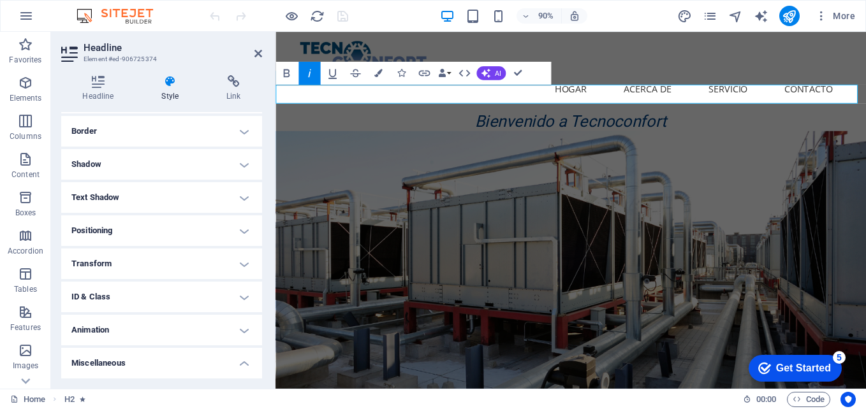
click at [309, 73] on icon "button" at bounding box center [309, 73] width 14 height 14
click at [286, 75] on icon "button" at bounding box center [286, 73] width 14 height 14
click at [356, 73] on icon "button" at bounding box center [355, 73] width 14 height 14
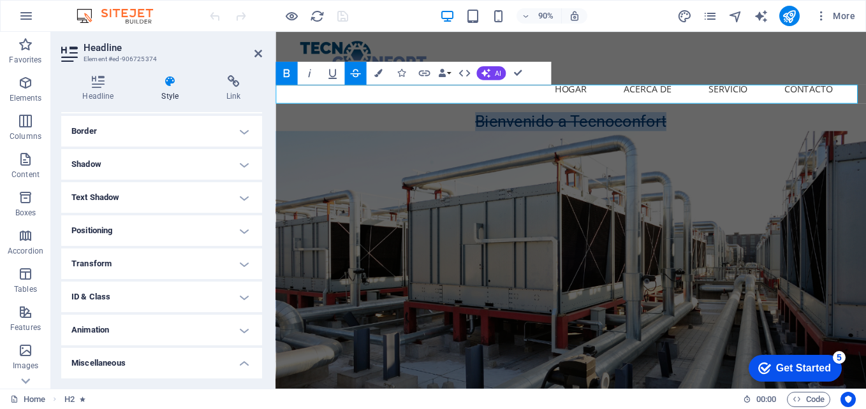
click at [356, 73] on icon "button" at bounding box center [355, 73] width 14 height 14
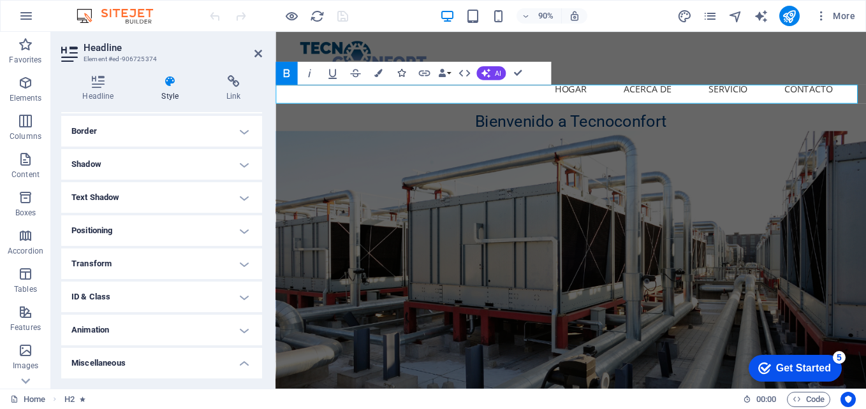
click at [402, 73] on icon "button" at bounding box center [401, 73] width 8 height 8
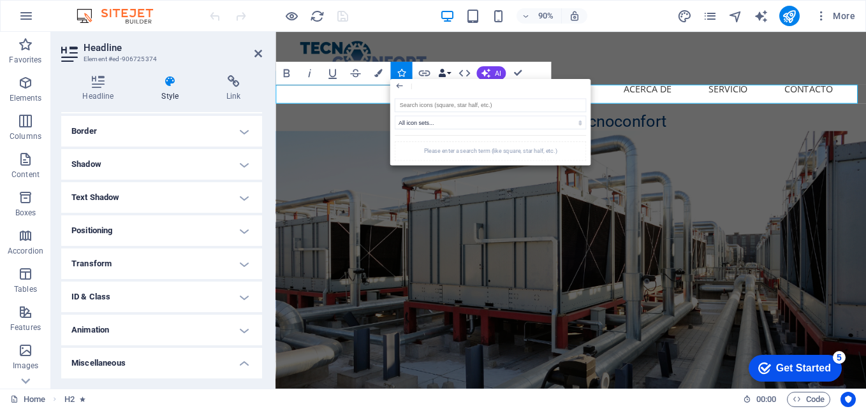
click at [452, 69] on button "Data Bindings" at bounding box center [444, 72] width 16 height 23
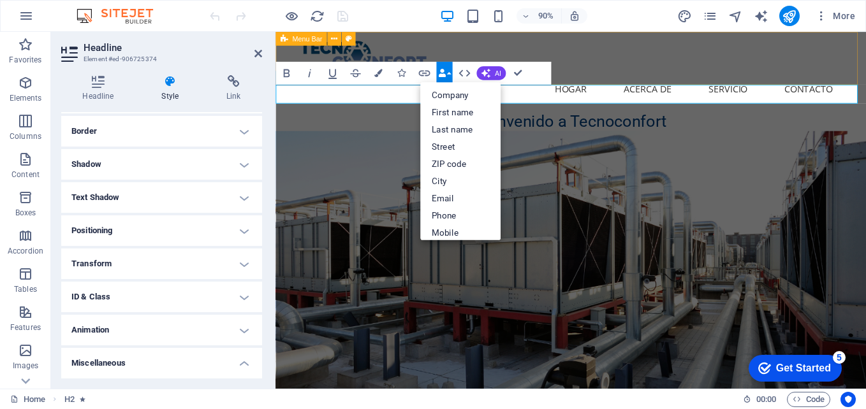
click at [727, 80] on div "Menu Hogar Acerca de Servicio Contacto" at bounding box center [604, 76] width 656 height 89
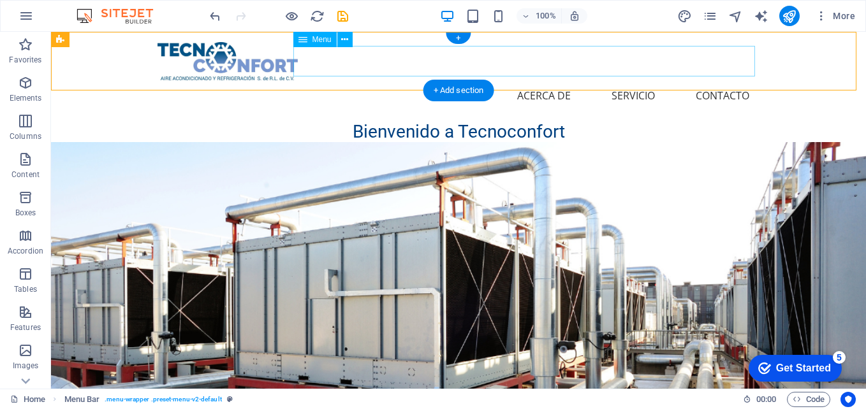
click at [693, 80] on nav "Hogar Acerca de Servicio Contacto" at bounding box center [459, 95] width 602 height 31
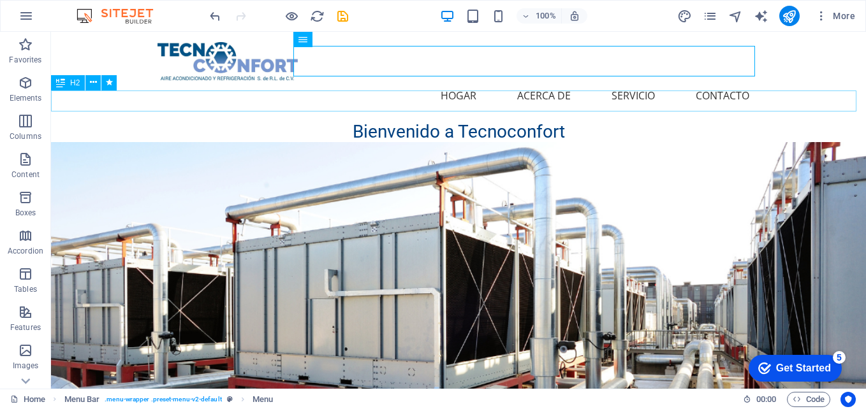
click at [135, 121] on div "Bienvenido a Tecnoconfort" at bounding box center [458, 132] width 815 height 22
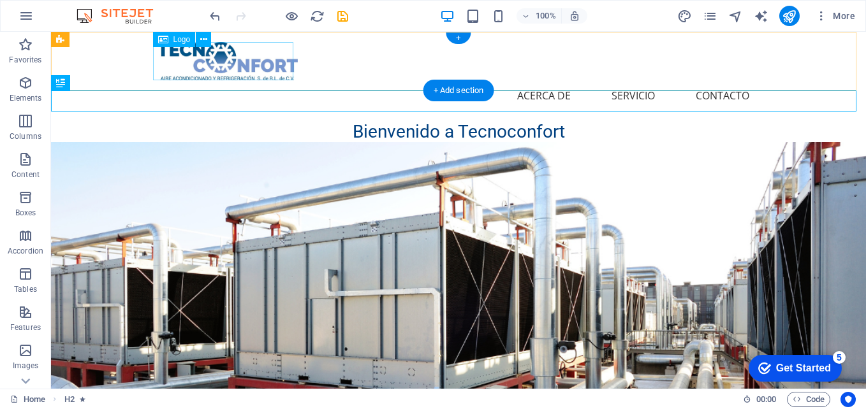
click at [197, 66] on div at bounding box center [459, 61] width 602 height 38
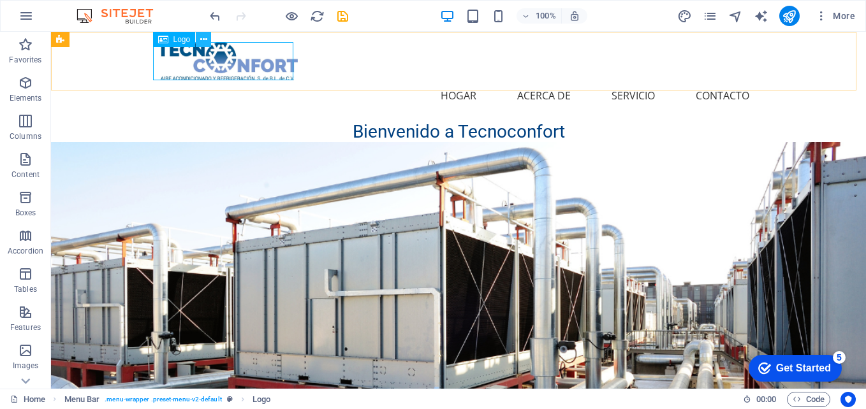
click at [208, 36] on button at bounding box center [203, 39] width 15 height 15
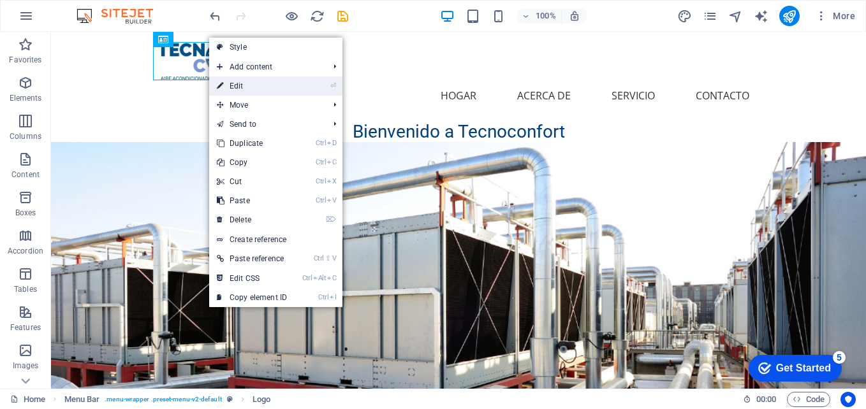
click at [226, 85] on link "⏎ Edit" at bounding box center [251, 86] width 85 height 19
select select "px"
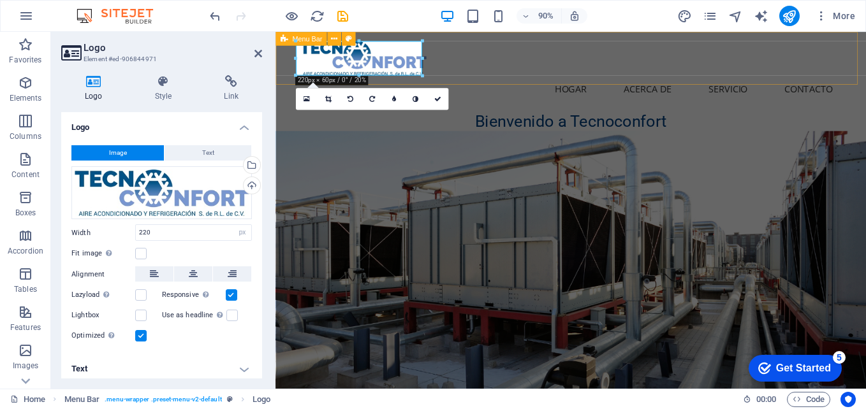
drag, startPoint x: 570, startPoint y: 104, endPoint x: 278, endPoint y: 85, distance: 292.7
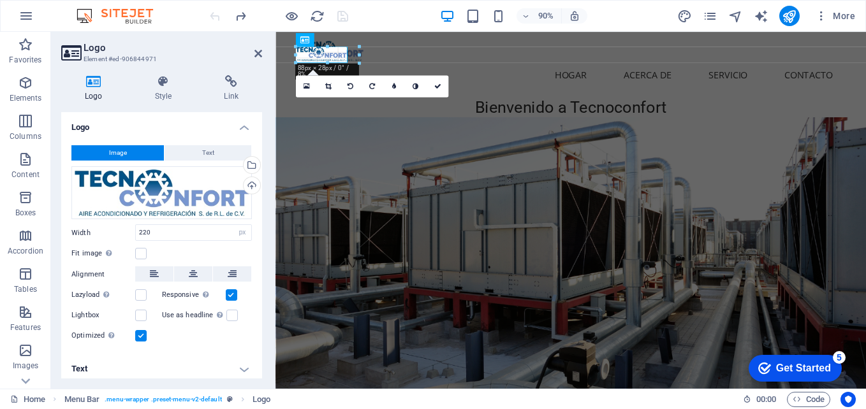
click at [398, 57] on div at bounding box center [592, 54] width 491 height 27
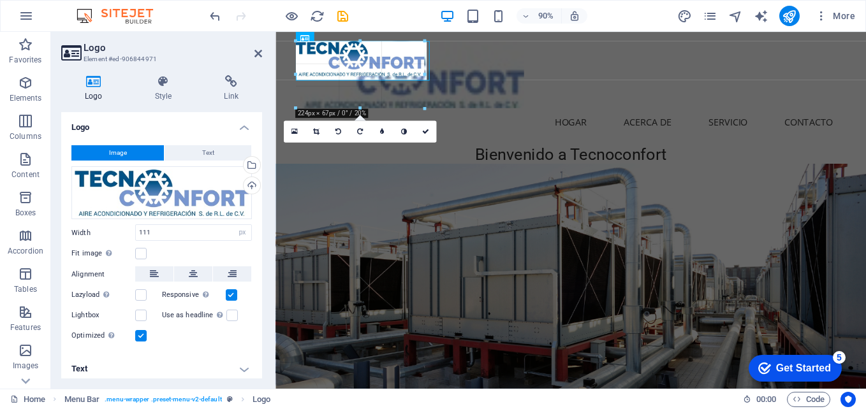
drag, startPoint x: 357, startPoint y: 45, endPoint x: 288, endPoint y: 31, distance: 70.3
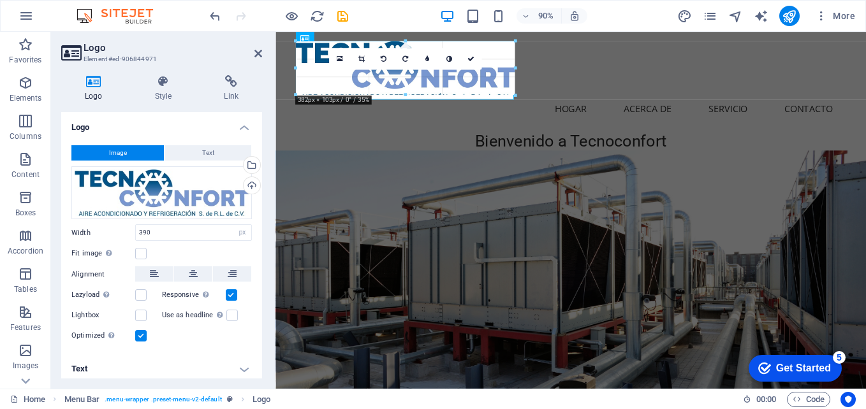
drag, startPoint x: 519, startPoint y: 101, endPoint x: 243, endPoint y: 66, distance: 277.8
type input "359"
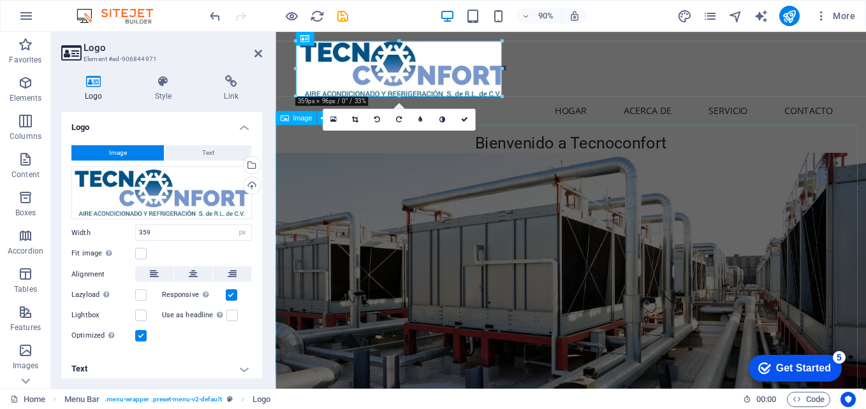
click at [760, 166] on figure at bounding box center [604, 346] width 656 height 360
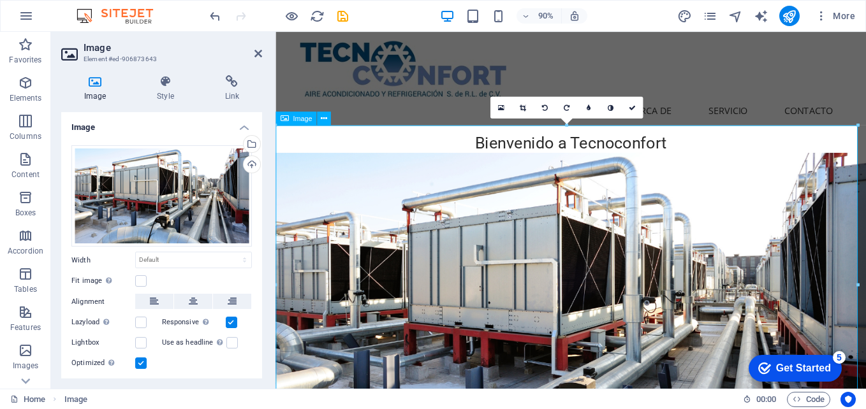
click at [749, 174] on figure at bounding box center [604, 346] width 656 height 360
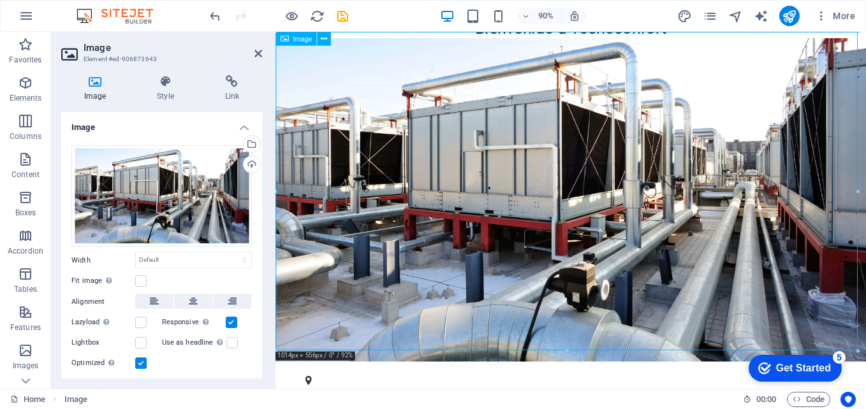
scroll to position [0, 0]
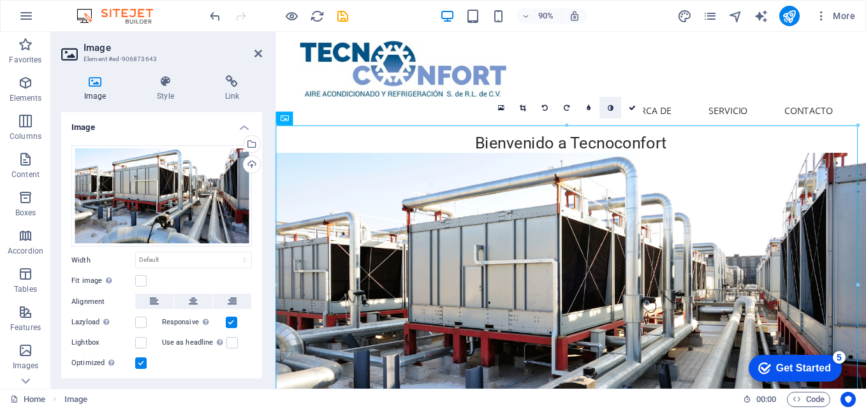
click at [614, 110] on link at bounding box center [611, 107] width 22 height 22
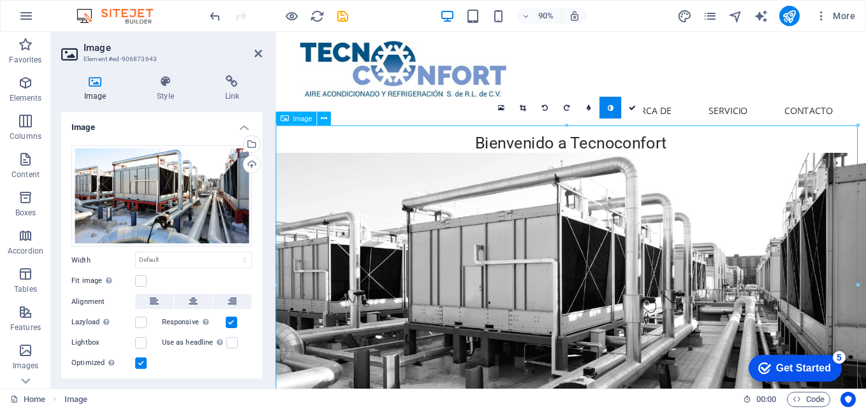
click at [766, 170] on figure at bounding box center [604, 346] width 656 height 360
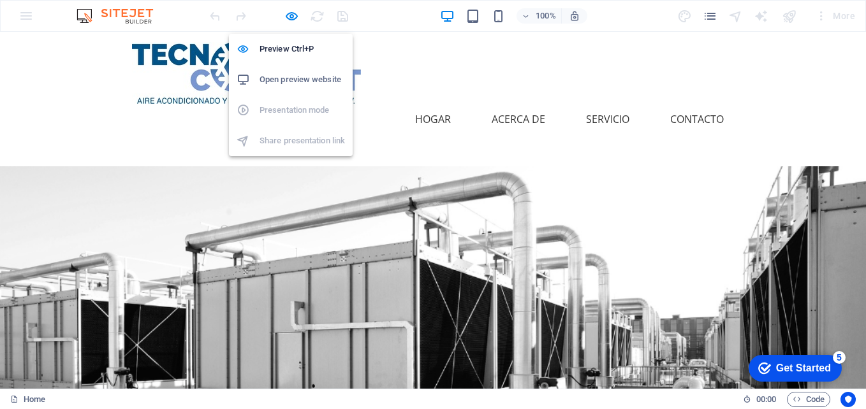
click at [282, 78] on h6 "Open preview website" at bounding box center [302, 79] width 85 height 15
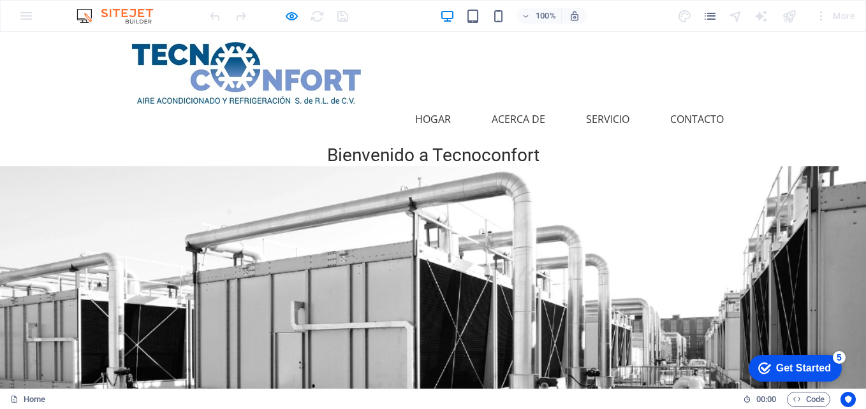
click at [239, 60] on img at bounding box center [246, 73] width 229 height 62
click at [196, 80] on img at bounding box center [246, 73] width 229 height 62
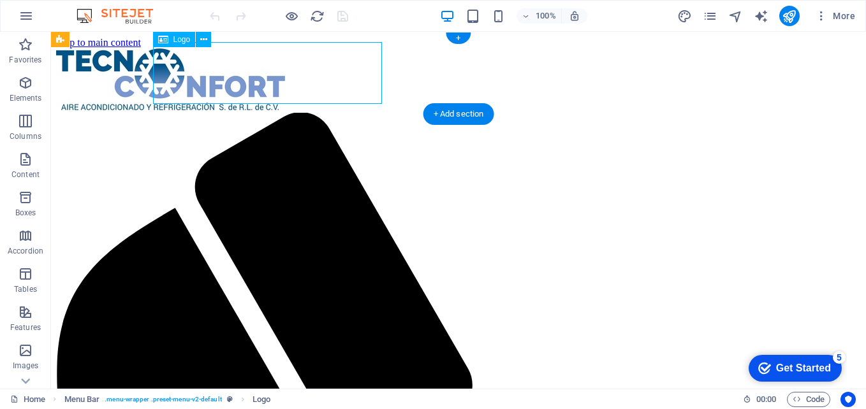
drag, startPoint x: 288, startPoint y: 80, endPoint x: 175, endPoint y: 64, distance: 114.0
click at [178, 65] on div at bounding box center [458, 80] width 805 height 64
click at [261, 70] on div at bounding box center [458, 80] width 805 height 64
select select "px"
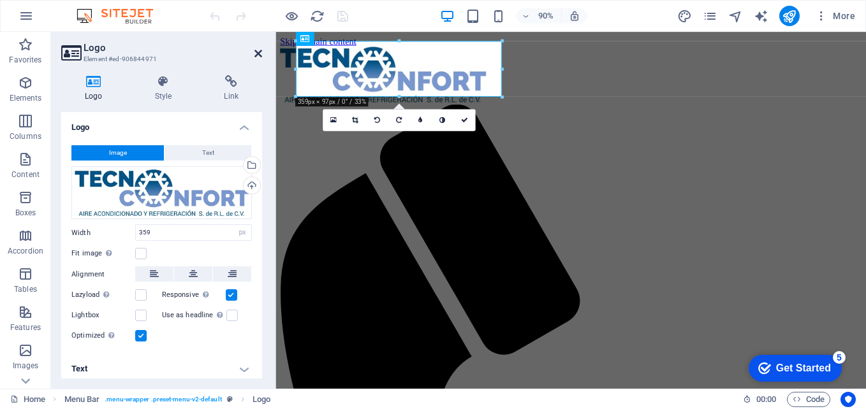
click at [260, 53] on icon at bounding box center [259, 53] width 8 height 10
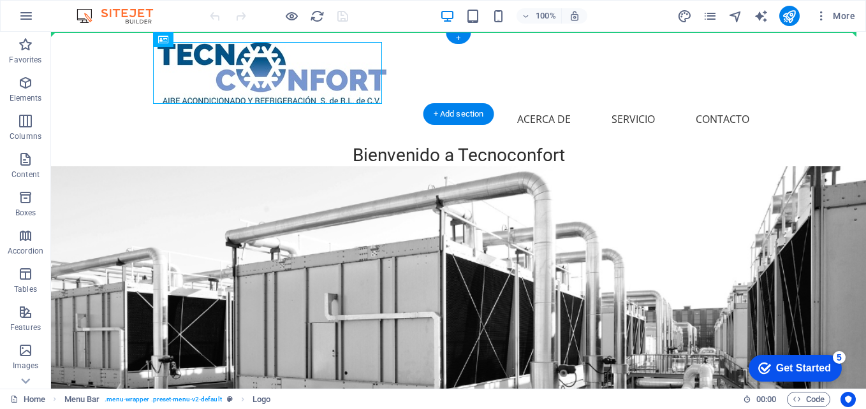
drag, startPoint x: 234, startPoint y: 67, endPoint x: 119, endPoint y: 58, distance: 115.8
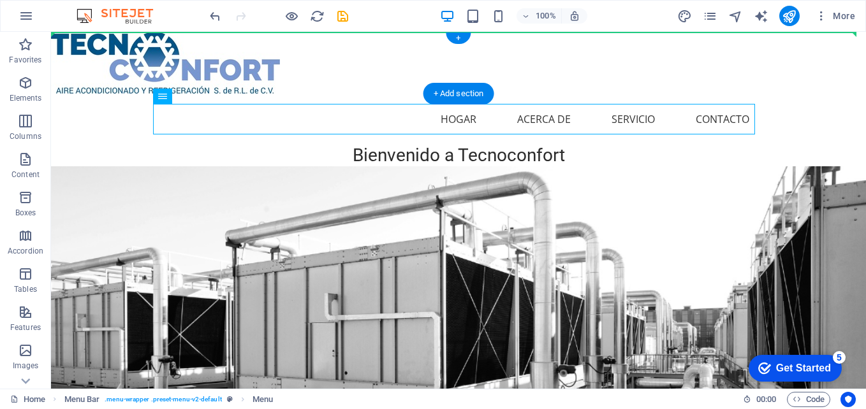
drag, startPoint x: 512, startPoint y: 118, endPoint x: 598, endPoint y: 60, distance: 103.8
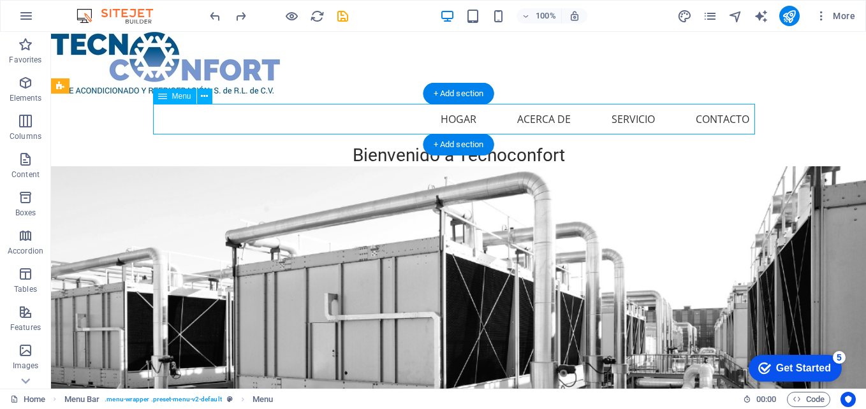
drag, startPoint x: 152, startPoint y: 120, endPoint x: 219, endPoint y: 124, distance: 66.4
click at [219, 124] on nav "Hogar Acerca de Servicio Contacto" at bounding box center [459, 119] width 602 height 31
click at [498, 119] on nav "Hogar Acerca de Servicio Contacto" at bounding box center [459, 119] width 602 height 31
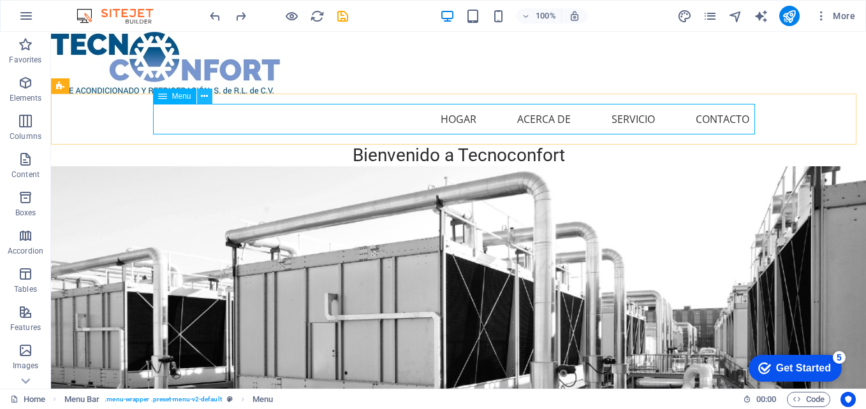
click at [204, 97] on icon at bounding box center [204, 96] width 7 height 13
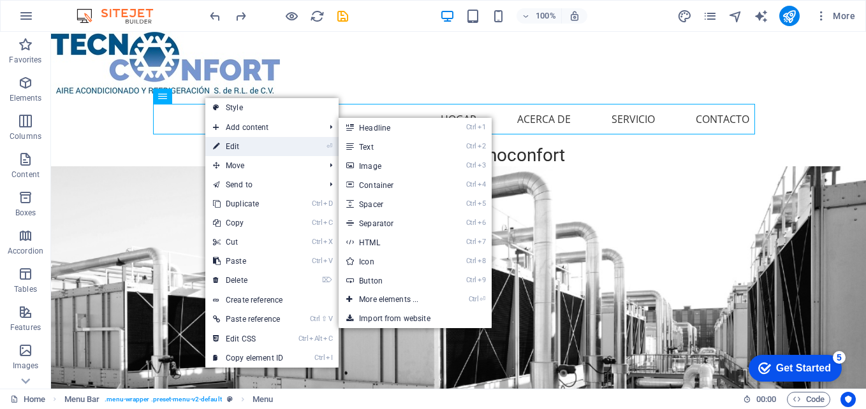
click at [244, 145] on link "⏎ Edit" at bounding box center [247, 146] width 85 height 19
select select
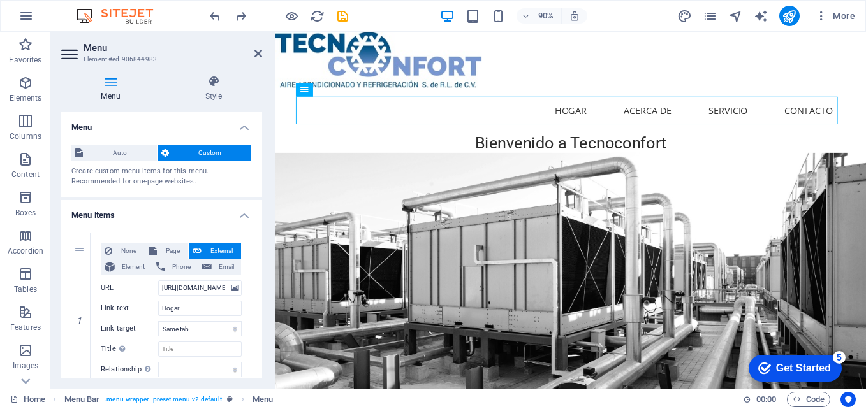
drag, startPoint x: 692, startPoint y: 119, endPoint x: 700, endPoint y: 130, distance: 14.2
click at [700, 130] on nav "Hogar Acerca de Servicio Contacto" at bounding box center [604, 119] width 602 height 31
click at [596, 116] on nav "Hogar Acerca de Servicio Contacto" at bounding box center [604, 119] width 602 height 31
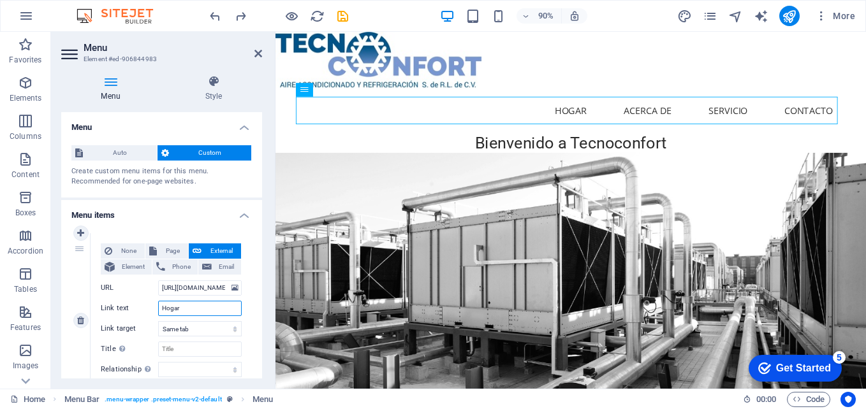
drag, startPoint x: 194, startPoint y: 309, endPoint x: 148, endPoint y: 299, distance: 47.2
click at [148, 299] on div "None Page External Element Phone Email Page Home Subpage Legal Notice Privacy H…" at bounding box center [171, 311] width 141 height 134
type input "N"
select select
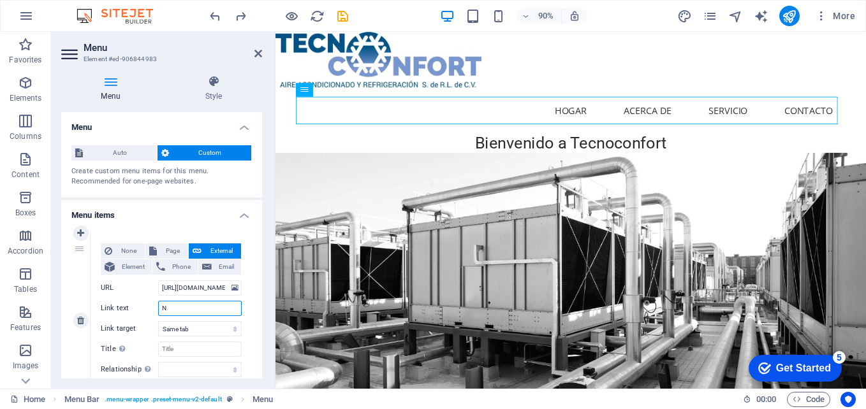
select select
type input "NOSOT"
select select
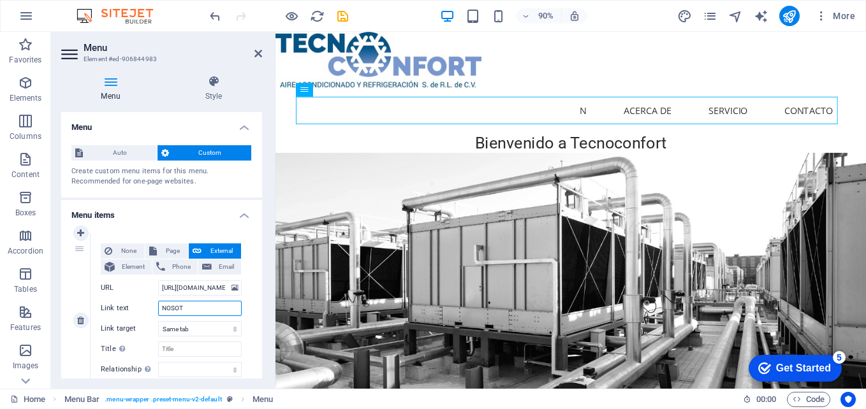
select select
type input "NOSOTROS"
select select
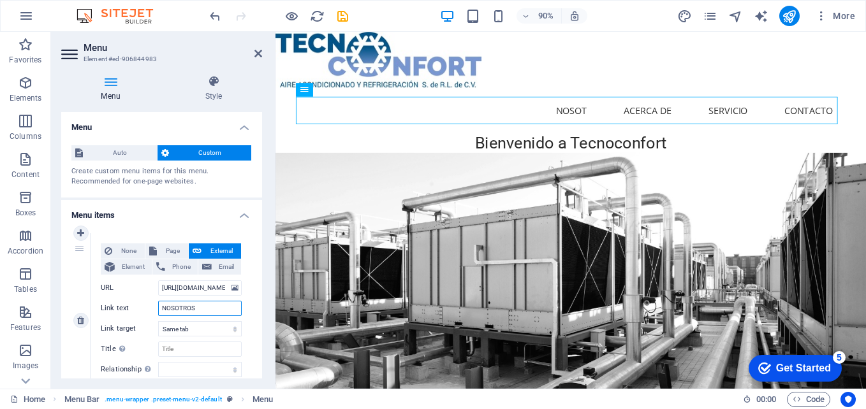
select select
type input "NOSOTROS"
click at [704, 152] on div "Bienvenido a Tecnoconfort" at bounding box center [604, 156] width 656 height 22
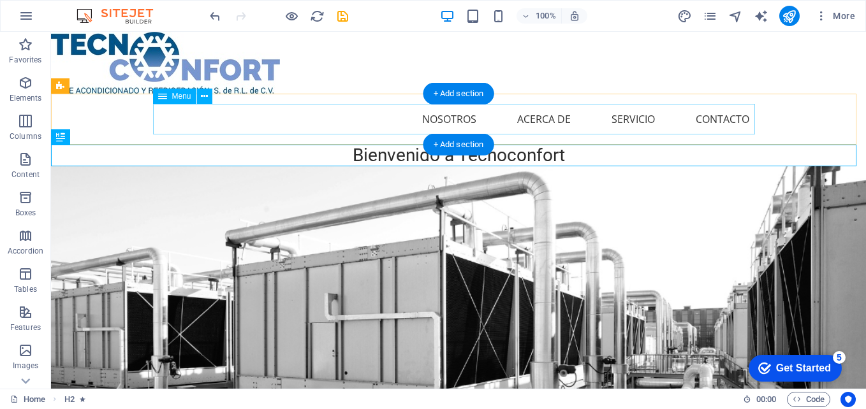
click at [254, 122] on nav "NOSOTROS Acerca de Servicio Contacto" at bounding box center [459, 119] width 602 height 31
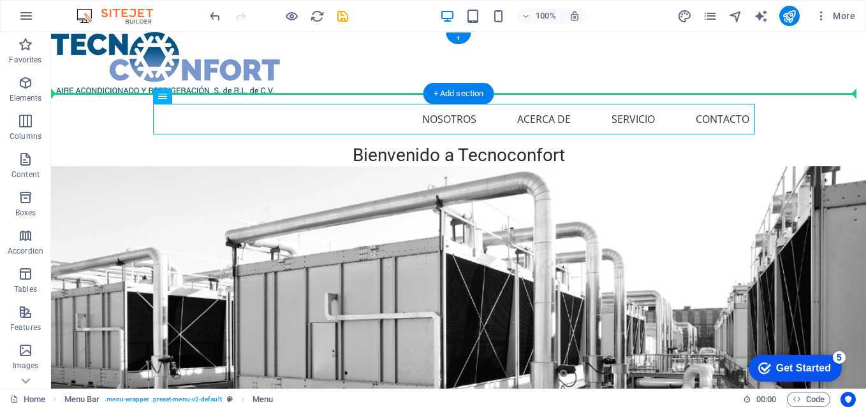
drag, startPoint x: 570, startPoint y: 118, endPoint x: 658, endPoint y: 64, distance: 103.4
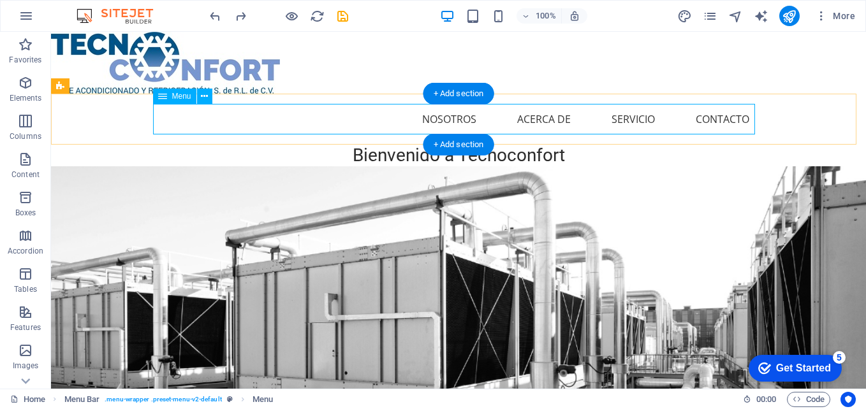
click at [562, 118] on nav "NOSOTROS Acerca de Servicio Contacto" at bounding box center [459, 119] width 602 height 31
click at [448, 119] on nav "NOSOTROS Acerca de Servicio Contacto" at bounding box center [459, 119] width 602 height 31
select select
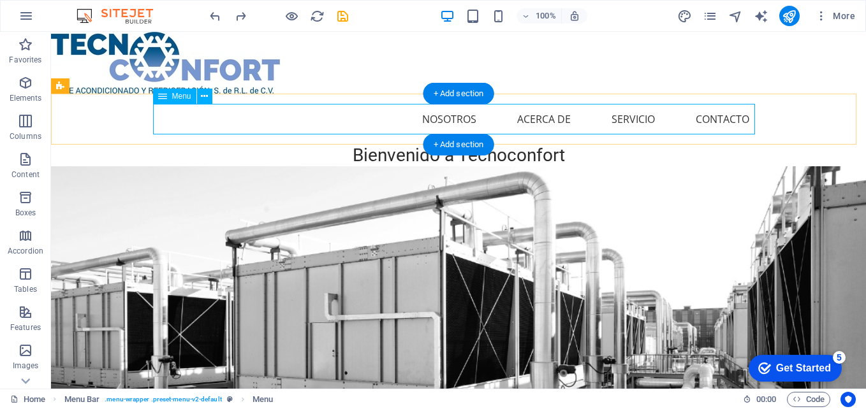
select select
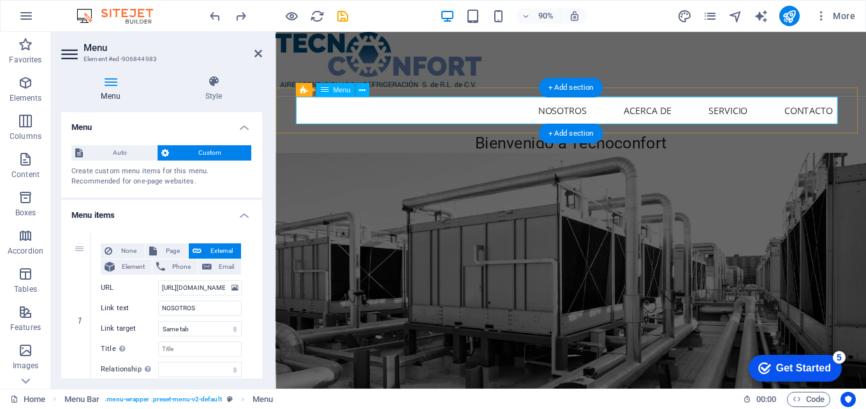
click at [466, 129] on nav "NOSOTROS Acerca de Servicio Contacto" at bounding box center [604, 119] width 602 height 31
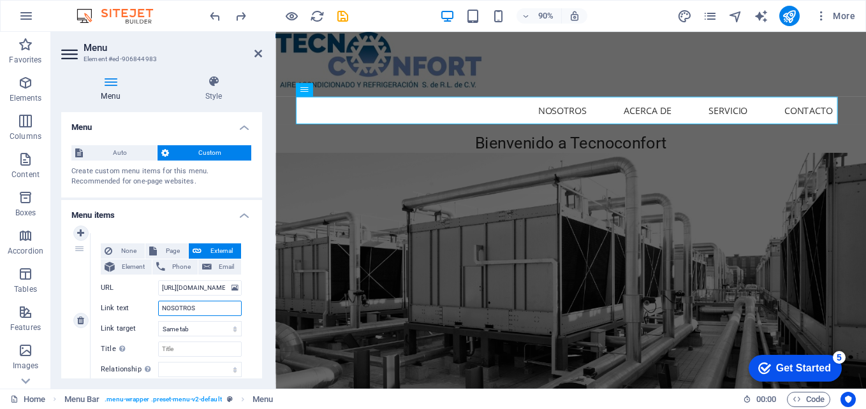
drag, startPoint x: 202, startPoint y: 307, endPoint x: 121, endPoint y: 293, distance: 82.2
click at [121, 293] on div "None Page External Element Phone Email Page Home Subpage Legal Notice Privacy H…" at bounding box center [171, 311] width 141 height 134
type input "INICIO"
select select
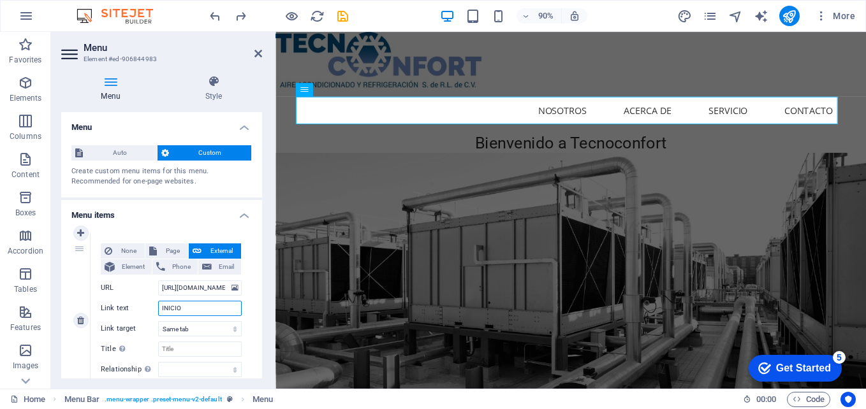
select select
type input "INICIO"
click at [651, 80] on div at bounding box center [604, 63] width 656 height 62
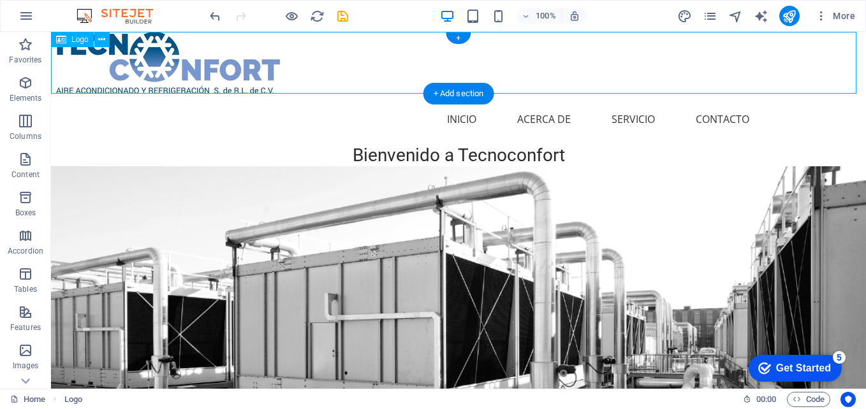
click at [256, 73] on div at bounding box center [458, 63] width 815 height 62
select select "px"
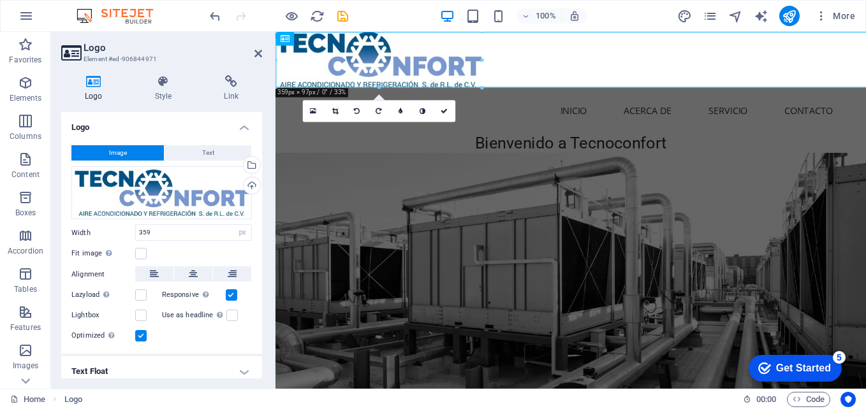
click at [256, 73] on div "Logo Style Link Logo Image Text Drag files here, click to choose files or selec…" at bounding box center [161, 227] width 221 height 324
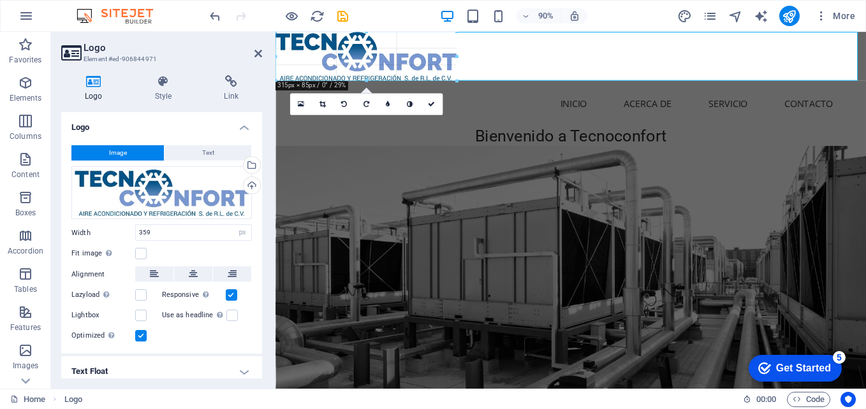
drag, startPoint x: 483, startPoint y: 90, endPoint x: 196, endPoint y: 44, distance: 291.3
type input "315"
click at [258, 53] on icon at bounding box center [259, 53] width 8 height 10
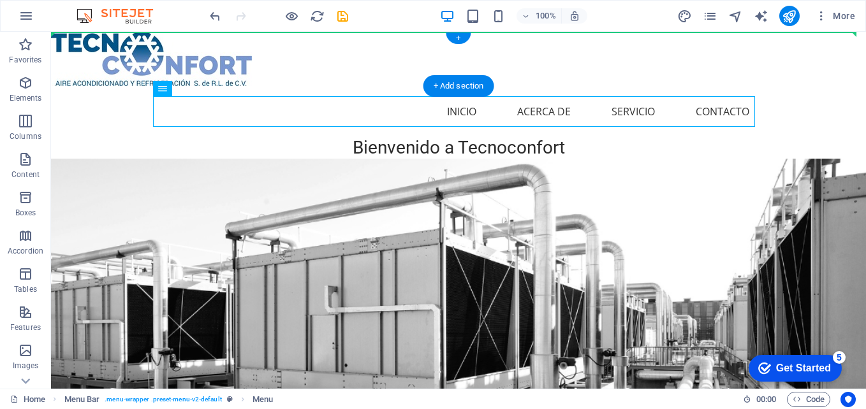
drag, startPoint x: 463, startPoint y: 103, endPoint x: 478, endPoint y: 55, distance: 49.6
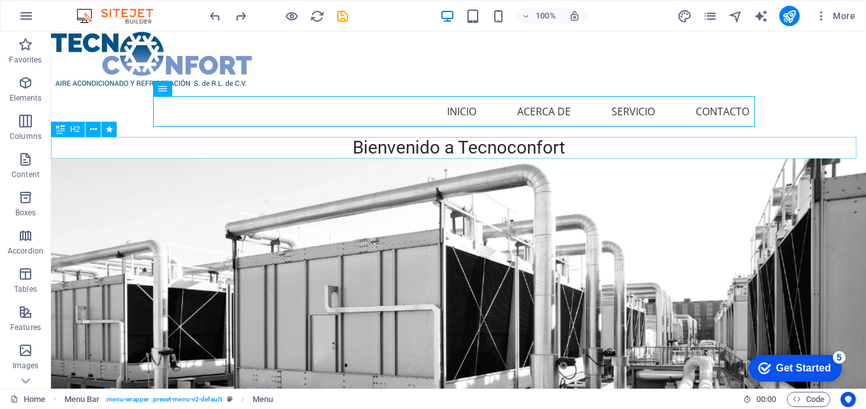
click at [478, 149] on div "Bienvenido a Tecnoconfort" at bounding box center [458, 148] width 815 height 22
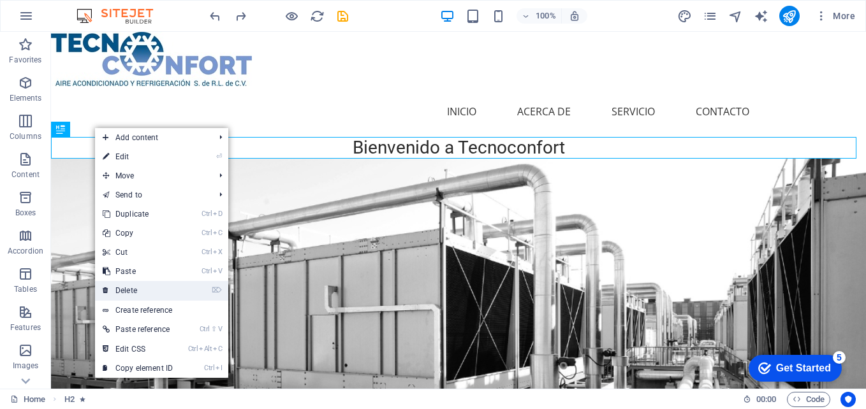
click at [149, 299] on link "⌦ Delete" at bounding box center [137, 290] width 85 height 19
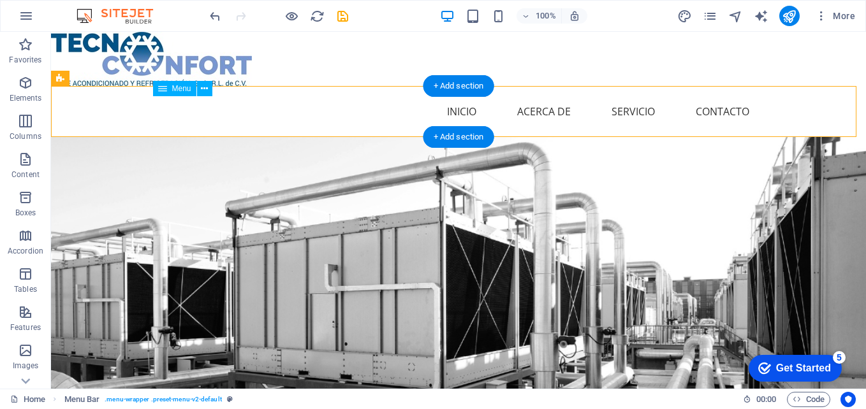
click at [591, 114] on nav "INICIO Acerca de Servicio Contacto" at bounding box center [459, 111] width 602 height 31
click at [660, 110] on nav "INICIO Acerca de Servicio Contacto" at bounding box center [459, 111] width 602 height 31
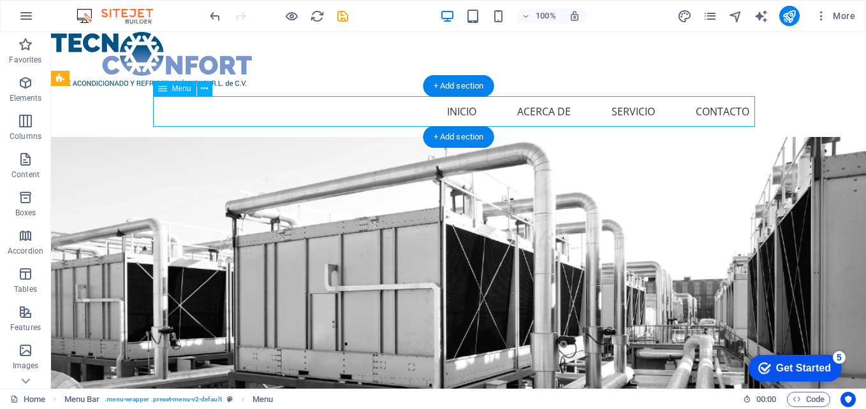
drag, startPoint x: 514, startPoint y: 89, endPoint x: 490, endPoint y: 109, distance: 31.7
click at [513, 91] on div "Menu INICIO Acerca de Servicio Contacto" at bounding box center [458, 111] width 815 height 51
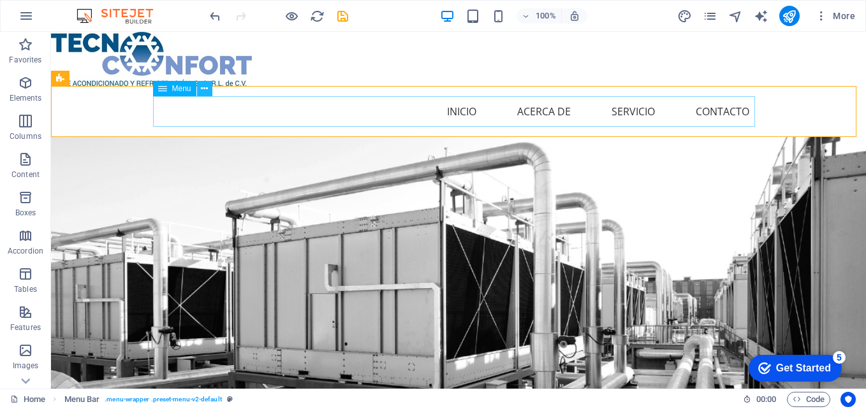
click at [203, 88] on icon at bounding box center [204, 88] width 7 height 13
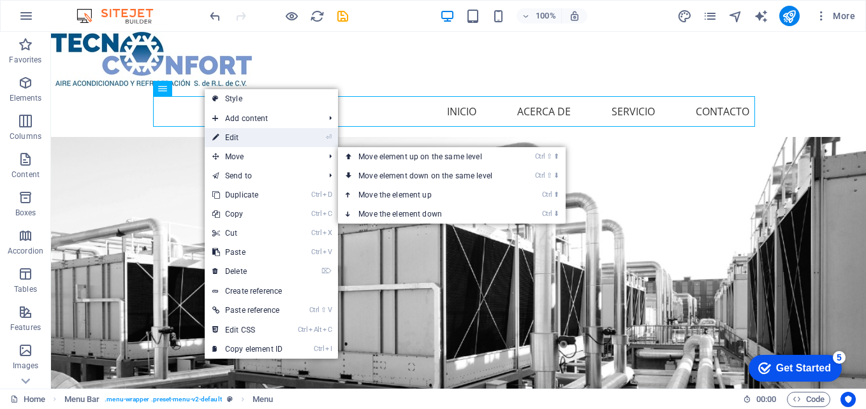
click at [256, 136] on link "⏎ Edit" at bounding box center [247, 137] width 85 height 19
select select
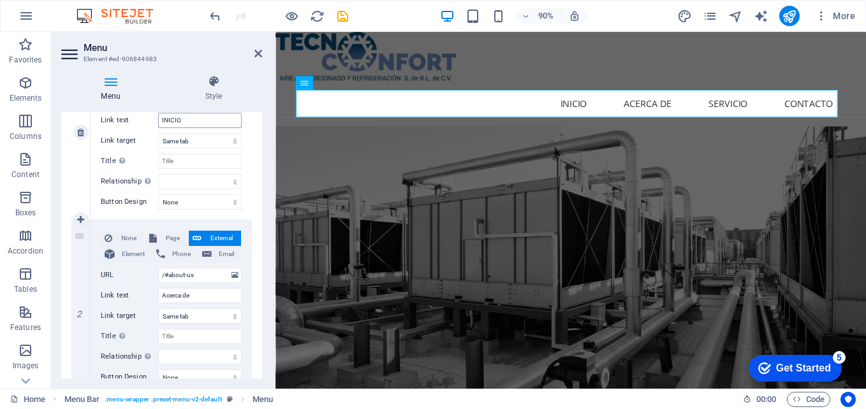
scroll to position [191, 0]
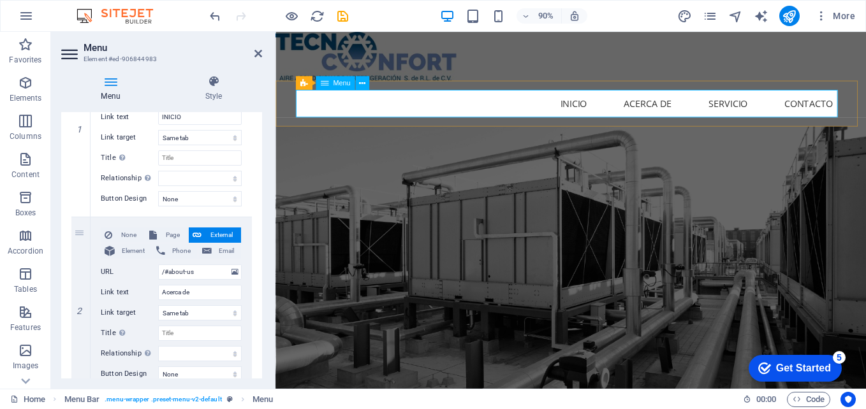
click at [331, 84] on div "Menu" at bounding box center [335, 83] width 39 height 14
click at [364, 81] on icon at bounding box center [362, 83] width 6 height 12
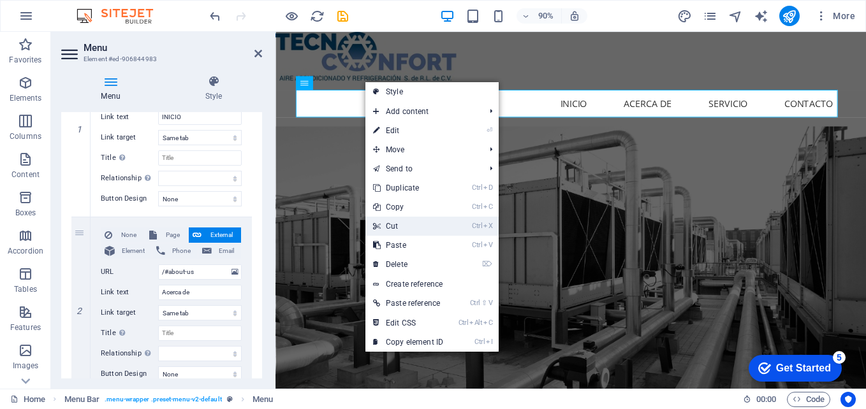
click at [386, 226] on link "Ctrl X Cut" at bounding box center [407, 226] width 85 height 19
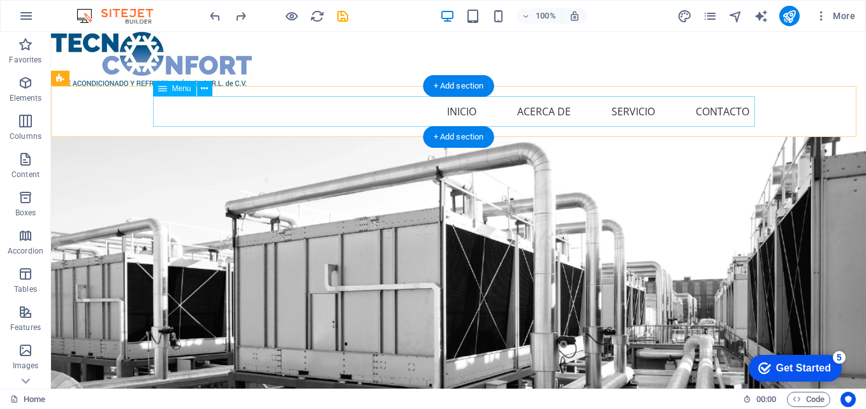
click at [545, 110] on nav "INICIO Acerca de Servicio Contacto" at bounding box center [459, 111] width 602 height 31
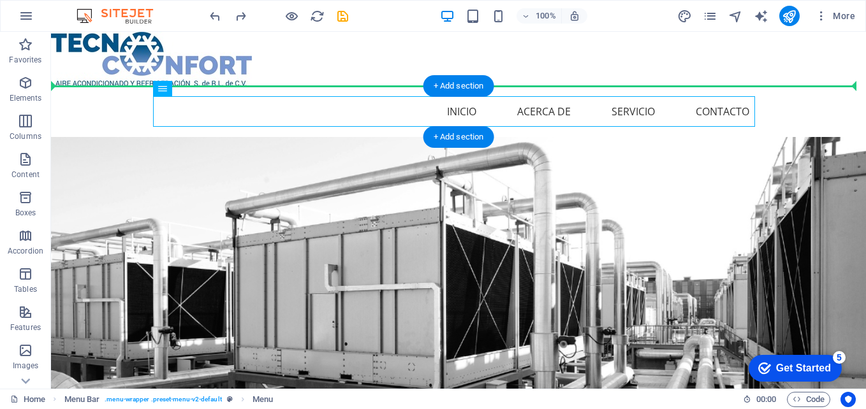
drag, startPoint x: 545, startPoint y: 110, endPoint x: 764, endPoint y: 106, distance: 218.8
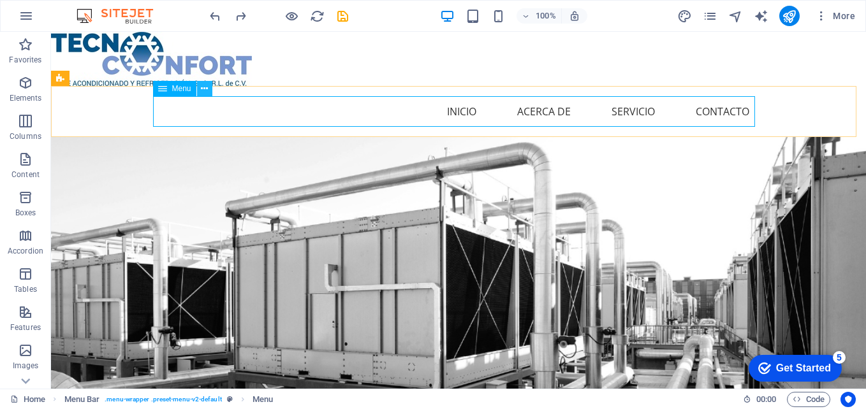
click at [209, 89] on button at bounding box center [204, 88] width 15 height 15
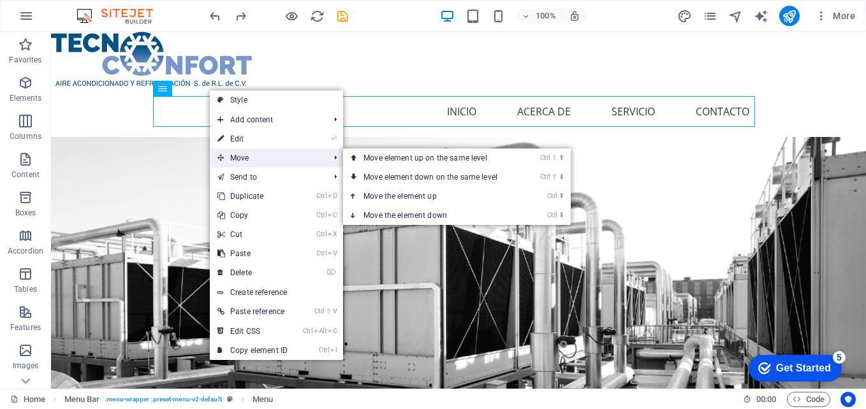
click at [249, 157] on span "Move" at bounding box center [267, 158] width 114 height 19
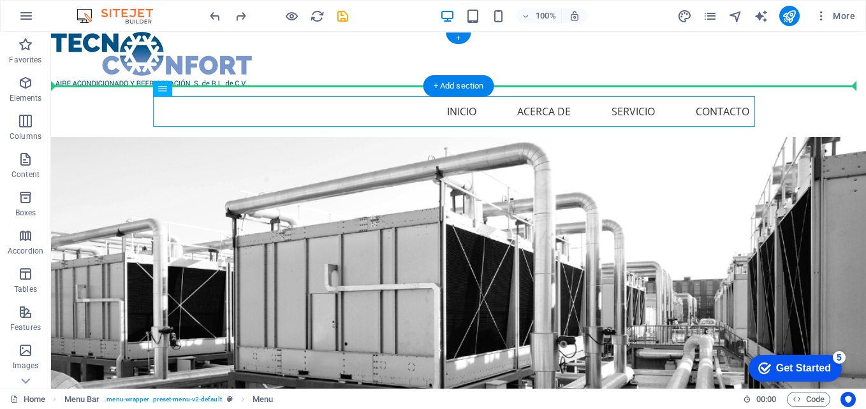
drag, startPoint x: 503, startPoint y: 115, endPoint x: 607, endPoint y: 68, distance: 115.0
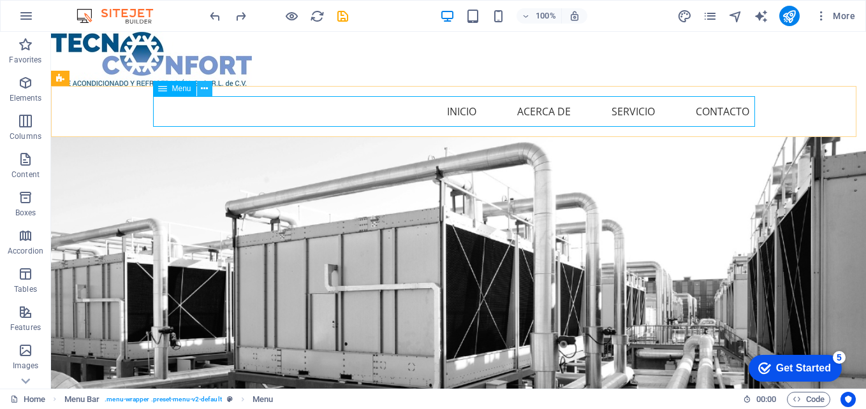
click at [205, 89] on icon at bounding box center [204, 88] width 7 height 13
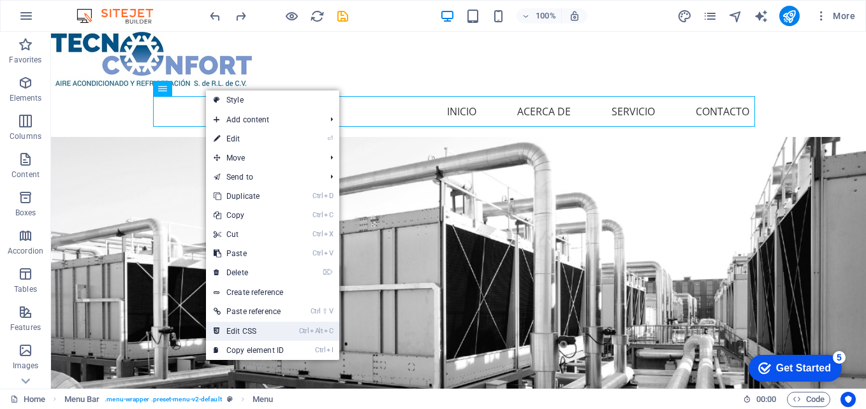
click at [263, 332] on link "Ctrl Alt C Edit CSS" at bounding box center [248, 331] width 85 height 19
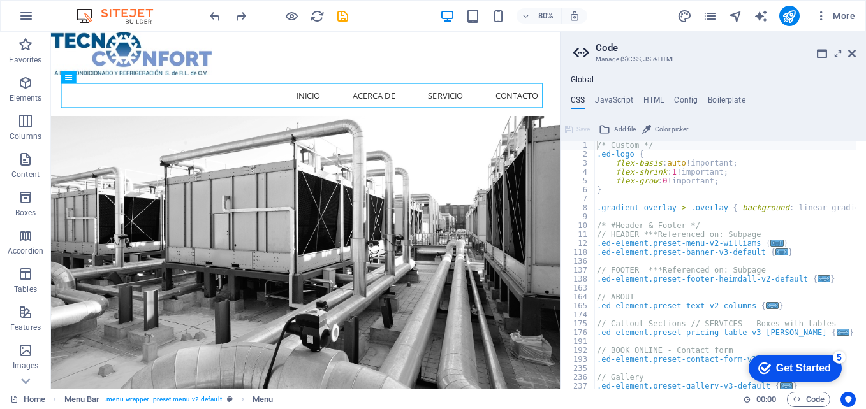
click at [847, 53] on h2 "Code" at bounding box center [726, 47] width 260 height 11
click at [854, 50] on icon at bounding box center [852, 53] width 8 height 10
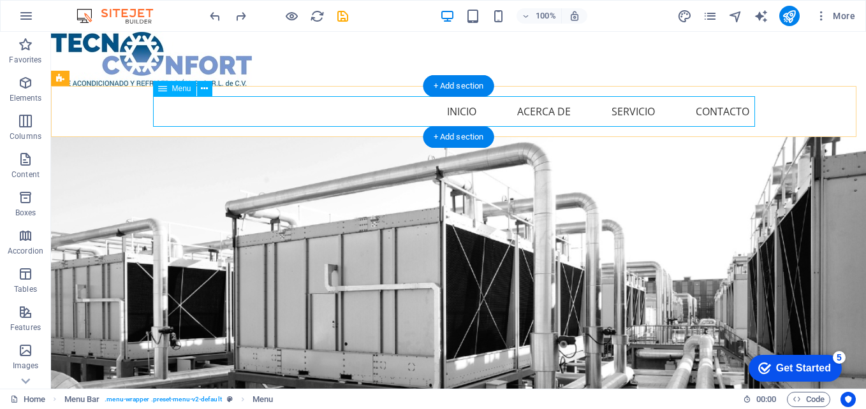
click at [182, 112] on nav "INICIO Acerca de Servicio Contacto" at bounding box center [459, 111] width 602 height 31
select select
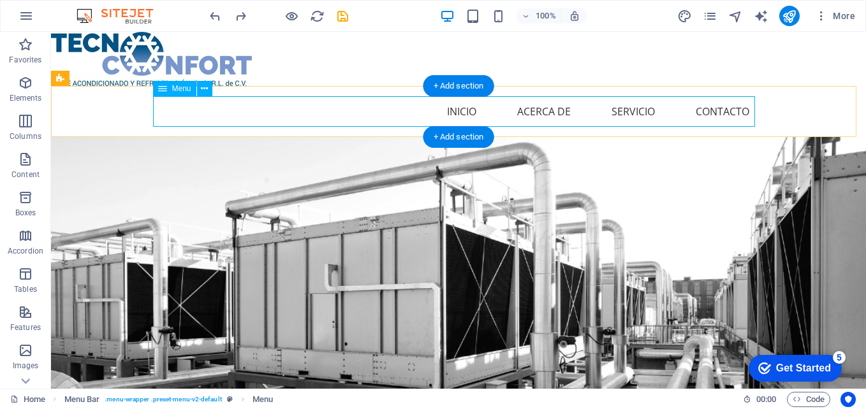
select select
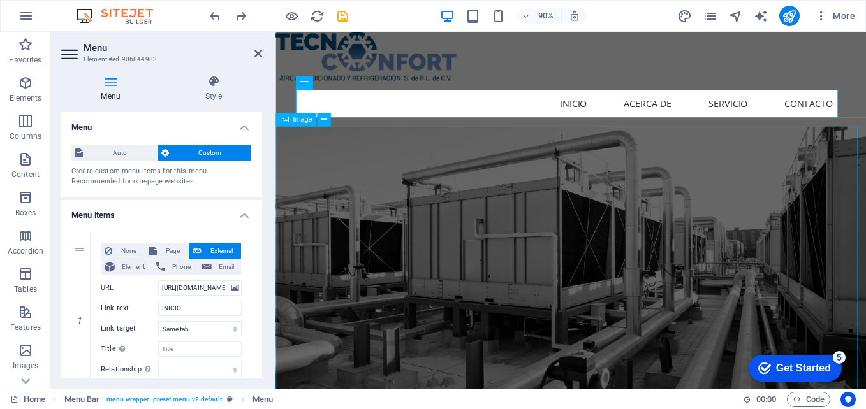
click at [764, 167] on figure at bounding box center [604, 317] width 656 height 360
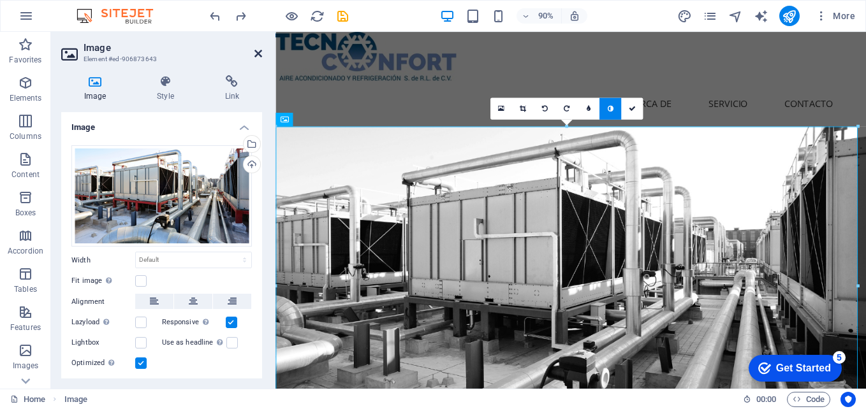
click at [260, 49] on icon at bounding box center [259, 53] width 8 height 10
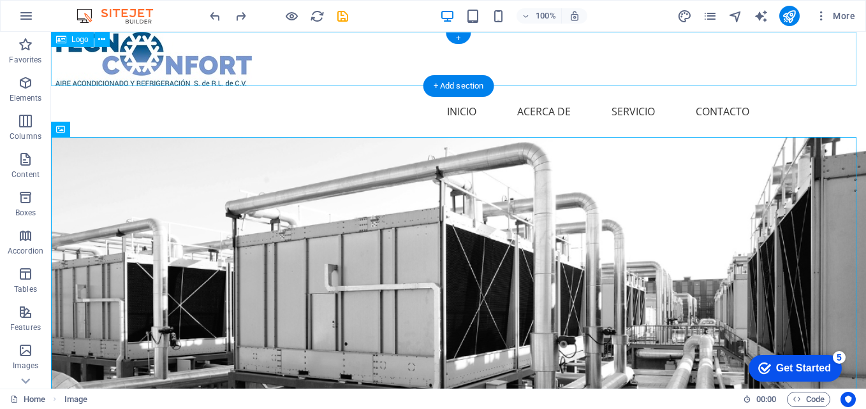
click at [708, 58] on div at bounding box center [458, 59] width 815 height 54
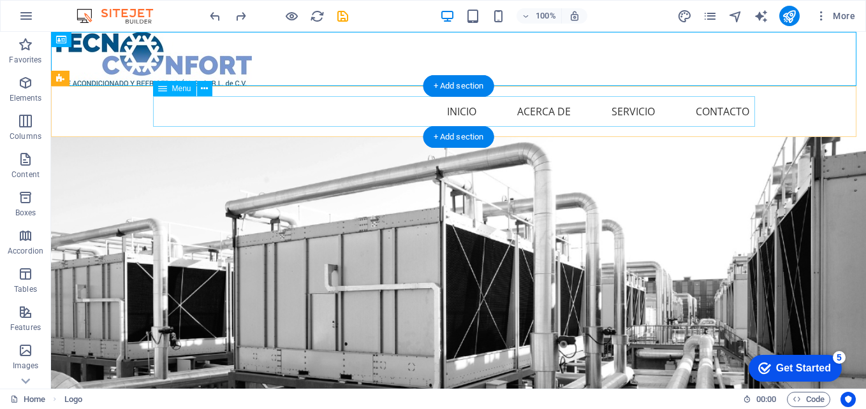
click at [313, 121] on nav "INICIO Acerca de Servicio Contacto" at bounding box center [459, 111] width 602 height 31
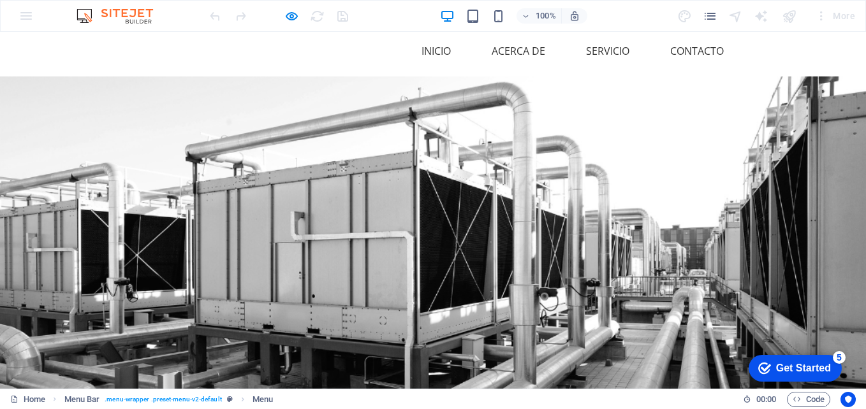
scroll to position [0, 0]
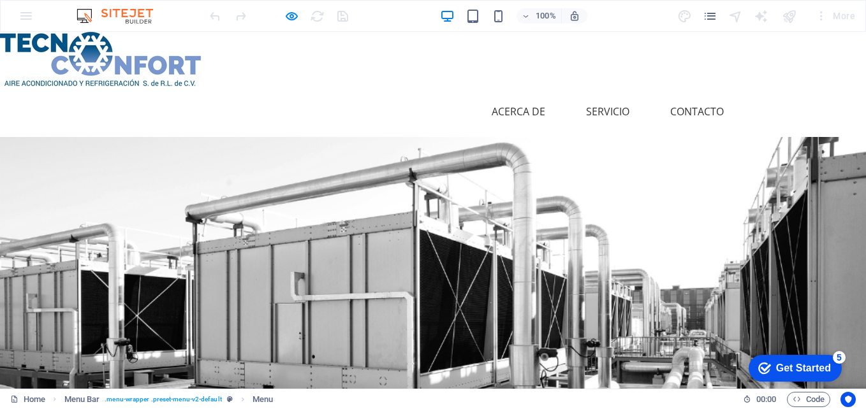
click at [431, 122] on link "INICIO" at bounding box center [436, 111] width 50 height 31
click at [514, 105] on link "Acerca de" at bounding box center [519, 111] width 74 height 31
click at [429, 108] on link "INICIO" at bounding box center [436, 111] width 50 height 31
click at [522, 101] on link "Acerca de" at bounding box center [519, 111] width 74 height 31
click at [609, 110] on link "Servicio" at bounding box center [608, 111] width 64 height 31
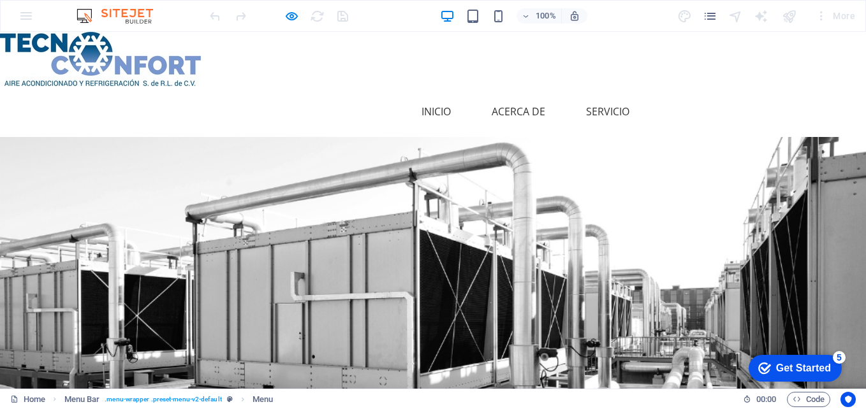
click at [686, 109] on link "Contacto" at bounding box center [697, 111] width 74 height 31
click at [434, 110] on link "INICIO" at bounding box center [436, 111] width 50 height 31
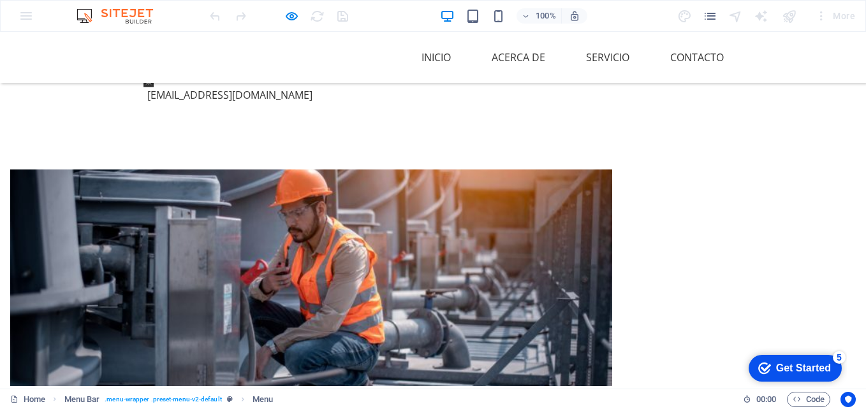
scroll to position [510, 0]
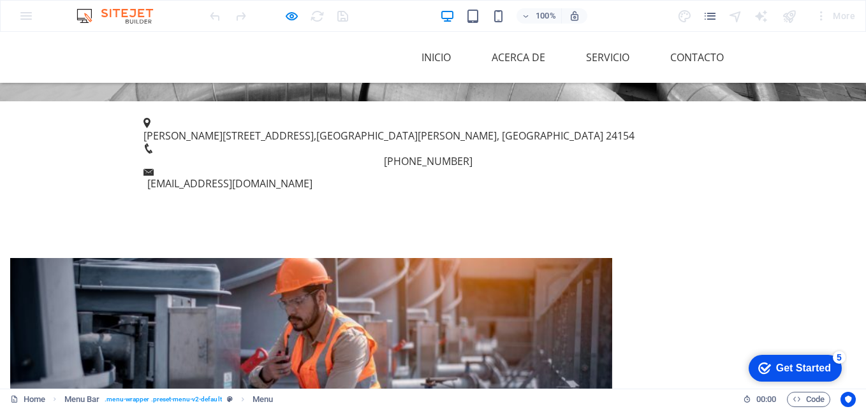
click at [360, 283] on div at bounding box center [311, 366] width 602 height 217
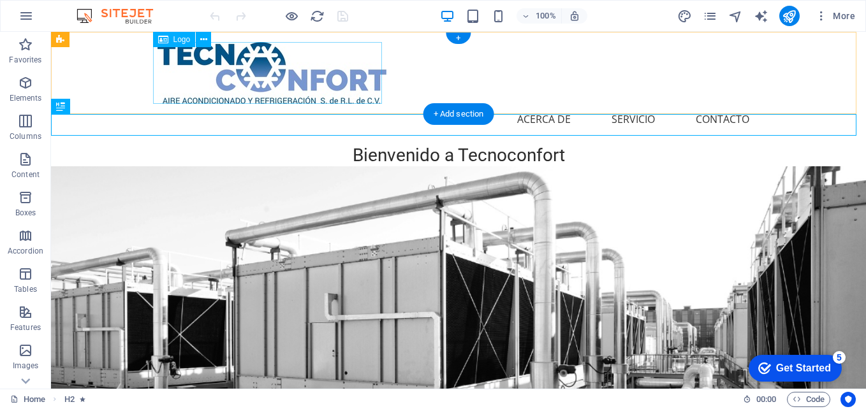
click at [302, 84] on div at bounding box center [459, 73] width 602 height 62
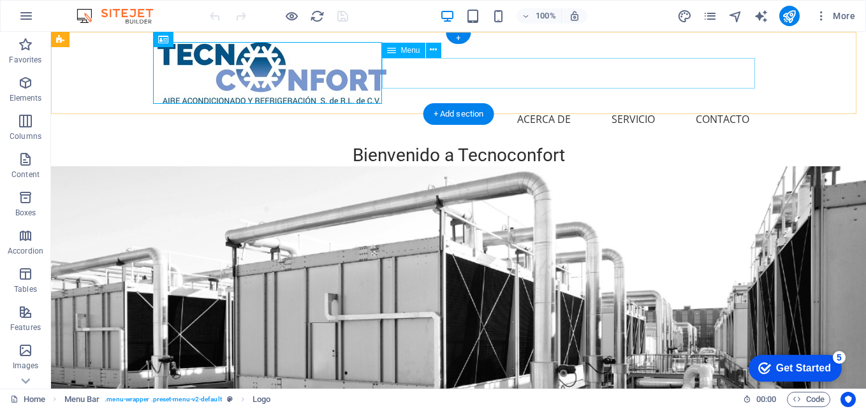
click at [487, 104] on nav "Hogar Acerca de Servicio Contacto" at bounding box center [459, 119] width 602 height 31
click at [324, 78] on div at bounding box center [459, 73] width 602 height 62
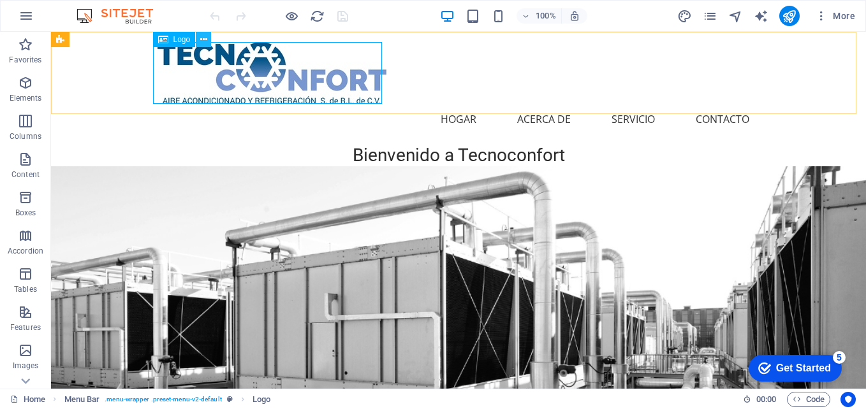
click at [210, 41] on button at bounding box center [203, 39] width 15 height 15
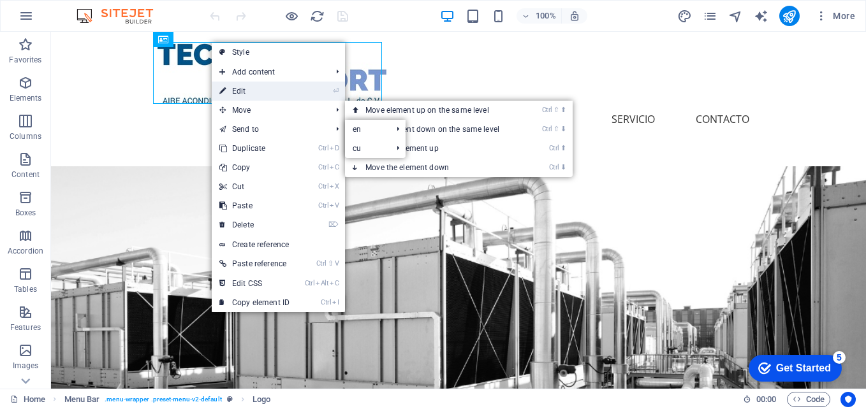
click at [260, 90] on link "⏎ Edit" at bounding box center [254, 91] width 85 height 19
select select "px"
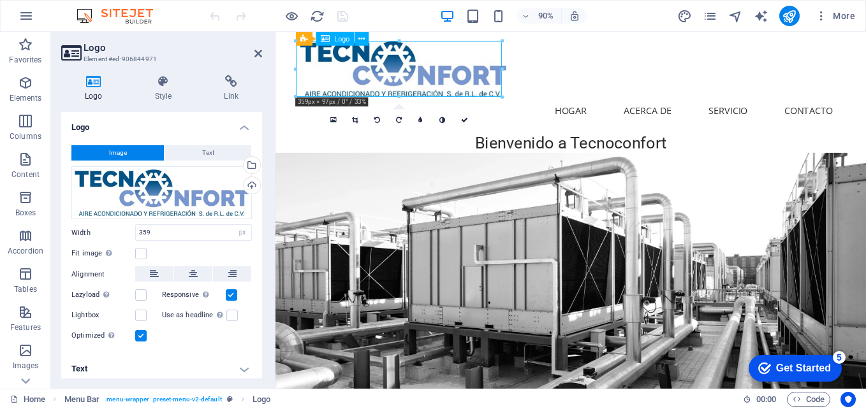
drag, startPoint x: 428, startPoint y: 78, endPoint x: 354, endPoint y: 74, distance: 74.1
click at [354, 74] on div at bounding box center [604, 73] width 602 height 62
drag, startPoint x: 394, startPoint y: 72, endPoint x: 339, endPoint y: 68, distance: 55.7
click at [339, 68] on div at bounding box center [604, 73] width 602 height 62
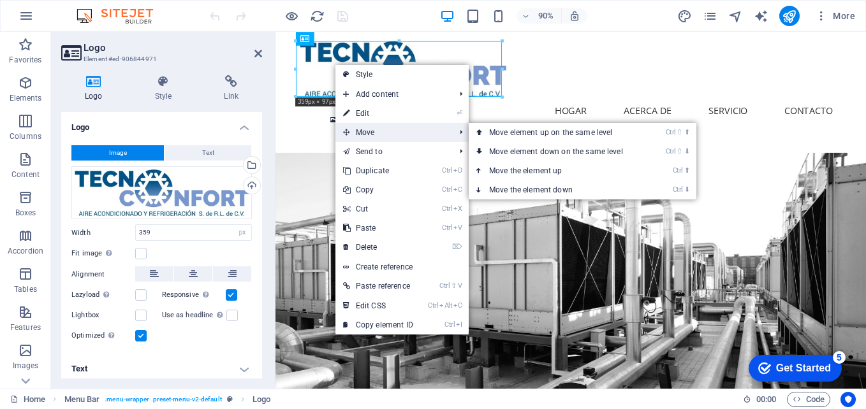
click at [382, 132] on span "Move" at bounding box center [393, 132] width 114 height 19
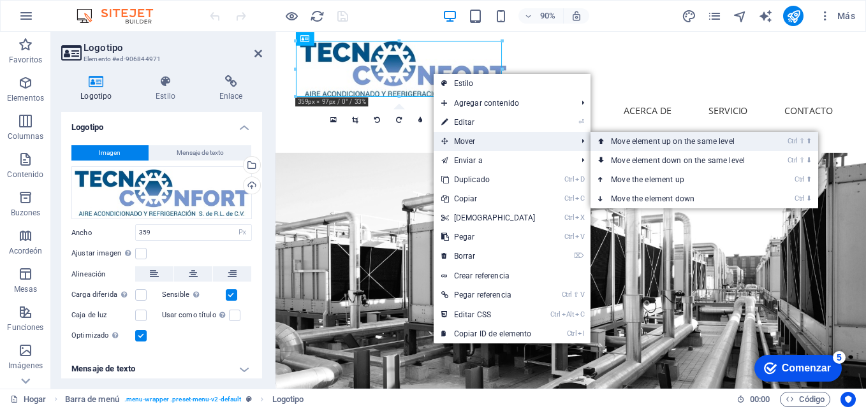
click at [638, 145] on font "Move element up on the same level" at bounding box center [673, 141] width 124 height 9
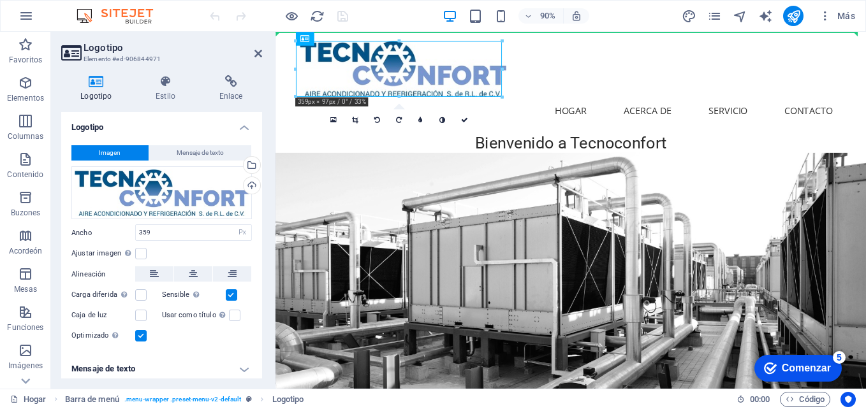
drag, startPoint x: 450, startPoint y: 80, endPoint x: 293, endPoint y: 63, distance: 158.6
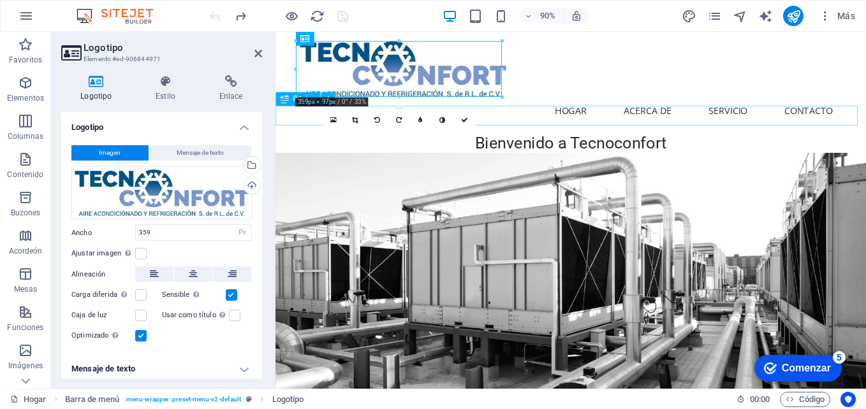
click at [707, 145] on div "Bienvenido a Tecnoconfort" at bounding box center [604, 156] width 656 height 22
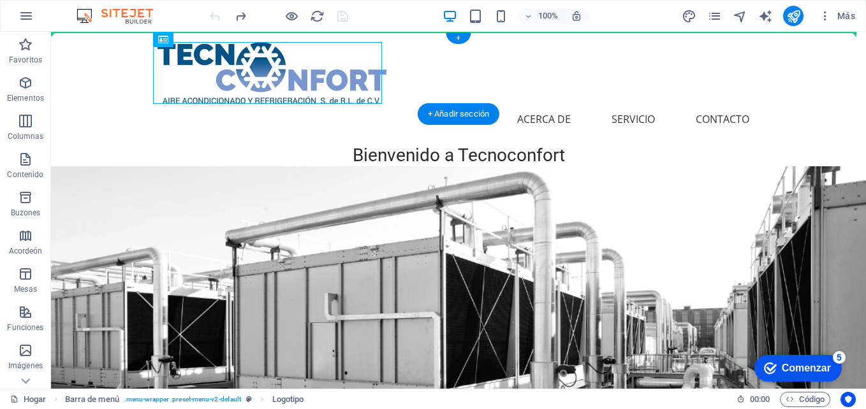
drag, startPoint x: 201, startPoint y: 66, endPoint x: 110, endPoint y: 61, distance: 90.7
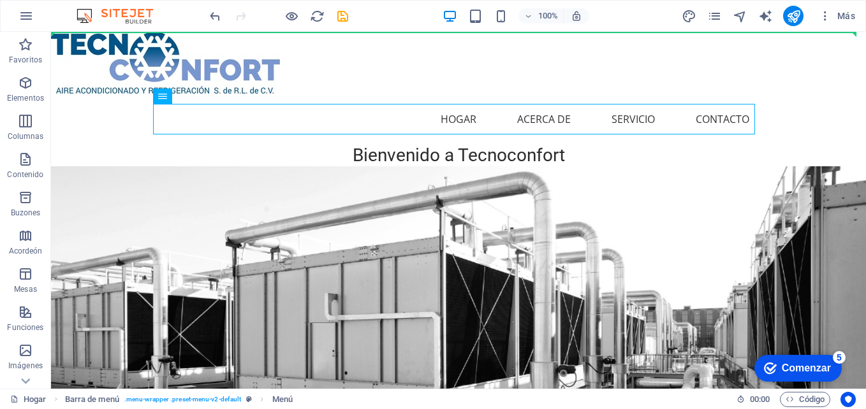
drag, startPoint x: 459, startPoint y: 121, endPoint x: 476, endPoint y: 61, distance: 62.2
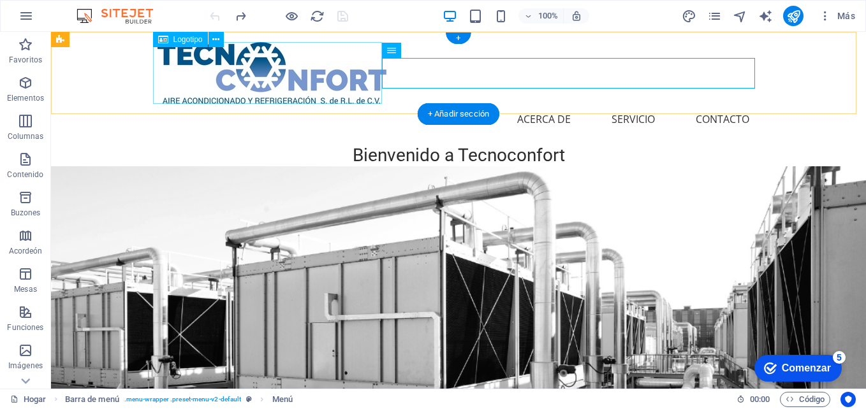
click at [325, 72] on div at bounding box center [459, 73] width 602 height 62
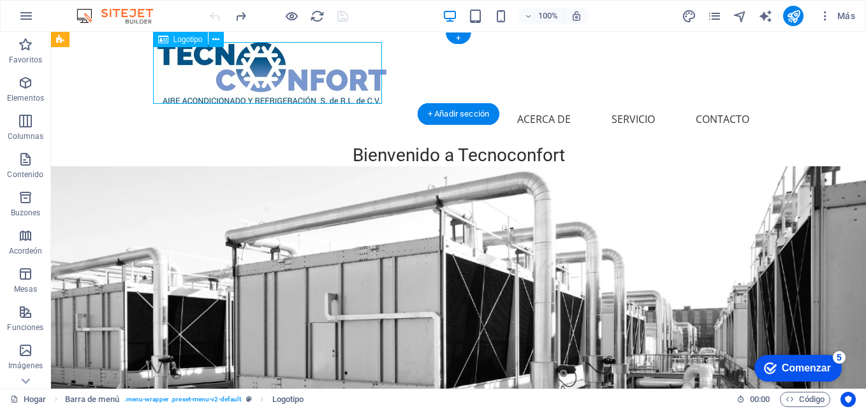
click at [325, 72] on div at bounding box center [459, 73] width 602 height 62
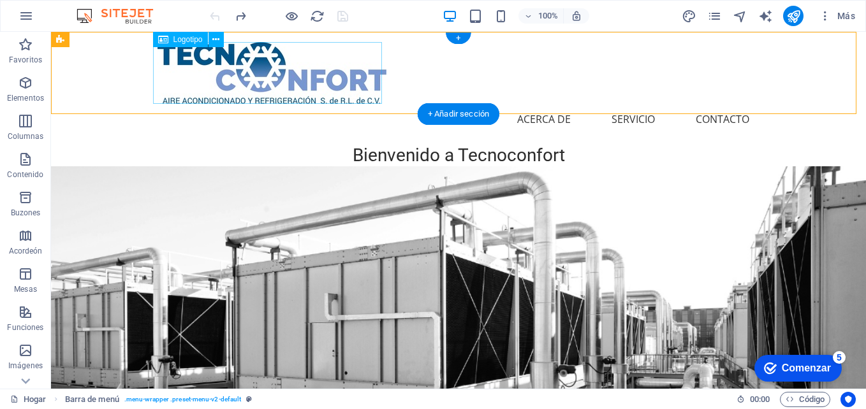
click at [301, 75] on div at bounding box center [459, 73] width 602 height 62
click at [212, 68] on div at bounding box center [459, 73] width 602 height 62
click at [288, 72] on div at bounding box center [459, 73] width 602 height 62
select select "px"
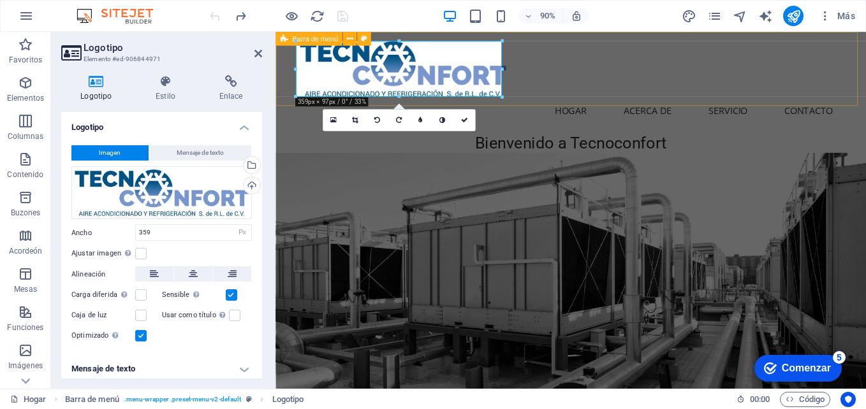
drag, startPoint x: 570, startPoint y: 99, endPoint x: 279, endPoint y: 75, distance: 291.2
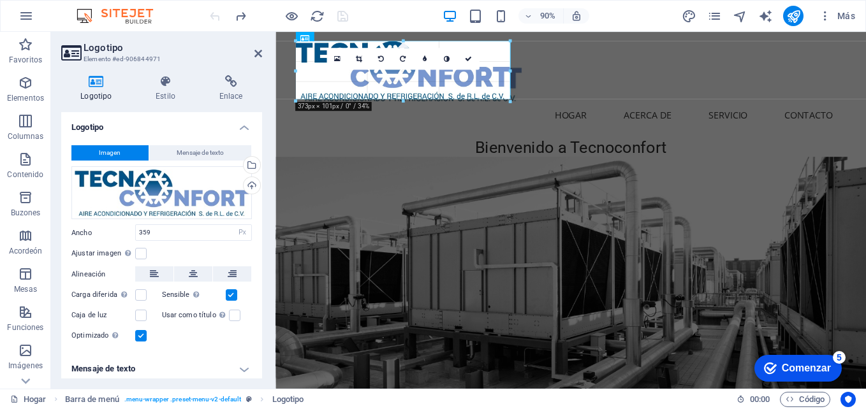
drag, startPoint x: 295, startPoint y: 70, endPoint x: 277, endPoint y: 68, distance: 18.6
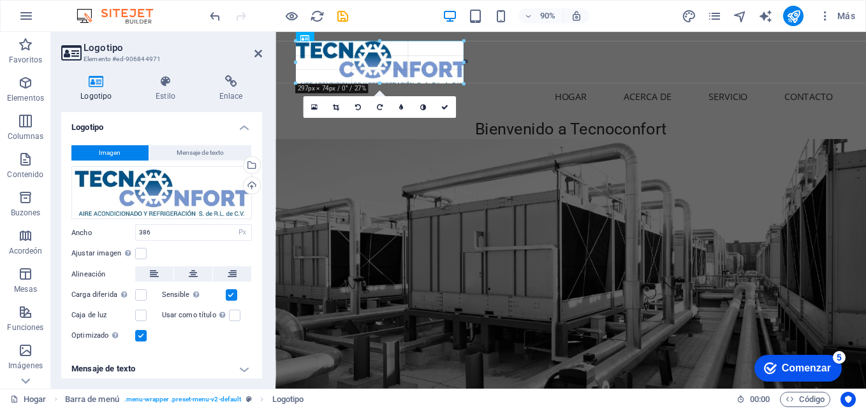
drag, startPoint x: 515, startPoint y: 101, endPoint x: 440, endPoint y: 81, distance: 77.8
type input "292"
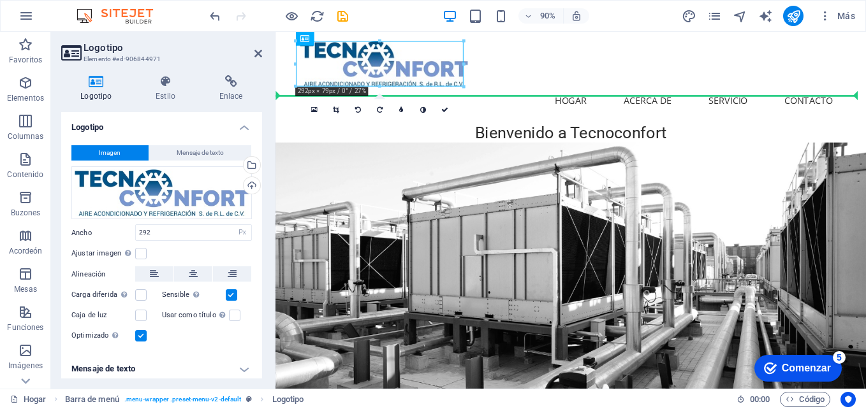
drag, startPoint x: 313, startPoint y: 73, endPoint x: 564, endPoint y: 97, distance: 252.5
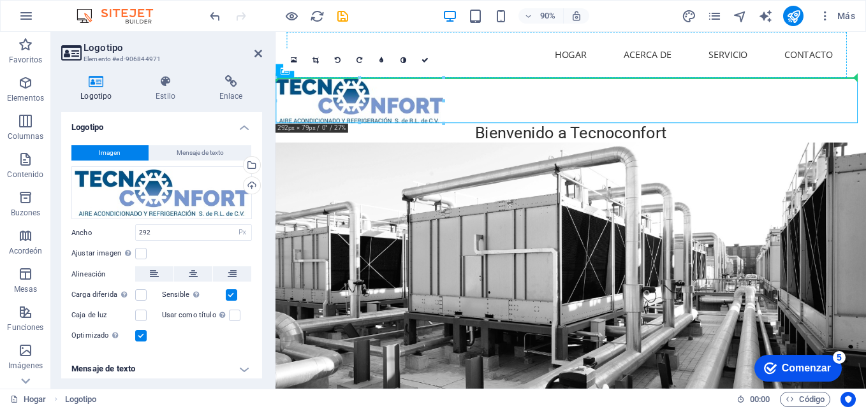
drag, startPoint x: 399, startPoint y: 103, endPoint x: 668, endPoint y: 89, distance: 269.5
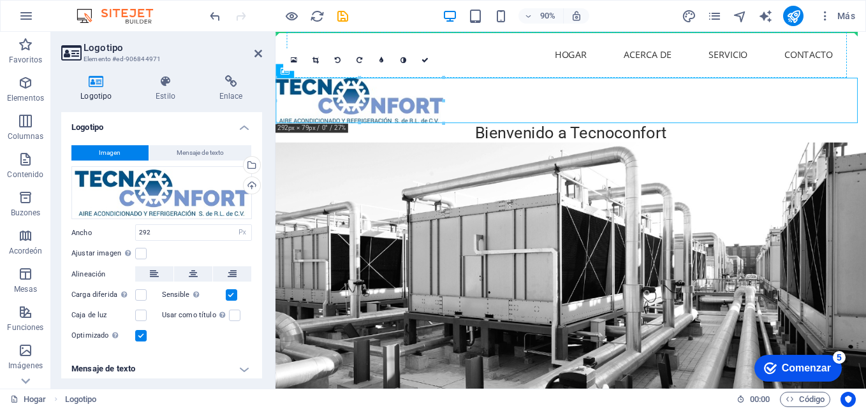
drag, startPoint x: 600, startPoint y: 110, endPoint x: 362, endPoint y: 44, distance: 247.4
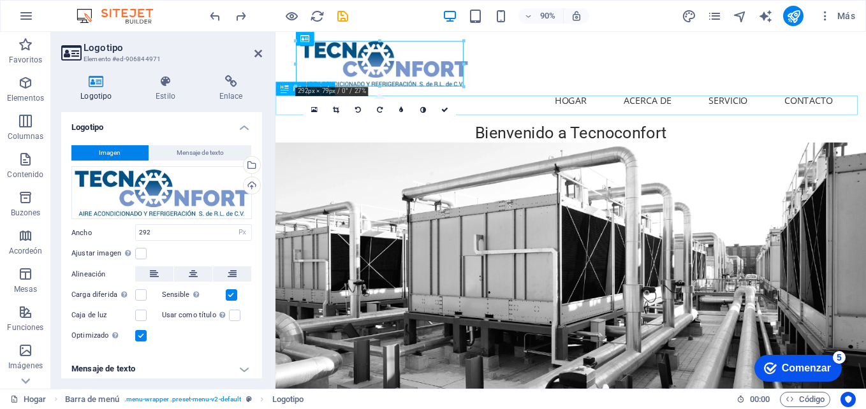
click at [741, 133] on div "Bienvenido a Tecnoconfort" at bounding box center [604, 144] width 656 height 22
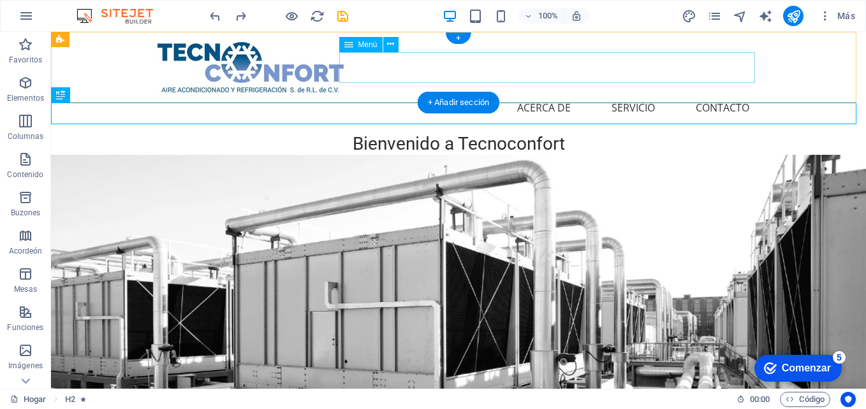
click at [448, 92] on nav "Hogar Acerca de Servicio Contacto" at bounding box center [459, 107] width 602 height 31
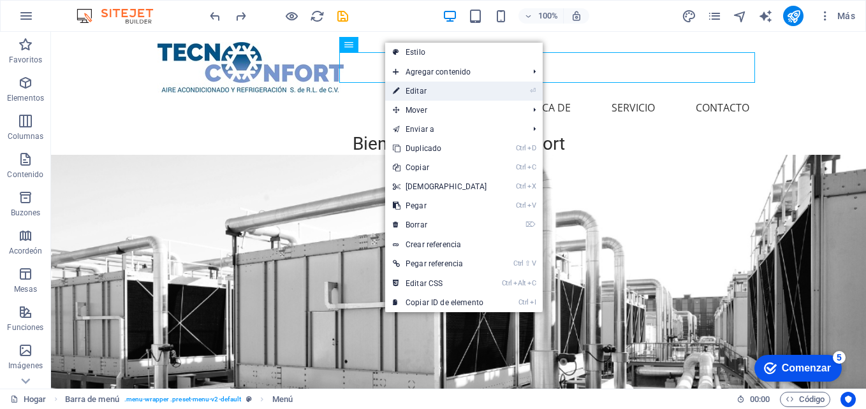
click at [415, 96] on link "⏎ Editar" at bounding box center [440, 91] width 110 height 19
select select
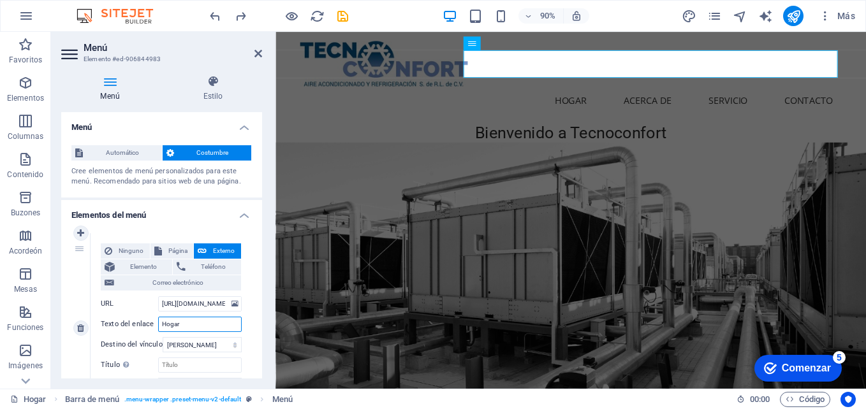
click at [193, 325] on input "Hogar" at bounding box center [200, 324] width 84 height 15
click at [547, 92] on nav "Hogar Acerca de Servicio Contacto" at bounding box center [604, 107] width 602 height 31
click at [832, 92] on nav "Hogar Acerca de Servicio Contacto" at bounding box center [604, 107] width 602 height 31
click at [866, 92] on nav "Hogar Acerca de Servicio Contacto" at bounding box center [604, 107] width 602 height 31
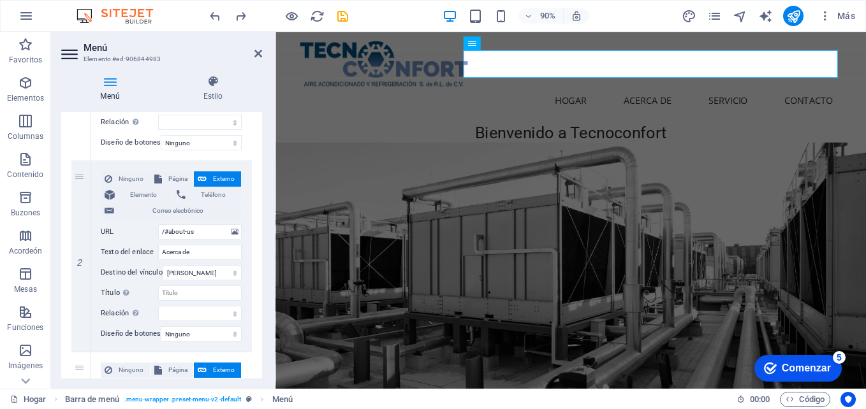
scroll to position [255, 0]
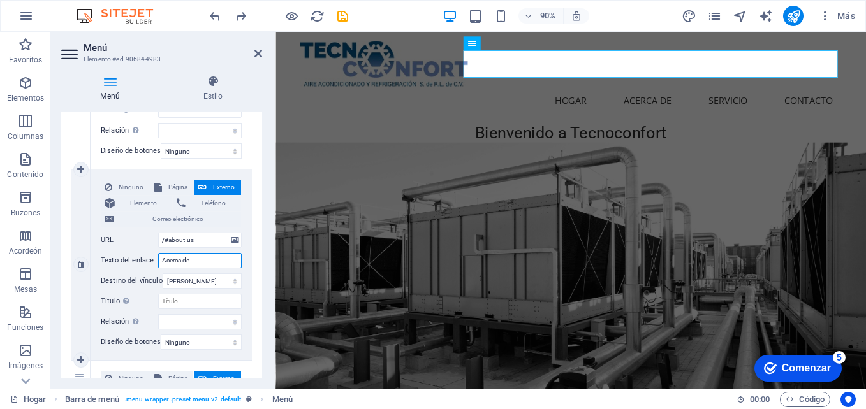
click at [198, 258] on input "Acerca de" at bounding box center [200, 260] width 84 height 15
type input "Acerca de"
select select
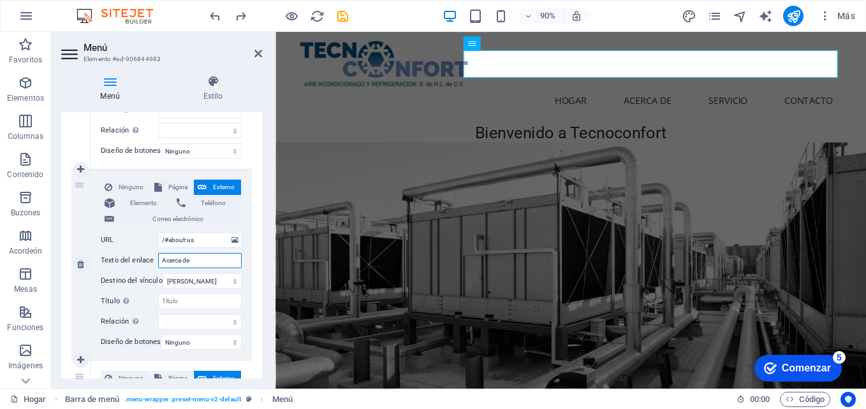
select select
type input "Acerca de n"
select select
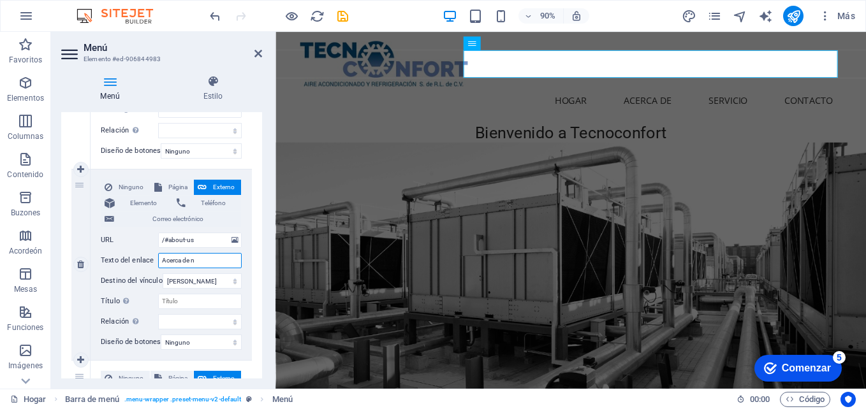
select select
type input "Acerca de"
select select
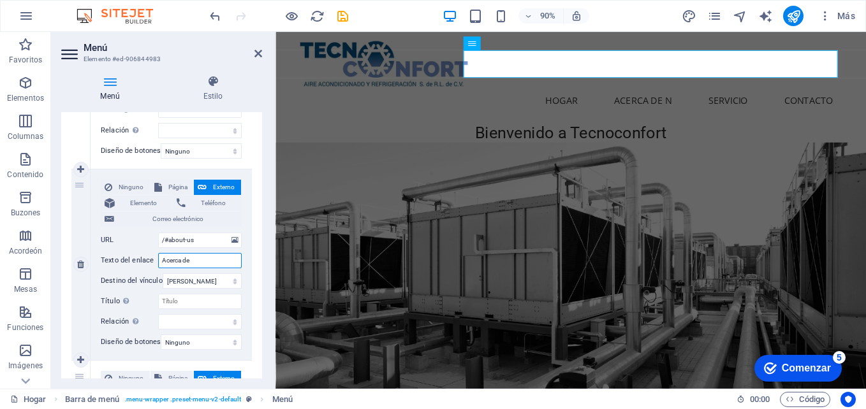
select select
type input "Acerca de Noso"
select select
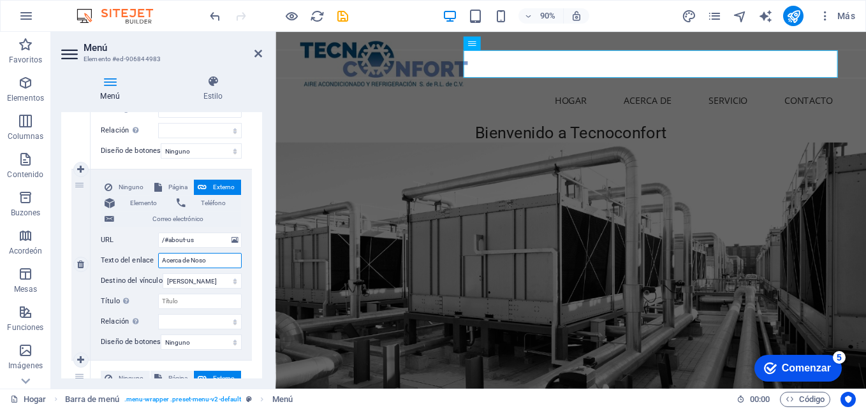
select select
type input "Acerca de Nosoto"
select select
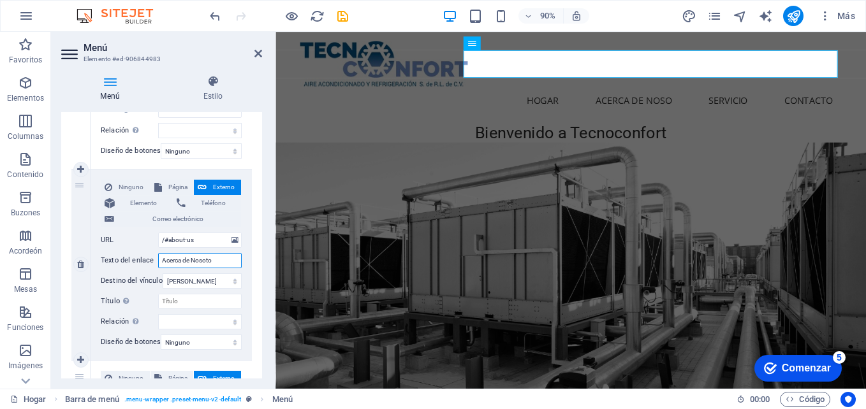
select select
type input "Acerca de Nosotros"
select select
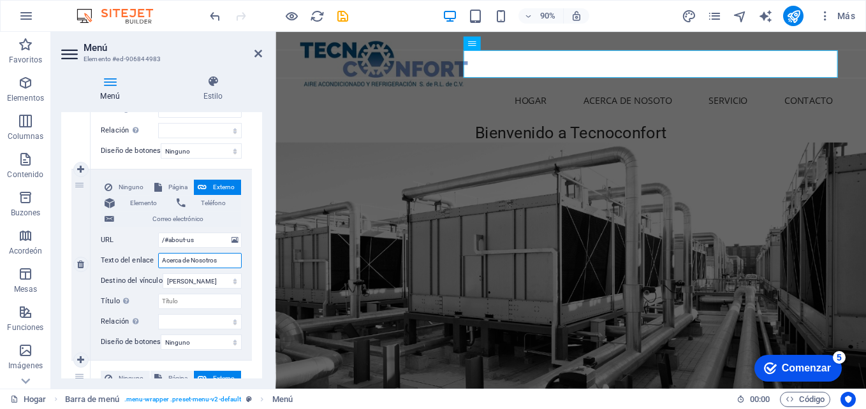
select select
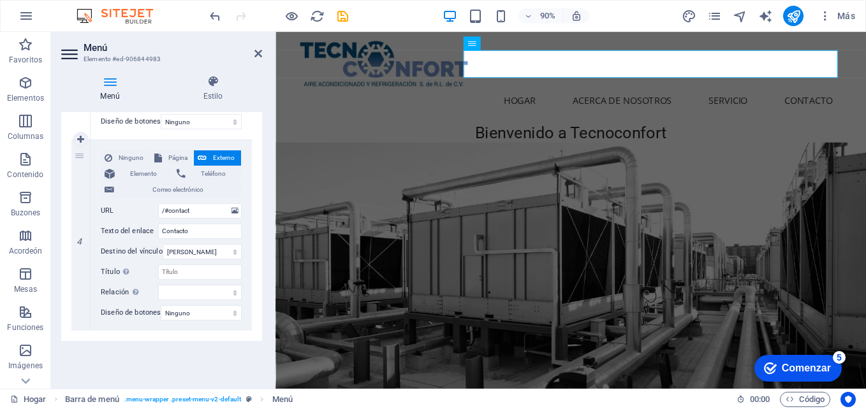
scroll to position [673, 0]
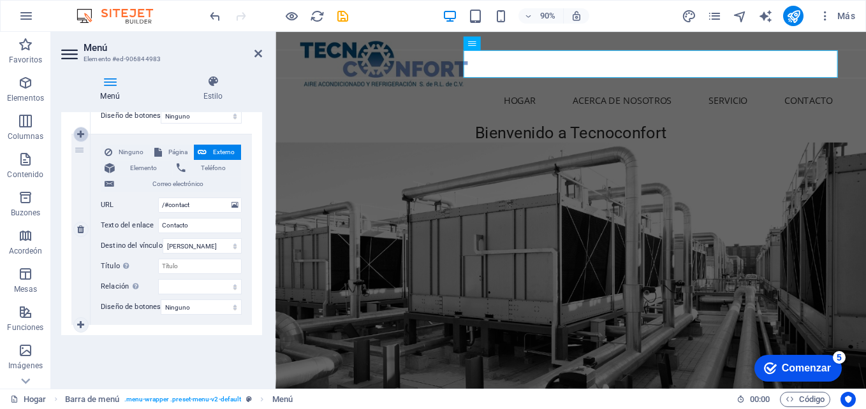
type input "Acerca de Nosotros"
click at [82, 133] on icon at bounding box center [80, 134] width 7 height 9
select select
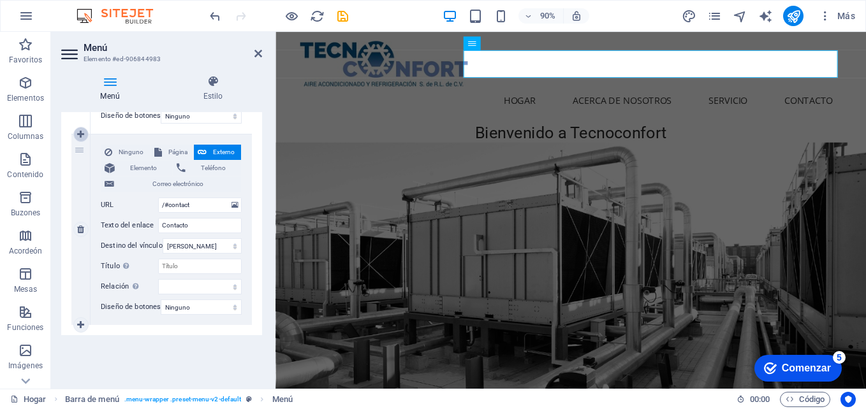
select select
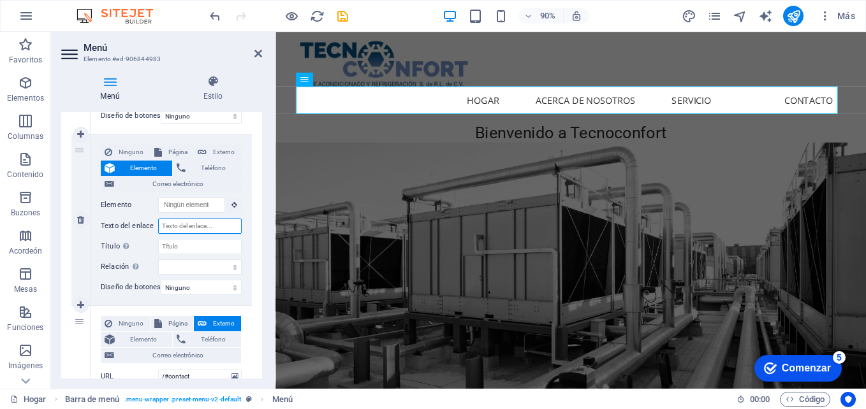
click at [216, 225] on input "Texto del enlace" at bounding box center [200, 226] width 84 height 15
type input "P"
select select
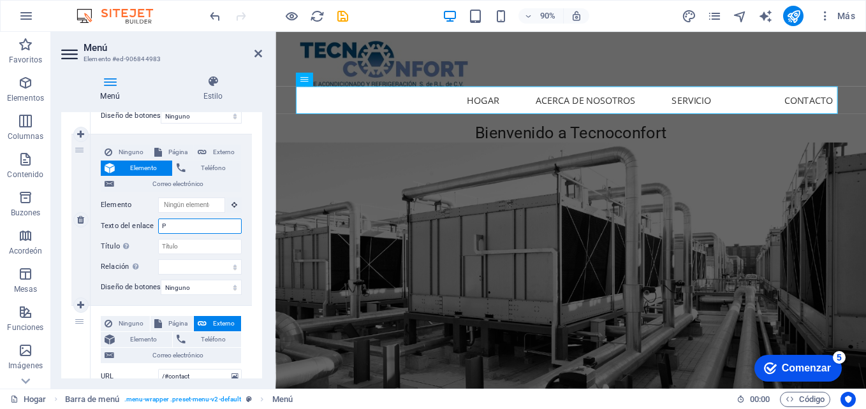
select select
type input "Productos"
select select
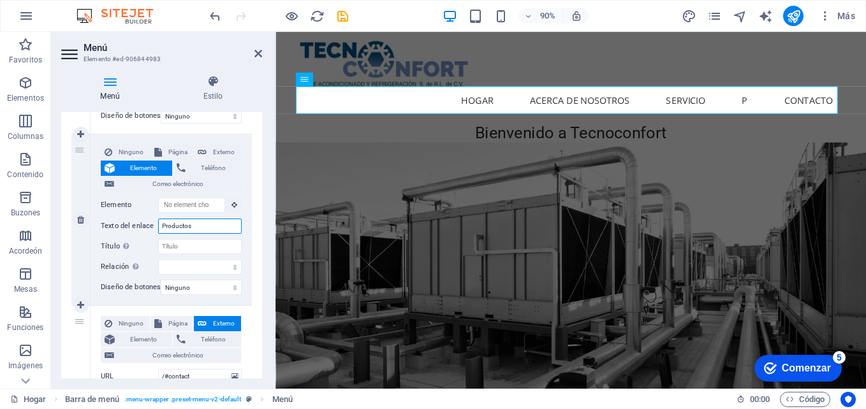
select select
type input "Productos"
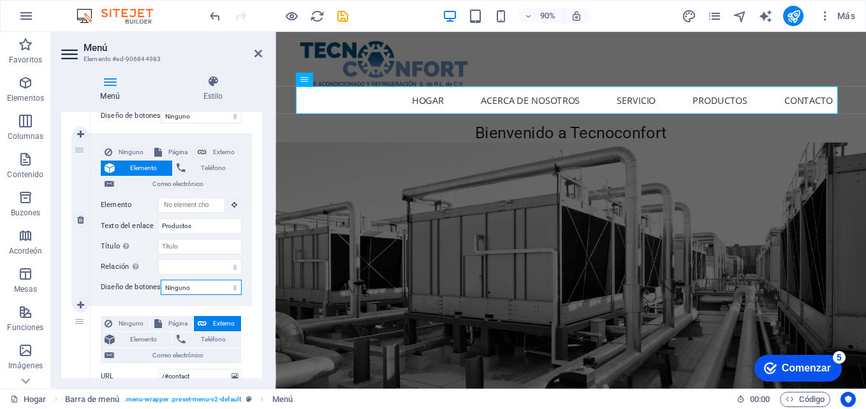
click at [230, 284] on select "Ninguno Predeterminado Primario Secundario" at bounding box center [201, 287] width 81 height 15
select select "primary"
click at [161, 280] on select "Ninguno Predeterminado Primario Secundario" at bounding box center [201, 287] width 81 height 15
select select
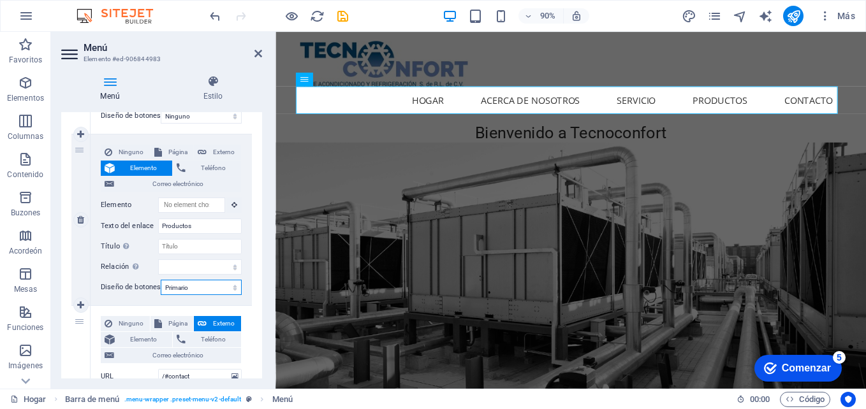
select select
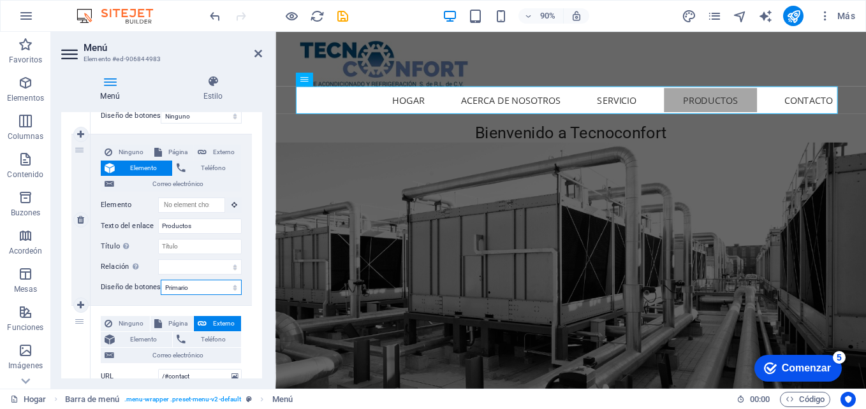
click at [221, 283] on select "Ninguno Predeterminado Primario Secundario" at bounding box center [201, 287] width 81 height 15
select select "default"
click at [161, 280] on select "Ninguno Predeterminado Primario Secundario" at bounding box center [201, 287] width 81 height 15
select select
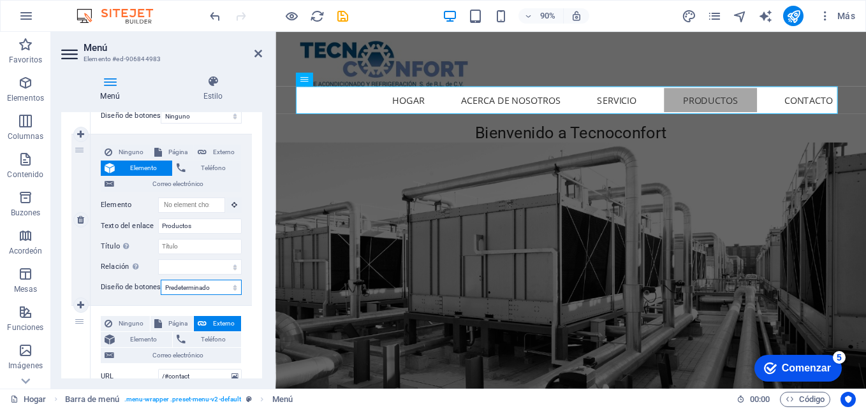
select select
click at [701, 163] on figure at bounding box center [604, 335] width 656 height 360
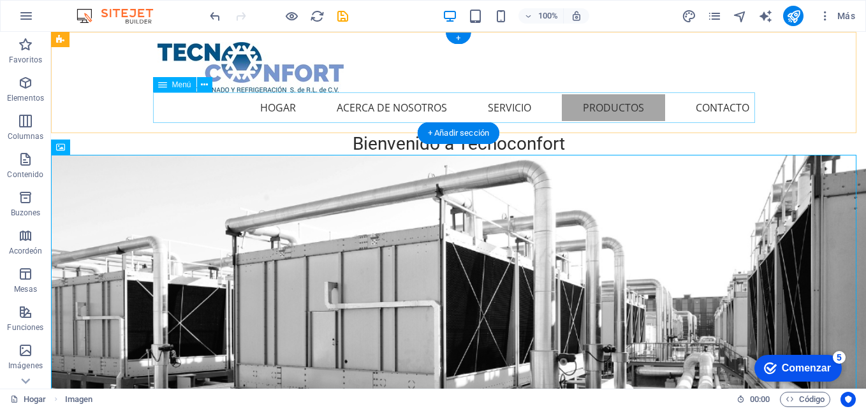
click at [719, 104] on nav "Hogar Acerca de Nosotros Servicio Productos Contacto" at bounding box center [459, 107] width 602 height 31
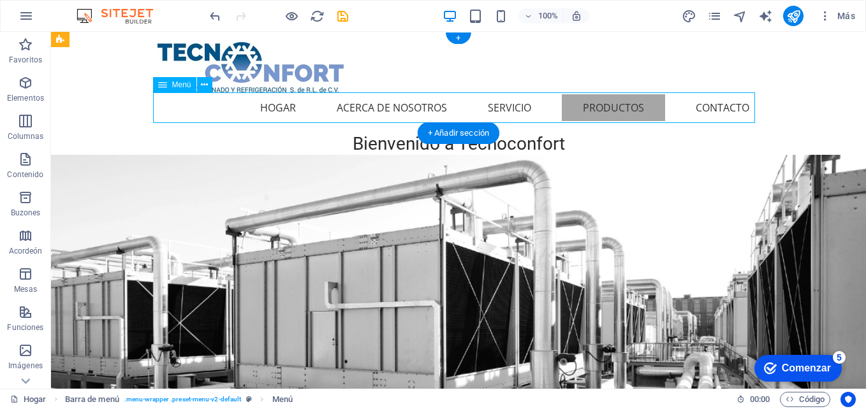
click at [527, 108] on nav "Hogar Acerca de Nosotros Servicio Productos Contacto" at bounding box center [459, 107] width 602 height 31
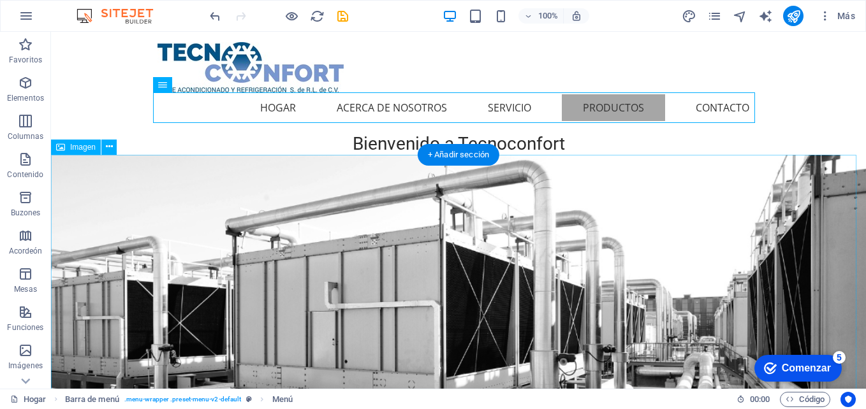
click at [624, 177] on figure at bounding box center [458, 378] width 815 height 447
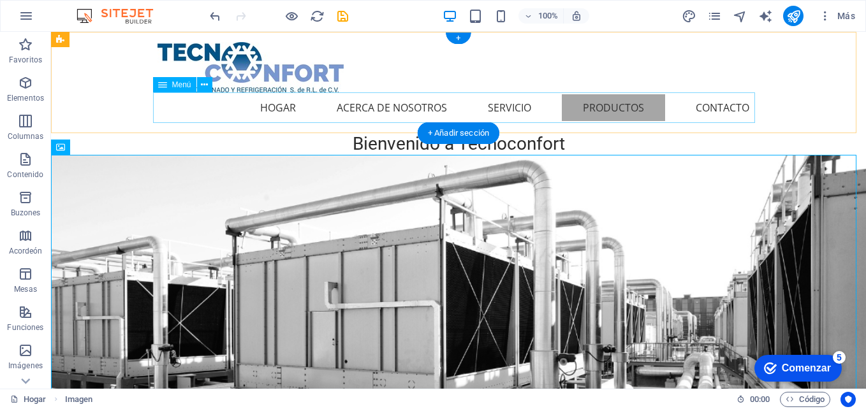
click at [641, 94] on nav "Hogar Acerca de Nosotros Servicio Productos Contacto" at bounding box center [459, 107] width 602 height 31
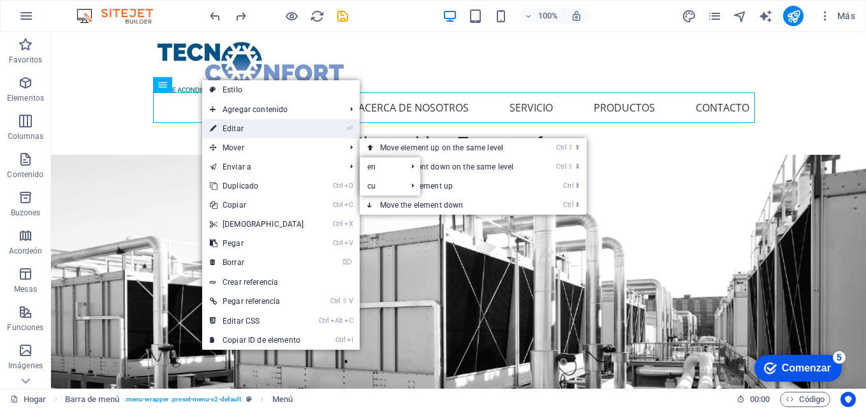
click at [258, 126] on link "⏎ Editar" at bounding box center [257, 128] width 110 height 19
select select
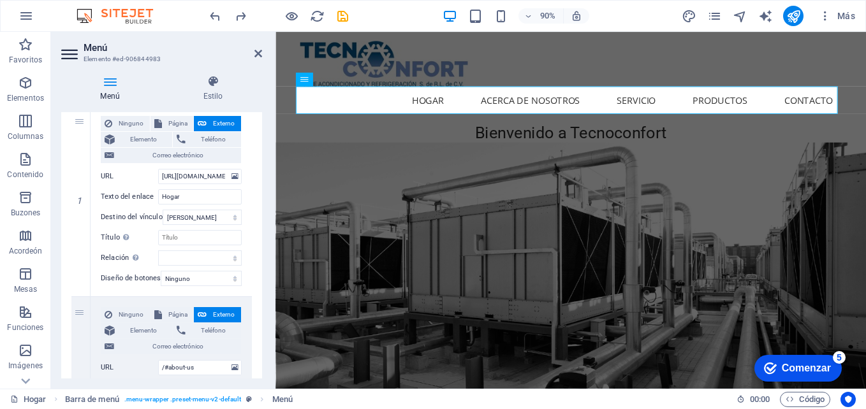
scroll to position [0, 0]
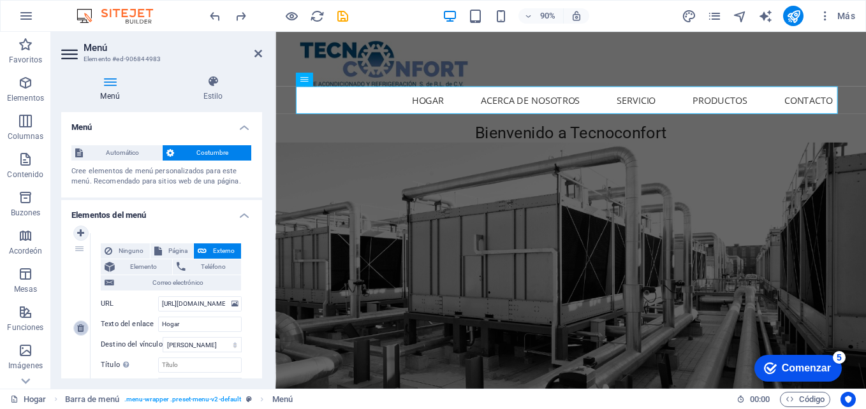
click at [82, 332] on icon at bounding box center [80, 328] width 7 height 9
type input "/#about-us"
type input "Acerca de Nosotros"
select select
type input "/#service"
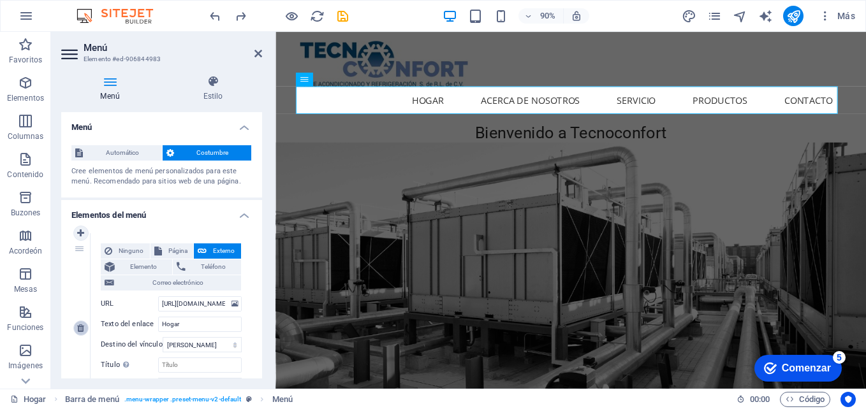
type input "Servicio"
select select
type input "Productos"
select select
type input "/#contact"
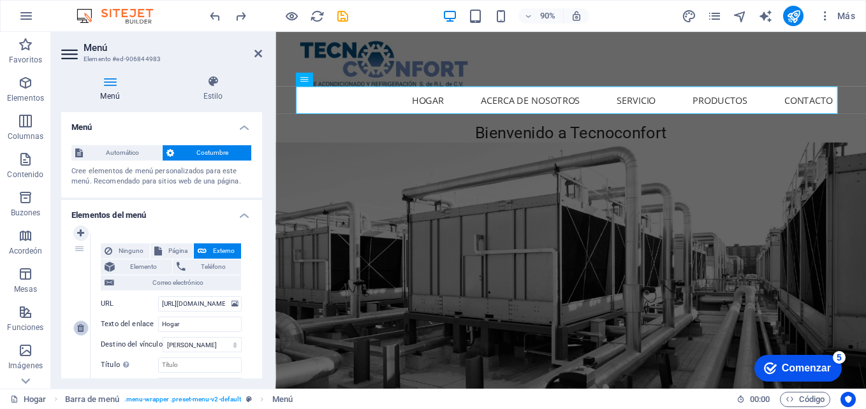
type input "Contacto"
select select
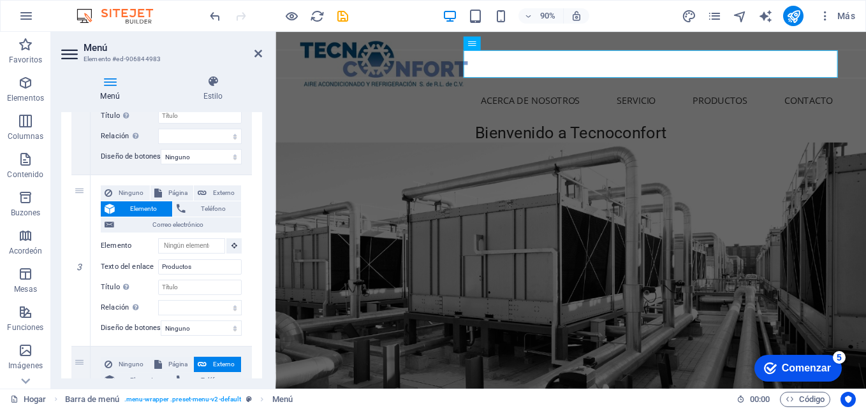
scroll to position [446, 0]
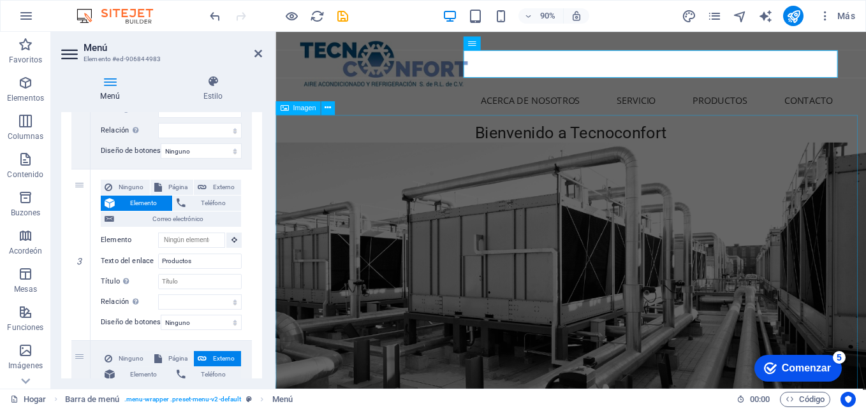
click at [415, 199] on figure at bounding box center [604, 335] width 656 height 360
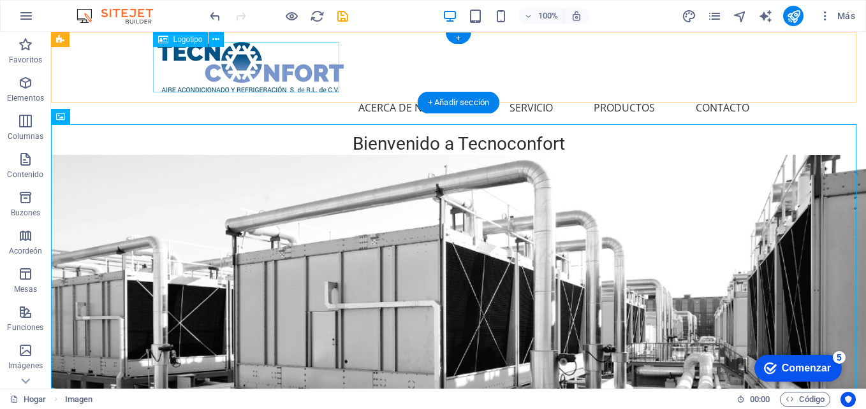
click at [283, 65] on div at bounding box center [459, 67] width 602 height 50
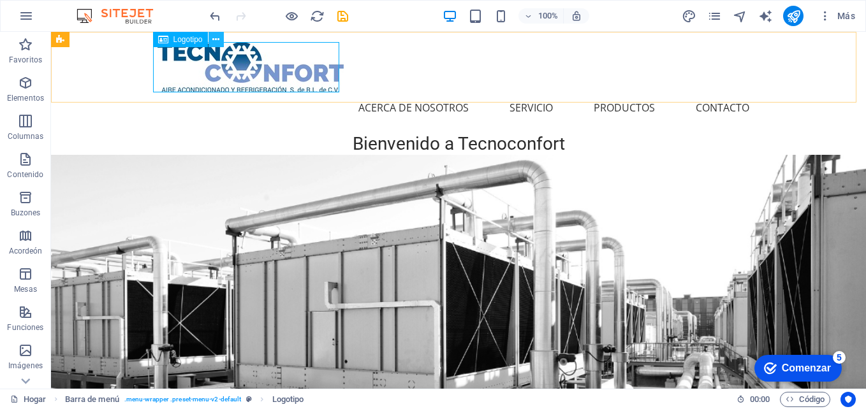
click at [214, 39] on icon at bounding box center [215, 39] width 7 height 13
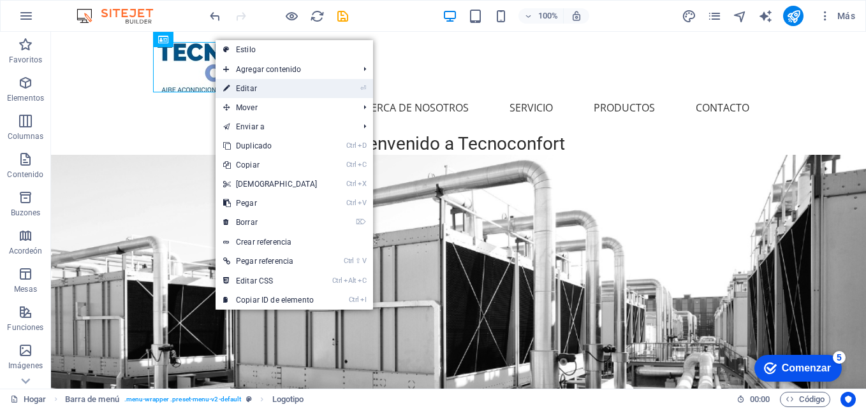
click at [262, 98] on link "⏎ Editar" at bounding box center [271, 88] width 110 height 19
select select "px"
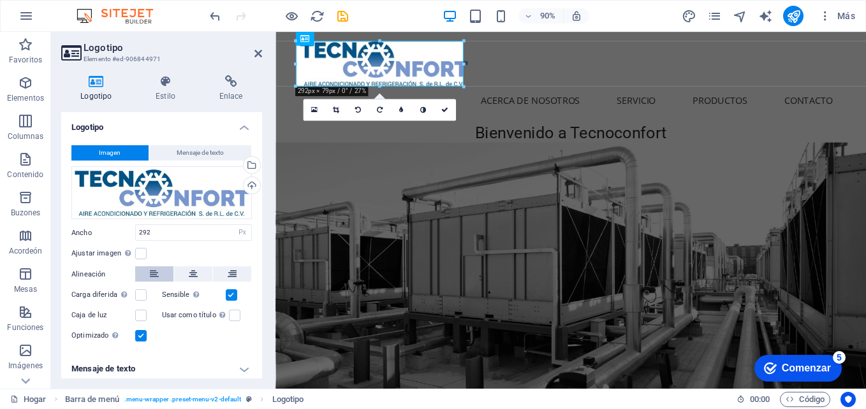
click at [158, 277] on icon at bounding box center [154, 274] width 9 height 15
click at [201, 274] on button at bounding box center [193, 274] width 38 height 15
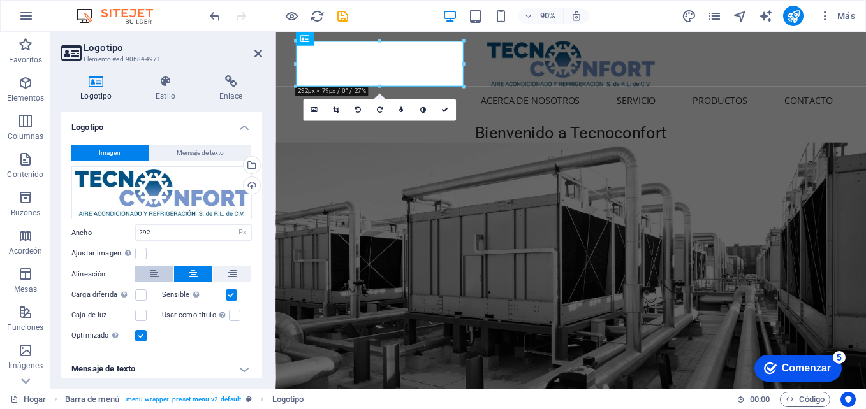
click at [150, 272] on icon at bounding box center [154, 274] width 9 height 15
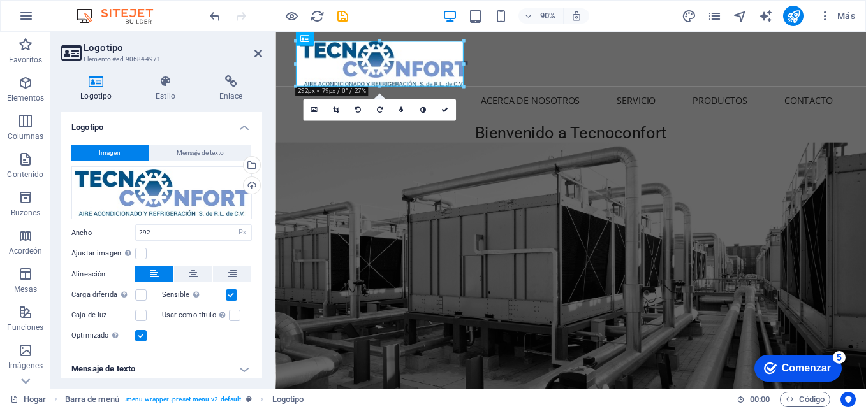
scroll to position [5, 0]
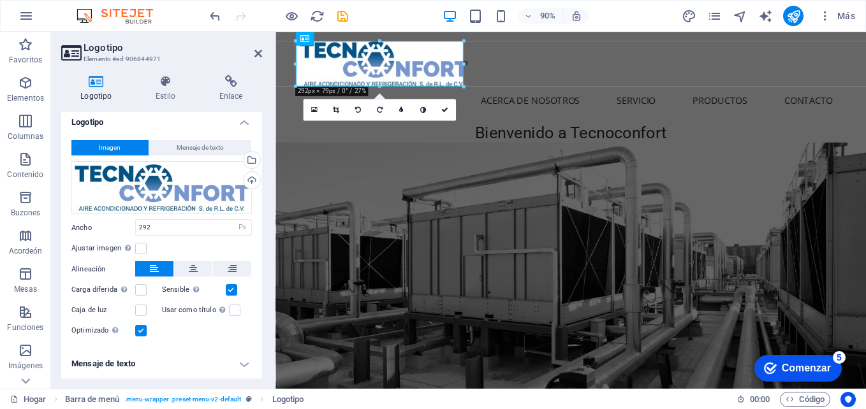
click at [258, 47] on h2 "Logotipo" at bounding box center [173, 47] width 179 height 11
click at [258, 54] on icon at bounding box center [259, 53] width 8 height 10
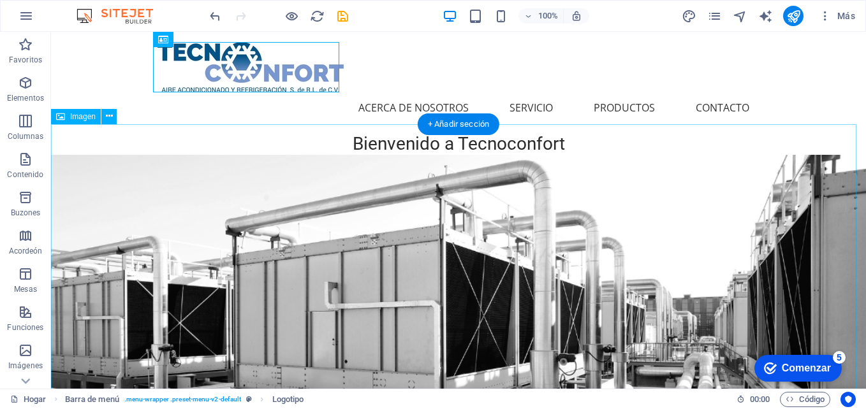
click at [686, 155] on figure at bounding box center [458, 378] width 815 height 447
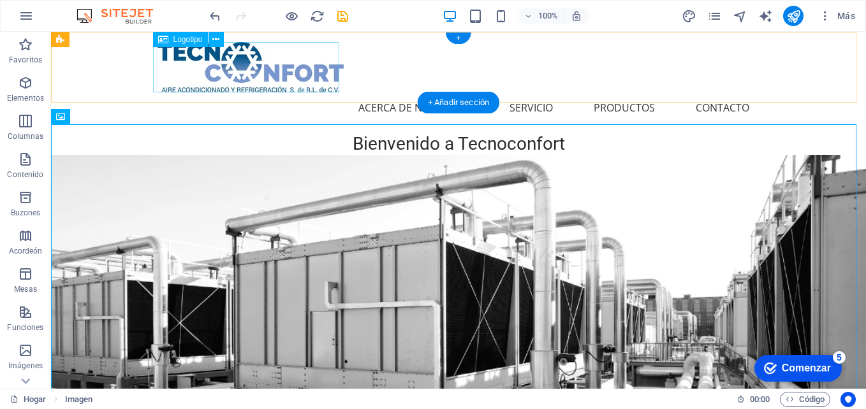
click at [288, 67] on div at bounding box center [459, 67] width 602 height 50
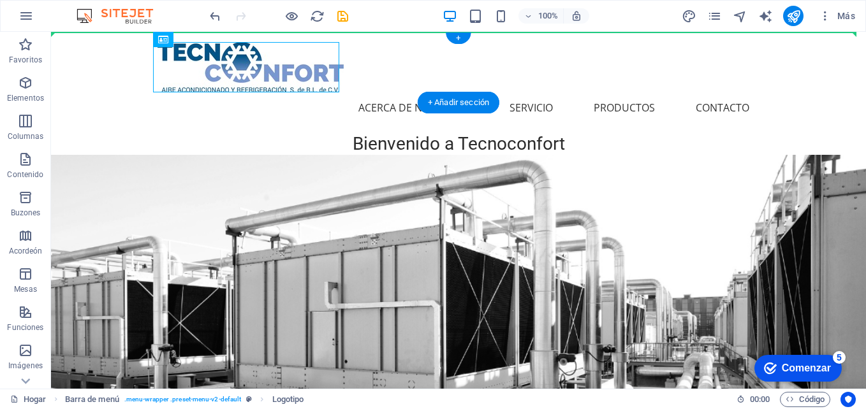
drag, startPoint x: 288, startPoint y: 67, endPoint x: 148, endPoint y: 64, distance: 139.7
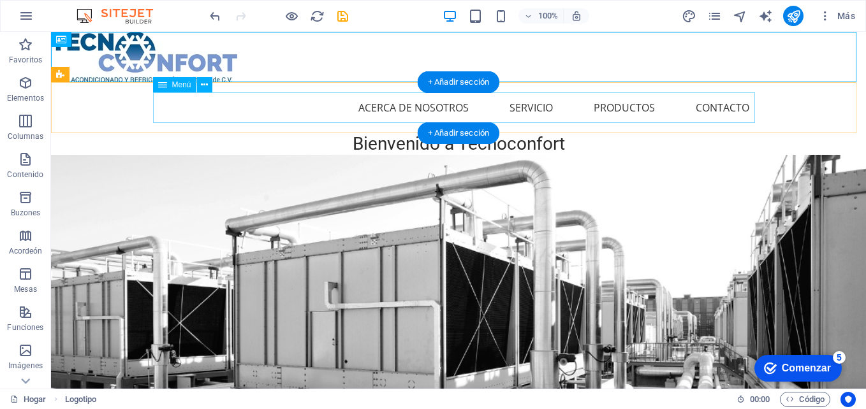
click at [221, 101] on nav "Acerca de Nosotros Servicio Productos Contacto" at bounding box center [459, 107] width 602 height 31
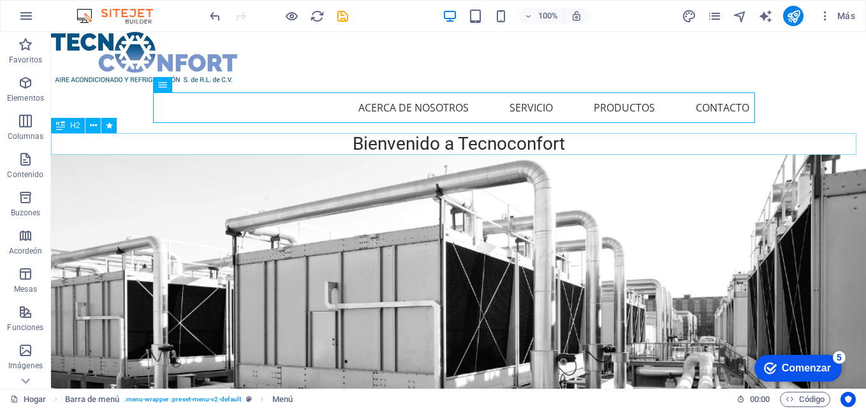
click at [379, 142] on div "Bienvenido a Tecnoconfort" at bounding box center [458, 144] width 815 height 22
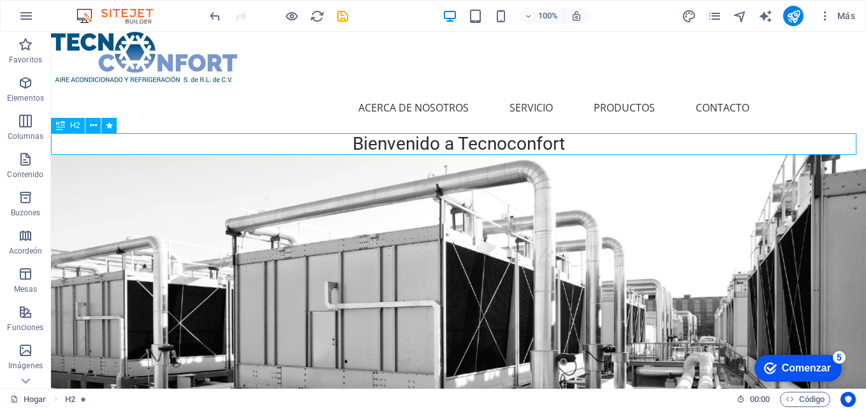
click at [379, 142] on div "Bienvenido a Tecnoconfort" at bounding box center [458, 144] width 815 height 22
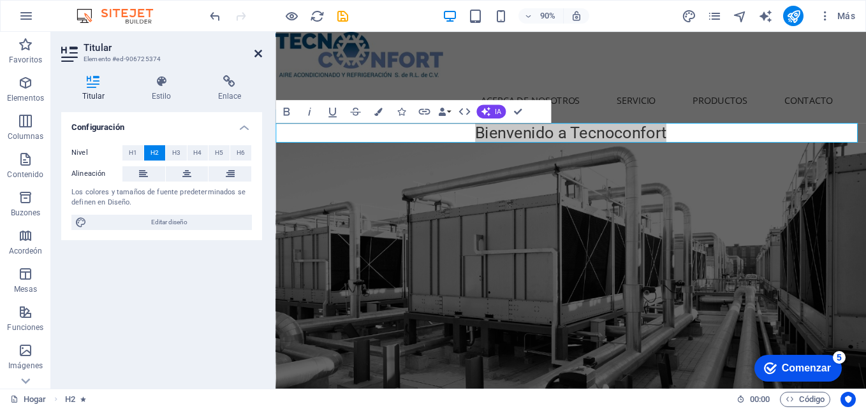
click at [262, 54] on icon at bounding box center [259, 53] width 8 height 10
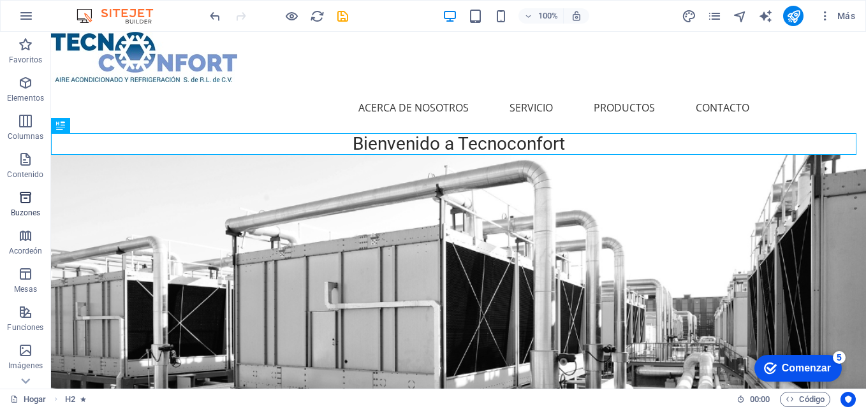
scroll to position [217, 0]
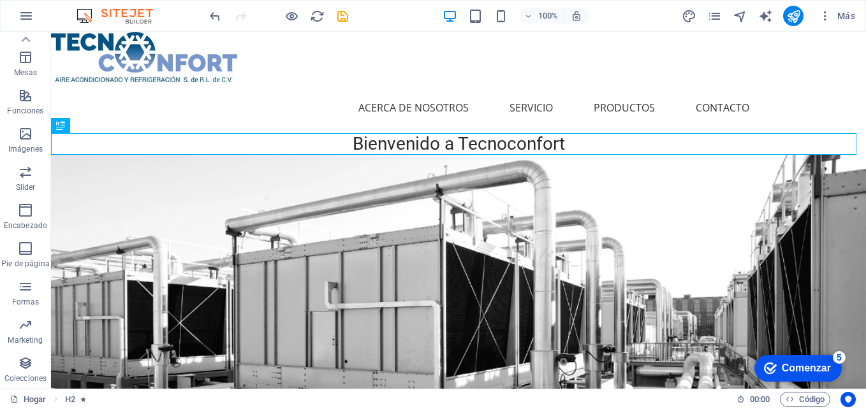
click at [24, 214] on icon "button" at bounding box center [25, 210] width 15 height 15
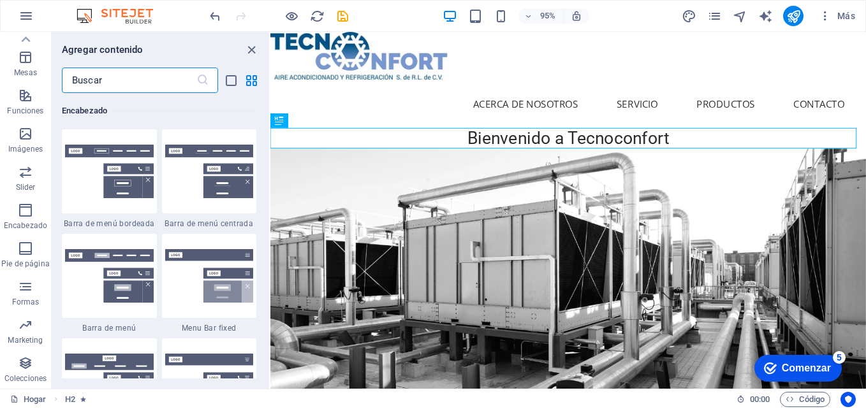
scroll to position [7681, 0]
click at [117, 249] on div at bounding box center [109, 276] width 95 height 84
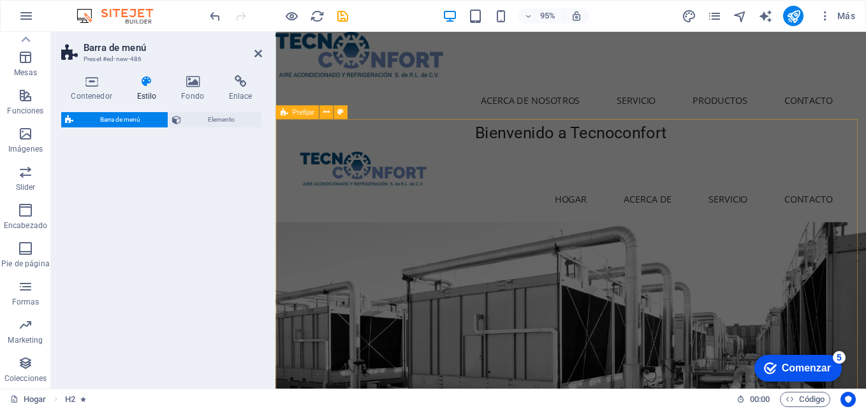
select select "rem"
select select "preset-menu-v2-default"
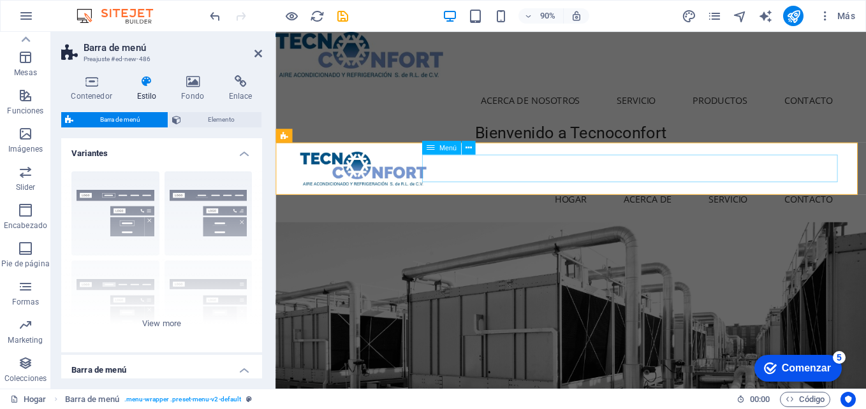
click at [689, 203] on nav "Hogar Acerca de Servicio Contacto" at bounding box center [604, 218] width 602 height 31
click at [577, 71] on div at bounding box center [604, 57] width 656 height 50
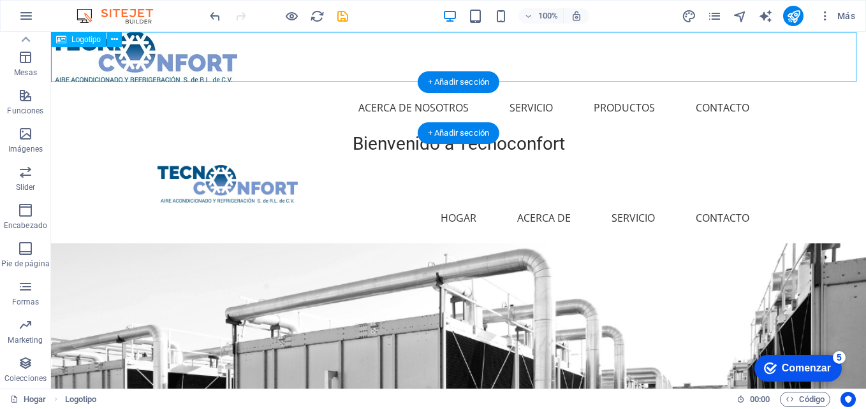
click at [473, 40] on div at bounding box center [458, 57] width 815 height 50
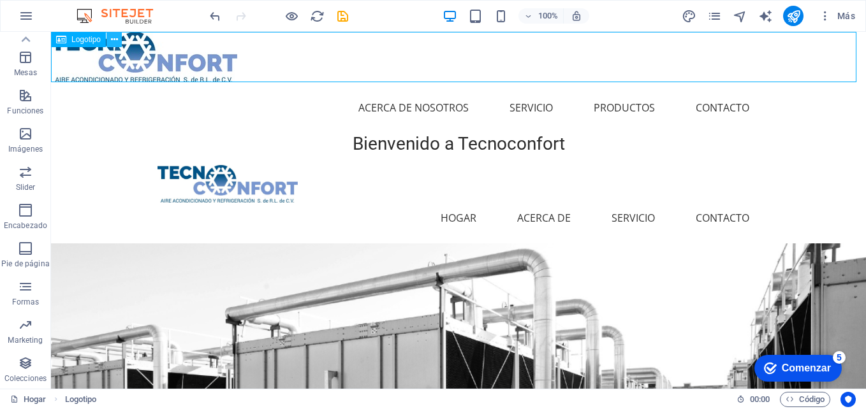
click at [112, 39] on icon at bounding box center [114, 39] width 7 height 13
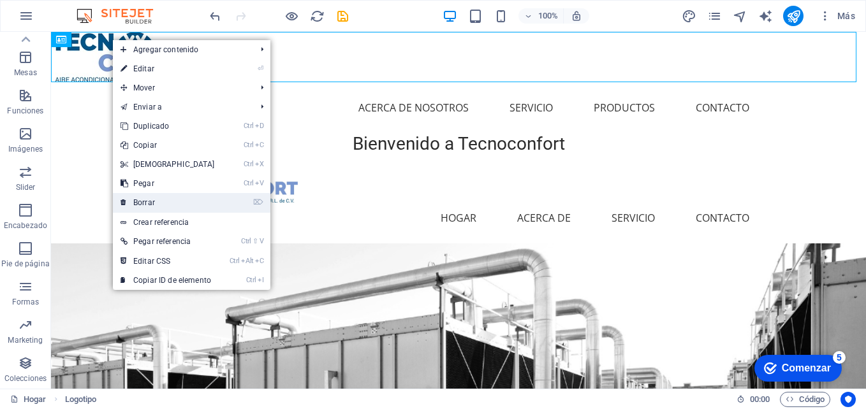
click at [147, 200] on font "Borrar" at bounding box center [144, 202] width 22 height 9
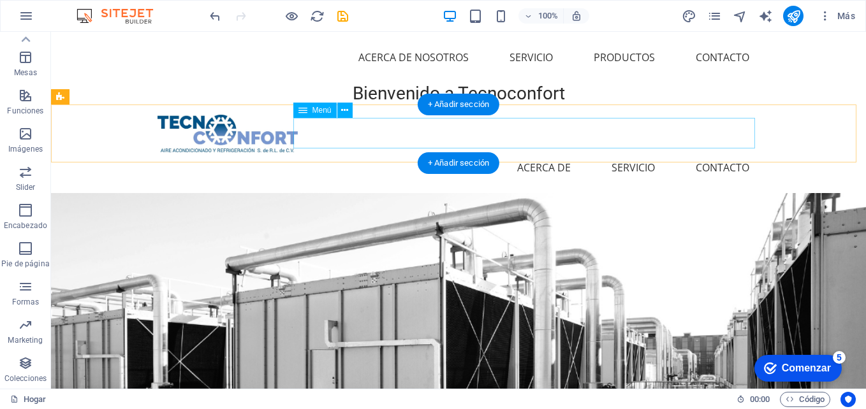
click at [305, 152] on nav "Hogar Acerca de Servicio Contacto" at bounding box center [459, 167] width 602 height 31
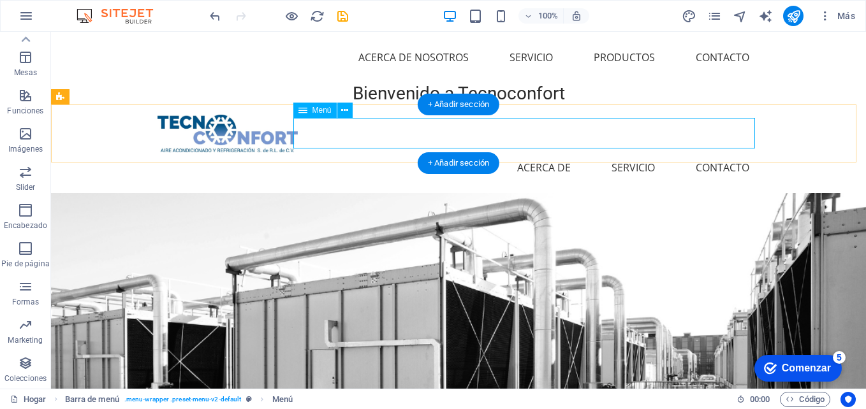
click at [344, 152] on nav "Hogar Acerca de Servicio Contacto" at bounding box center [459, 167] width 602 height 31
click at [233, 115] on div at bounding box center [459, 134] width 602 height 38
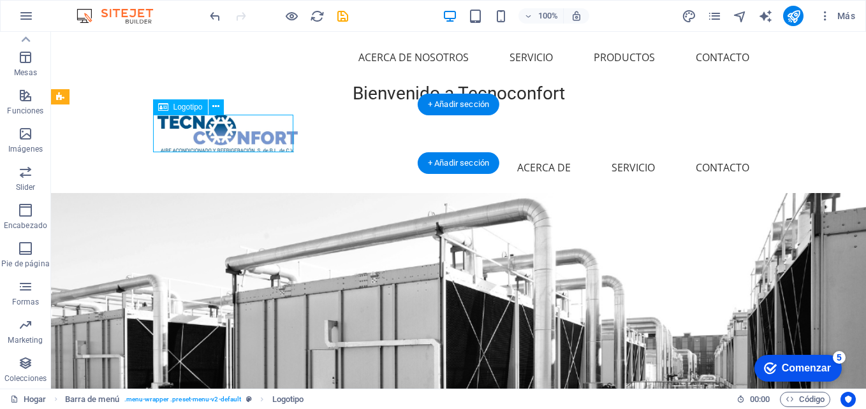
drag, startPoint x: 242, startPoint y: 132, endPoint x: 166, endPoint y: 135, distance: 75.9
click at [166, 135] on div at bounding box center [459, 134] width 602 height 38
click at [337, 149] on div "Menu Hogar Acerca de Servicio Contacto" at bounding box center [458, 149] width 815 height 89
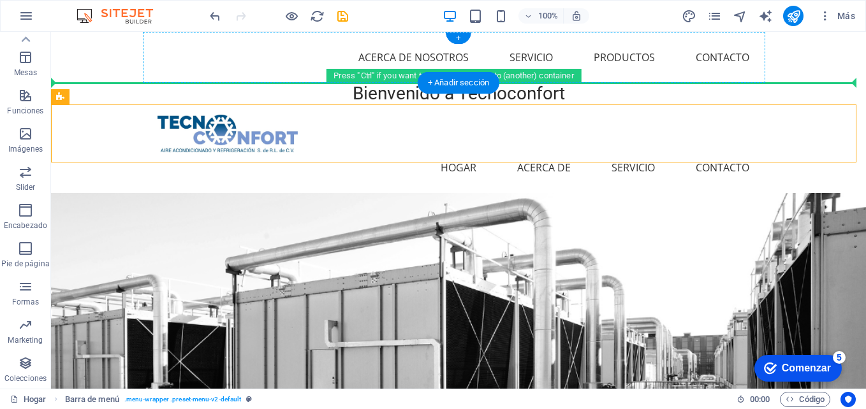
drag, startPoint x: 337, startPoint y: 149, endPoint x: 344, endPoint y: 62, distance: 87.7
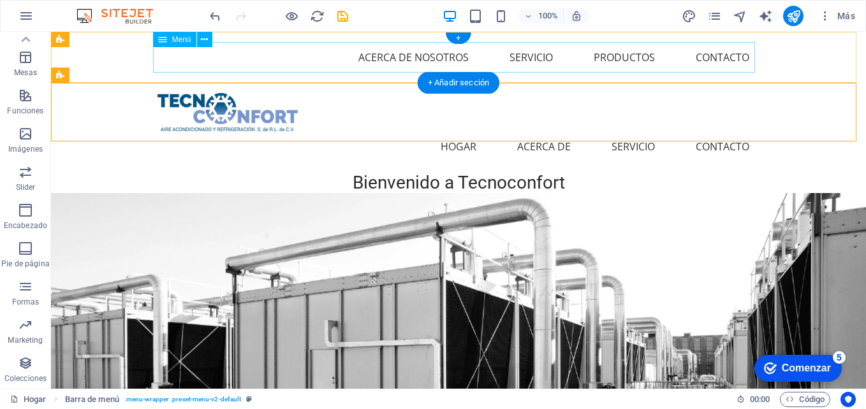
drag, startPoint x: 327, startPoint y: 104, endPoint x: 311, endPoint y: 43, distance: 63.1
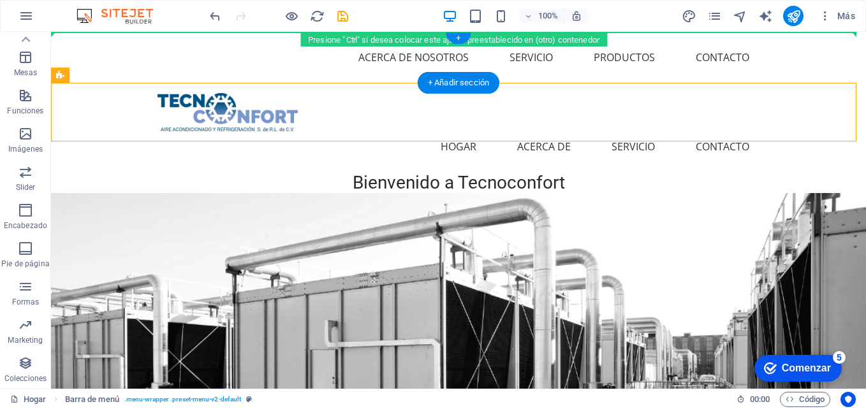
drag, startPoint x: 328, startPoint y: 102, endPoint x: 332, endPoint y: 35, distance: 67.1
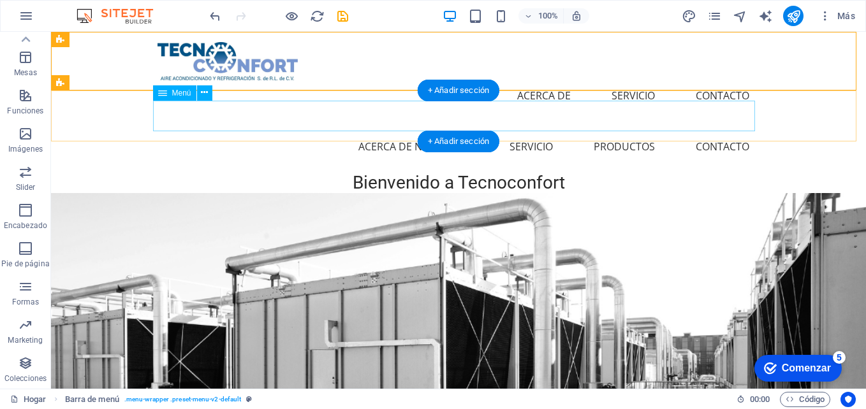
click at [297, 131] on nav "Acerca de Nosotros Servicio Productos Contacto" at bounding box center [459, 146] width 602 height 31
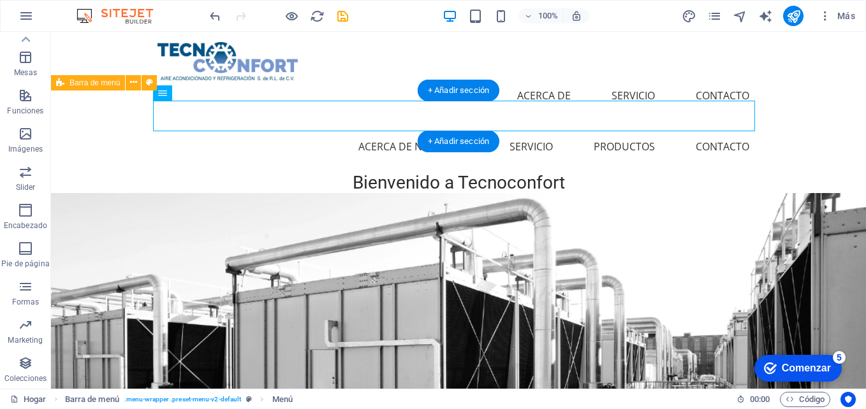
click at [204, 121] on div "Menu Acerca de Nosotros Servicio Productos Contacto" at bounding box center [458, 146] width 815 height 51
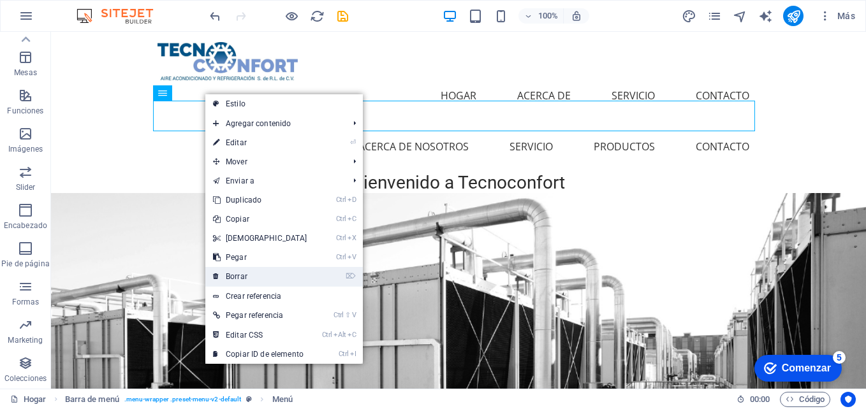
click at [265, 276] on link "⌦ Borrar" at bounding box center [260, 276] width 110 height 19
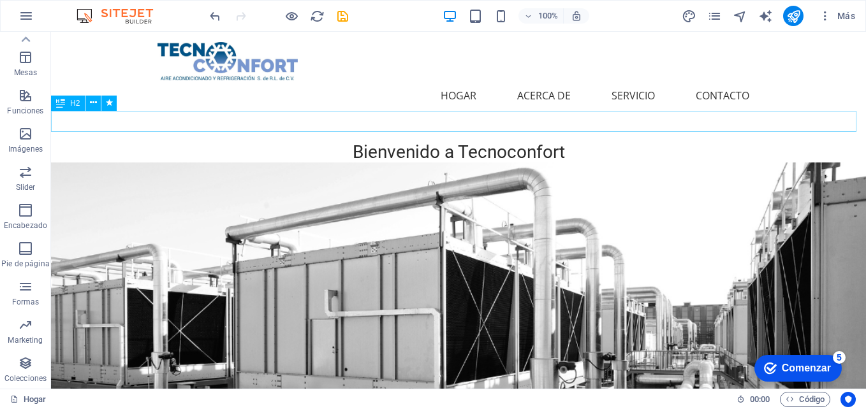
click at [688, 142] on div "Bienvenido a Tecnoconfort" at bounding box center [458, 153] width 815 height 22
click at [18, 208] on icon "button" at bounding box center [25, 210] width 15 height 15
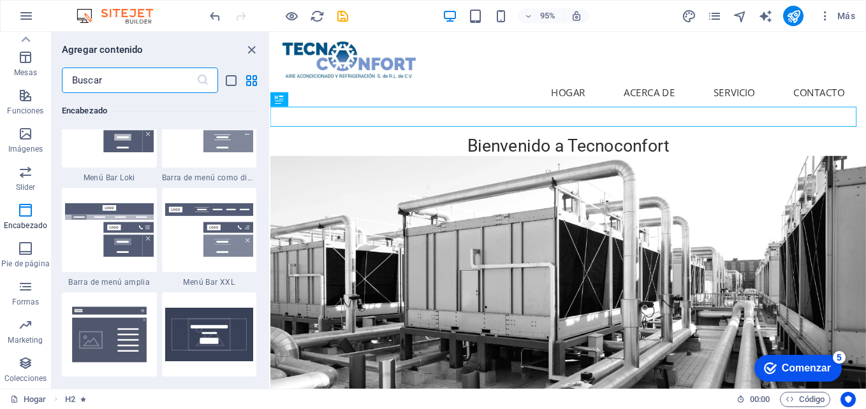
scroll to position [7809, 0]
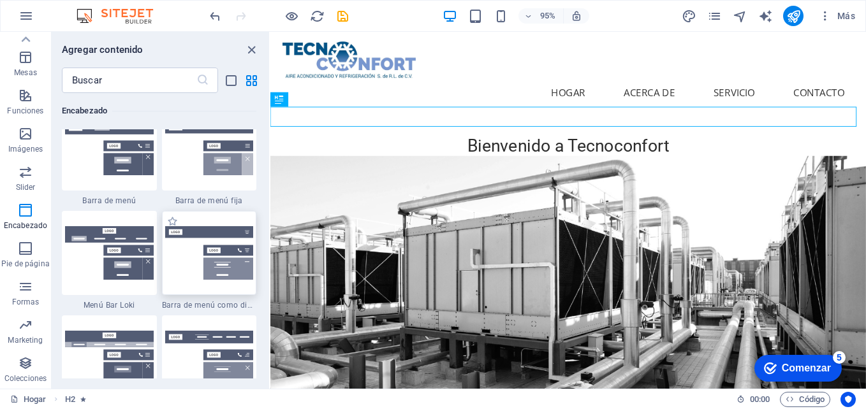
click at [218, 263] on img at bounding box center [209, 253] width 89 height 54
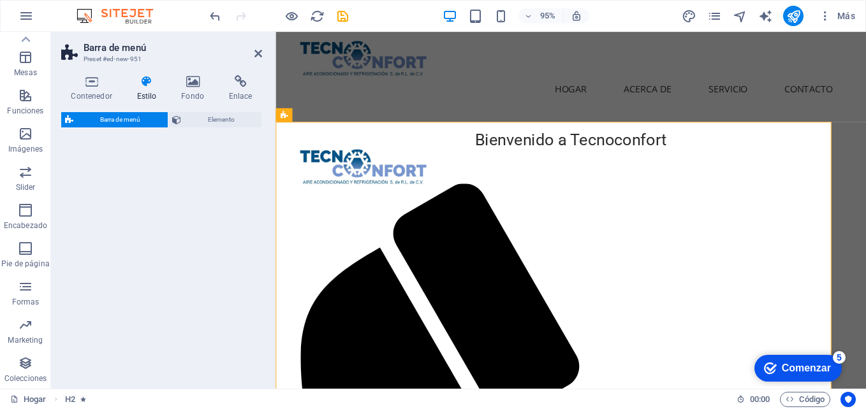
select select "rem"
select select "preset-menu-v2-trigger"
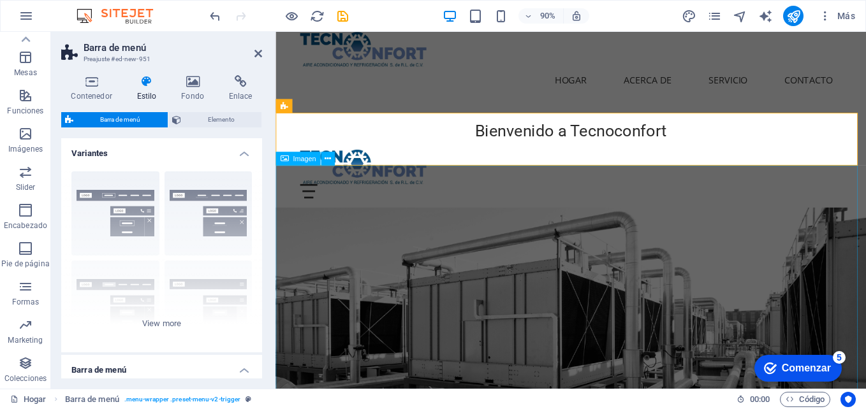
scroll to position [0, 0]
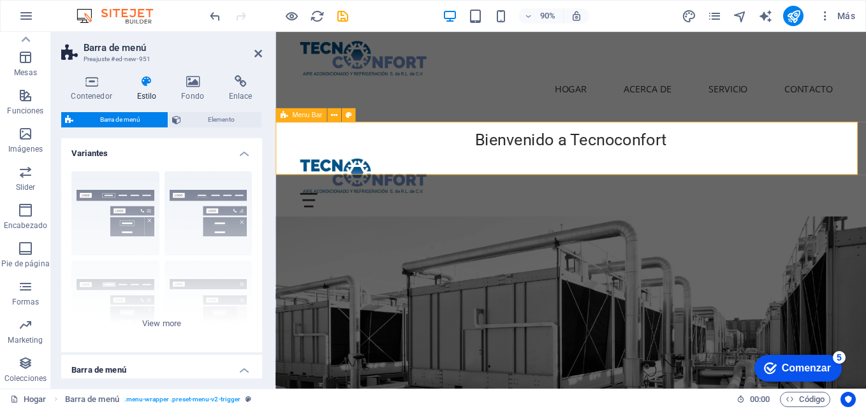
click at [866, 211] on div "Menú" at bounding box center [604, 219] width 602 height 16
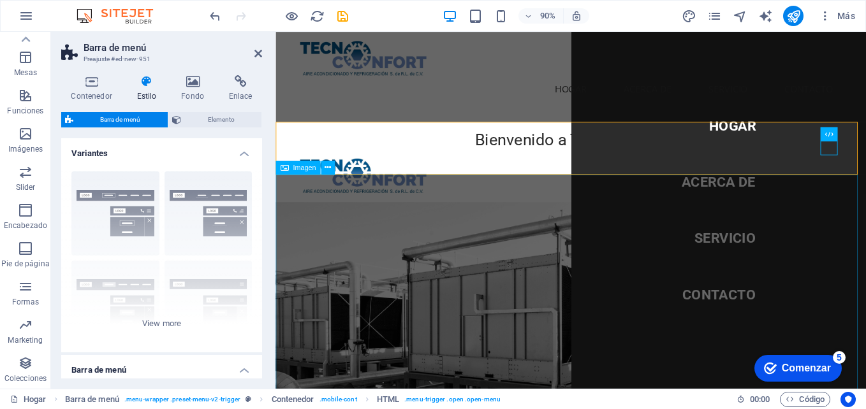
click at [489, 235] on figure at bounding box center [604, 401] width 656 height 360
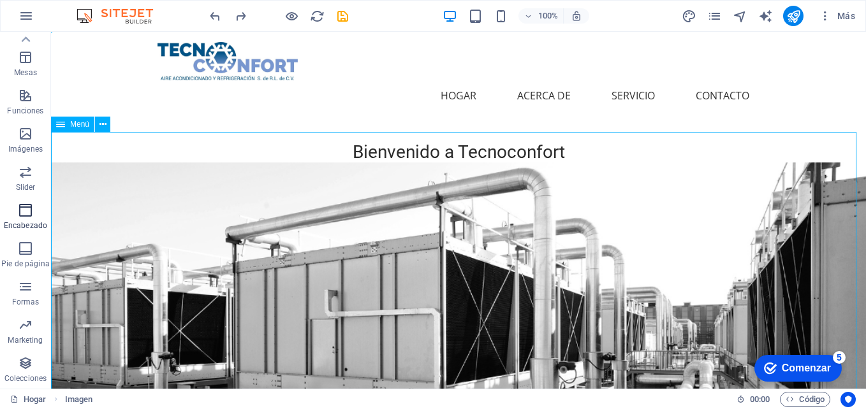
click at [11, 206] on span "Encabezado" at bounding box center [25, 218] width 51 height 31
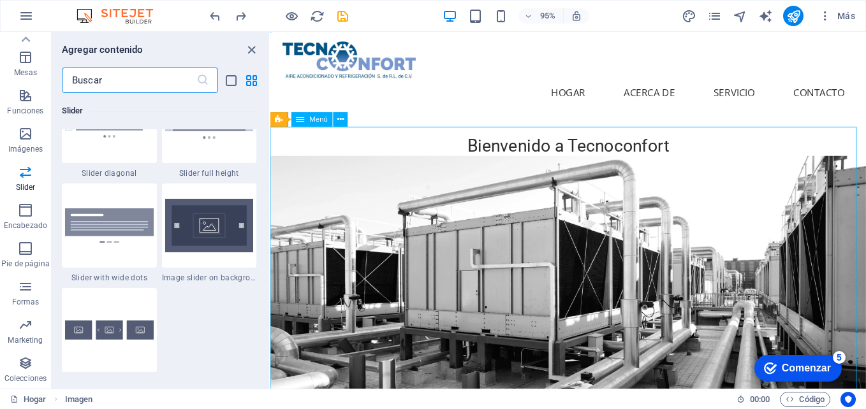
scroll to position [7362, 0]
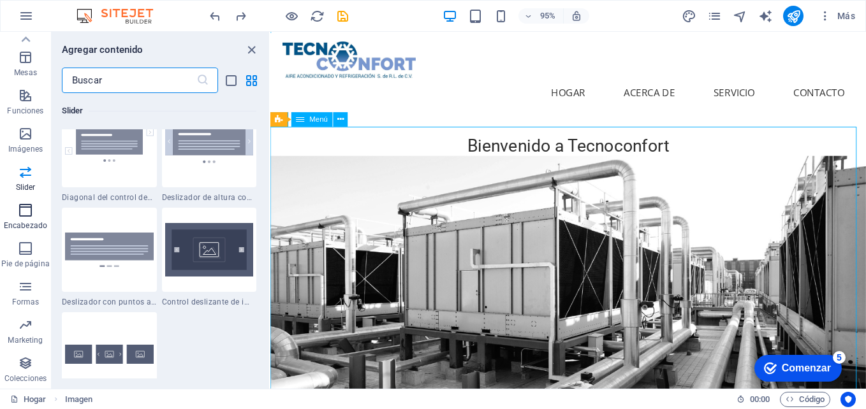
click at [15, 210] on span "Encabezado" at bounding box center [25, 218] width 51 height 31
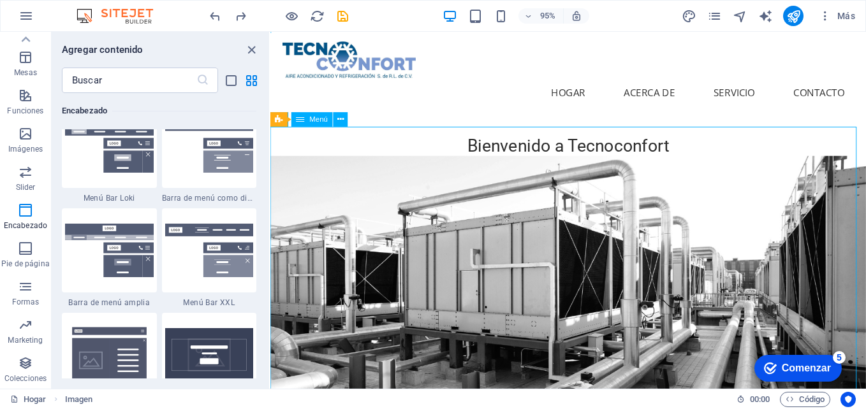
scroll to position [7936, 0]
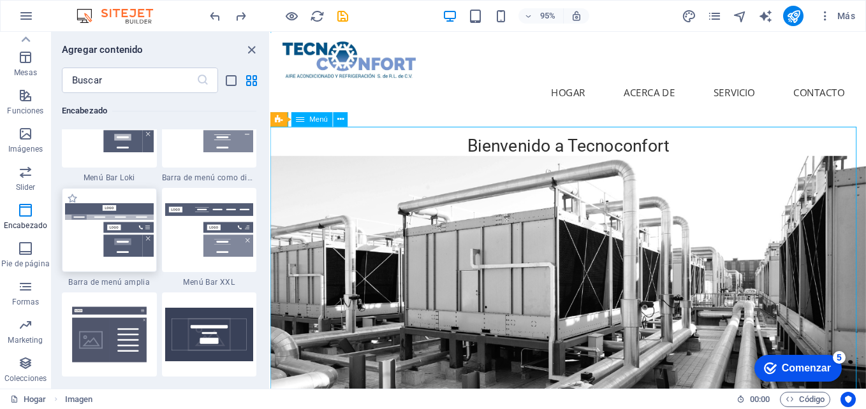
click at [100, 214] on img at bounding box center [109, 230] width 89 height 54
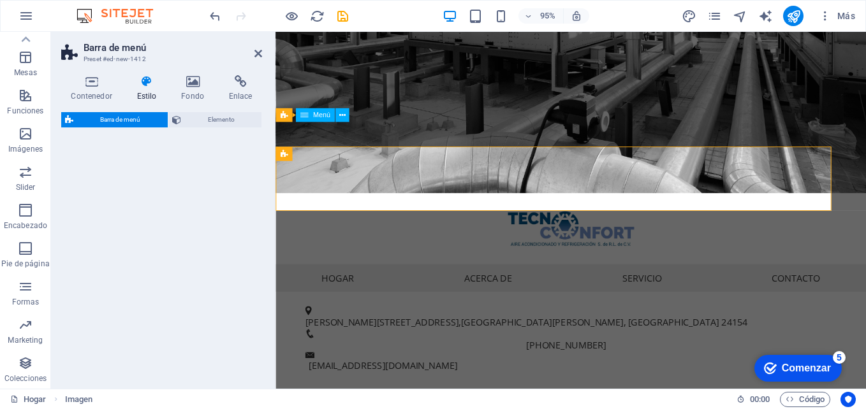
select select "rem"
select select "preset-menu-v2-wide"
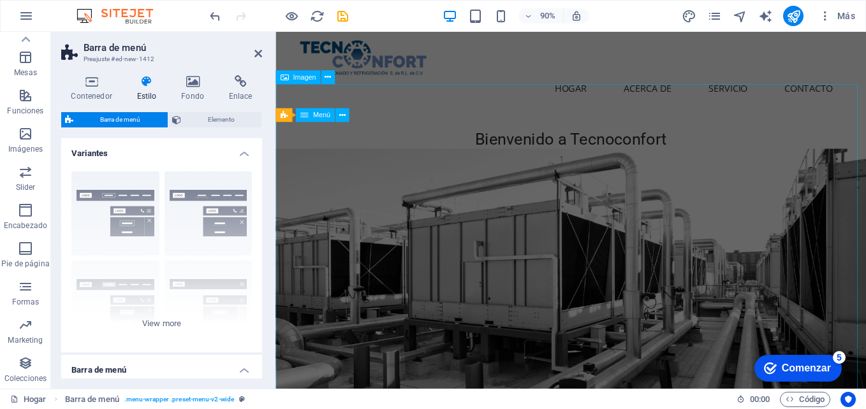
scroll to position [0, 0]
click at [630, 240] on figure at bounding box center [604, 343] width 656 height 360
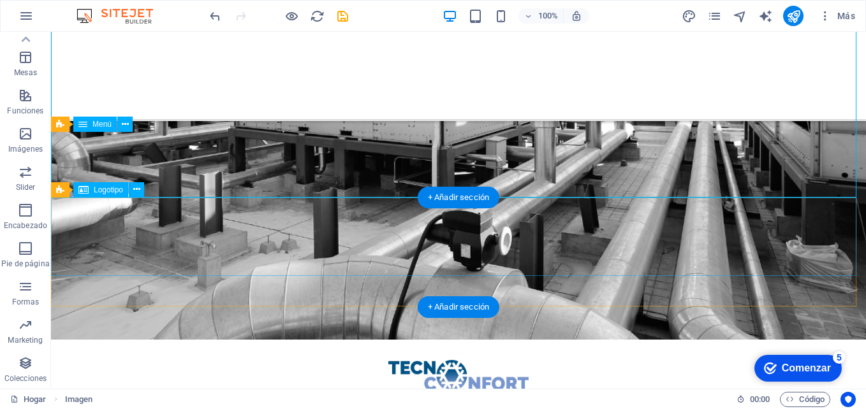
scroll to position [418, 0]
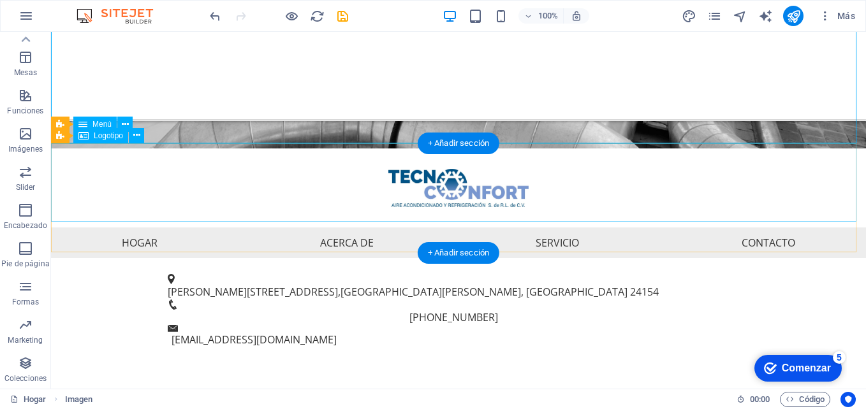
click at [606, 198] on div at bounding box center [458, 188] width 815 height 79
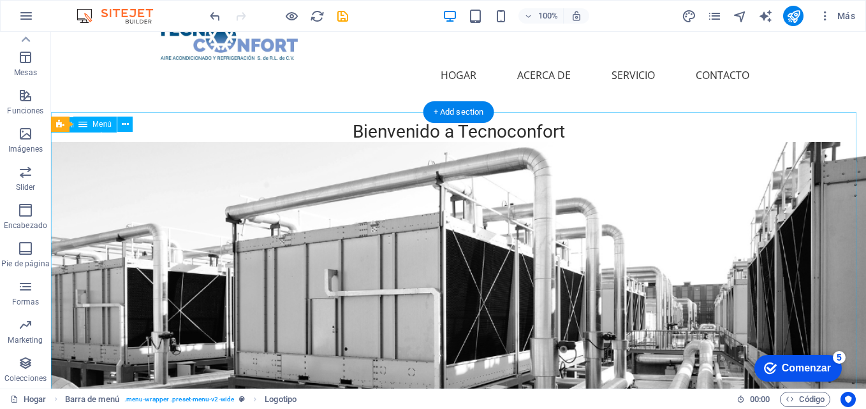
scroll to position [0, 0]
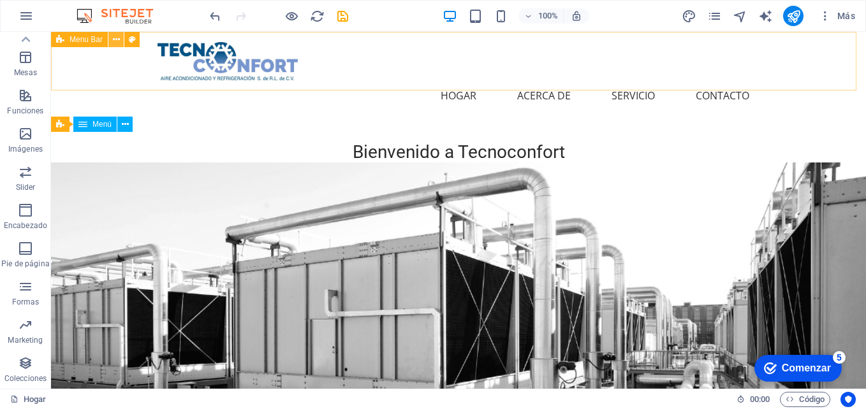
click at [119, 41] on icon at bounding box center [116, 39] width 7 height 13
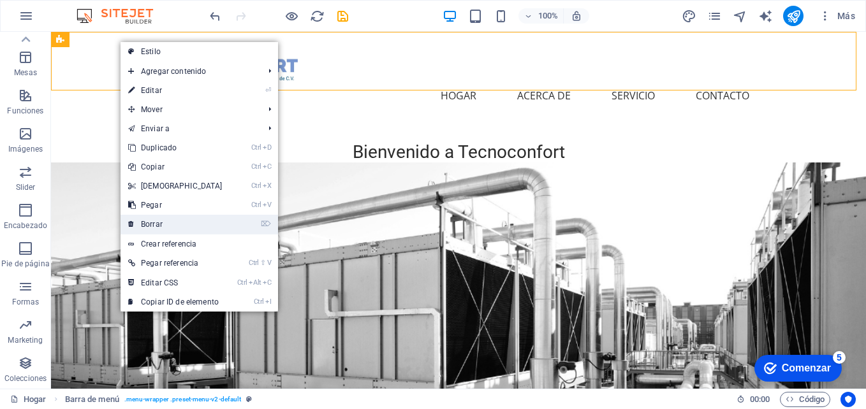
click at [151, 219] on link "⌦ Borrar" at bounding box center [176, 224] width 110 height 19
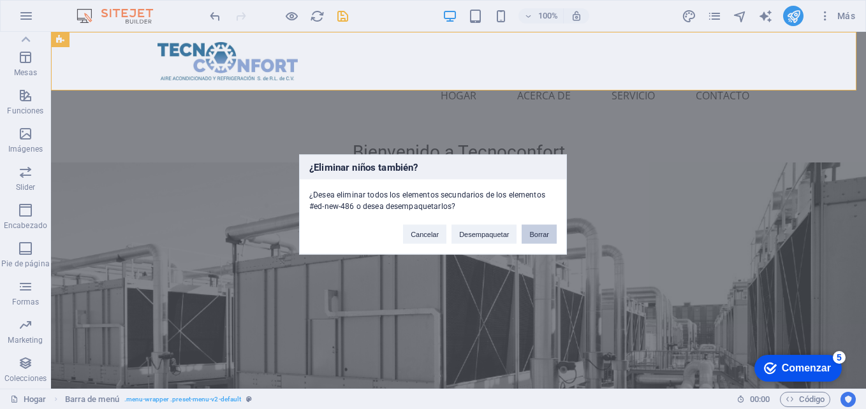
click at [534, 234] on button "Borrar" at bounding box center [539, 234] width 35 height 19
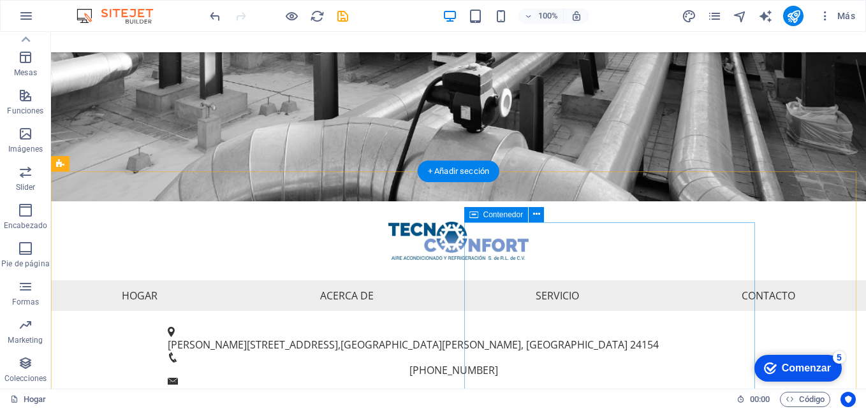
scroll to position [621, 0]
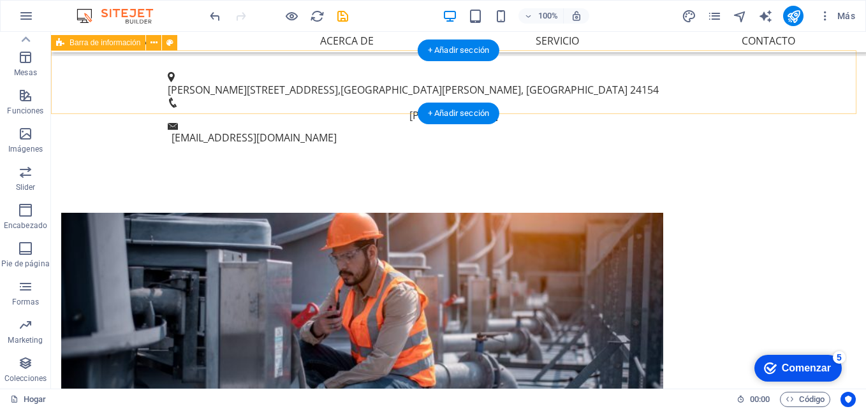
click at [587, 113] on div "Calle Rosa 301 , Ciudad del Carmen, Campeche 24154 +52 938 102 8646 comercializ…" at bounding box center [458, 109] width 815 height 106
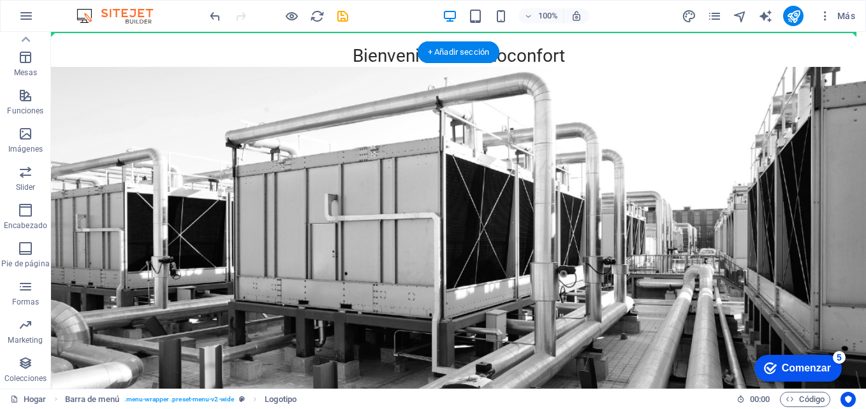
scroll to position [0, 0]
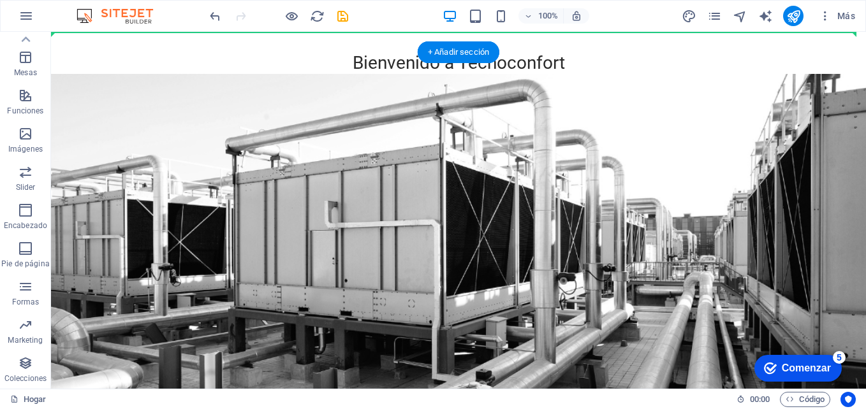
drag, startPoint x: 561, startPoint y: 168, endPoint x: 568, endPoint y: 36, distance: 132.2
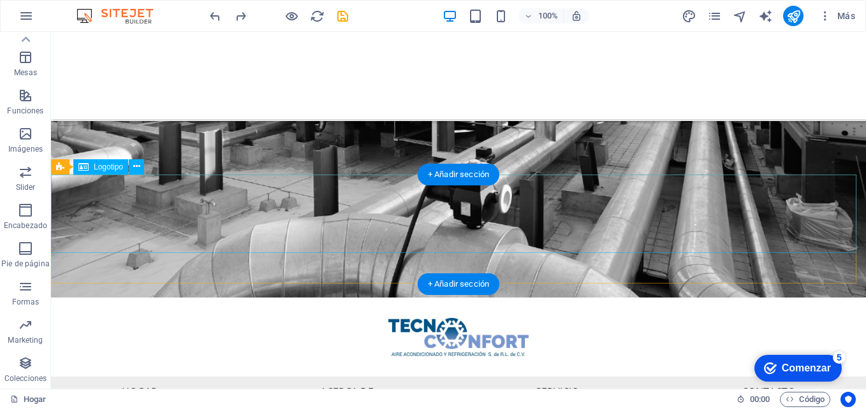
scroll to position [387, 0]
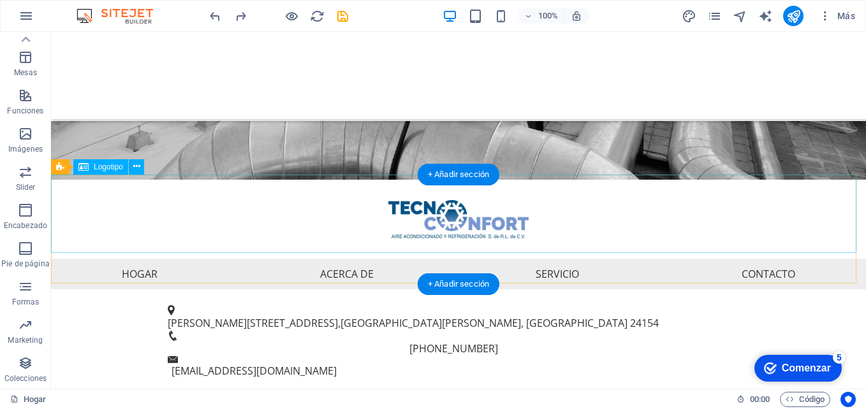
click at [446, 217] on div at bounding box center [458, 219] width 815 height 79
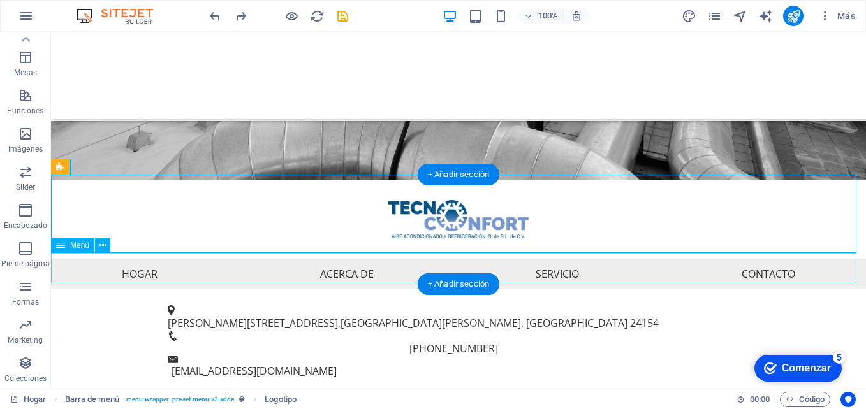
click at [579, 276] on nav "Hogar Acerca de Servicio Contacto" at bounding box center [458, 274] width 815 height 31
click at [566, 218] on div at bounding box center [458, 219] width 815 height 79
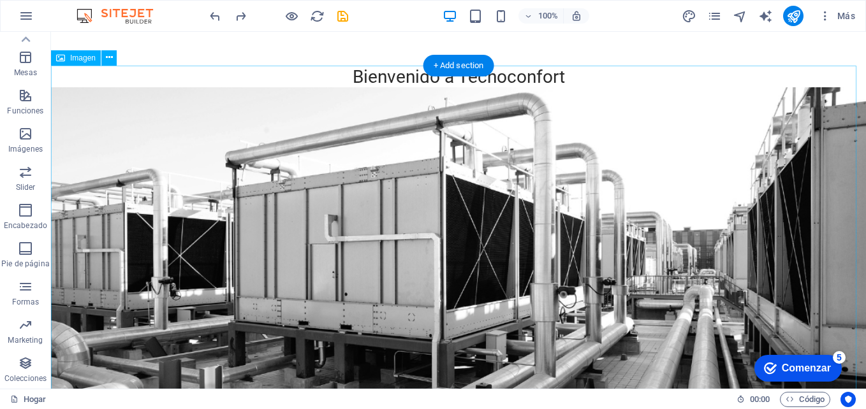
scroll to position [0, 0]
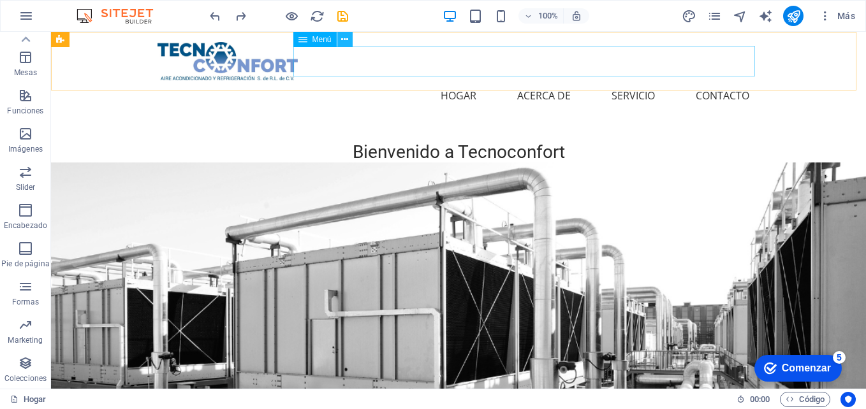
click at [350, 37] on button at bounding box center [344, 39] width 15 height 15
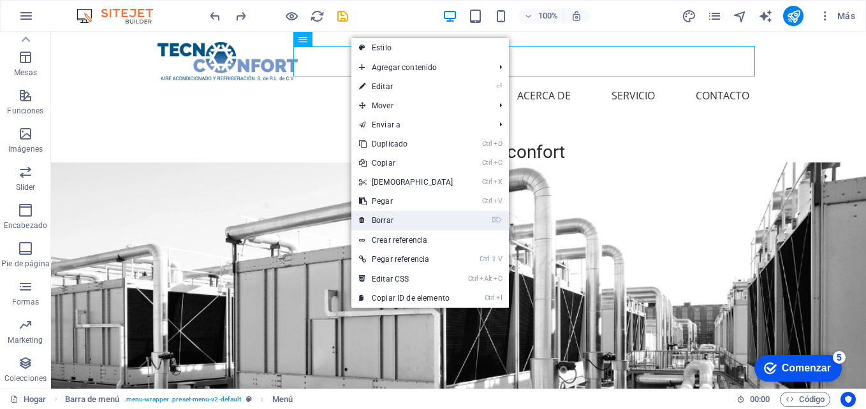
click at [404, 214] on link "⌦ Borrar" at bounding box center [406, 220] width 110 height 19
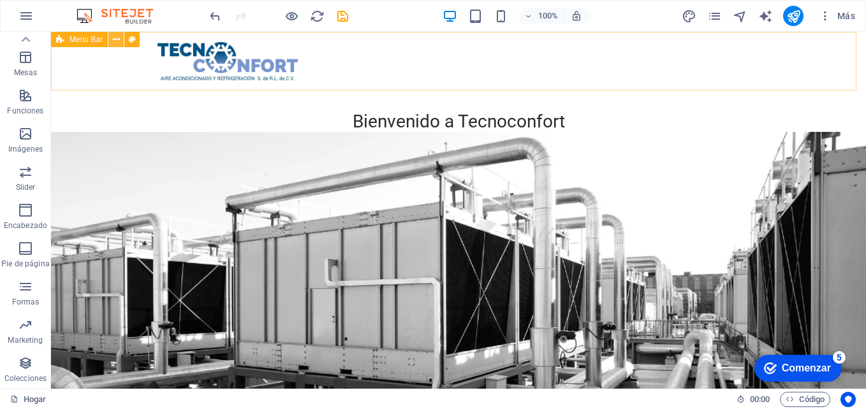
click at [117, 40] on icon at bounding box center [116, 39] width 7 height 13
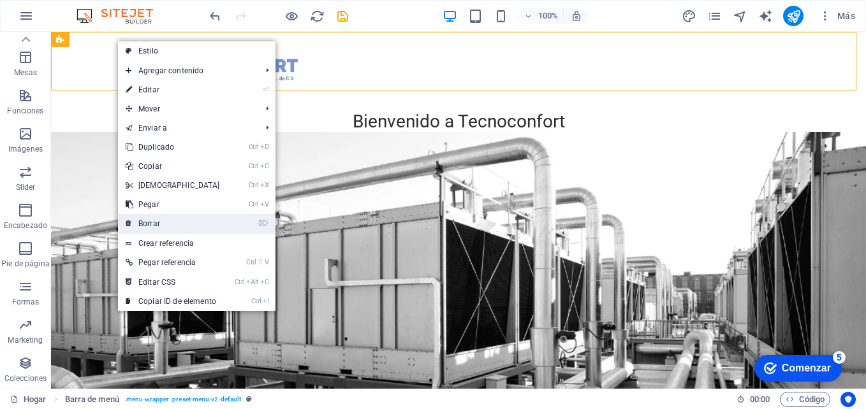
click at [171, 218] on link "⌦ Borrar" at bounding box center [173, 223] width 110 height 19
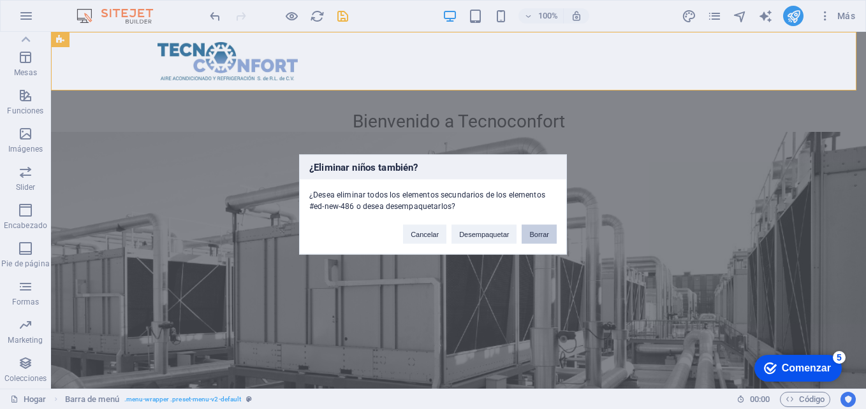
click at [549, 231] on button "Borrar" at bounding box center [539, 234] width 35 height 19
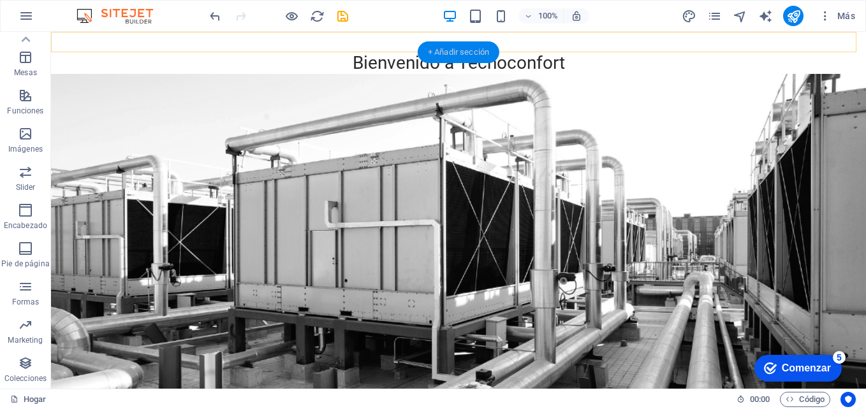
click at [446, 56] on div "+ Añadir sección" at bounding box center [459, 52] width 82 height 22
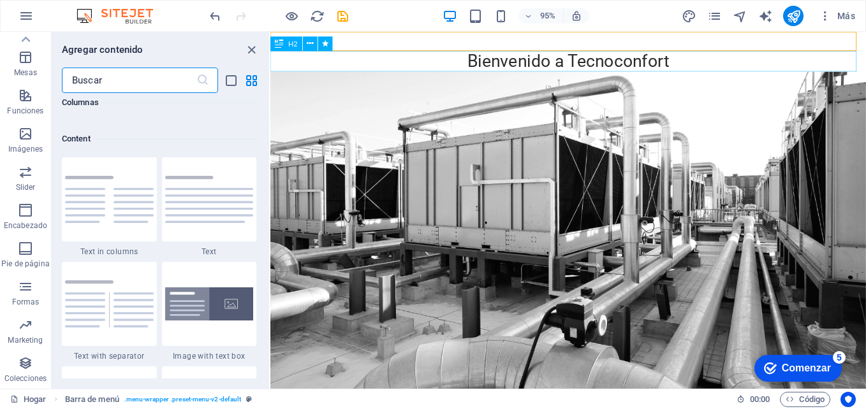
scroll to position [2232, 0]
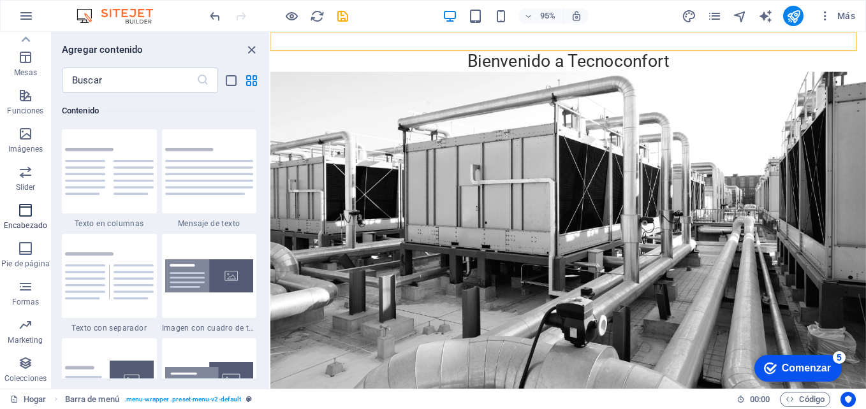
click at [28, 210] on icon "button" at bounding box center [25, 210] width 15 height 15
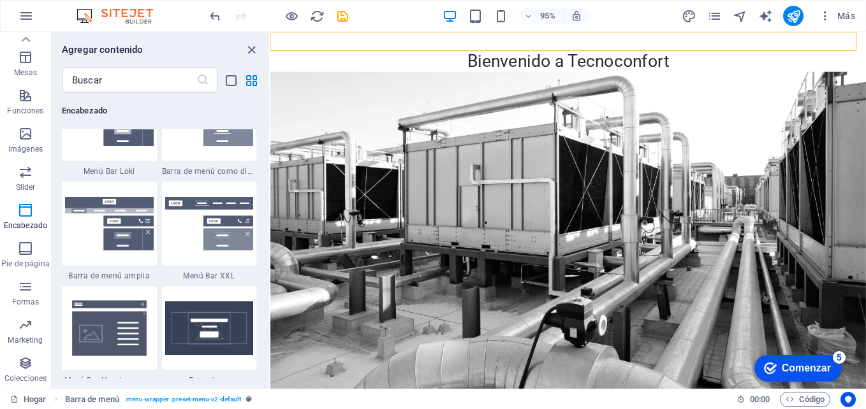
scroll to position [8000, 0]
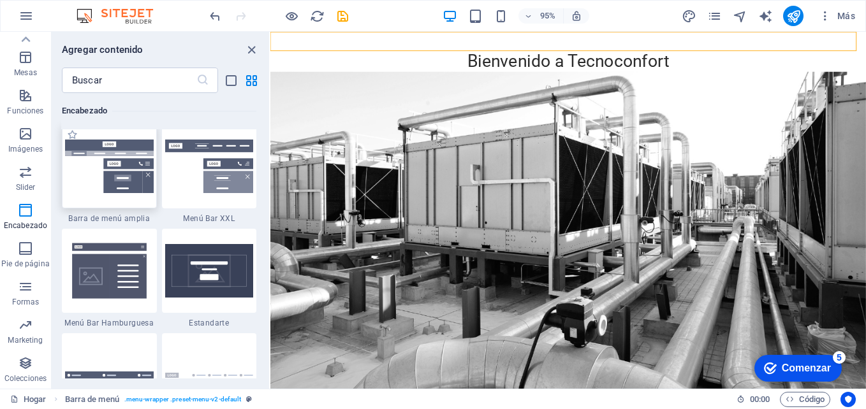
click at [118, 193] on div at bounding box center [109, 166] width 95 height 84
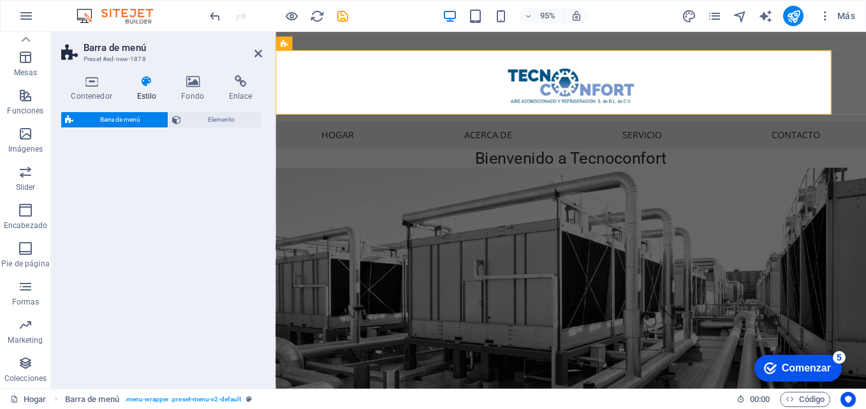
select select "rem"
select select "preset-menu-v2-wide"
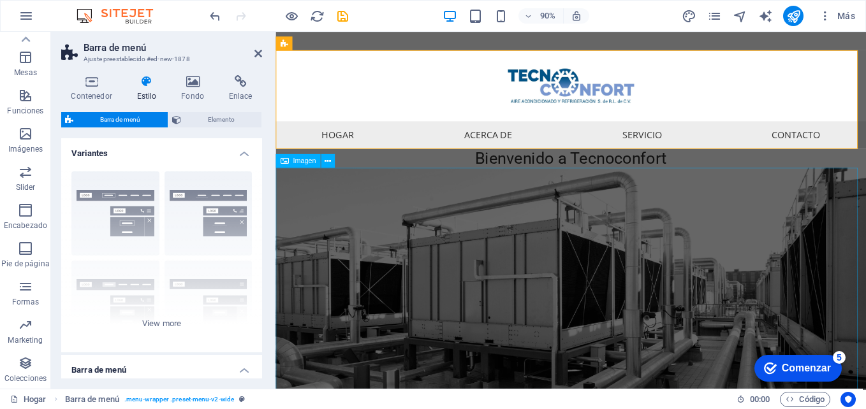
click at [599, 274] on figure at bounding box center [604, 363] width 656 height 360
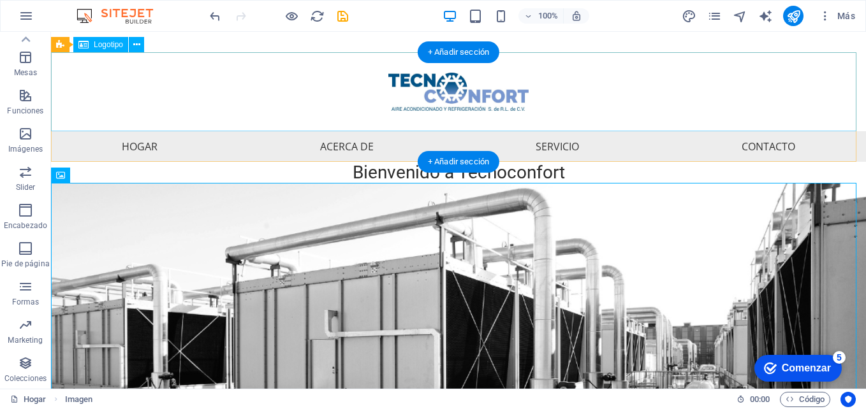
click at [439, 85] on div at bounding box center [458, 91] width 815 height 79
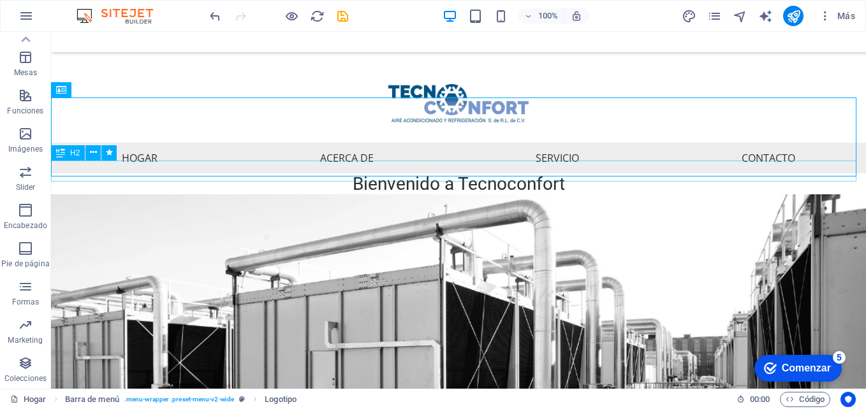
scroll to position [0, 0]
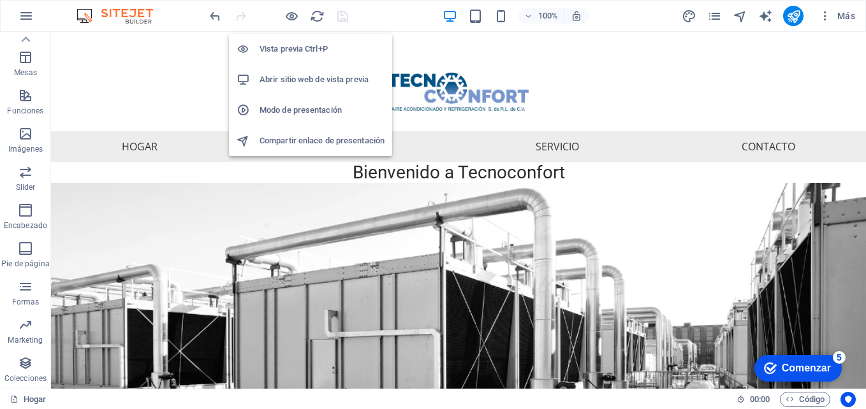
click at [295, 78] on h6 "Abrir sitio web de vista previa" at bounding box center [322, 79] width 125 height 15
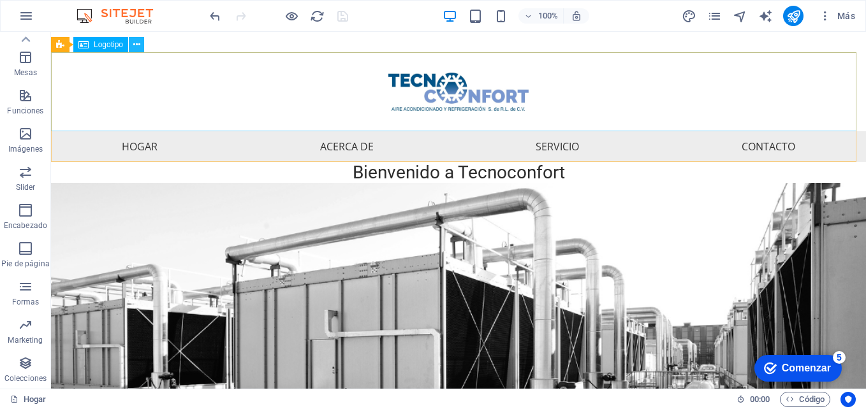
click at [139, 41] on icon at bounding box center [136, 44] width 7 height 13
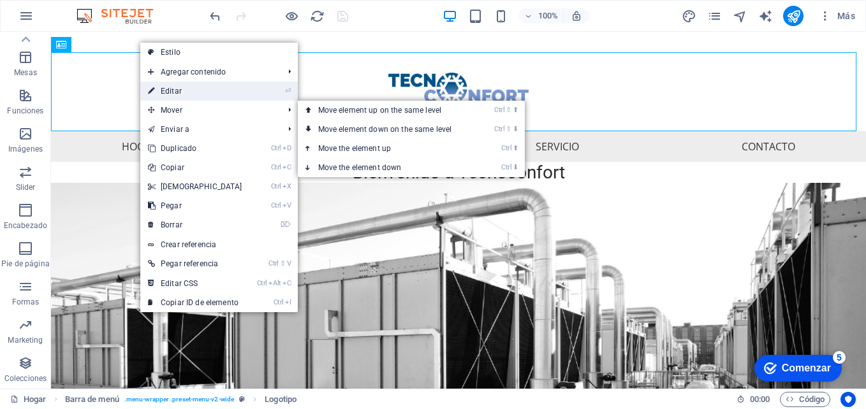
click at [188, 95] on link "⏎ Editar" at bounding box center [195, 91] width 110 height 19
select select "px"
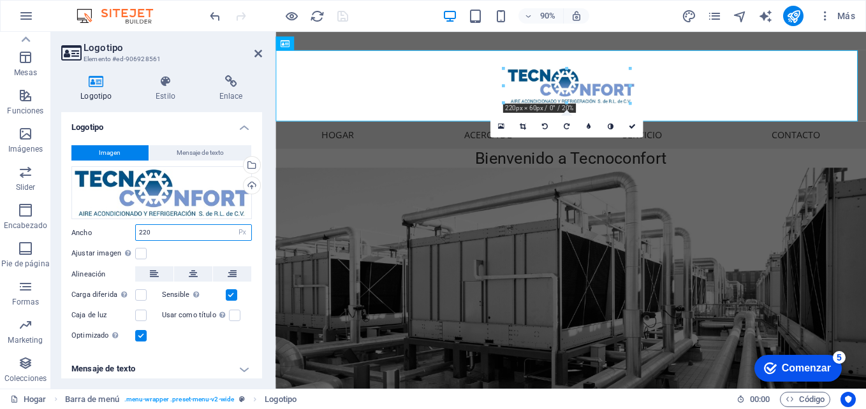
drag, startPoint x: 176, startPoint y: 234, endPoint x: 131, endPoint y: 230, distance: 44.8
click at [131, 230] on div "Ancho 220 Predeterminado Automático Px Rem % em VH Vw" at bounding box center [161, 233] width 181 height 17
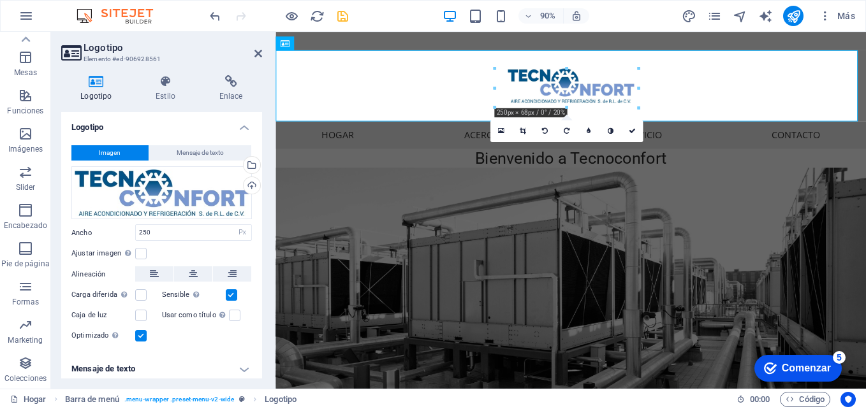
click at [182, 243] on div "Imagen Mensaje de texto Drag files here, click to choose files or select files …" at bounding box center [161, 244] width 201 height 219
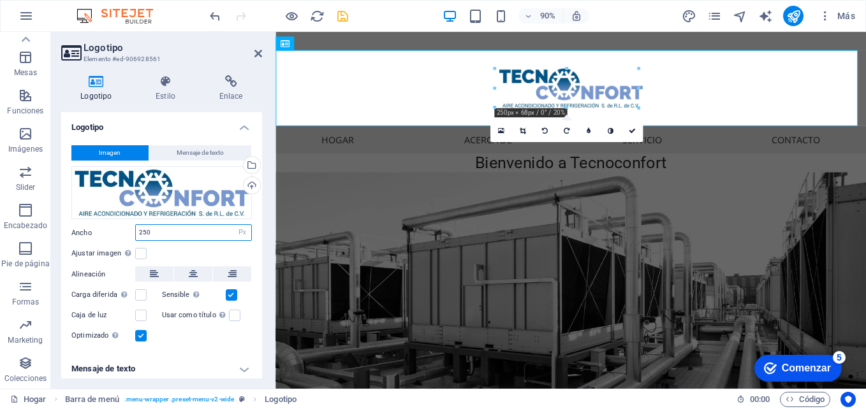
drag, startPoint x: 168, startPoint y: 235, endPoint x: 134, endPoint y: 226, distance: 35.0
click at [134, 226] on div "Ancho 250 Predeterminado Automático Px Rem % em VH Vw" at bounding box center [161, 233] width 181 height 17
type input "300"
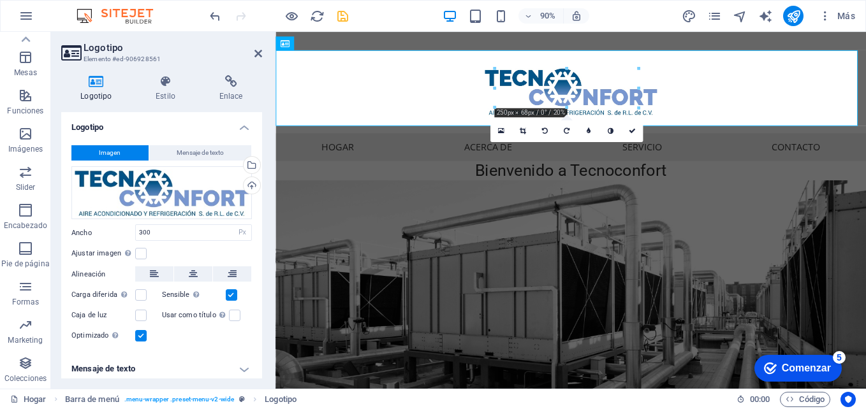
click at [179, 251] on div "Ajustar imagen Ajuste automático de la imagen a un ancho y alto fijos" at bounding box center [161, 253] width 181 height 15
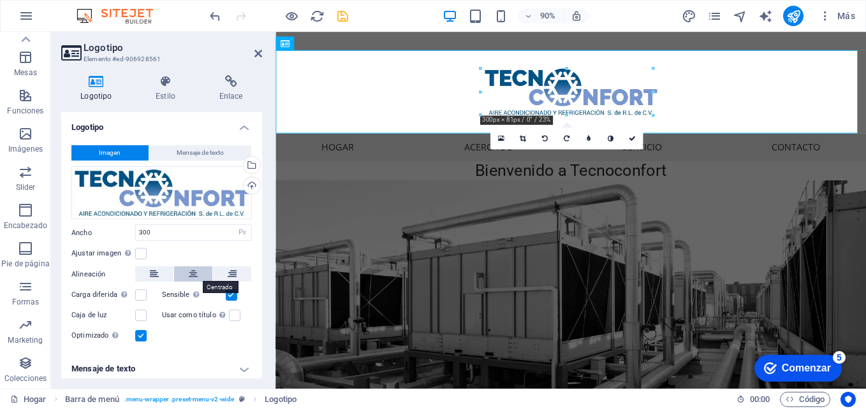
click at [197, 272] on button at bounding box center [193, 274] width 38 height 15
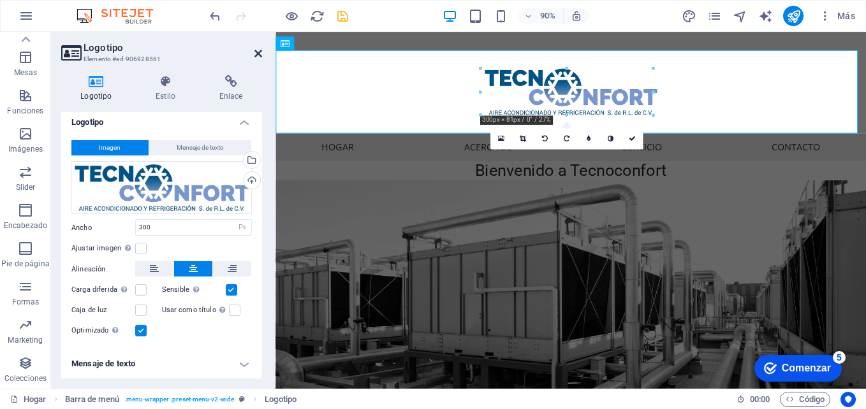
click at [258, 48] on icon at bounding box center [259, 53] width 8 height 10
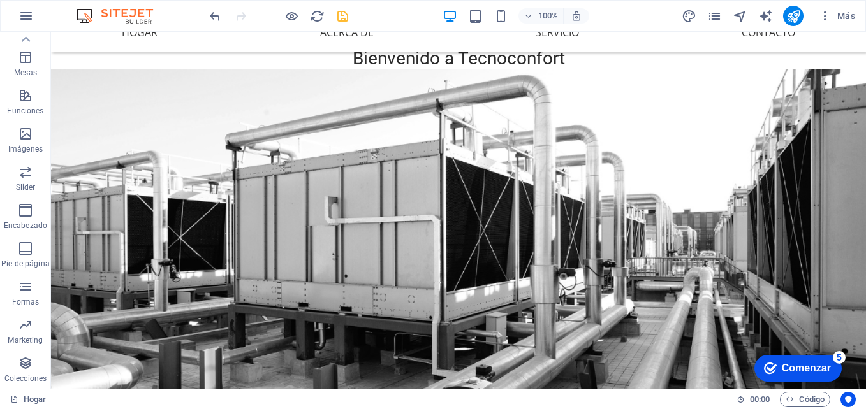
scroll to position [54, 0]
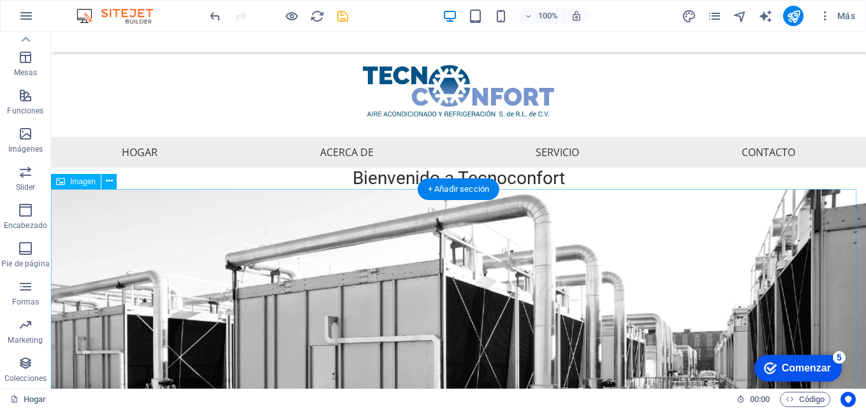
click at [588, 276] on figure at bounding box center [458, 412] width 815 height 447
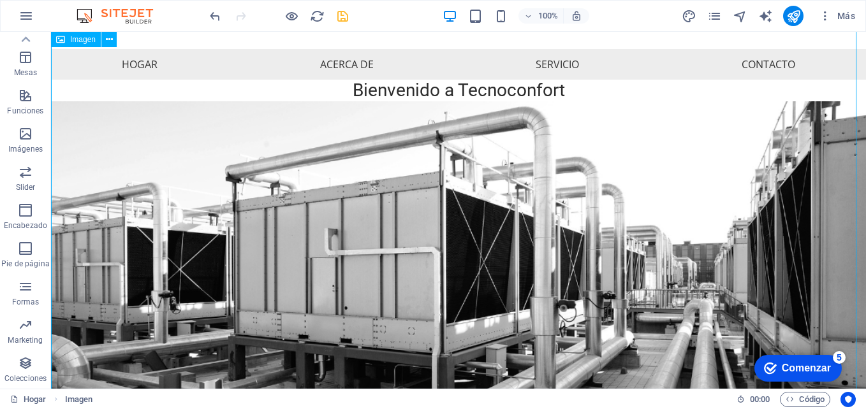
scroll to position [0, 0]
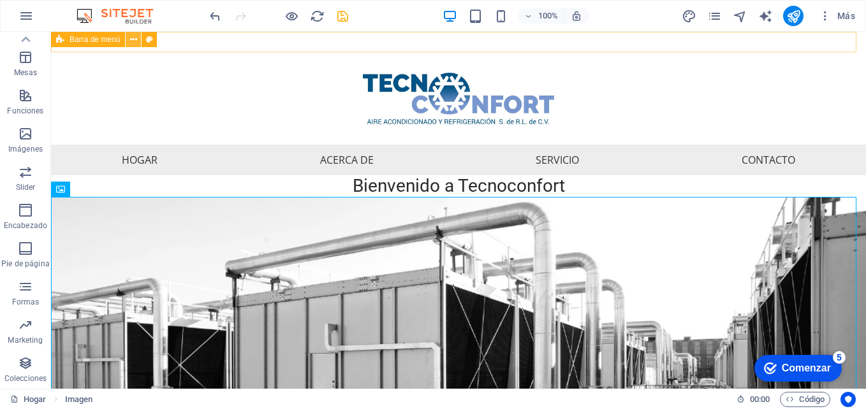
click at [134, 39] on icon at bounding box center [133, 39] width 7 height 13
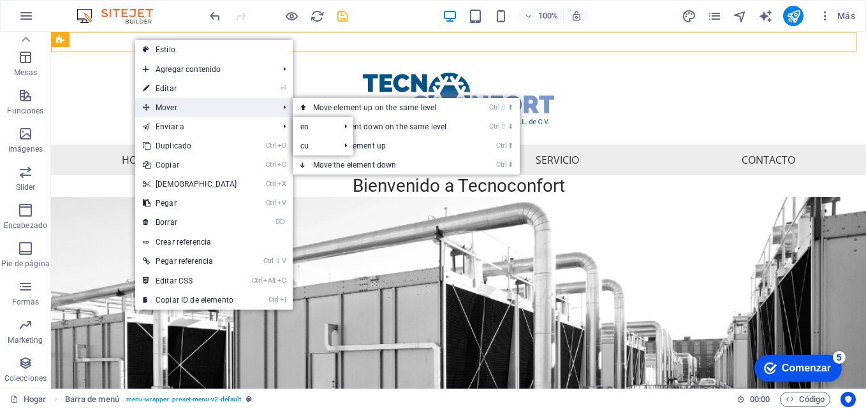
click at [196, 107] on span "Mover" at bounding box center [204, 107] width 138 height 19
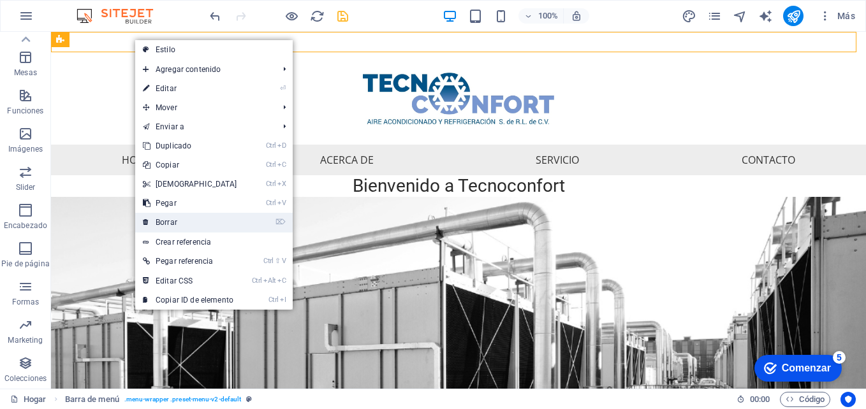
click at [177, 221] on font "Borrar" at bounding box center [167, 222] width 22 height 9
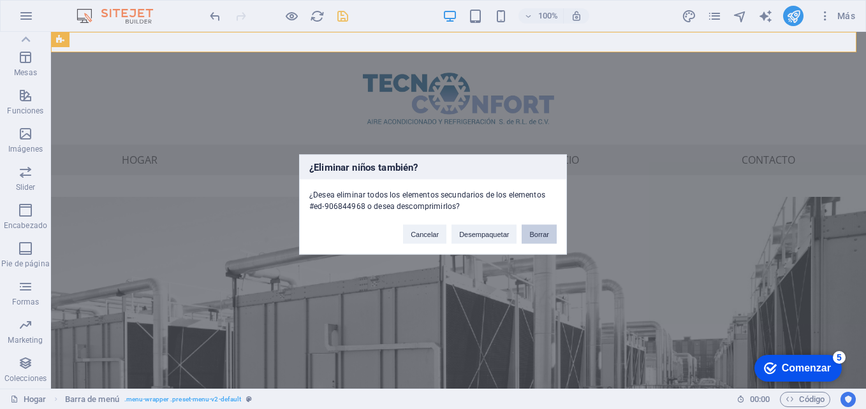
click at [533, 235] on button "Borrar" at bounding box center [539, 234] width 35 height 19
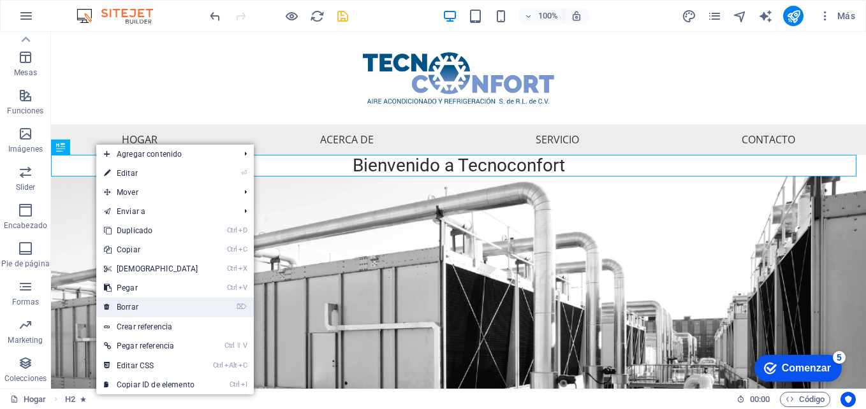
click at [140, 307] on link "⌦ Borrar" at bounding box center [151, 307] width 110 height 19
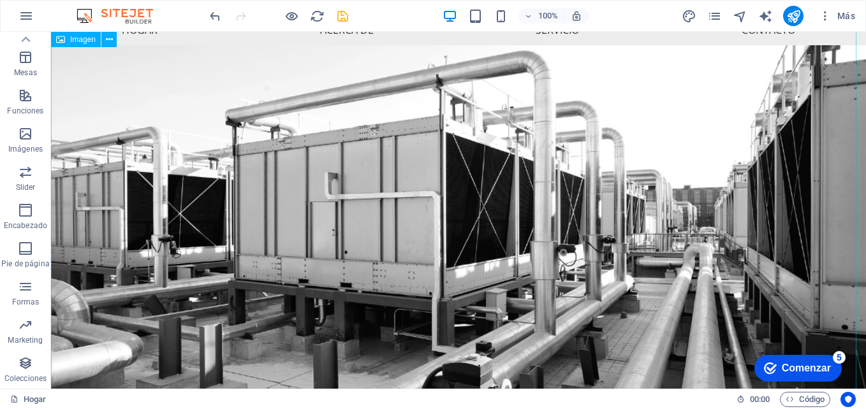
scroll to position [121, 0]
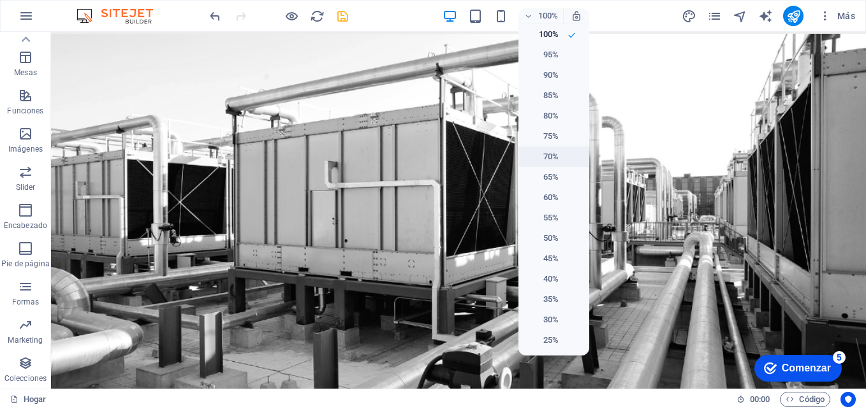
click at [541, 165] on li "70%" at bounding box center [554, 157] width 71 height 20
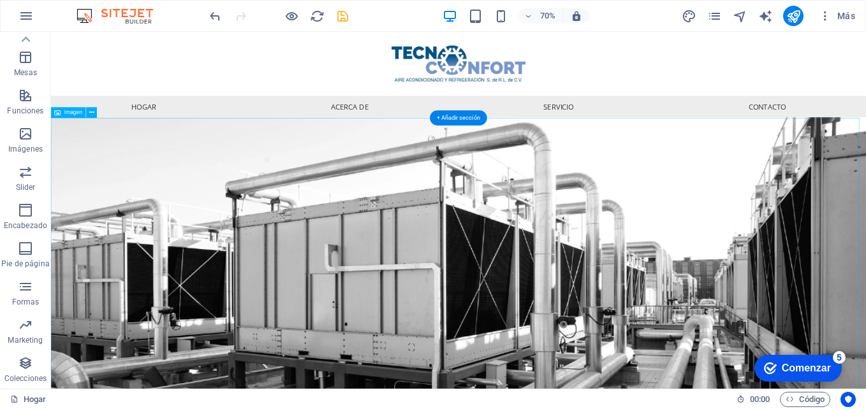
scroll to position [0, 0]
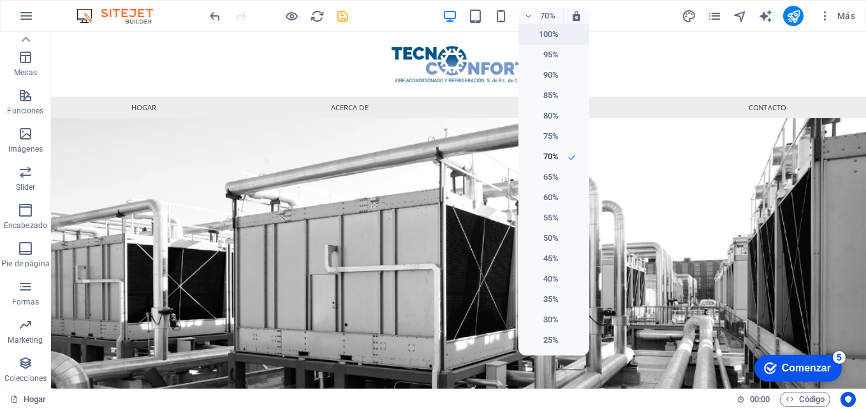
click at [550, 40] on h6 "100%" at bounding box center [542, 34] width 33 height 15
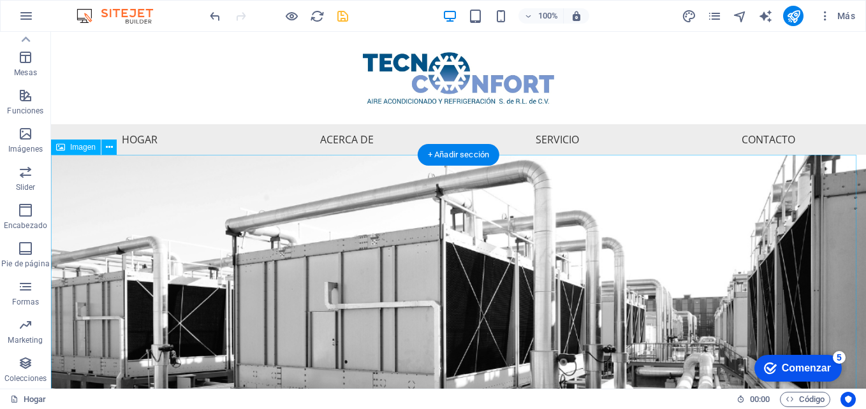
click at [629, 327] on figure at bounding box center [458, 378] width 815 height 447
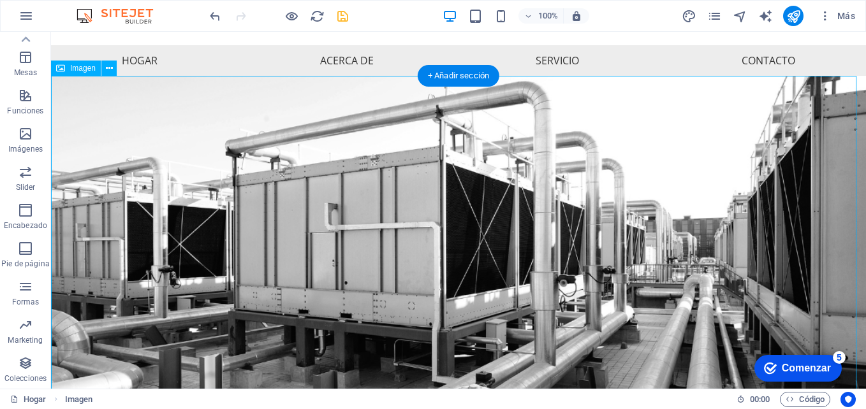
click at [672, 218] on figure at bounding box center [458, 299] width 815 height 447
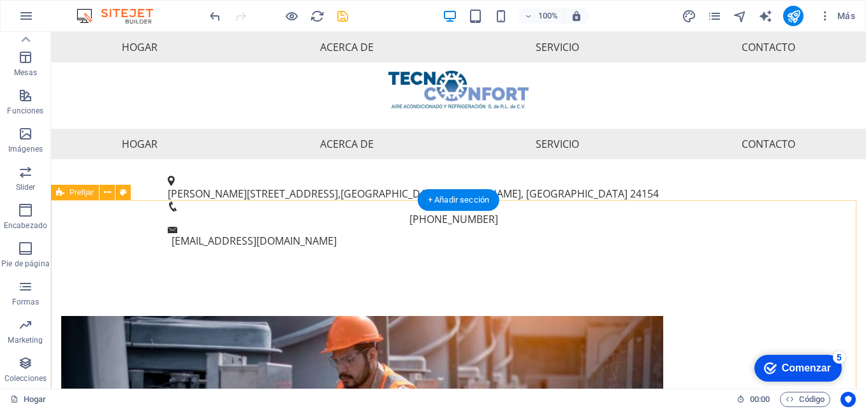
scroll to position [449, 0]
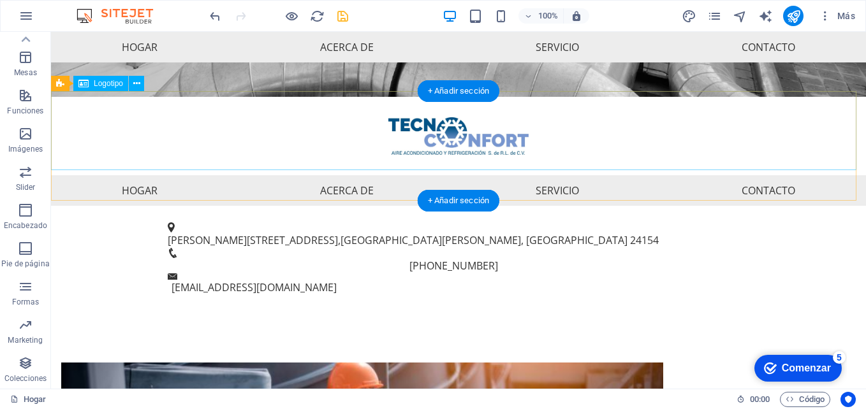
click at [499, 155] on div at bounding box center [458, 136] width 815 height 79
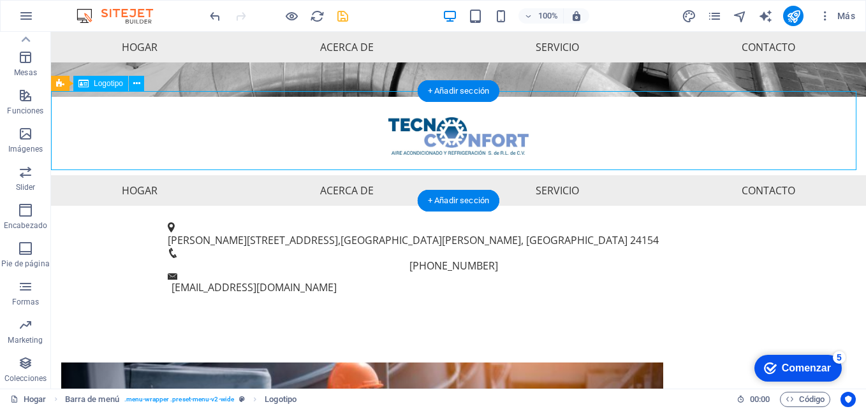
click at [442, 124] on div at bounding box center [458, 136] width 815 height 79
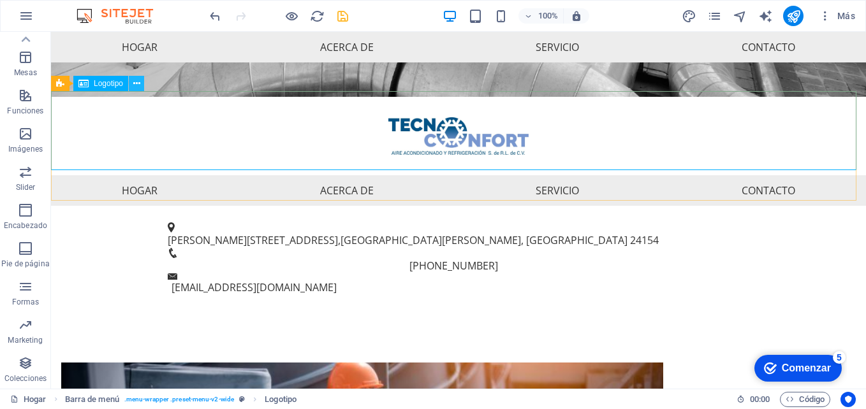
click at [142, 85] on button at bounding box center [136, 83] width 15 height 15
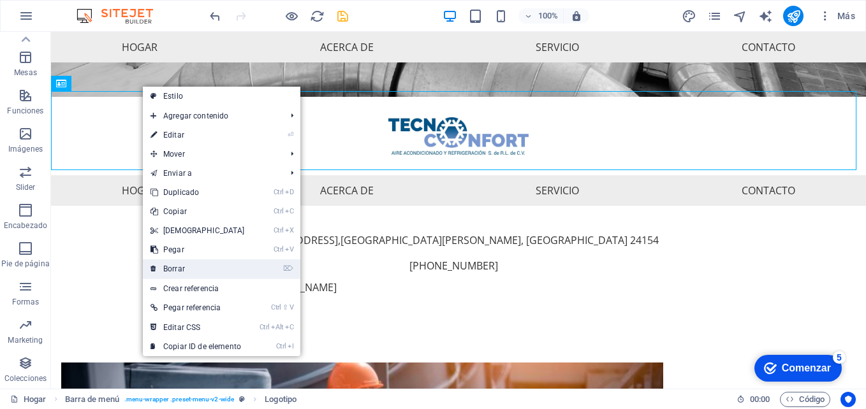
click at [198, 267] on link "⌦ Borrar" at bounding box center [198, 269] width 110 height 19
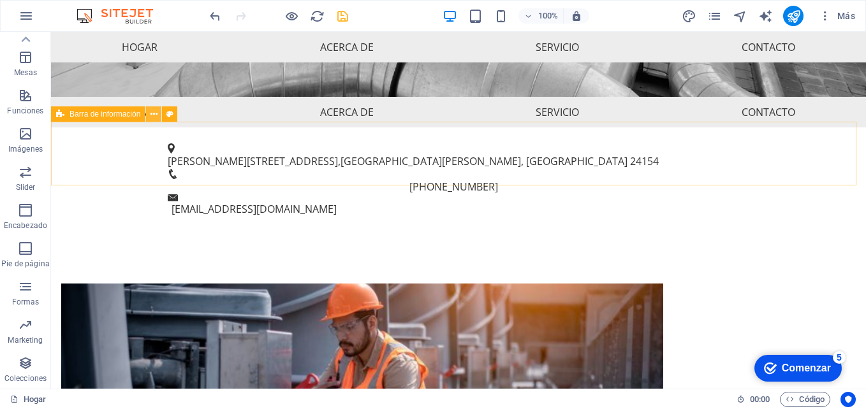
click at [155, 114] on icon at bounding box center [154, 114] width 7 height 13
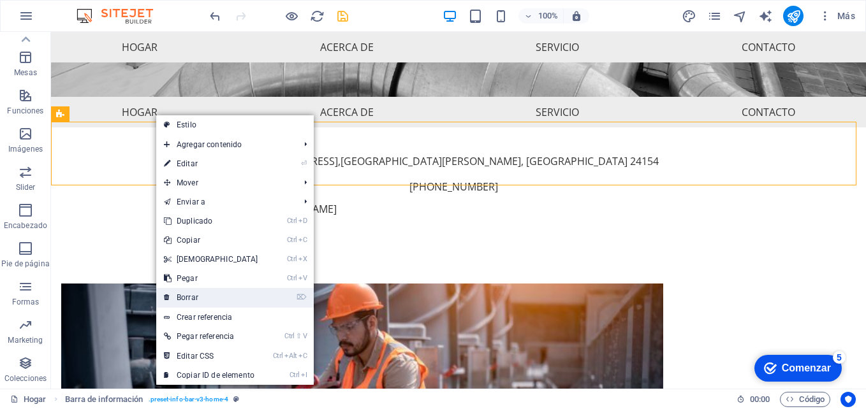
click at [212, 296] on link "⌦ Borrar" at bounding box center [211, 297] width 110 height 19
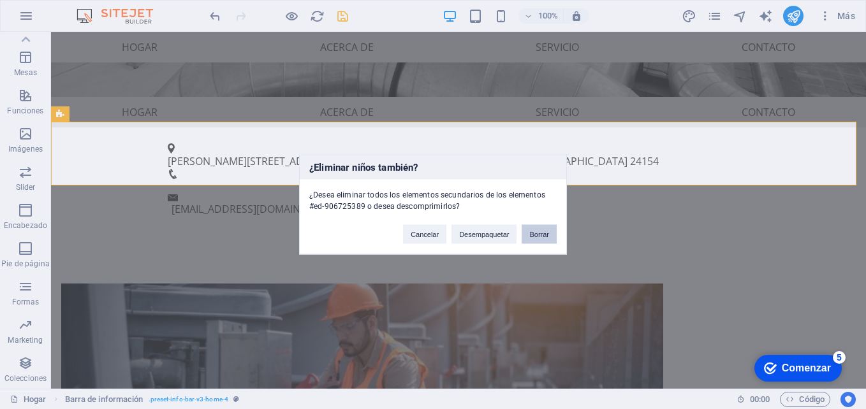
click at [540, 235] on button "Borrar" at bounding box center [539, 234] width 35 height 19
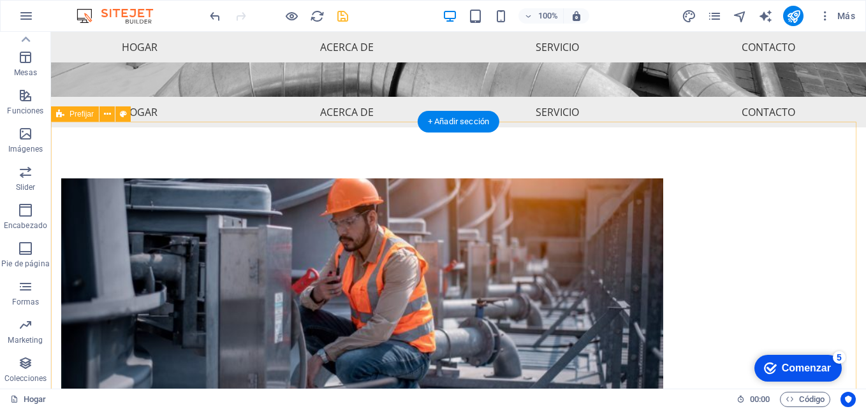
scroll to position [258, 0]
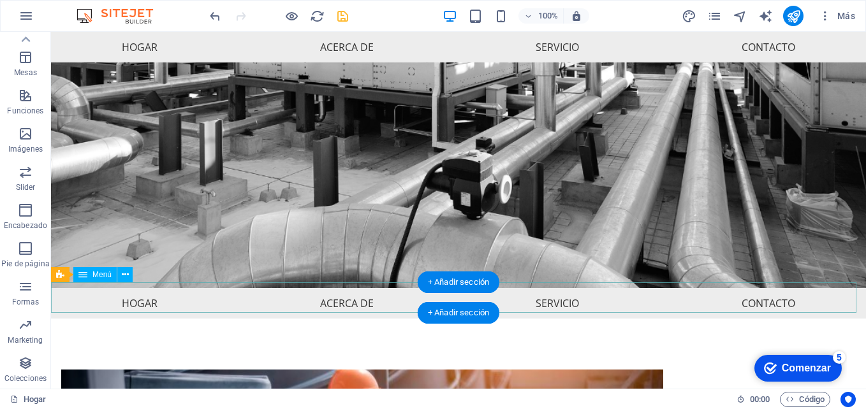
click at [311, 298] on nav "Hogar Acerca de Servicio Contacto" at bounding box center [458, 303] width 815 height 31
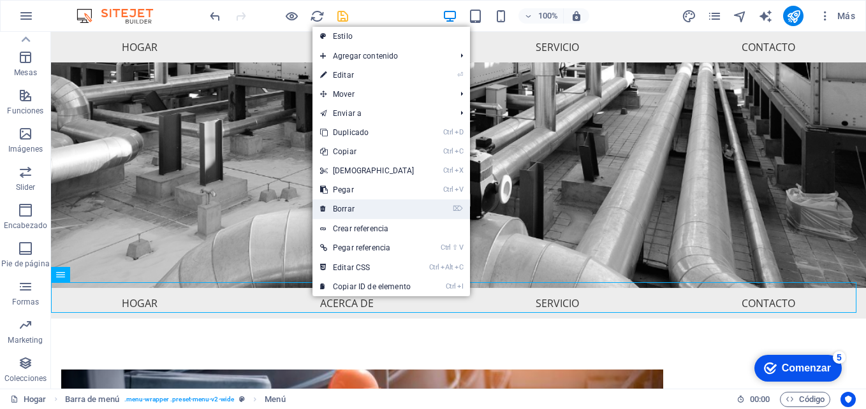
click at [366, 210] on link "⌦ Borrar" at bounding box center [368, 209] width 110 height 19
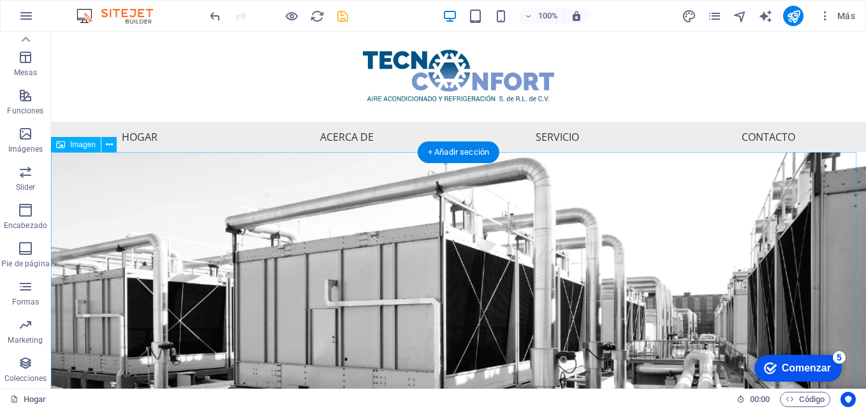
scroll to position [0, 0]
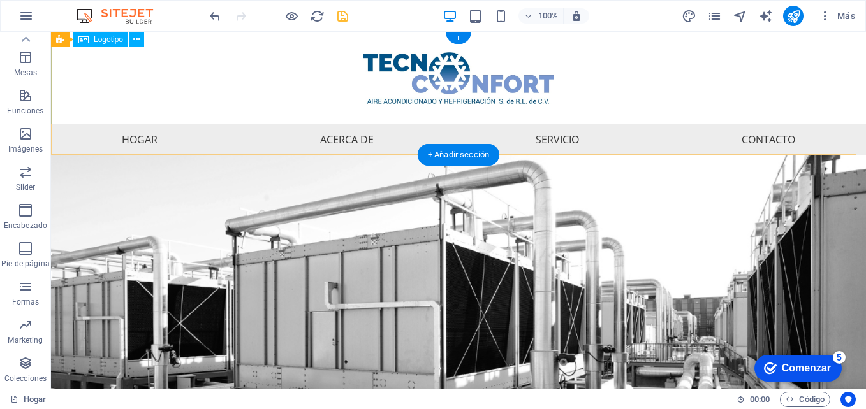
click at [647, 78] on div at bounding box center [458, 78] width 815 height 92
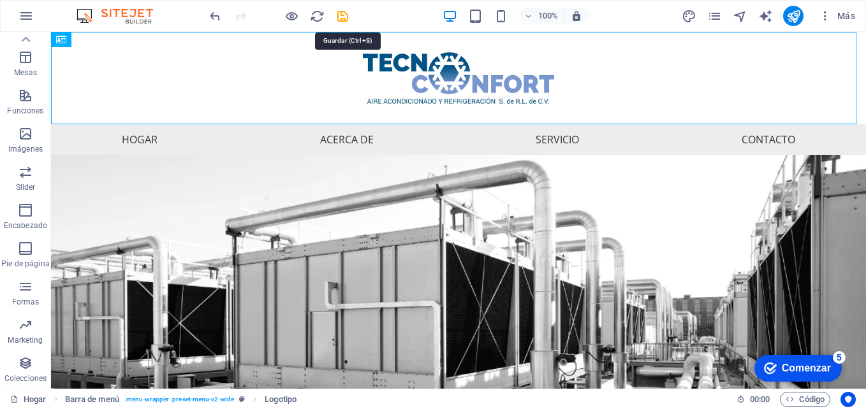
click at [340, 18] on icon "salvar" at bounding box center [343, 16] width 15 height 15
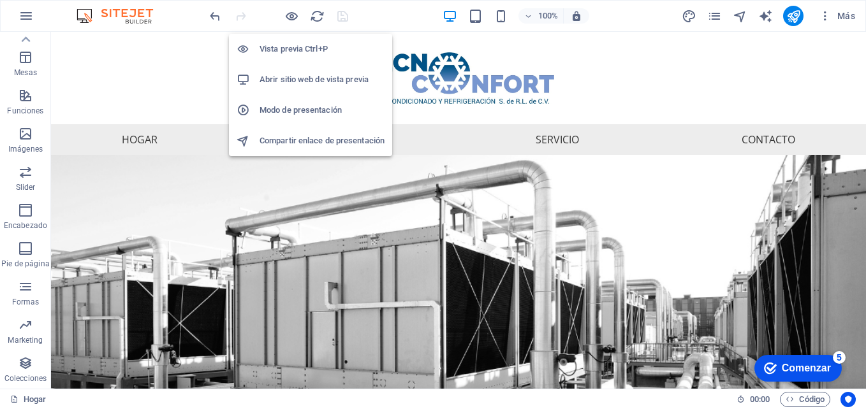
click at [302, 86] on h6 "Abrir sitio web de vista previa" at bounding box center [322, 79] width 125 height 15
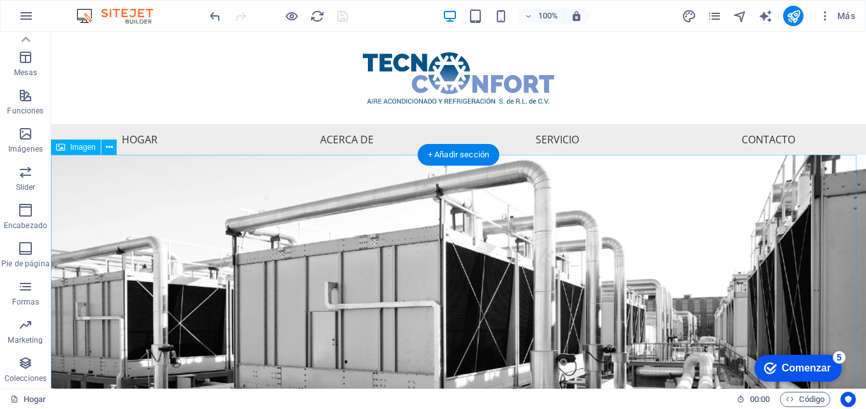
click at [550, 200] on figure at bounding box center [458, 378] width 815 height 447
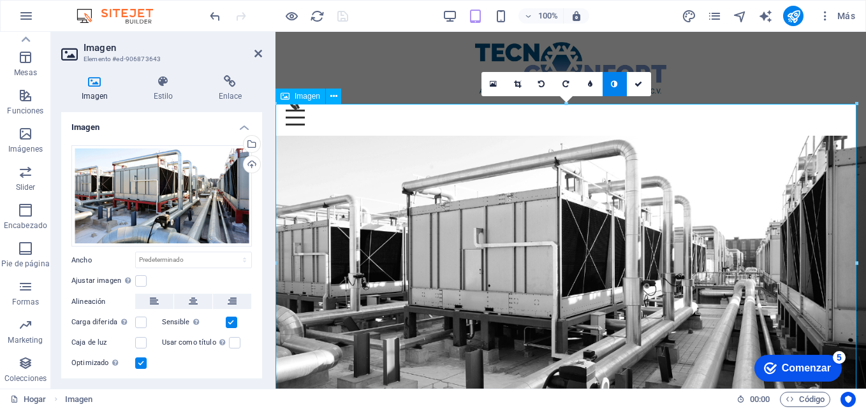
click at [481, 293] on figure at bounding box center [571, 298] width 591 height 324
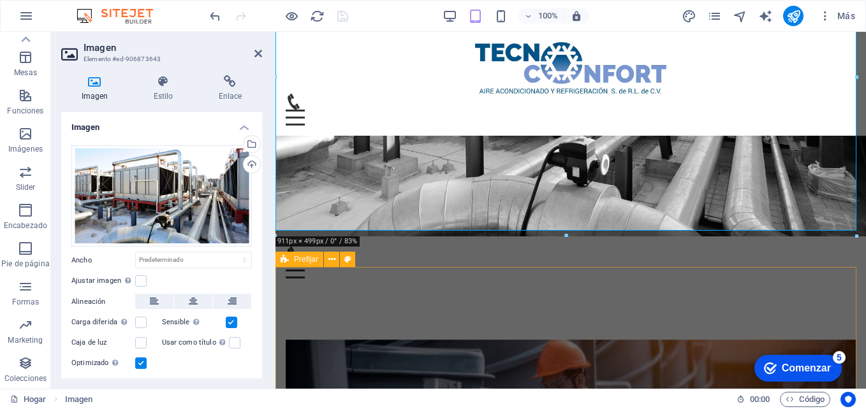
scroll to position [122, 0]
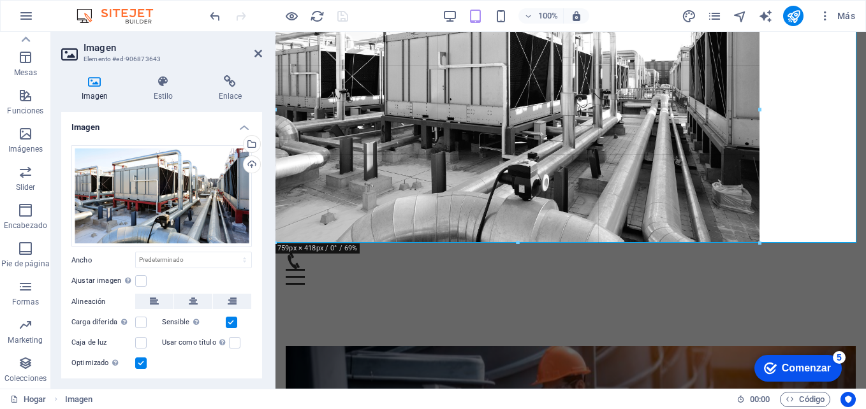
drag, startPoint x: 567, startPoint y: 301, endPoint x: 577, endPoint y: 251, distance: 51.4
type input "755"
select select "px"
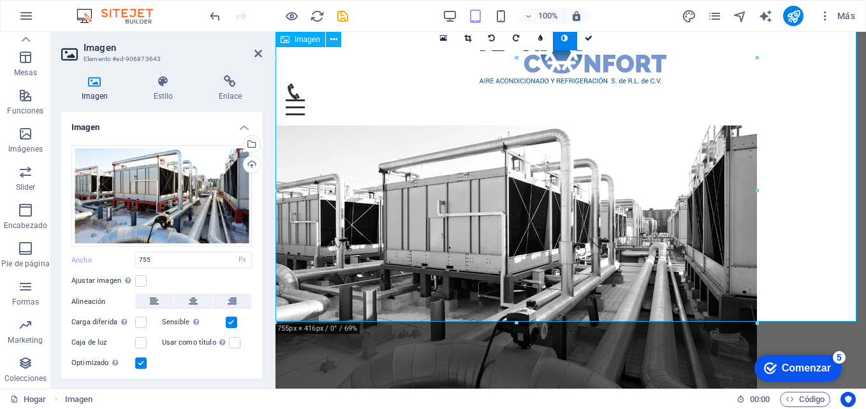
scroll to position [0, 0]
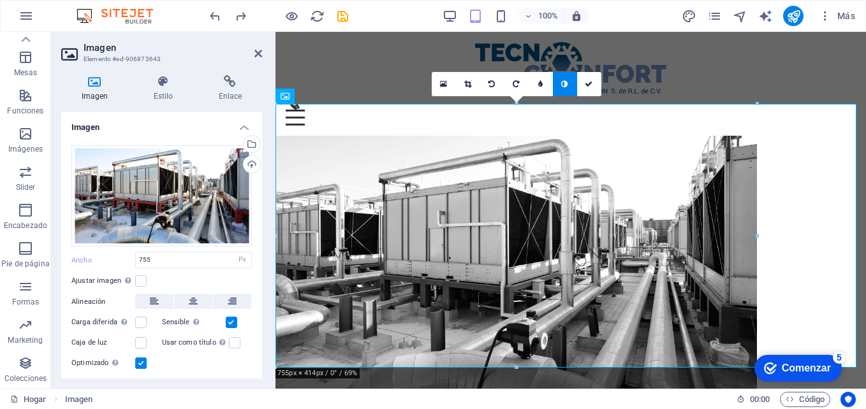
click at [255, 48] on h2 "Imagen" at bounding box center [173, 47] width 179 height 11
click at [716, 246] on figure at bounding box center [571, 268] width 591 height 264
drag, startPoint x: 1035, startPoint y: 267, endPoint x: 853, endPoint y: 236, distance: 183.8
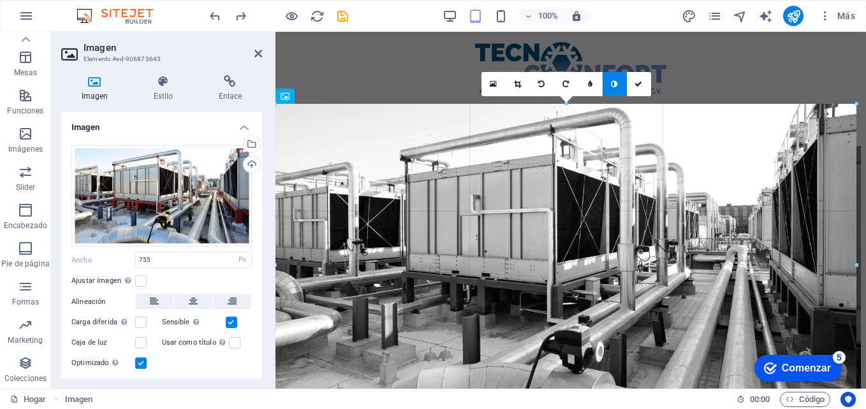
drag, startPoint x: 772, startPoint y: 237, endPoint x: 587, endPoint y: 211, distance: 186.1
type input "911"
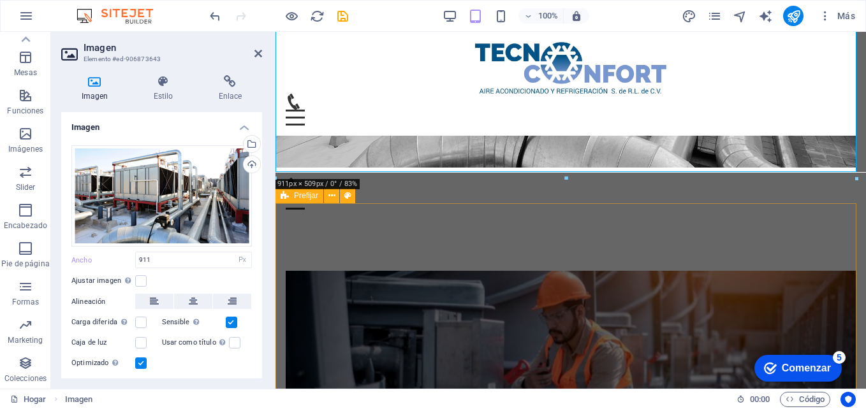
scroll to position [250, 0]
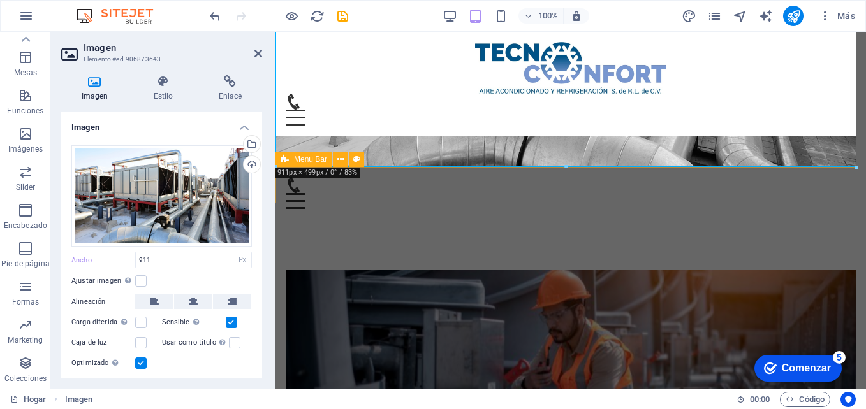
click at [813, 194] on div "Menu Hogar Acerca de Servicio Contacto" at bounding box center [571, 193] width 591 height 52
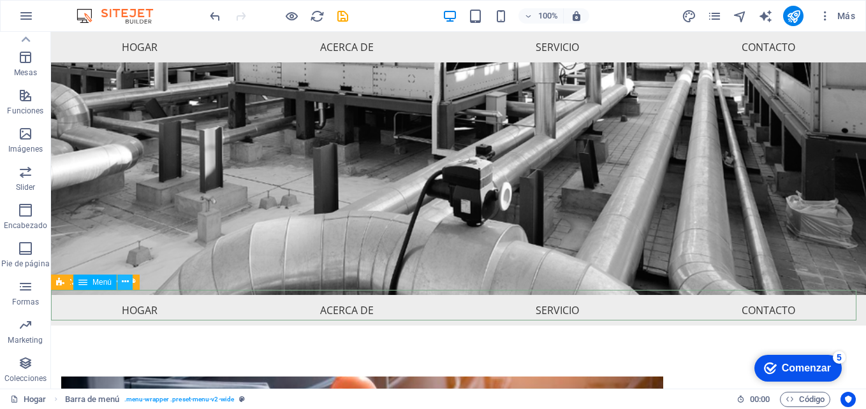
click at [122, 282] on icon at bounding box center [125, 282] width 7 height 13
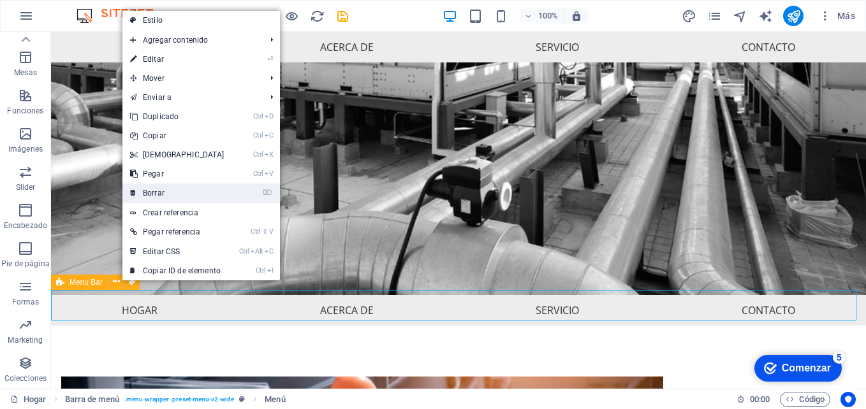
click at [189, 195] on link "⌦ Borrar" at bounding box center [177, 193] width 110 height 19
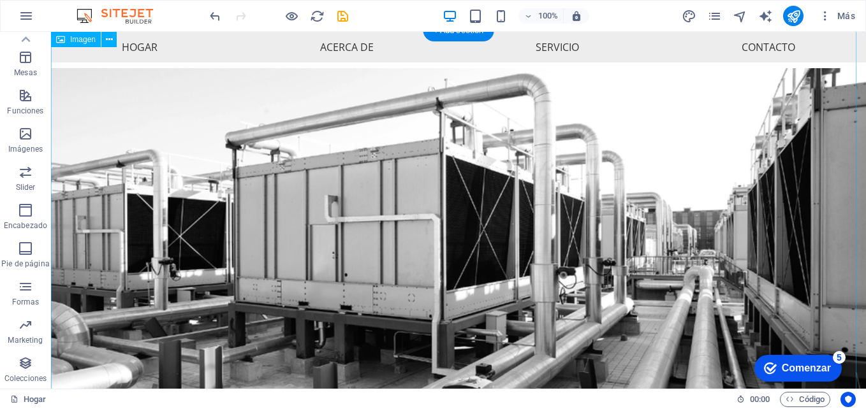
scroll to position [0, 0]
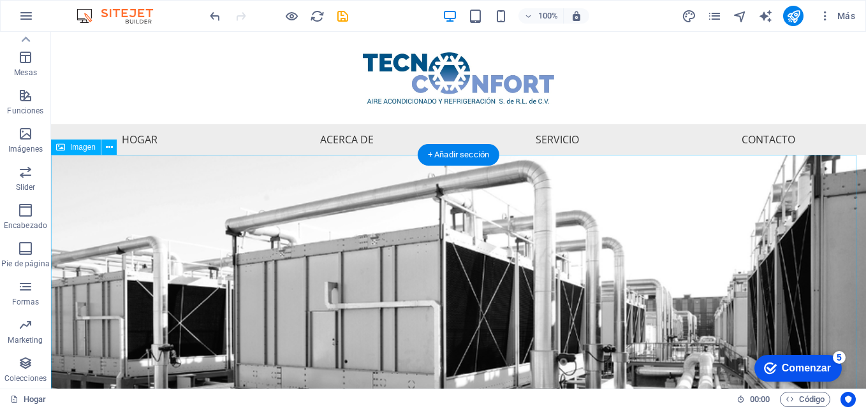
click at [611, 328] on figure at bounding box center [458, 378] width 815 height 446
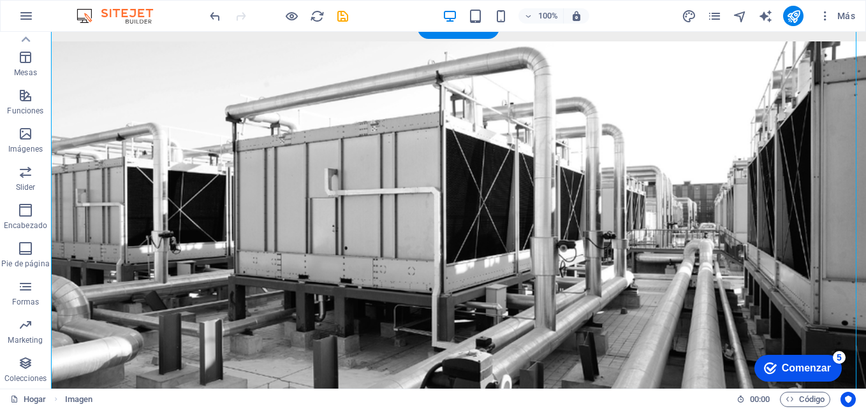
scroll to position [71, 0]
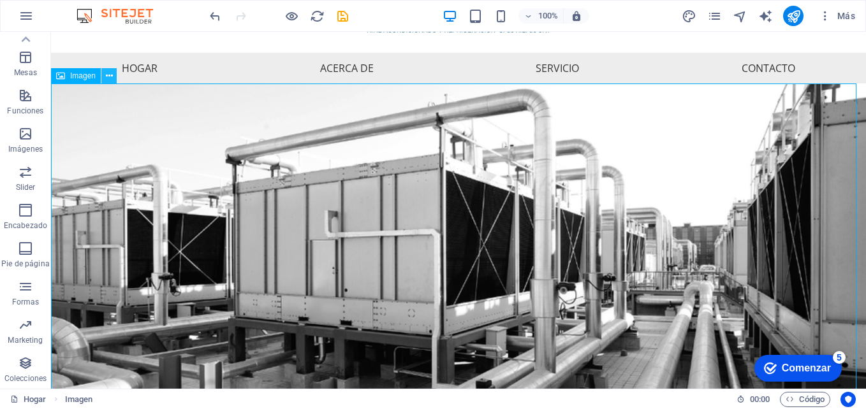
click at [107, 77] on icon at bounding box center [109, 76] width 7 height 13
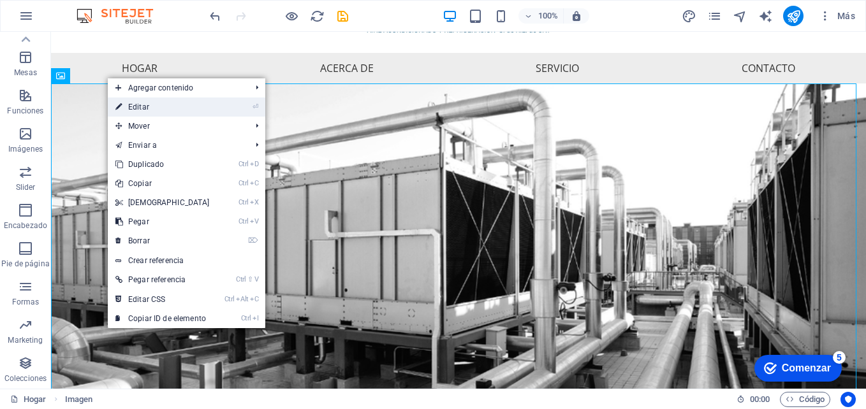
click at [149, 110] on font "Editar" at bounding box center [138, 107] width 21 height 9
select select "px"
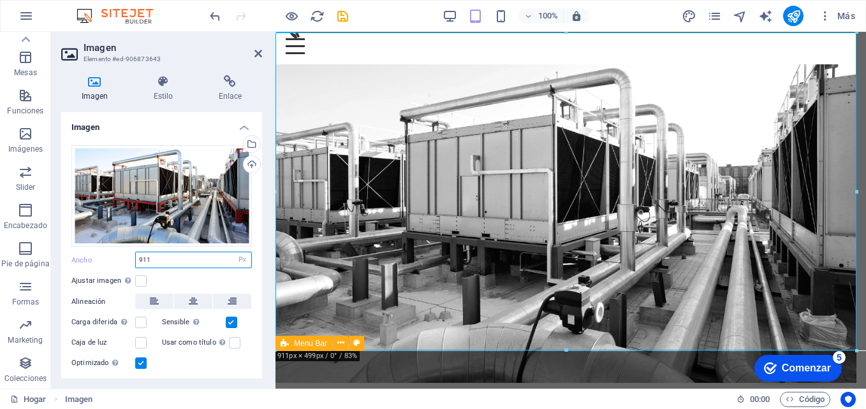
drag, startPoint x: 159, startPoint y: 260, endPoint x: 138, endPoint y: 256, distance: 22.1
click at [138, 256] on input "911" at bounding box center [193, 260] width 115 height 15
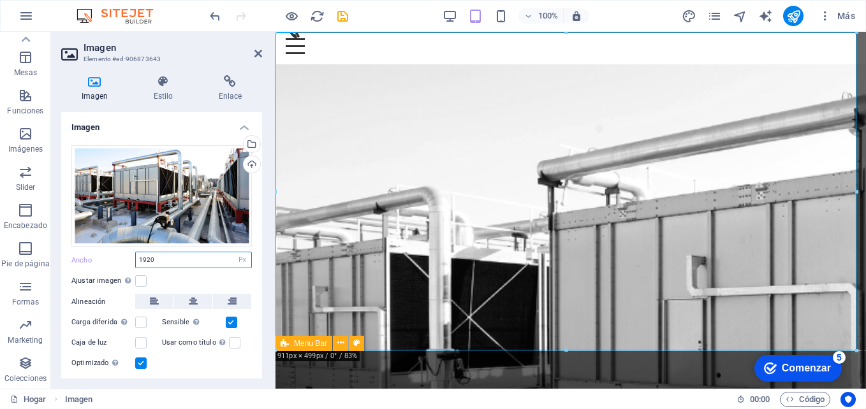
type input "1920"
click at [191, 283] on div "Ajustar imagen Ajuste automático de la imagen a un ancho y alto fijos" at bounding box center [161, 281] width 181 height 15
click at [258, 54] on icon at bounding box center [259, 53] width 8 height 10
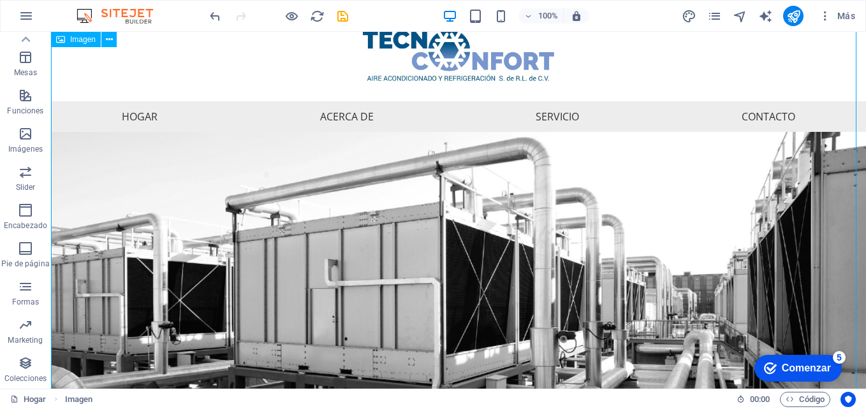
scroll to position [0, 0]
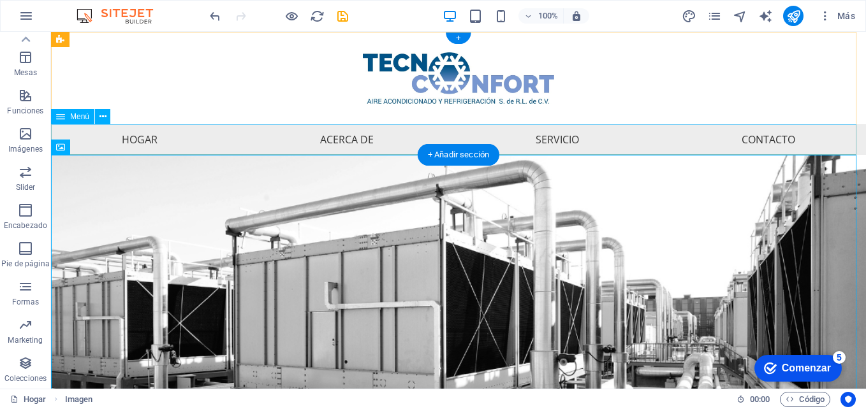
click at [262, 142] on nav "Hogar Acerca de Servicio Contacto" at bounding box center [458, 139] width 815 height 31
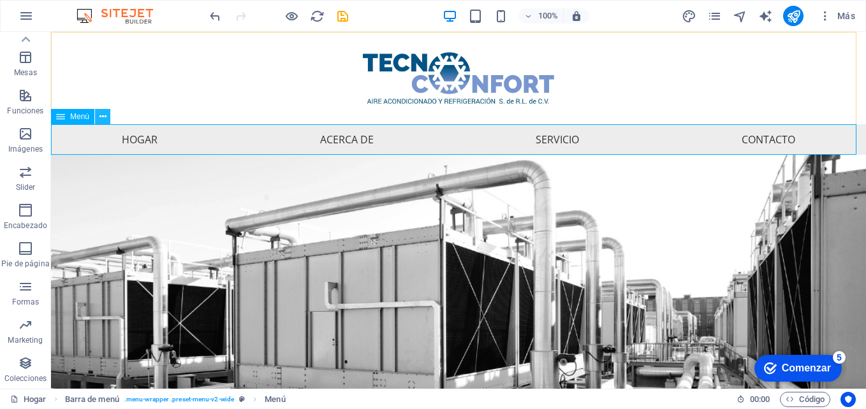
click at [105, 114] on icon at bounding box center [103, 116] width 7 height 13
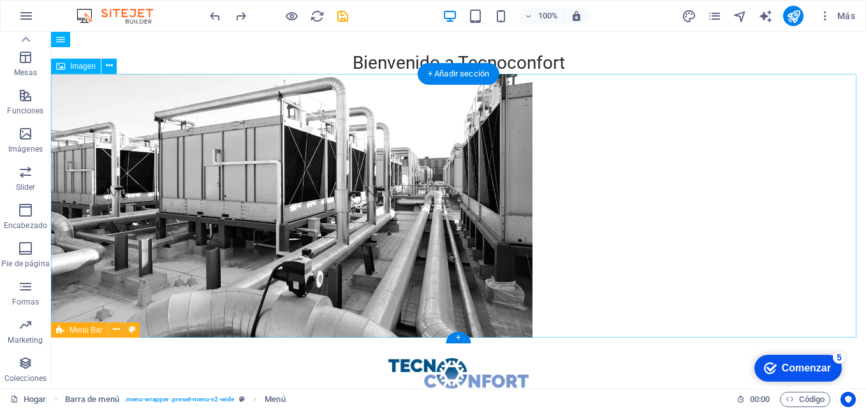
click at [667, 198] on figure at bounding box center [458, 206] width 815 height 264
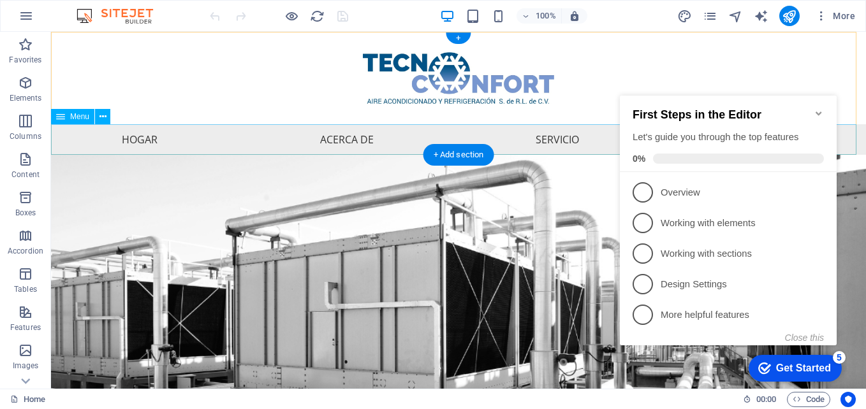
click at [207, 140] on nav "Hogar Acerca de Servicio Contacto" at bounding box center [458, 139] width 815 height 31
click at [148, 137] on nav "Hogar Acerca de Servicio Contacto" at bounding box center [458, 139] width 815 height 31
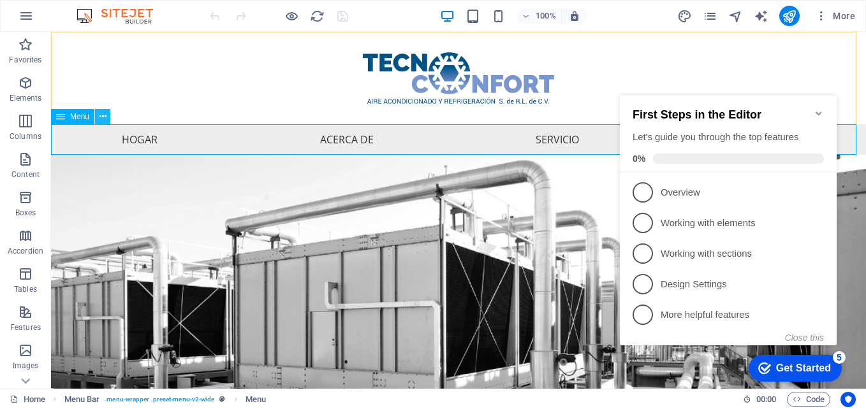
click at [100, 117] on icon at bounding box center [103, 116] width 7 height 13
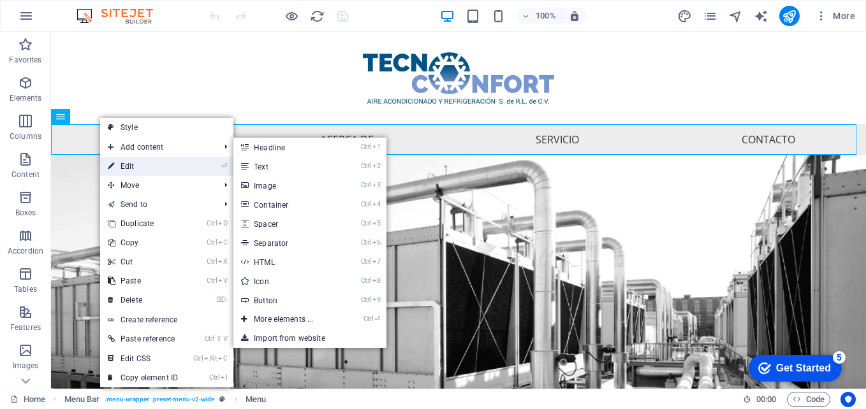
click at [144, 172] on link "⏎ Edit" at bounding box center [142, 166] width 85 height 19
select select
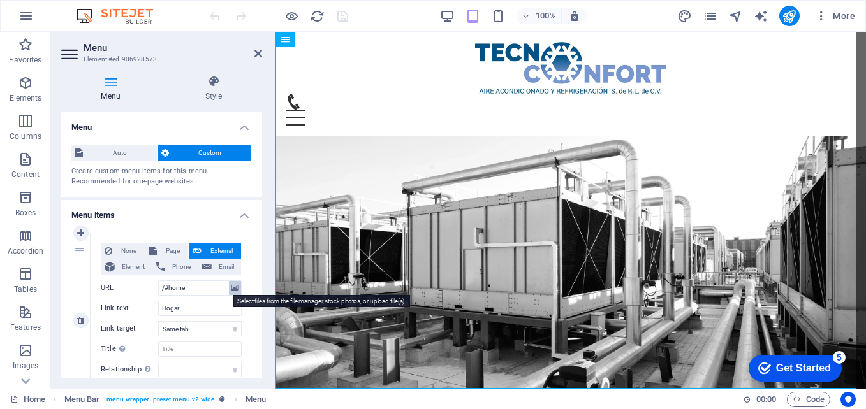
click at [234, 290] on icon at bounding box center [235, 288] width 7 height 14
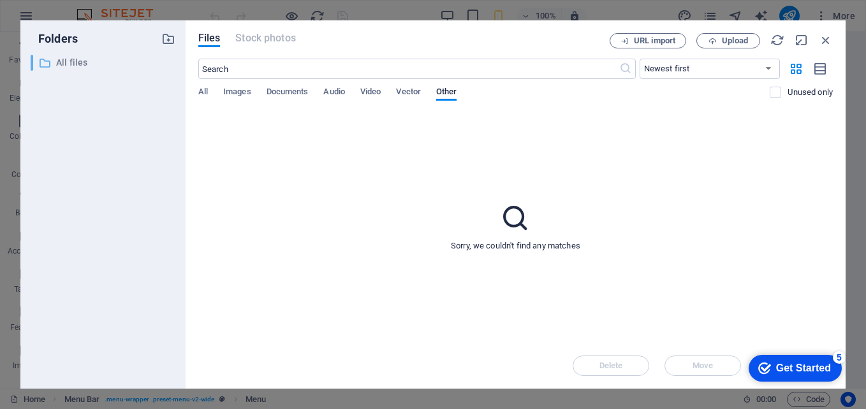
click at [71, 64] on p "All files" at bounding box center [104, 62] width 96 height 15
click at [234, 89] on span "Images" at bounding box center [237, 93] width 28 height 18
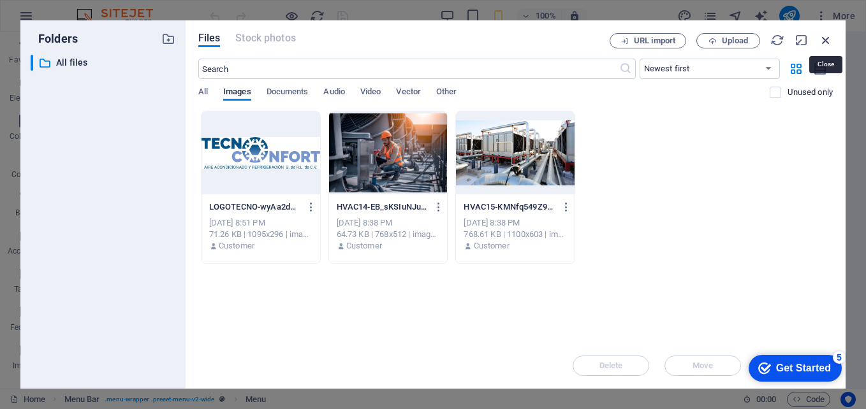
click at [825, 40] on icon "button" at bounding box center [826, 40] width 14 height 14
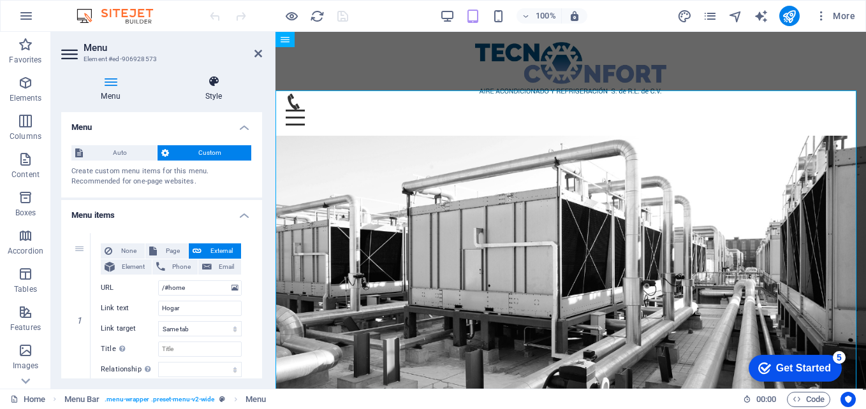
click at [211, 86] on icon at bounding box center [213, 81] width 97 height 13
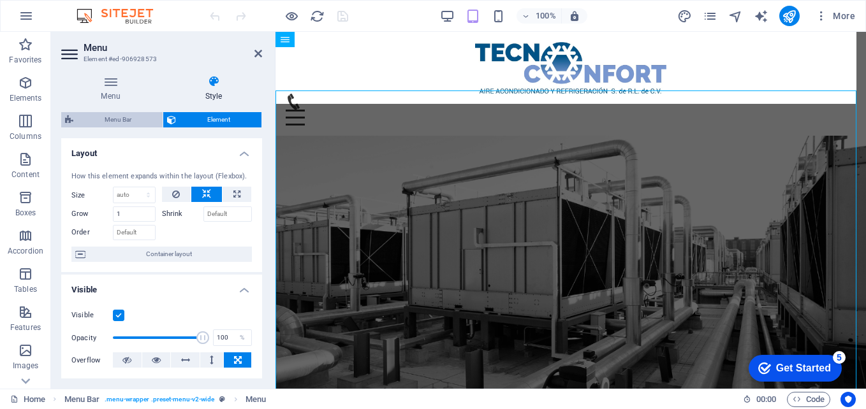
click at [136, 117] on span "Menu Bar" at bounding box center [118, 119] width 82 height 15
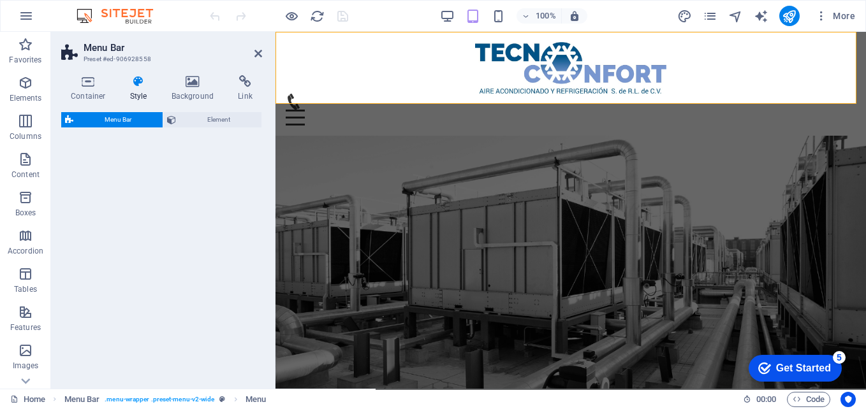
select select "rem"
select select "preset-menu-v2-wide"
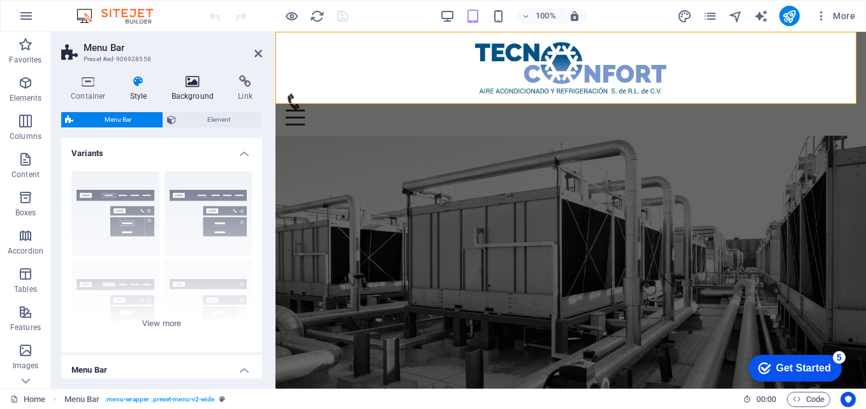
click at [192, 82] on icon at bounding box center [193, 81] width 62 height 13
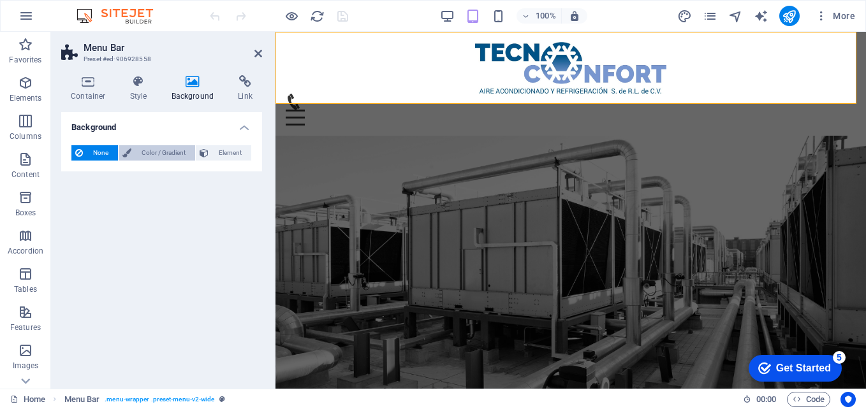
click at [138, 154] on span "Color / Gradient" at bounding box center [163, 152] width 56 height 15
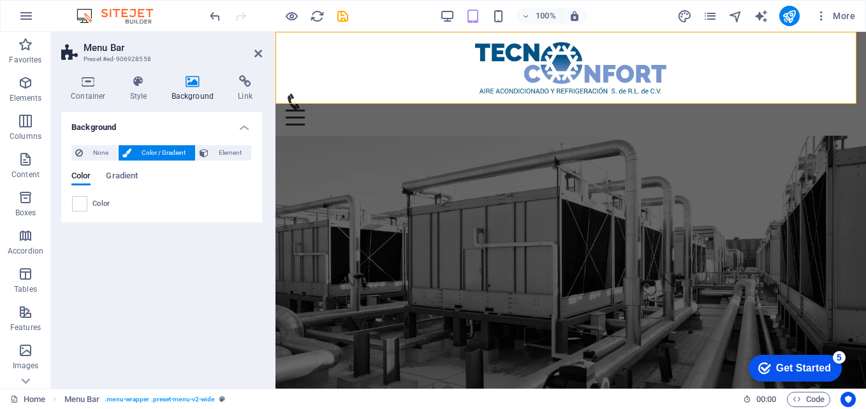
click at [89, 203] on div "Color" at bounding box center [161, 203] width 179 height 15
click at [82, 204] on span at bounding box center [80, 204] width 14 height 14
type input "#ffffff"
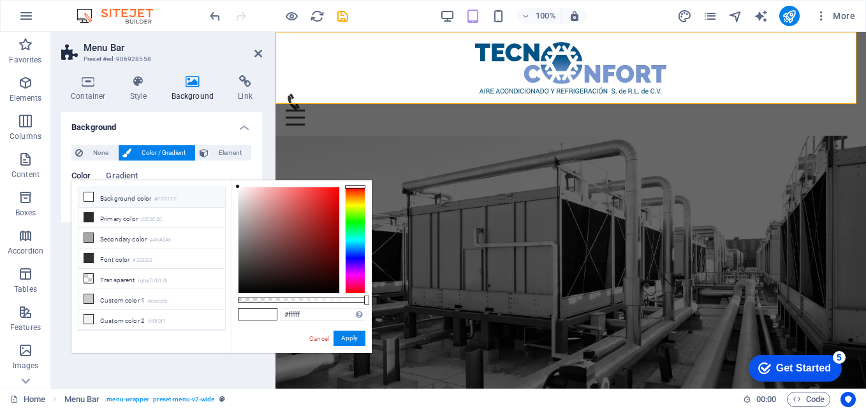
click at [87, 194] on icon at bounding box center [88, 197] width 9 height 9
click at [343, 334] on button "Apply" at bounding box center [350, 338] width 32 height 15
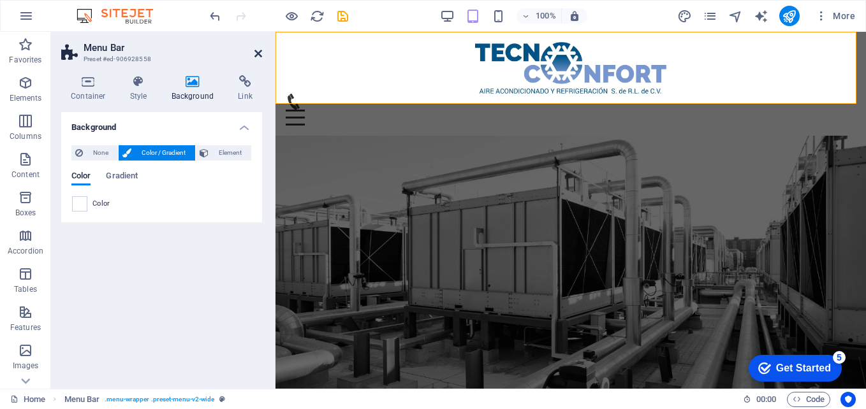
click at [261, 50] on icon at bounding box center [259, 53] width 8 height 10
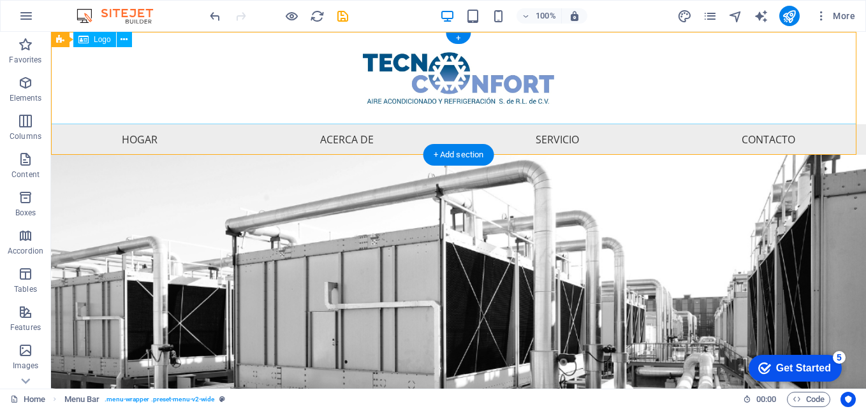
click at [741, 88] on div at bounding box center [458, 78] width 815 height 92
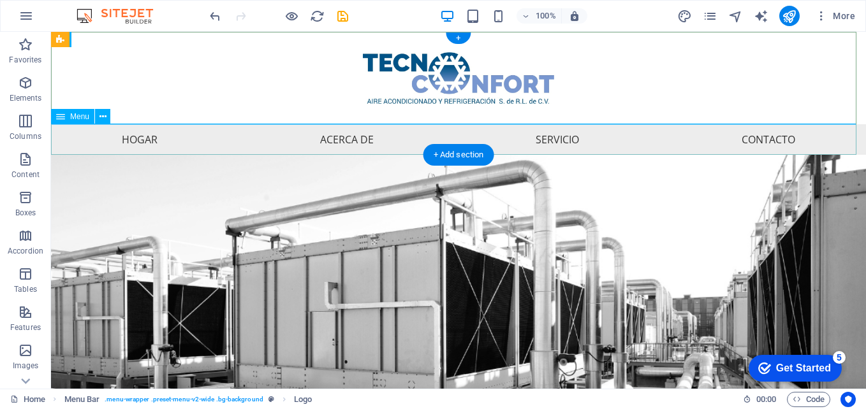
click at [355, 148] on nav "Hogar Acerca de Servicio Contacto" at bounding box center [458, 139] width 815 height 31
click at [672, 85] on div at bounding box center [458, 78] width 815 height 92
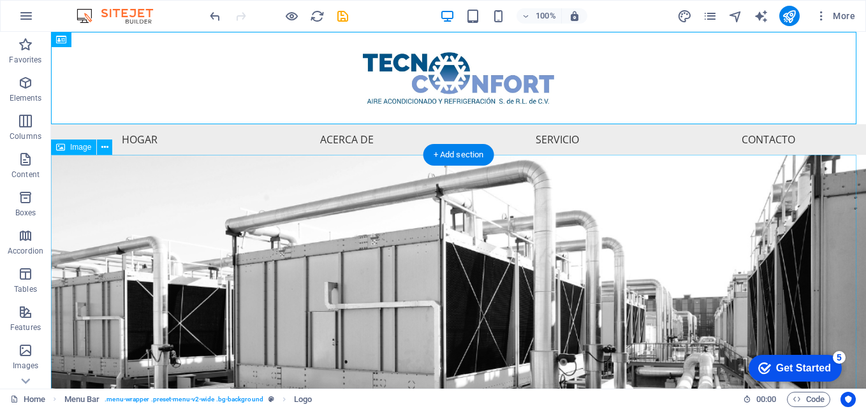
click at [576, 188] on figure at bounding box center [458, 378] width 815 height 447
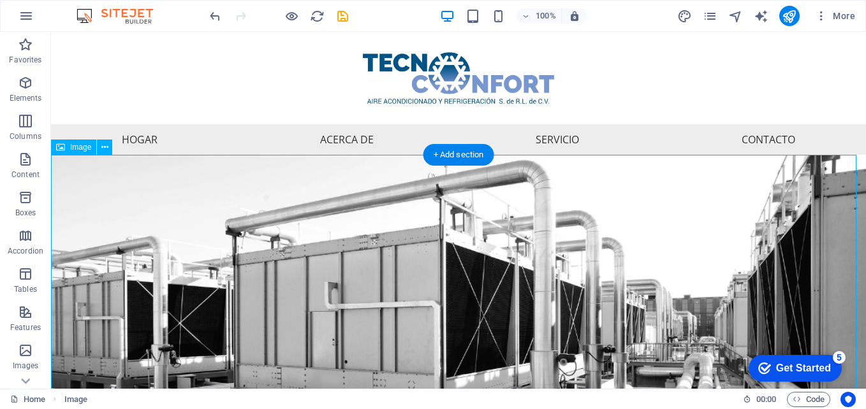
click at [576, 188] on figure at bounding box center [458, 378] width 815 height 447
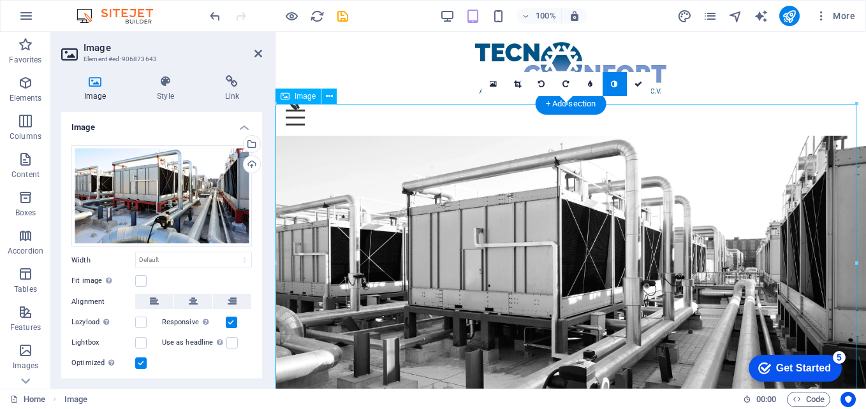
drag, startPoint x: 603, startPoint y: 168, endPoint x: 608, endPoint y: 281, distance: 113.0
click at [608, 281] on figure at bounding box center [571, 298] width 591 height 324
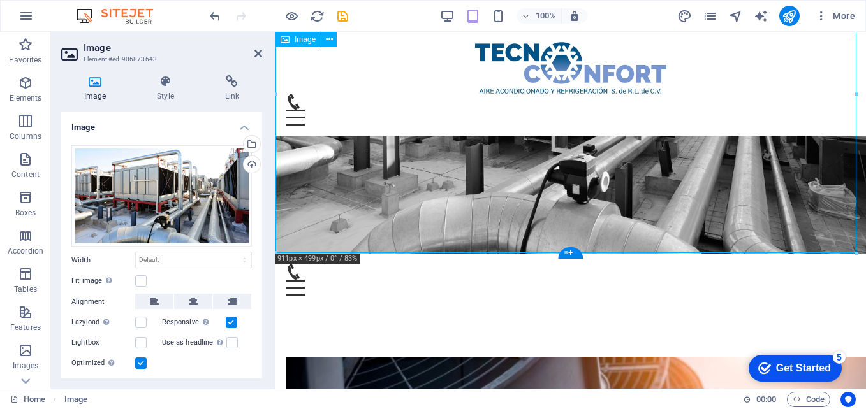
scroll to position [186, 0]
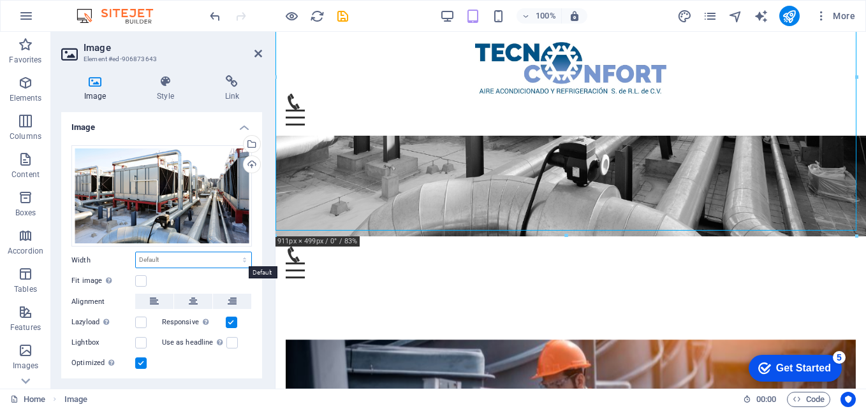
click at [182, 261] on select "Default auto px rem % em vh vw" at bounding box center [193, 260] width 115 height 15
select select "px"
click at [231, 253] on select "Default auto px rem % em vh vw" at bounding box center [193, 260] width 115 height 15
type input "911"
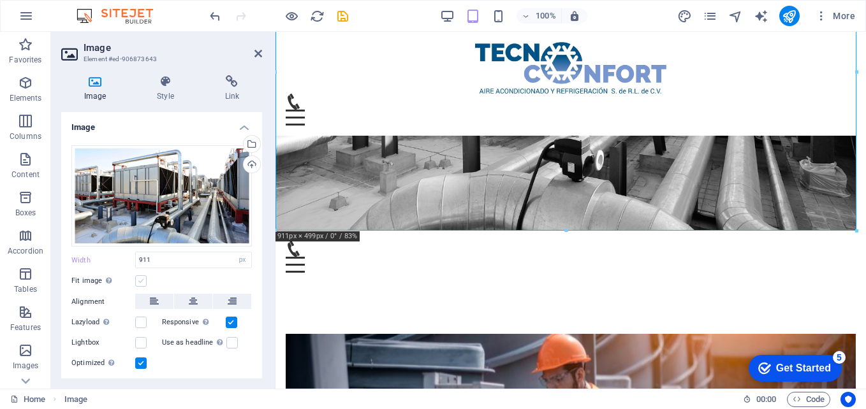
click at [140, 281] on label at bounding box center [140, 281] width 11 height 11
click at [0, 0] on input "Fit image Automatically fit image to a fixed width and height" at bounding box center [0, 0] width 0 height 0
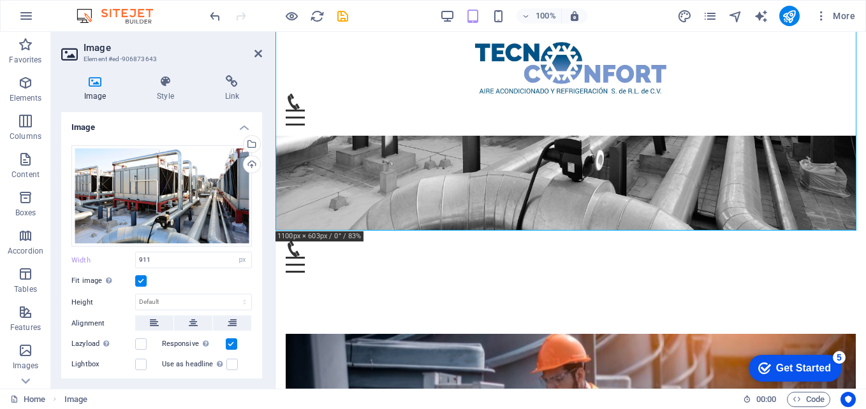
click at [140, 281] on label at bounding box center [140, 281] width 11 height 11
click at [0, 0] on input "Fit image Automatically fit image to a fixed width and height" at bounding box center [0, 0] width 0 height 0
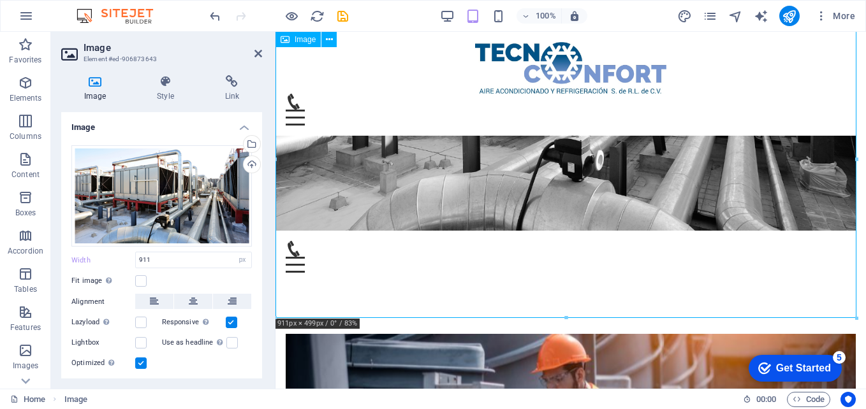
scroll to position [0, 0]
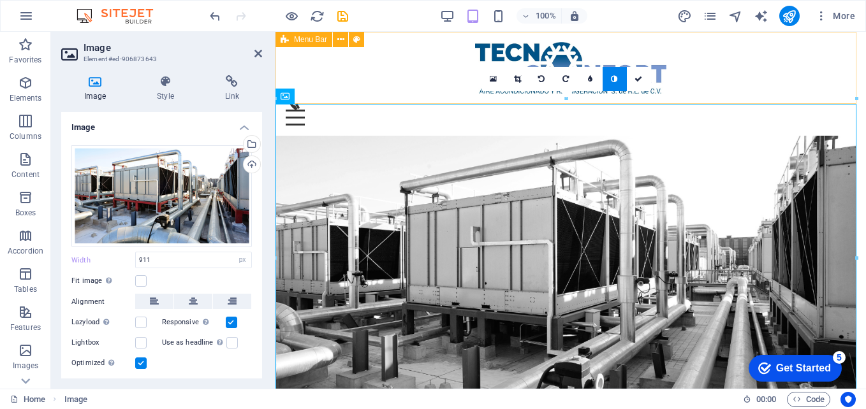
click at [703, 78] on div "Menu Hogar Acerca de Servicio Contacto" at bounding box center [571, 84] width 591 height 104
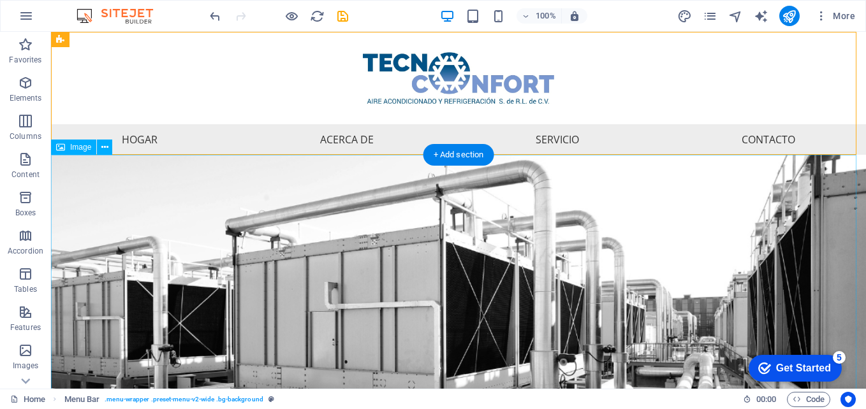
click at [371, 224] on figure at bounding box center [458, 378] width 815 height 447
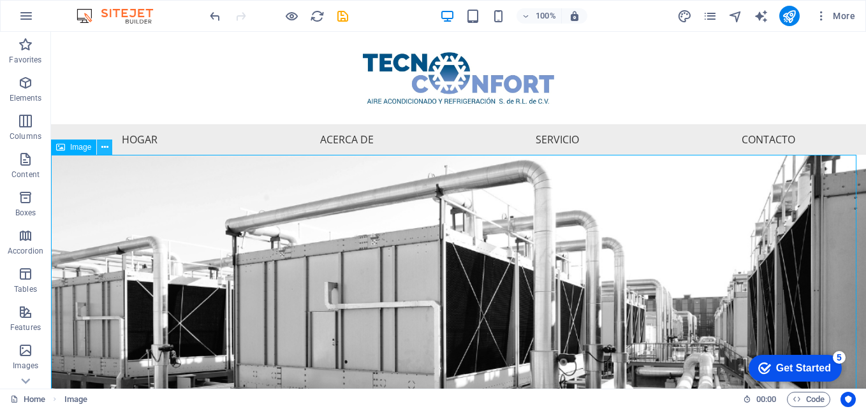
click at [102, 149] on icon at bounding box center [104, 147] width 7 height 13
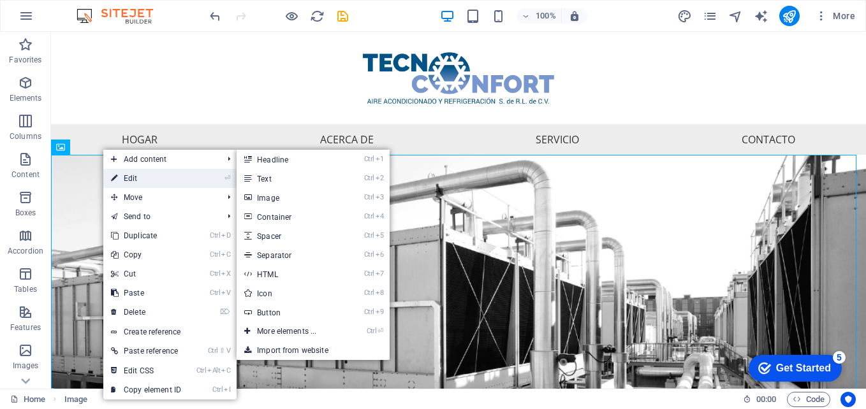
click at [122, 177] on link "⏎ Edit" at bounding box center [145, 178] width 85 height 19
select select "px"
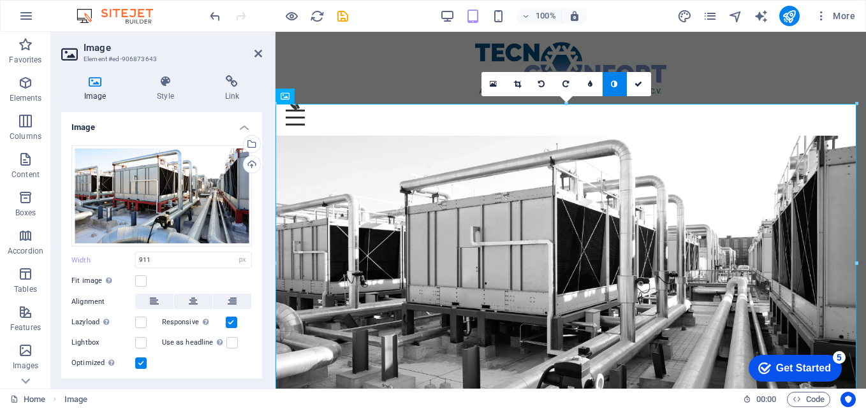
scroll to position [68, 0]
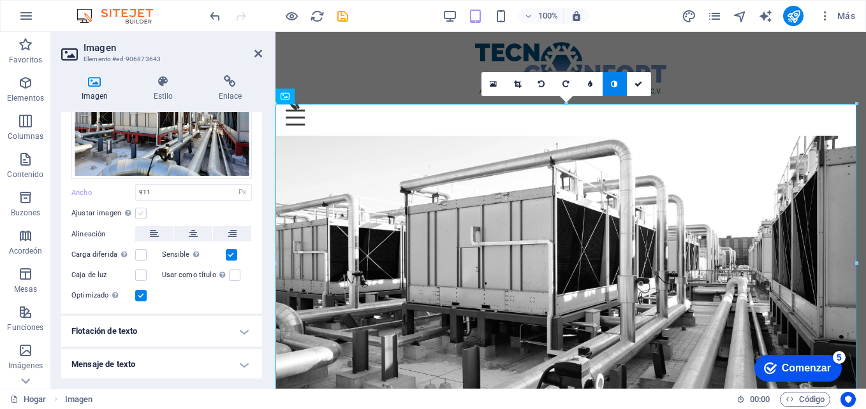
click at [138, 212] on label at bounding box center [140, 213] width 11 height 11
click at [0, 0] on input "Ajustar imagen Ajuste automático de la imagen a un ancho y alto fijos" at bounding box center [0, 0] width 0 height 0
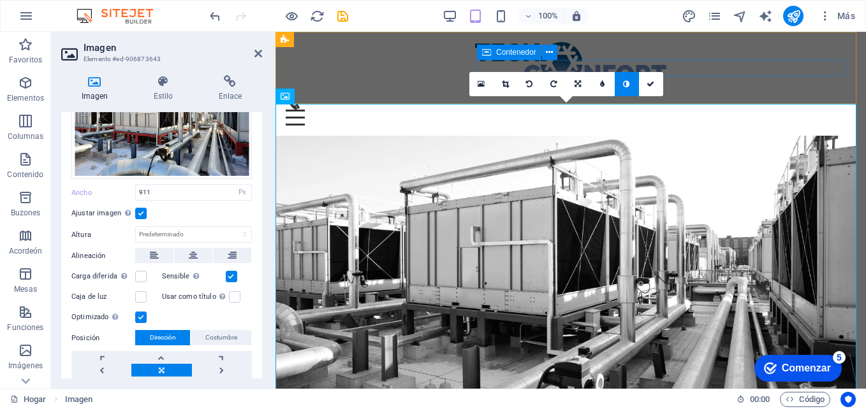
click at [725, 94] on div "Menu" at bounding box center [571, 110] width 570 height 32
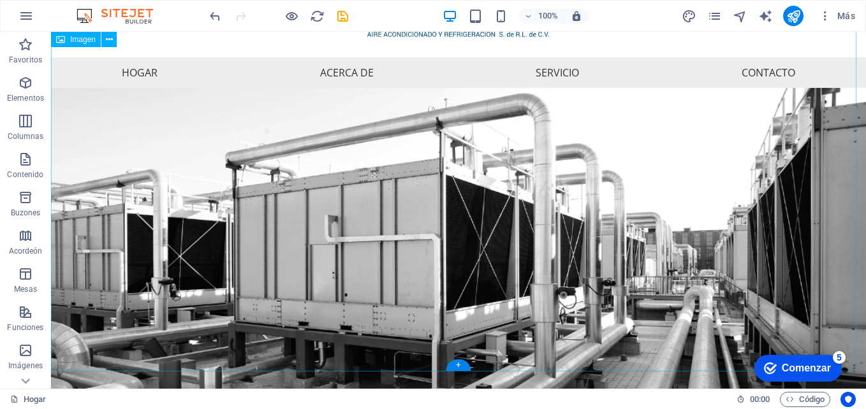
scroll to position [0, 0]
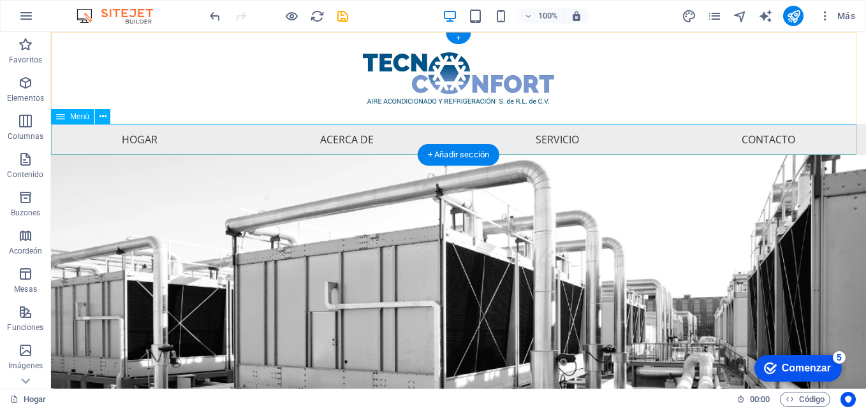
click at [296, 139] on nav "Hogar Acerca de Servicio Contacto" at bounding box center [458, 139] width 815 height 31
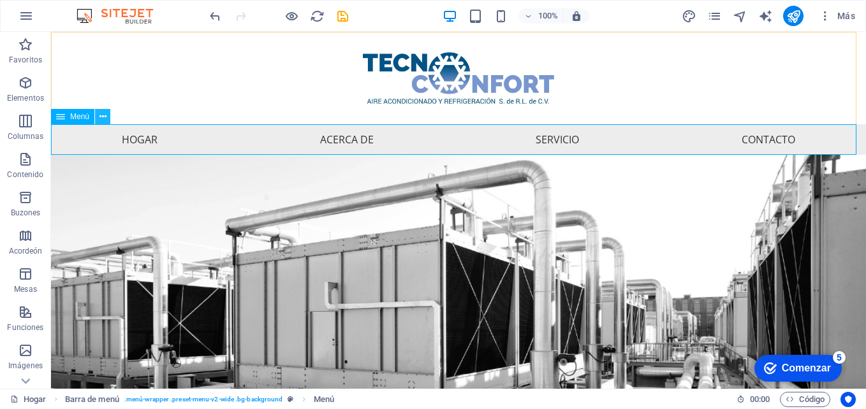
click at [100, 121] on icon at bounding box center [103, 116] width 7 height 13
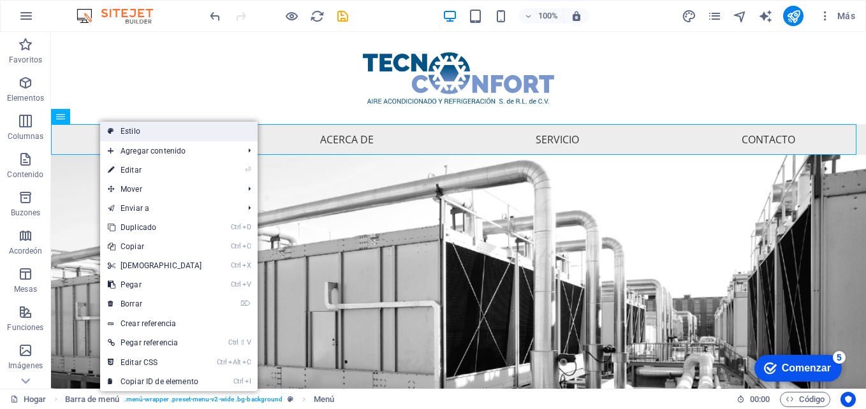
click at [152, 135] on link "Estilo" at bounding box center [179, 131] width 158 height 19
select select "rem"
select select "preset-menu-v2-wide"
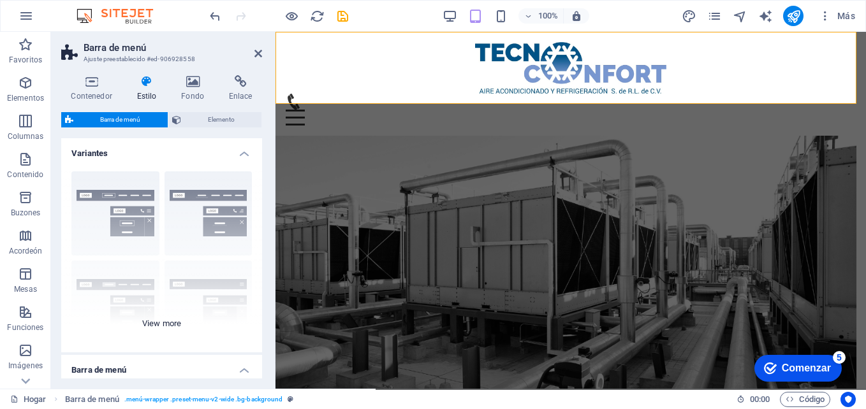
click at [124, 216] on div "Border Centered Default Fixed Loki Trigger Wide XXL" at bounding box center [161, 256] width 201 height 191
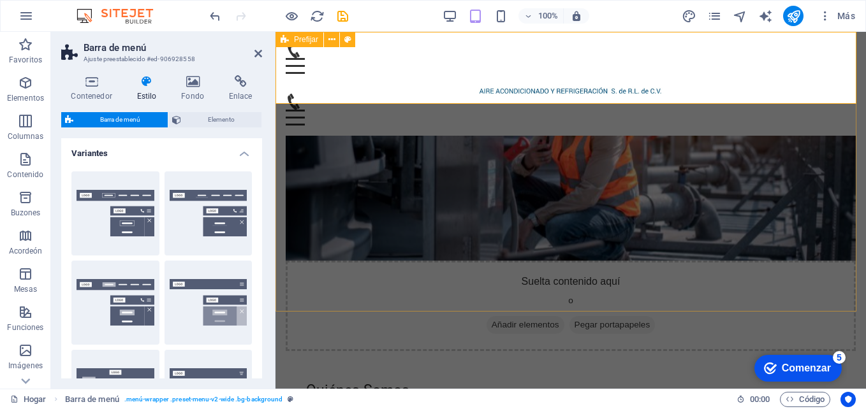
click at [202, 73] on div "Contenedor Estilo Fondo Enlace Size Height Default px rem % vh vw Min. height N…" at bounding box center [161, 227] width 221 height 324
click at [200, 74] on div "Contenedor Estilo Fondo Enlace Size Height Default px rem % vh vw Min. height N…" at bounding box center [161, 227] width 221 height 324
click at [192, 79] on icon at bounding box center [193, 81] width 43 height 13
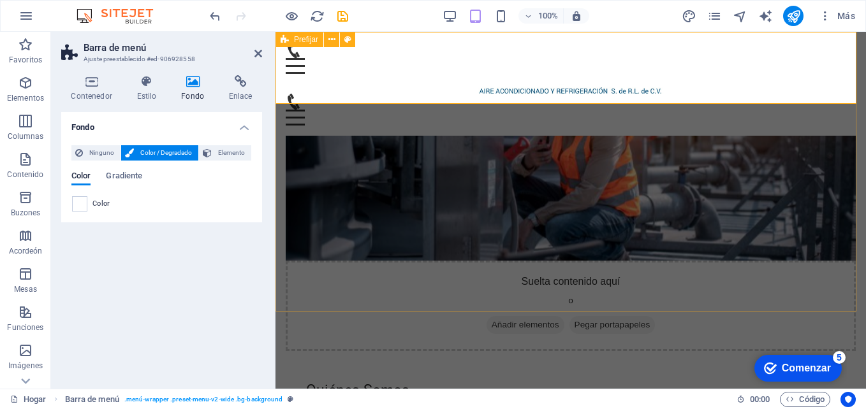
click at [157, 153] on span "Color / Degradado" at bounding box center [166, 152] width 57 height 15
click at [122, 175] on span "Gradiente" at bounding box center [124, 177] width 36 height 18
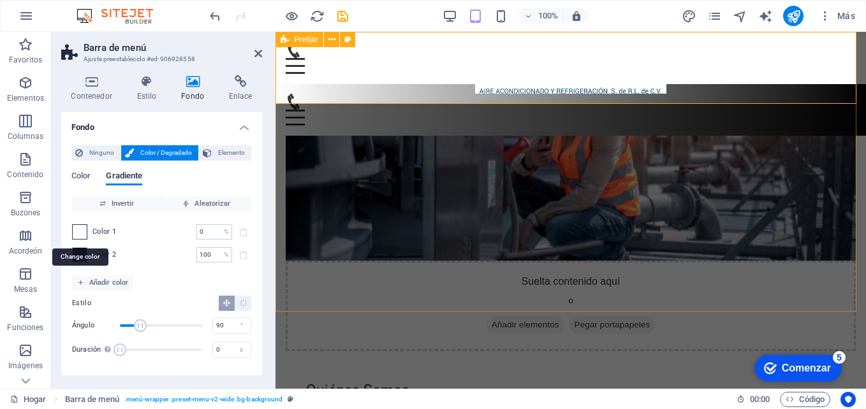
click at [73, 226] on span at bounding box center [80, 232] width 14 height 14
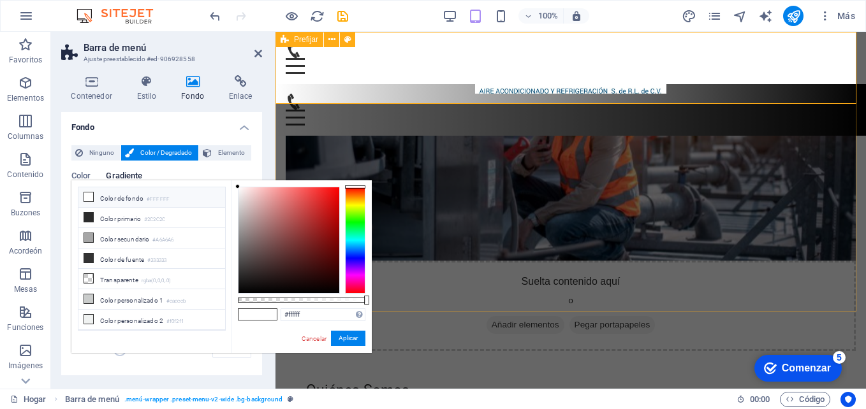
click at [107, 199] on font "Color de fondo" at bounding box center [121, 198] width 43 height 7
click at [346, 332] on button "Aplicar" at bounding box center [348, 338] width 34 height 15
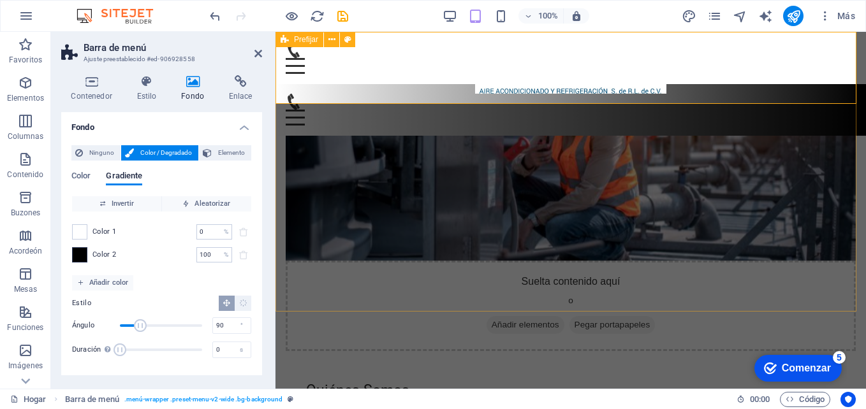
click at [80, 256] on span at bounding box center [80, 255] width 14 height 14
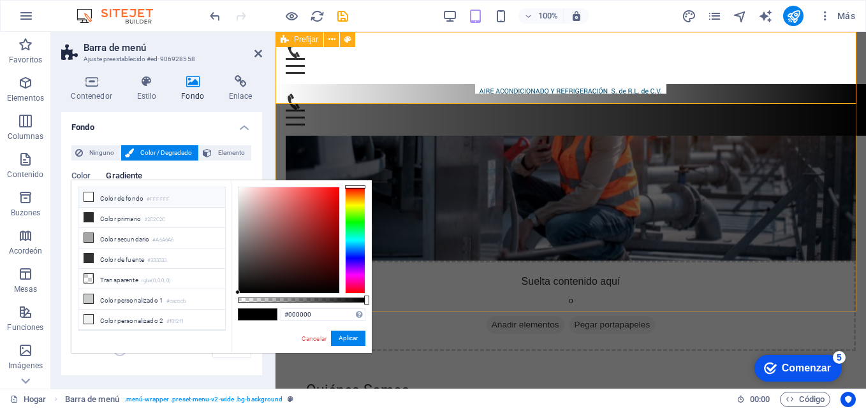
click at [130, 199] on font "Color de fondo" at bounding box center [121, 198] width 43 height 7
type input "#ffffff"
click at [346, 339] on button "Aplicar" at bounding box center [348, 338] width 34 height 15
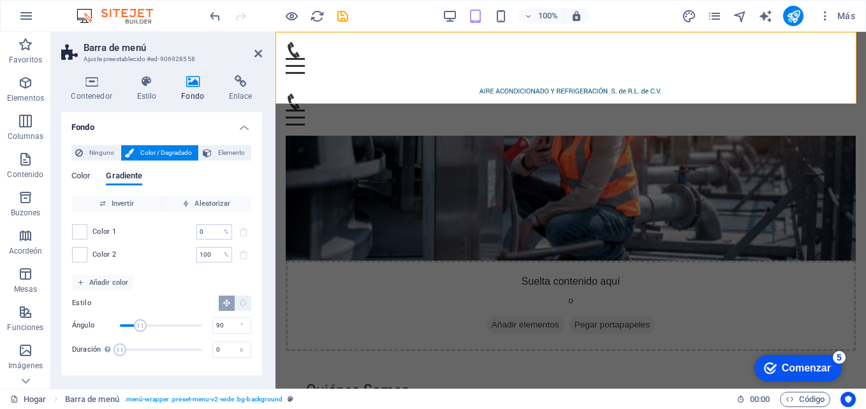
click at [596, 87] on div "Hogar Acerca de Servicio Contacto Menu" at bounding box center [571, 84] width 591 height 104
click at [603, 61] on div "Menu" at bounding box center [571, 58] width 591 height 52
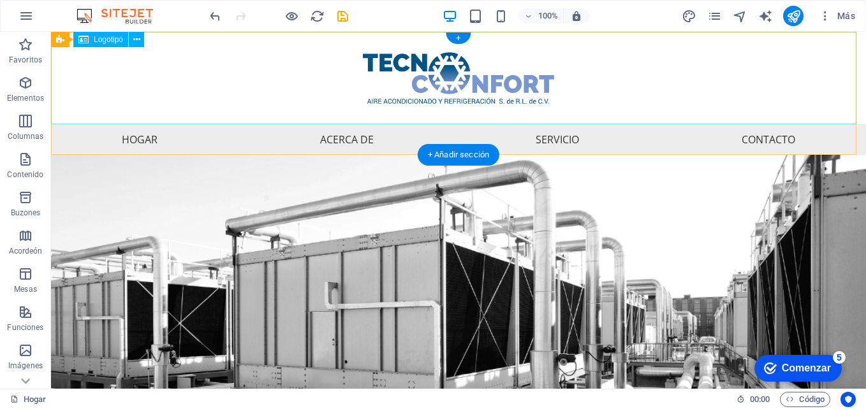
click at [623, 54] on div at bounding box center [458, 78] width 815 height 92
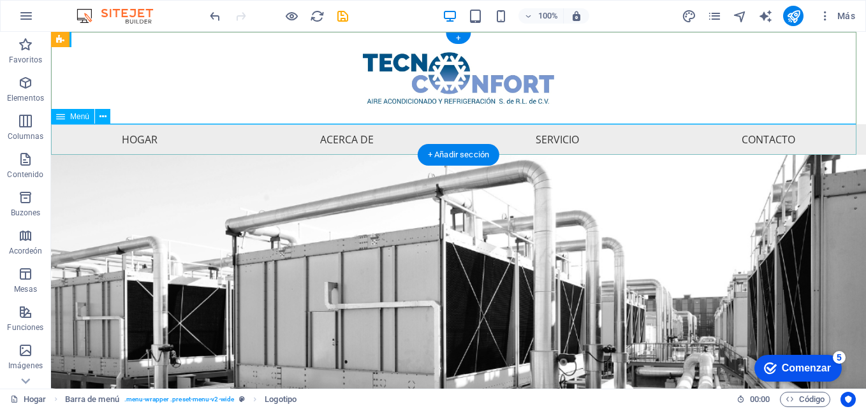
click at [589, 138] on nav "Hogar Acerca de Servicio Contacto" at bounding box center [458, 139] width 815 height 31
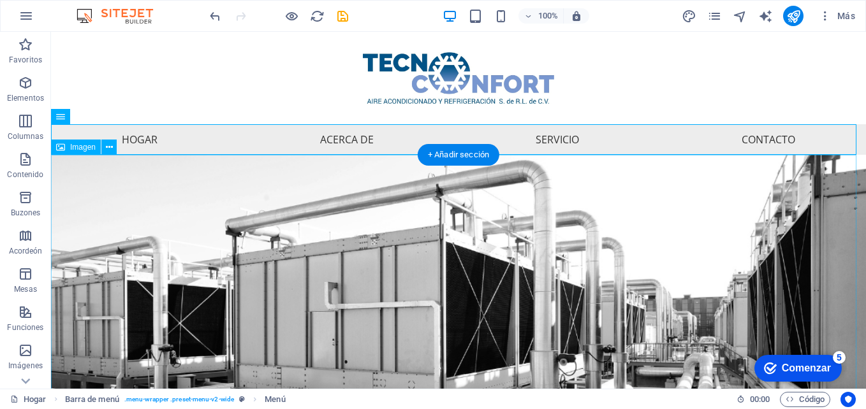
click at [612, 210] on figure at bounding box center [458, 378] width 815 height 447
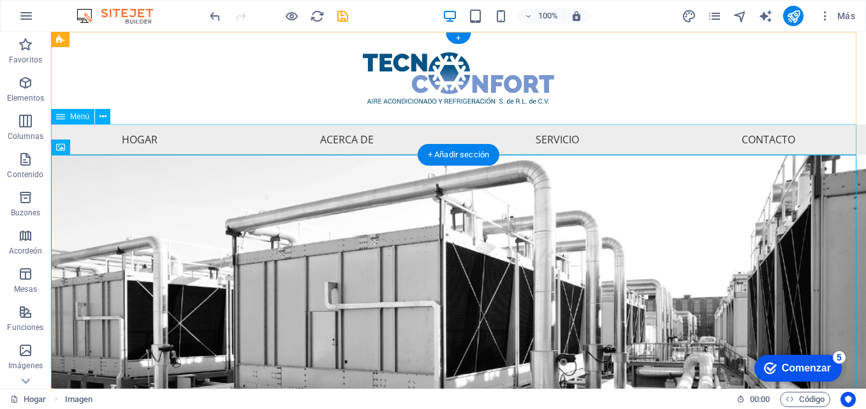
click at [534, 144] on nav "Hogar Acerca de Servicio Contacto" at bounding box center [458, 139] width 815 height 31
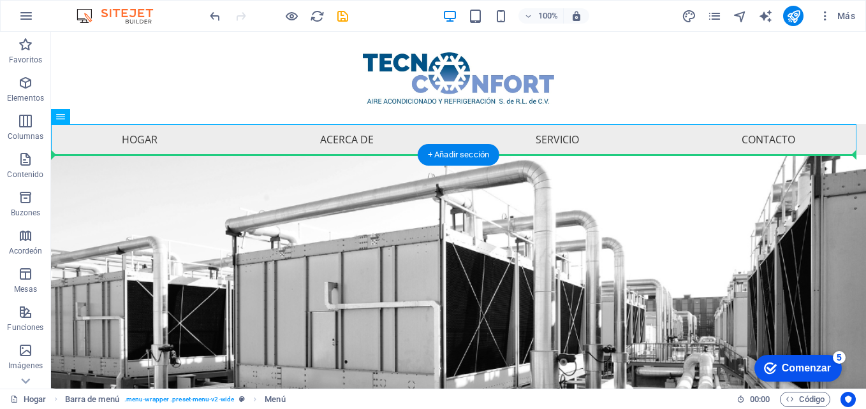
drag, startPoint x: 534, startPoint y: 144, endPoint x: 535, endPoint y: 161, distance: 17.9
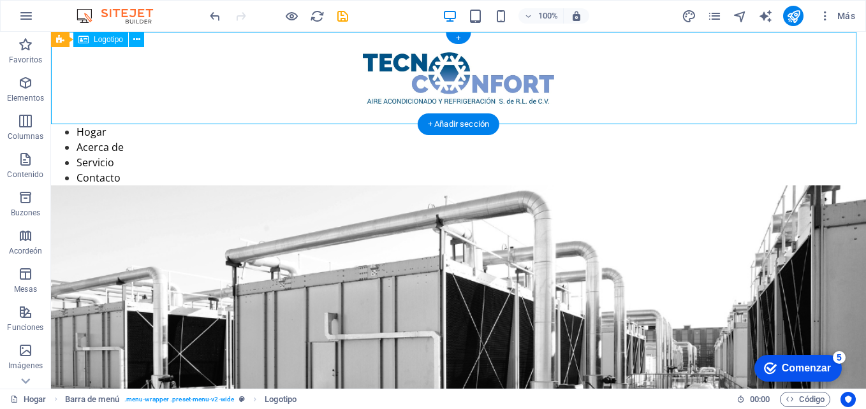
drag, startPoint x: 481, startPoint y: 92, endPoint x: 482, endPoint y: 84, distance: 8.4
click at [482, 84] on div at bounding box center [458, 78] width 815 height 92
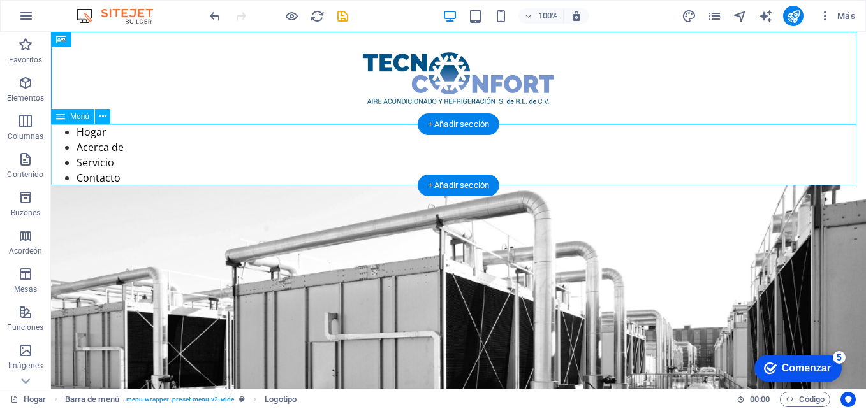
click at [236, 180] on nav "Hogar Acerca de Servicio Contacto" at bounding box center [458, 154] width 815 height 61
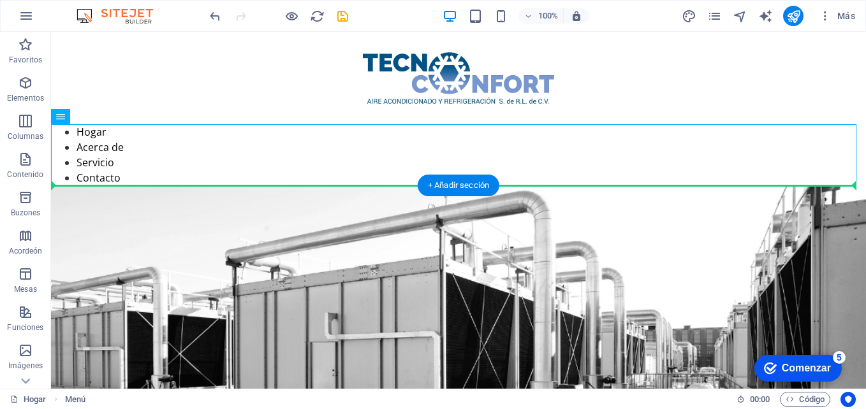
drag, startPoint x: 256, startPoint y: 161, endPoint x: 256, endPoint y: 198, distance: 36.4
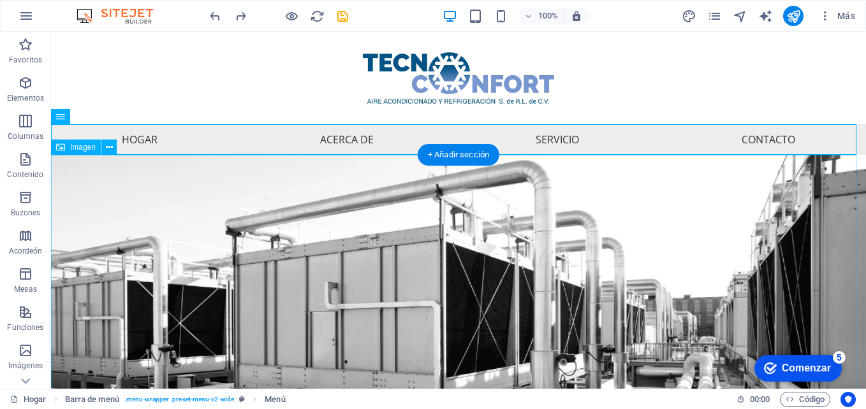
click at [658, 241] on figure at bounding box center [458, 378] width 815 height 447
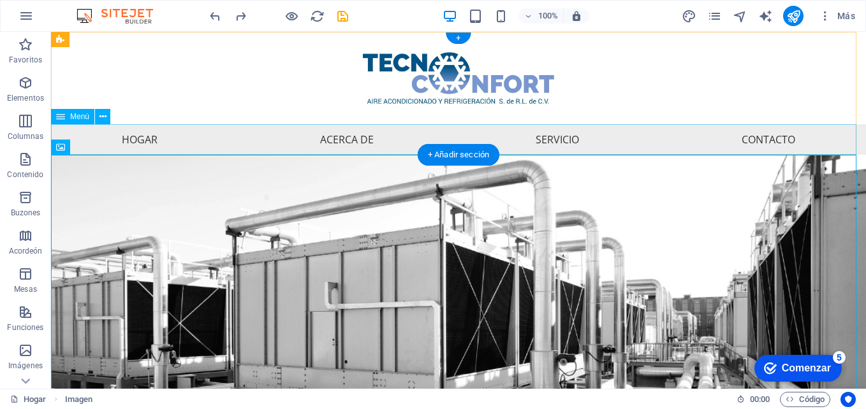
click at [288, 145] on nav "Hogar Acerca de Servicio Contacto" at bounding box center [458, 139] width 815 height 31
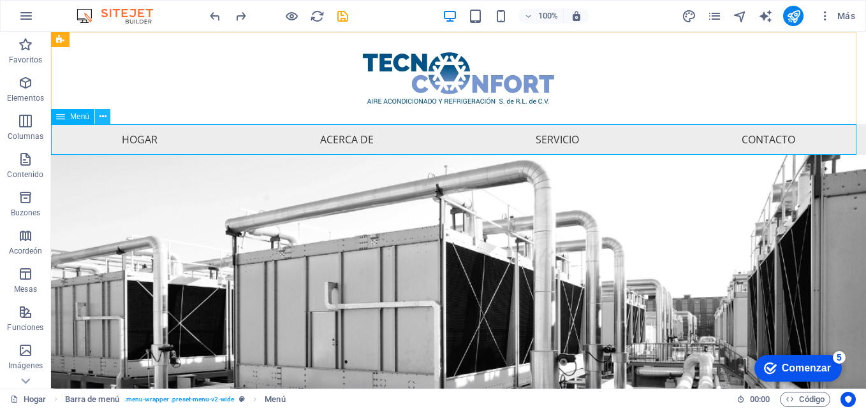
click at [102, 118] on icon at bounding box center [103, 116] width 7 height 13
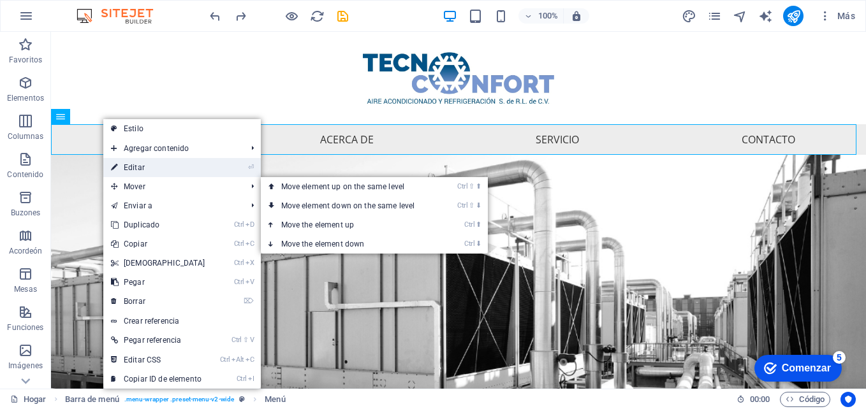
click at [165, 168] on link "⏎ Editar" at bounding box center [158, 167] width 110 height 19
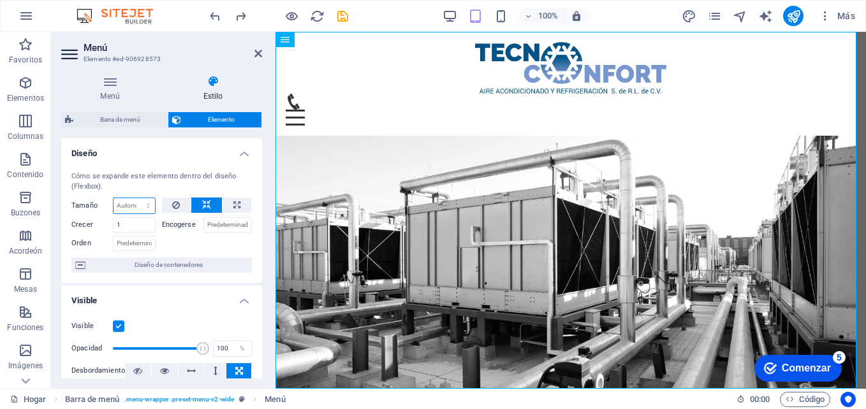
click at [147, 203] on select "Predeterminado Automático Px % 1/1 1/2 1/3 1/4 1/5 1/6 1/7 1/8 1/9 1/10" at bounding box center [134, 205] width 41 height 15
click at [182, 254] on div "Cómo se expande este elemento dentro del diseño (Flexbox). Tamaño Predeterminad…" at bounding box center [161, 222] width 201 height 122
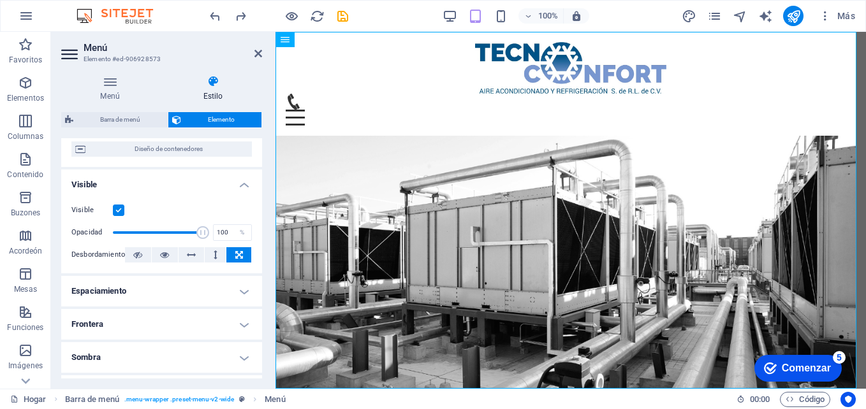
scroll to position [128, 0]
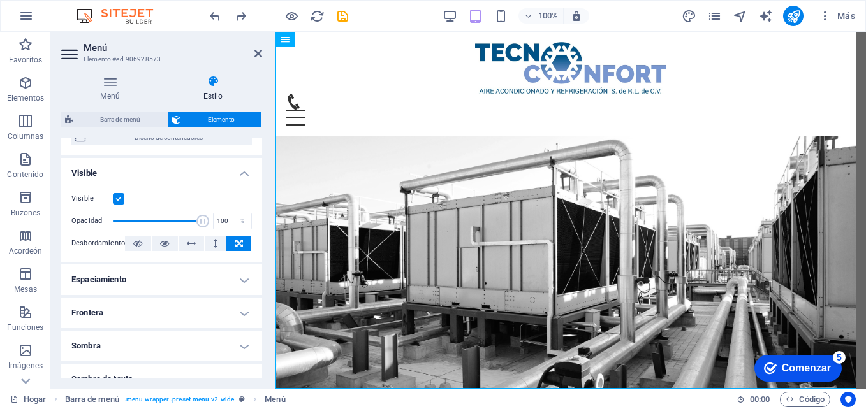
click at [114, 195] on label at bounding box center [118, 198] width 11 height 11
click at [0, 0] on input "Visible" at bounding box center [0, 0] width 0 height 0
click at [114, 195] on label at bounding box center [118, 198] width 11 height 11
click at [0, 0] on input "Visible" at bounding box center [0, 0] width 0 height 0
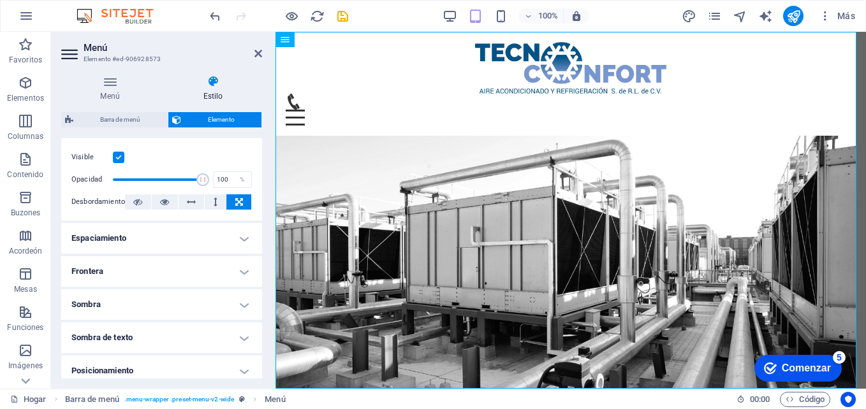
scroll to position [191, 0]
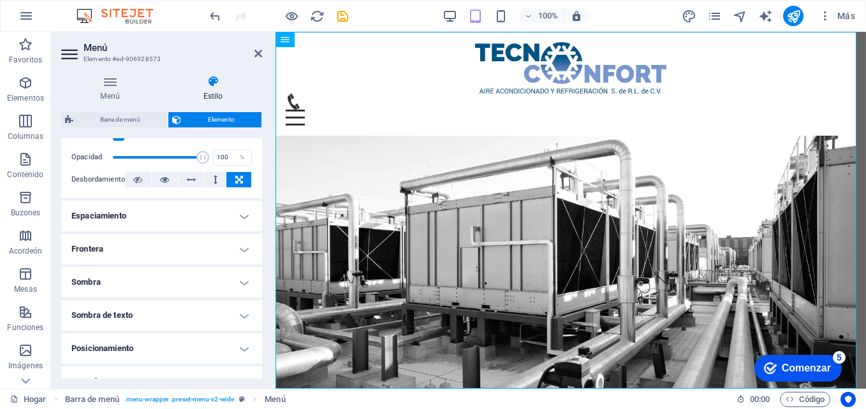
click at [236, 214] on h4 "Espaciamiento" at bounding box center [161, 216] width 201 height 31
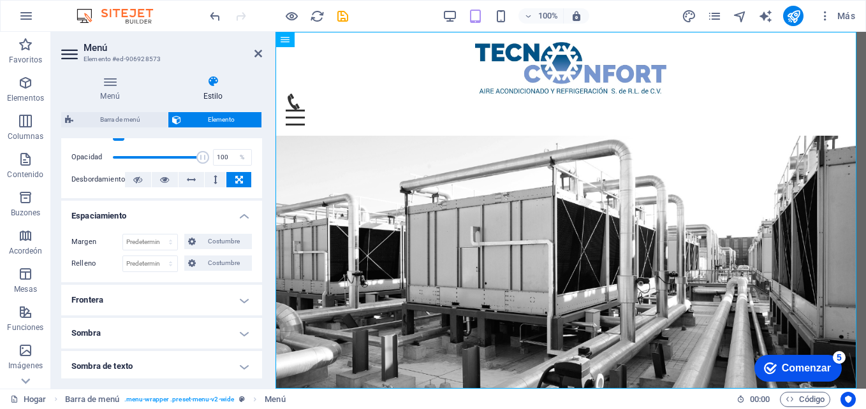
click at [112, 299] on h4 "Frontera" at bounding box center [161, 300] width 201 height 31
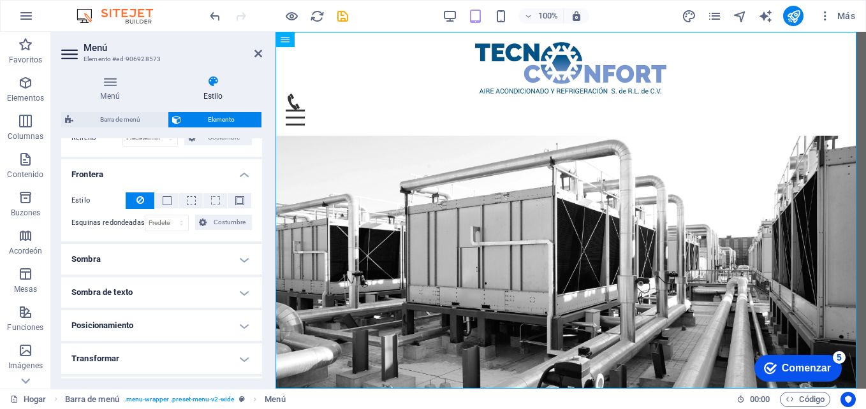
scroll to position [319, 0]
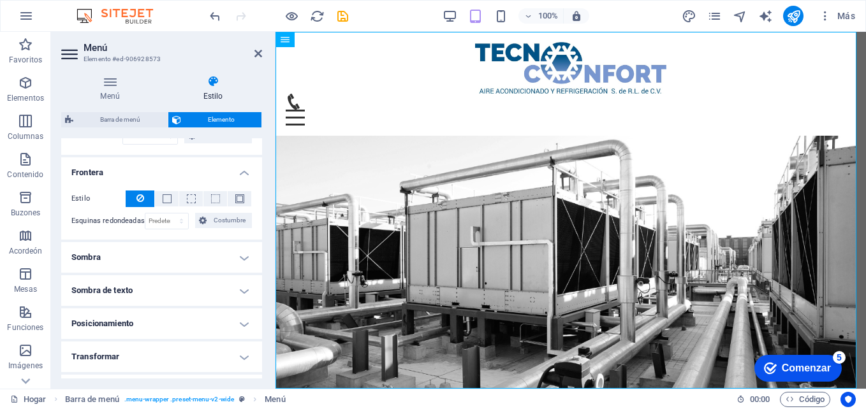
click at [172, 259] on h4 "Sombra" at bounding box center [161, 257] width 201 height 31
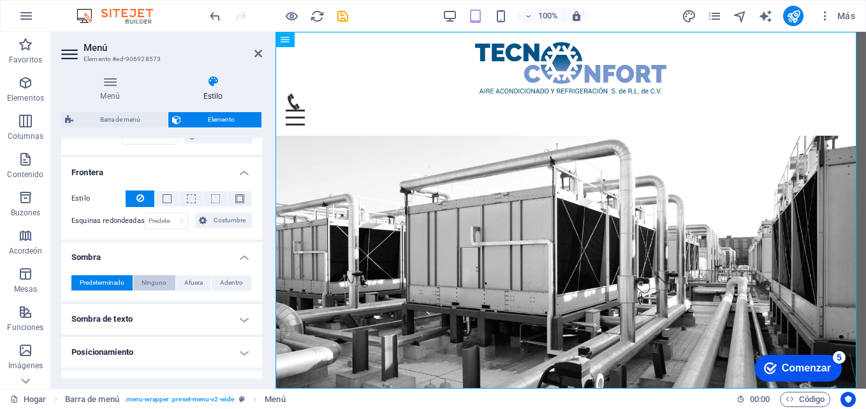
click at [143, 283] on span "Ninguno" at bounding box center [154, 283] width 25 height 15
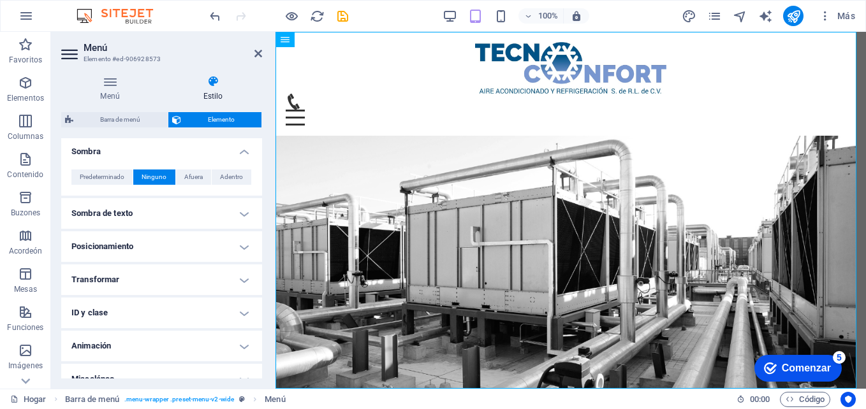
scroll to position [441, 0]
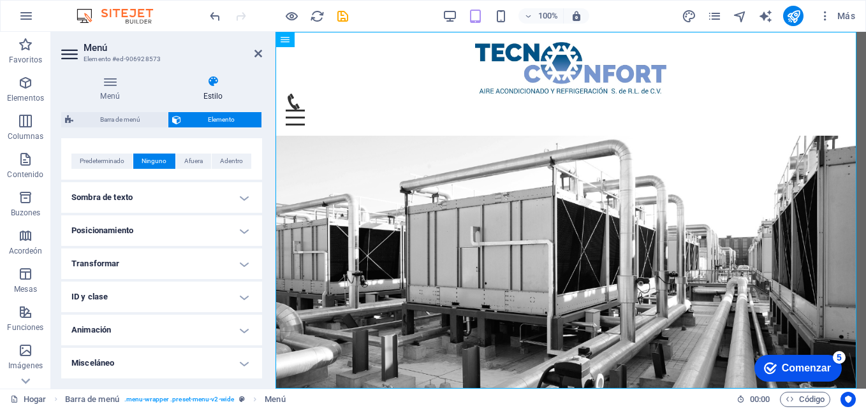
click at [192, 196] on h4 "Sombra de texto" at bounding box center [161, 197] width 201 height 31
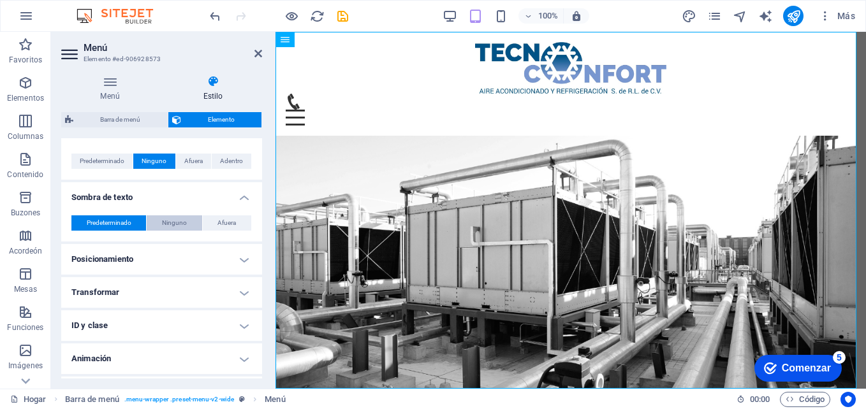
click at [166, 220] on span "Ninguno" at bounding box center [174, 223] width 25 height 15
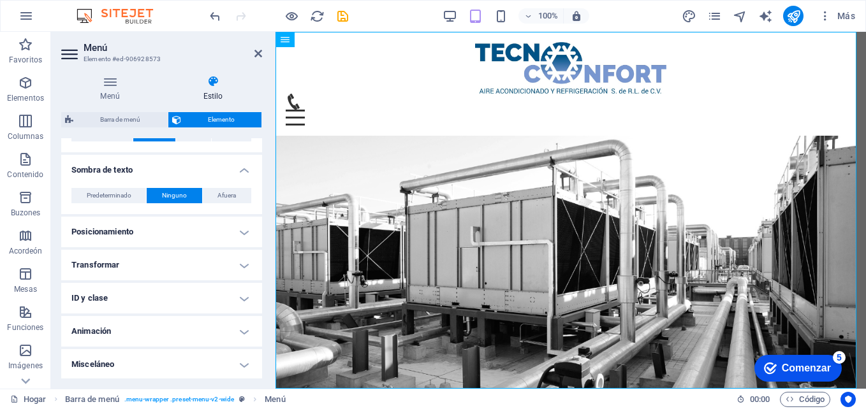
scroll to position [469, 0]
click at [169, 233] on h4 "Posicionamiento" at bounding box center [161, 231] width 201 height 31
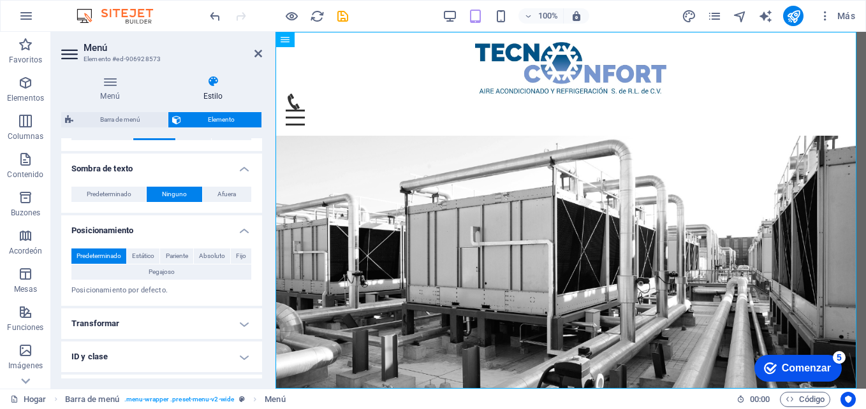
click at [169, 233] on h4 "Posicionamiento" at bounding box center [161, 227] width 201 height 23
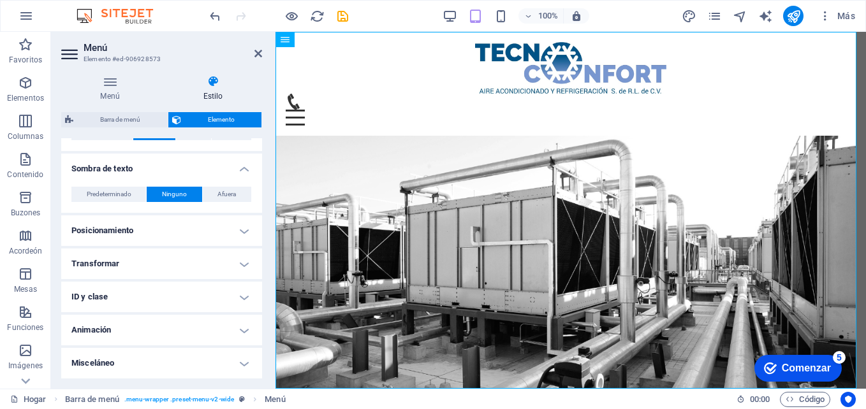
click at [124, 269] on h4 "Transformar" at bounding box center [161, 264] width 201 height 31
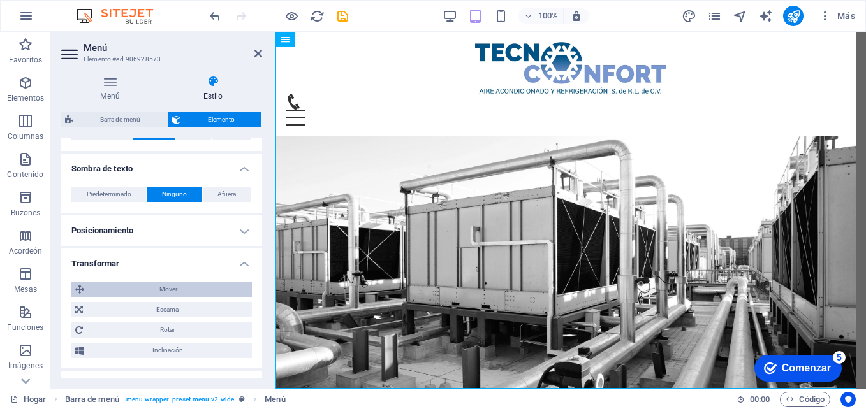
click at [122, 288] on span "Mover" at bounding box center [168, 289] width 160 height 15
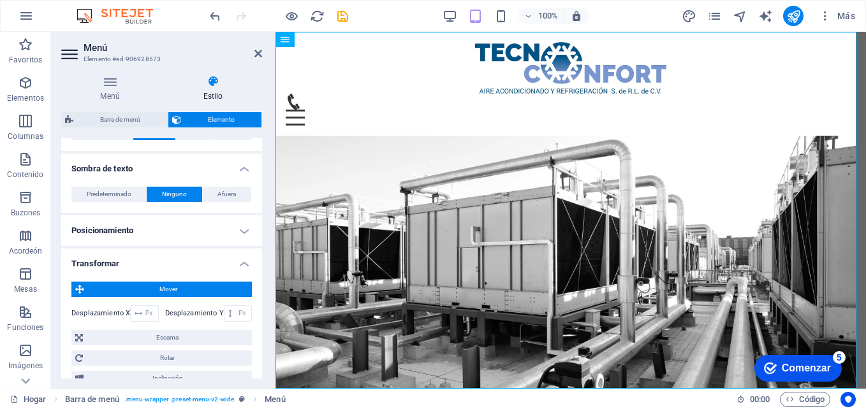
scroll to position [587, 0]
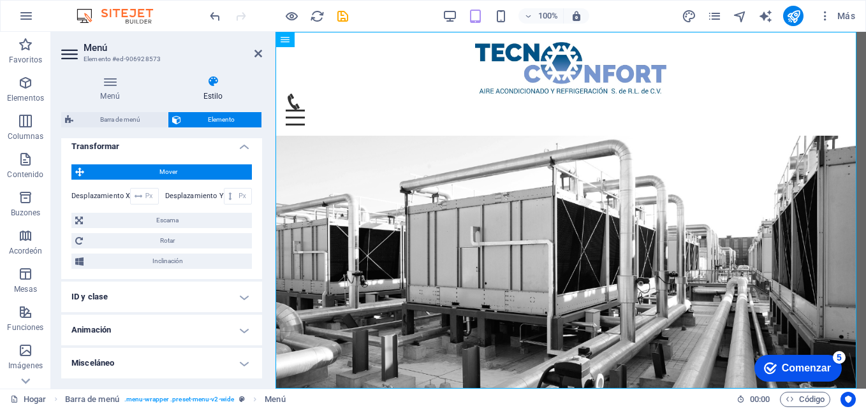
click at [156, 290] on h4 "ID y clase" at bounding box center [161, 297] width 201 height 31
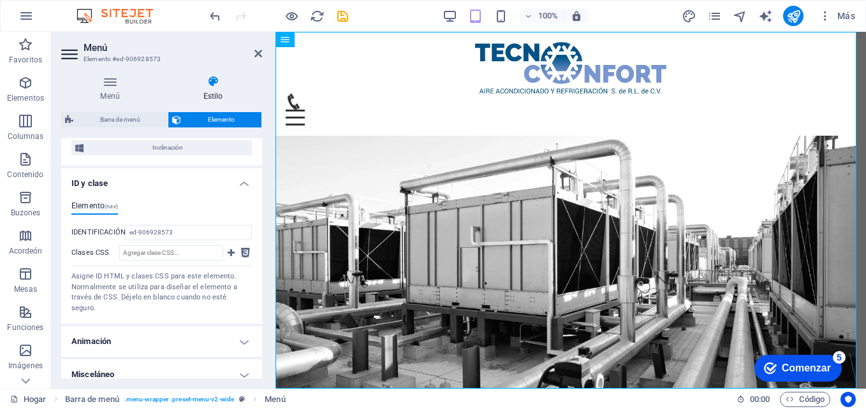
scroll to position [702, 0]
click at [255, 47] on h2 "Menú" at bounding box center [173, 47] width 179 height 11
click at [257, 56] on icon at bounding box center [259, 53] width 8 height 10
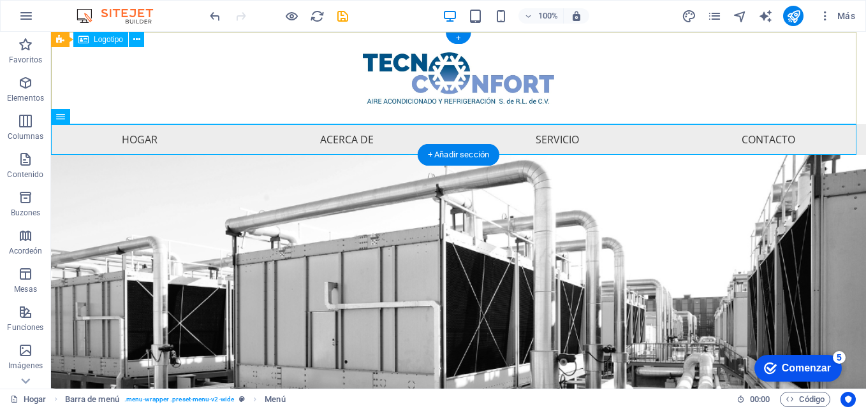
click at [649, 102] on div at bounding box center [458, 78] width 815 height 92
click at [554, 141] on nav "Hogar Acerca de Servicio Contacto" at bounding box center [458, 139] width 815 height 31
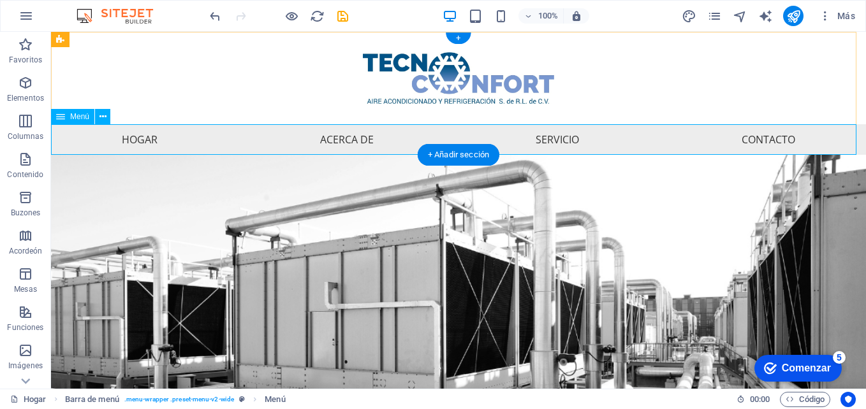
click at [337, 145] on nav "Hogar Acerca de Servicio Contacto" at bounding box center [458, 139] width 815 height 31
click at [130, 148] on nav "Hogar Acerca de Servicio Contacto" at bounding box center [458, 139] width 815 height 31
click at [82, 118] on span "Menú" at bounding box center [79, 117] width 19 height 8
click at [75, 116] on span "Menú" at bounding box center [79, 117] width 19 height 8
click at [105, 120] on icon at bounding box center [103, 116] width 7 height 13
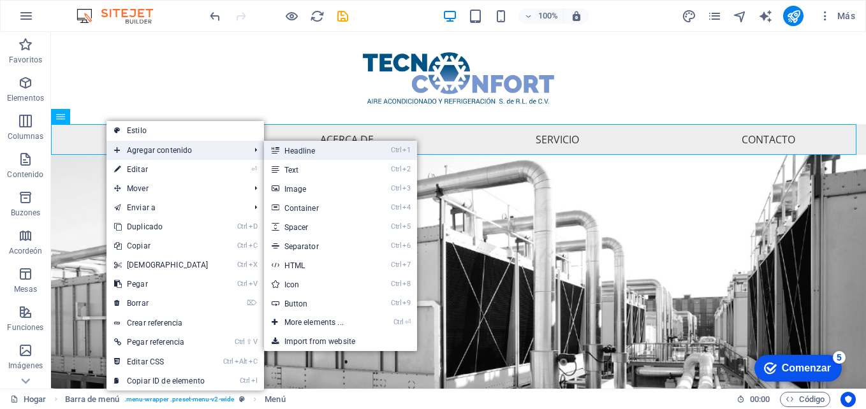
click at [310, 153] on font "Headline" at bounding box center [299, 151] width 31 height 9
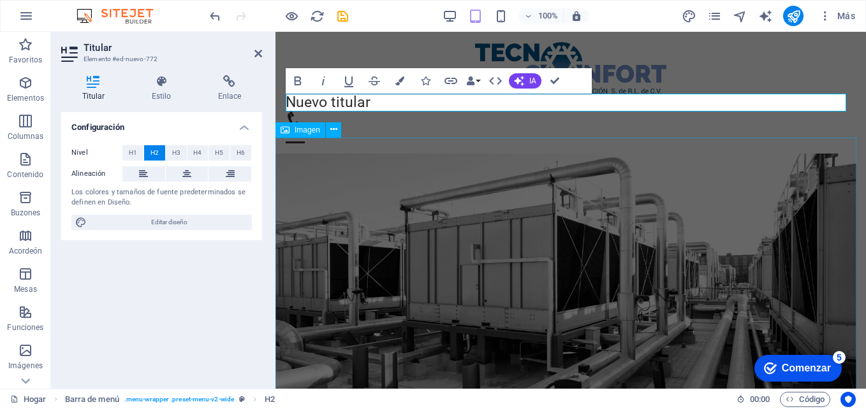
click at [350, 184] on figure at bounding box center [571, 313] width 591 height 318
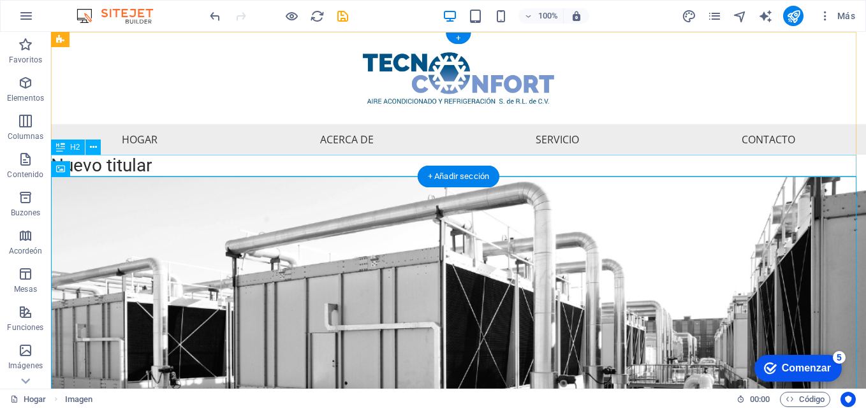
click at [166, 163] on div "Nuevo titular" at bounding box center [458, 166] width 815 height 22
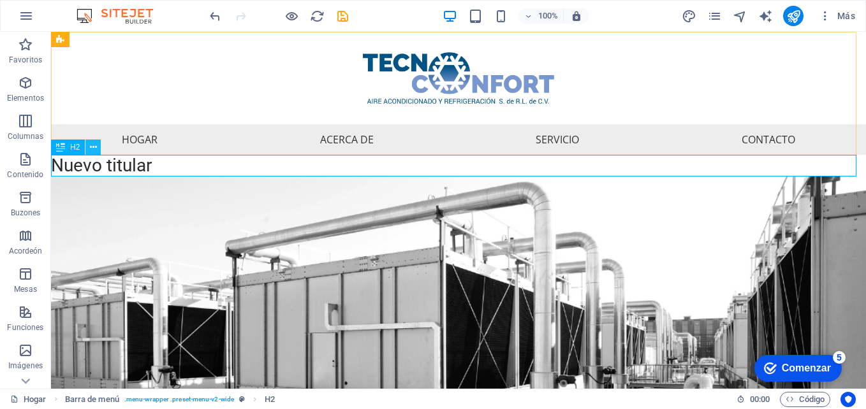
click at [90, 147] on icon at bounding box center [93, 147] width 7 height 13
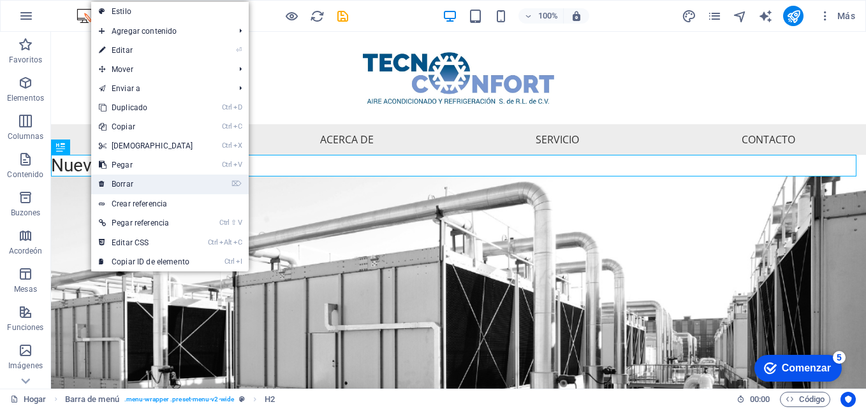
click at [117, 184] on font "Borrar" at bounding box center [123, 184] width 22 height 9
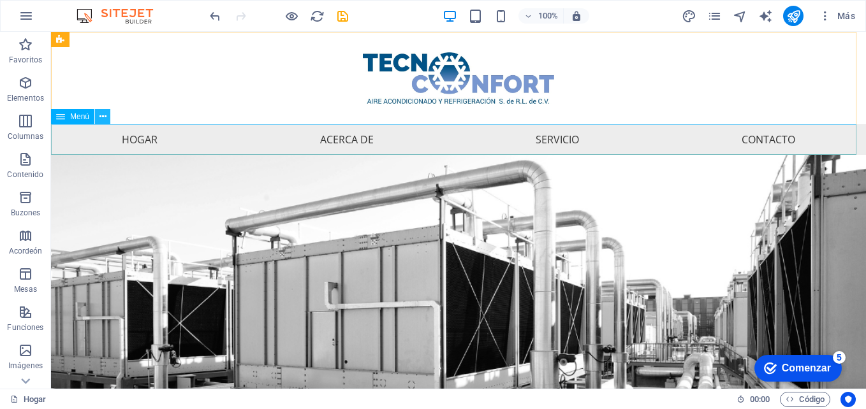
click at [103, 112] on icon at bounding box center [103, 116] width 7 height 13
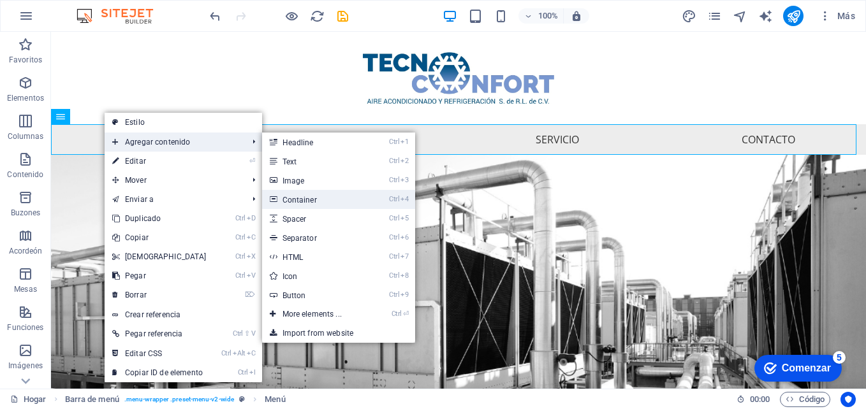
click at [289, 201] on font "Container" at bounding box center [300, 200] width 34 height 9
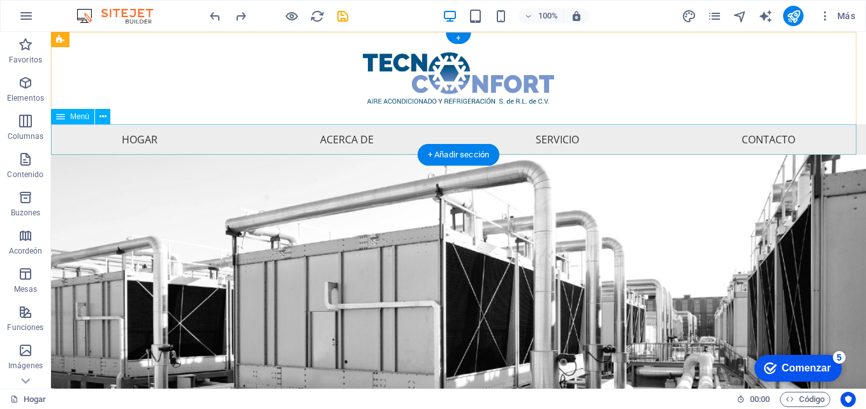
click at [166, 135] on nav "Hogar Acerca de Servicio Contacto" at bounding box center [458, 139] width 815 height 31
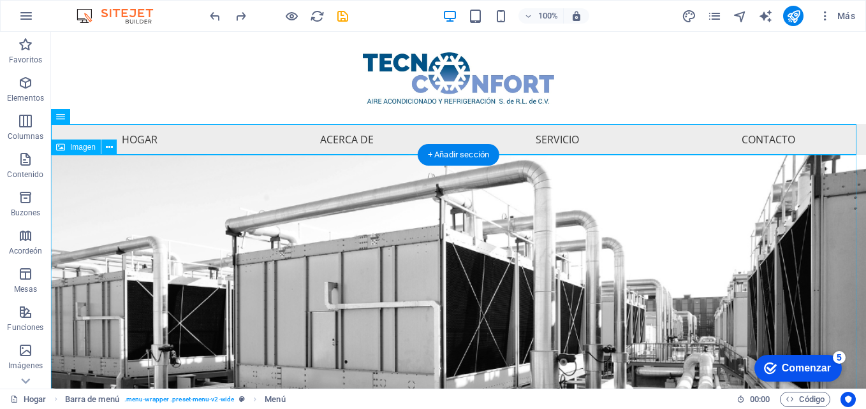
click at [343, 198] on figure at bounding box center [458, 378] width 815 height 447
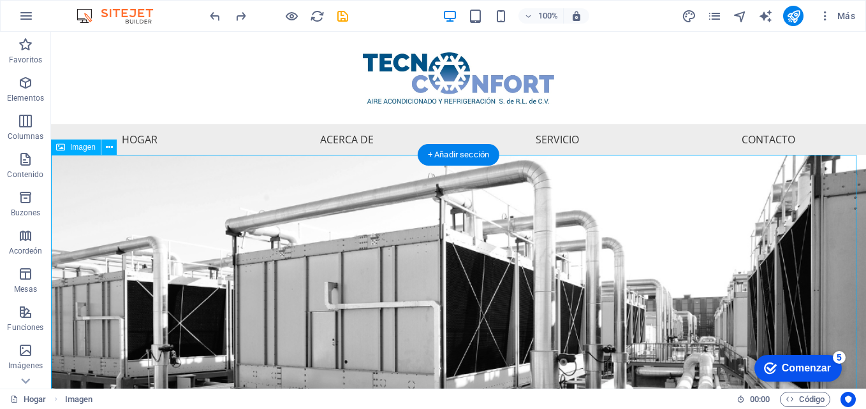
click at [343, 198] on figure at bounding box center [458, 378] width 815 height 447
select select "px"
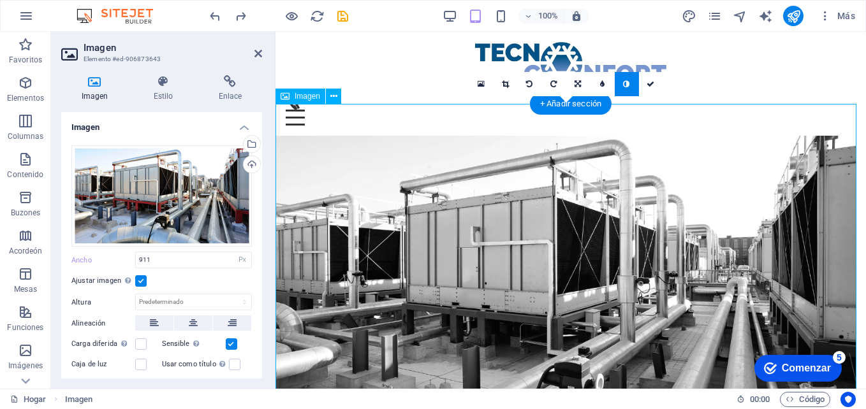
drag, startPoint x: 594, startPoint y: 182, endPoint x: 595, endPoint y: 247, distance: 65.7
click at [595, 247] on figure at bounding box center [571, 295] width 591 height 318
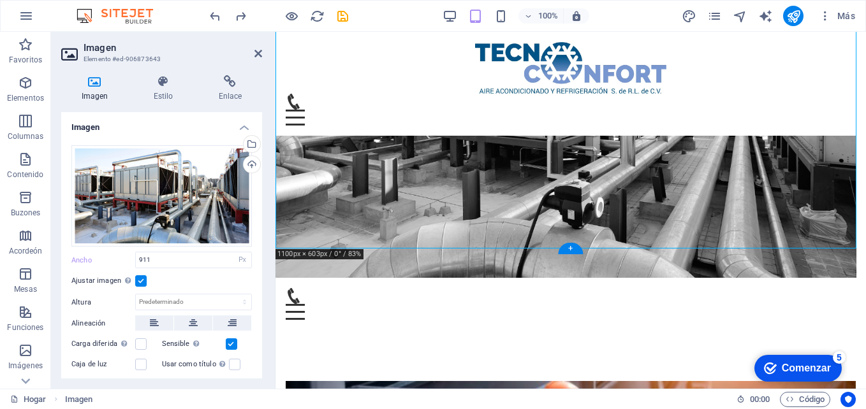
scroll to position [186, 0]
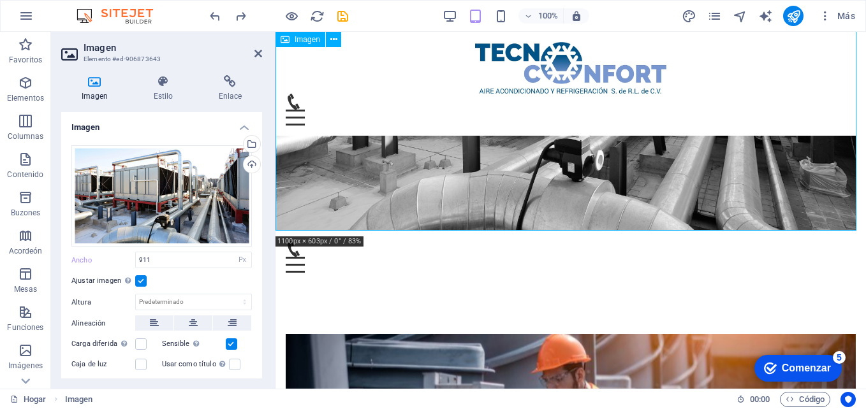
click at [603, 224] on figure at bounding box center [571, 38] width 591 height 385
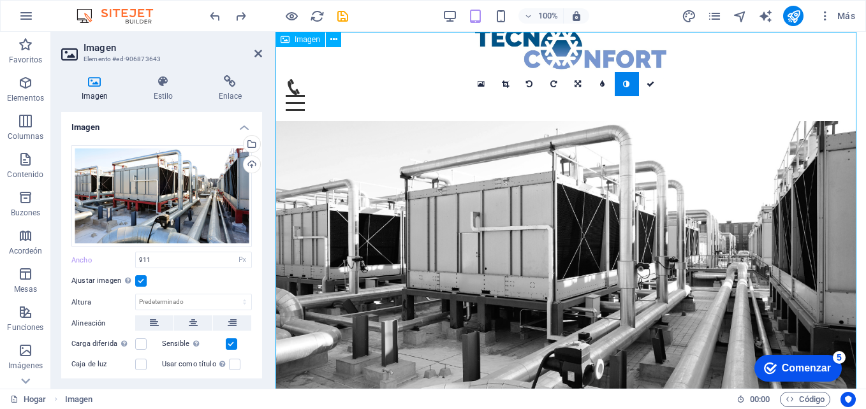
scroll to position [0, 0]
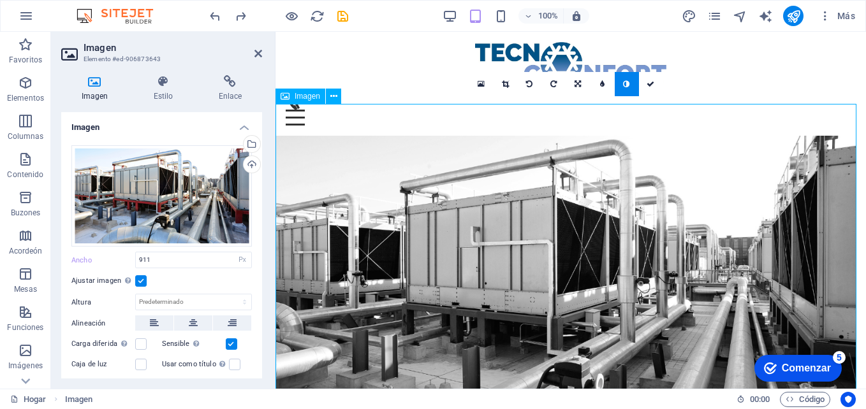
click at [577, 198] on figure at bounding box center [571, 295] width 591 height 318
drag, startPoint x: 150, startPoint y: 257, endPoint x: 92, endPoint y: 259, distance: 58.1
click at [92, 259] on div "Ancho 911 Predeterminado Automático Px Rem % em VH Vw" at bounding box center [161, 260] width 181 height 17
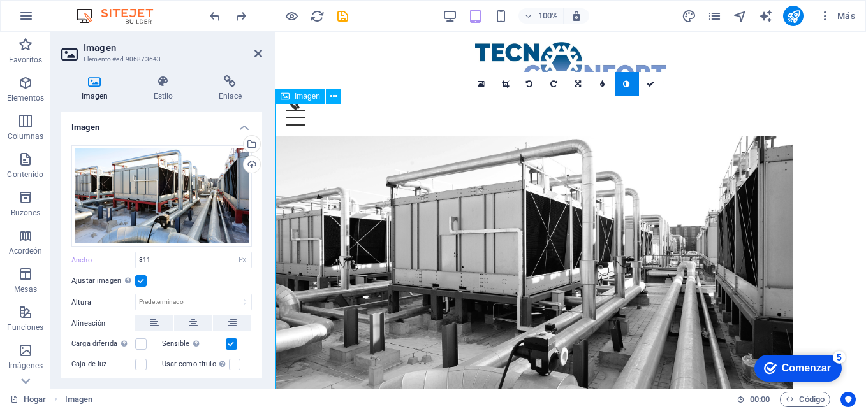
click at [524, 238] on figure at bounding box center [571, 278] width 591 height 284
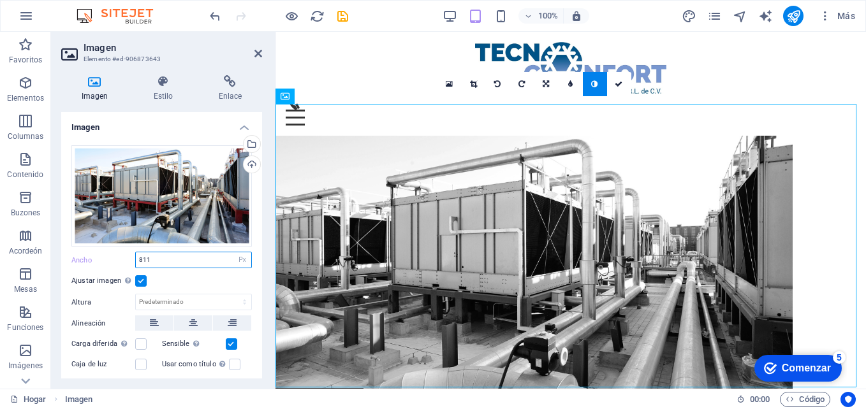
drag, startPoint x: 152, startPoint y: 258, endPoint x: 100, endPoint y: 255, distance: 52.4
click at [100, 255] on div "Ancho 811 Predeterminado Automático Px Rem % em VH Vw" at bounding box center [161, 260] width 181 height 17
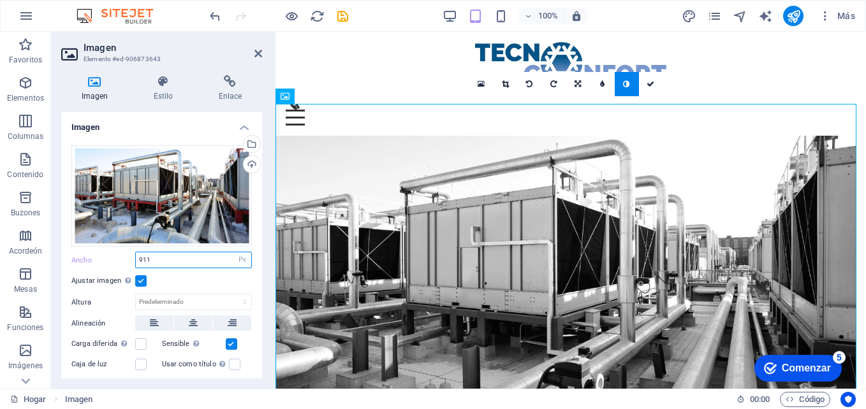
type input "911"
click at [199, 276] on div "Ajustar imagen Ajuste automático de la imagen a un ancho y alto fijos" at bounding box center [161, 281] width 181 height 15
click at [193, 295] on select "Predeterminado Automático Px" at bounding box center [193, 302] width 115 height 15
select select "px"
click at [231, 295] on select "Predeterminado Automático Px" at bounding box center [193, 302] width 115 height 15
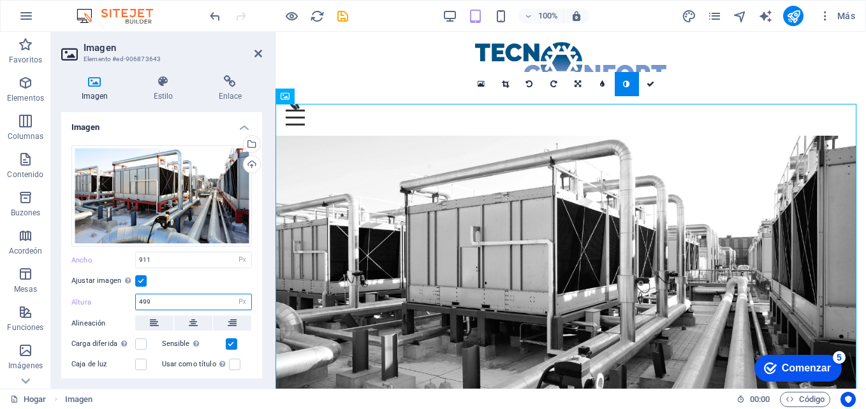
click at [152, 297] on input "499" at bounding box center [193, 302] width 115 height 15
drag, startPoint x: 152, startPoint y: 298, endPoint x: 124, endPoint y: 299, distance: 28.7
click at [124, 299] on div "Altura 499 Predeterminado Automático Px" at bounding box center [161, 302] width 181 height 17
type input "366"
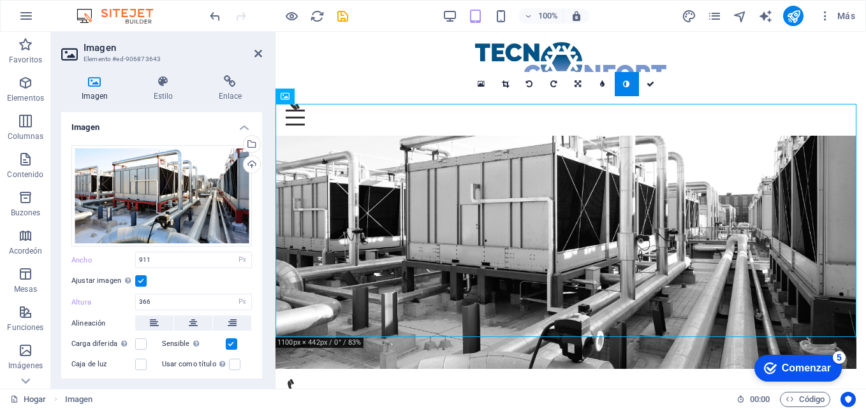
click at [181, 277] on div "Ajustar imagen Ajuste automático de la imagen a un ancho y alto fijos" at bounding box center [161, 281] width 181 height 15
click at [253, 50] on h2 "Imagen" at bounding box center [173, 47] width 179 height 11
click at [263, 51] on aside "Imagen Elemento #ed-906873643 Imagen Estilo Enlace Imagen Arrastra archivos aqu…" at bounding box center [163, 210] width 225 height 357
click at [252, 57] on header "Imagen Elemento #ed-906873643" at bounding box center [161, 48] width 201 height 33
click at [256, 55] on icon at bounding box center [259, 53] width 8 height 10
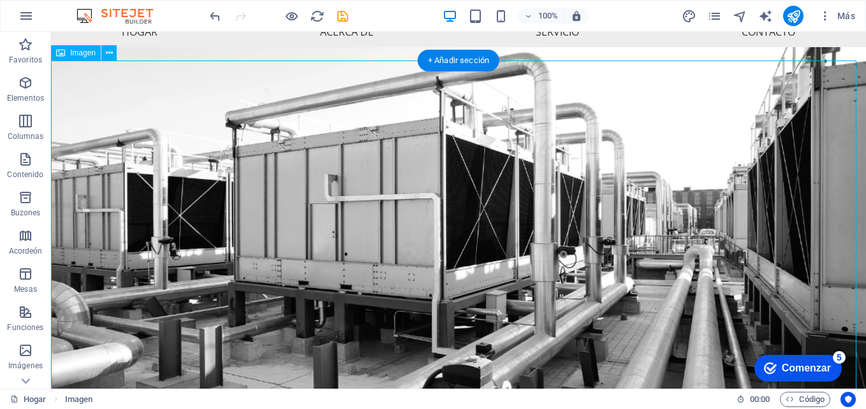
scroll to position [94, 0]
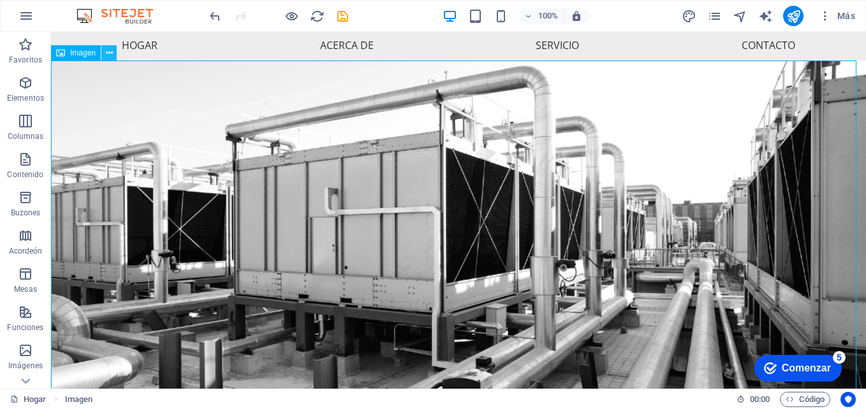
click at [108, 50] on icon at bounding box center [109, 53] width 7 height 13
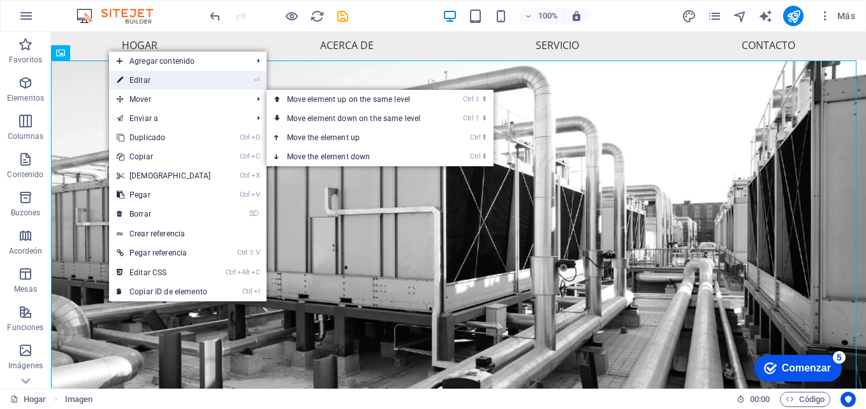
click at [156, 80] on link "⏎ Editar" at bounding box center [164, 80] width 110 height 19
select select "px"
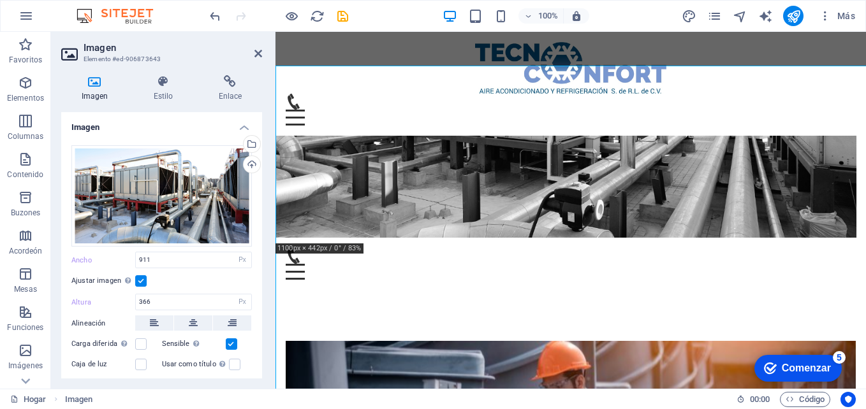
scroll to position [89, 0]
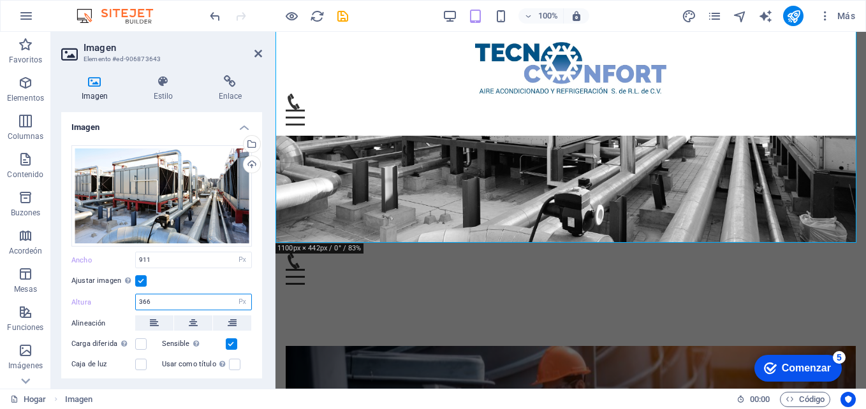
drag, startPoint x: 166, startPoint y: 300, endPoint x: 105, endPoint y: 294, distance: 61.6
click at [105, 294] on div "Altura 366 Predeterminado Automático Px" at bounding box center [161, 302] width 181 height 17
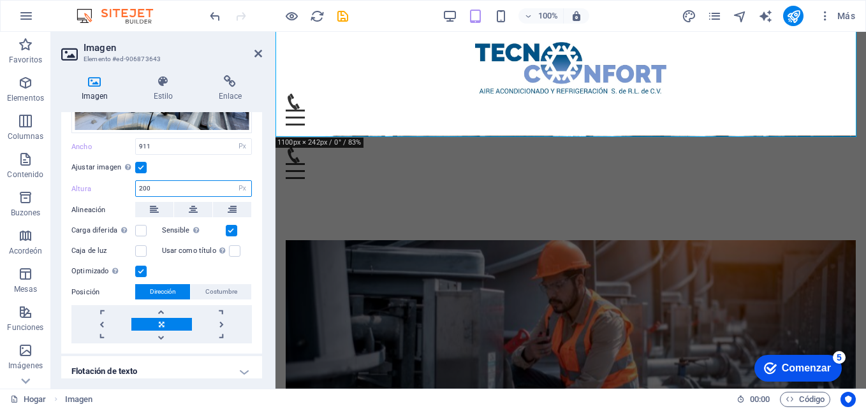
scroll to position [128, 0]
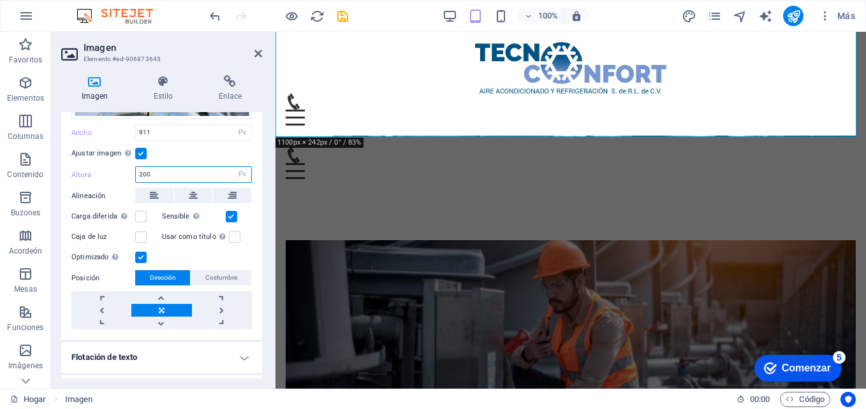
type input "200"
click at [205, 163] on div "Arrastra archivos aquí, haz clic para elegir archivos o selecciona archivos de …" at bounding box center [161, 174] width 201 height 332
click at [262, 53] on aside "Imagen Elemento #ed-906873643 Imagen Estilo Enlace Imagen Arrastra archivos aqu…" at bounding box center [163, 210] width 225 height 357
click at [251, 54] on header "Imagen Elemento #ed-906873643" at bounding box center [161, 48] width 201 height 33
click at [258, 53] on icon at bounding box center [259, 53] width 8 height 10
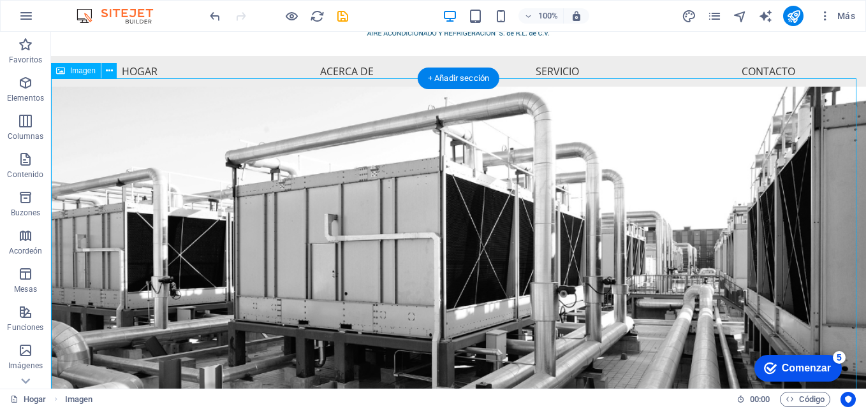
scroll to position [77, 0]
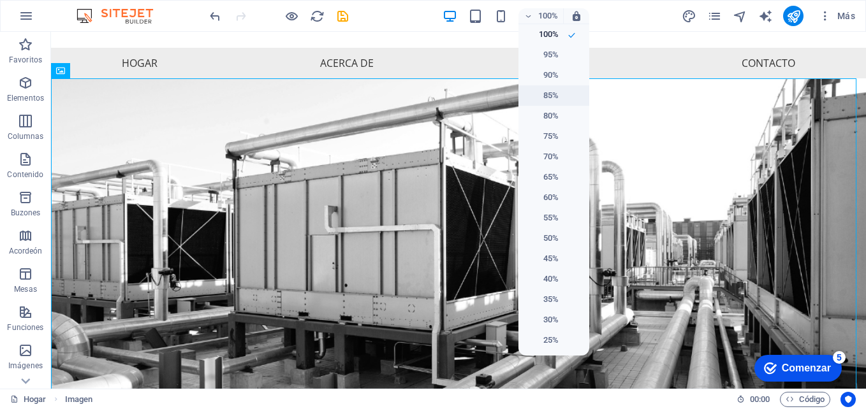
click at [555, 92] on h6 "85%" at bounding box center [542, 95] width 33 height 15
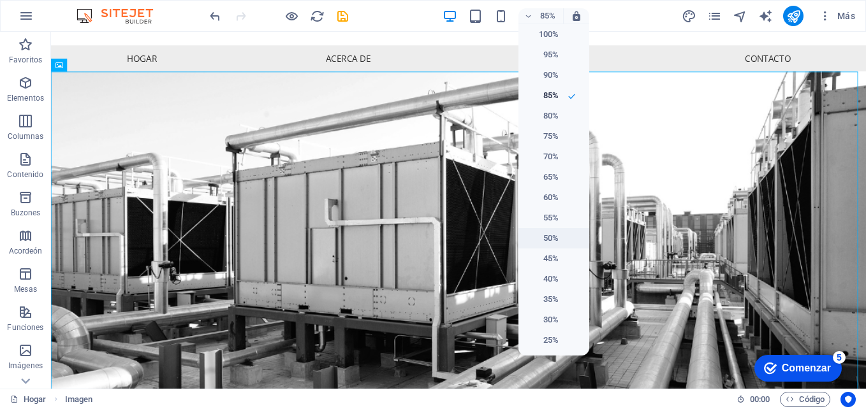
click at [549, 235] on h6 "50%" at bounding box center [542, 238] width 33 height 15
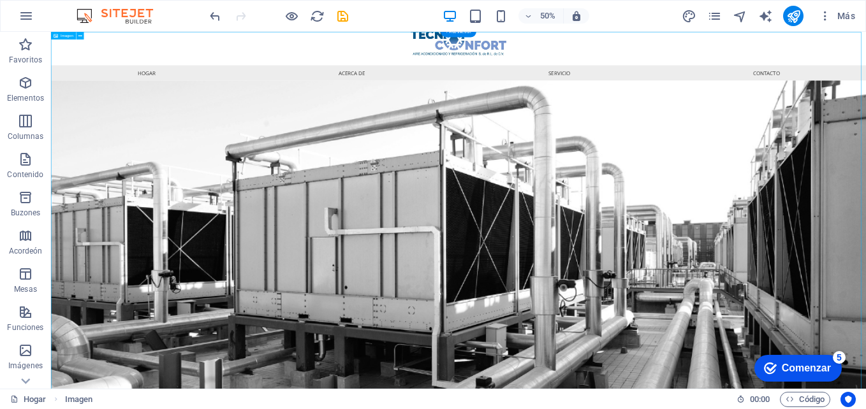
scroll to position [0, 0]
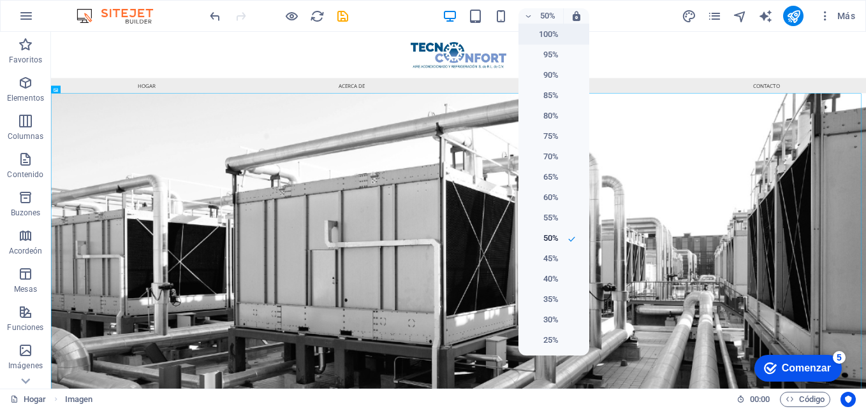
click at [557, 31] on h6 "100%" at bounding box center [542, 34] width 33 height 15
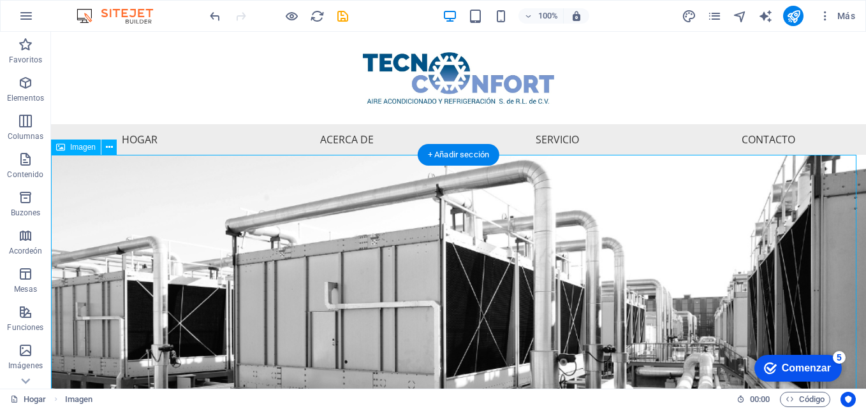
click at [165, 156] on figure at bounding box center [458, 378] width 815 height 447
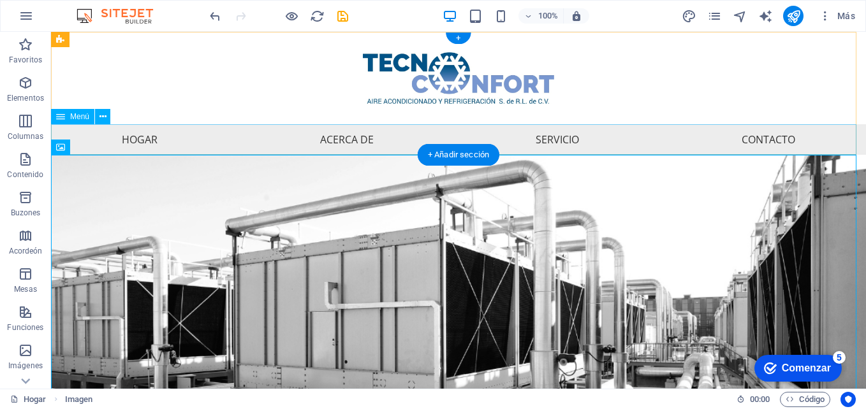
click at [170, 144] on nav "Hogar Acerca de Servicio Contacto" at bounding box center [458, 139] width 815 height 31
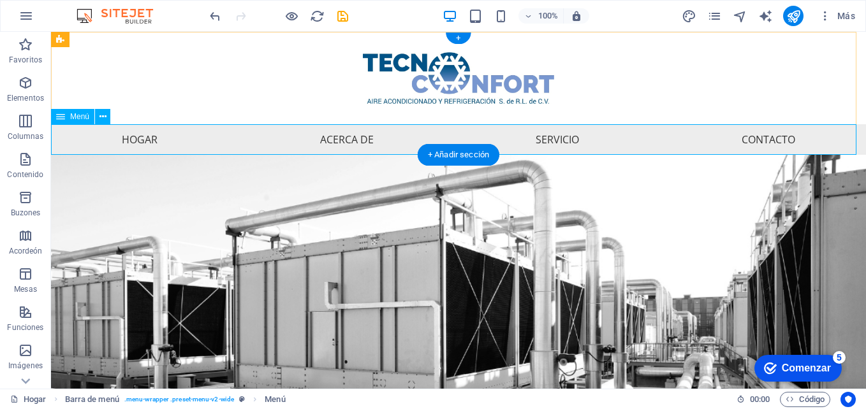
click at [156, 146] on nav "Hogar Acerca de Servicio Contacto" at bounding box center [458, 139] width 815 height 31
click at [101, 115] on icon at bounding box center [103, 116] width 7 height 13
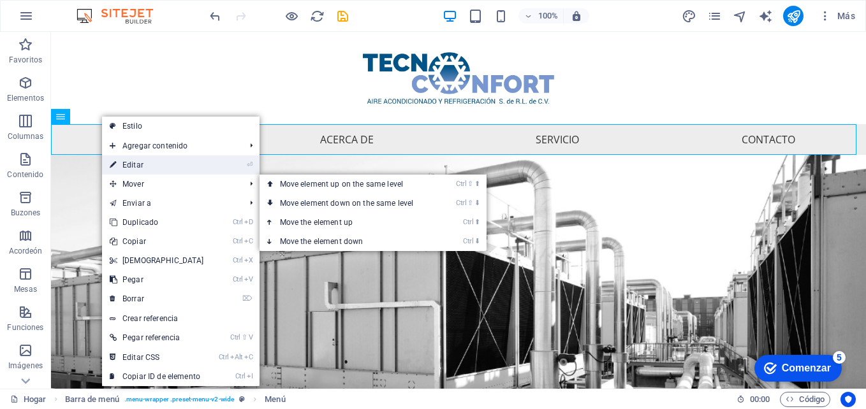
click at [158, 164] on link "⏎ Editar" at bounding box center [157, 165] width 110 height 19
select select "px"
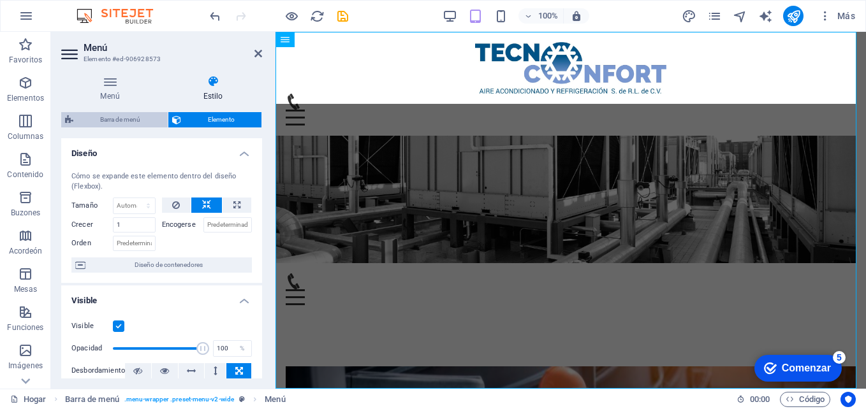
click at [138, 116] on span "Barra de menú" at bounding box center [120, 119] width 87 height 15
select select "rem"
select select "preset-menu-v2-wide"
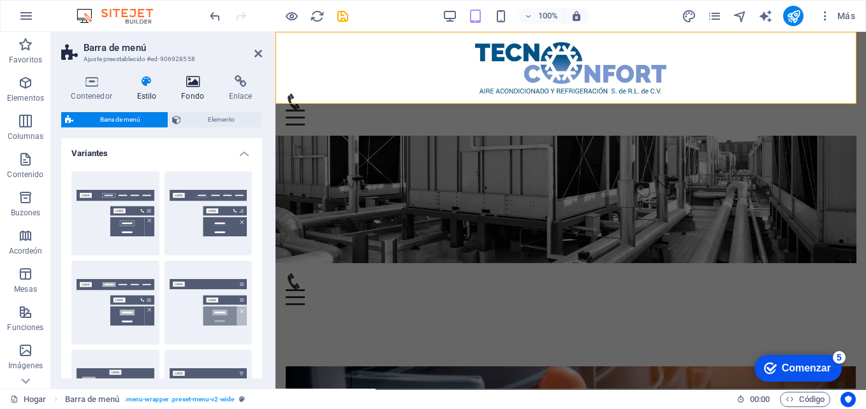
click at [193, 82] on icon at bounding box center [193, 81] width 43 height 13
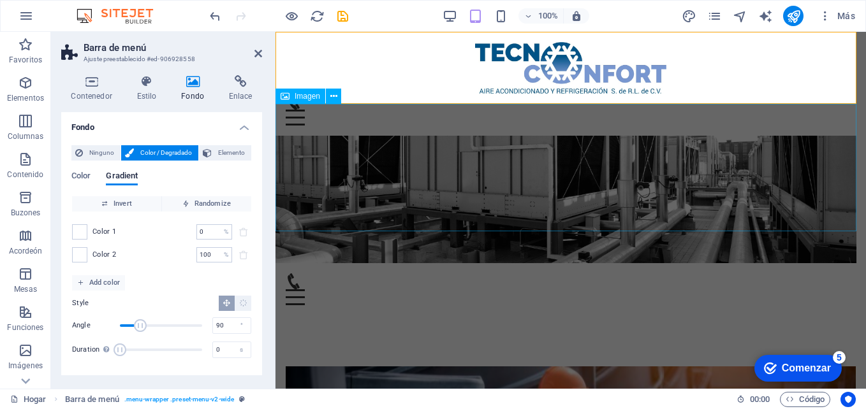
click at [529, 151] on figure at bounding box center [571, 200] width 591 height 128
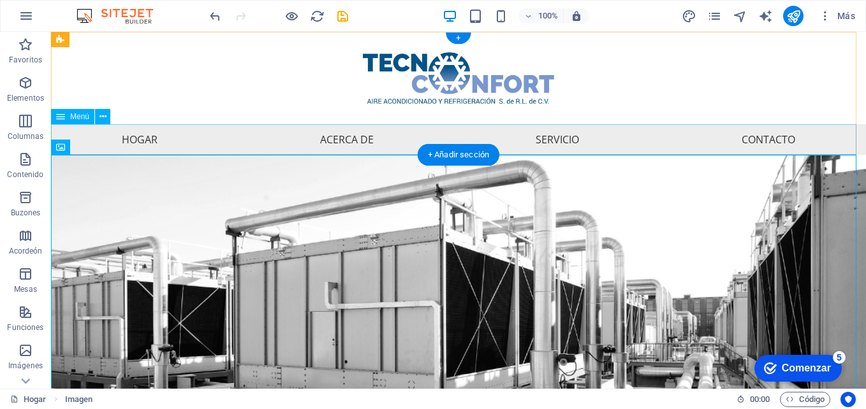
click at [84, 127] on nav "Hogar Acerca de Servicio Contacto" at bounding box center [458, 139] width 815 height 31
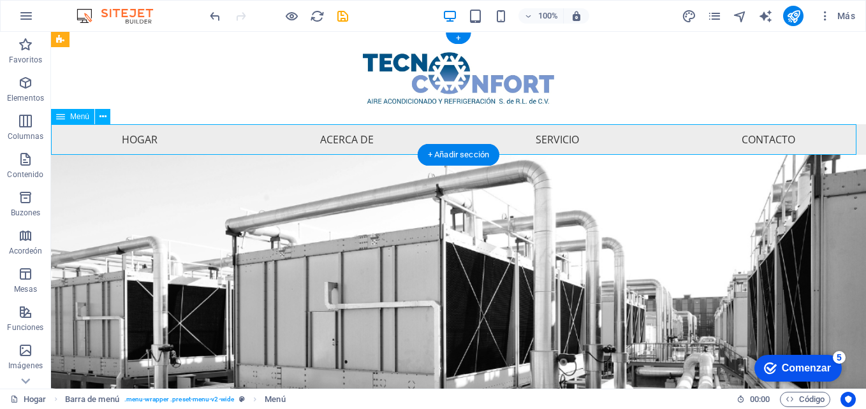
click at [168, 143] on nav "Hogar Acerca de Servicio Contacto" at bounding box center [458, 139] width 815 height 31
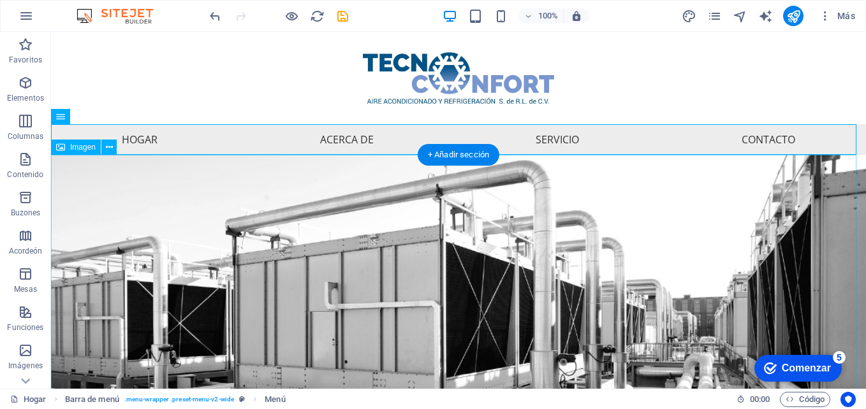
click at [281, 214] on figure at bounding box center [458, 378] width 815 height 447
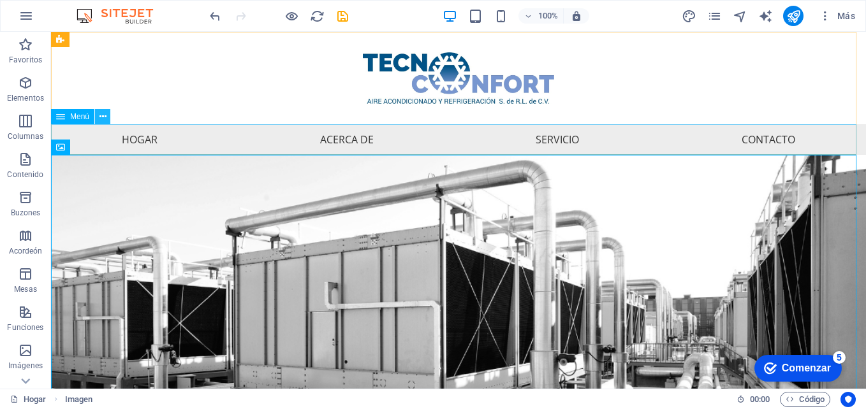
click at [103, 121] on icon at bounding box center [103, 116] width 7 height 13
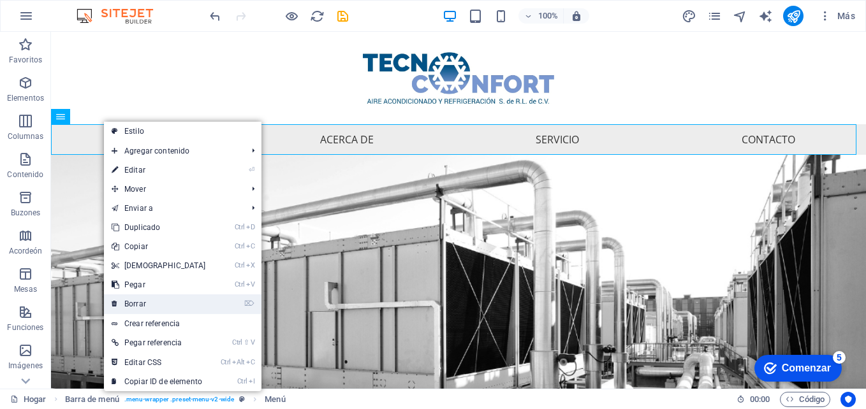
click at [166, 311] on link "⌦ Borrar" at bounding box center [159, 304] width 110 height 19
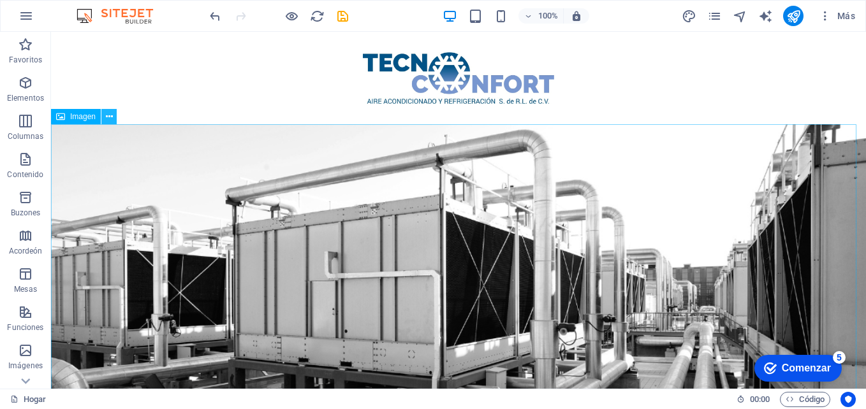
click at [113, 118] on button at bounding box center [108, 116] width 15 height 15
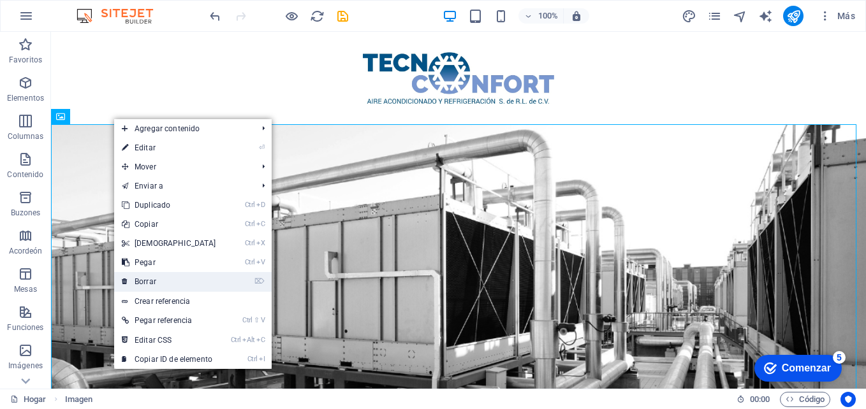
click at [172, 283] on link "⌦ Borrar" at bounding box center [169, 281] width 110 height 19
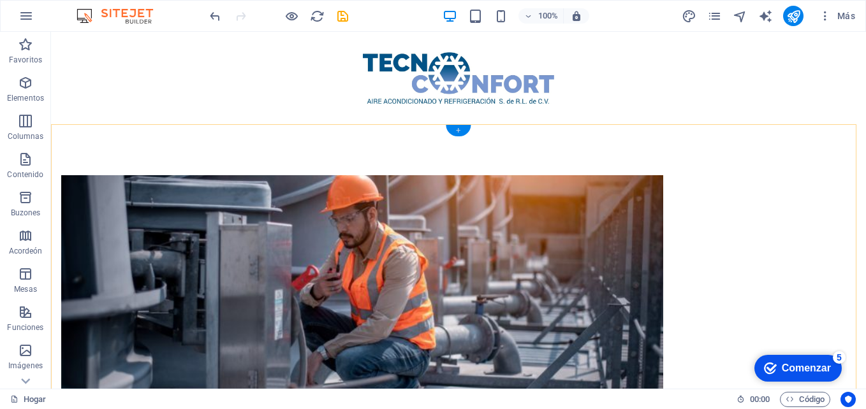
click at [460, 129] on div "+" at bounding box center [458, 130] width 25 height 11
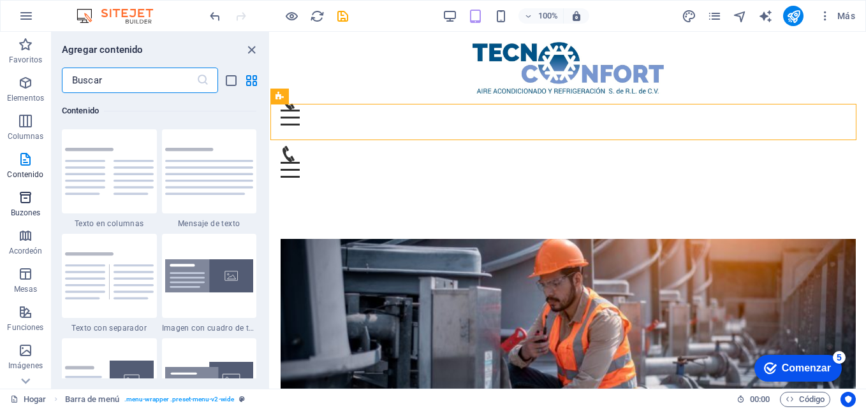
scroll to position [217, 0]
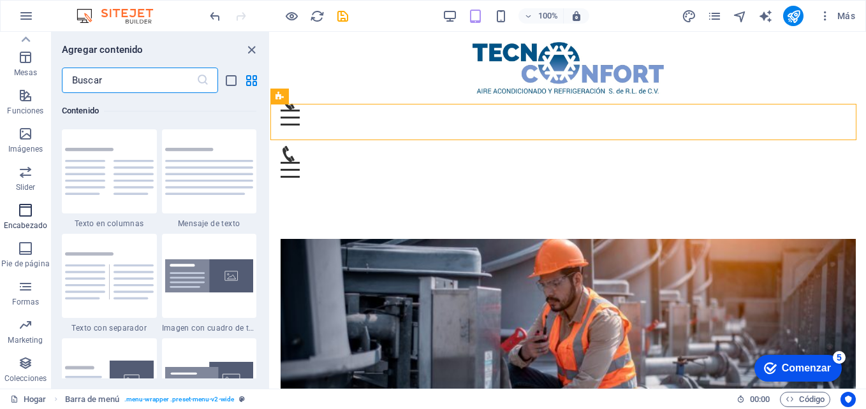
click at [36, 216] on span "Encabezado" at bounding box center [25, 218] width 51 height 31
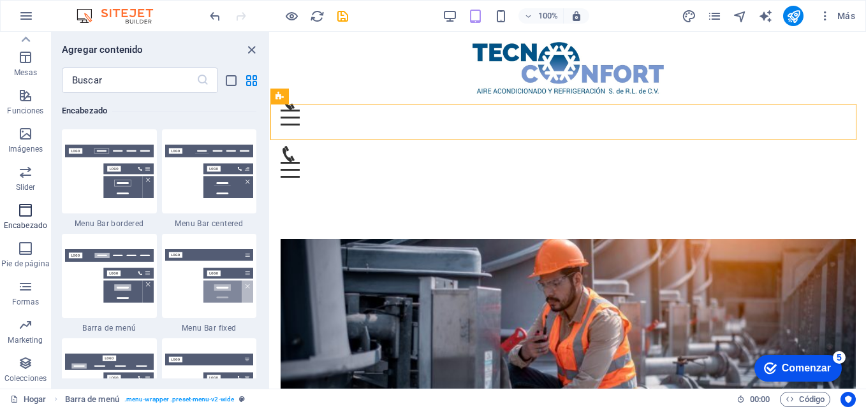
scroll to position [7681, 0]
click at [126, 156] on img at bounding box center [109, 172] width 89 height 54
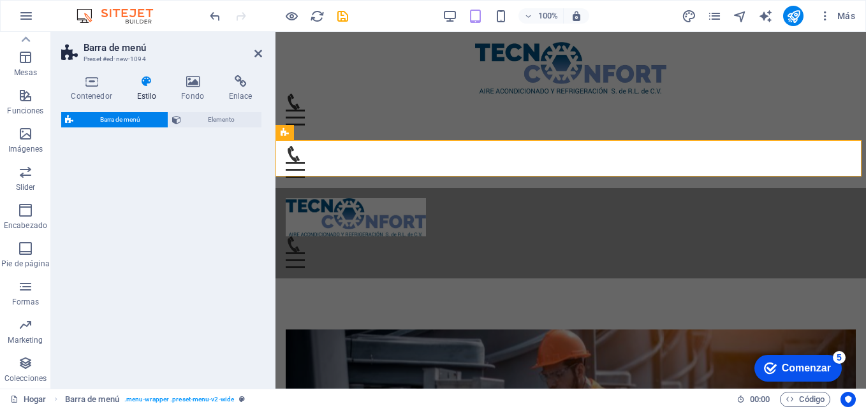
select select "rem"
select select "preset-menu-v2-border"
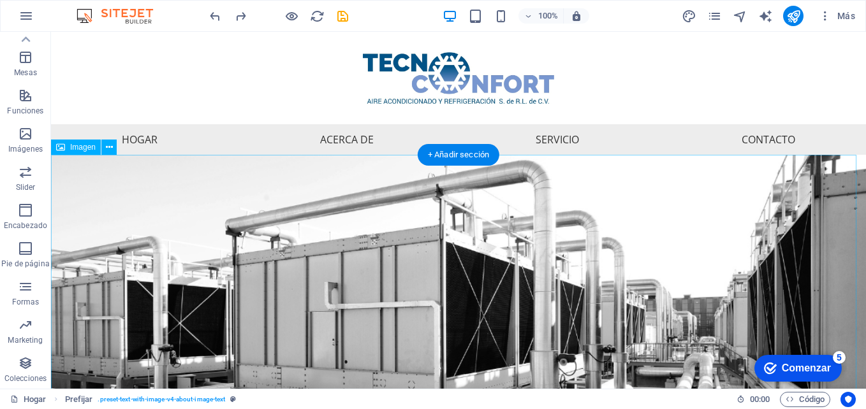
click at [545, 204] on figure at bounding box center [458, 378] width 815 height 447
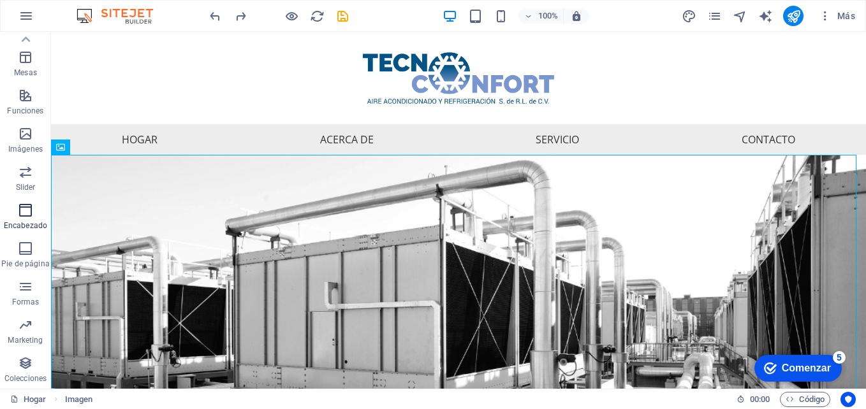
click at [29, 210] on icon "button" at bounding box center [25, 210] width 15 height 15
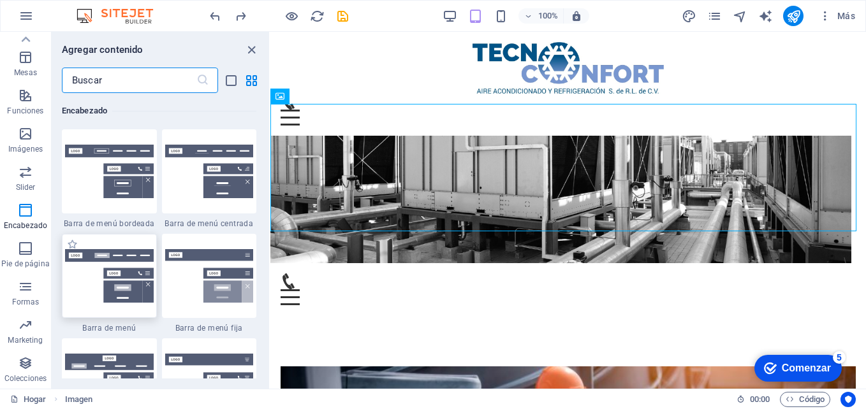
scroll to position [7809, 0]
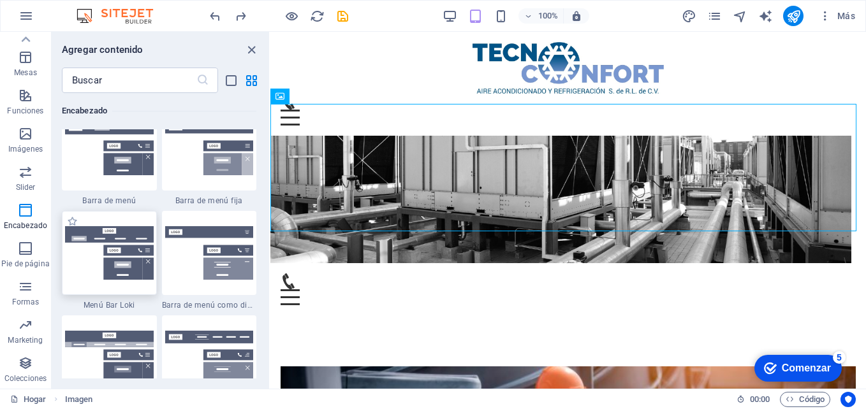
click at [112, 237] on img at bounding box center [109, 253] width 89 height 54
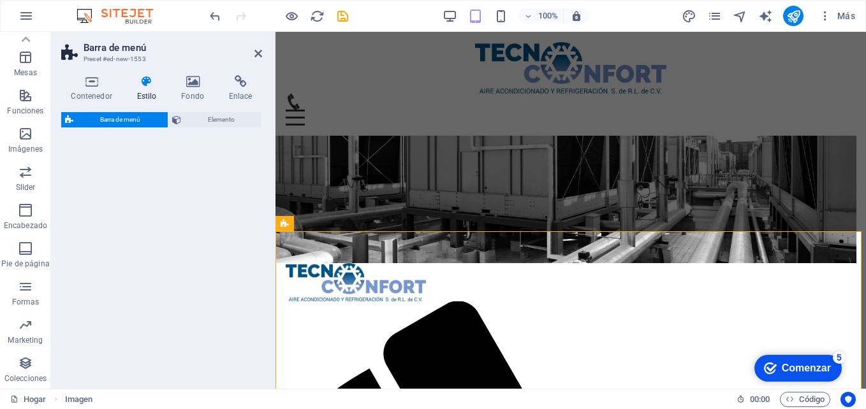
select select "rem"
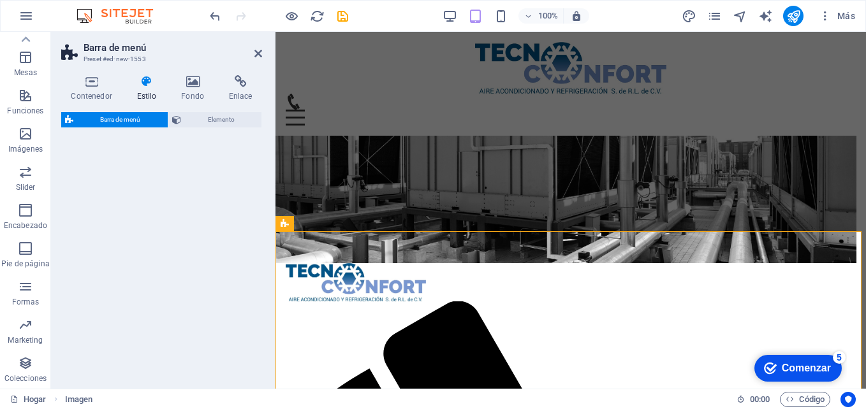
select select "rem"
select select "preset-menu-v2-loki"
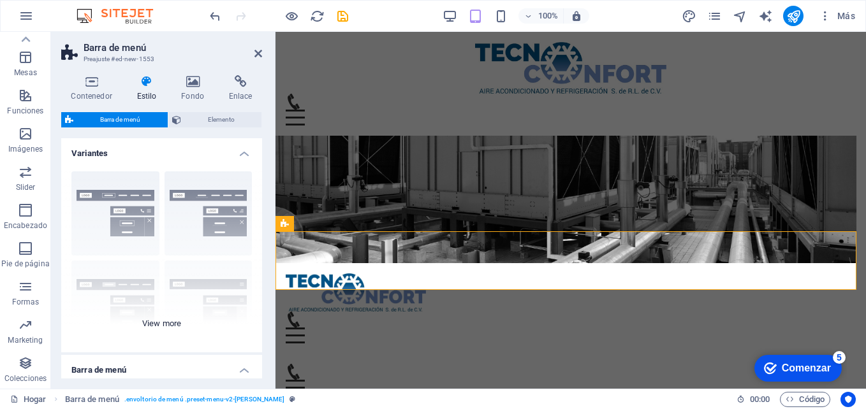
click at [134, 219] on div "Border Centered Default Fixed Loki Trigger Wide XXL" at bounding box center [161, 256] width 201 height 191
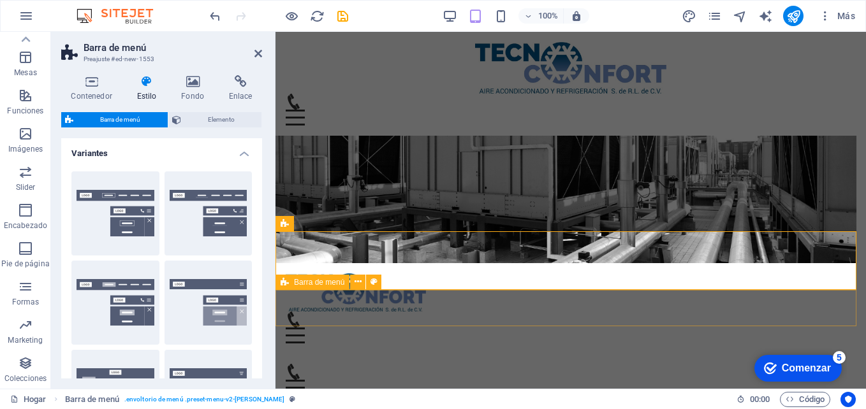
click at [556, 354] on div "Menu" at bounding box center [571, 380] width 591 height 52
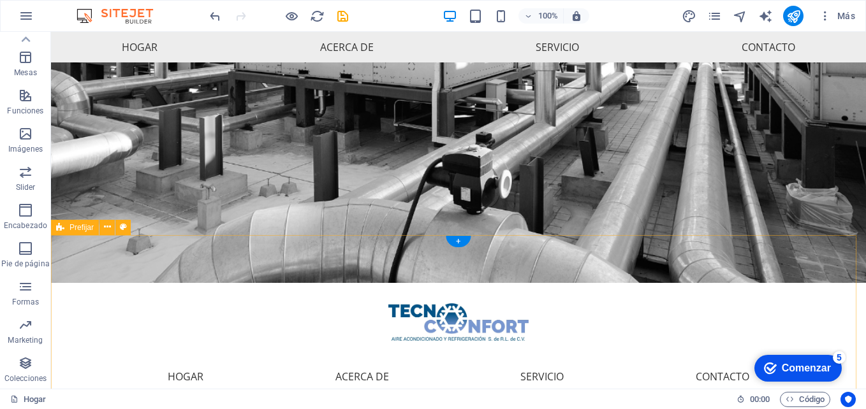
scroll to position [454, 0]
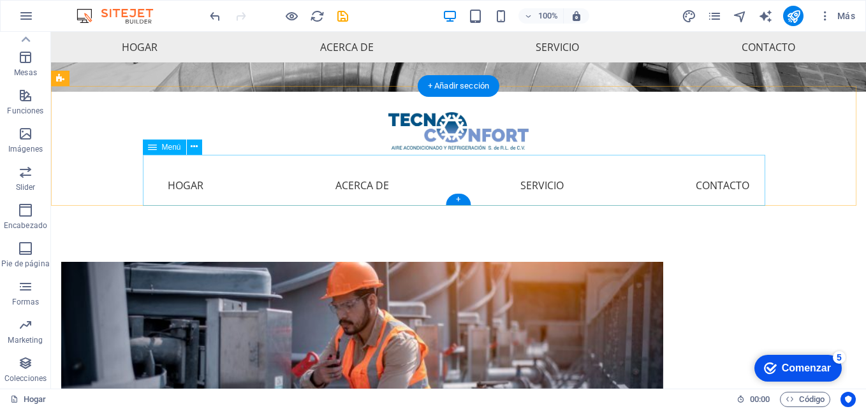
click at [557, 200] on nav "Hogar Acerca de Servicio Contacto" at bounding box center [458, 185] width 623 height 51
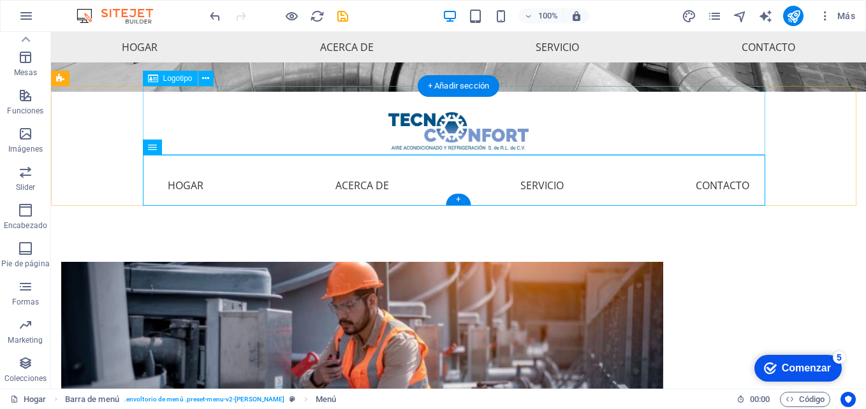
click at [533, 147] on div at bounding box center [458, 126] width 623 height 69
click at [573, 203] on nav "Hogar Acerca de Servicio Contacto" at bounding box center [458, 185] width 623 height 51
drag, startPoint x: 584, startPoint y: 180, endPoint x: 649, endPoint y: 99, distance: 103.5
click at [649, 99] on div "Menú Hogar Acerca de Servicio Contacto" at bounding box center [458, 152] width 623 height 120
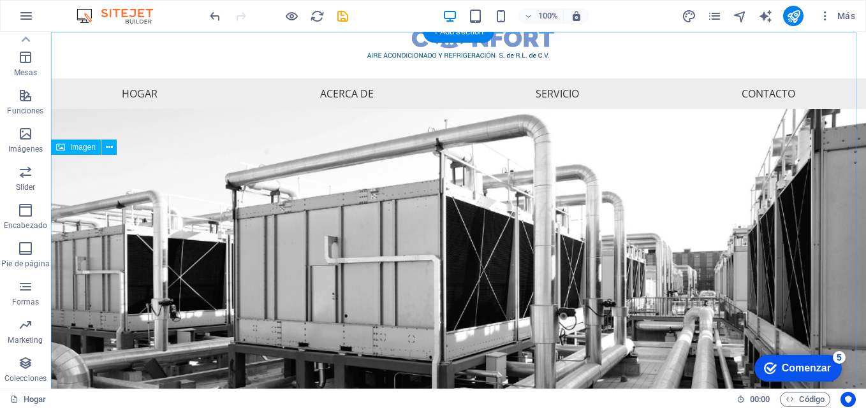
scroll to position [0, 0]
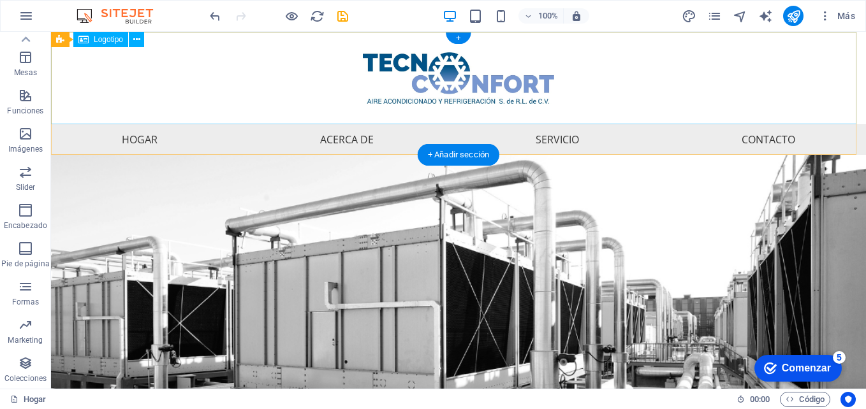
click at [464, 73] on div at bounding box center [458, 78] width 815 height 92
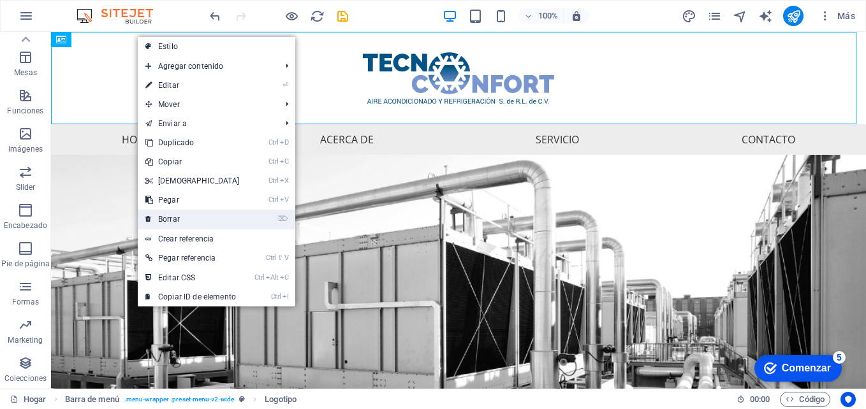
click at [201, 218] on link "⌦ Borrar" at bounding box center [193, 219] width 110 height 19
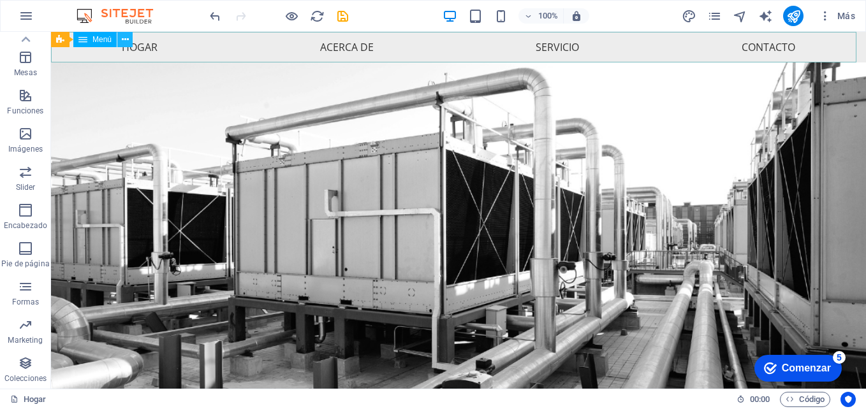
click at [122, 39] on icon at bounding box center [125, 39] width 7 height 13
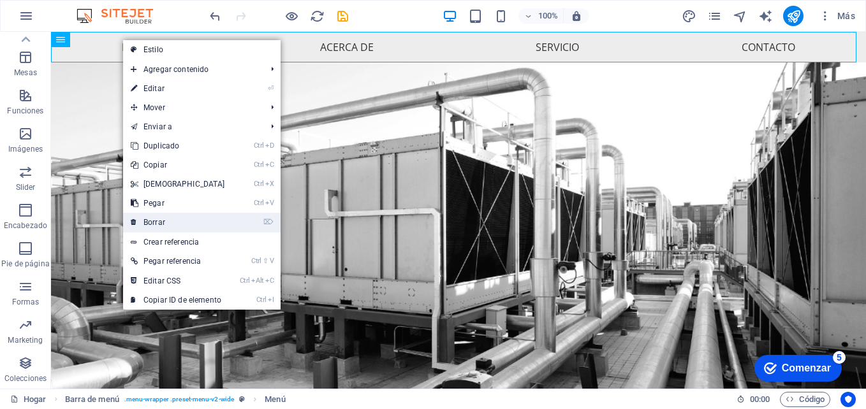
drag, startPoint x: 205, startPoint y: 224, endPoint x: 154, endPoint y: 186, distance: 63.4
click at [205, 224] on link "⌦ Borrar" at bounding box center [178, 222] width 110 height 19
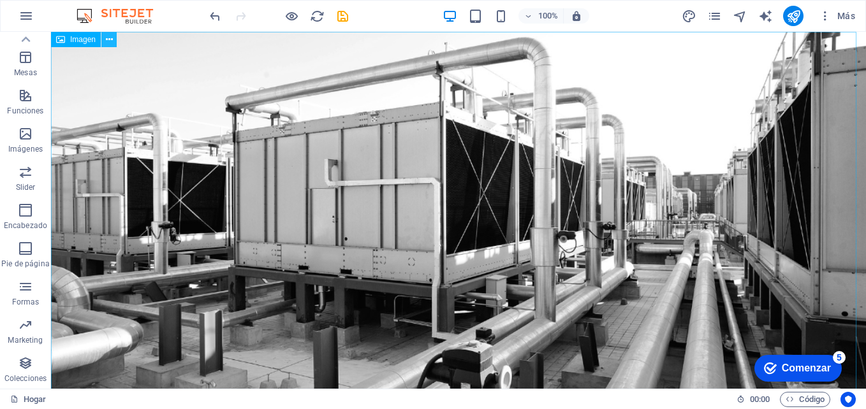
click at [112, 40] on icon at bounding box center [109, 39] width 7 height 13
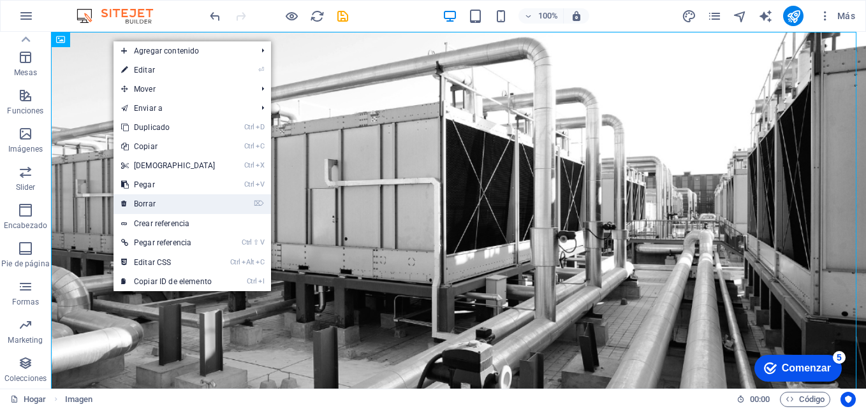
click at [160, 200] on link "⌦ Borrar" at bounding box center [169, 204] width 110 height 19
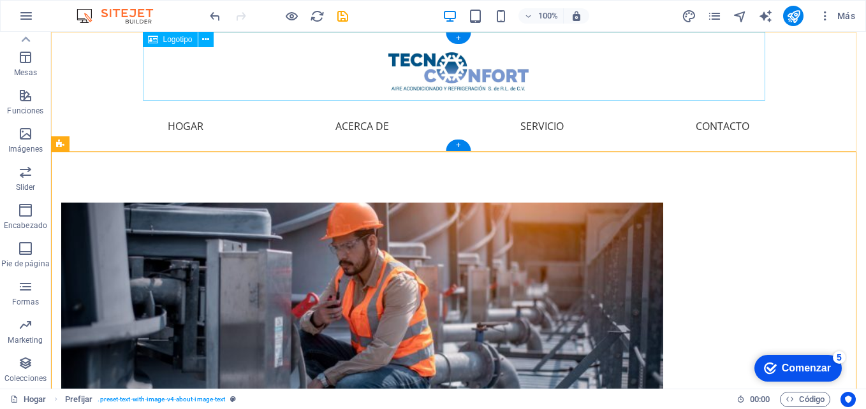
click at [477, 78] on div at bounding box center [458, 66] width 623 height 69
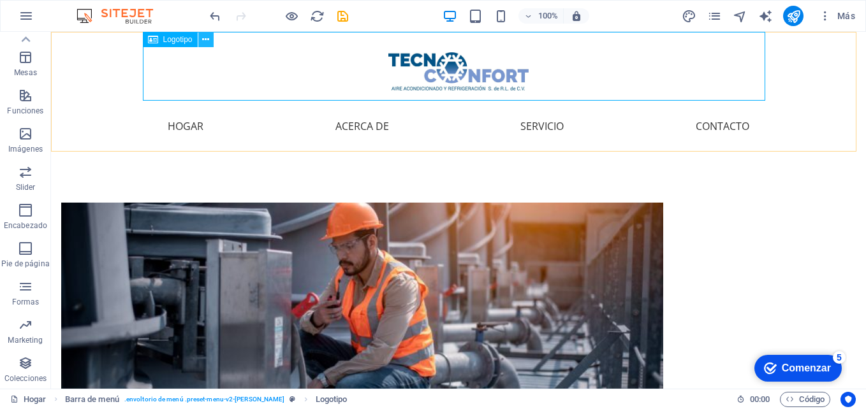
click at [211, 37] on button at bounding box center [205, 39] width 15 height 15
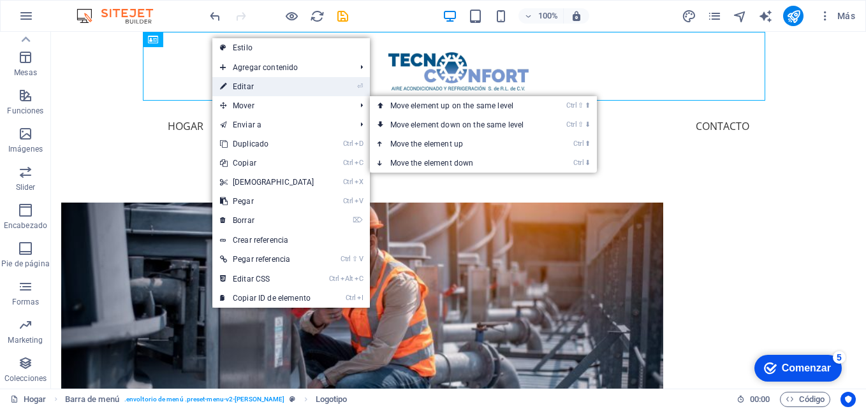
drag, startPoint x: 264, startPoint y: 85, endPoint x: 6, endPoint y: 53, distance: 260.4
click at [264, 85] on link "⏎ Editar" at bounding box center [267, 86] width 110 height 19
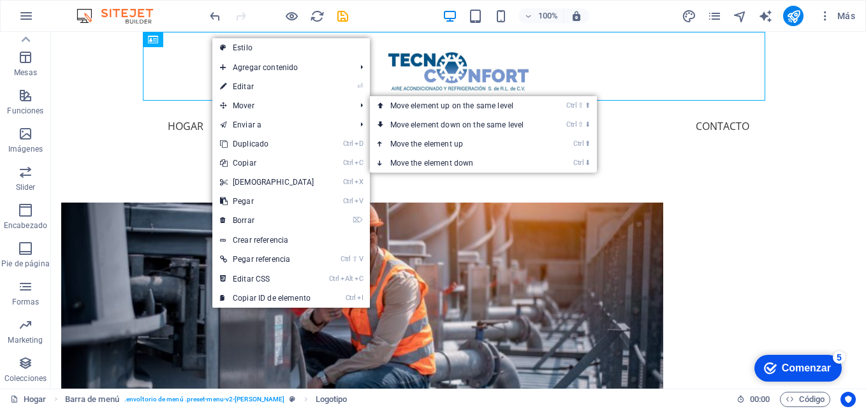
select select "px"
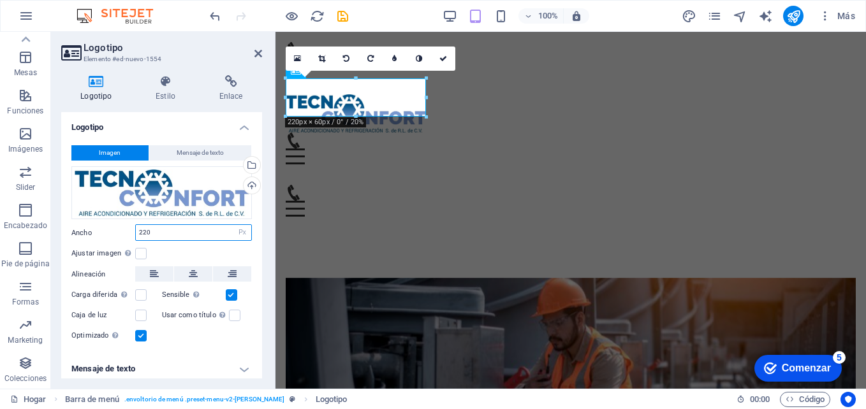
click at [136, 230] on input "220" at bounding box center [193, 232] width 115 height 15
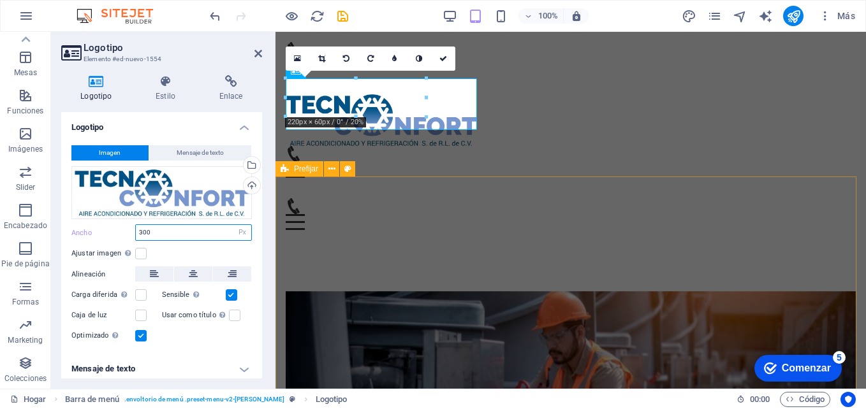
type input "300"
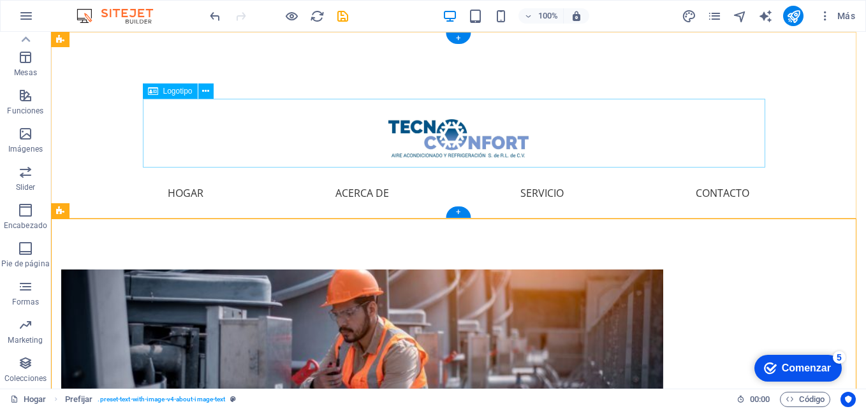
click at [466, 153] on div at bounding box center [458, 133] width 623 height 69
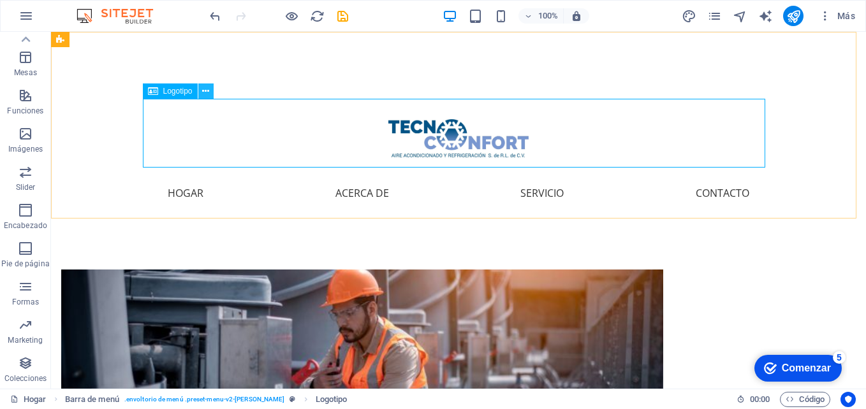
click at [207, 91] on icon at bounding box center [205, 91] width 7 height 13
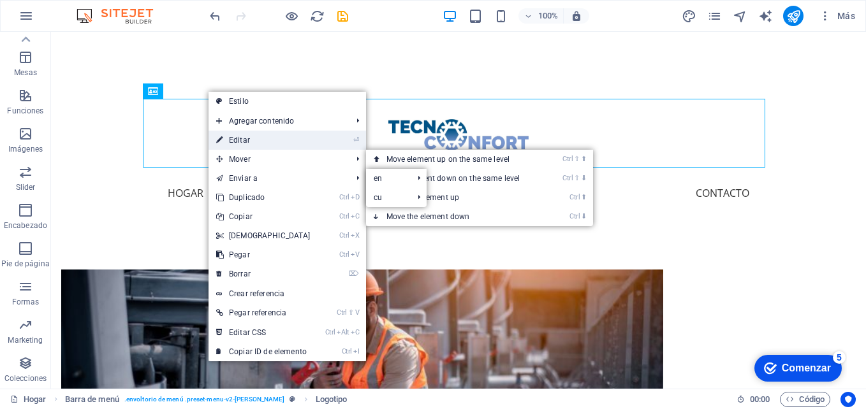
click at [267, 144] on link "⏎ Editar" at bounding box center [264, 140] width 110 height 19
select select "px"
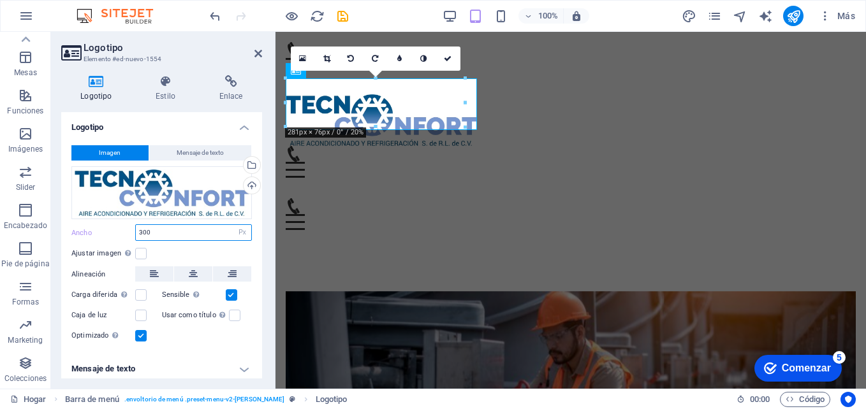
drag, startPoint x: 159, startPoint y: 230, endPoint x: 120, endPoint y: 222, distance: 39.8
click at [120, 222] on div "Imagen Mensaje de texto Drag files here, click to choose files or select files …" at bounding box center [161, 244] width 201 height 219
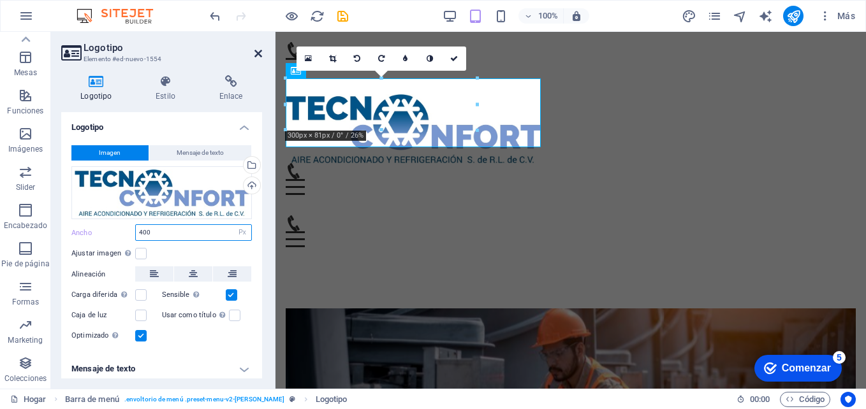
type input "400"
click at [255, 50] on icon at bounding box center [259, 53] width 8 height 10
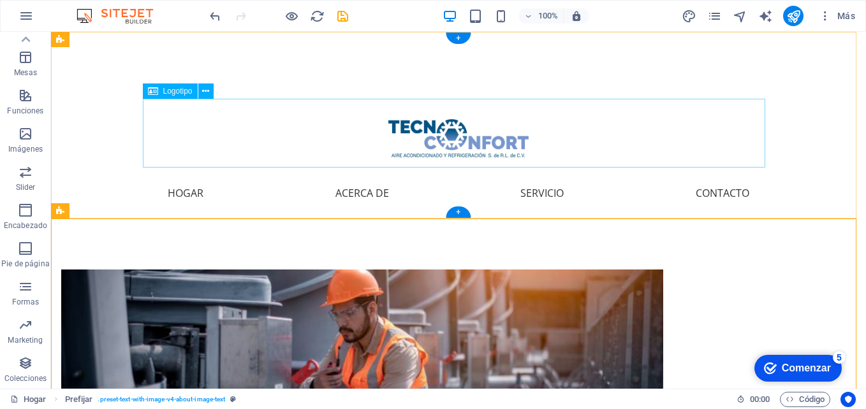
click at [491, 149] on div at bounding box center [458, 133] width 623 height 69
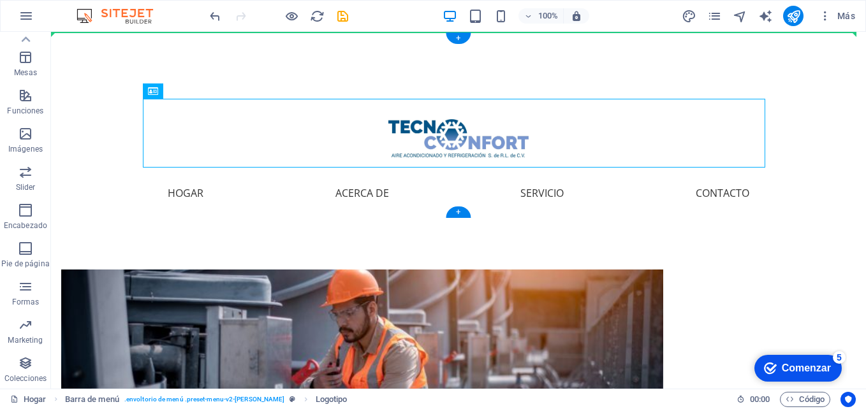
drag, startPoint x: 461, startPoint y: 121, endPoint x: 464, endPoint y: 77, distance: 44.8
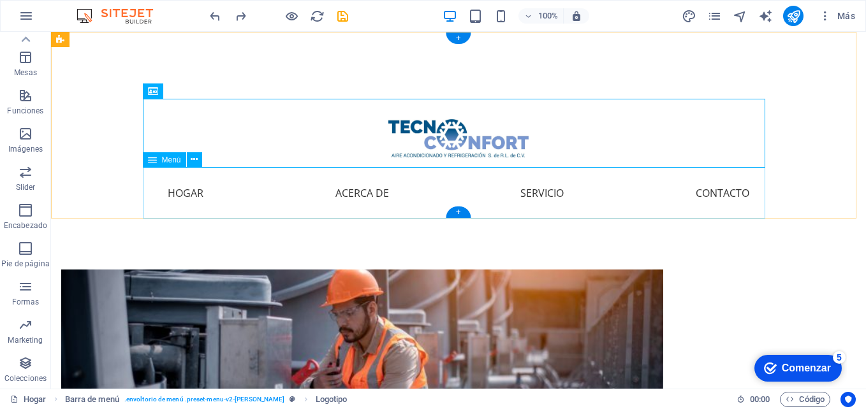
click at [341, 196] on nav "Hogar Acerca de Servicio Contacto" at bounding box center [458, 193] width 623 height 51
drag, startPoint x: 468, startPoint y: 134, endPoint x: 464, endPoint y: 125, distance: 9.7
click at [464, 125] on div at bounding box center [458, 133] width 623 height 69
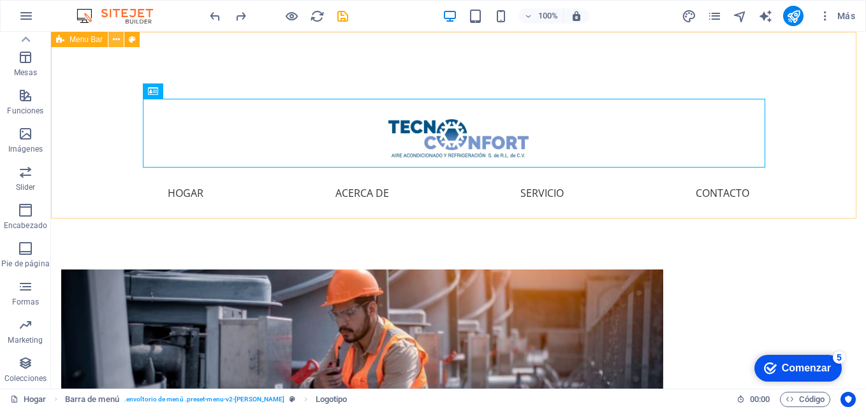
click at [121, 37] on button at bounding box center [115, 39] width 15 height 15
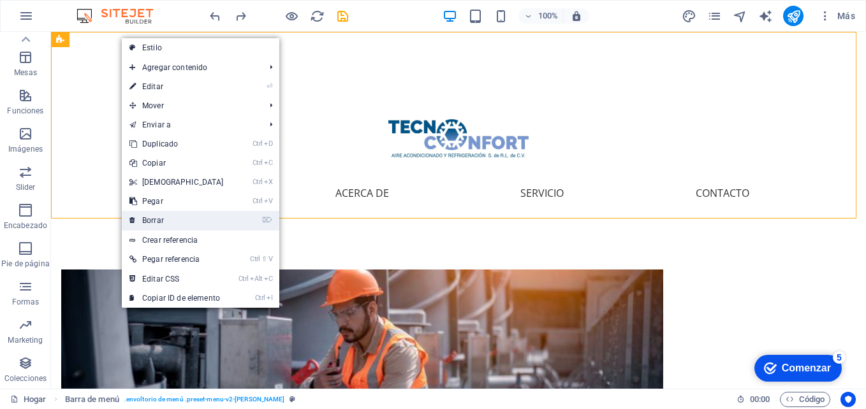
click at [177, 219] on link "⌦ Borrar" at bounding box center [177, 220] width 110 height 19
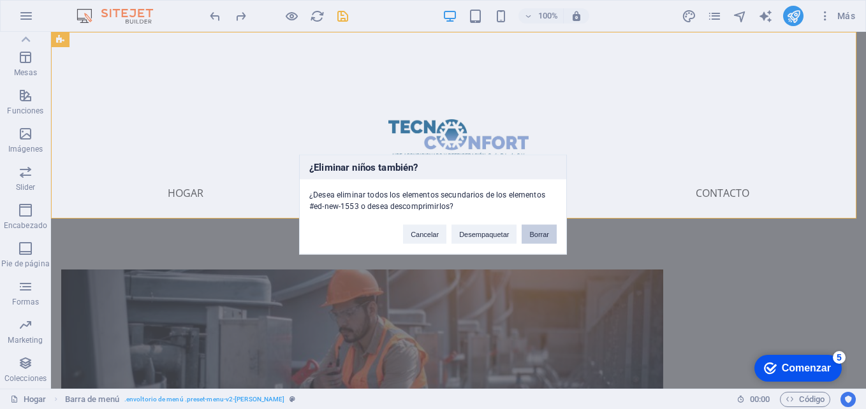
click at [545, 232] on button "Borrar" at bounding box center [539, 234] width 35 height 19
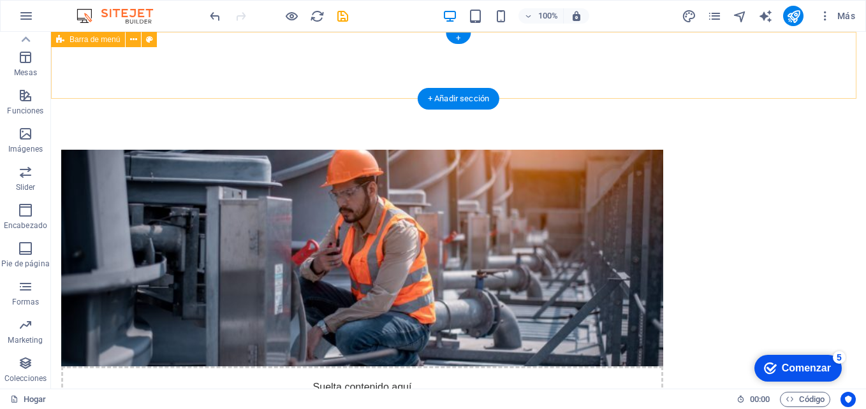
click at [266, 52] on div "Menu" at bounding box center [458, 65] width 815 height 67
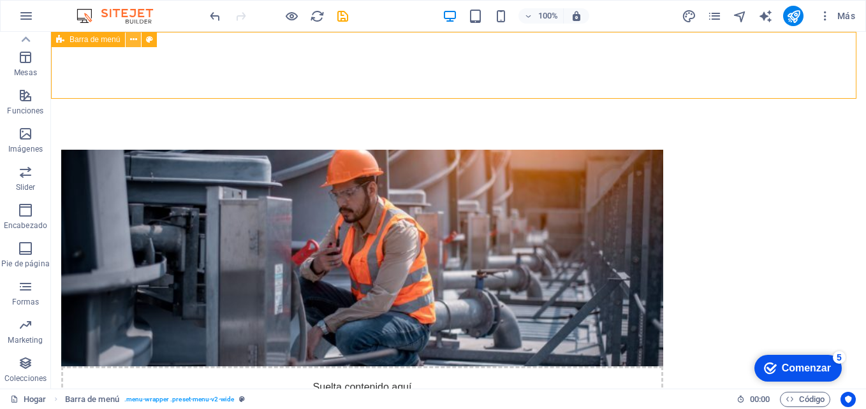
click at [137, 39] on button at bounding box center [133, 39] width 15 height 15
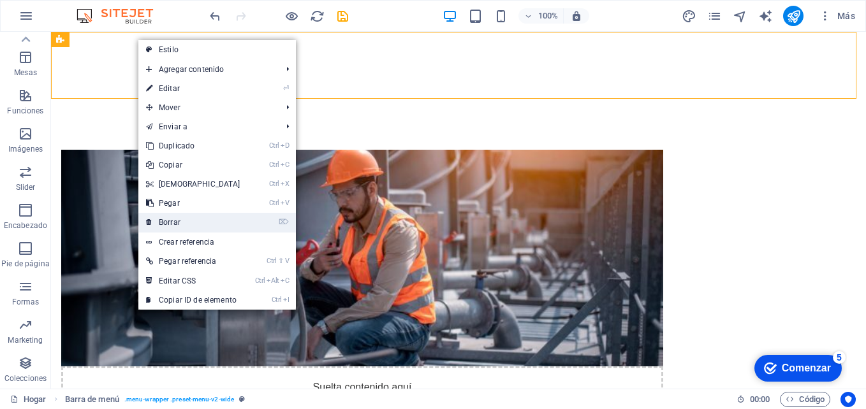
click at [183, 216] on link "⌦ Borrar" at bounding box center [193, 222] width 110 height 19
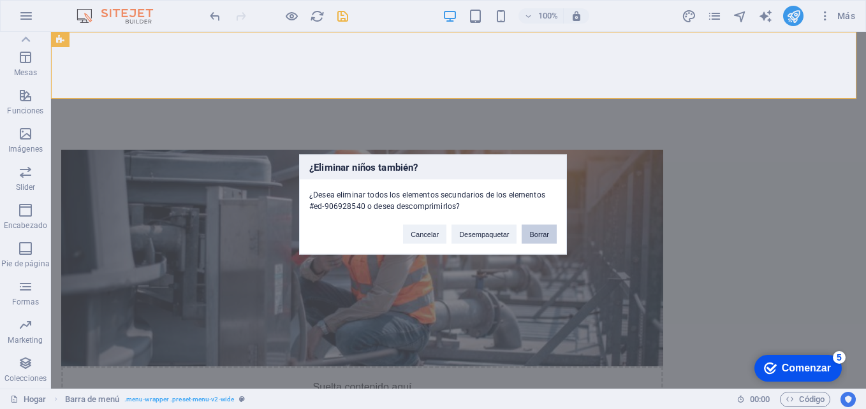
click at [529, 231] on button "Borrar" at bounding box center [539, 234] width 35 height 19
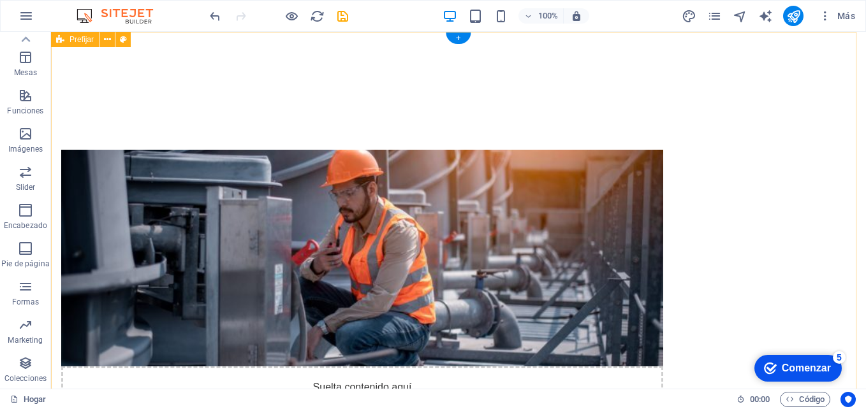
click at [215, 120] on div "Suelta contenido aquí o Añadir elementos Pegar portapapeles Quiénes Somos TECNO…" at bounding box center [458, 361] width 815 height 658
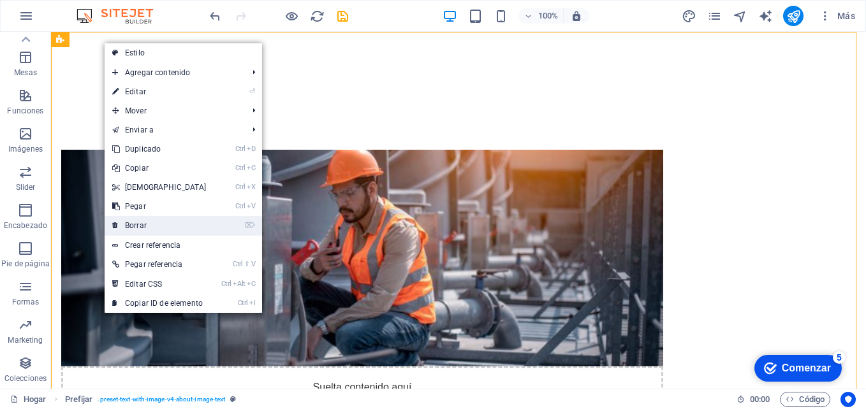
click at [147, 220] on link "⌦ Borrar" at bounding box center [160, 225] width 110 height 19
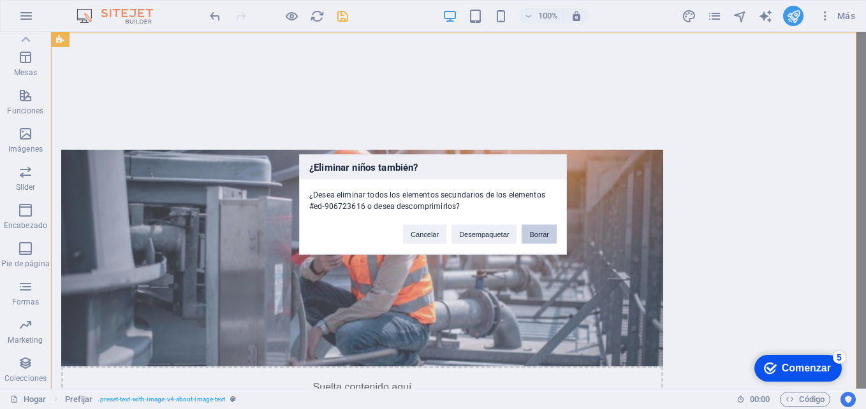
click at [545, 233] on button "Borrar" at bounding box center [539, 234] width 35 height 19
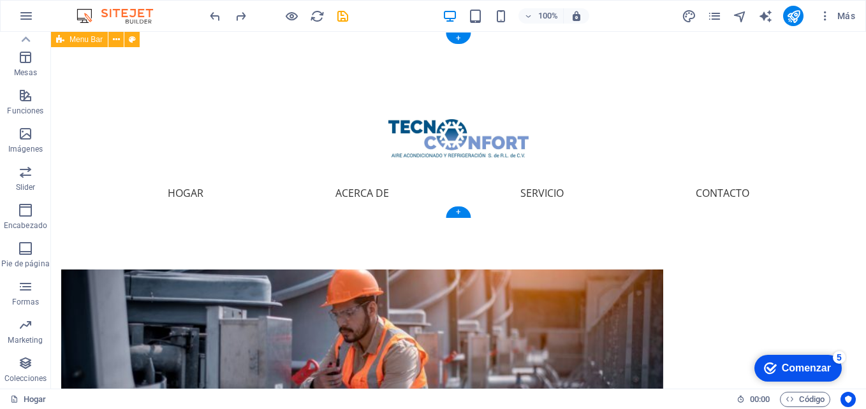
click at [628, 66] on div "Menú Hogar Acerca de Servicio Contacto" at bounding box center [458, 125] width 815 height 187
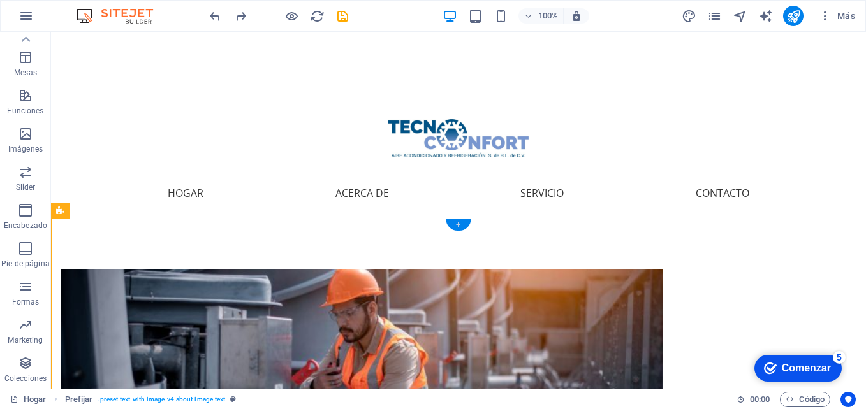
click at [461, 226] on div "+" at bounding box center [458, 224] width 25 height 11
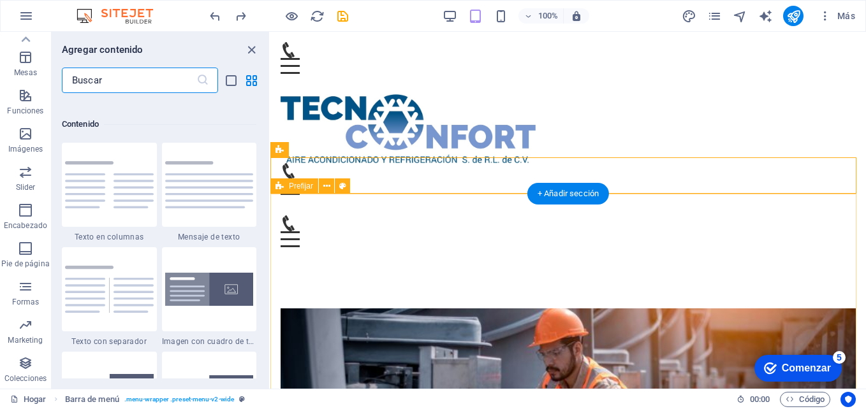
scroll to position [2232, 0]
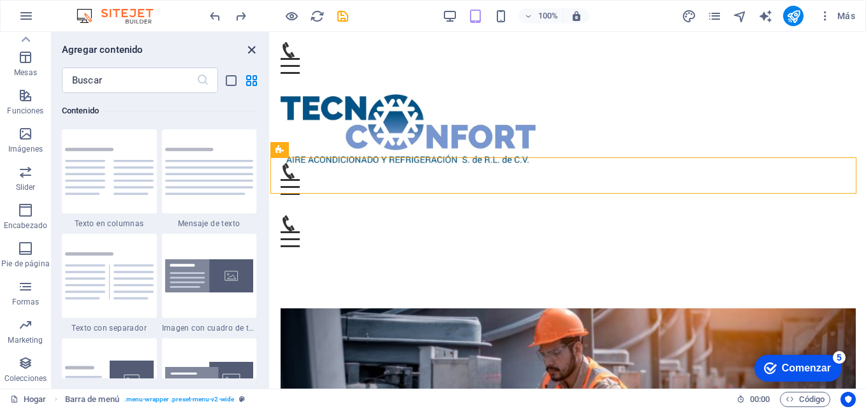
click at [255, 48] on icon "grupo Cerrar" at bounding box center [251, 50] width 15 height 15
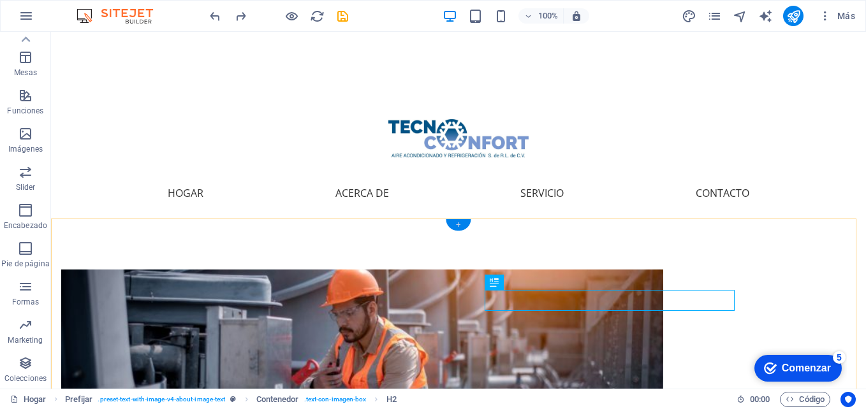
click at [452, 225] on div "+" at bounding box center [458, 224] width 25 height 11
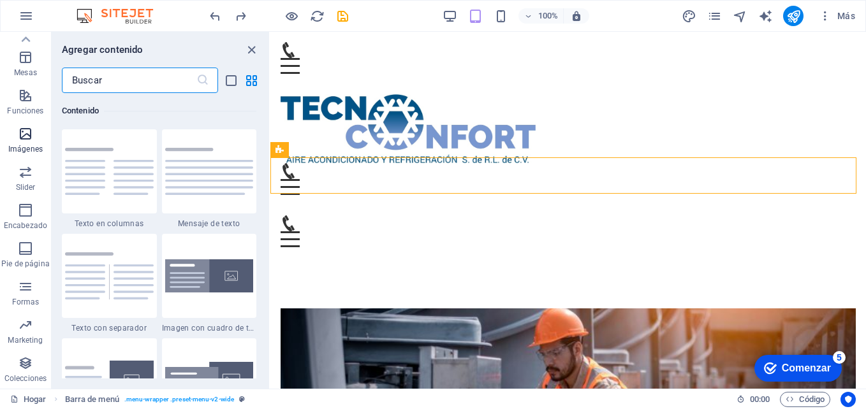
click at [15, 130] on span "Imágenes" at bounding box center [25, 141] width 51 height 31
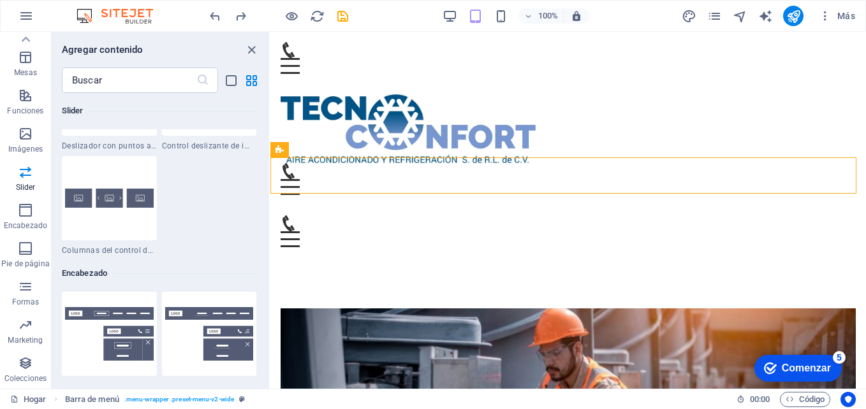
scroll to position [7488, 0]
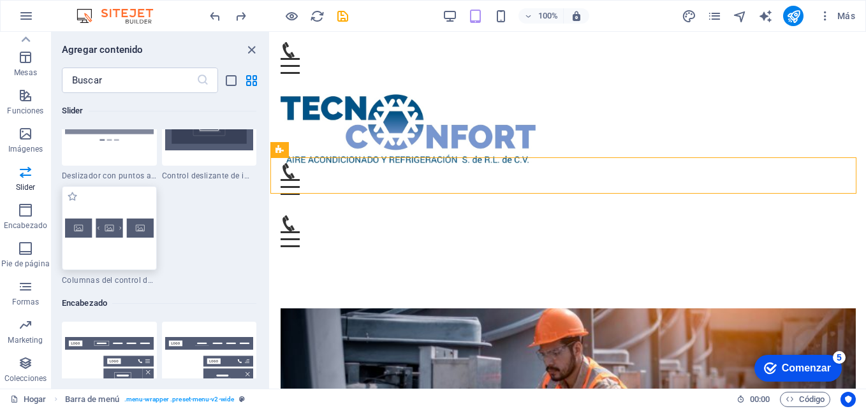
click at [121, 239] on div at bounding box center [109, 228] width 95 height 84
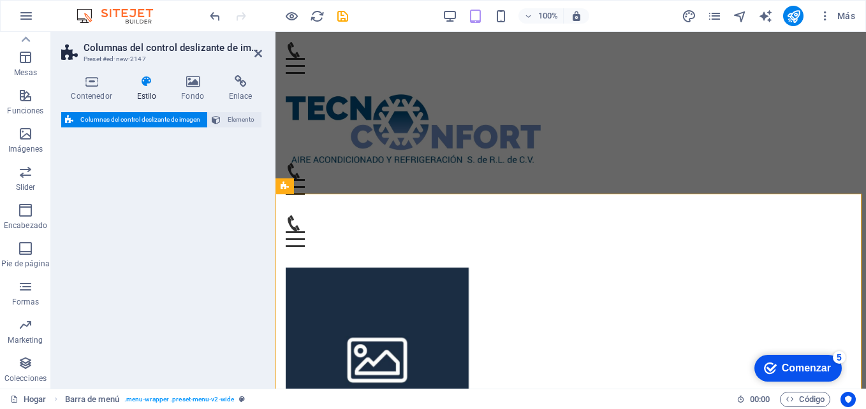
select select "rem"
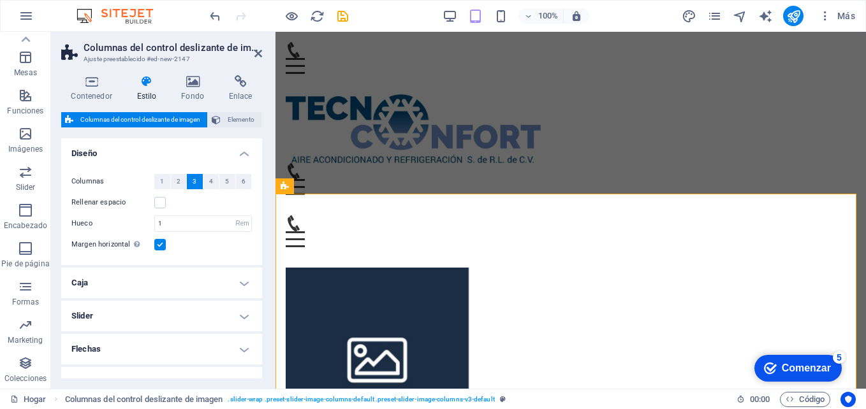
click at [247, 54] on header "Columnas del control deslizante de imagen Ajuste preestablecido #ed-new-2147" at bounding box center [161, 48] width 201 height 33
click at [268, 47] on aside "Columnas del control deslizante de imagen Ajuste preestablecido #ed-new-2147 Co…" at bounding box center [163, 210] width 225 height 357
click at [258, 49] on icon at bounding box center [259, 53] width 8 height 10
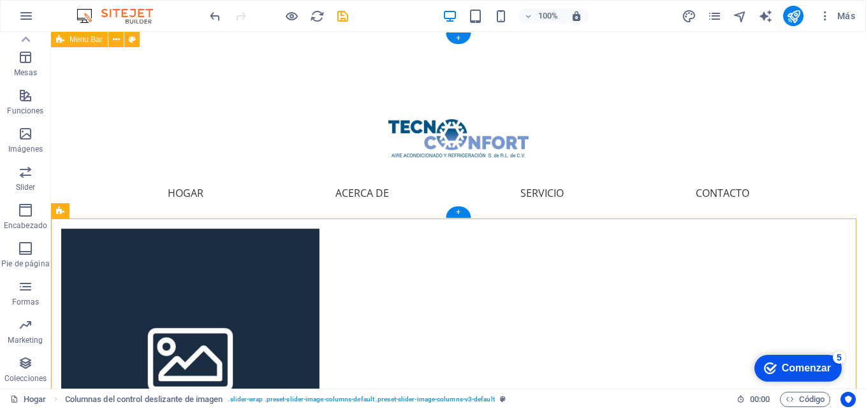
click at [776, 115] on div "Menú Hogar Acerca de Servicio Contacto" at bounding box center [458, 125] width 815 height 187
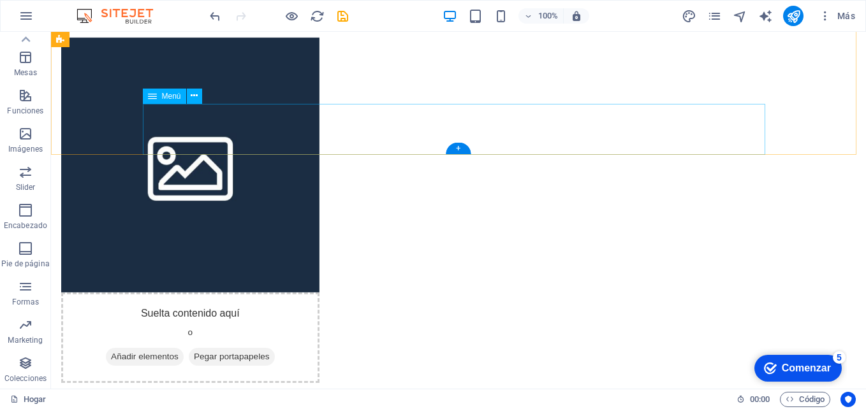
scroll to position [64, 0]
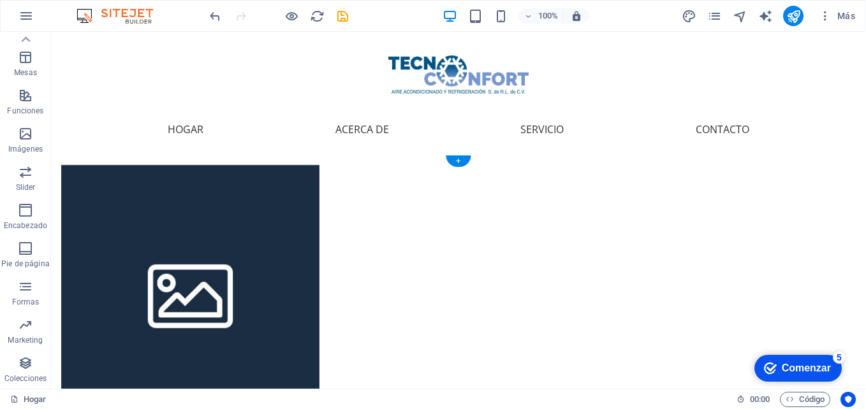
click at [197, 297] on figure at bounding box center [190, 292] width 258 height 255
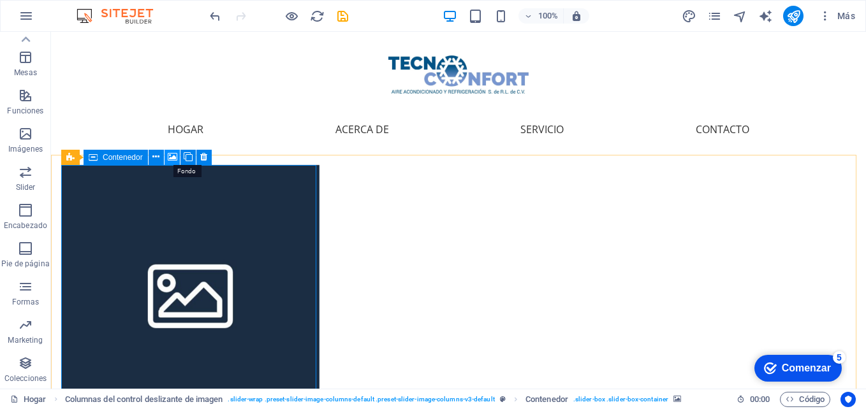
click at [175, 156] on icon at bounding box center [173, 157] width 10 height 13
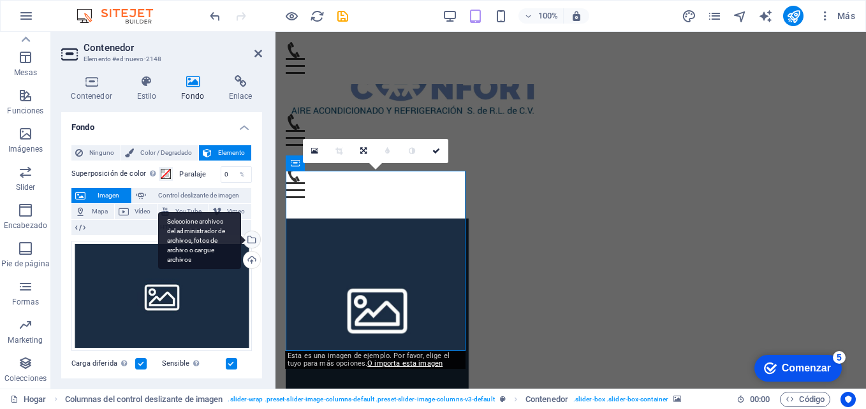
click at [249, 240] on div "Seleccione archivos del administrador de archivos, fotos de archivo o cargue ar…" at bounding box center [250, 241] width 19 height 19
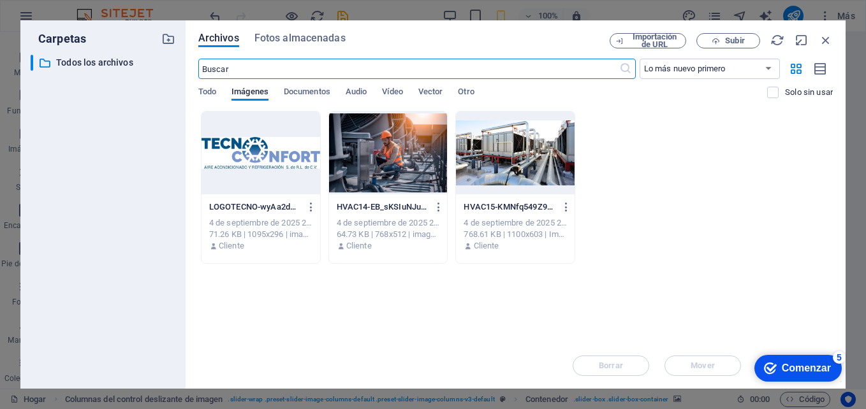
click at [359, 161] on div at bounding box center [388, 153] width 119 height 83
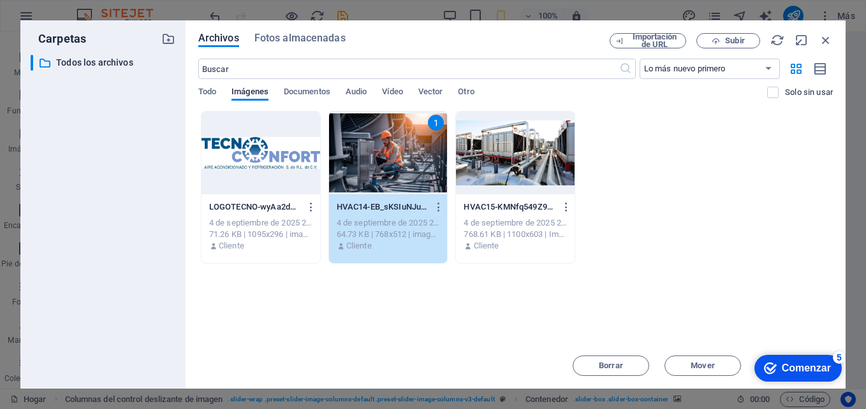
click at [359, 161] on div "1" at bounding box center [388, 153] width 119 height 83
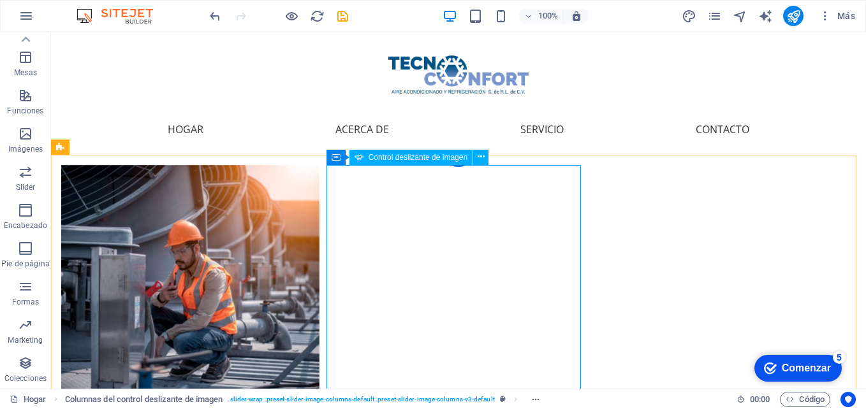
click at [484, 157] on icon at bounding box center [481, 157] width 7 height 13
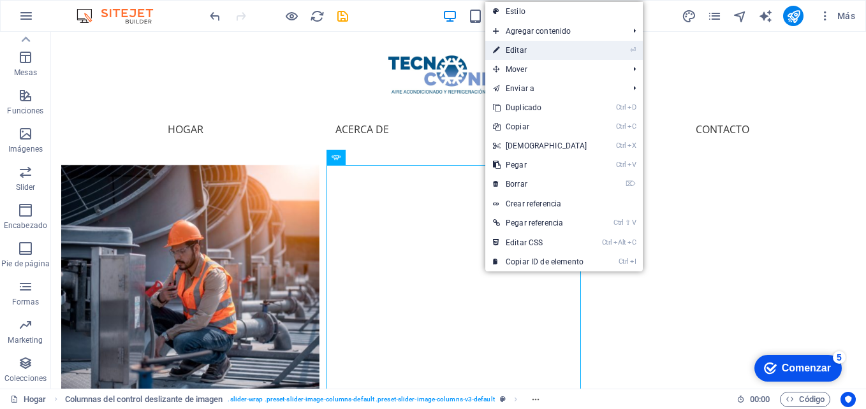
click at [539, 43] on link "⏎ Editar" at bounding box center [540, 50] width 110 height 19
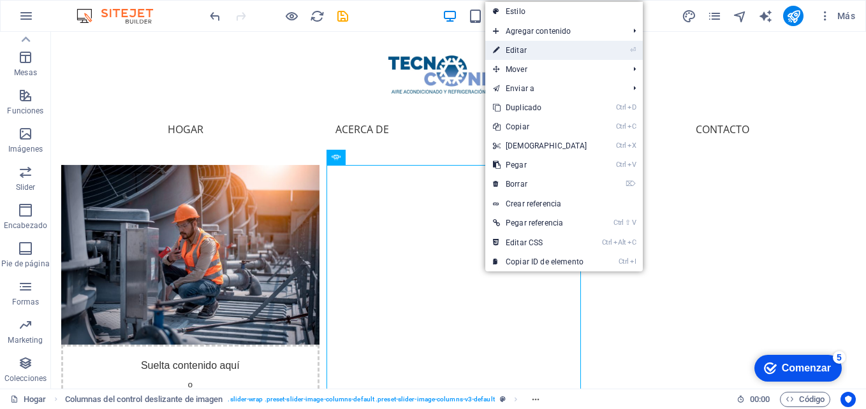
select select "px"
select select "ms"
select select "s"
select select "progressive"
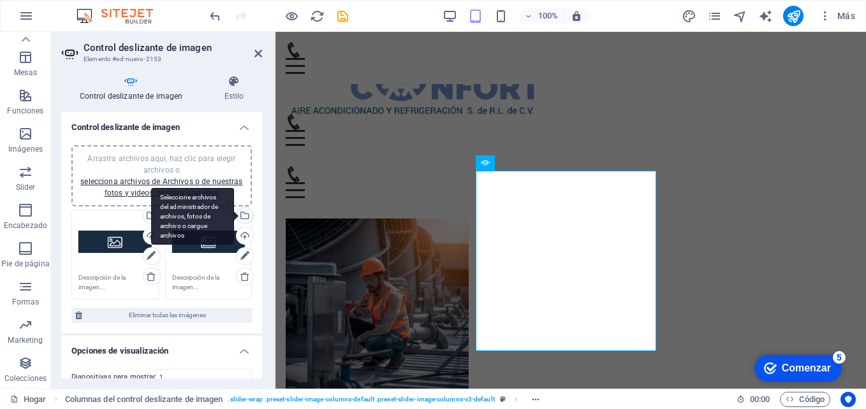
click at [243, 214] on div "Seleccione archivos del administrador de archivos, fotos de archivo o cargue ar…" at bounding box center [243, 216] width 19 height 19
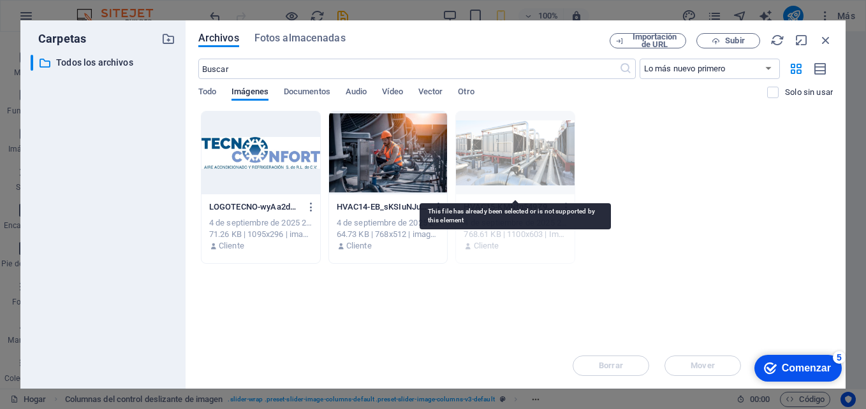
click at [561, 171] on div at bounding box center [515, 153] width 119 height 83
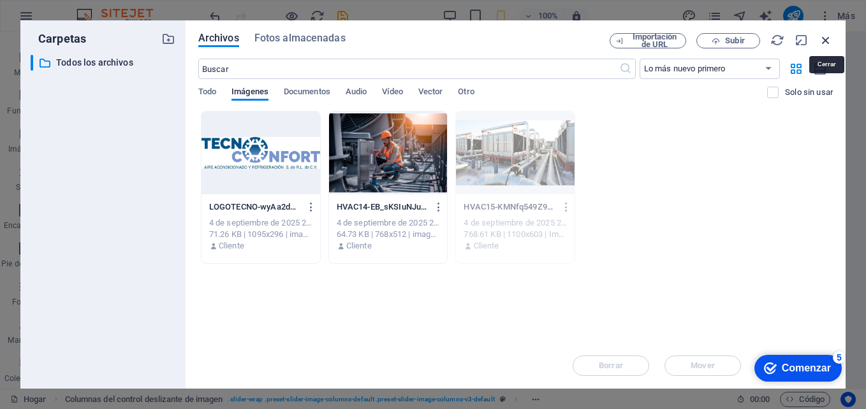
click at [825, 39] on icon "button" at bounding box center [826, 40] width 14 height 14
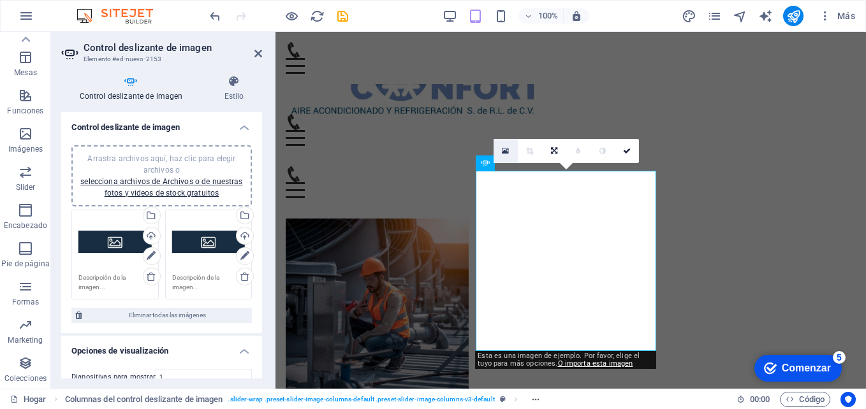
click at [513, 150] on link at bounding box center [506, 151] width 24 height 24
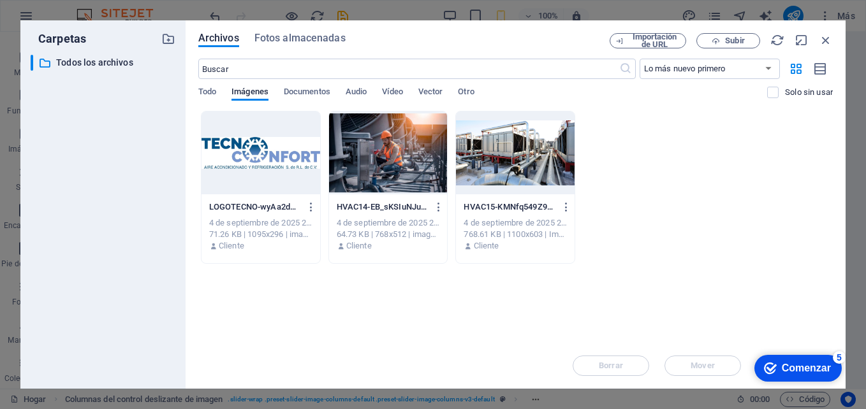
click at [505, 151] on div at bounding box center [515, 153] width 119 height 83
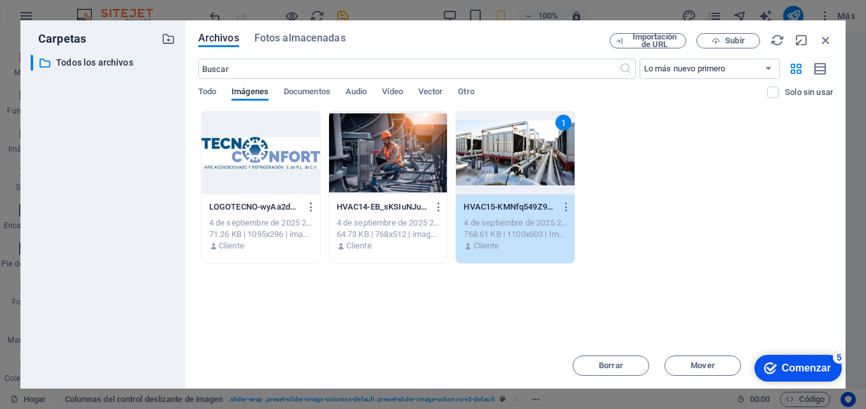
click at [505, 151] on div "1" at bounding box center [515, 153] width 119 height 83
select select "DISABLED_OPTION_VALUE"
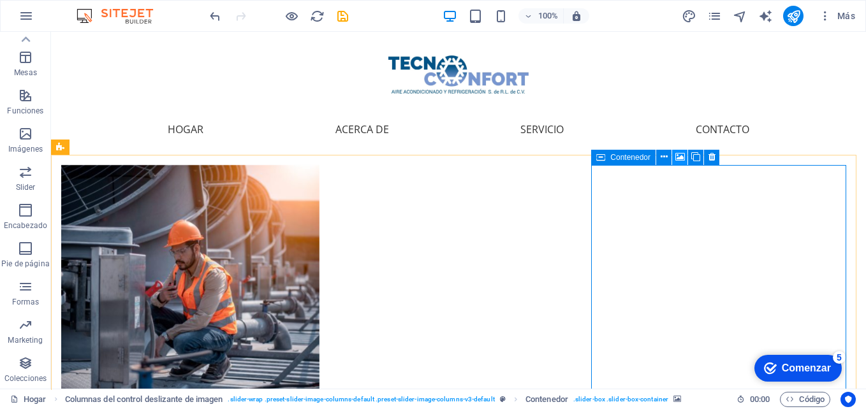
click at [681, 159] on icon at bounding box center [680, 157] width 10 height 13
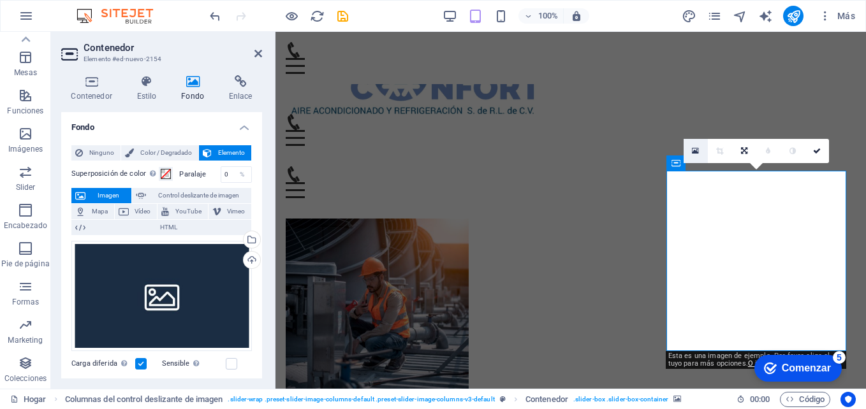
click at [695, 152] on icon at bounding box center [695, 151] width 7 height 9
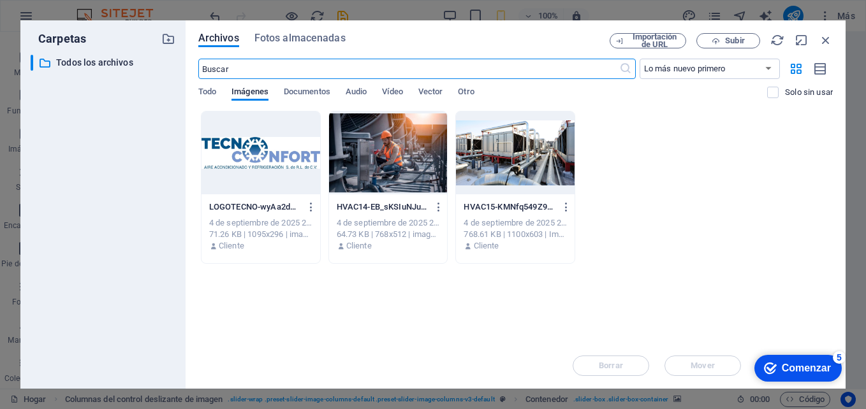
scroll to position [210, 0]
click at [396, 161] on div at bounding box center [388, 153] width 119 height 83
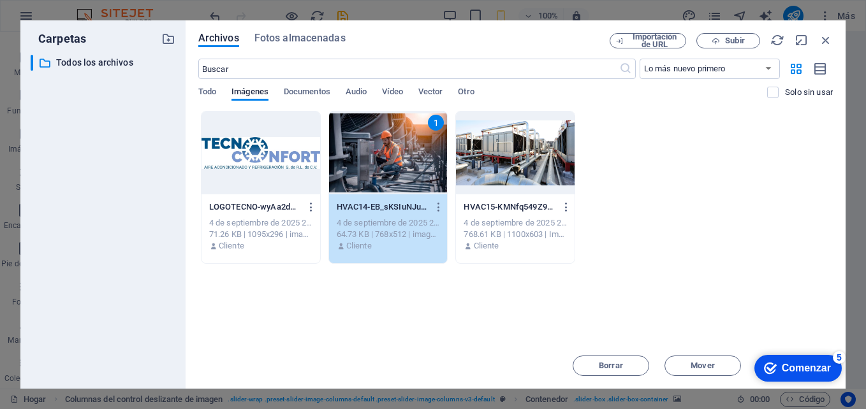
click at [396, 161] on div "1" at bounding box center [388, 153] width 119 height 83
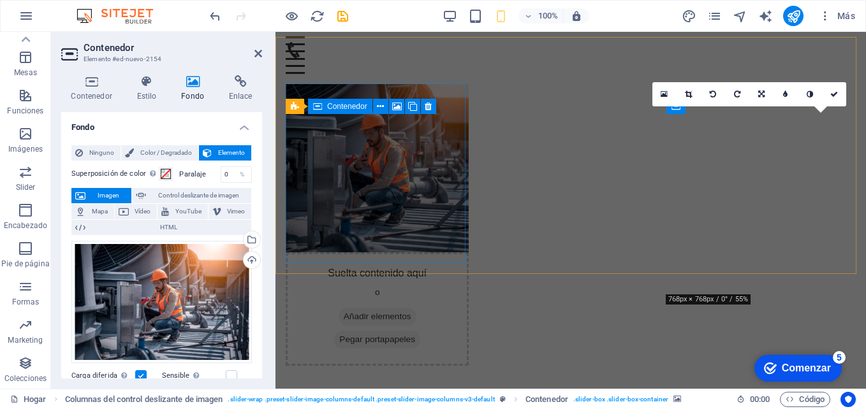
scroll to position [121, 0]
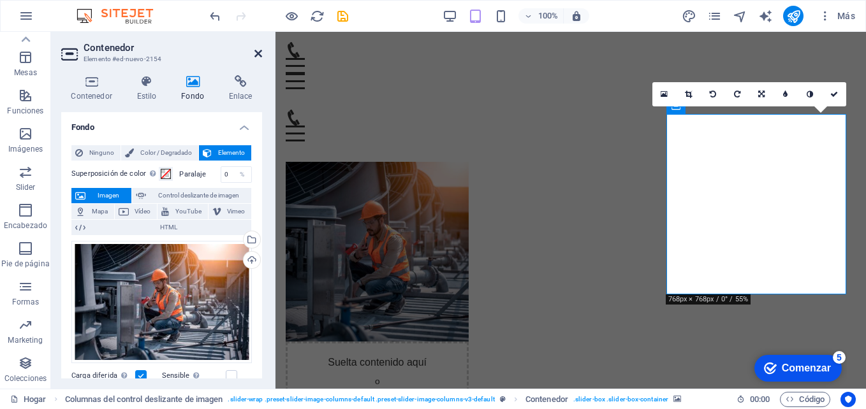
click at [261, 50] on icon at bounding box center [259, 53] width 8 height 10
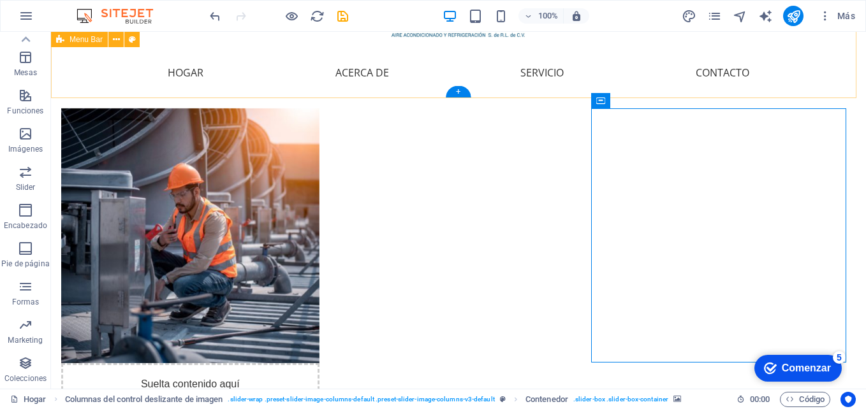
click at [804, 74] on div "Menú Hogar Acerca de Servicio Contacto" at bounding box center [458, 4] width 815 height 187
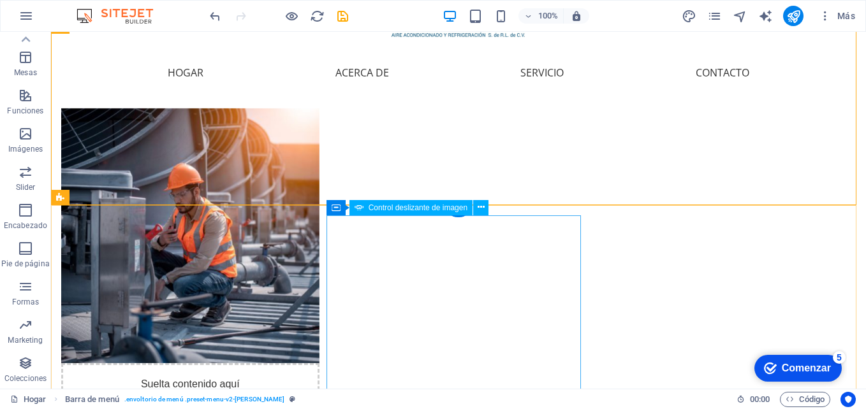
scroll to position [0, 0]
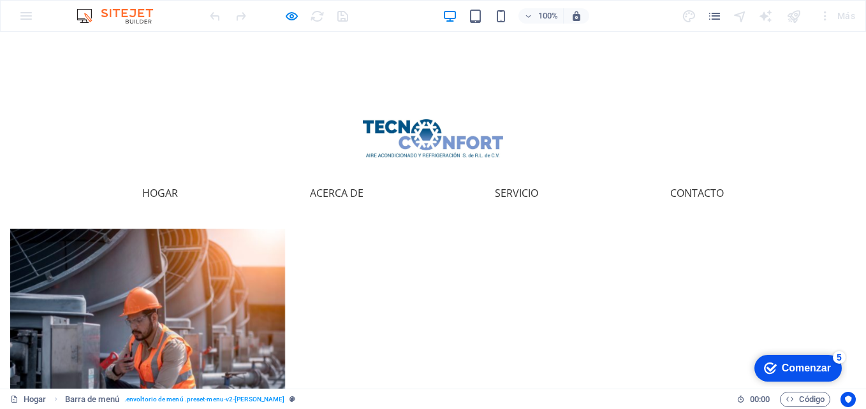
click at [466, 96] on div "Menú Hogar Acerca de Servicio Contacto" at bounding box center [433, 125] width 866 height 187
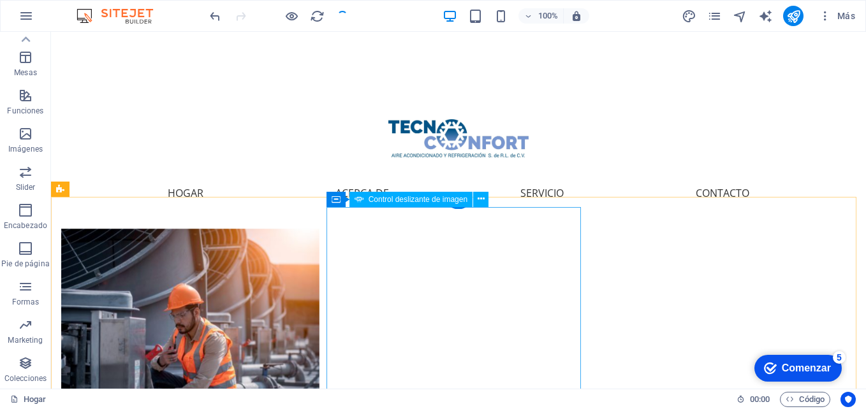
scroll to position [71, 0]
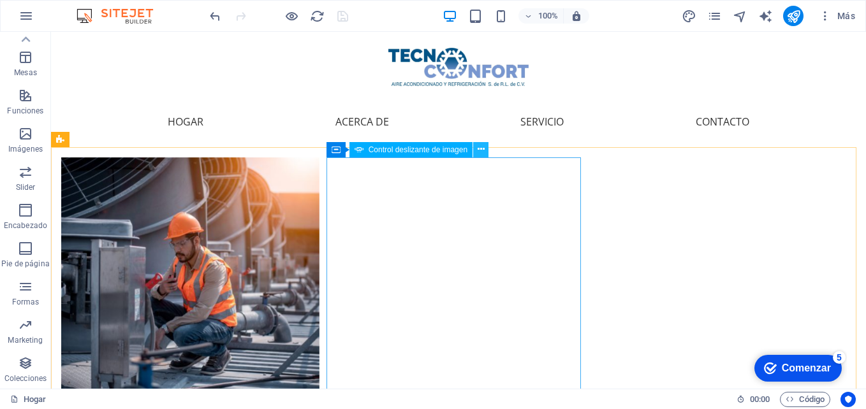
click at [481, 154] on icon at bounding box center [481, 149] width 7 height 13
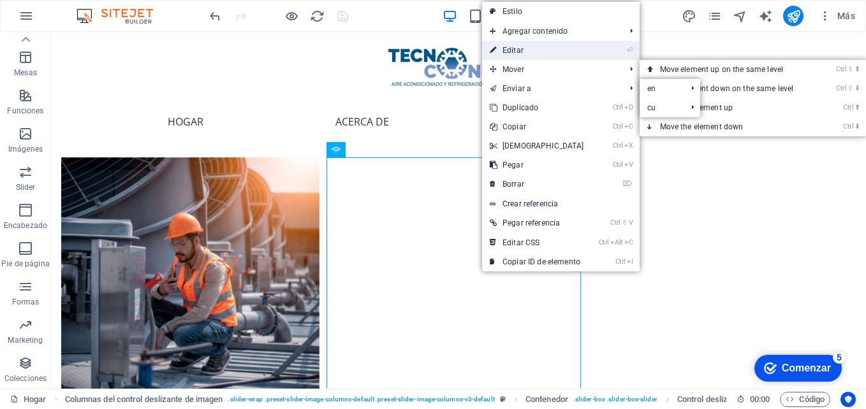
click at [531, 47] on link "⏎ Editar" at bounding box center [537, 50] width 110 height 19
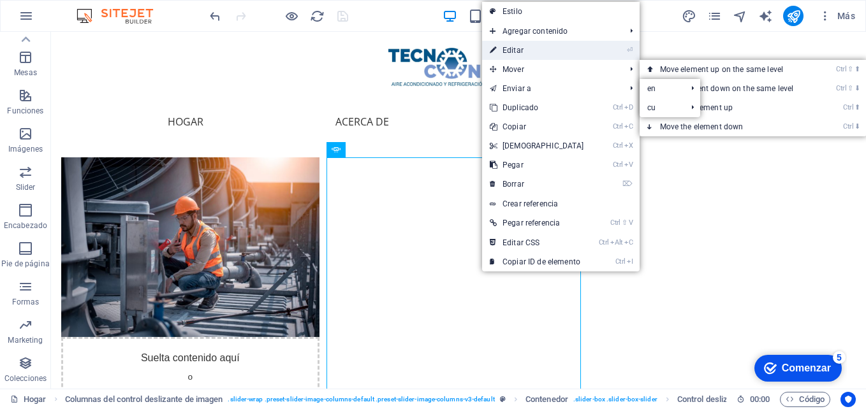
select select "ms"
select select "s"
select select "progressive"
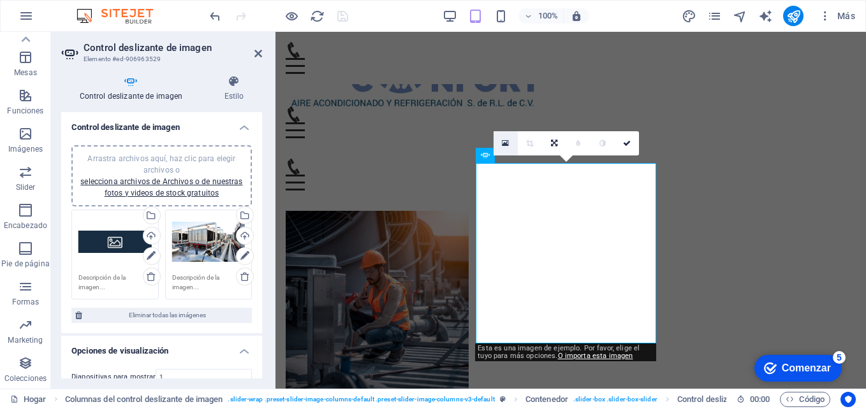
click at [502, 144] on icon at bounding box center [505, 143] width 7 height 9
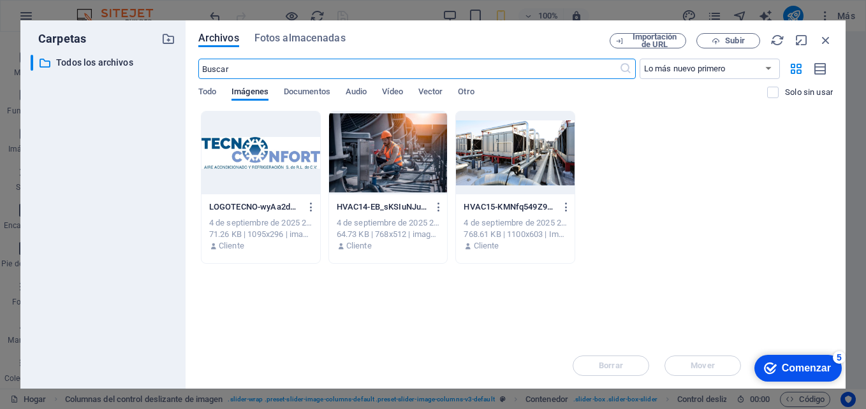
click at [489, 157] on div at bounding box center [515, 153] width 119 height 83
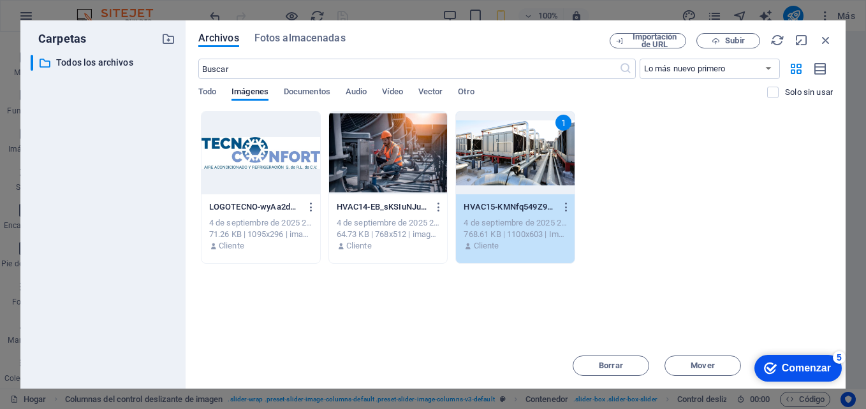
click at [489, 157] on div "1" at bounding box center [515, 153] width 119 height 83
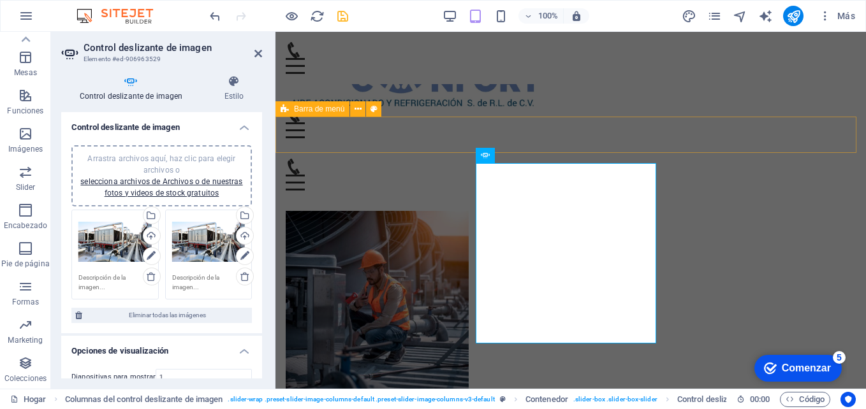
click at [425, 149] on div "Menu" at bounding box center [571, 175] width 591 height 52
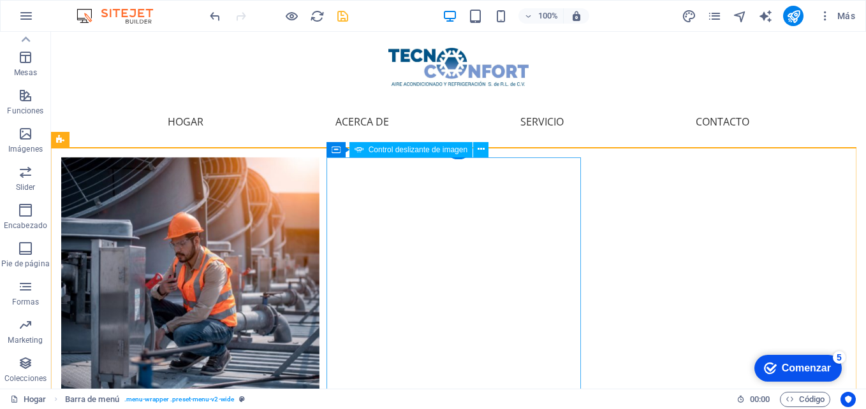
scroll to position [0, 0]
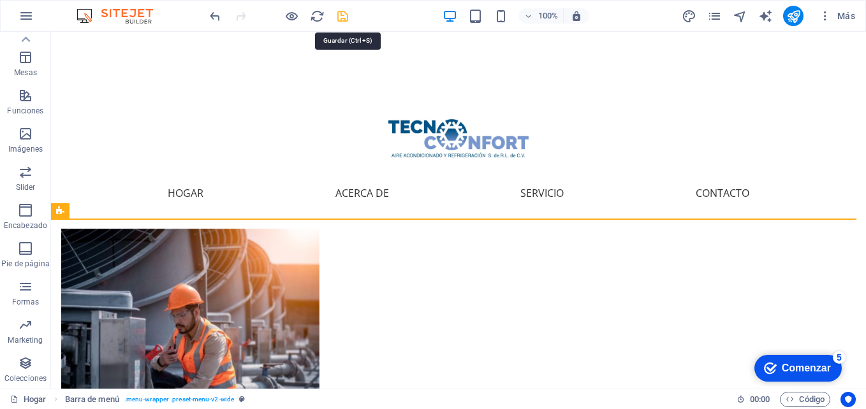
click at [341, 17] on icon "salvar" at bounding box center [343, 16] width 15 height 15
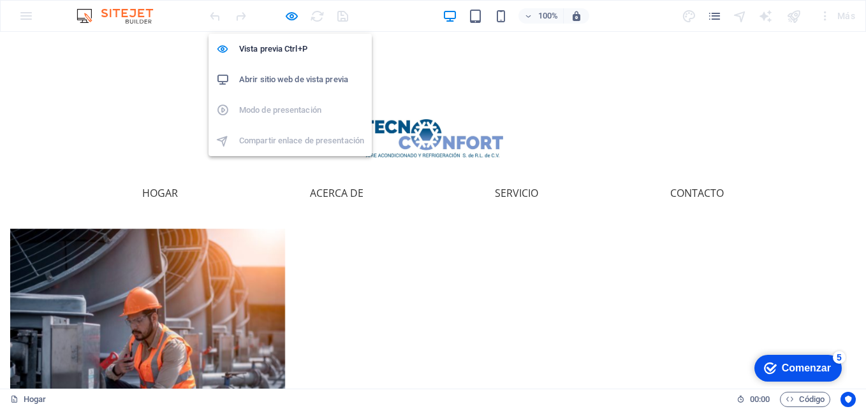
click at [303, 76] on h6 "Abrir sitio web de vista previa" at bounding box center [301, 79] width 125 height 15
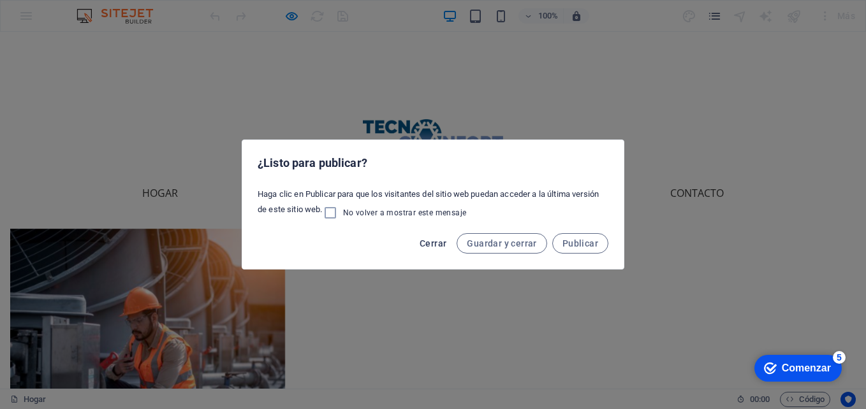
click at [432, 242] on span "Cerrar" at bounding box center [433, 244] width 27 height 10
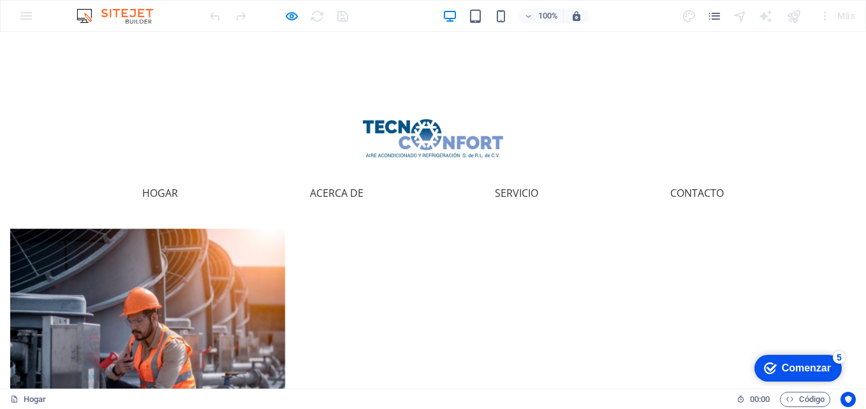
click at [317, 53] on div "Menú Hogar Acerca de Servicio Contacto" at bounding box center [433, 125] width 866 height 187
click at [422, 114] on div at bounding box center [433, 133] width 623 height 69
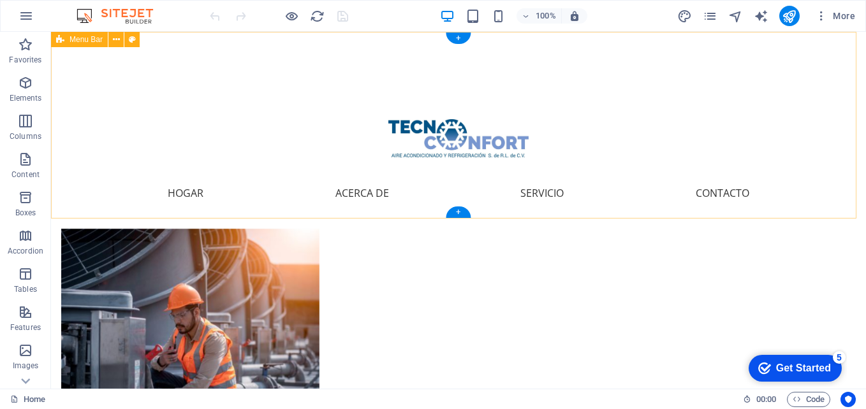
click at [439, 90] on div "Menú Hogar Acerca de Servicio Contacto" at bounding box center [458, 125] width 815 height 187
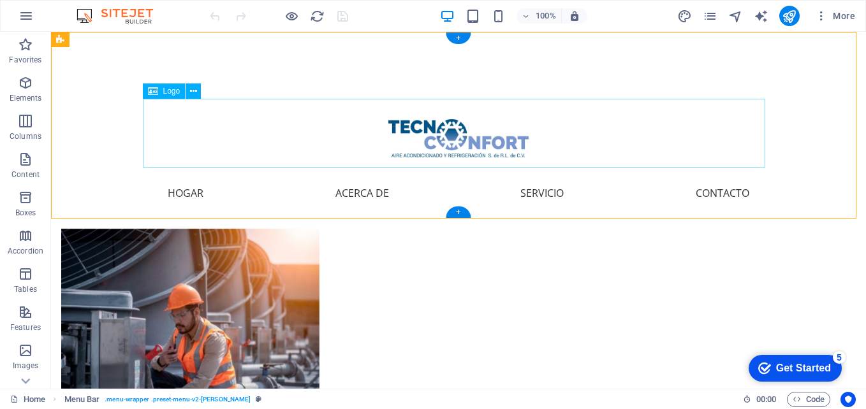
click at [488, 156] on div at bounding box center [458, 133] width 623 height 69
click at [195, 89] on icon at bounding box center [193, 91] width 7 height 13
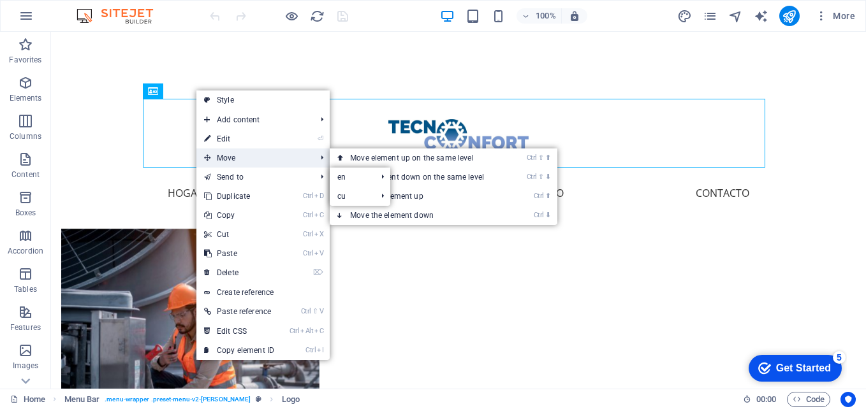
click at [237, 159] on span "Move" at bounding box center [253, 158] width 114 height 19
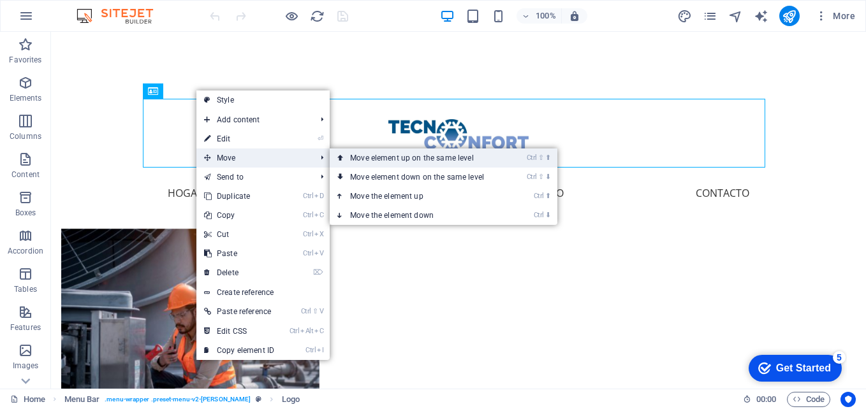
click at [391, 159] on link "Ctrl ⇧ ⬆ Move element up on the same level" at bounding box center [420, 158] width 180 height 19
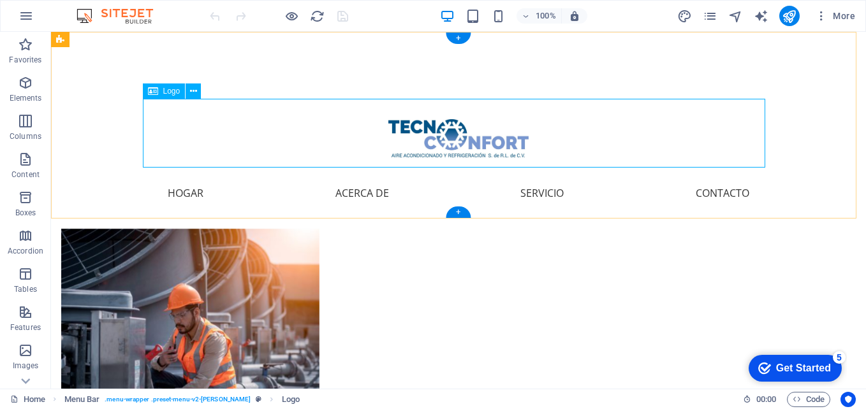
click at [416, 133] on div at bounding box center [458, 133] width 623 height 69
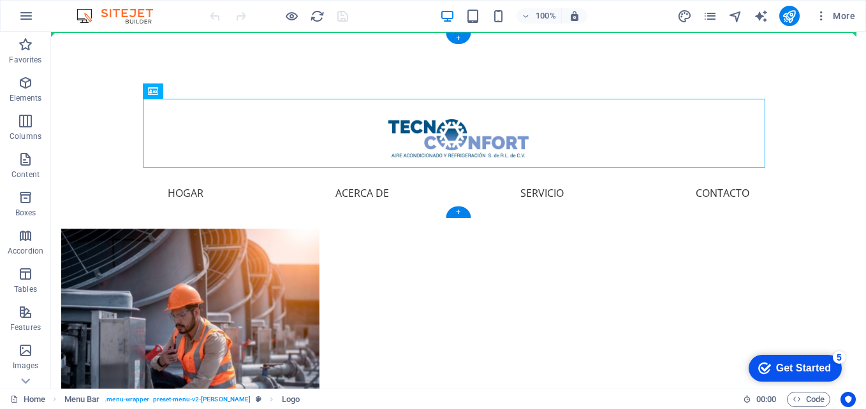
drag, startPoint x: 355, startPoint y: 122, endPoint x: 374, endPoint y: 83, distance: 43.1
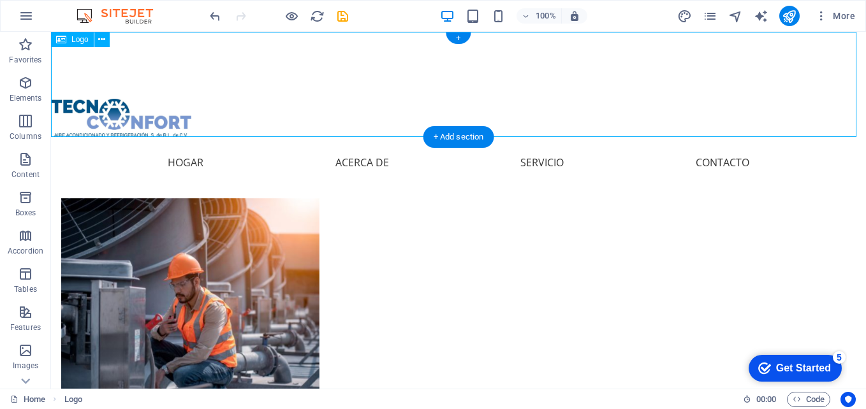
drag, startPoint x: 98, startPoint y: 108, endPoint x: 141, endPoint y: 45, distance: 76.8
click at [141, 45] on div at bounding box center [458, 84] width 815 height 105
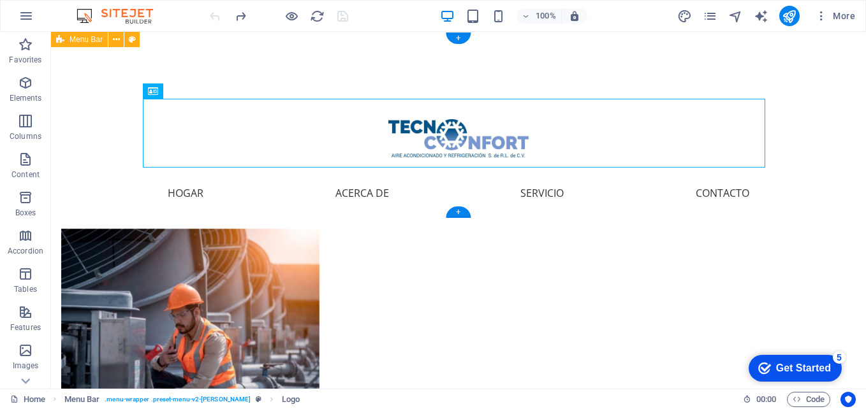
click at [624, 62] on div "Menú Hogar Acerca de Servicio Contacto" at bounding box center [458, 125] width 815 height 187
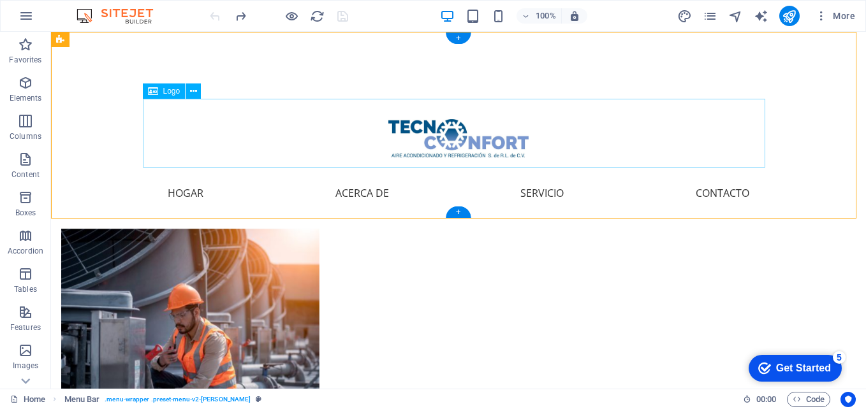
click at [422, 145] on div at bounding box center [458, 133] width 623 height 69
click at [193, 91] on icon at bounding box center [193, 91] width 7 height 13
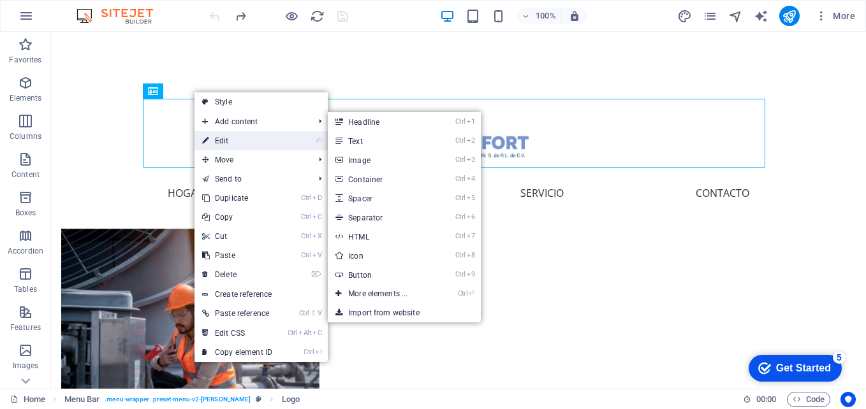
click at [233, 145] on link "⏎ Edit" at bounding box center [237, 140] width 85 height 19
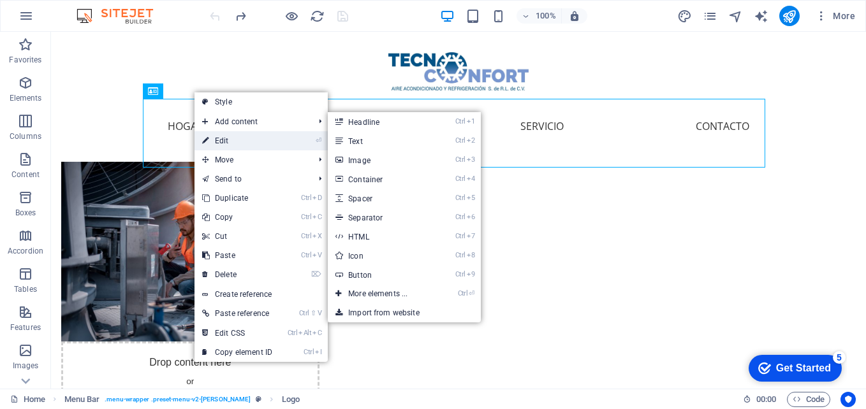
select select "px"
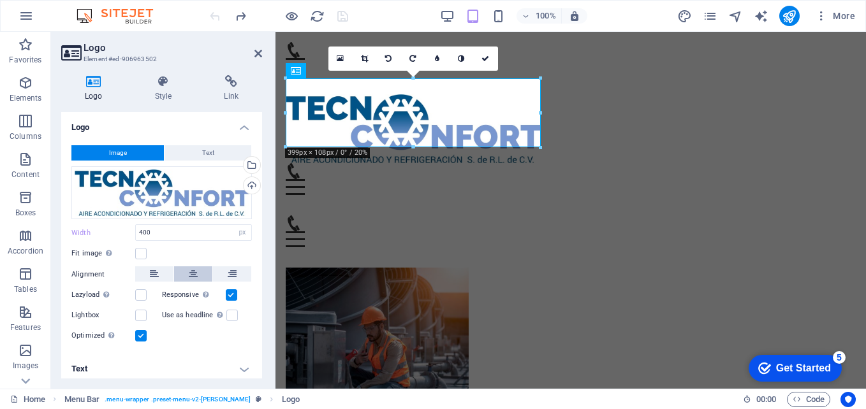
click at [186, 274] on button at bounding box center [193, 274] width 38 height 15
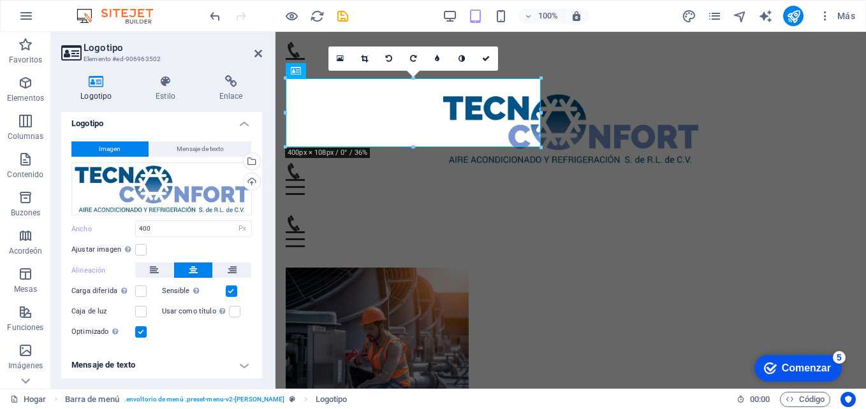
scroll to position [5, 0]
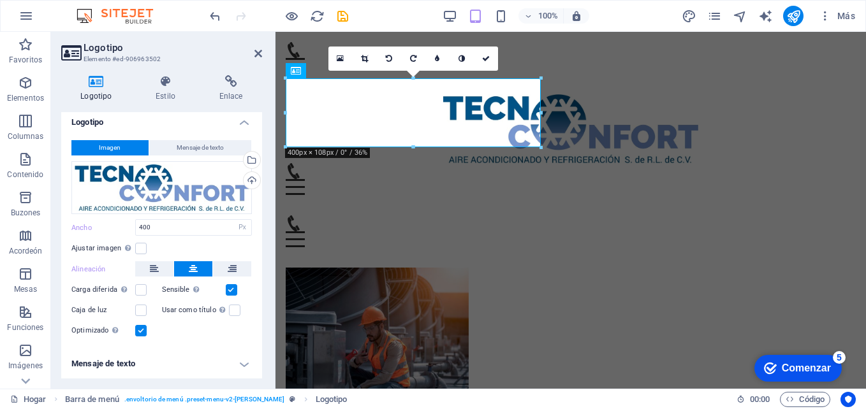
click at [240, 365] on h4 "Mensaje de texto" at bounding box center [161, 364] width 201 height 31
click at [190, 144] on span "Mensaje de texto" at bounding box center [200, 147] width 47 height 15
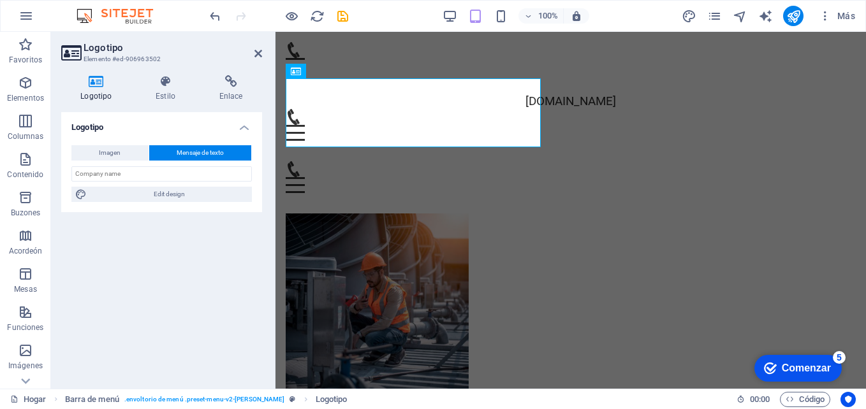
scroll to position [0, 0]
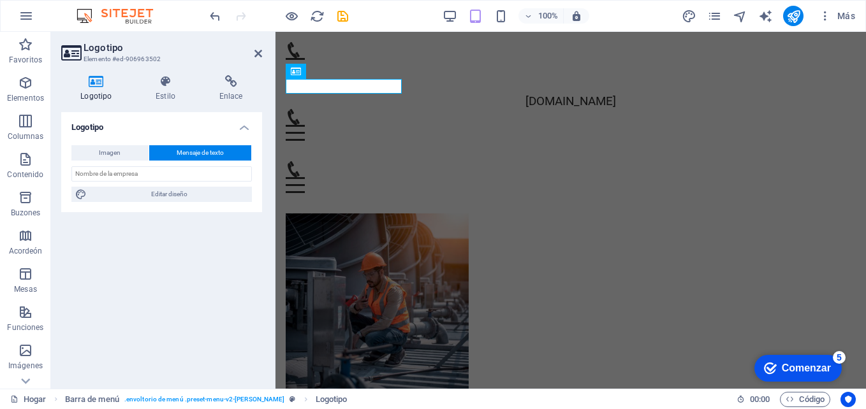
click at [167, 269] on div "Logotipo Imagen Mensaje de texto Drag files here, click to choose files or sele…" at bounding box center [161, 245] width 201 height 267
click at [258, 43] on h2 "Logotipo" at bounding box center [173, 47] width 179 height 11
click at [255, 51] on icon at bounding box center [259, 53] width 8 height 10
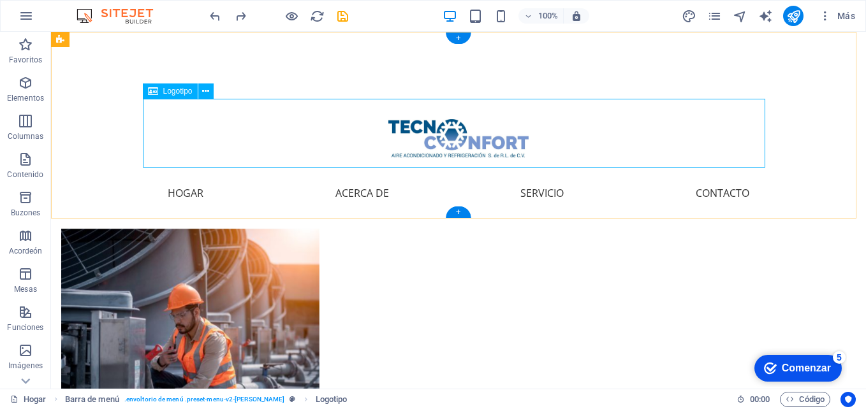
click at [465, 126] on div at bounding box center [458, 133] width 623 height 69
click at [514, 79] on div "Menú Hogar Acerca de Servicio Contacto" at bounding box center [458, 125] width 815 height 187
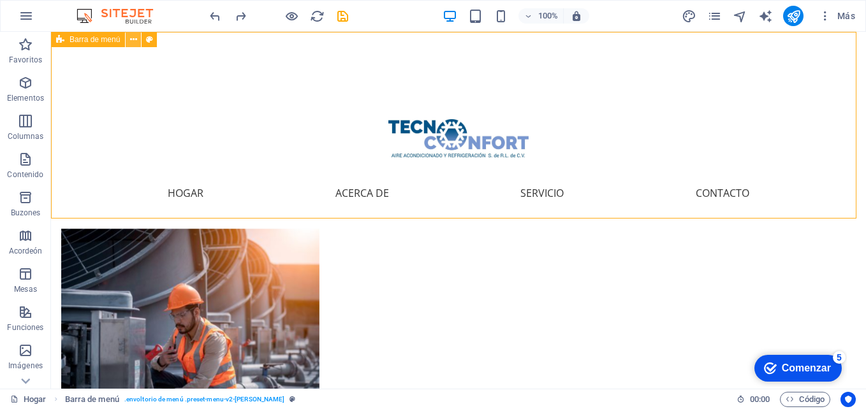
click at [136, 41] on icon at bounding box center [133, 39] width 7 height 13
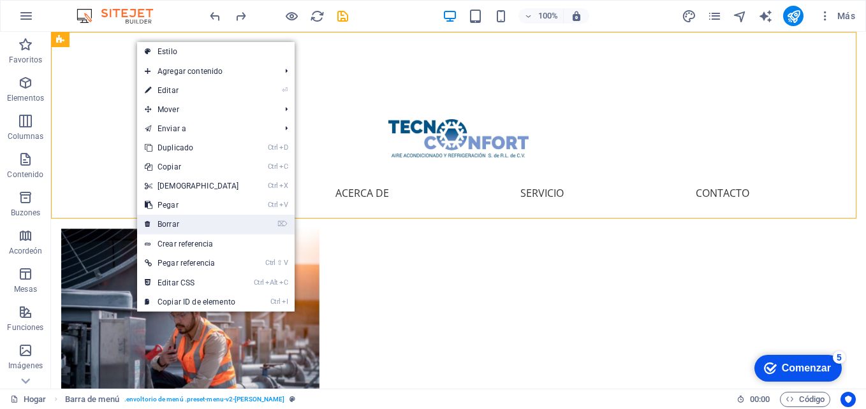
click at [181, 216] on link "⌦ Borrar" at bounding box center [192, 224] width 110 height 19
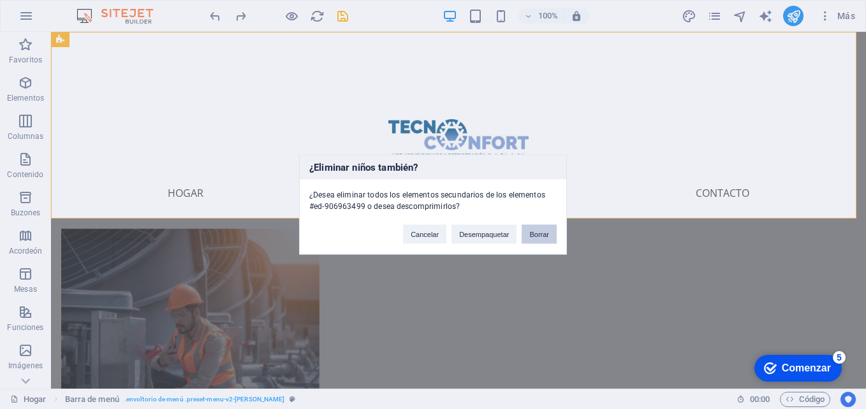
drag, startPoint x: 477, startPoint y: 201, endPoint x: 528, endPoint y: 233, distance: 60.2
click at [528, 233] on button "Borrar" at bounding box center [539, 234] width 35 height 19
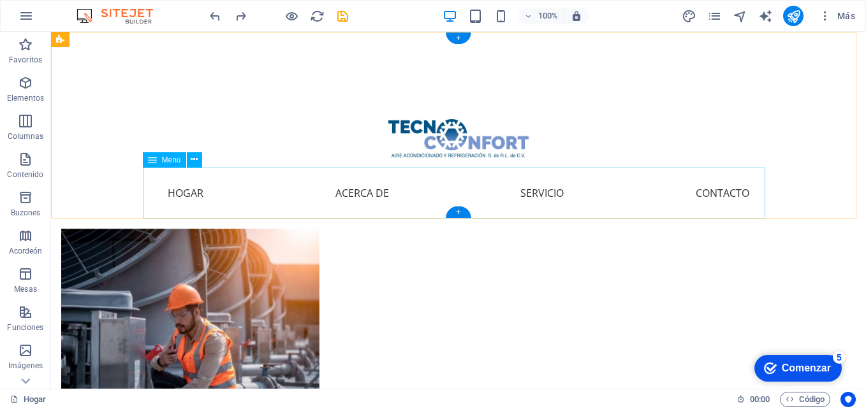
click at [610, 196] on nav "Hogar Acerca de Servicio Contacto" at bounding box center [458, 193] width 623 height 51
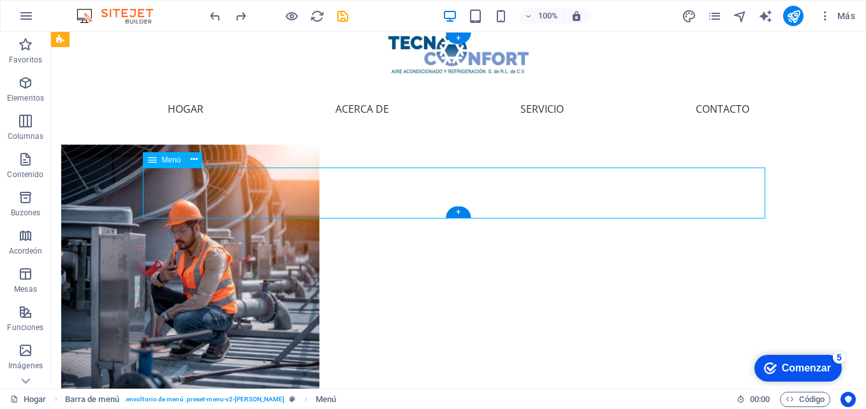
scroll to position [128, 0]
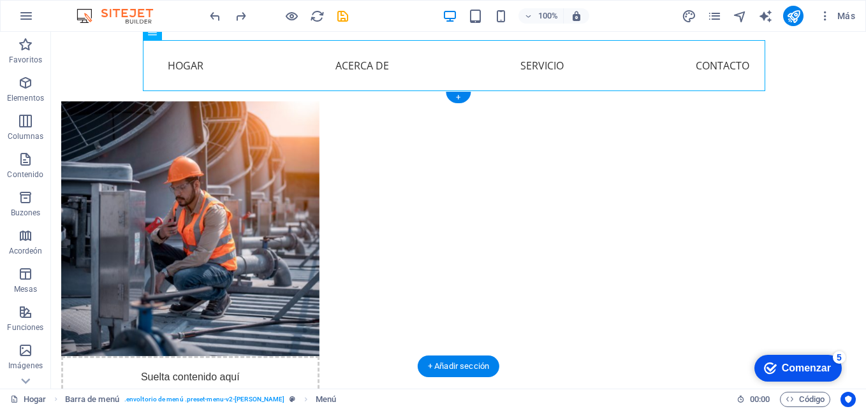
click at [239, 213] on figure at bounding box center [190, 228] width 258 height 255
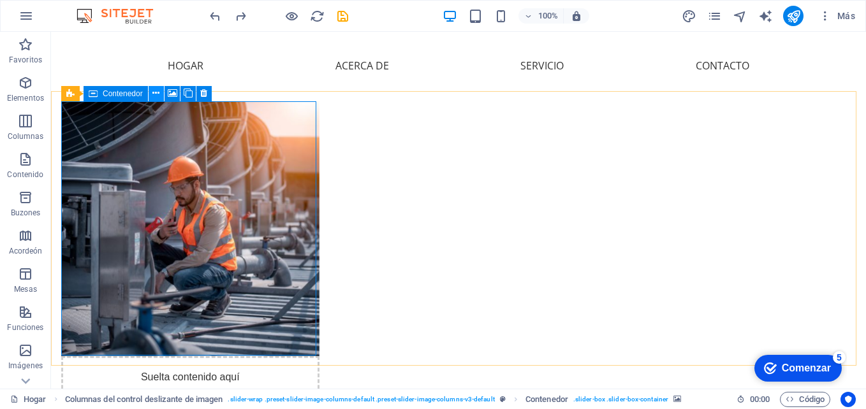
click at [154, 92] on icon at bounding box center [155, 93] width 7 height 13
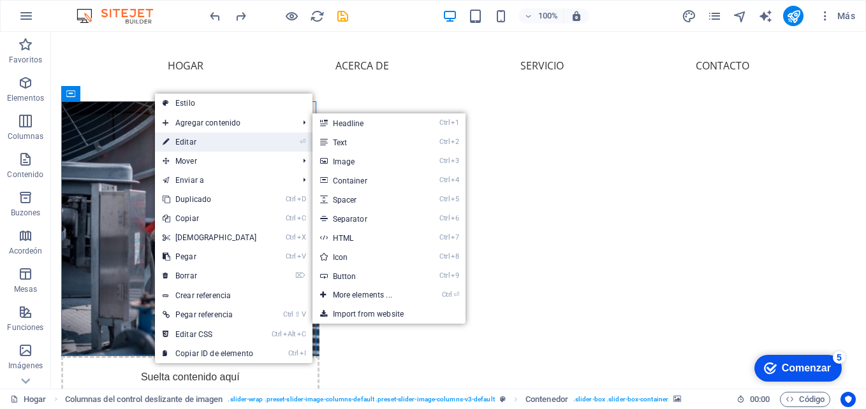
click at [179, 141] on font "Editar" at bounding box center [185, 142] width 21 height 9
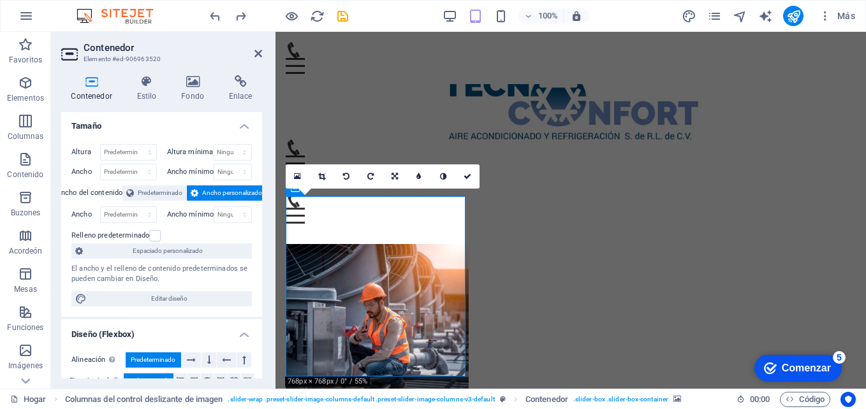
scroll to position [0, 0]
click at [91, 90] on h4 "Contenedor" at bounding box center [94, 88] width 66 height 27
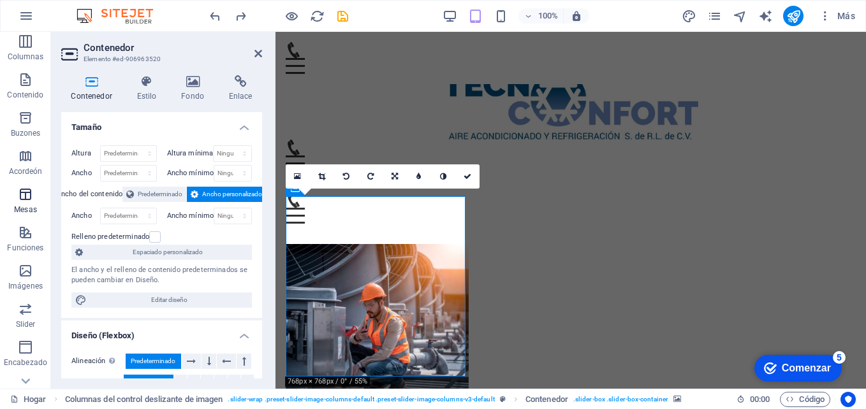
scroll to position [191, 0]
click at [24, 85] on icon "button" at bounding box center [25, 82] width 15 height 15
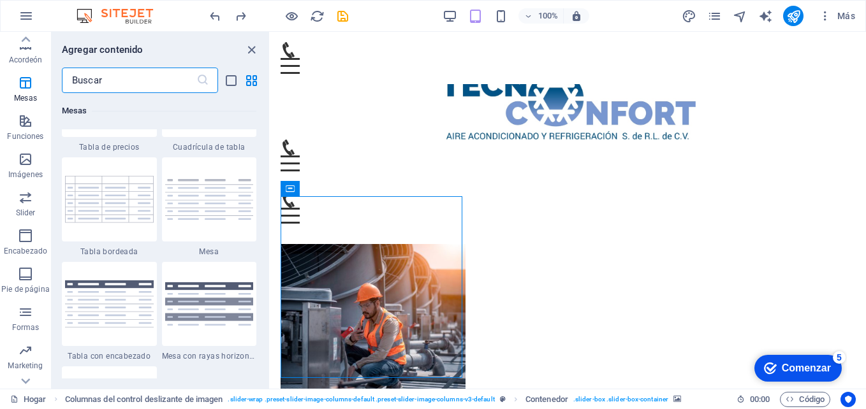
scroll to position [4609, 0]
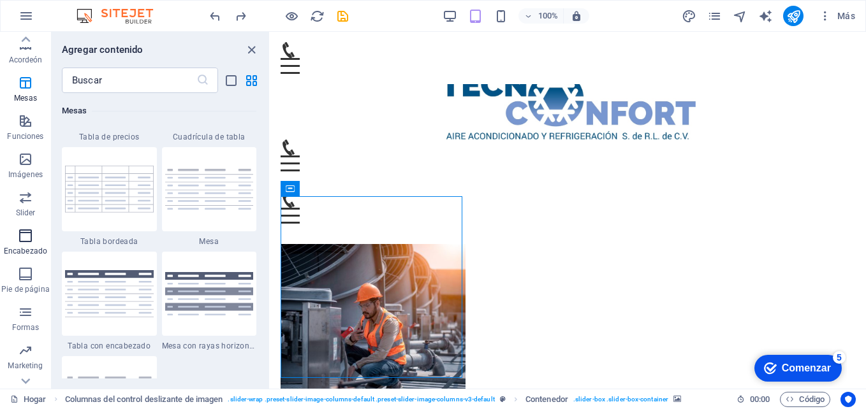
click at [18, 239] on icon "button" at bounding box center [25, 235] width 15 height 15
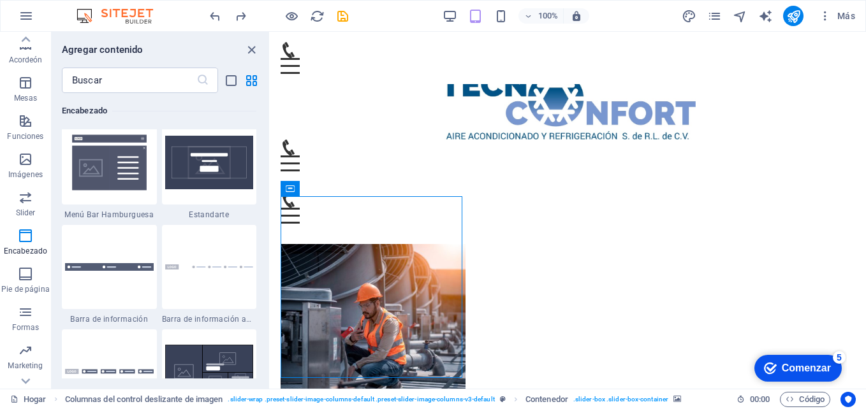
scroll to position [8127, 0]
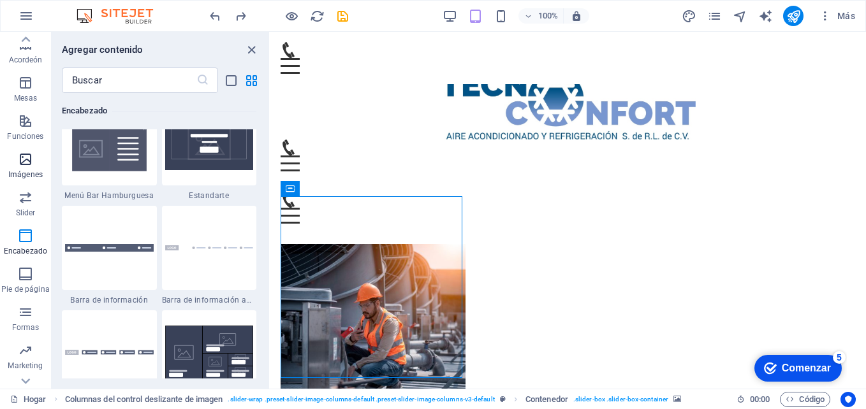
click at [26, 153] on icon "button" at bounding box center [25, 159] width 15 height 15
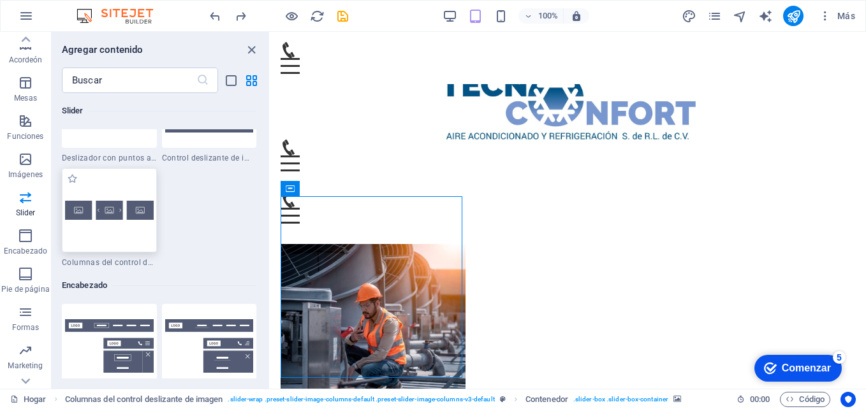
scroll to position [7488, 0]
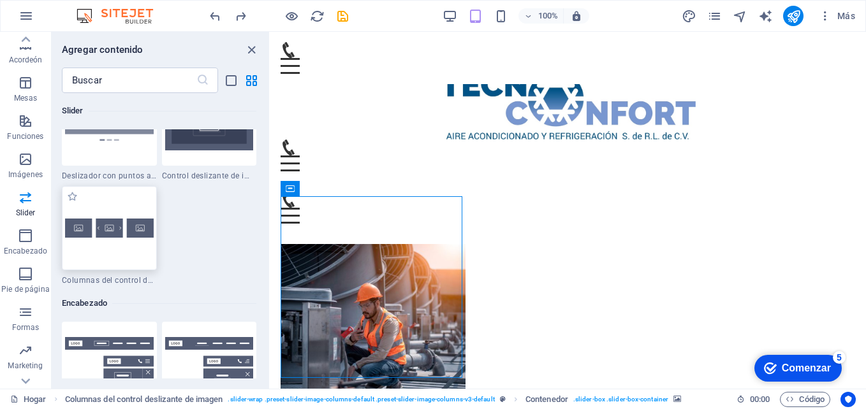
click at [107, 239] on div at bounding box center [109, 228] width 95 height 84
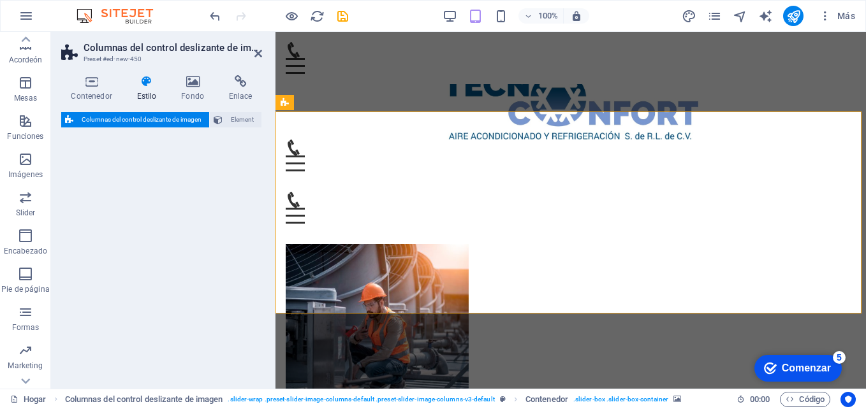
select select "rem"
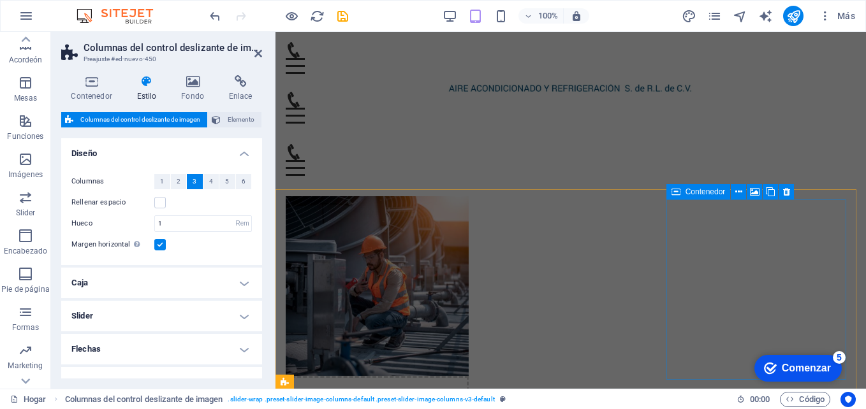
scroll to position [158, 0]
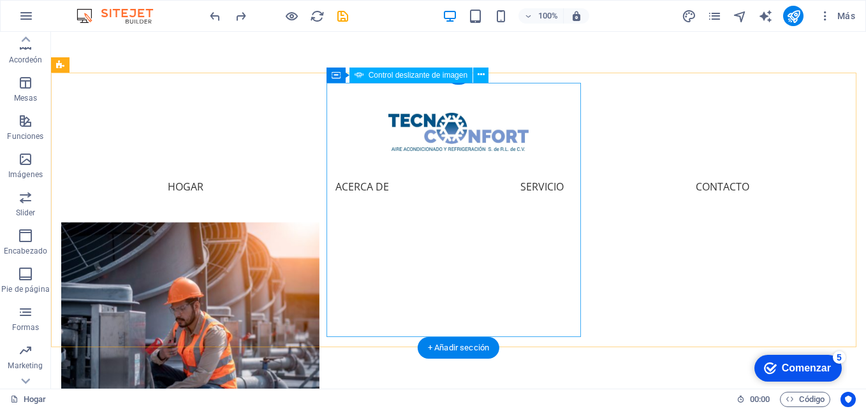
scroll to position [9, 0]
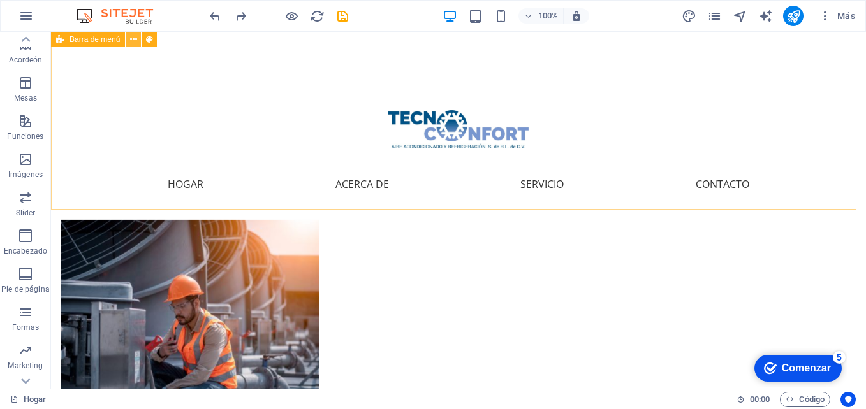
click at [135, 41] on icon at bounding box center [133, 39] width 7 height 13
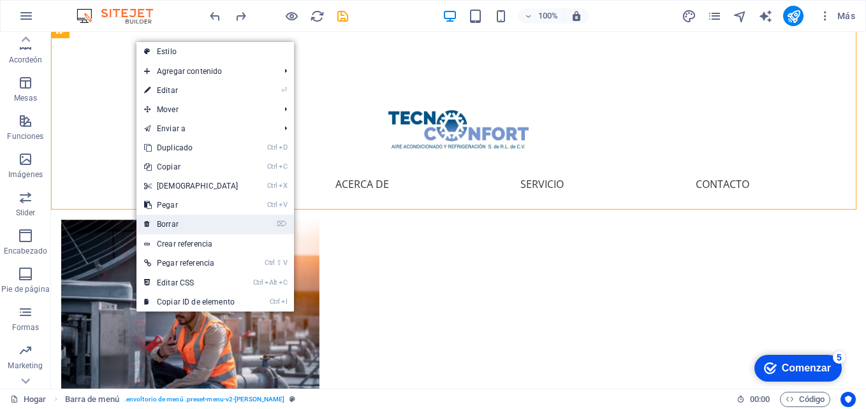
click at [179, 232] on link "⌦ Borrar" at bounding box center [191, 224] width 110 height 19
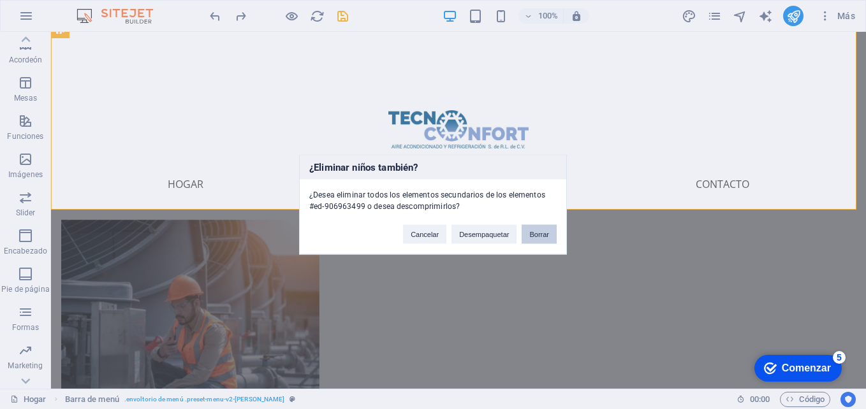
click at [548, 242] on button "Borrar" at bounding box center [539, 234] width 35 height 19
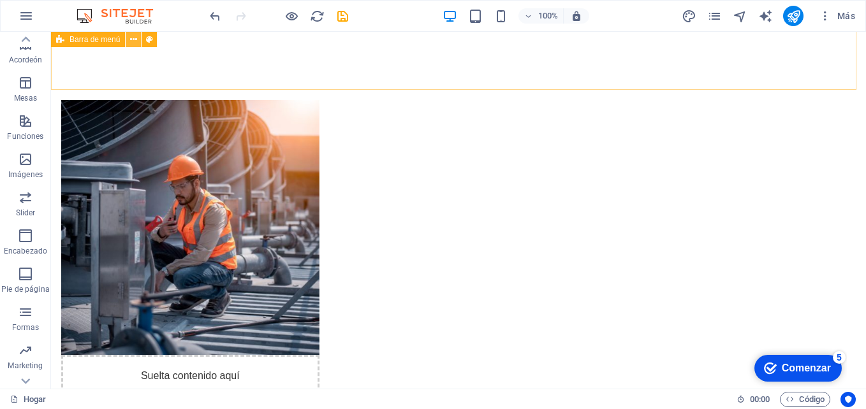
click at [0, 0] on icon at bounding box center [0, 0] width 0 height 0
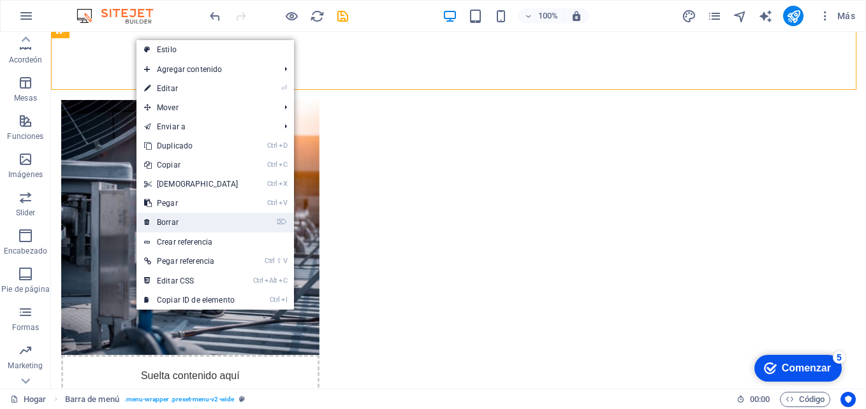
click at [184, 221] on link "⌦ Borrar" at bounding box center [191, 222] width 110 height 19
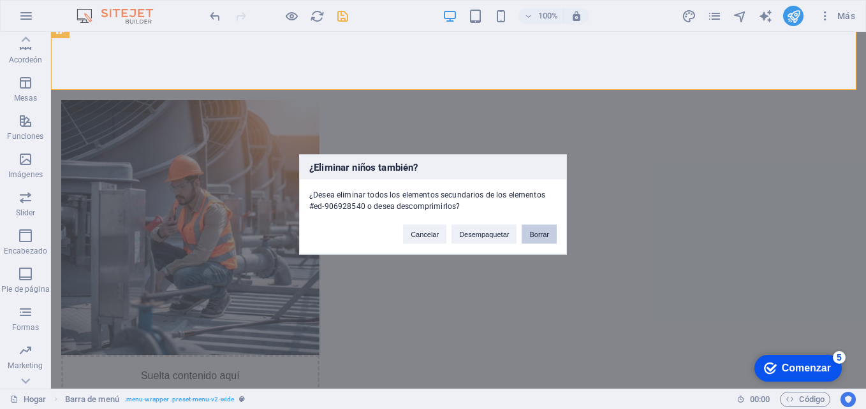
click at [539, 226] on button "Borrar" at bounding box center [539, 234] width 35 height 19
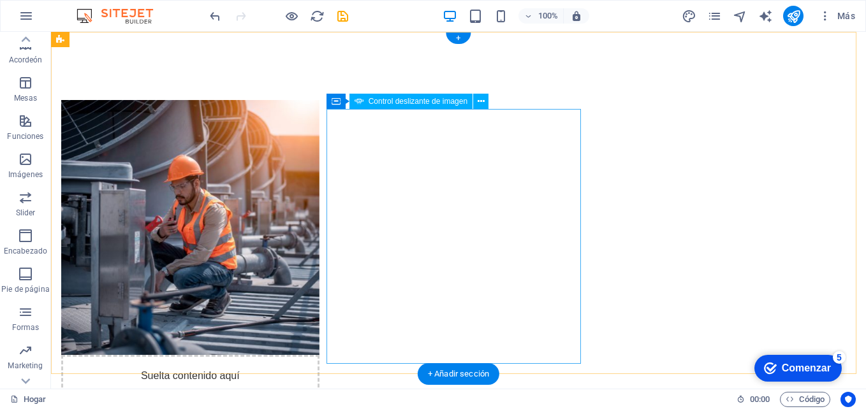
scroll to position [0, 0]
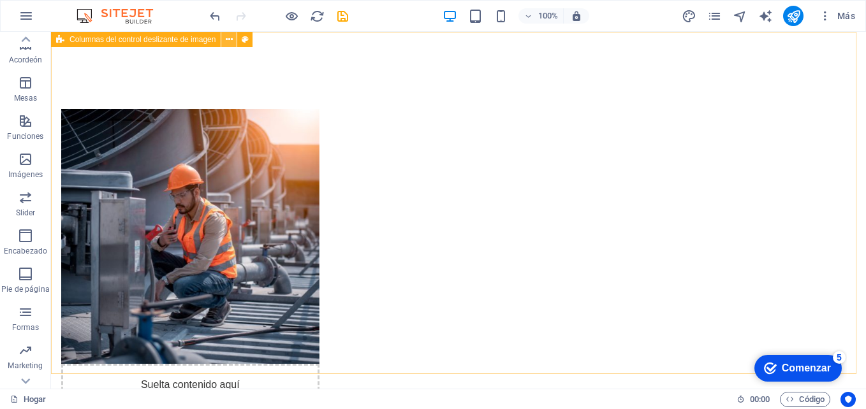
click at [226, 38] on icon at bounding box center [229, 39] width 7 height 13
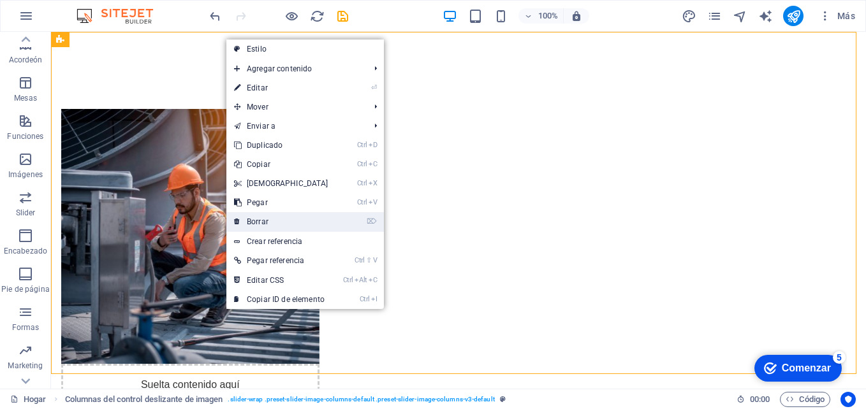
click at [293, 214] on link "⌦ Borrar" at bounding box center [281, 221] width 110 height 19
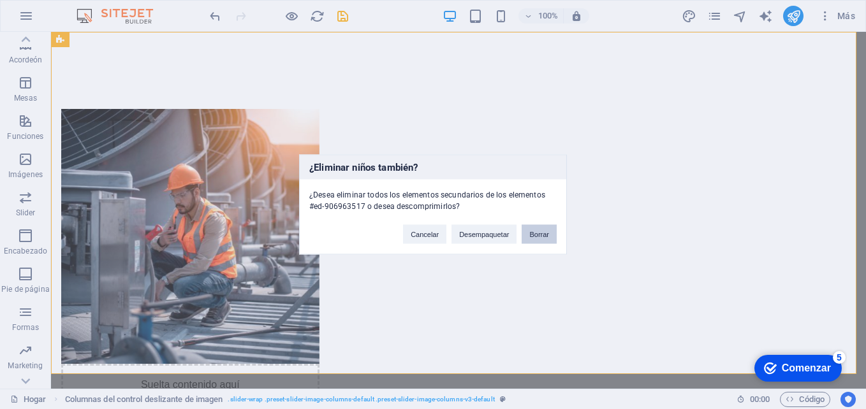
click at [540, 238] on button "Borrar" at bounding box center [539, 234] width 35 height 19
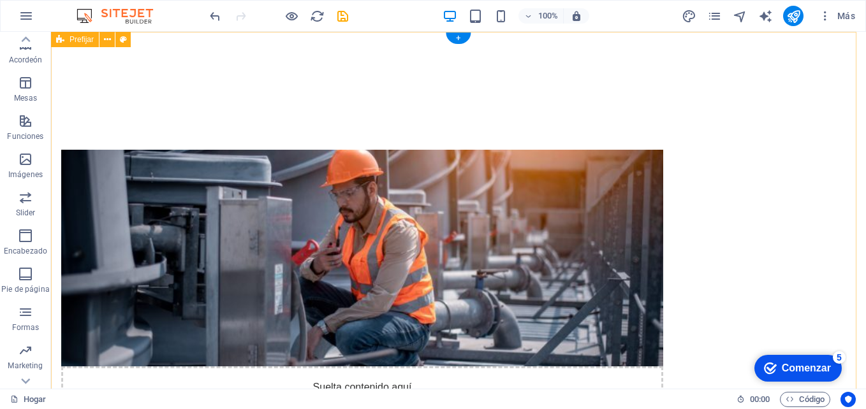
click at [653, 127] on div "Suelta contenido aquí o Añadir elementos Pegar portapapeles Quiénes Somos TECNO…" at bounding box center [458, 361] width 815 height 658
